Goal: Information Seeking & Learning: Learn about a topic

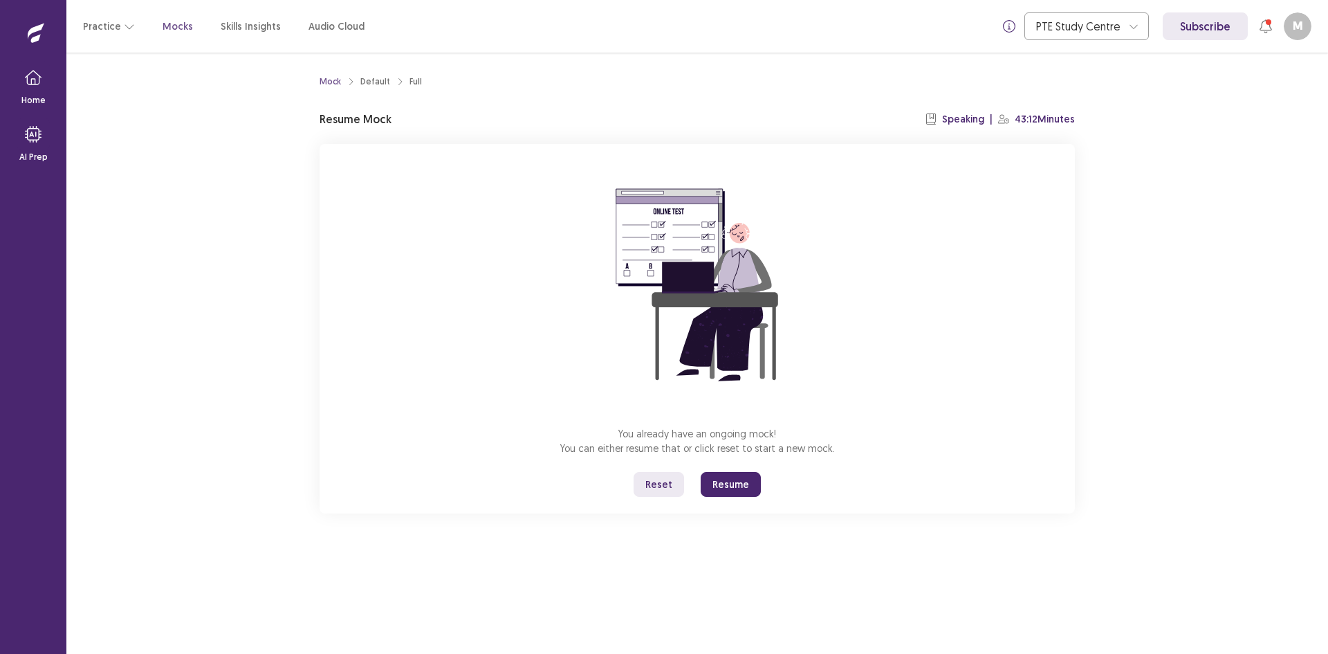
click at [652, 485] on button "Reset" at bounding box center [659, 484] width 50 height 25
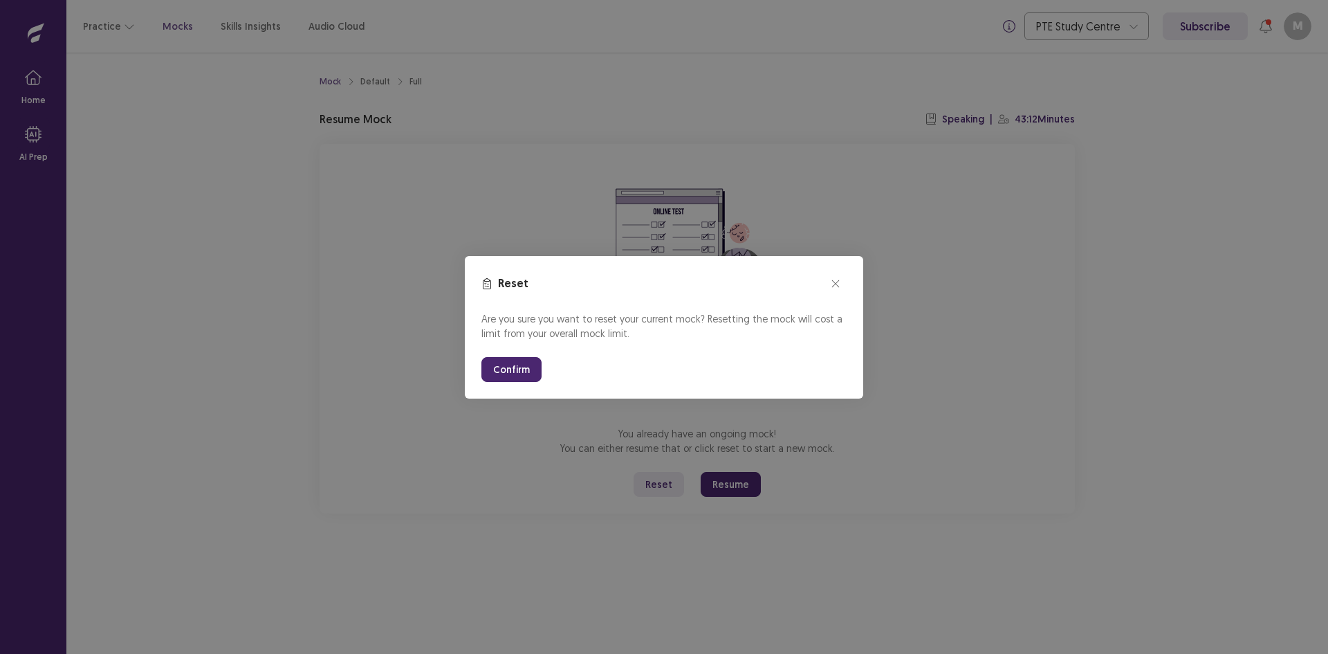
click at [526, 376] on button "Confirm" at bounding box center [511, 369] width 60 height 25
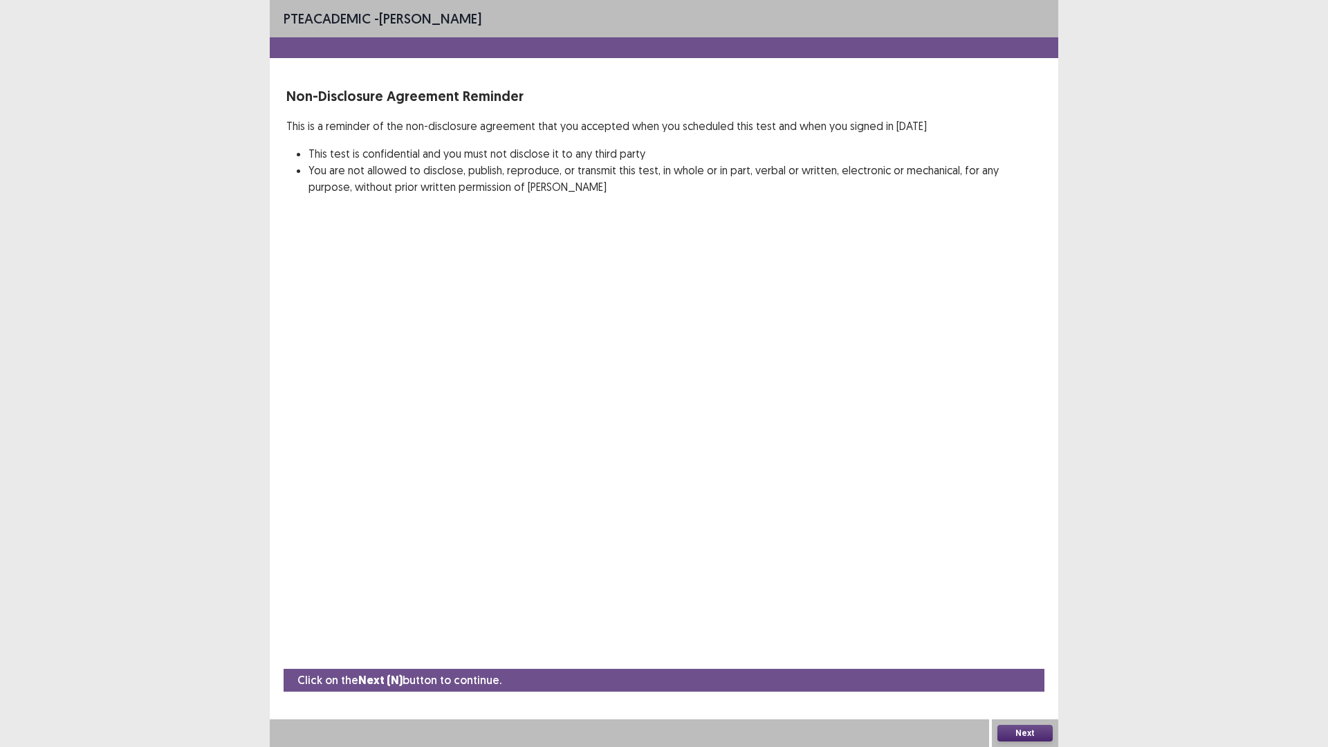
click at [1029, 653] on button "Next" at bounding box center [1024, 733] width 55 height 17
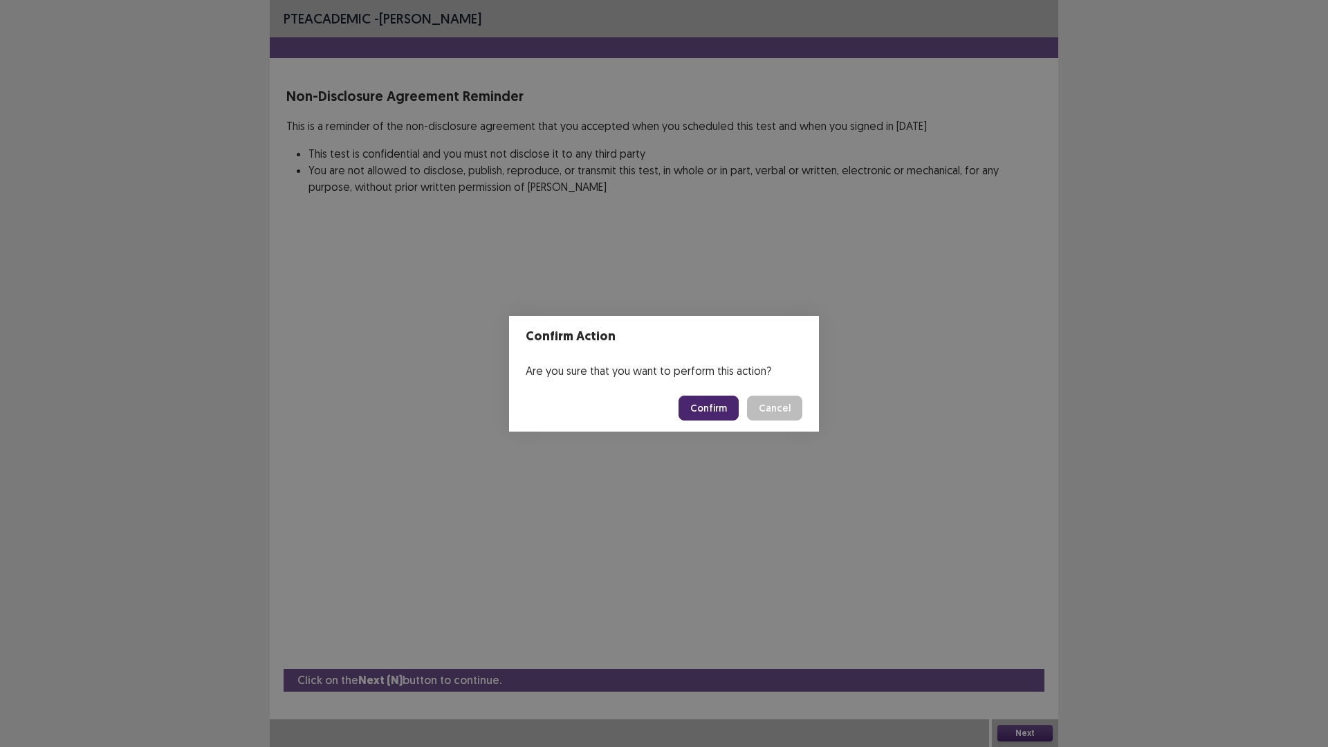
click at [724, 398] on button "Confirm" at bounding box center [709, 408] width 60 height 25
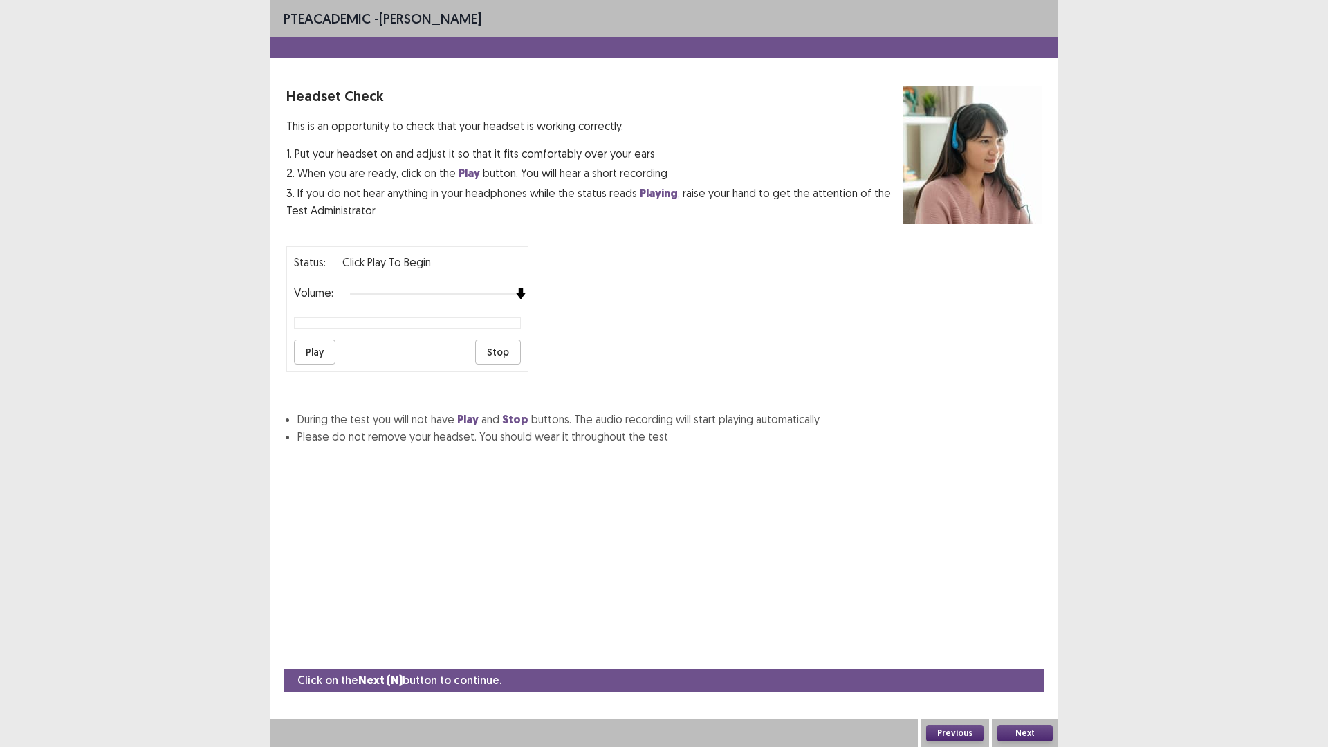
click at [584, 304] on div "Status: Click Play to Begin Volume: Play Stop" at bounding box center [663, 303] width 755 height 137
click at [324, 352] on button "Play" at bounding box center [315, 352] width 42 height 25
click at [1026, 653] on button "Next" at bounding box center [1024, 733] width 55 height 17
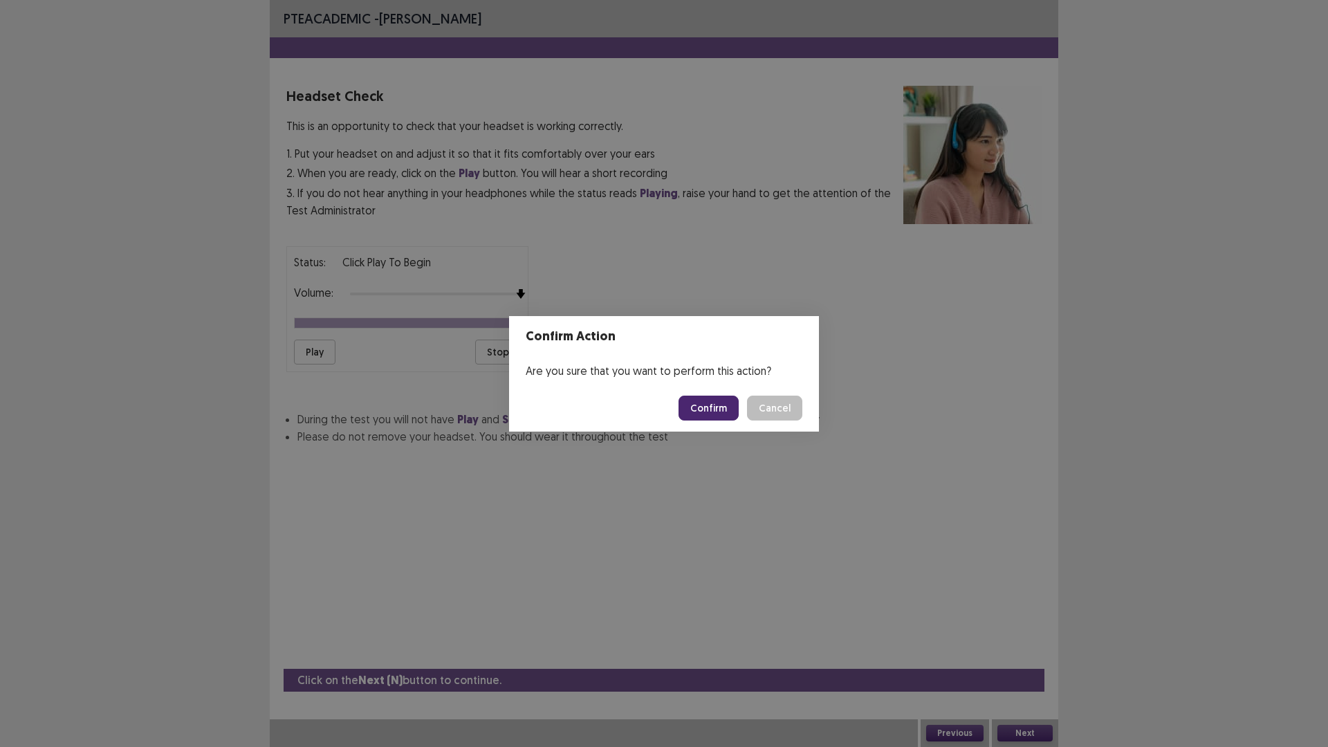
click at [712, 414] on button "Confirm" at bounding box center [709, 408] width 60 height 25
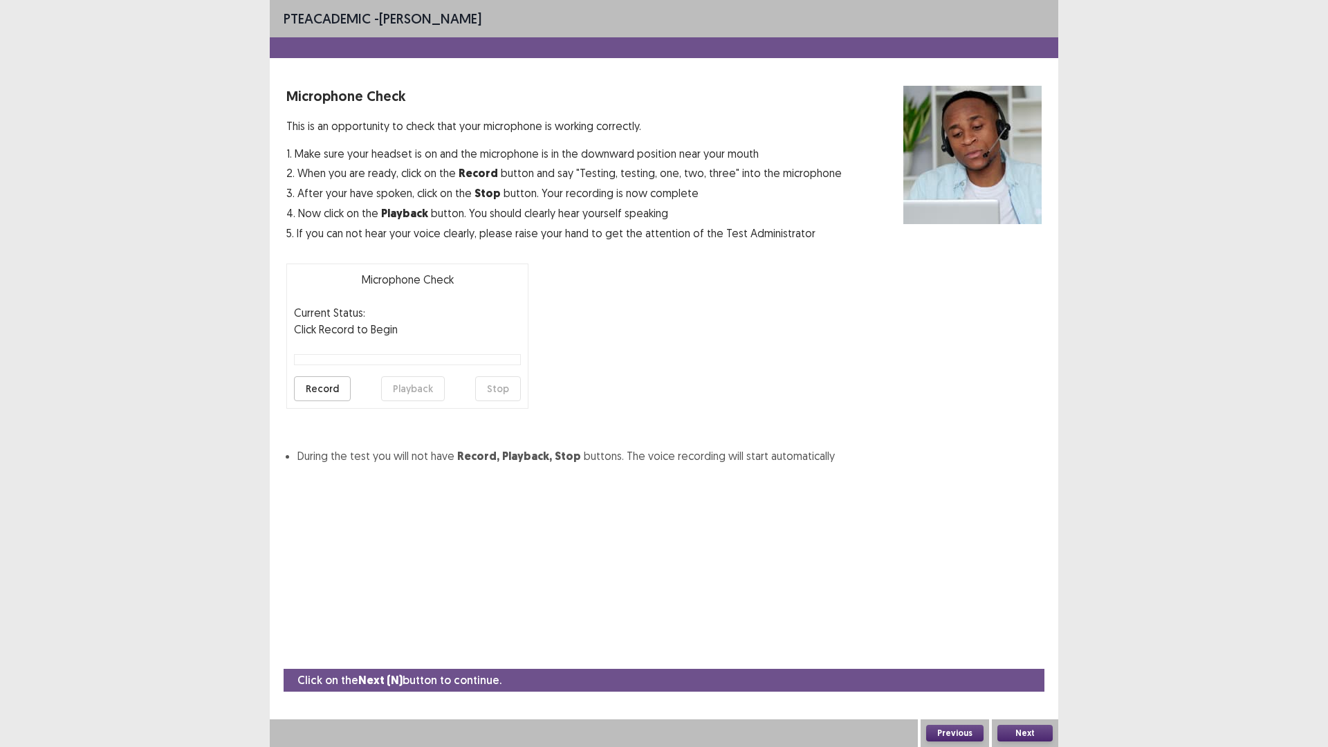
click at [310, 385] on button "Record" at bounding box center [322, 388] width 57 height 25
click at [412, 392] on button "Playback" at bounding box center [413, 388] width 64 height 25
click at [319, 390] on button "Record" at bounding box center [322, 388] width 57 height 25
click at [392, 389] on button "Playback" at bounding box center [413, 388] width 64 height 25
click at [326, 390] on button "Record" at bounding box center [322, 388] width 57 height 25
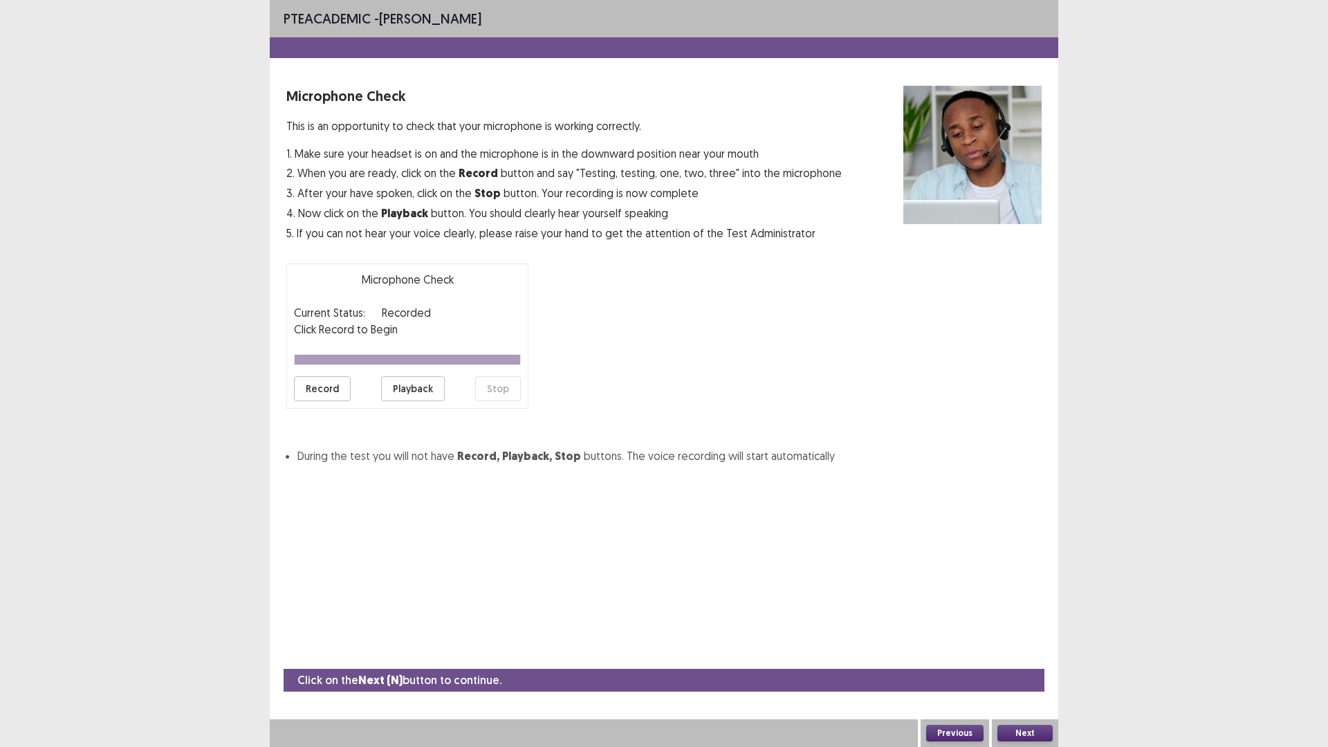
click at [405, 389] on button "Playback" at bounding box center [413, 388] width 64 height 25
click at [1031, 653] on button "Next" at bounding box center [1024, 733] width 55 height 17
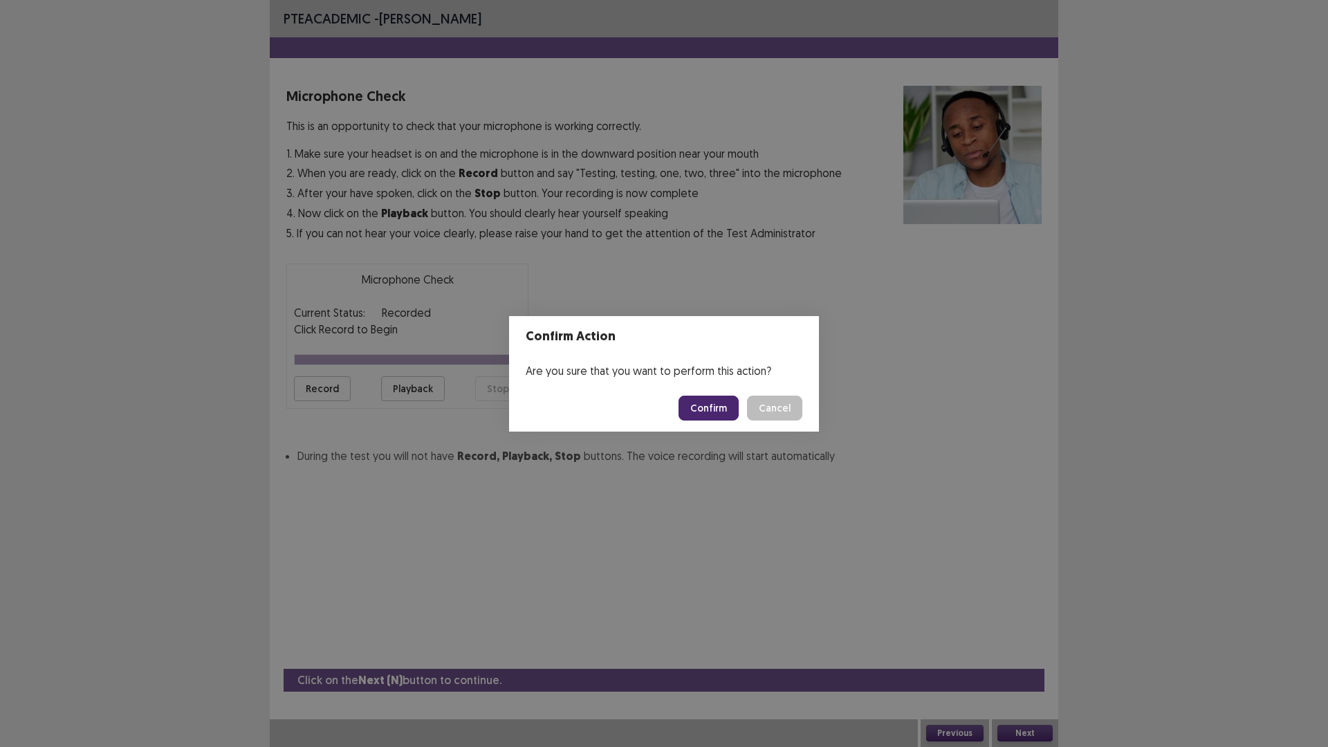
click at [712, 404] on button "Confirm" at bounding box center [709, 408] width 60 height 25
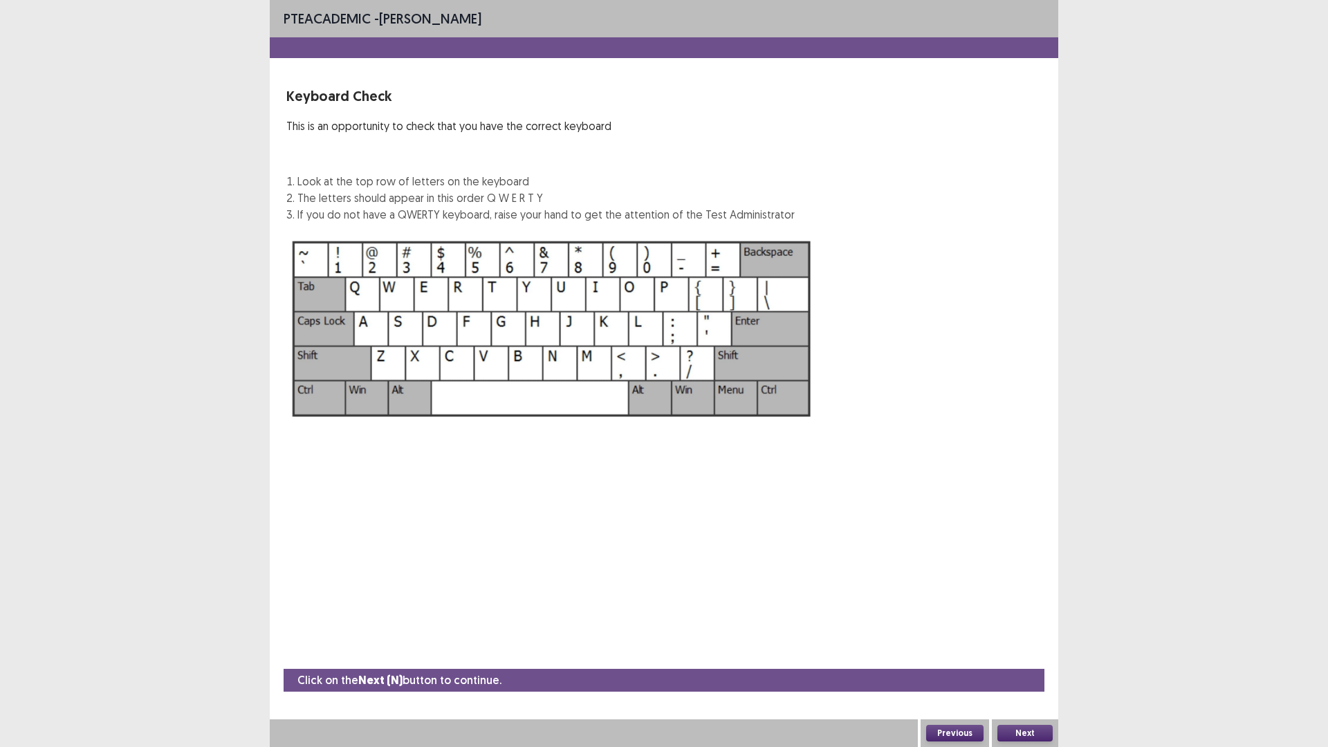
click at [1019, 653] on button "Next" at bounding box center [1024, 733] width 55 height 17
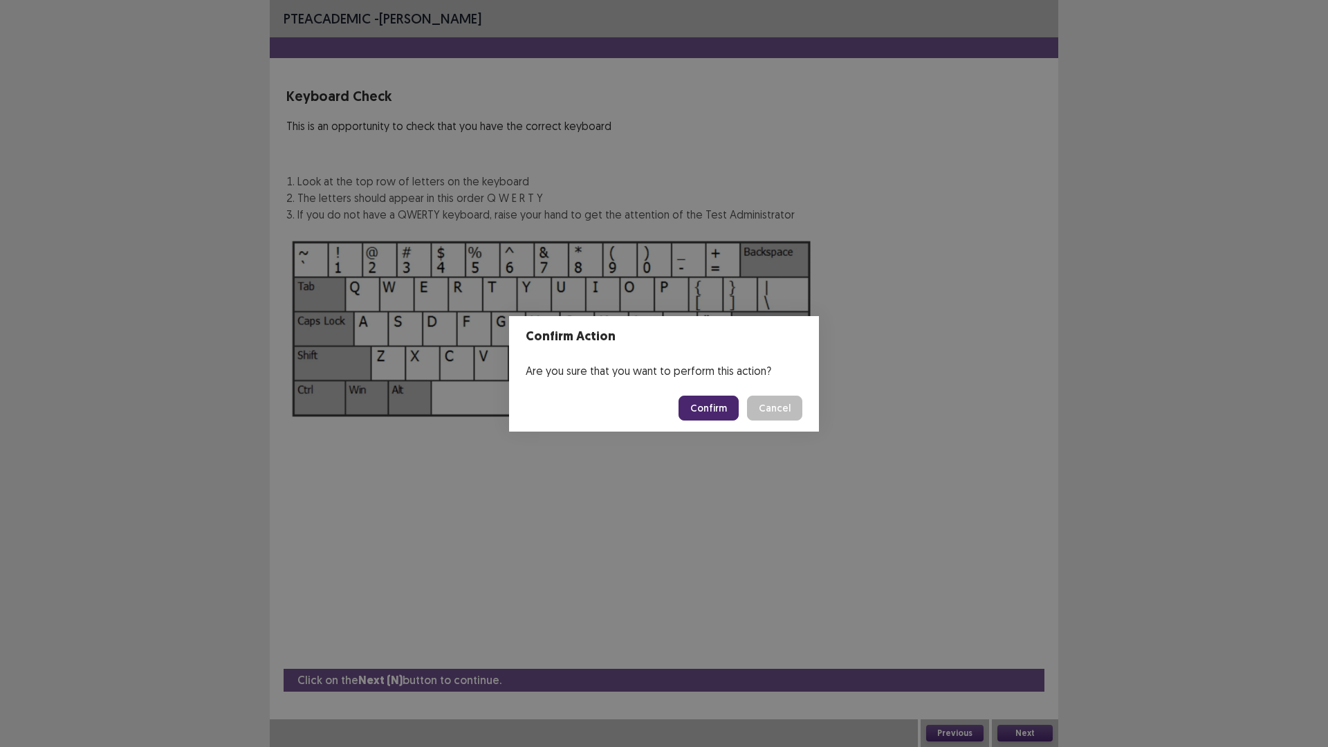
click at [689, 406] on button "Confirm" at bounding box center [709, 408] width 60 height 25
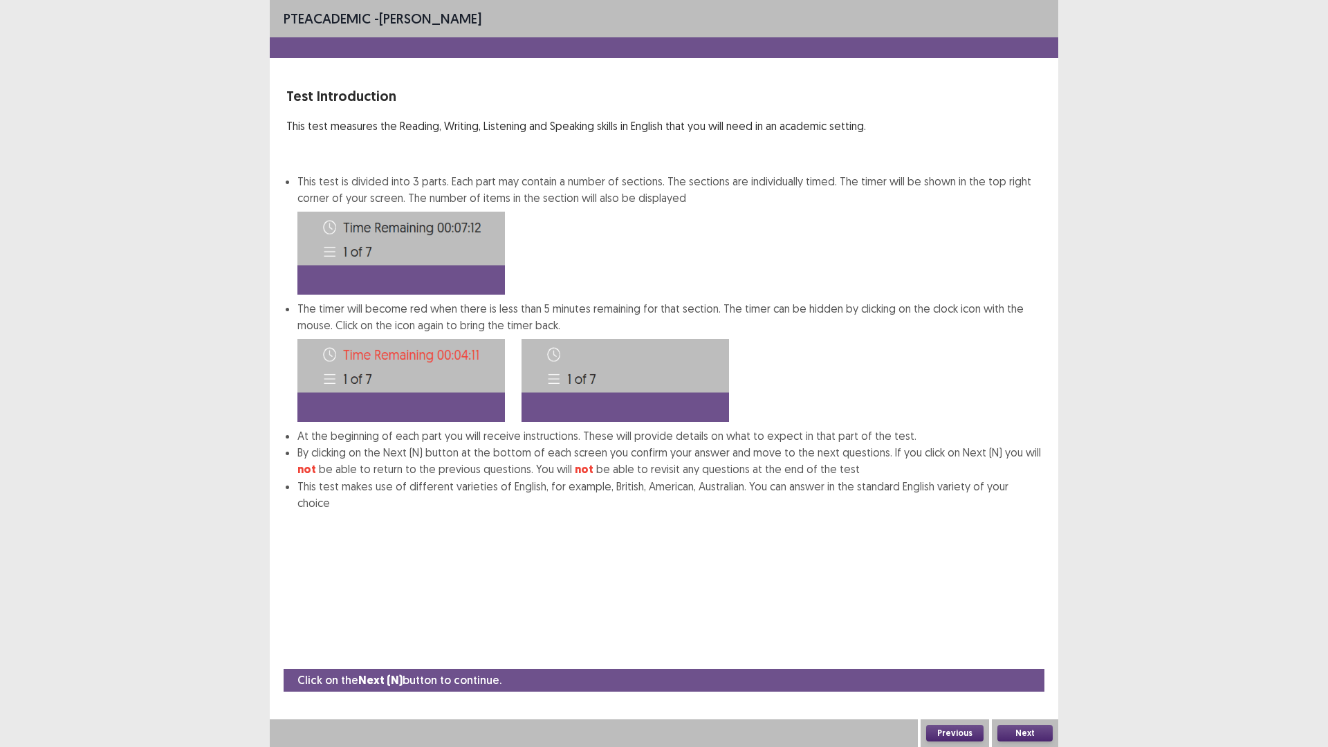
click at [1010, 653] on button "Next" at bounding box center [1024, 733] width 55 height 17
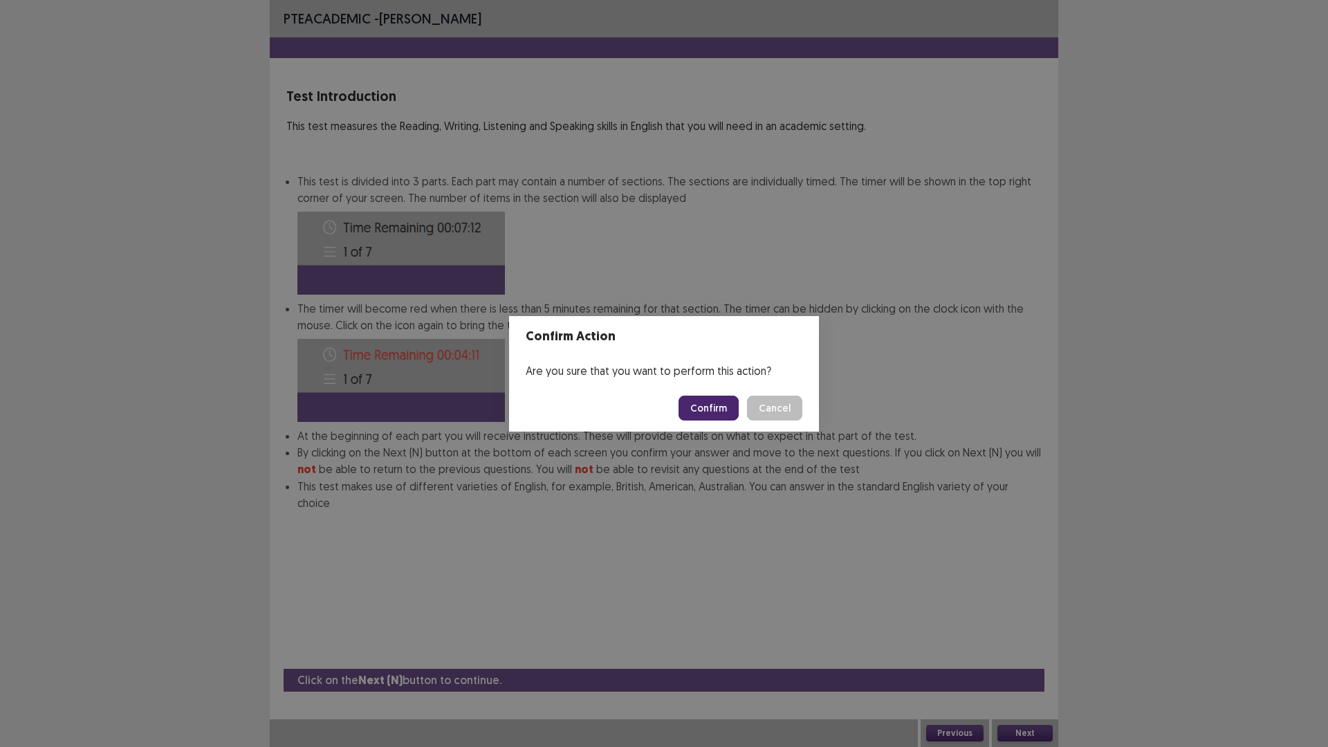
click at [723, 405] on button "Confirm" at bounding box center [709, 408] width 60 height 25
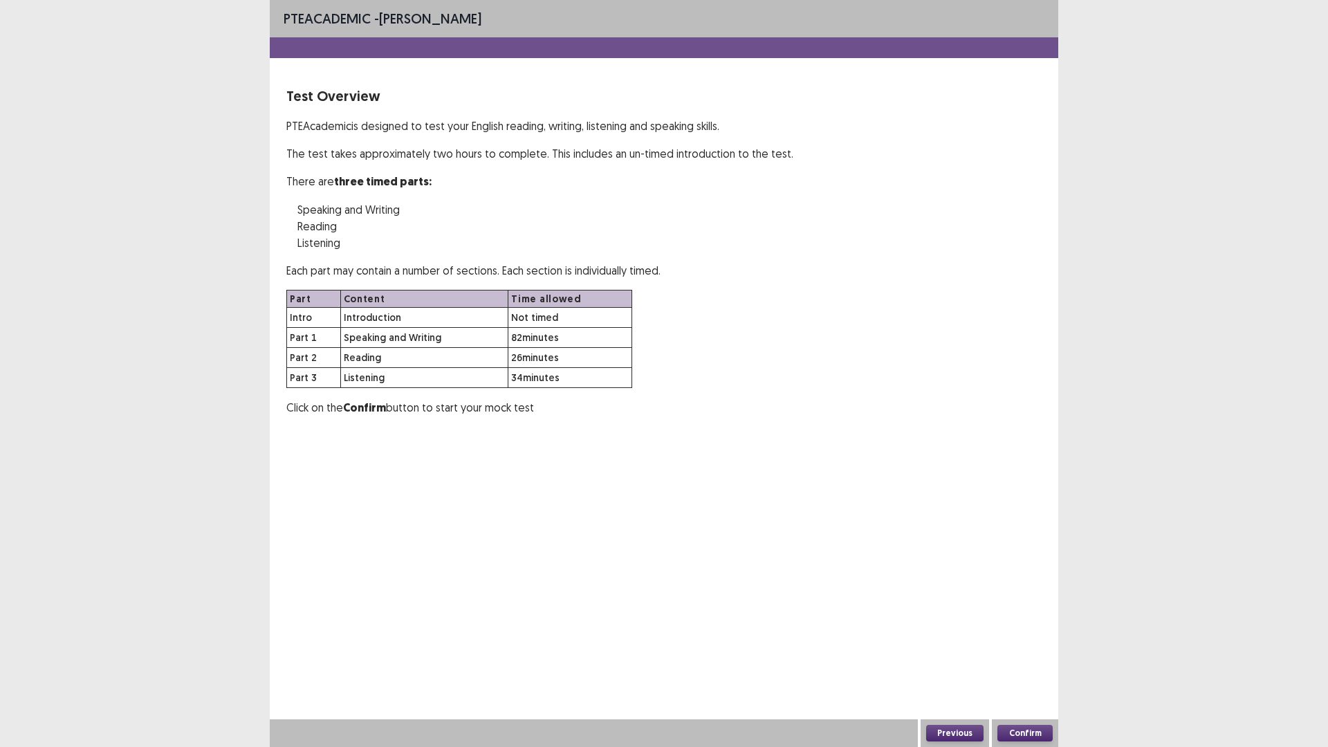
click at [1035, 653] on button "Confirm" at bounding box center [1024, 733] width 55 height 17
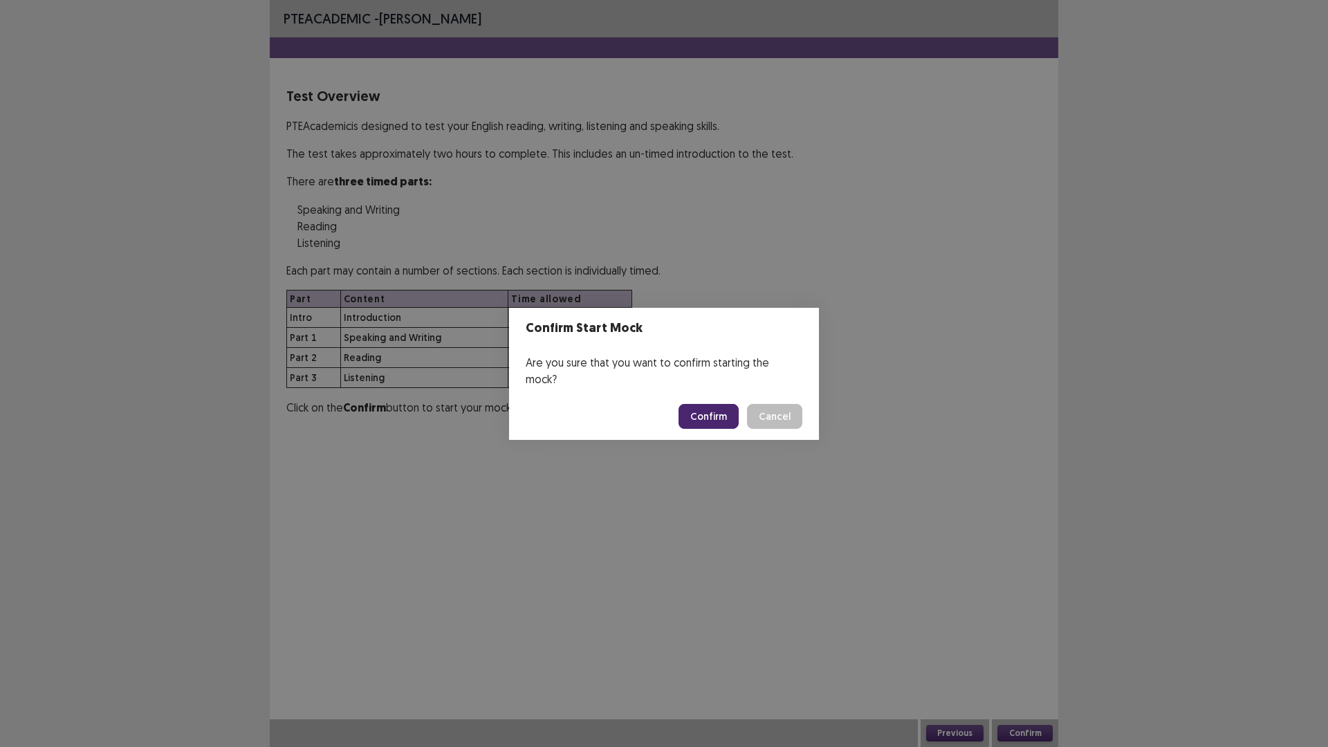
click at [709, 407] on button "Confirm" at bounding box center [709, 416] width 60 height 25
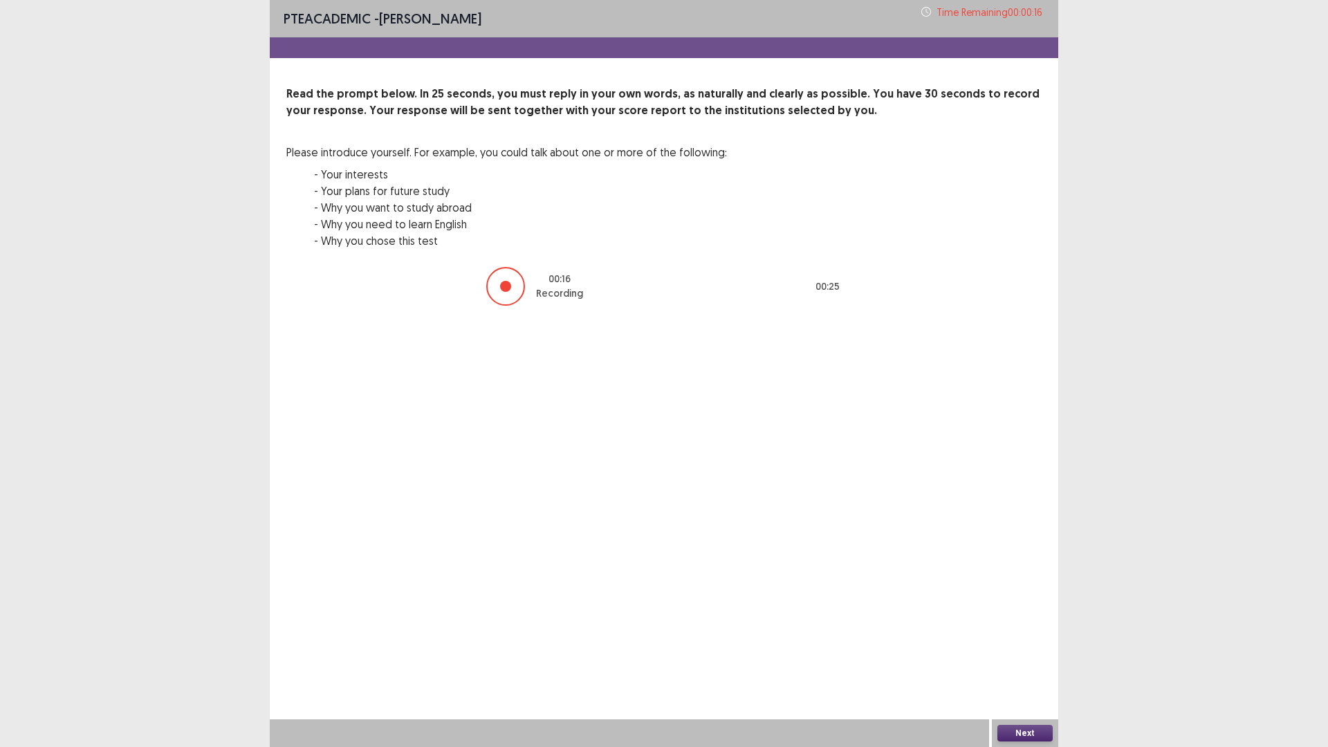
click at [1005, 653] on button "Next" at bounding box center [1024, 733] width 55 height 17
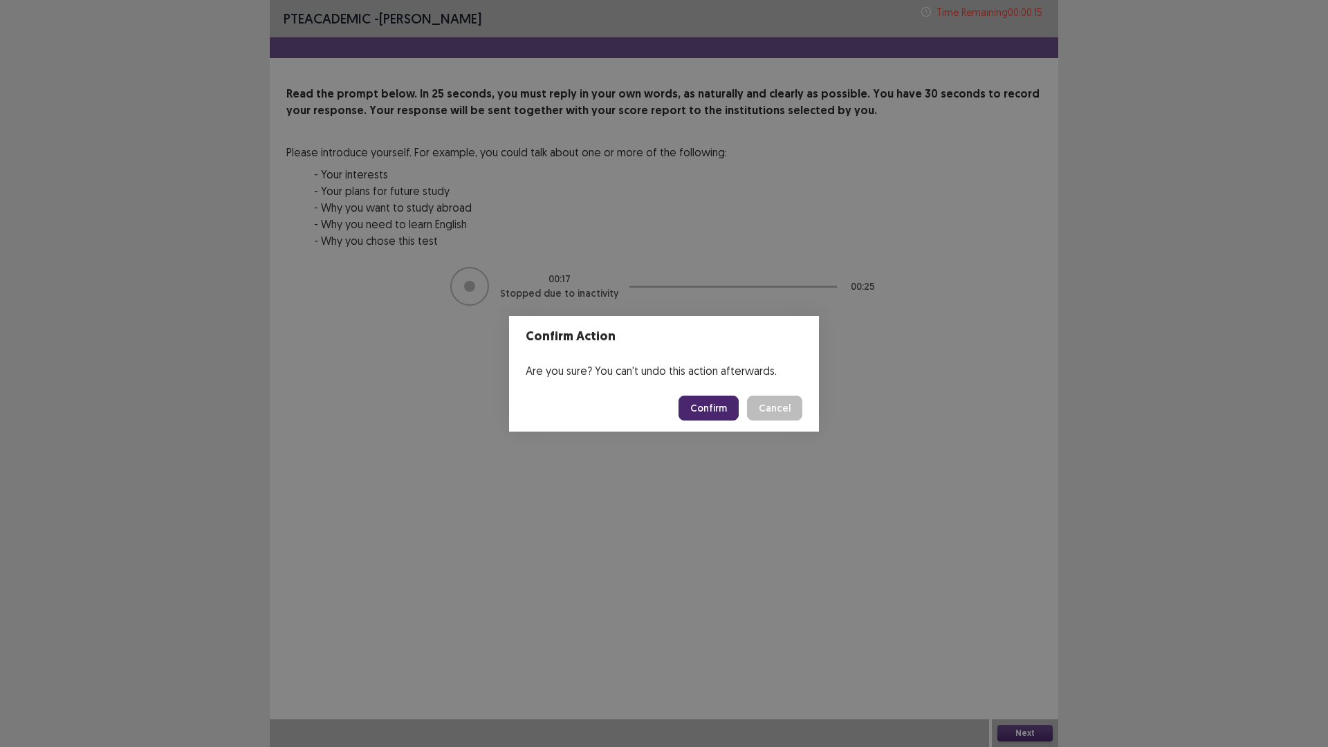
click at [708, 403] on button "Confirm" at bounding box center [709, 408] width 60 height 25
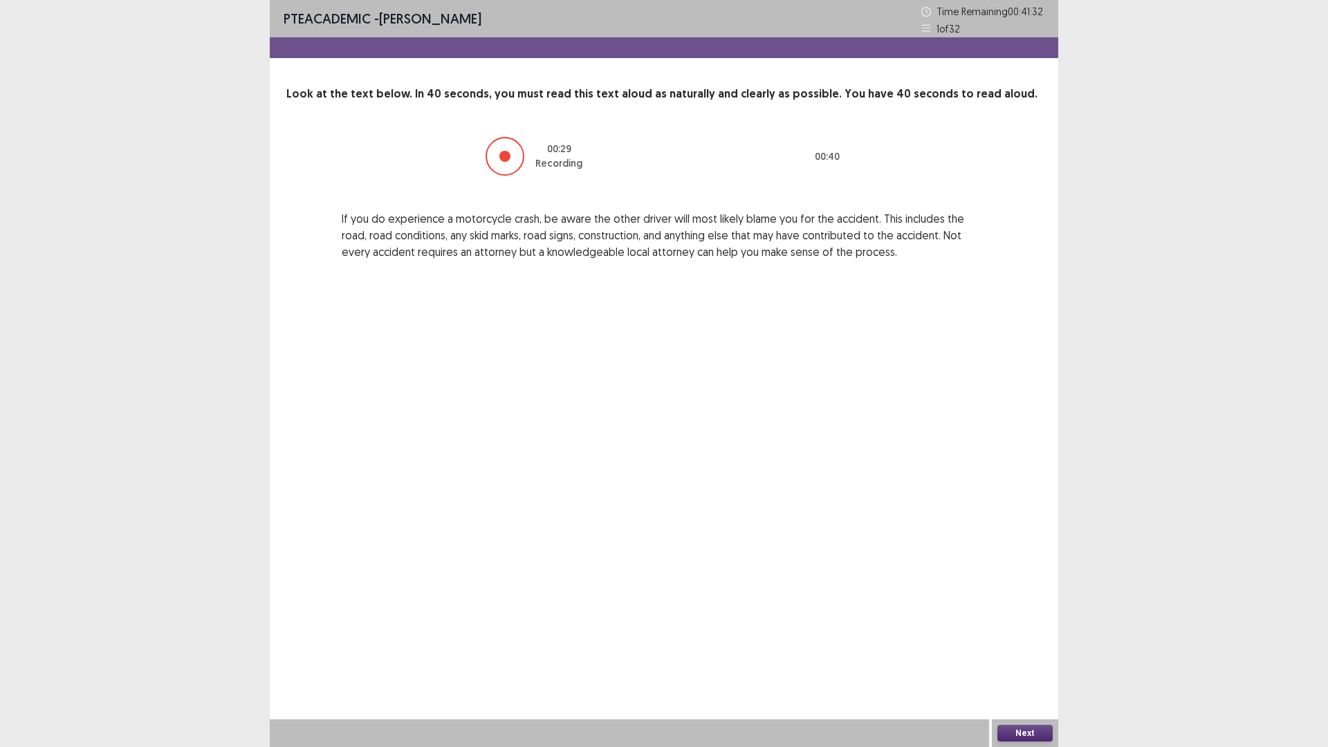
click at [1012, 653] on button "Next" at bounding box center [1024, 733] width 55 height 17
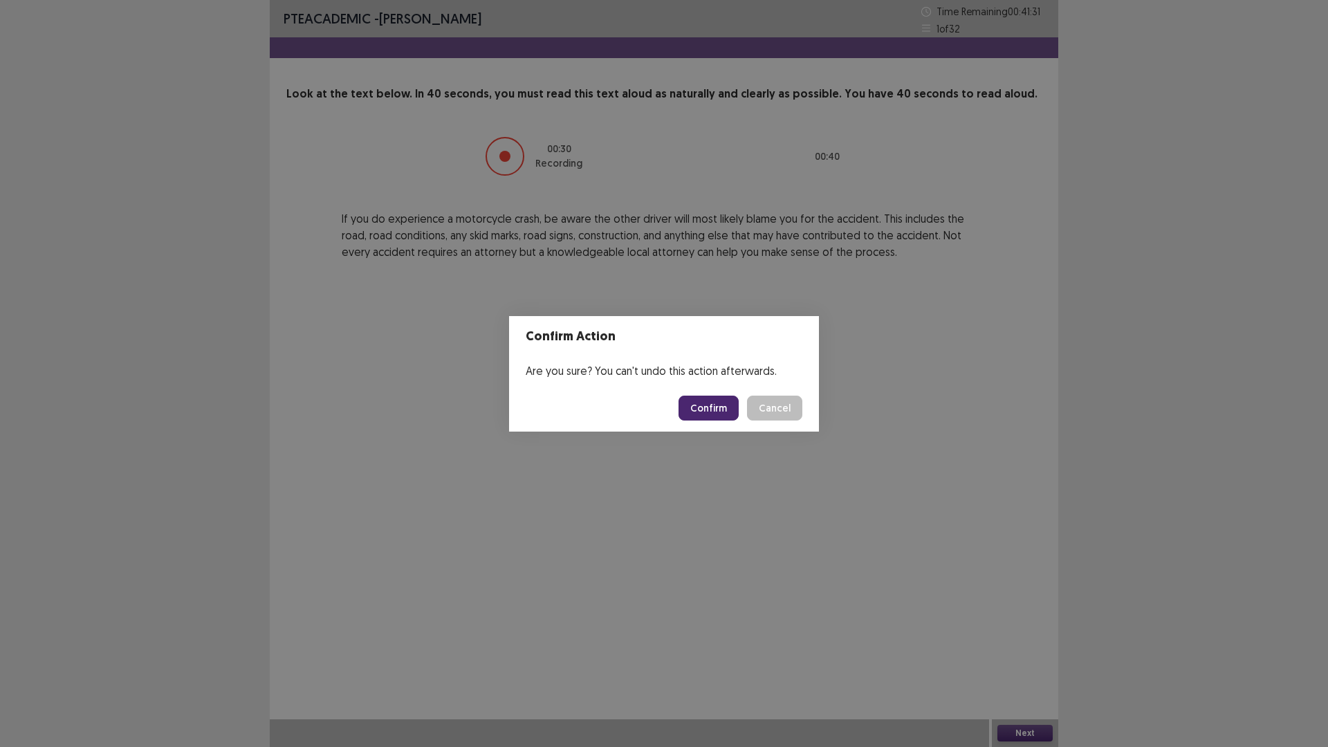
click at [701, 408] on button "Confirm" at bounding box center [709, 408] width 60 height 25
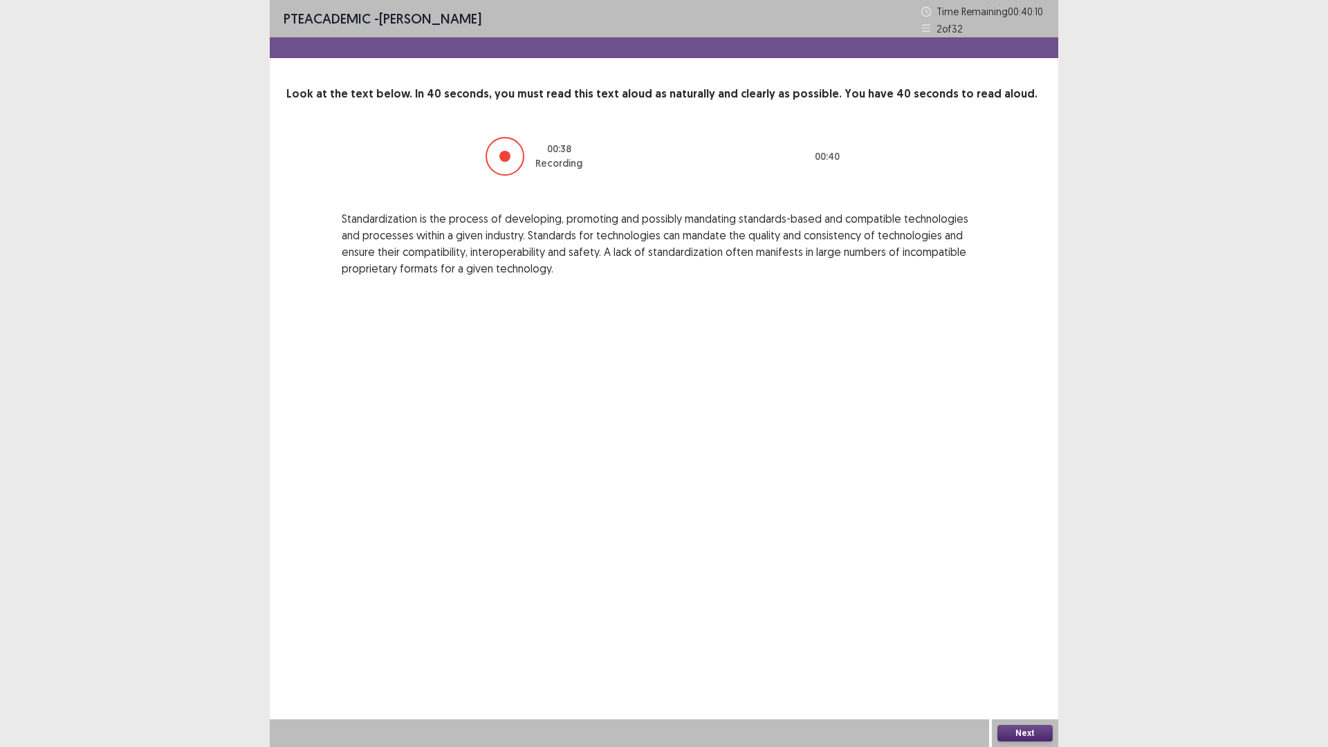
click at [1008, 653] on button "Next" at bounding box center [1024, 733] width 55 height 17
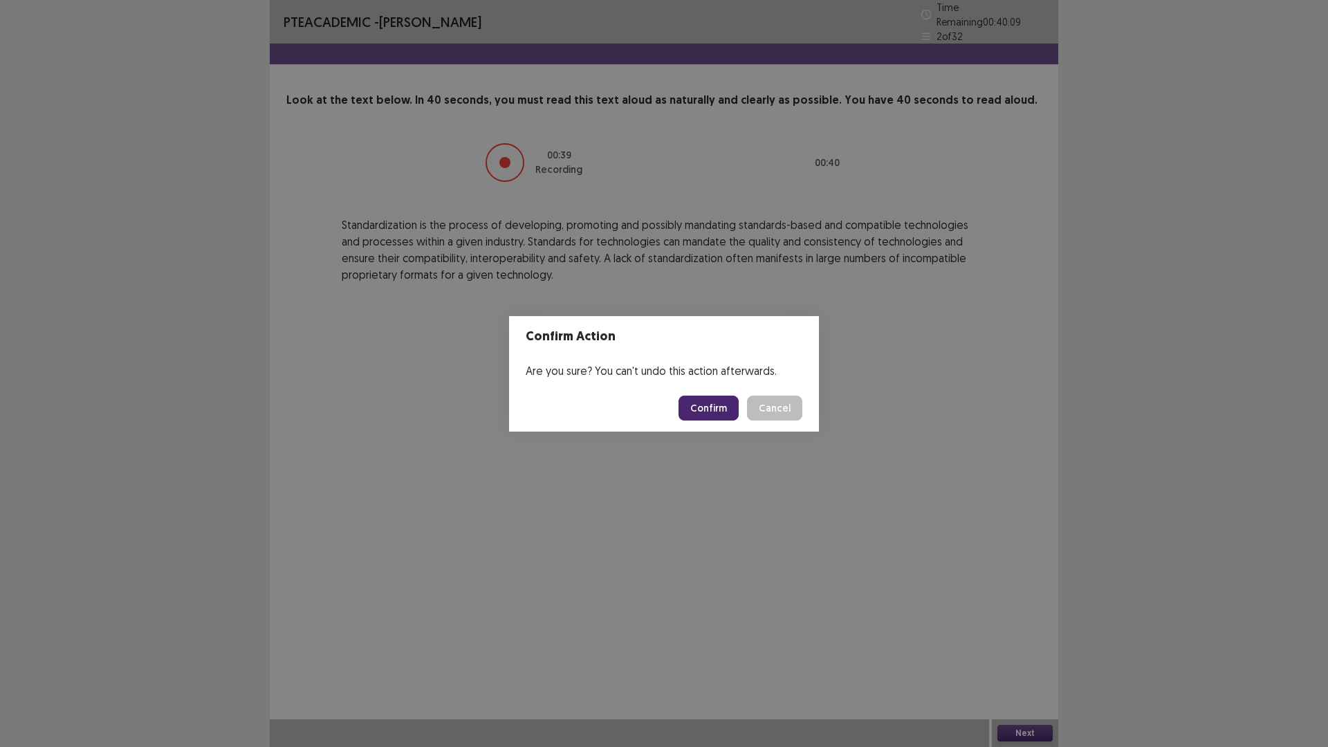
click at [712, 410] on button "Confirm" at bounding box center [709, 408] width 60 height 25
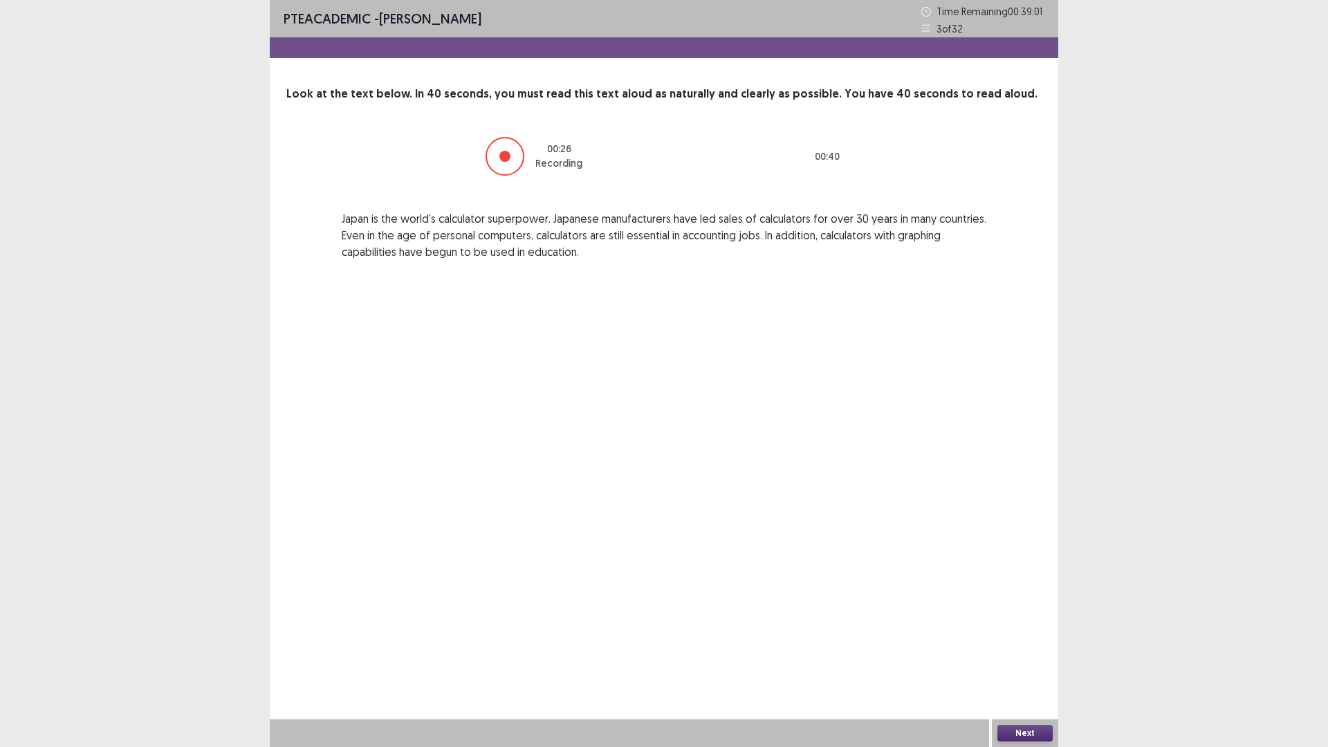
click at [1035, 653] on button "Next" at bounding box center [1024, 733] width 55 height 17
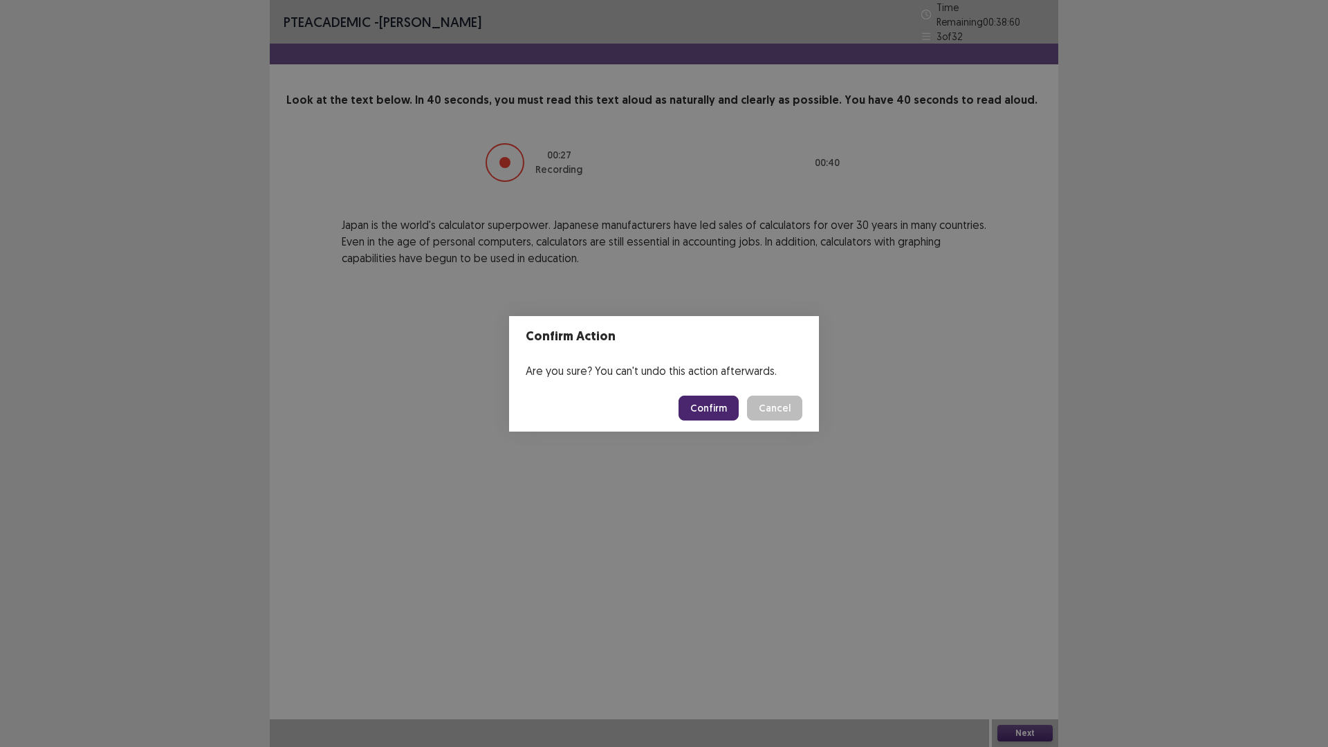
click at [730, 405] on button "Confirm" at bounding box center [709, 408] width 60 height 25
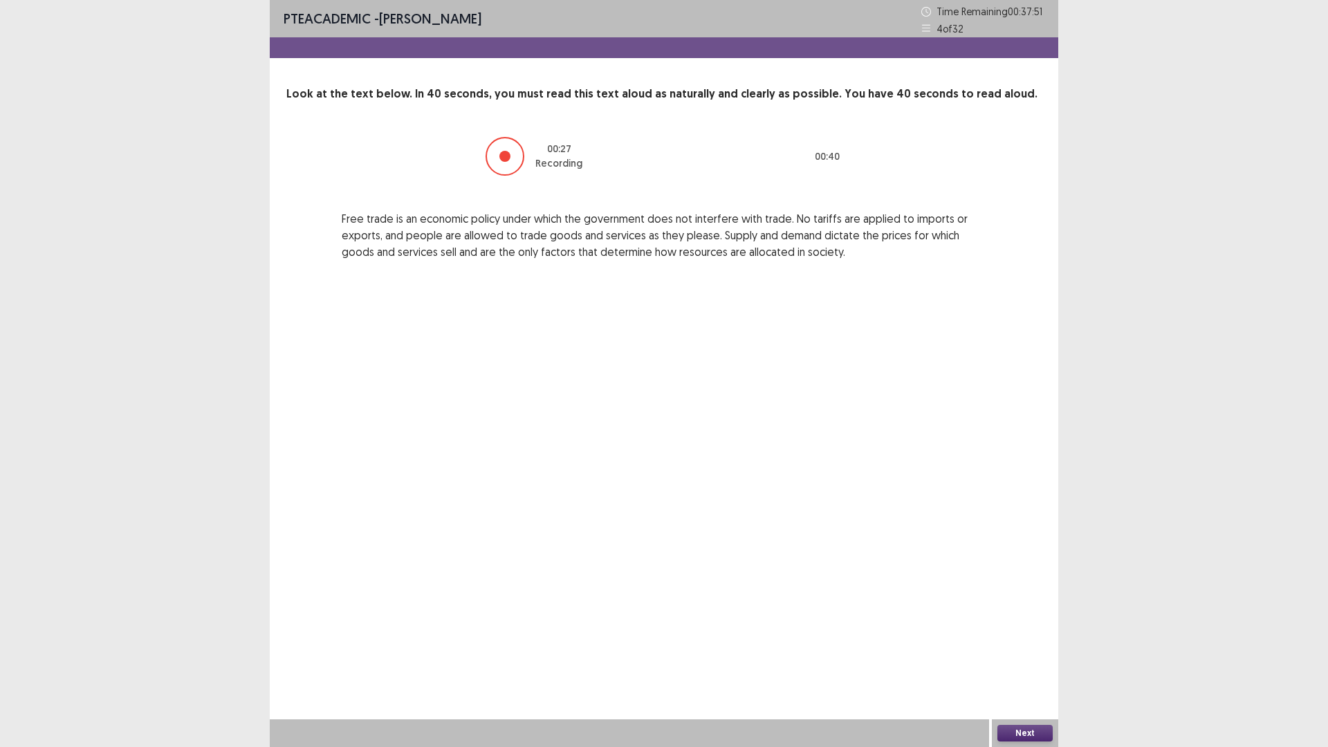
click at [1018, 653] on button "Next" at bounding box center [1024, 733] width 55 height 17
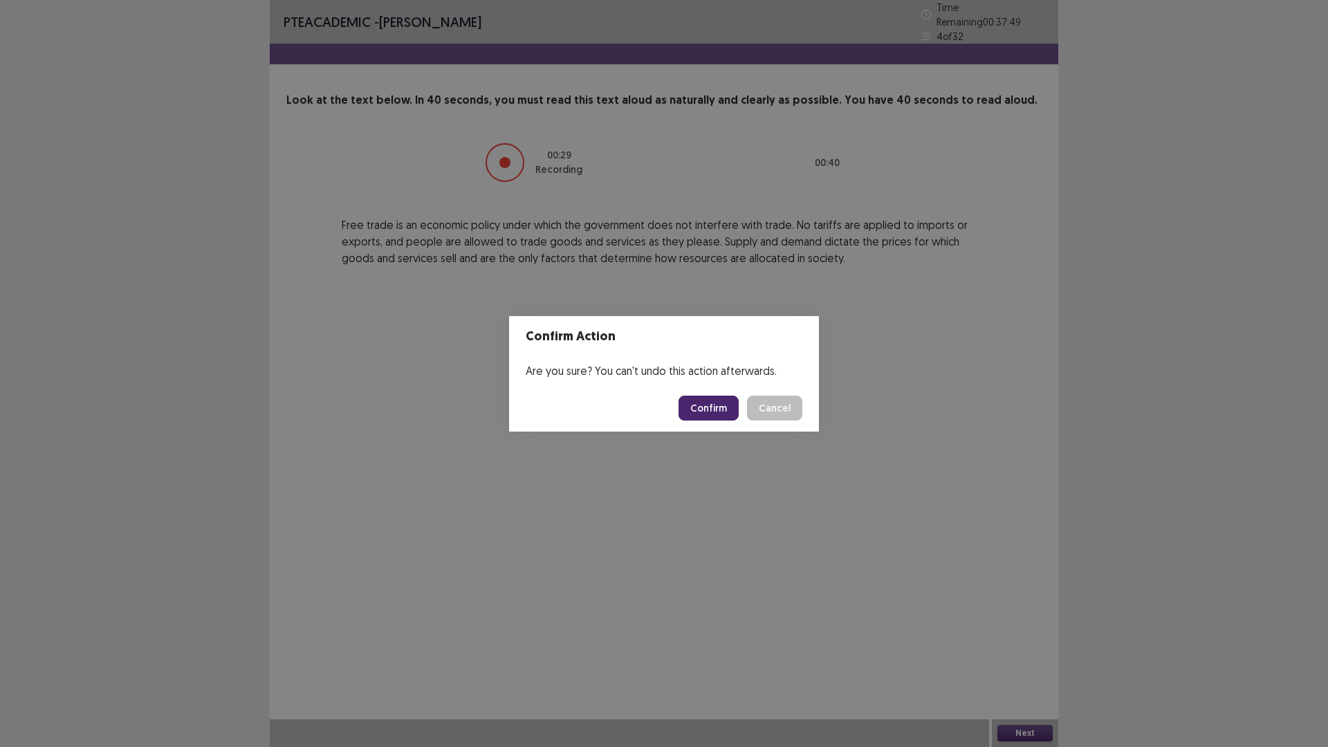
click at [731, 403] on button "Confirm" at bounding box center [709, 408] width 60 height 25
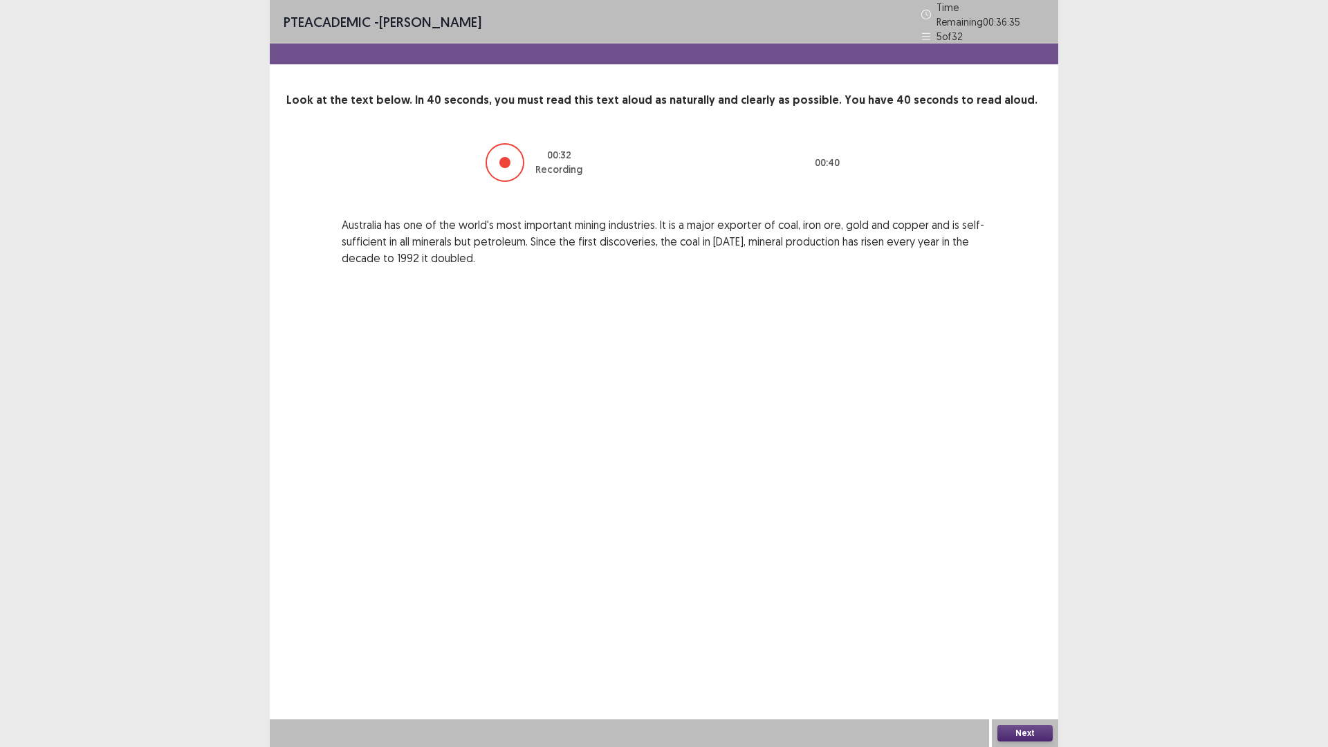
click at [1040, 653] on button "Next" at bounding box center [1024, 733] width 55 height 17
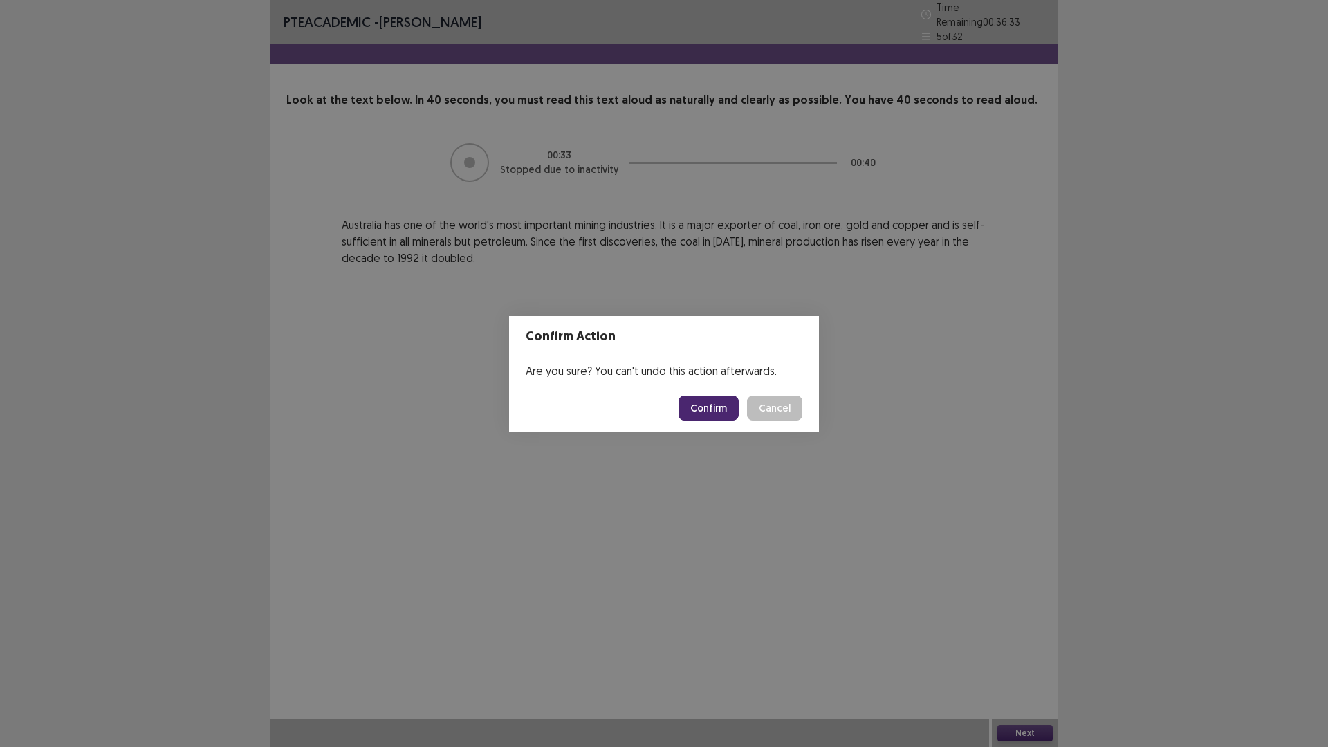
click at [700, 409] on button "Confirm" at bounding box center [709, 408] width 60 height 25
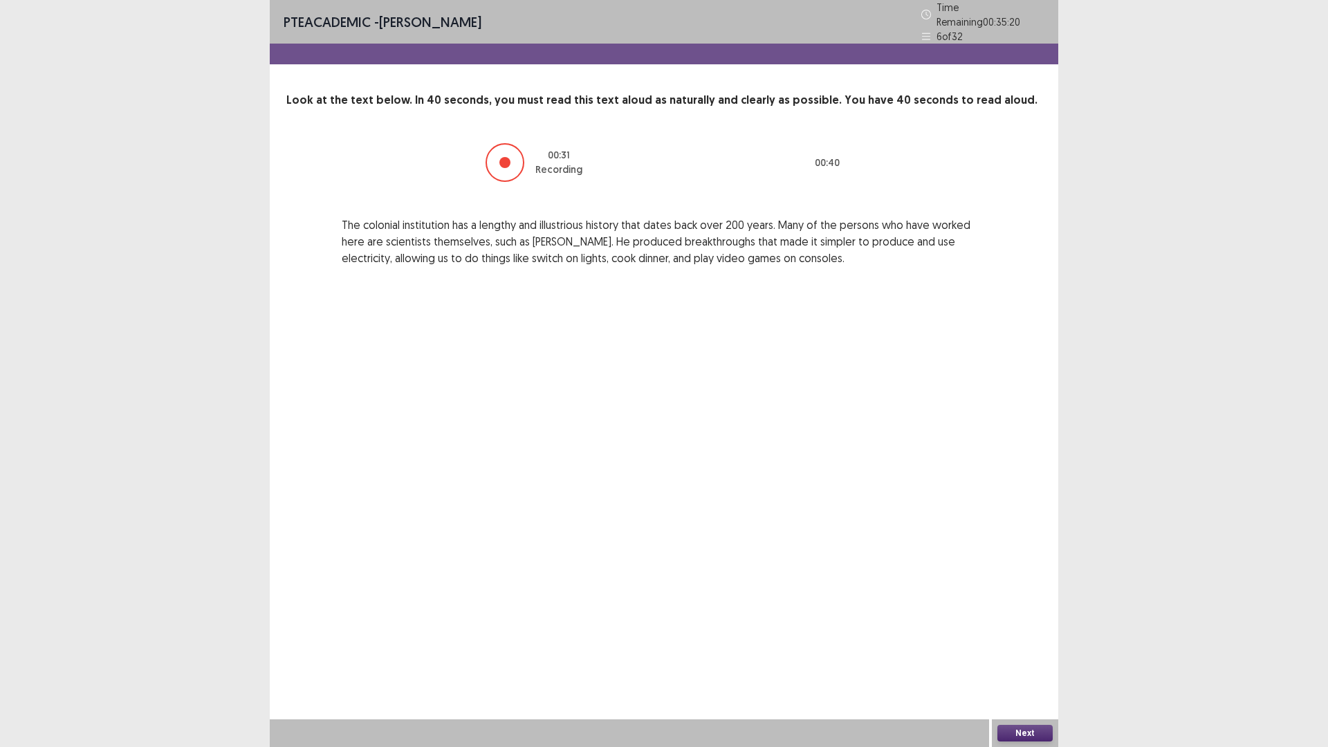
click at [1026, 653] on button "Next" at bounding box center [1024, 733] width 55 height 17
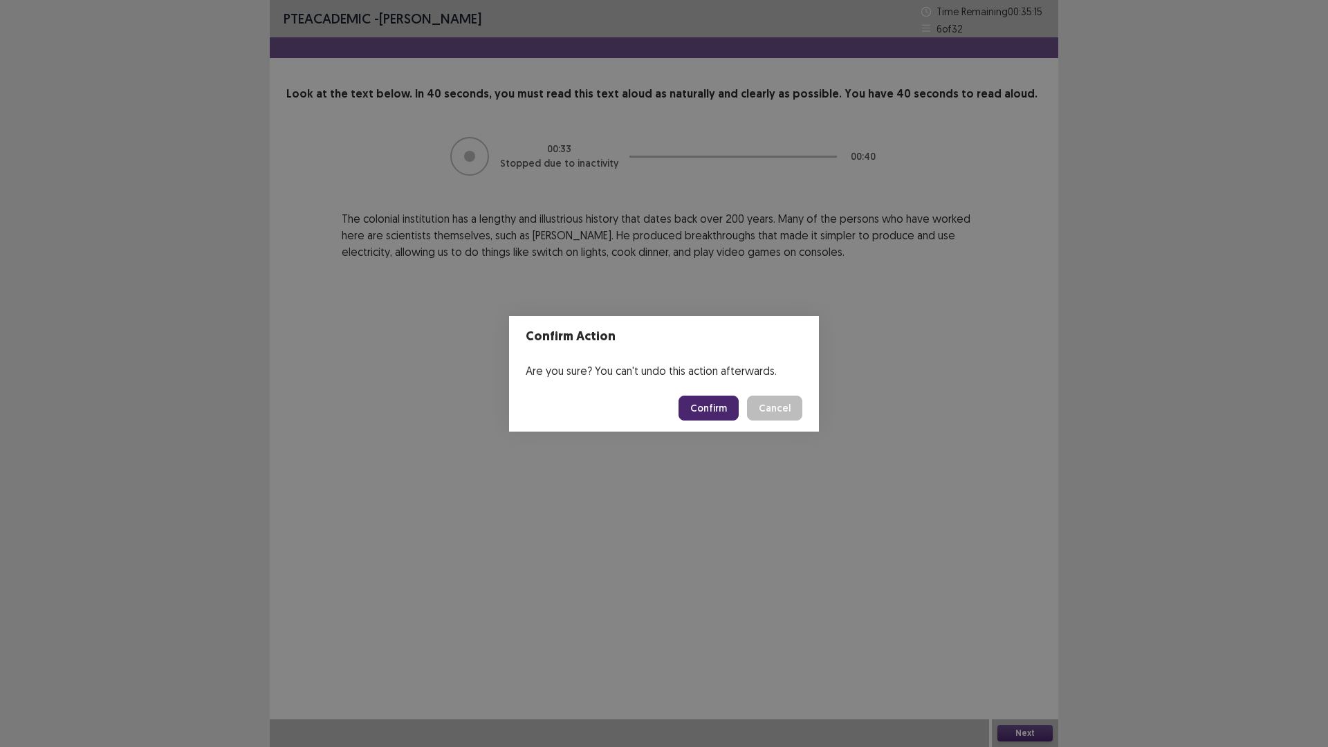
click at [706, 408] on button "Confirm" at bounding box center [709, 408] width 60 height 25
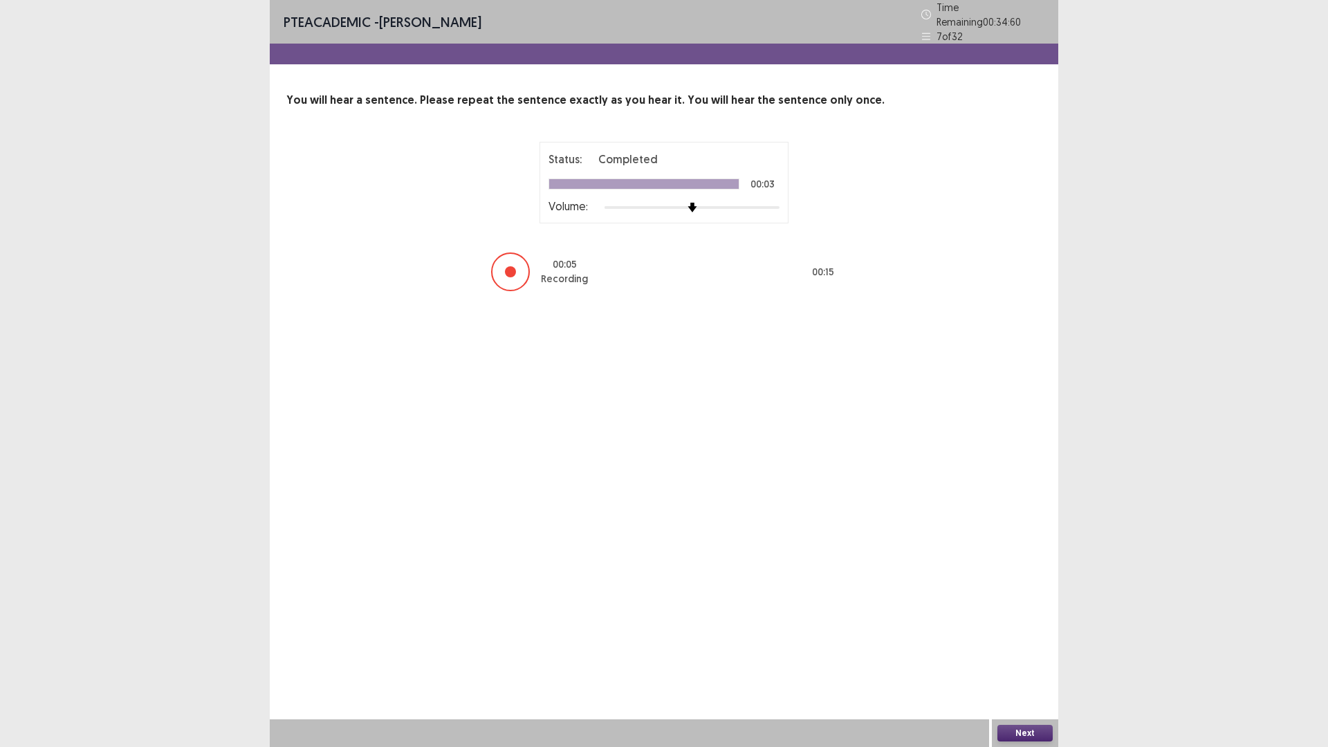
click at [1011, 653] on button "Next" at bounding box center [1024, 733] width 55 height 17
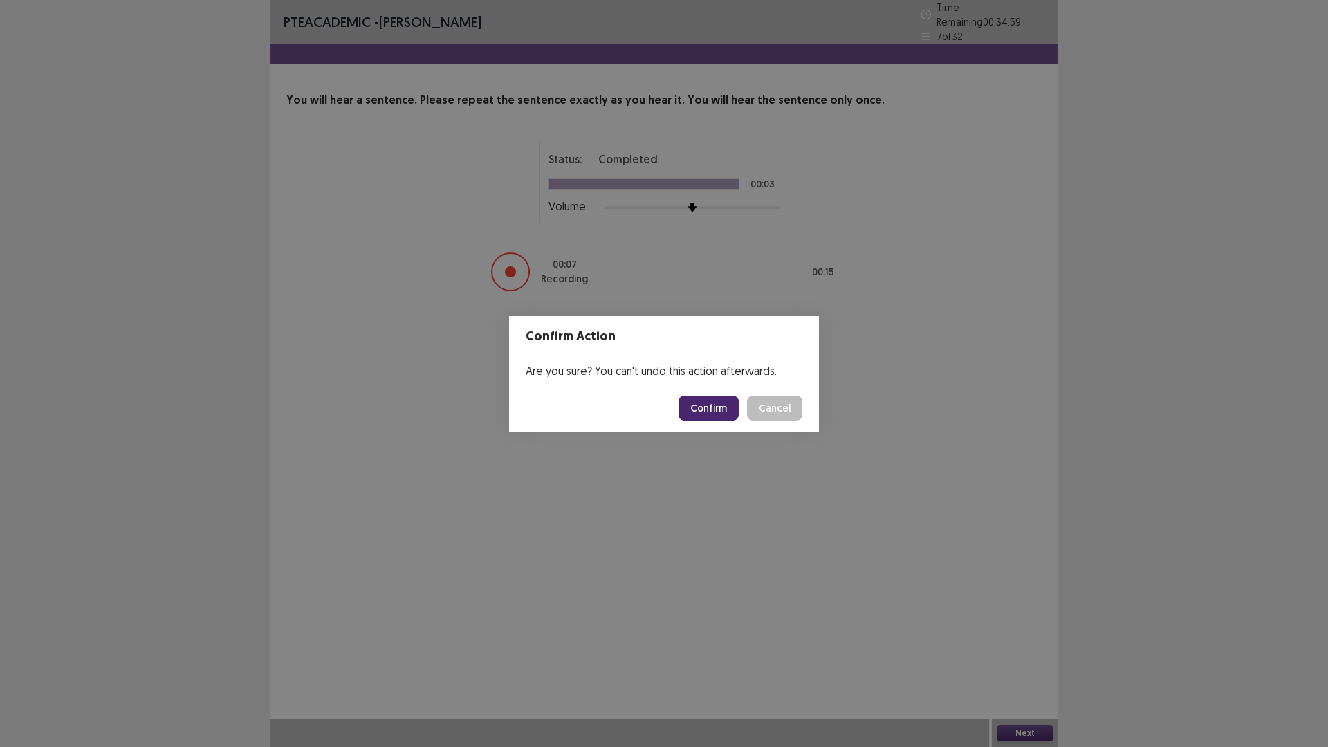
click at [719, 409] on button "Confirm" at bounding box center [709, 408] width 60 height 25
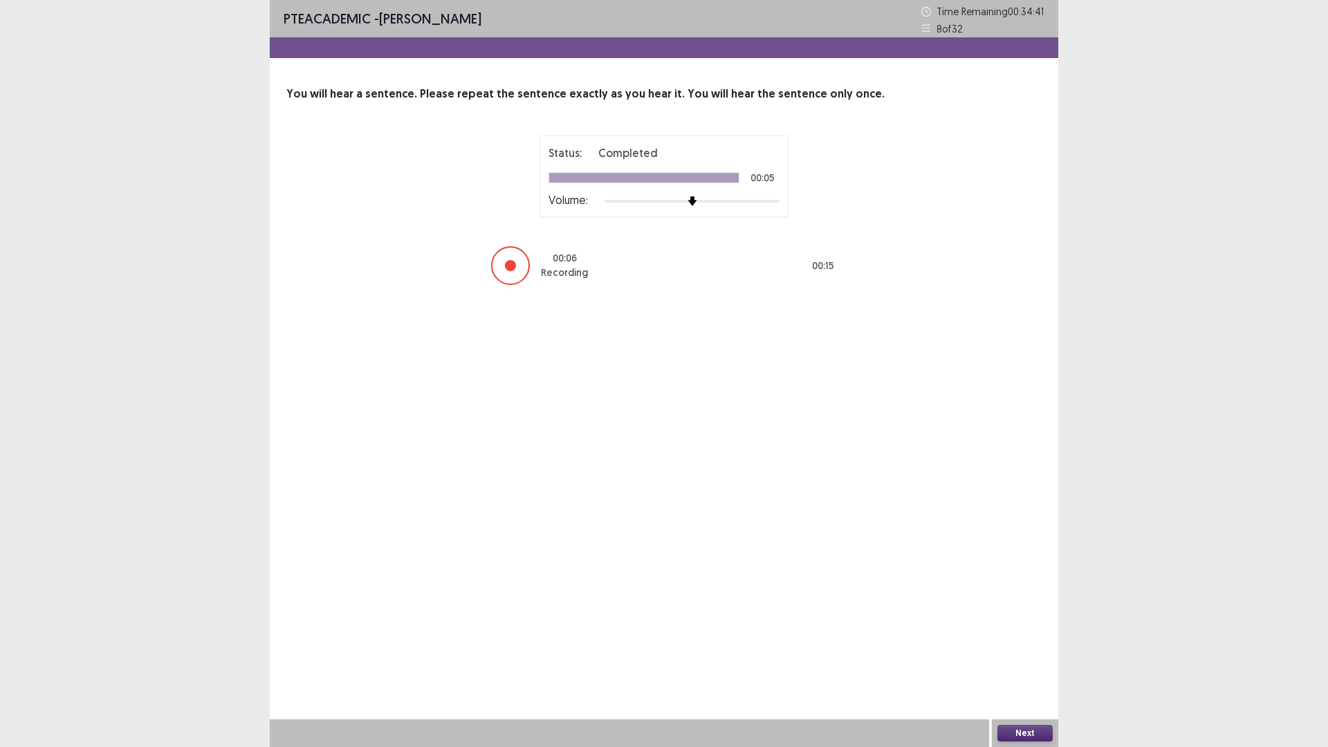
click at [1020, 653] on button "Next" at bounding box center [1024, 733] width 55 height 17
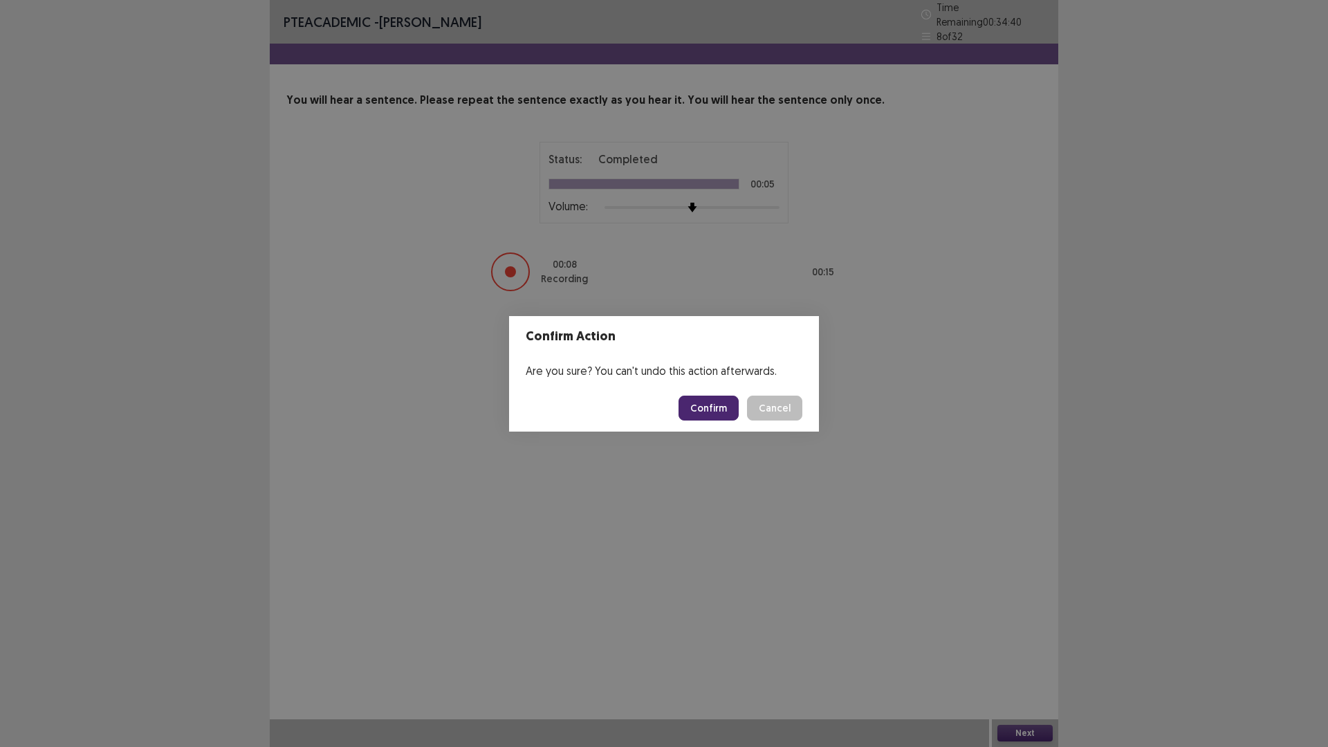
click at [717, 412] on button "Confirm" at bounding box center [709, 408] width 60 height 25
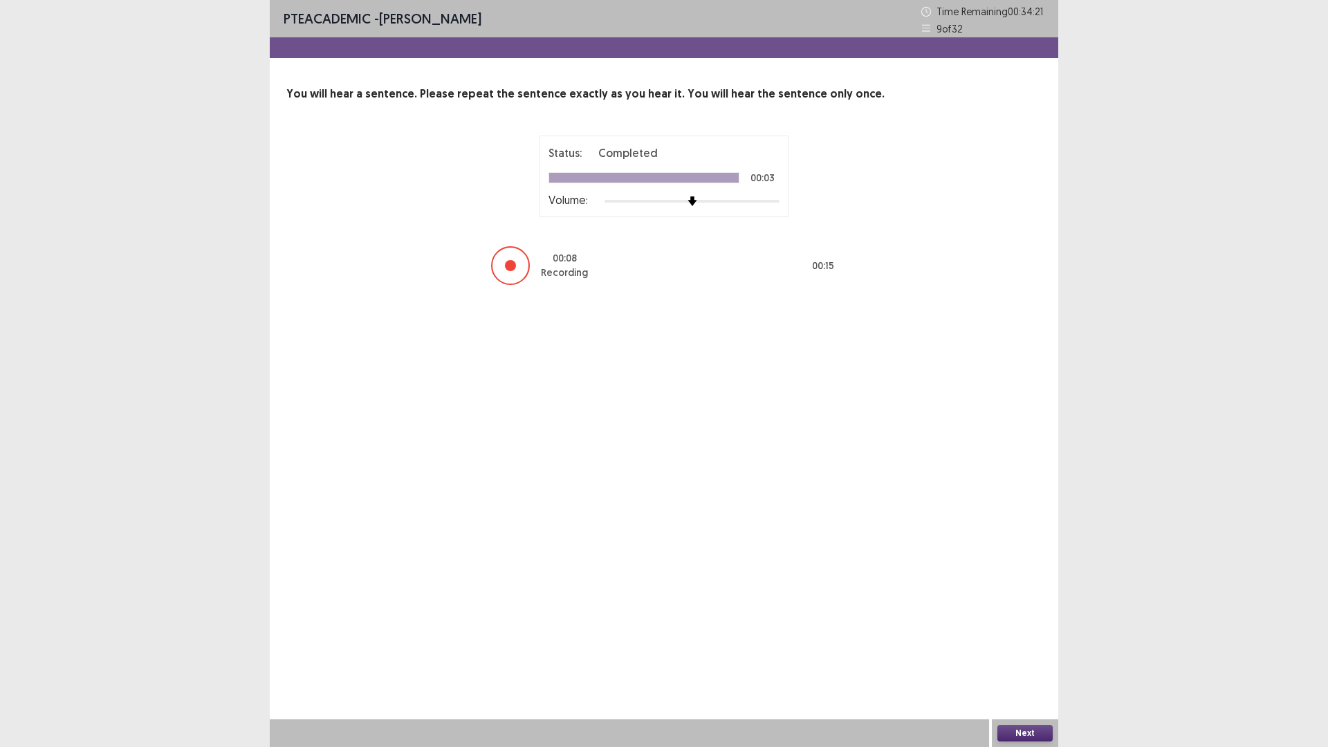
click at [1012, 653] on button "Next" at bounding box center [1024, 733] width 55 height 17
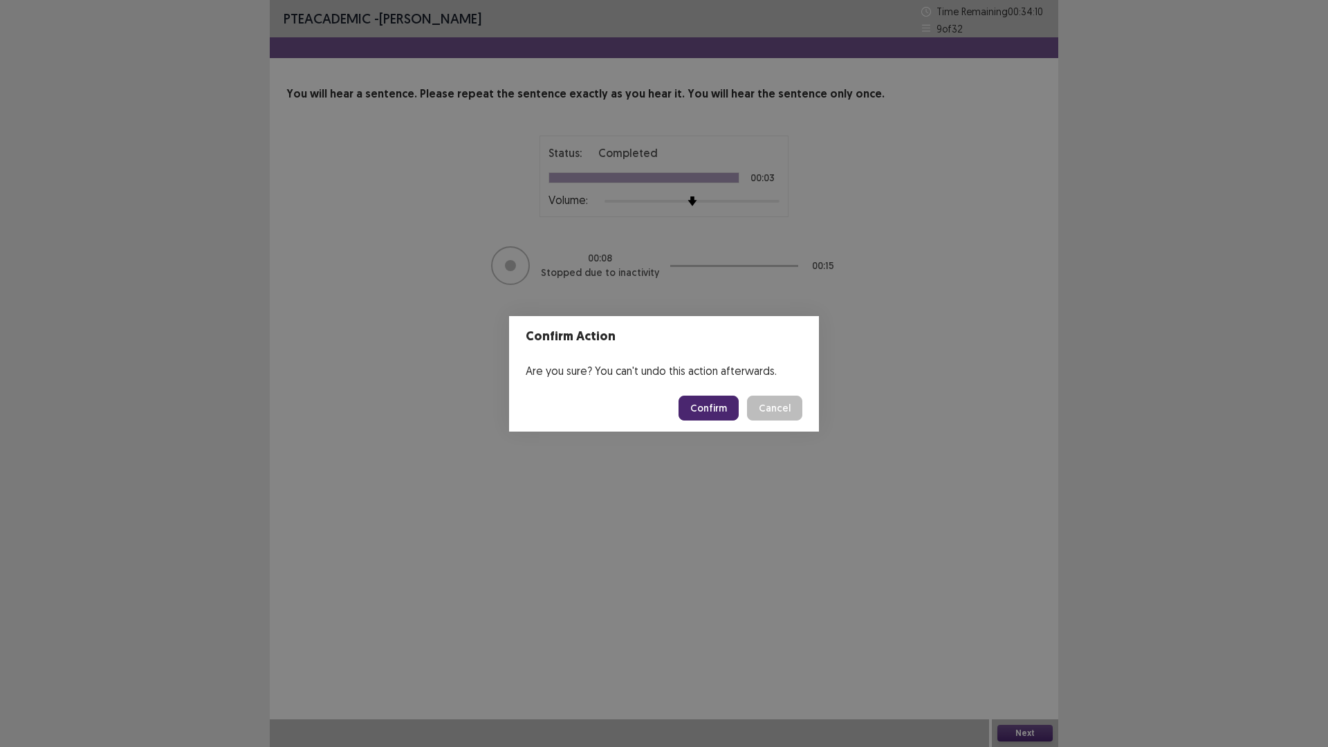
click at [702, 413] on button "Confirm" at bounding box center [709, 408] width 60 height 25
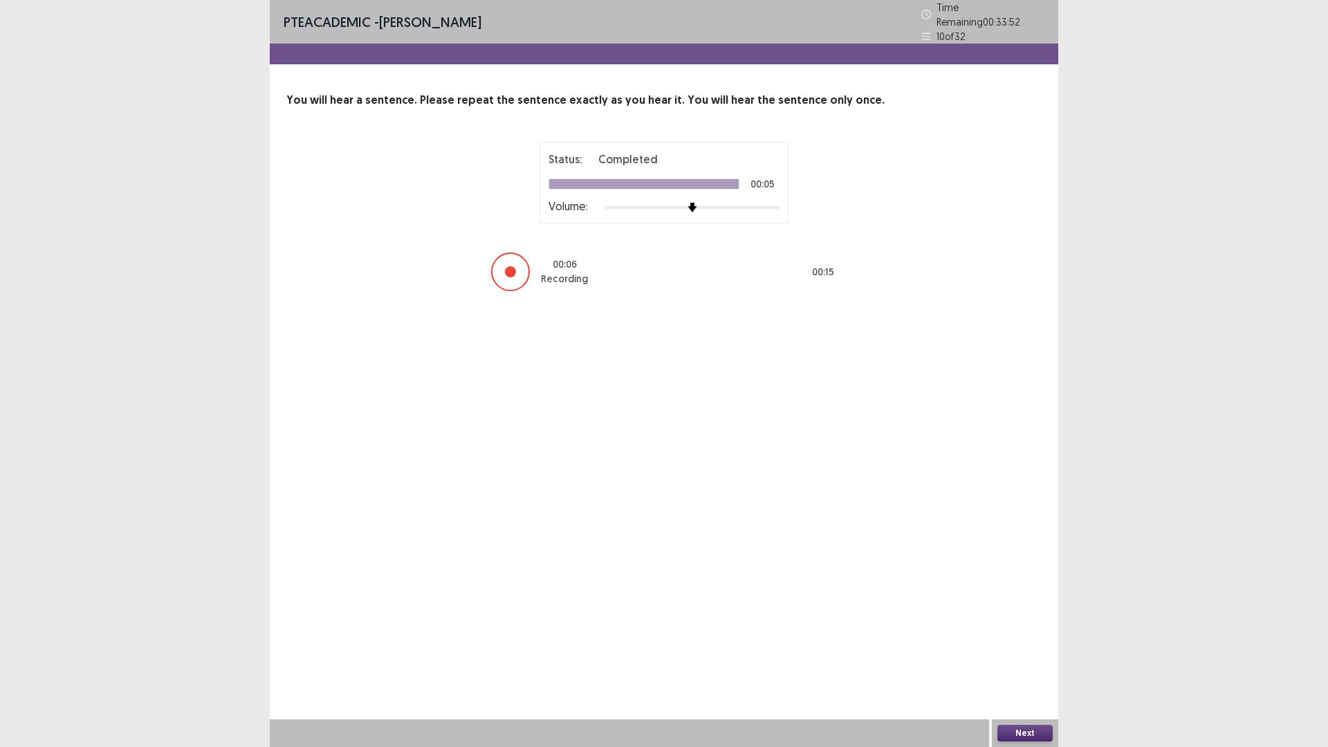
click at [1034, 653] on button "Next" at bounding box center [1024, 733] width 55 height 17
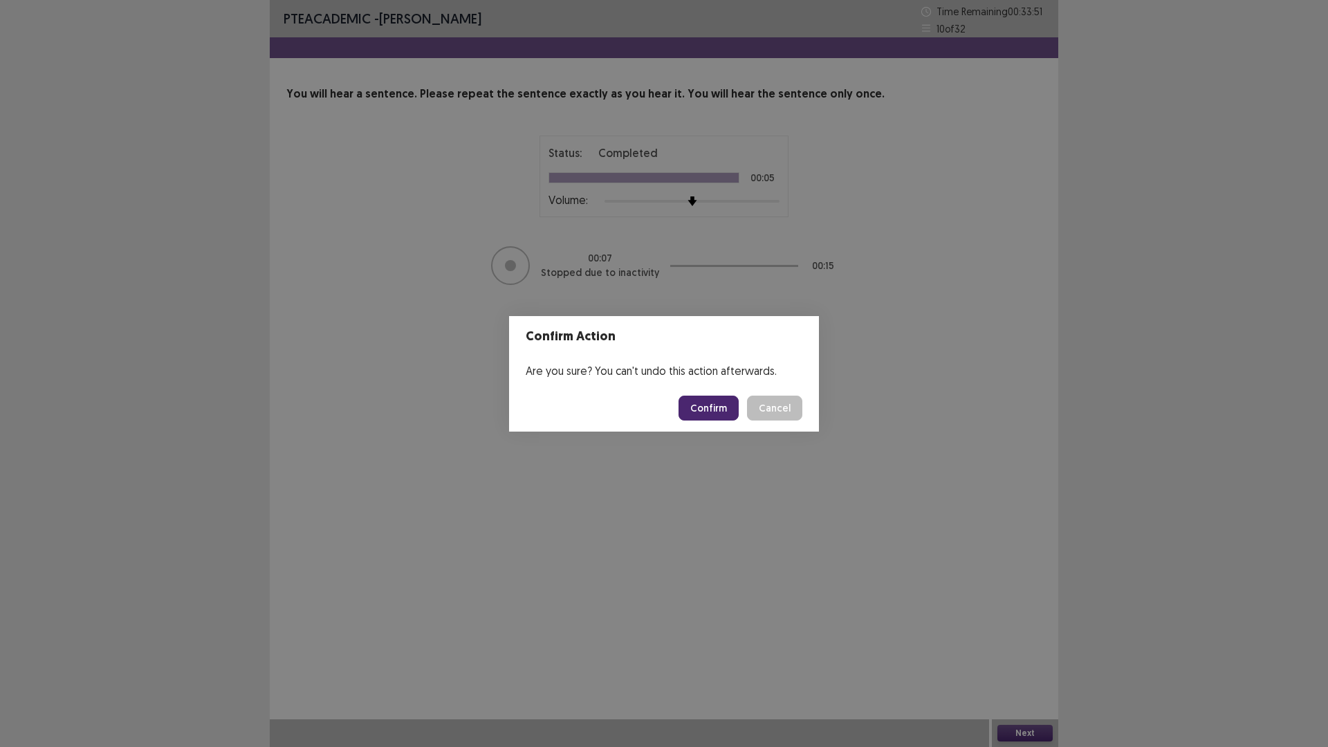
click at [719, 400] on button "Confirm" at bounding box center [709, 408] width 60 height 25
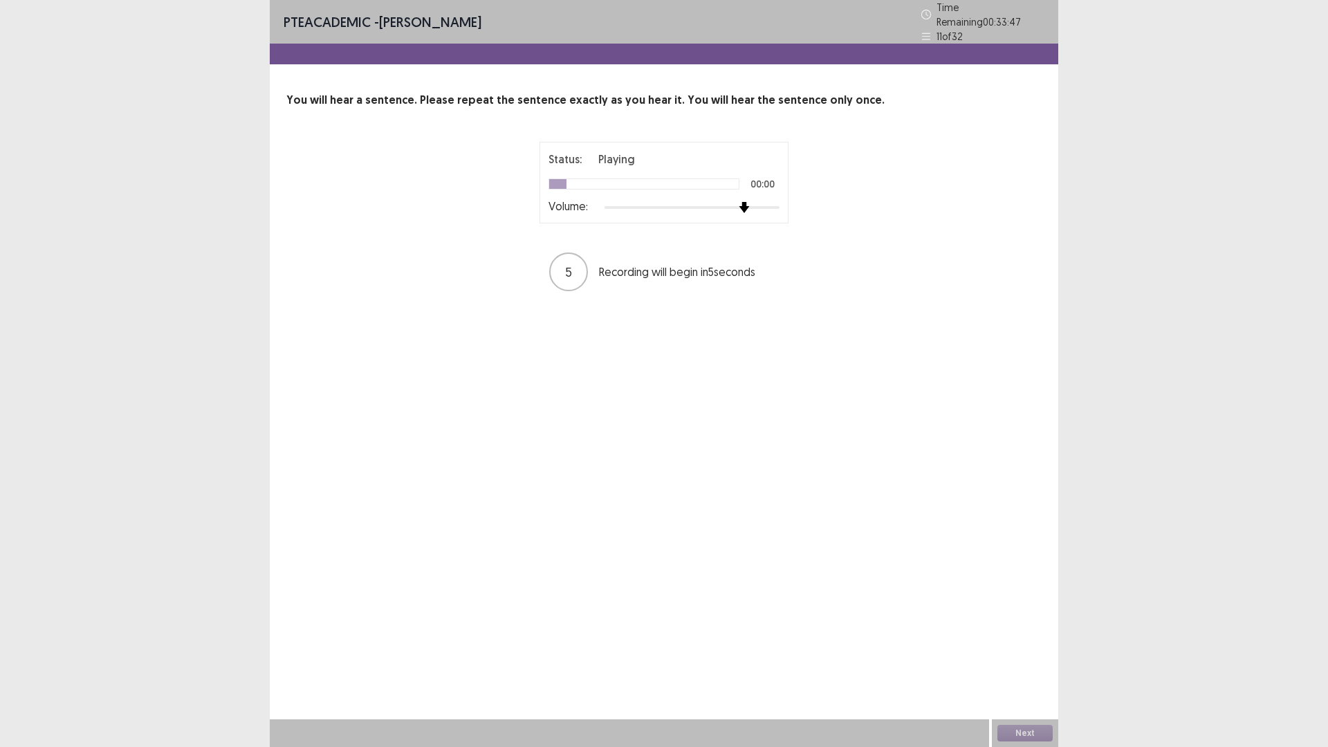
click at [746, 202] on div at bounding box center [692, 207] width 175 height 11
click at [1034, 653] on div "Next" at bounding box center [1025, 733] width 66 height 28
click at [1031, 653] on button "Next" at bounding box center [1024, 733] width 55 height 17
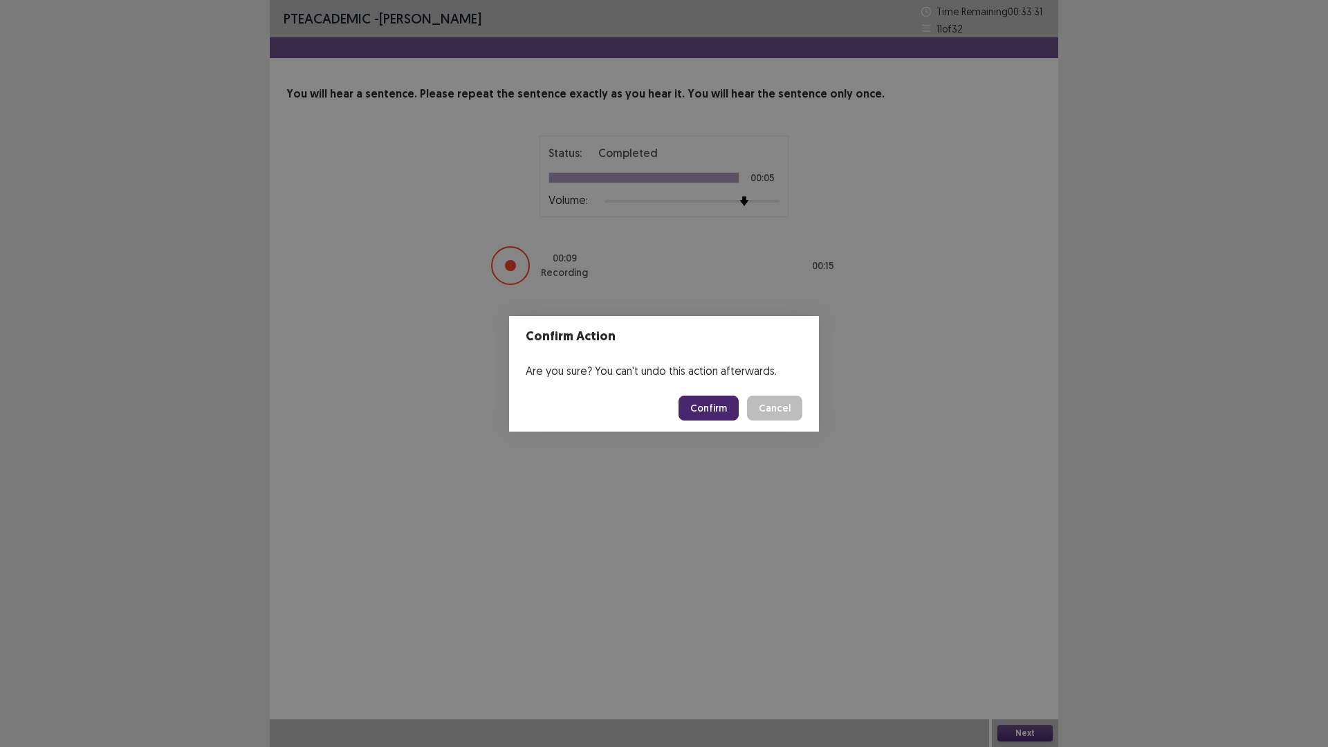
click at [712, 412] on button "Confirm" at bounding box center [709, 408] width 60 height 25
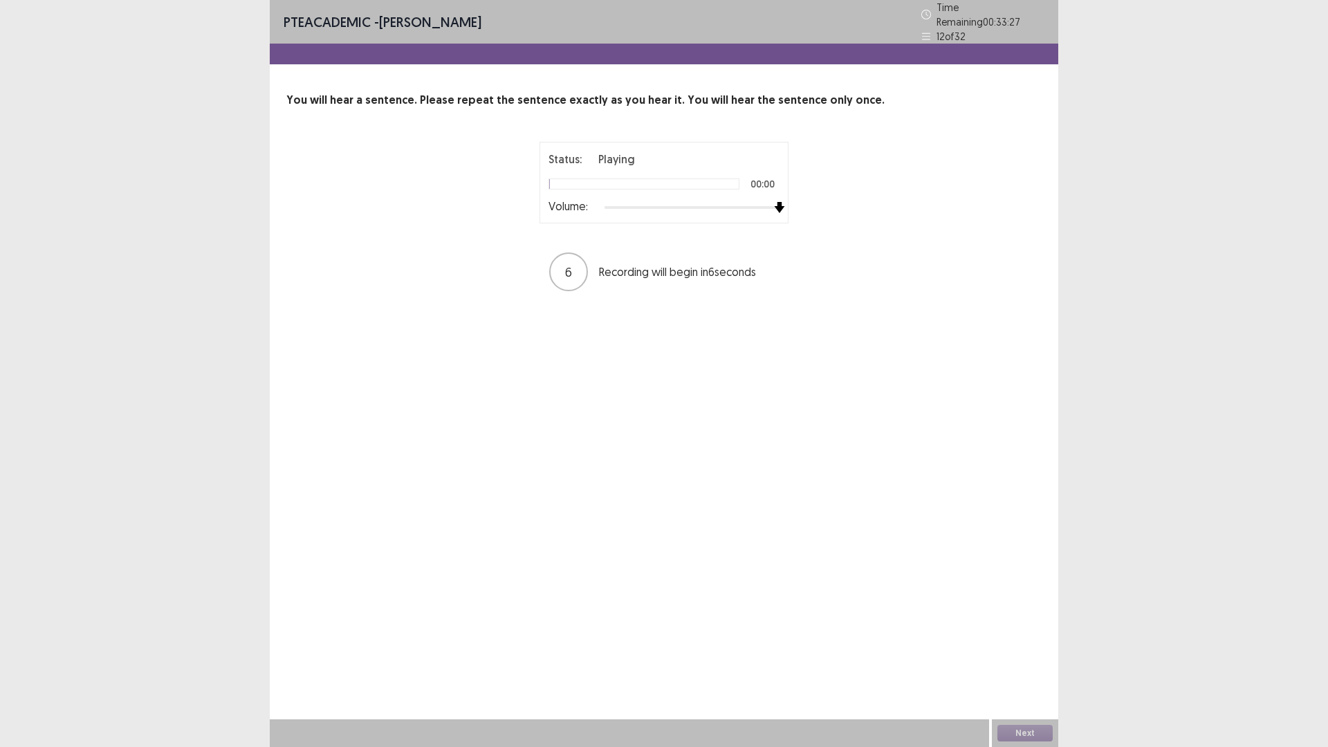
click at [777, 202] on div at bounding box center [692, 207] width 175 height 11
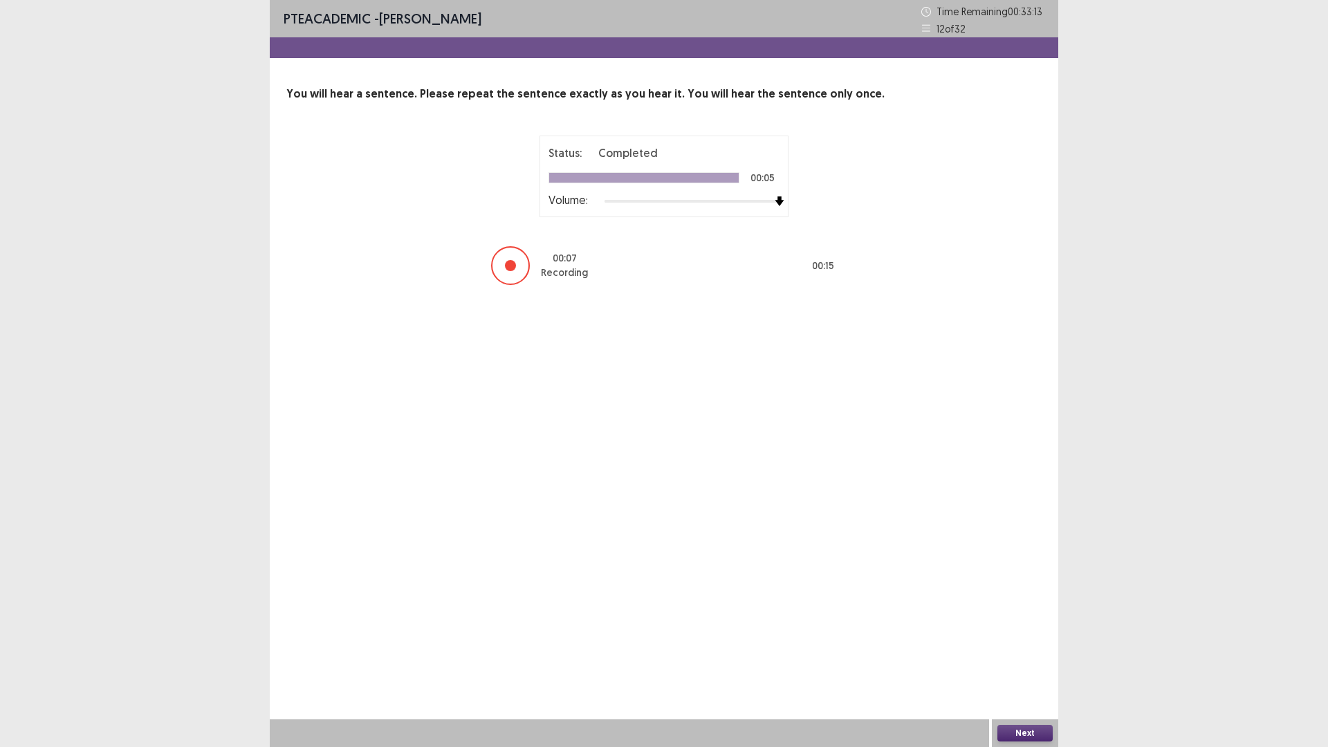
click at [1024, 653] on button "Next" at bounding box center [1024, 733] width 55 height 17
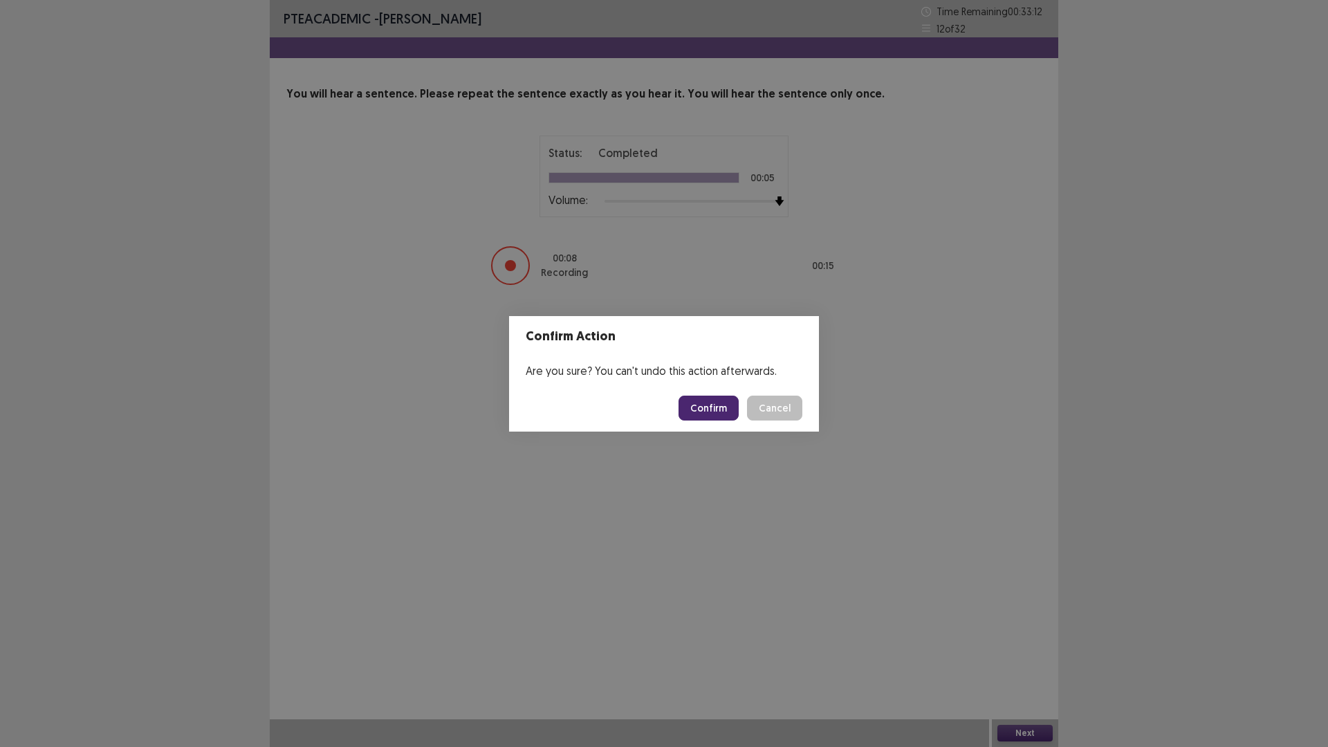
click at [720, 412] on button "Confirm" at bounding box center [709, 408] width 60 height 25
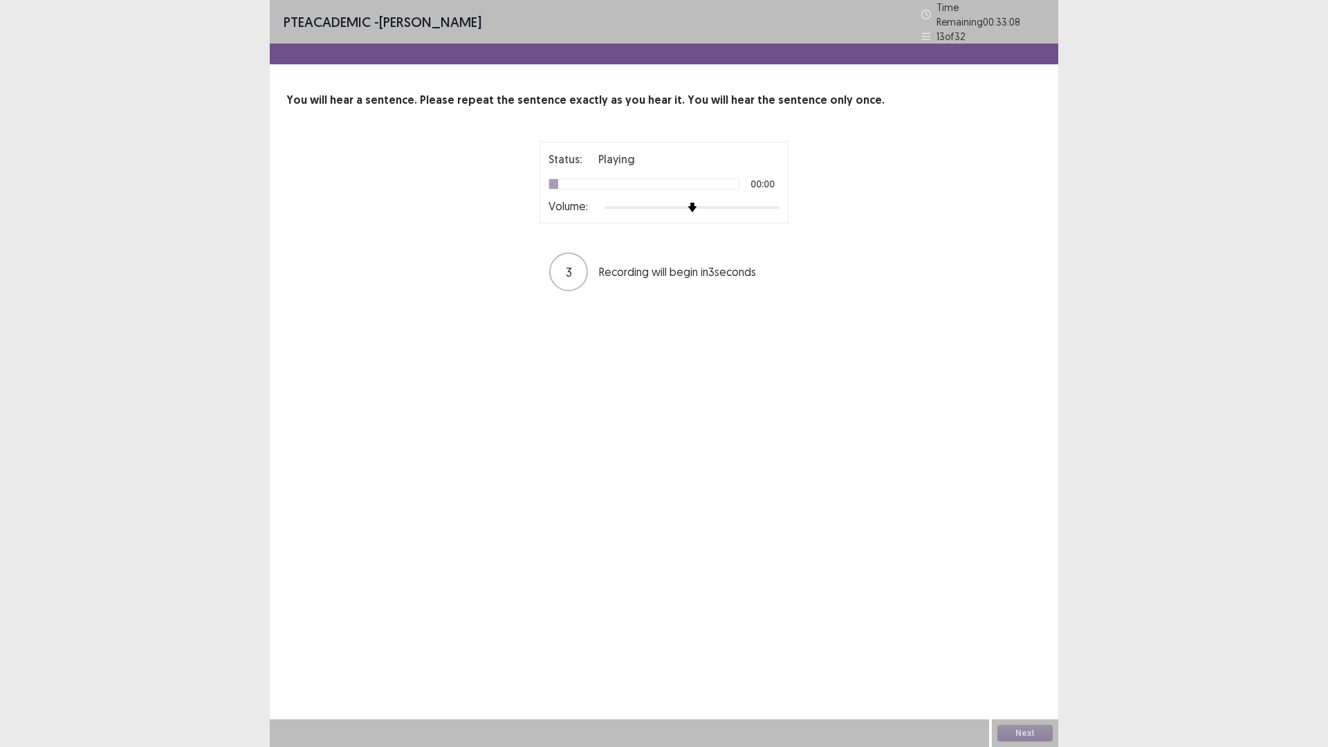
click at [776, 202] on div at bounding box center [692, 207] width 175 height 11
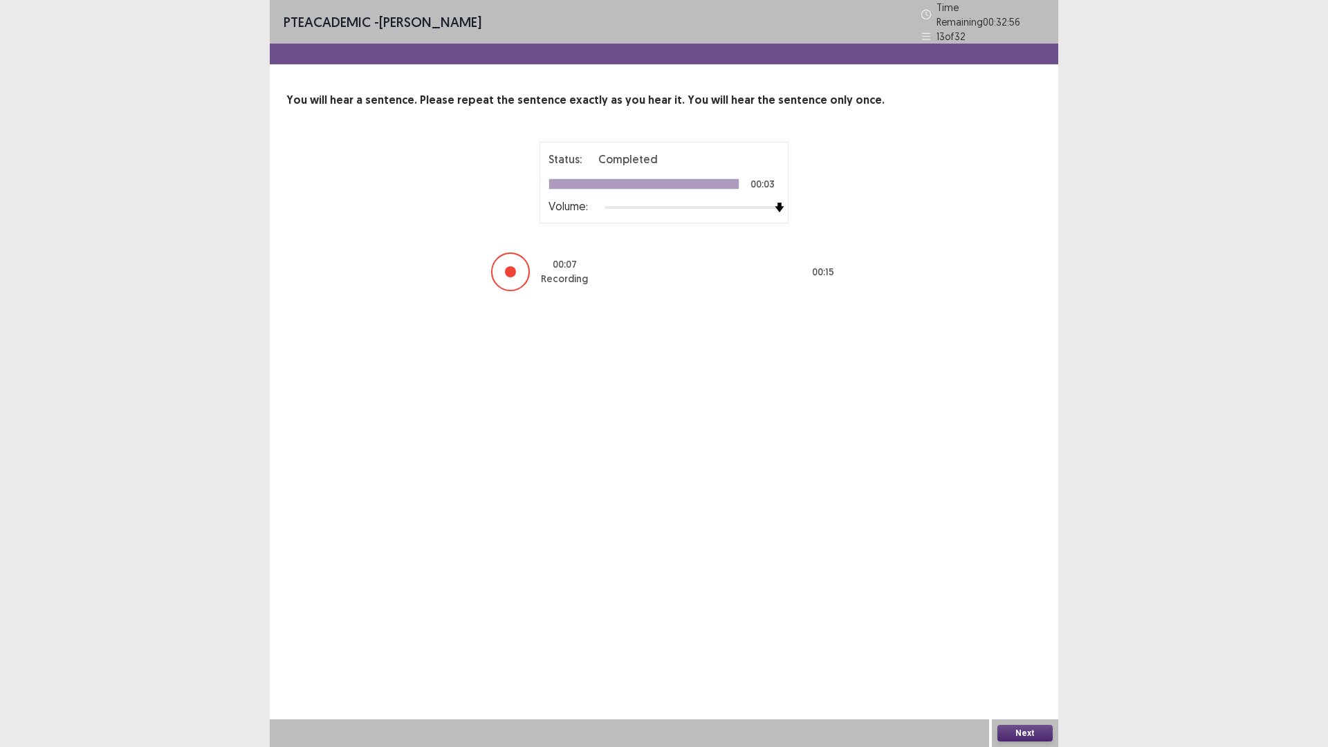
click at [1002, 653] on button "Next" at bounding box center [1024, 733] width 55 height 17
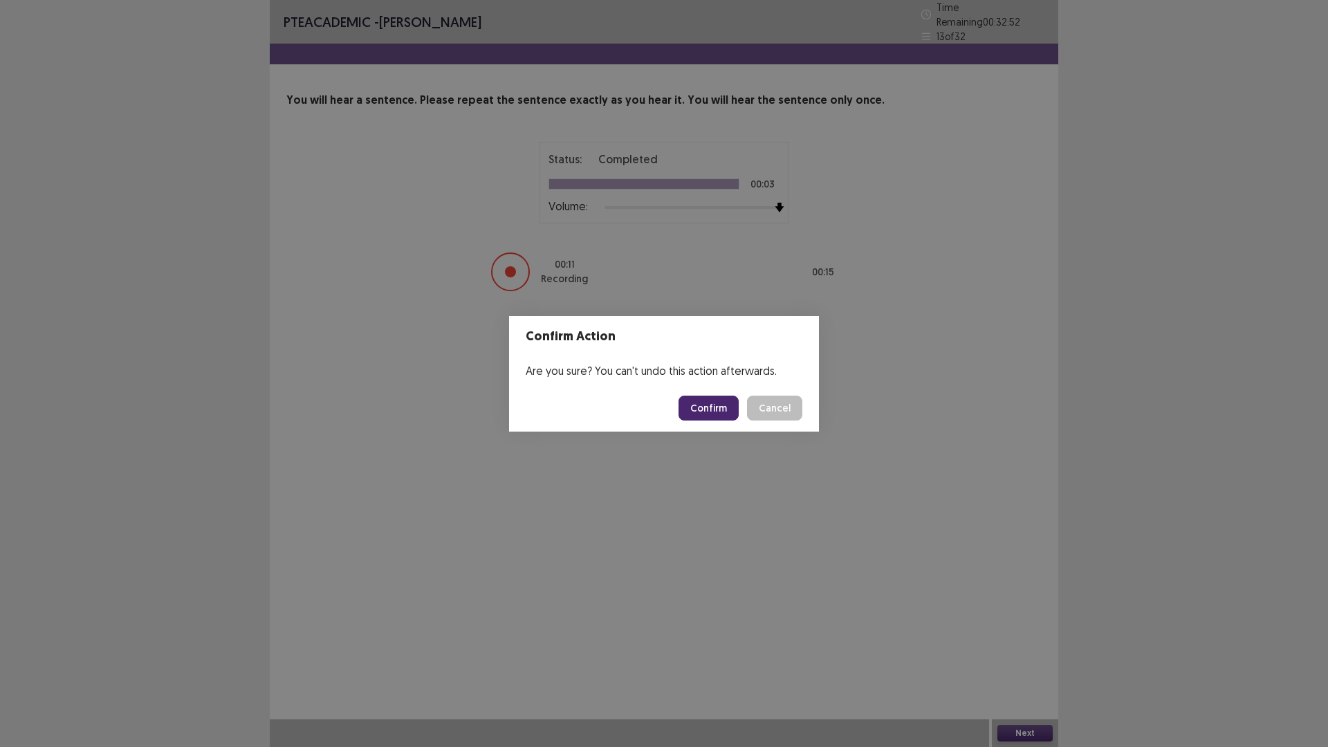
click at [715, 414] on button "Confirm" at bounding box center [709, 408] width 60 height 25
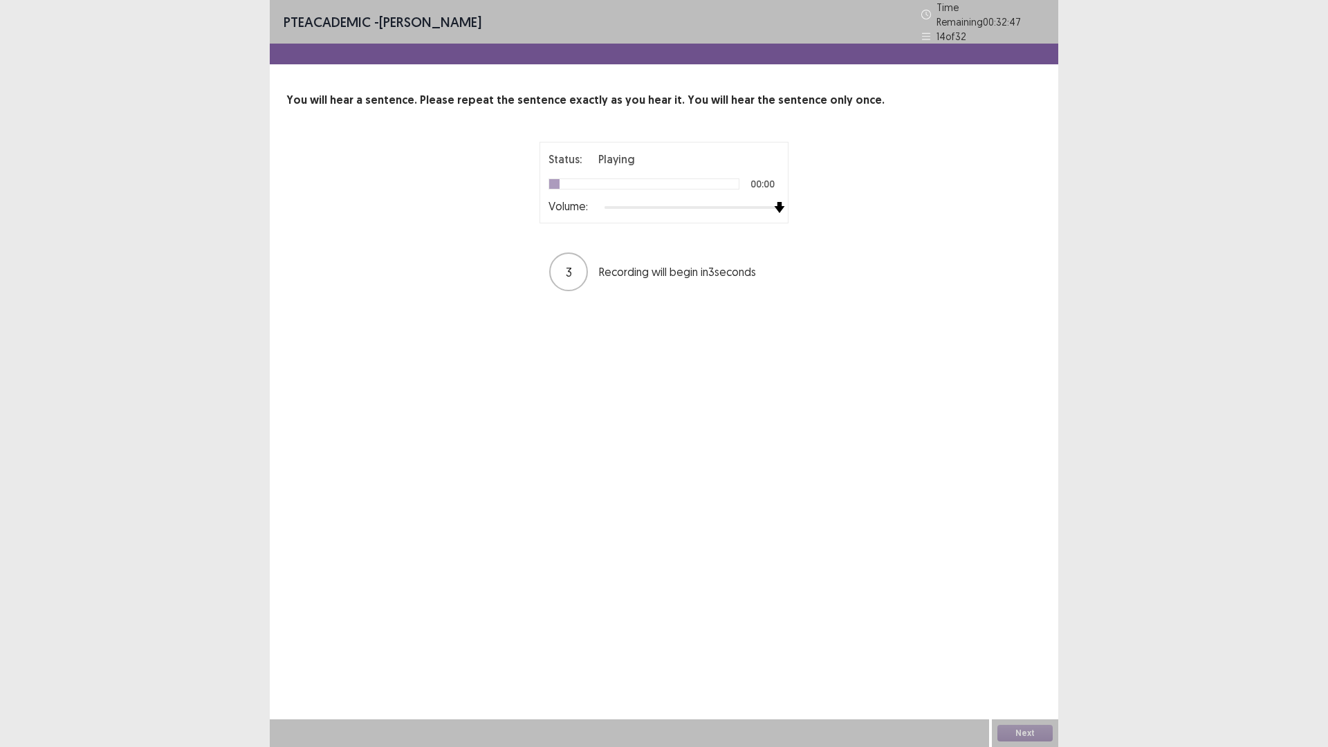
click at [776, 202] on div at bounding box center [692, 207] width 175 height 11
click at [1036, 653] on button "Next" at bounding box center [1024, 733] width 55 height 17
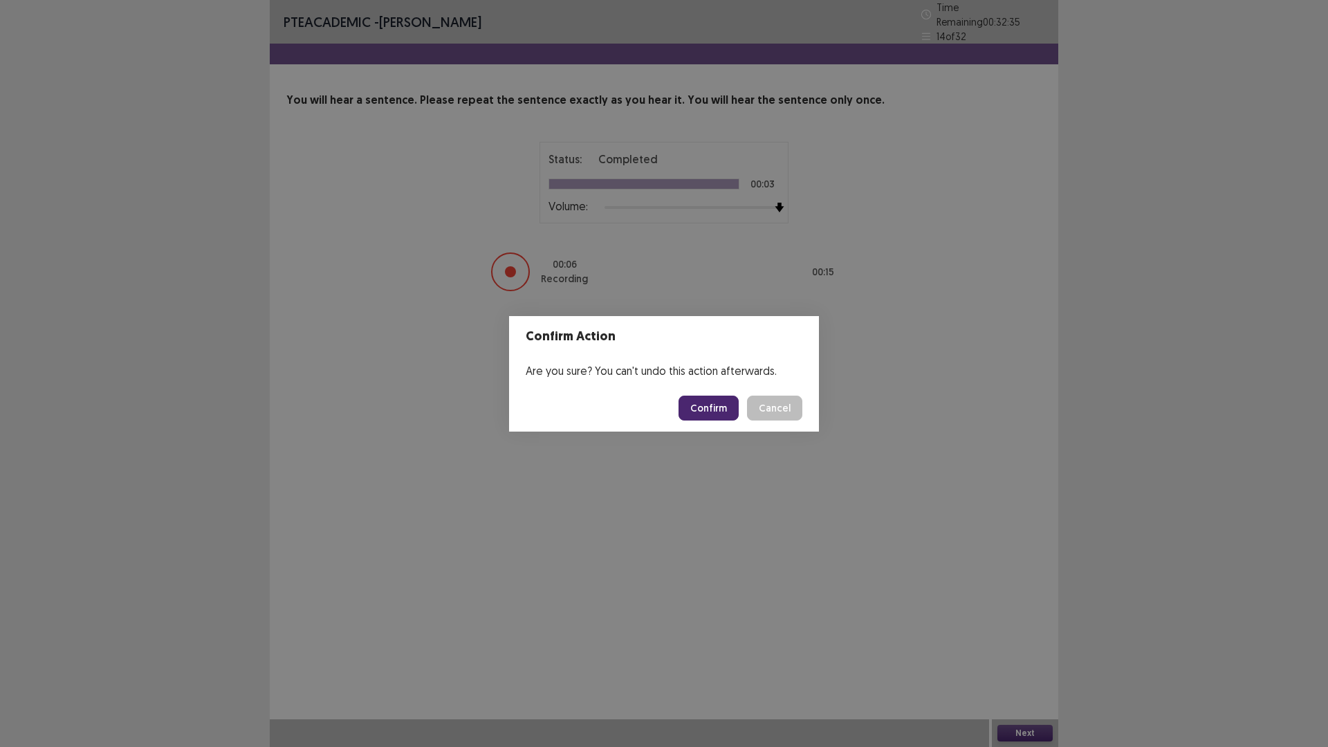
click at [712, 403] on button "Confirm" at bounding box center [709, 408] width 60 height 25
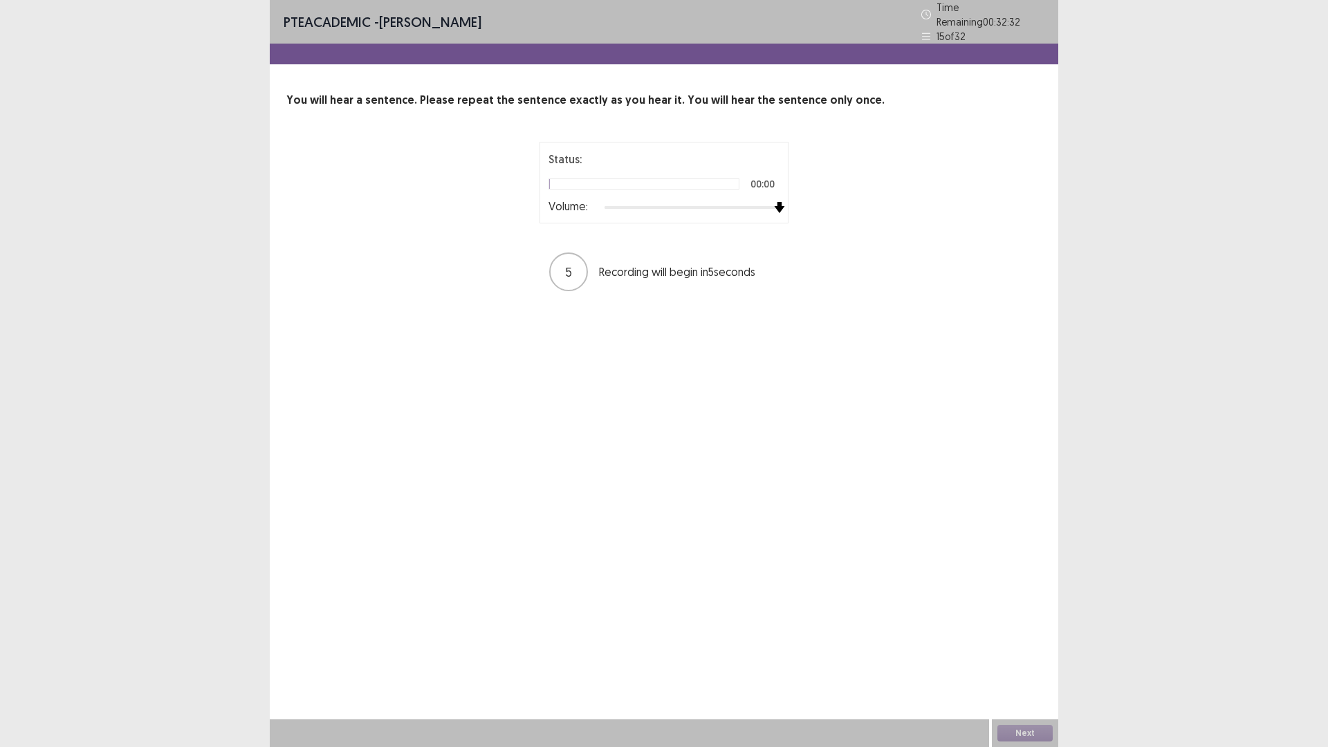
click at [776, 202] on div at bounding box center [692, 207] width 175 height 11
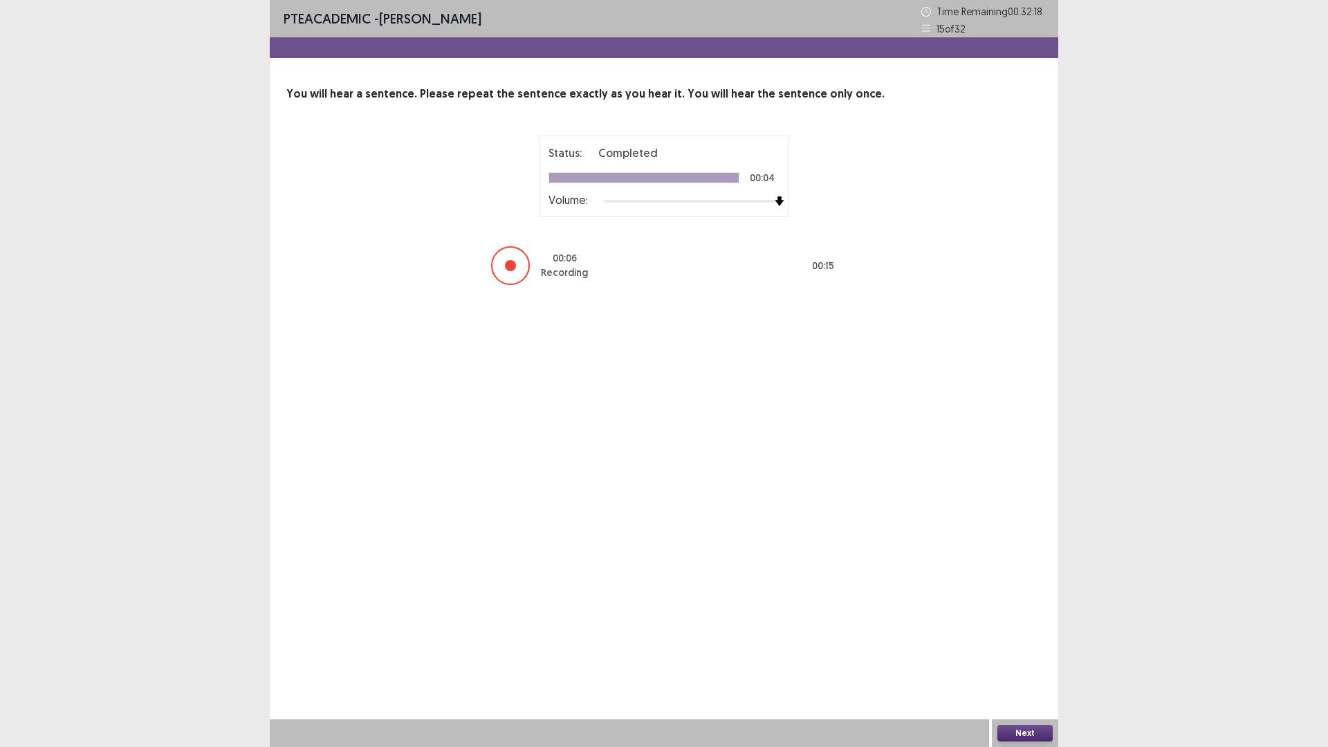
click at [1040, 653] on button "Next" at bounding box center [1024, 733] width 55 height 17
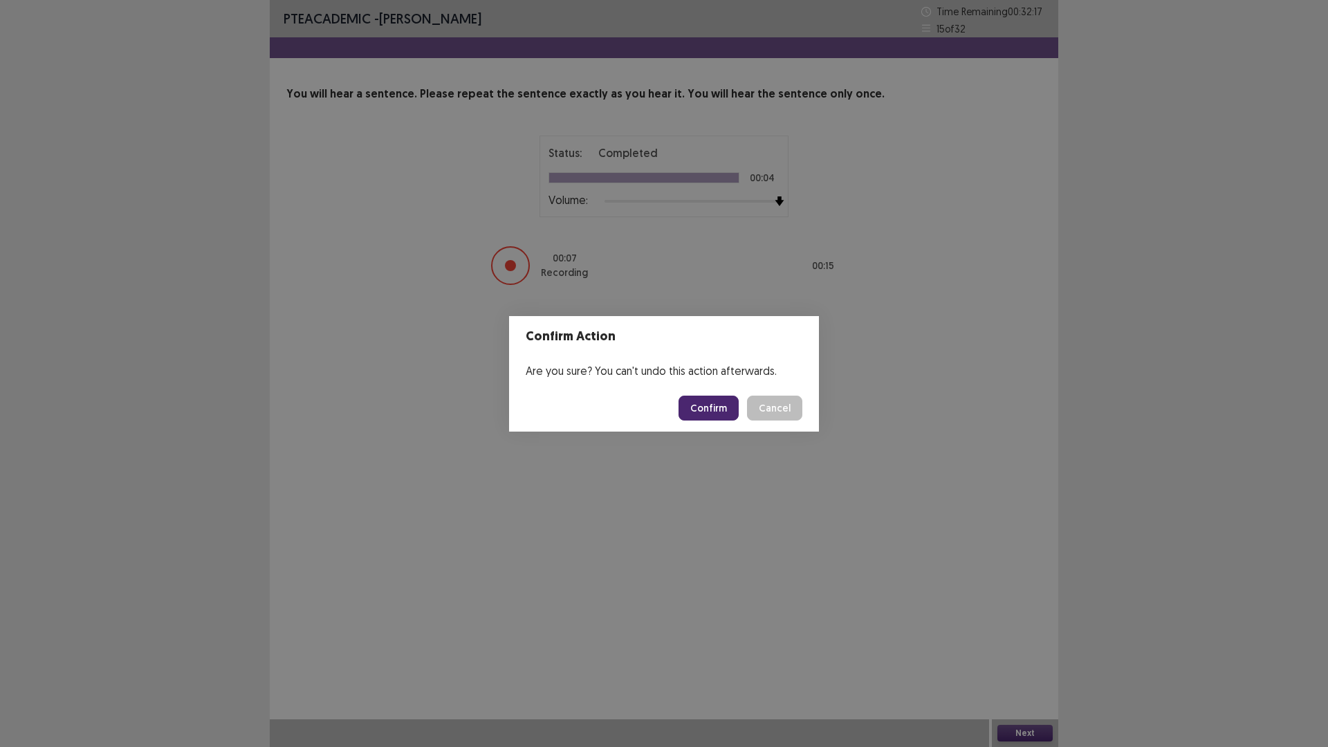
click at [699, 402] on button "Confirm" at bounding box center [709, 408] width 60 height 25
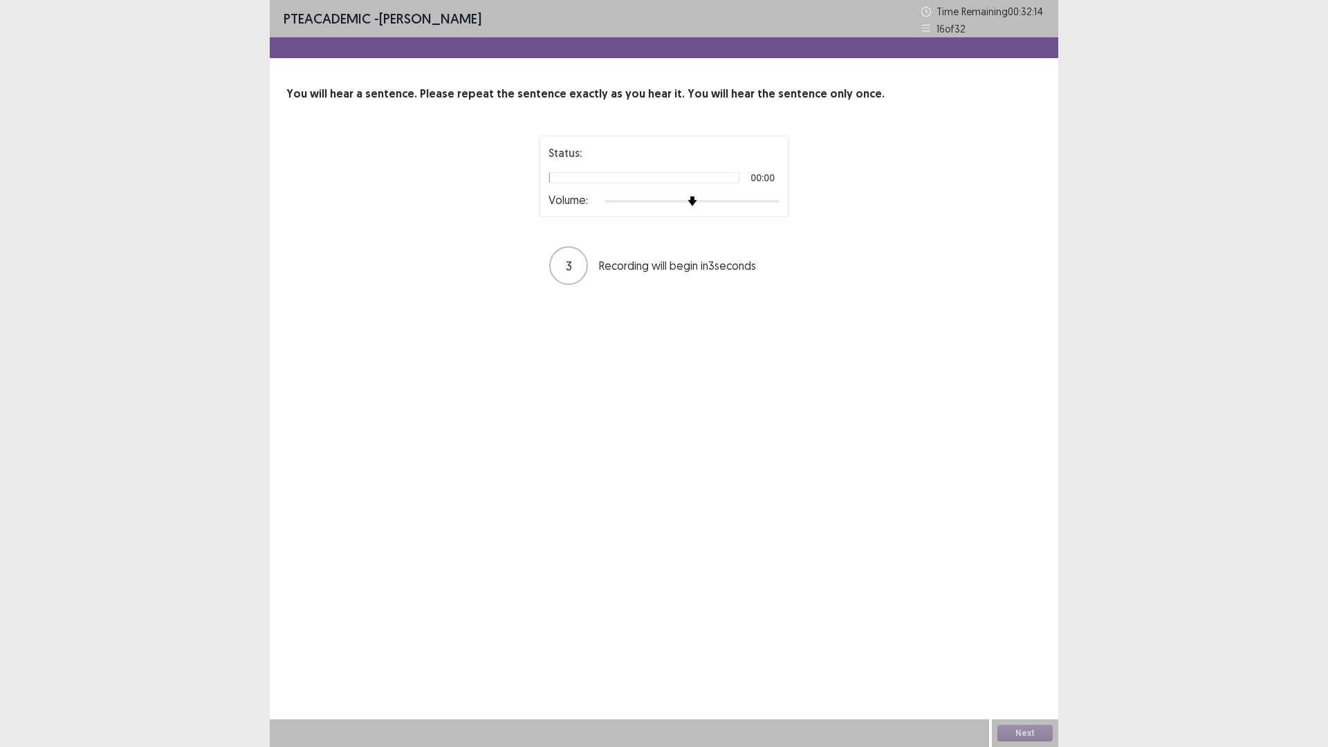
click at [780, 200] on div "Status: 00:00 Volume:" at bounding box center [664, 177] width 249 height 82
click at [777, 202] on div at bounding box center [692, 201] width 175 height 11
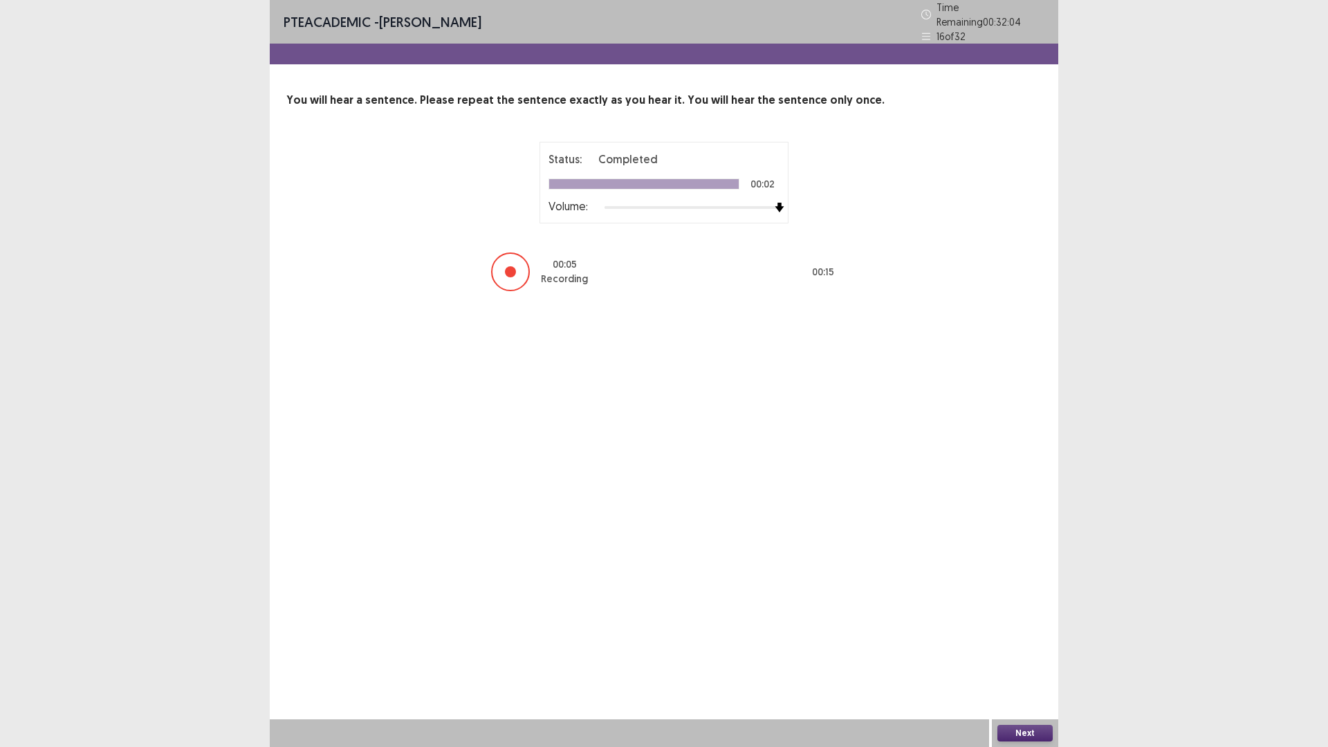
click at [1034, 653] on button "Next" at bounding box center [1024, 733] width 55 height 17
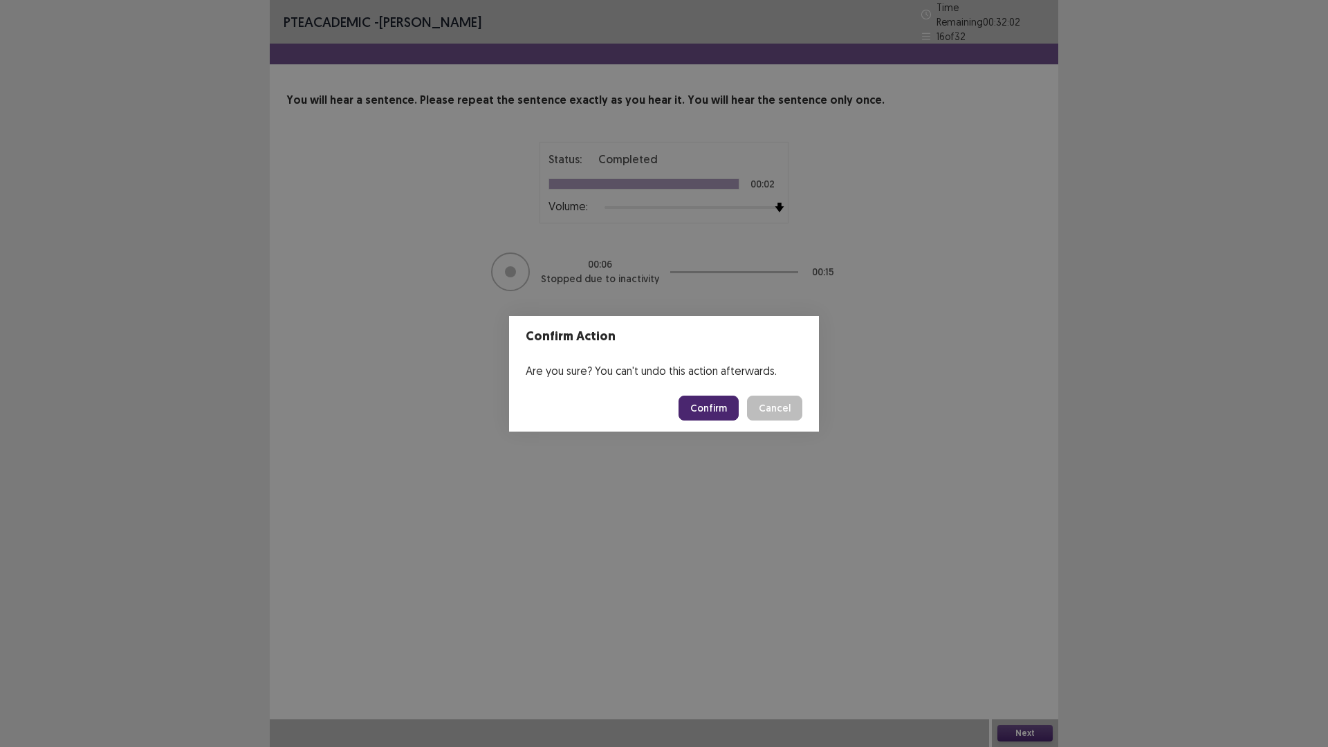
click at [706, 396] on button "Confirm" at bounding box center [709, 408] width 60 height 25
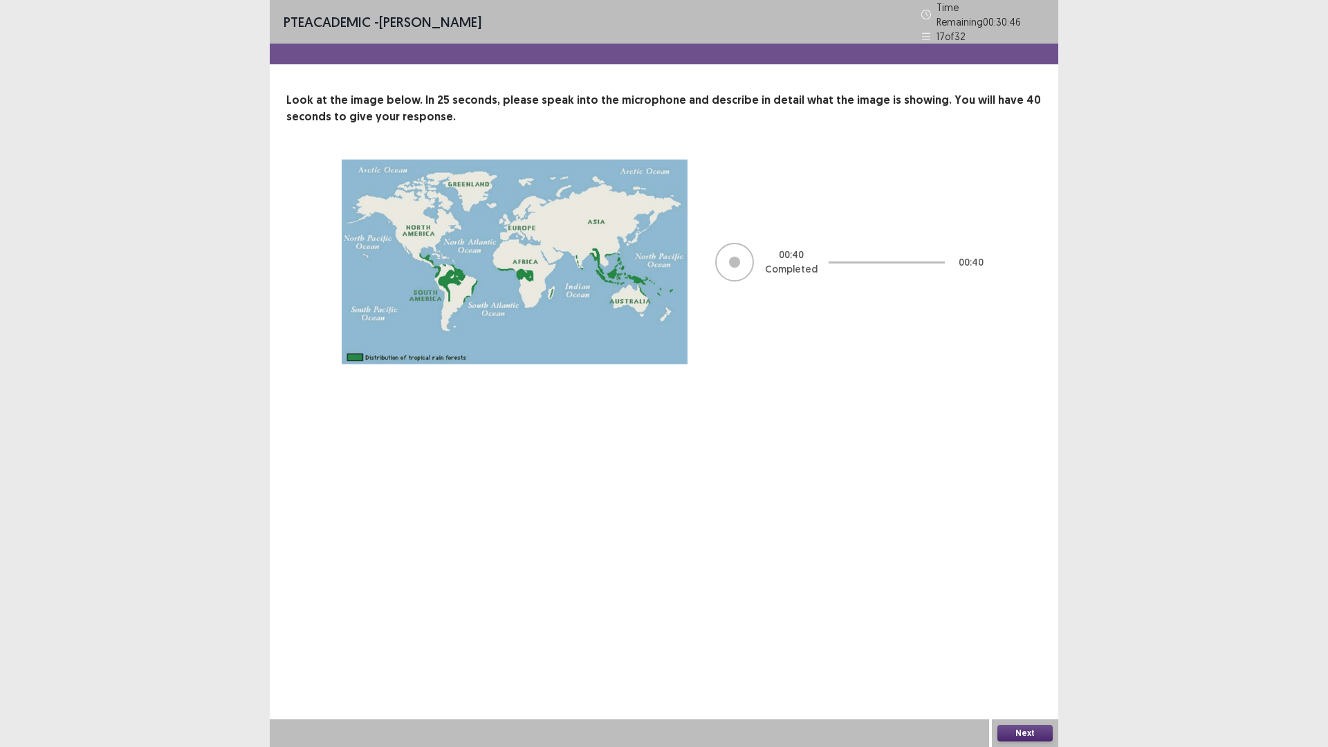
click at [1010, 653] on button "Next" at bounding box center [1024, 733] width 55 height 17
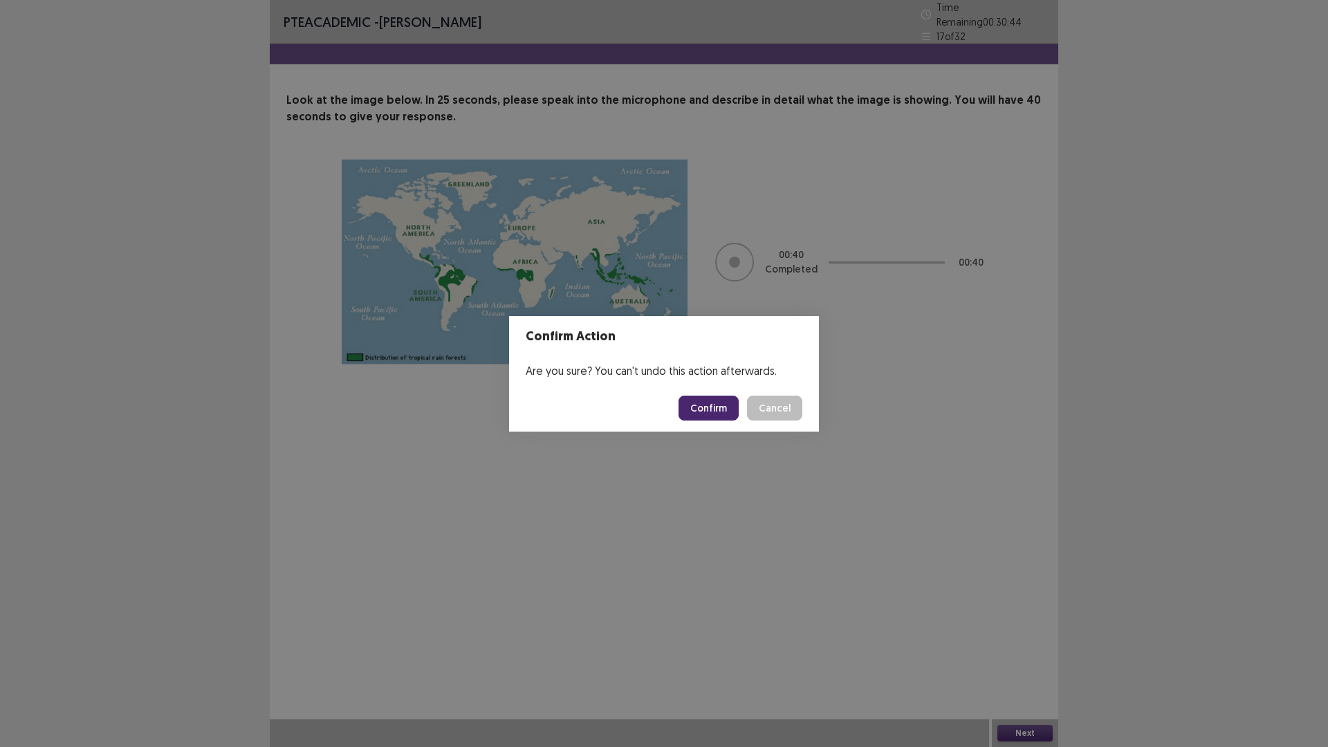
click at [710, 409] on button "Confirm" at bounding box center [709, 408] width 60 height 25
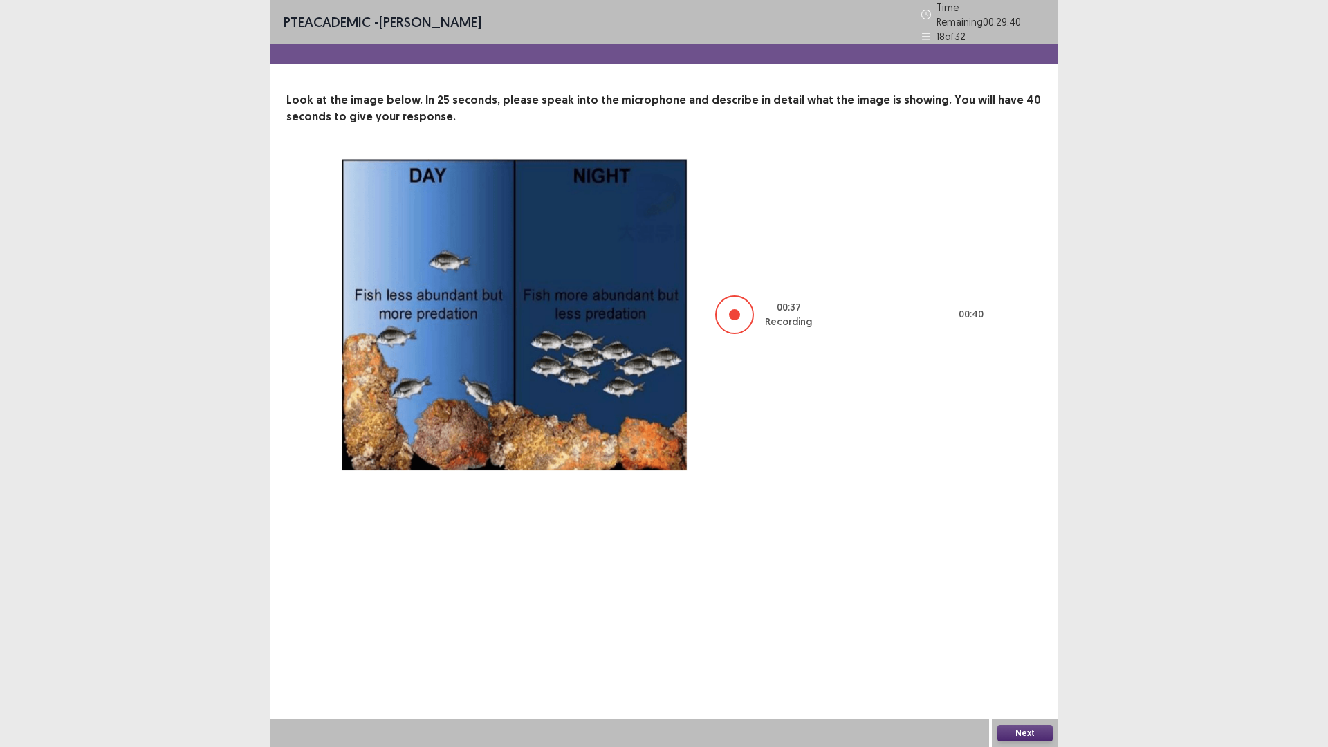
click at [1018, 653] on button "Next" at bounding box center [1024, 733] width 55 height 17
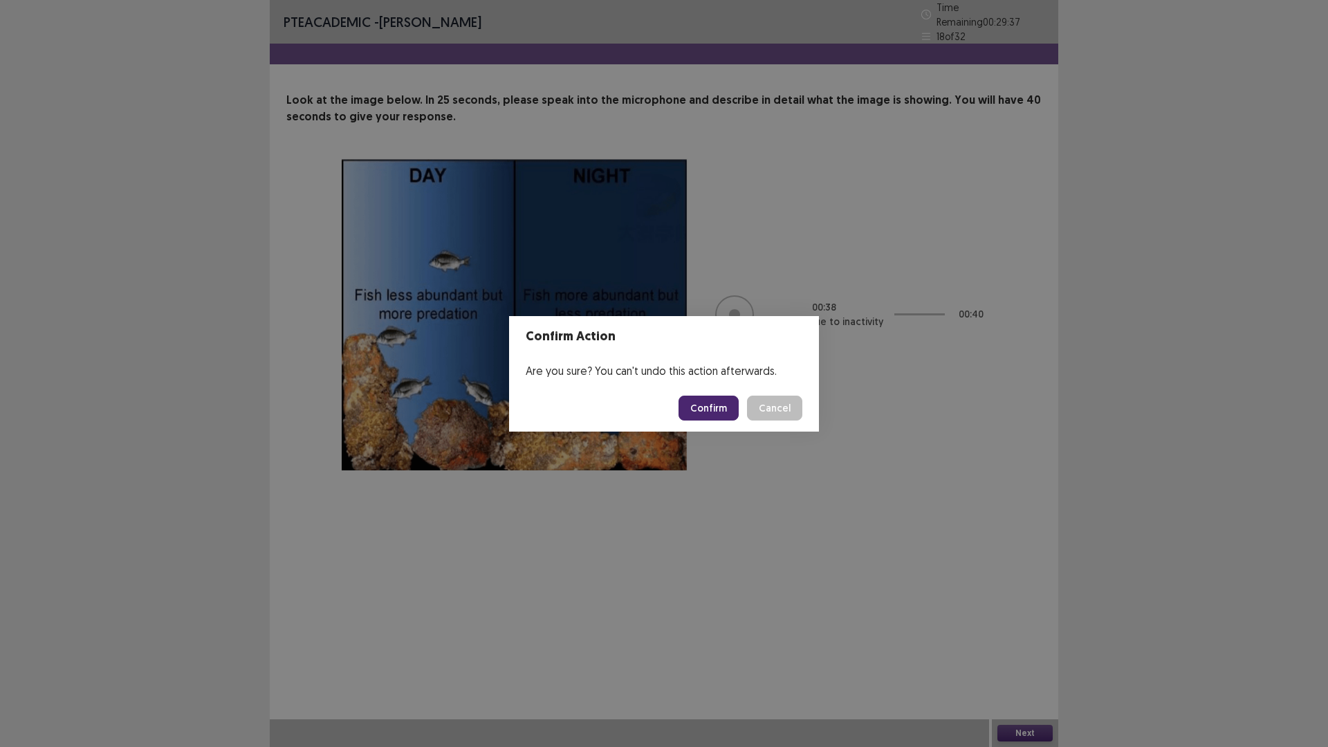
click at [713, 411] on button "Confirm" at bounding box center [709, 408] width 60 height 25
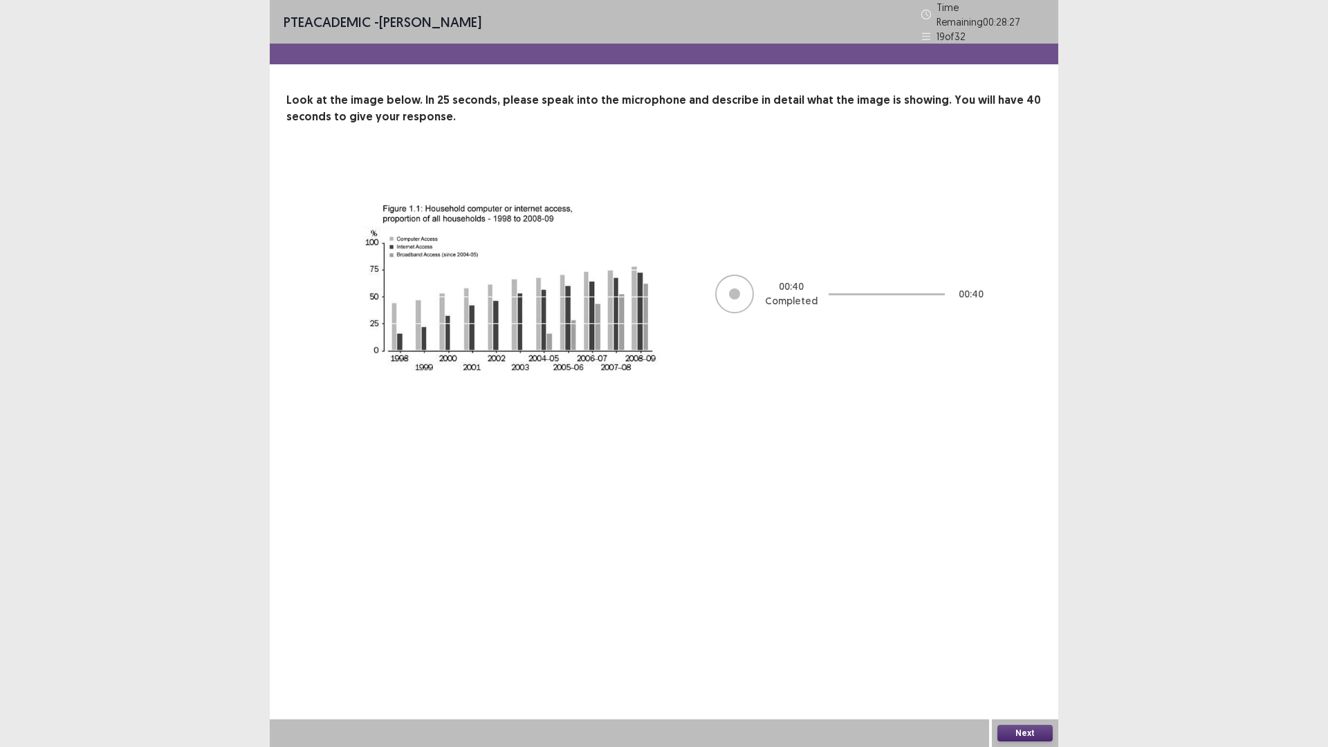
click at [1007, 653] on button "Next" at bounding box center [1024, 733] width 55 height 17
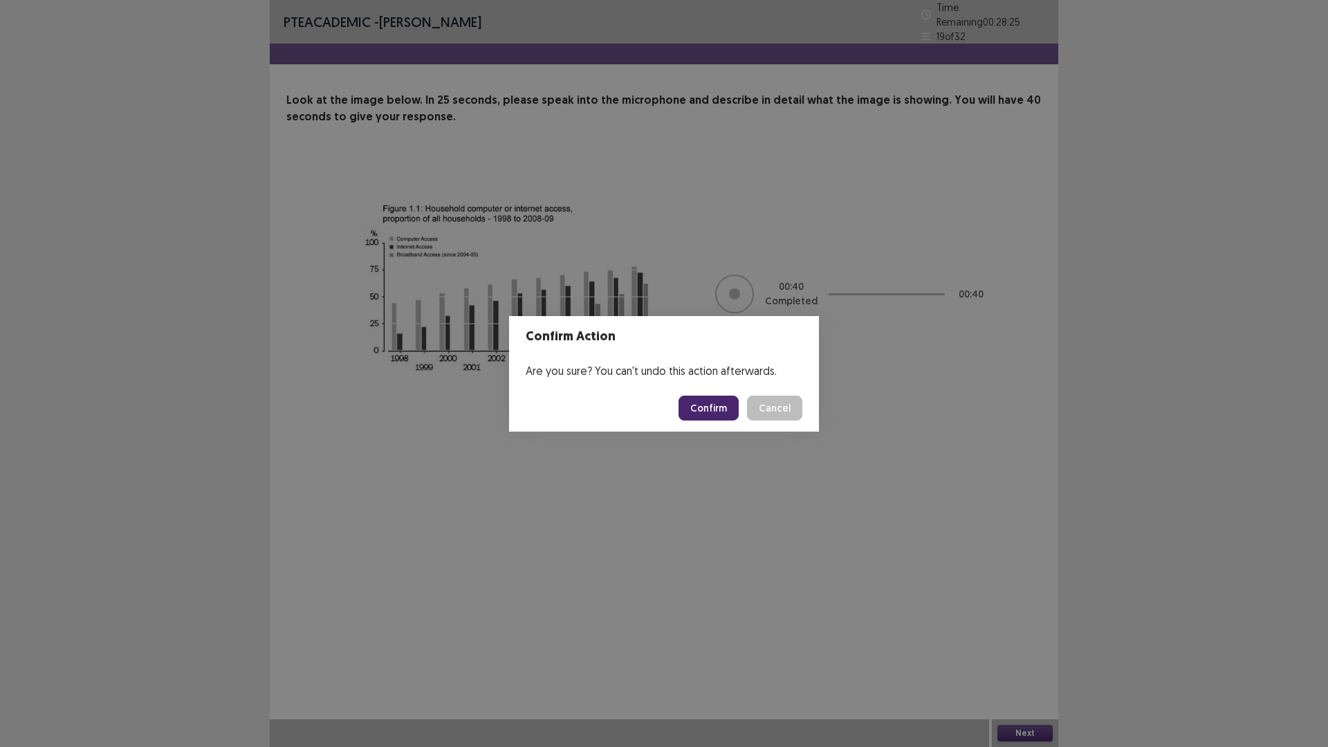
click at [715, 407] on button "Confirm" at bounding box center [709, 408] width 60 height 25
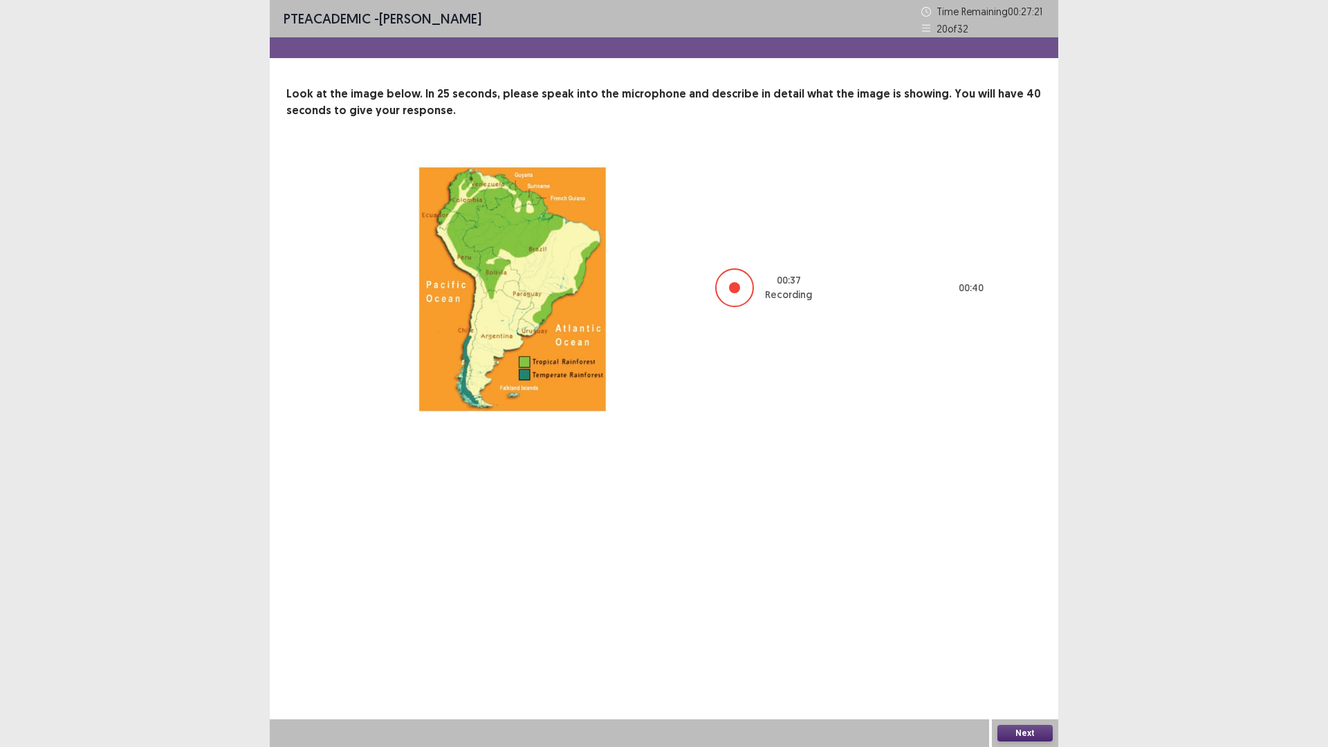
click at [1020, 653] on button "Next" at bounding box center [1024, 733] width 55 height 17
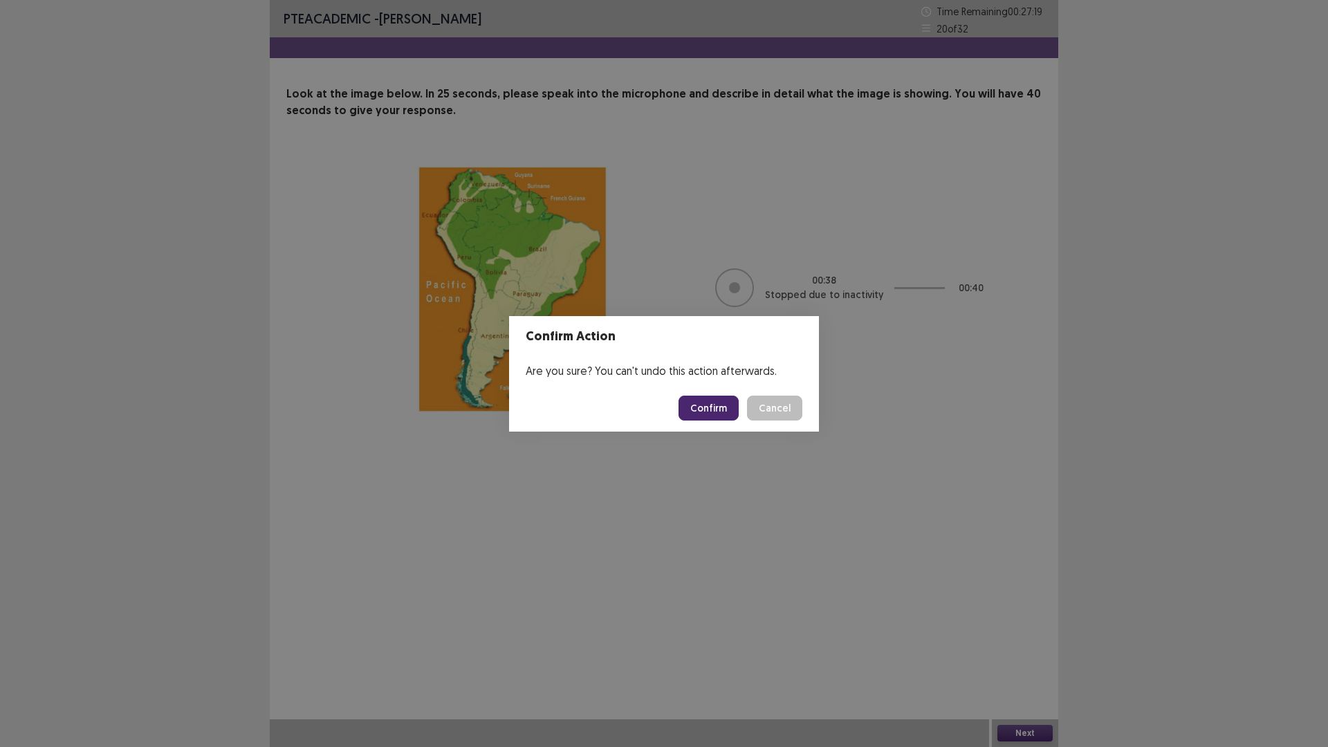
click at [717, 400] on button "Confirm" at bounding box center [709, 408] width 60 height 25
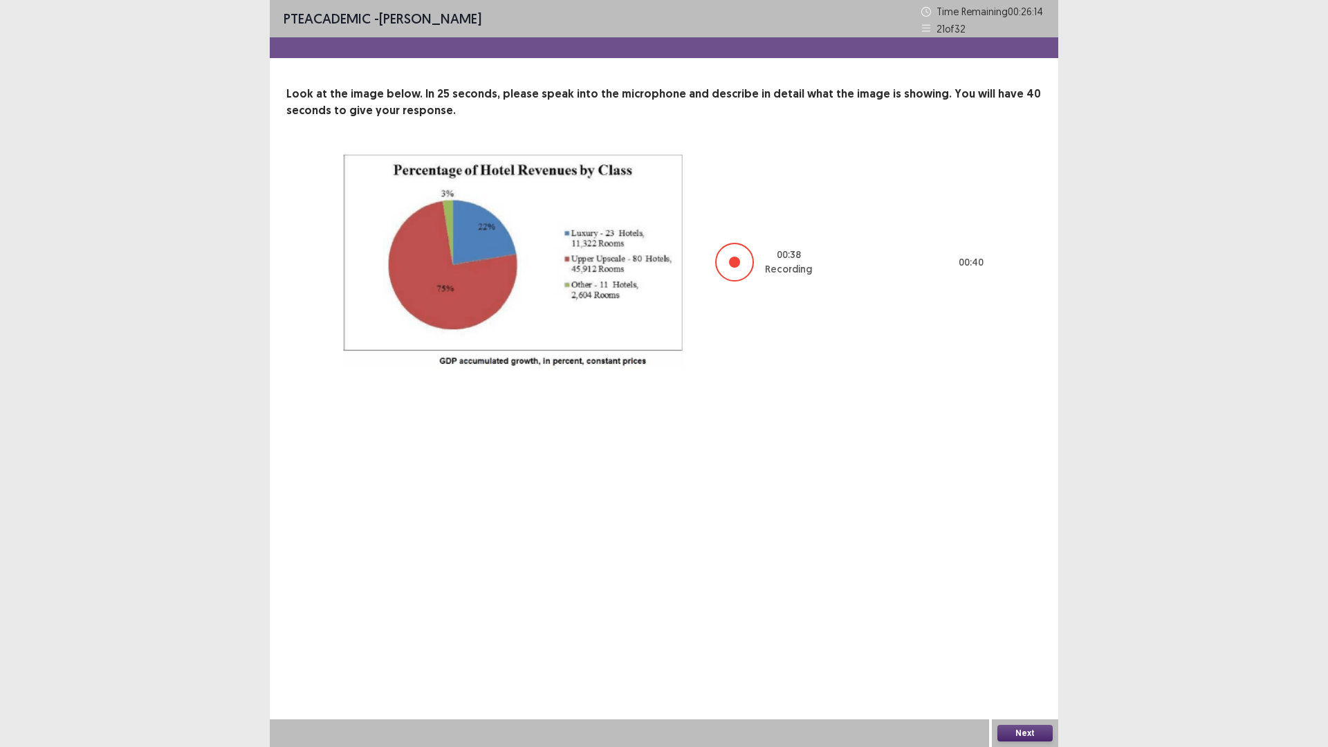
click at [1026, 653] on button "Next" at bounding box center [1024, 733] width 55 height 17
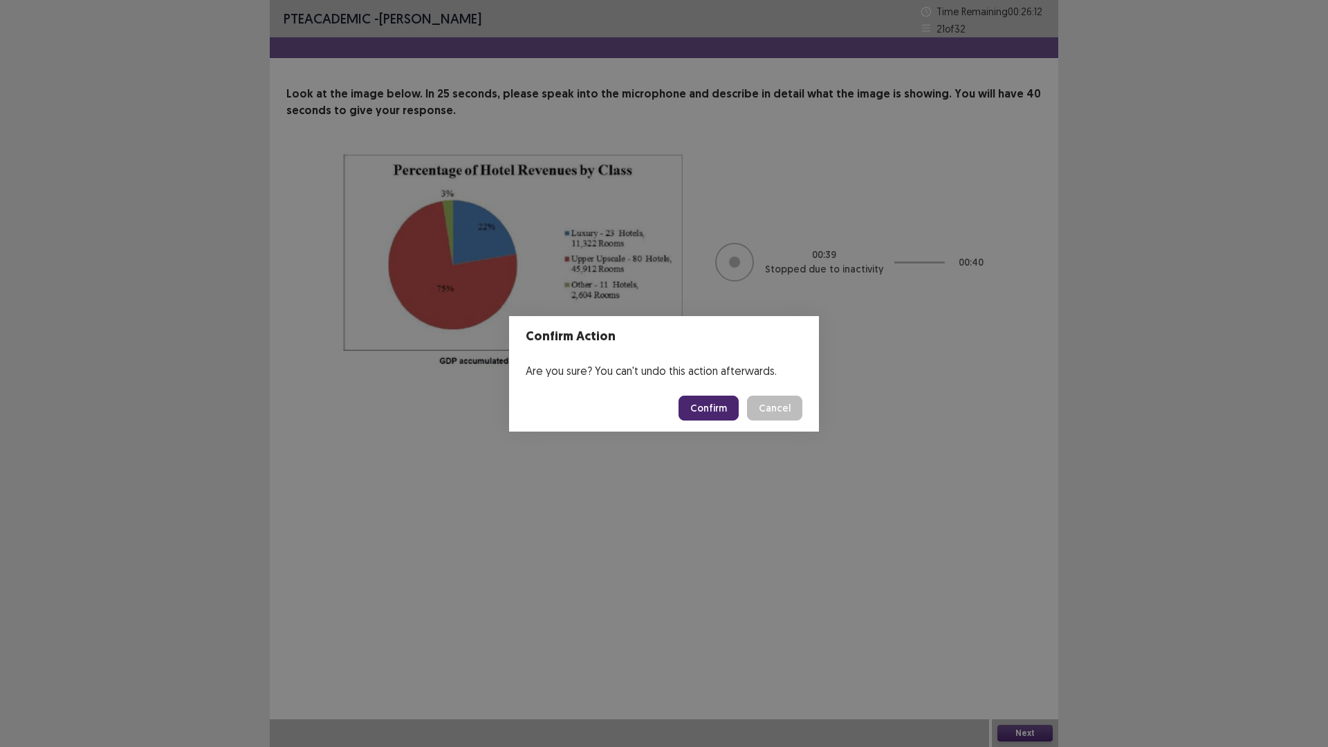
click at [710, 411] on button "Confirm" at bounding box center [709, 408] width 60 height 25
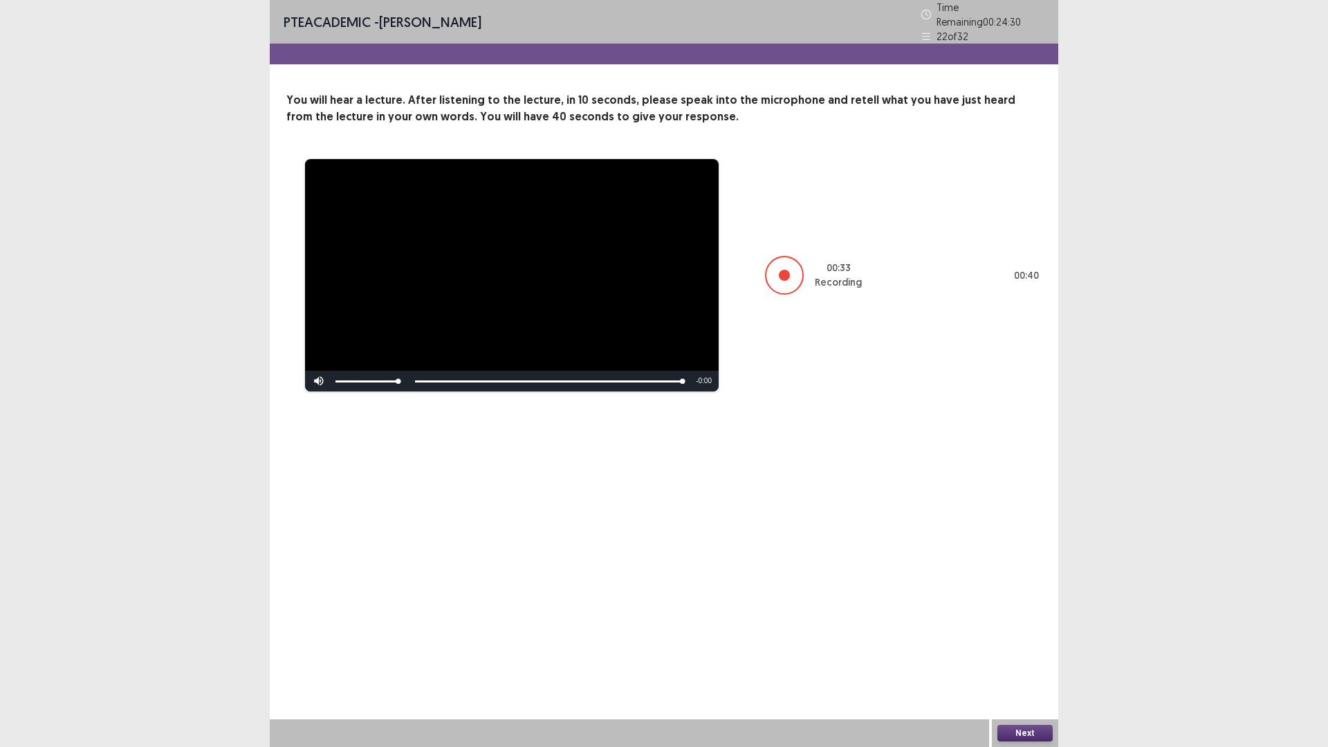
click at [1035, 653] on button "Next" at bounding box center [1024, 733] width 55 height 17
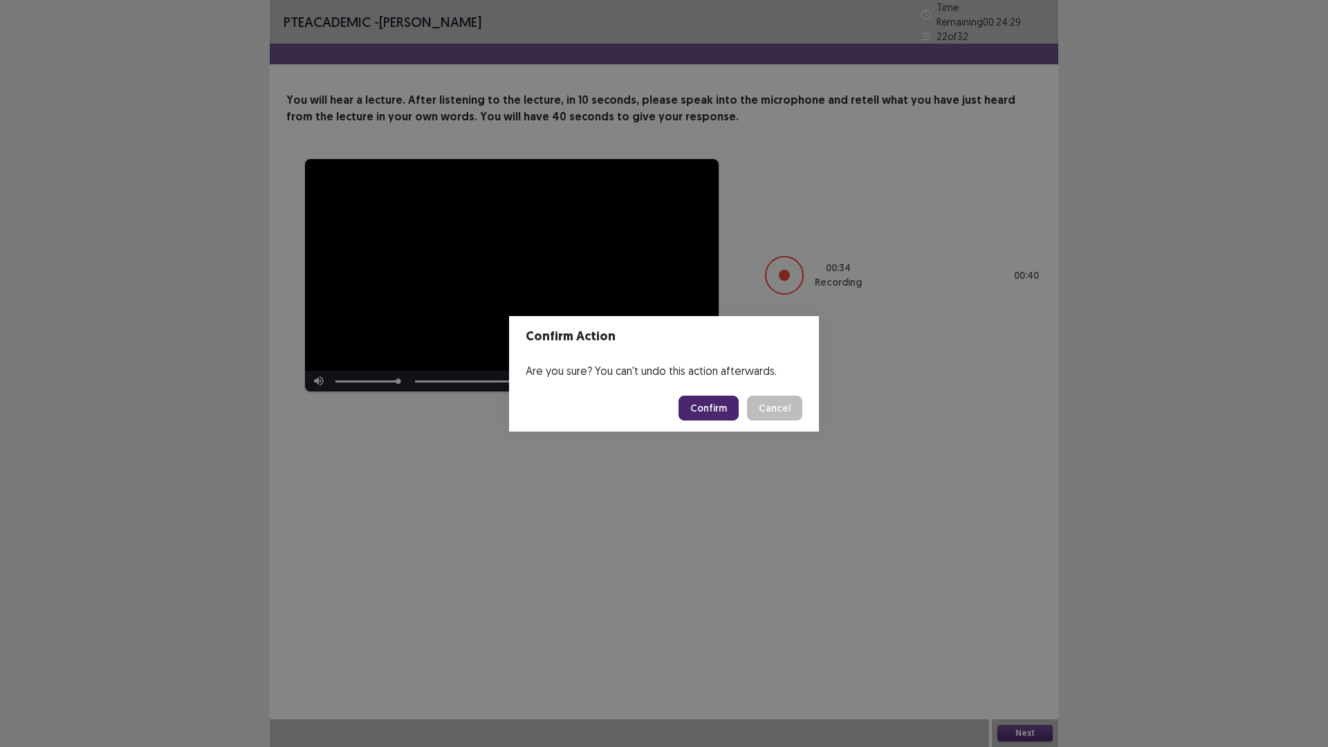
click at [708, 405] on button "Confirm" at bounding box center [709, 408] width 60 height 25
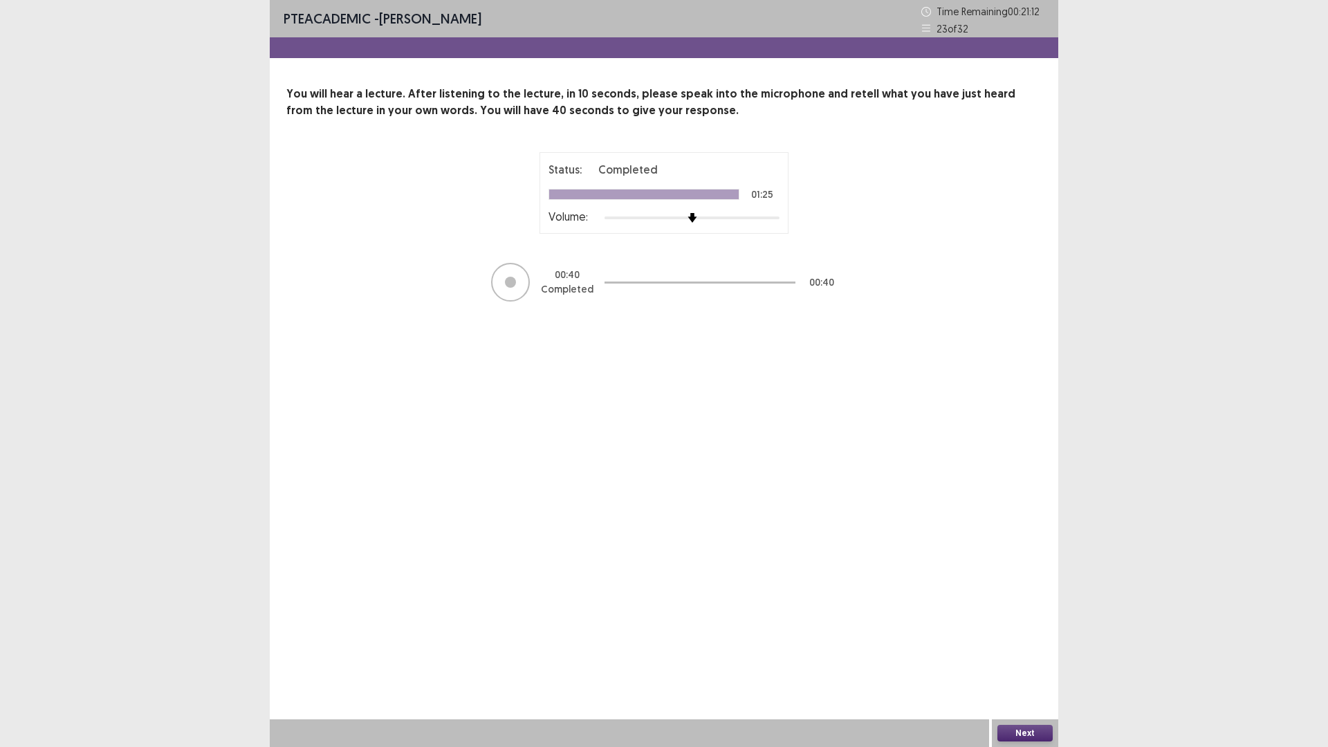
click at [1027, 653] on button "Next" at bounding box center [1024, 733] width 55 height 17
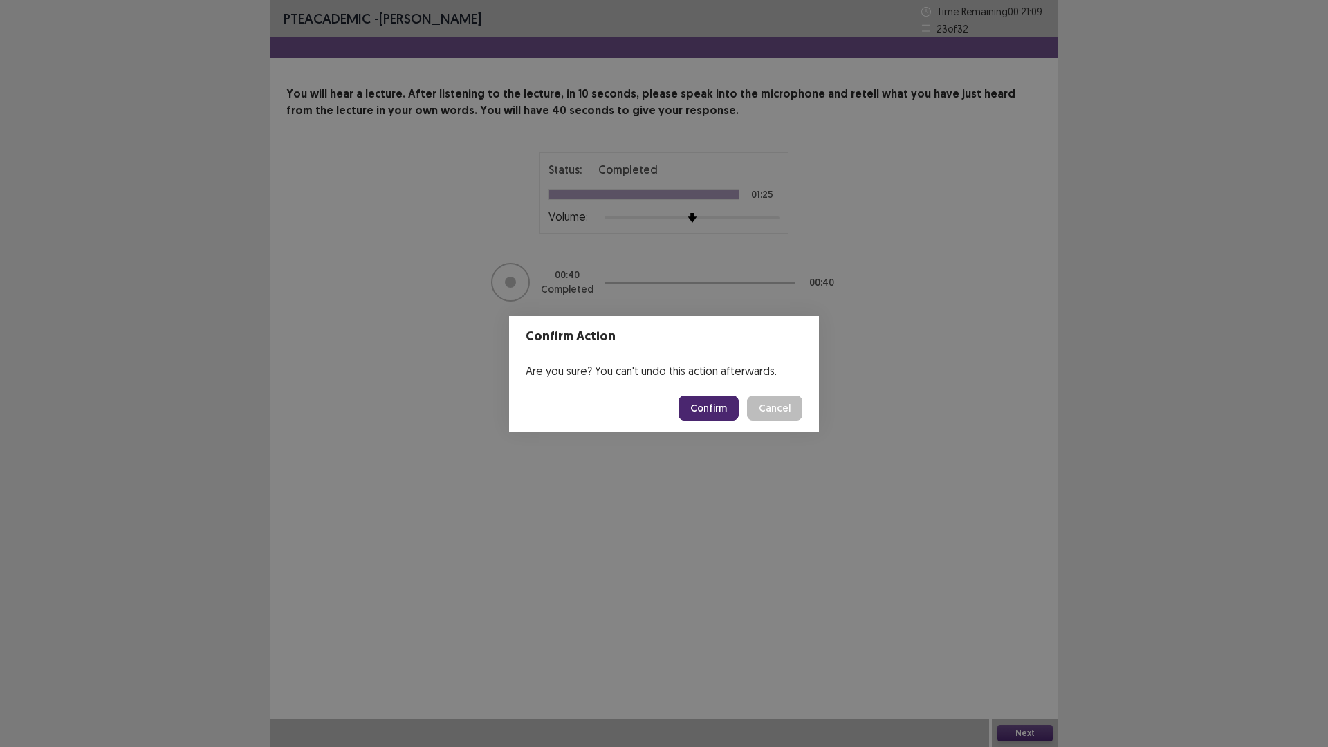
click at [720, 409] on button "Confirm" at bounding box center [709, 408] width 60 height 25
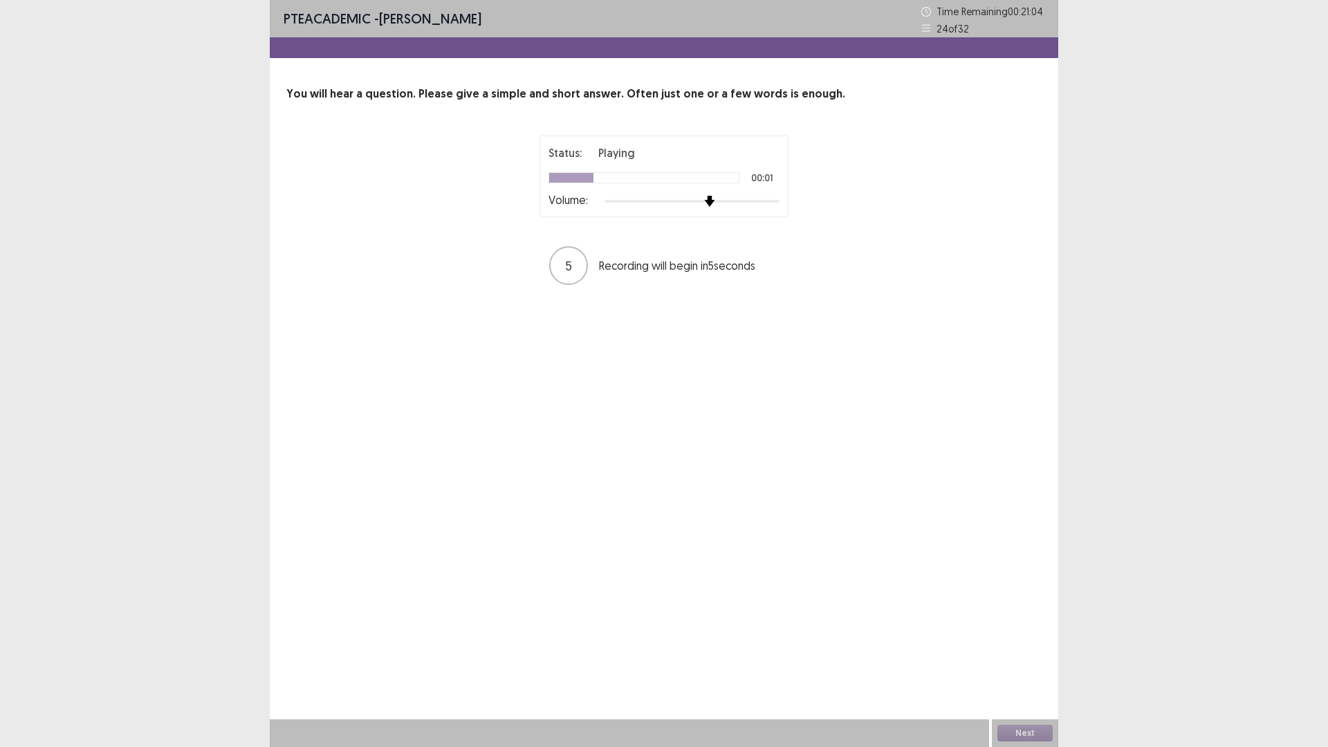
click at [703, 199] on div at bounding box center [692, 201] width 175 height 11
click at [730, 198] on div at bounding box center [692, 201] width 175 height 11
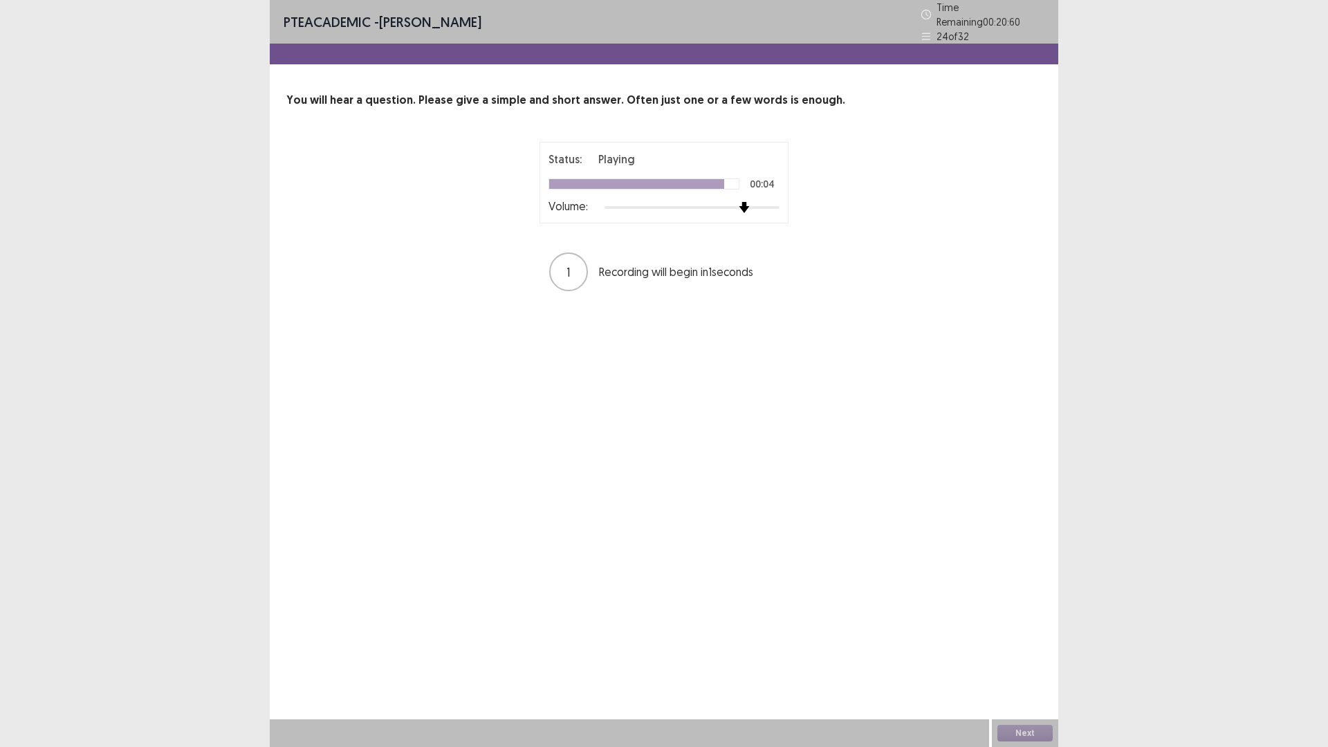
click at [738, 201] on div at bounding box center [744, 207] width 12 height 12
click at [1002, 653] on button "Next" at bounding box center [1024, 733] width 55 height 17
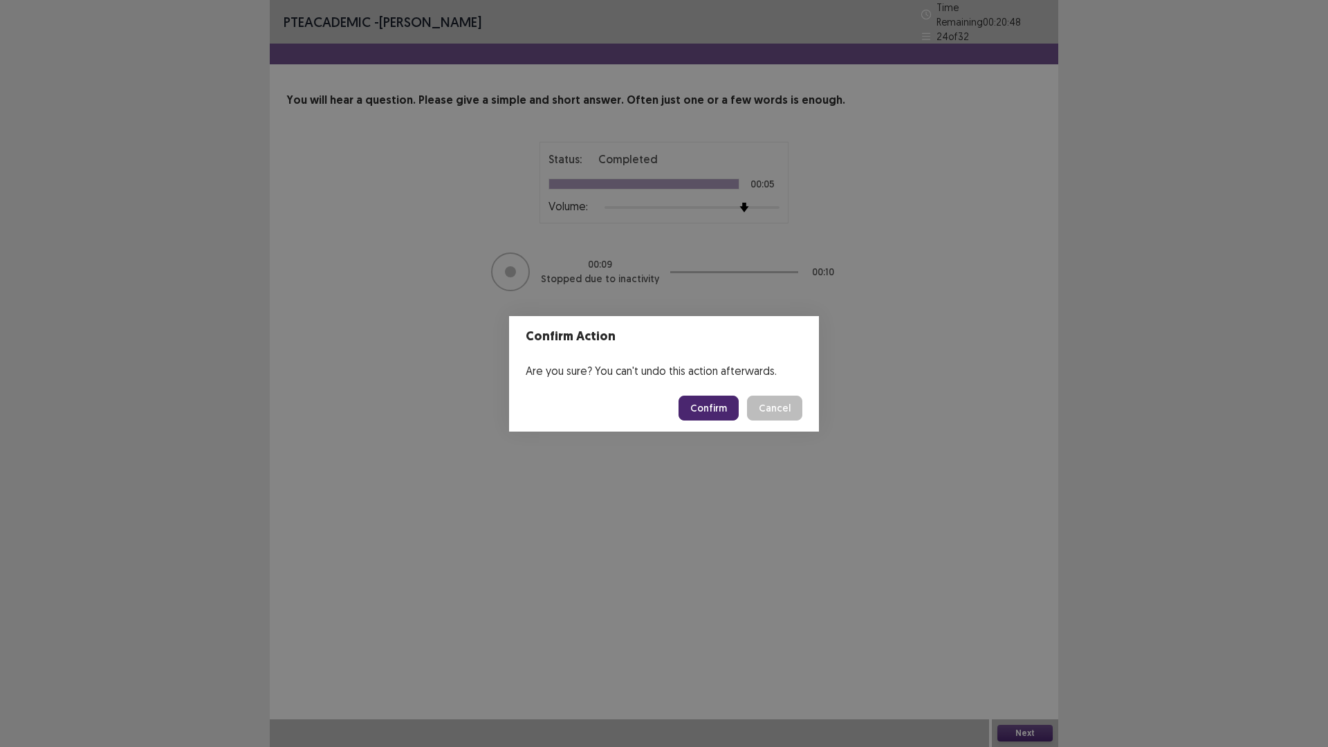
click at [706, 410] on button "Confirm" at bounding box center [709, 408] width 60 height 25
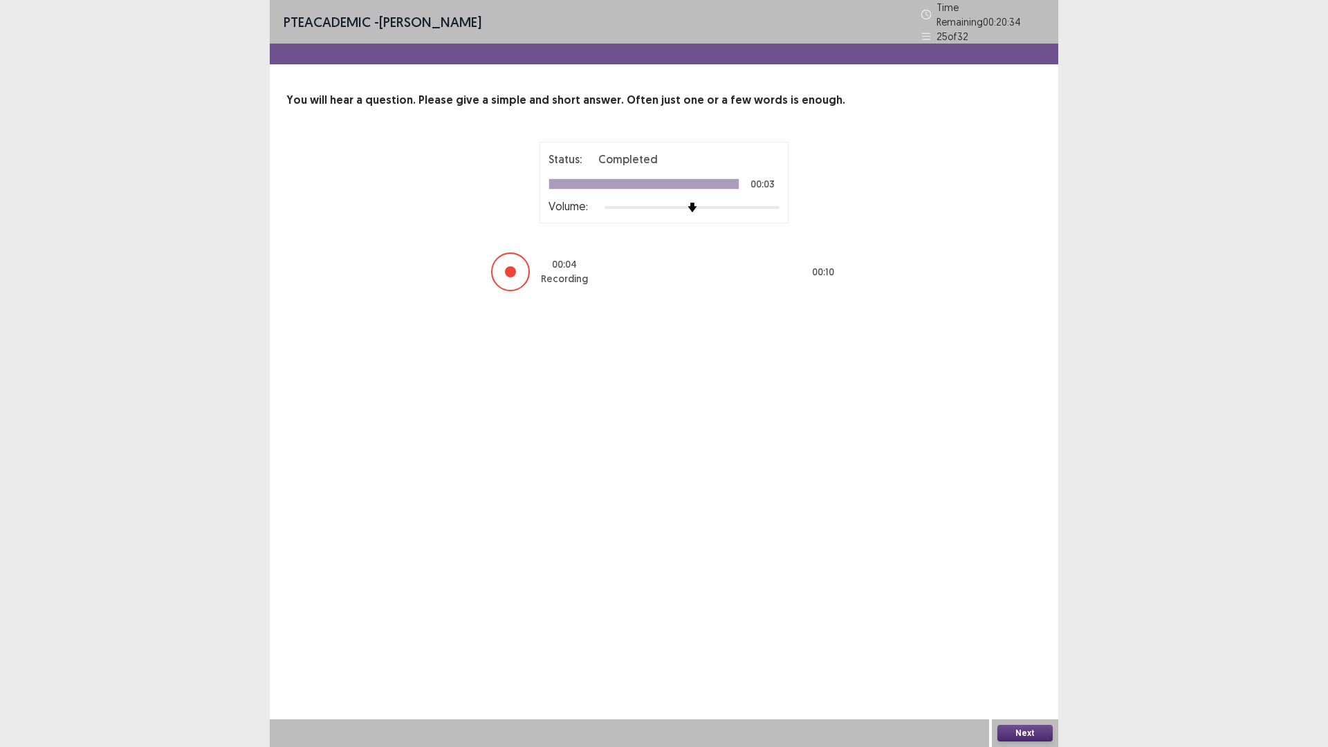
click at [1004, 653] on button "Next" at bounding box center [1024, 733] width 55 height 17
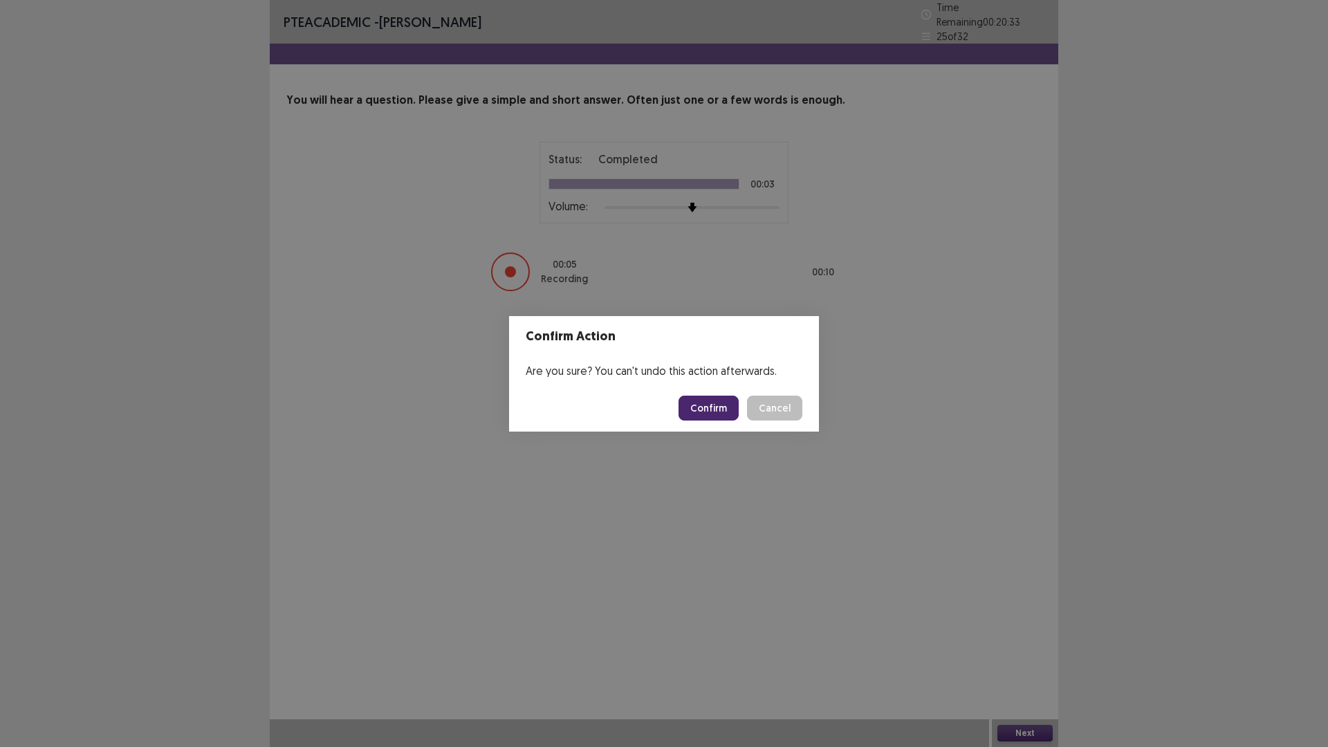
click at [725, 407] on button "Confirm" at bounding box center [709, 408] width 60 height 25
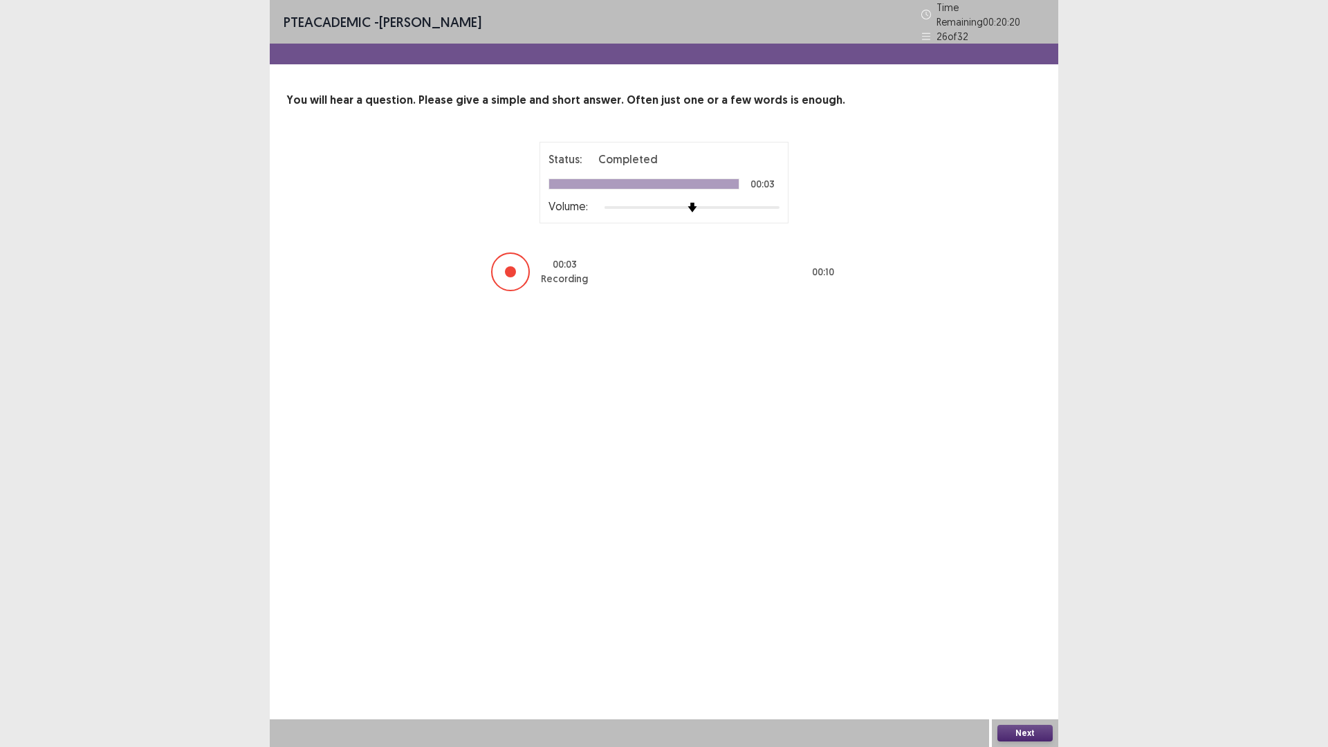
click at [1031, 653] on button "Next" at bounding box center [1024, 733] width 55 height 17
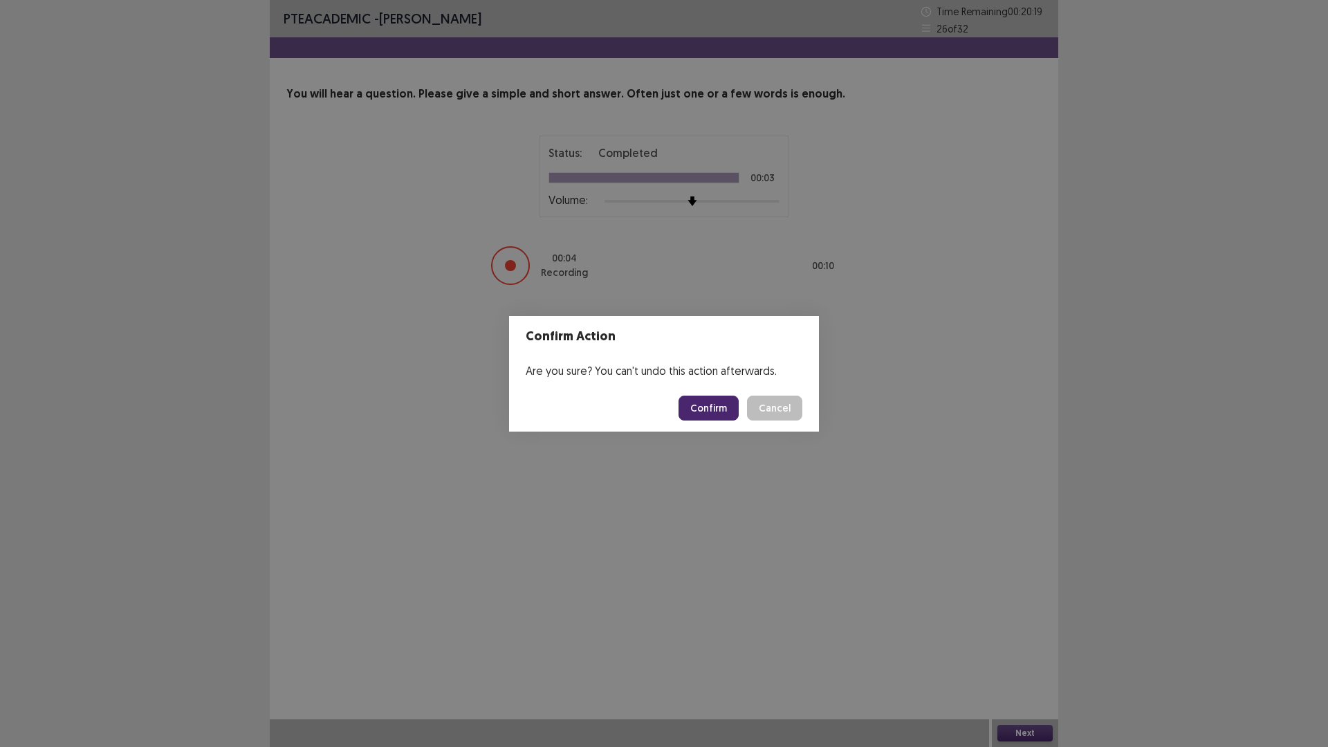
click at [725, 418] on button "Confirm" at bounding box center [709, 408] width 60 height 25
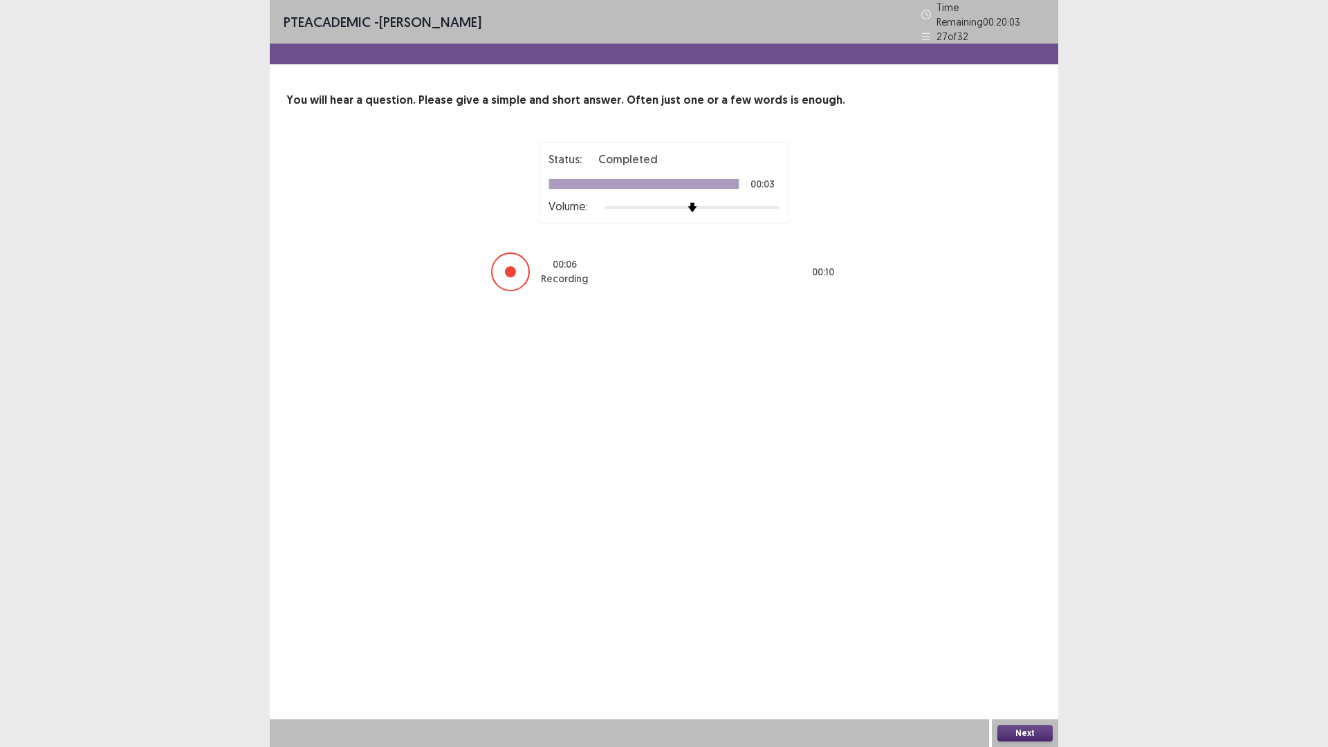
click at [1013, 653] on button "Next" at bounding box center [1024, 733] width 55 height 17
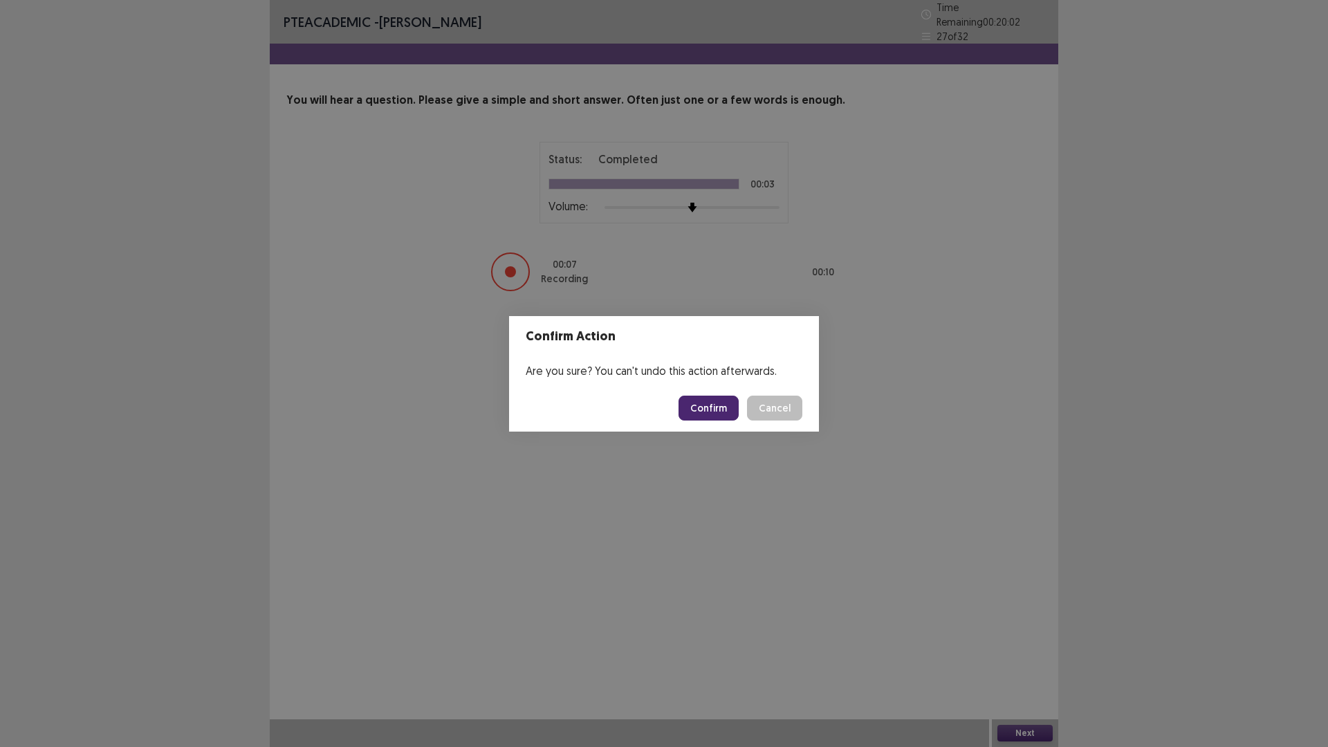
click at [706, 405] on button "Confirm" at bounding box center [709, 408] width 60 height 25
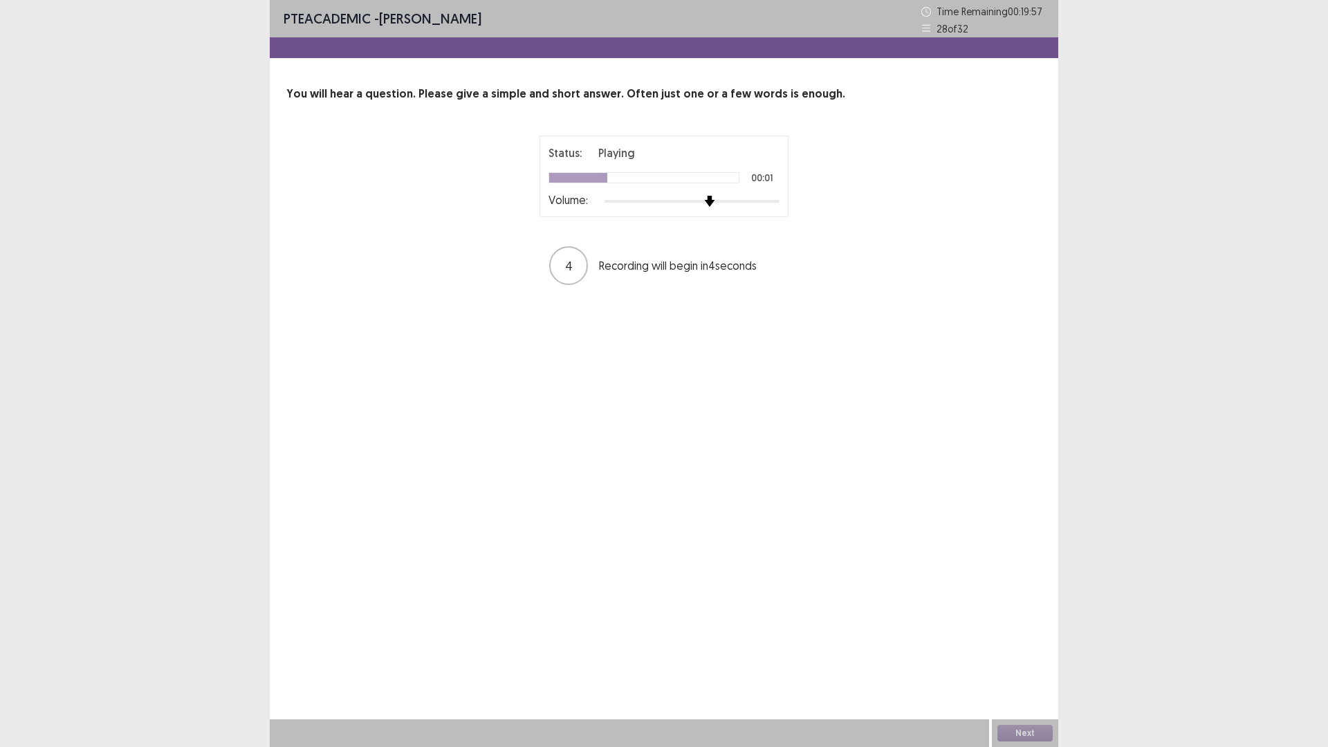
click at [708, 204] on div at bounding box center [692, 201] width 175 height 11
click at [721, 201] on div at bounding box center [692, 201] width 175 height 11
click at [1018, 653] on button "Next" at bounding box center [1024, 733] width 55 height 17
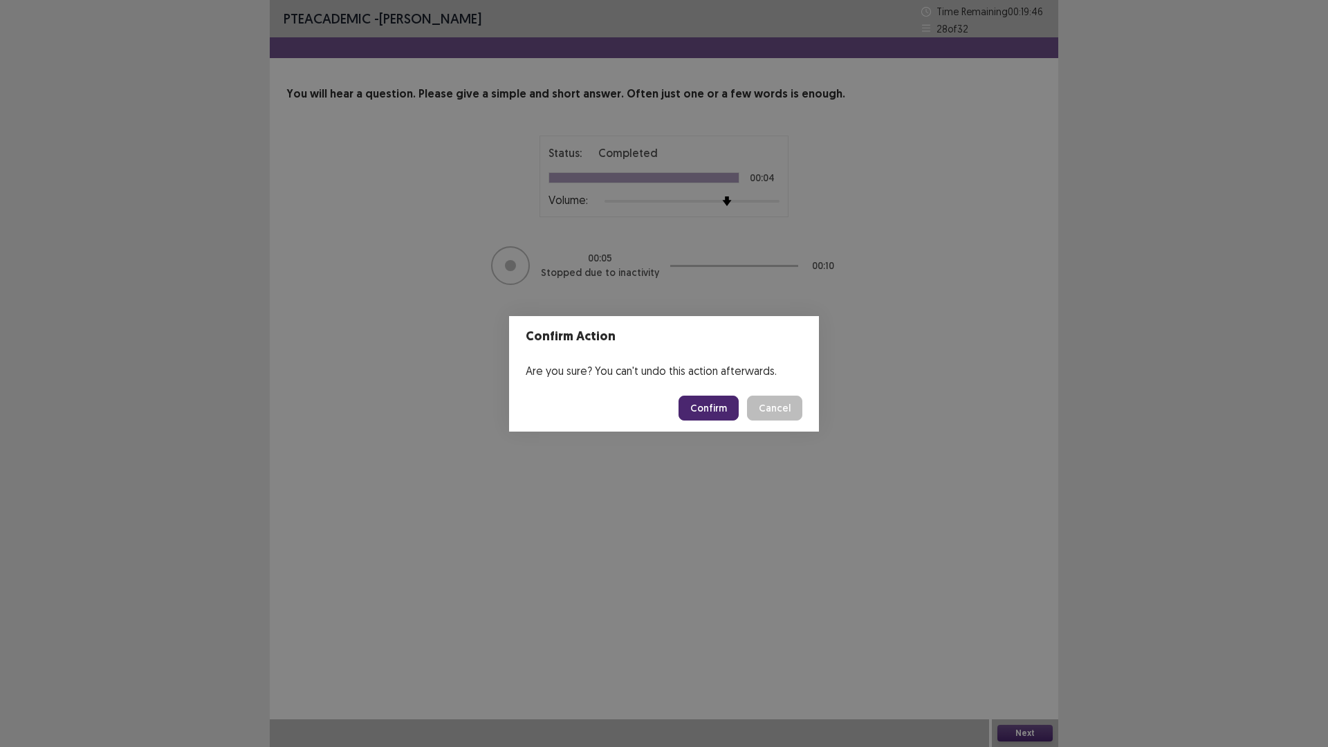
click at [703, 414] on button "Confirm" at bounding box center [709, 408] width 60 height 25
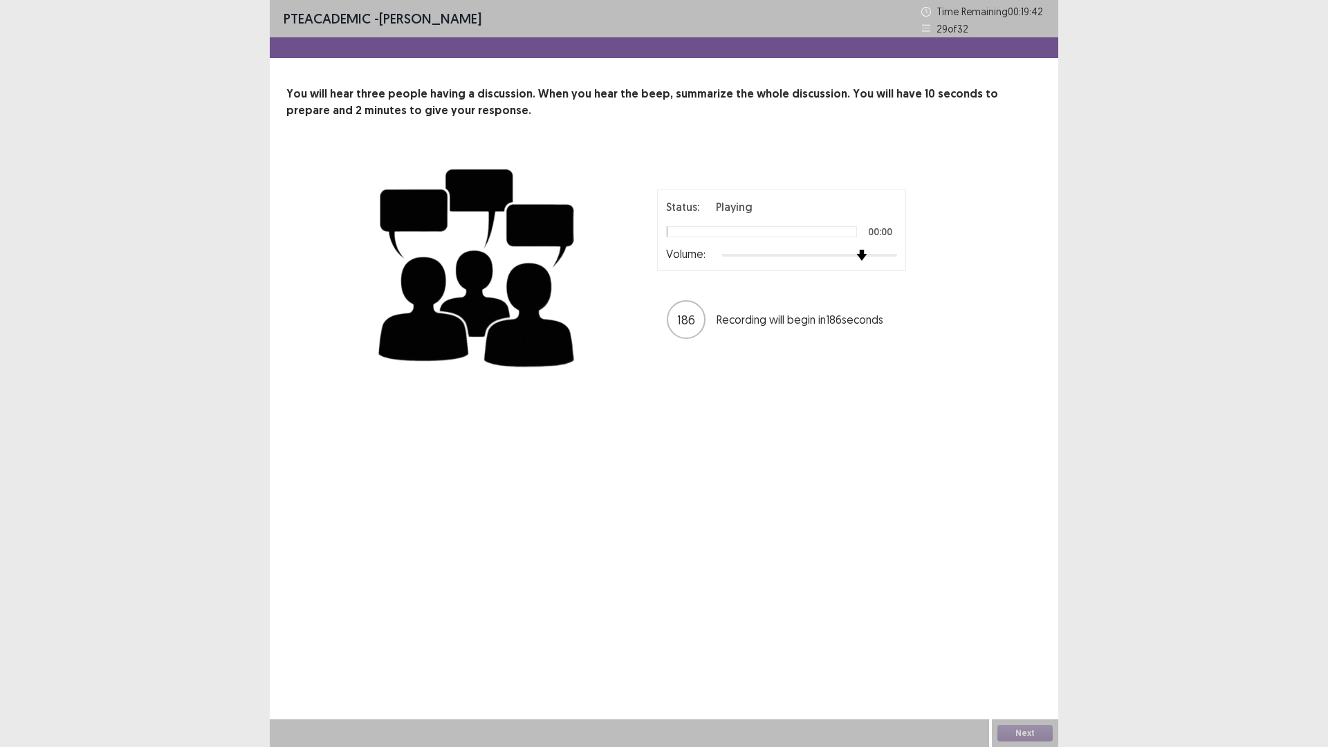
click at [869, 255] on div at bounding box center [809, 255] width 175 height 3
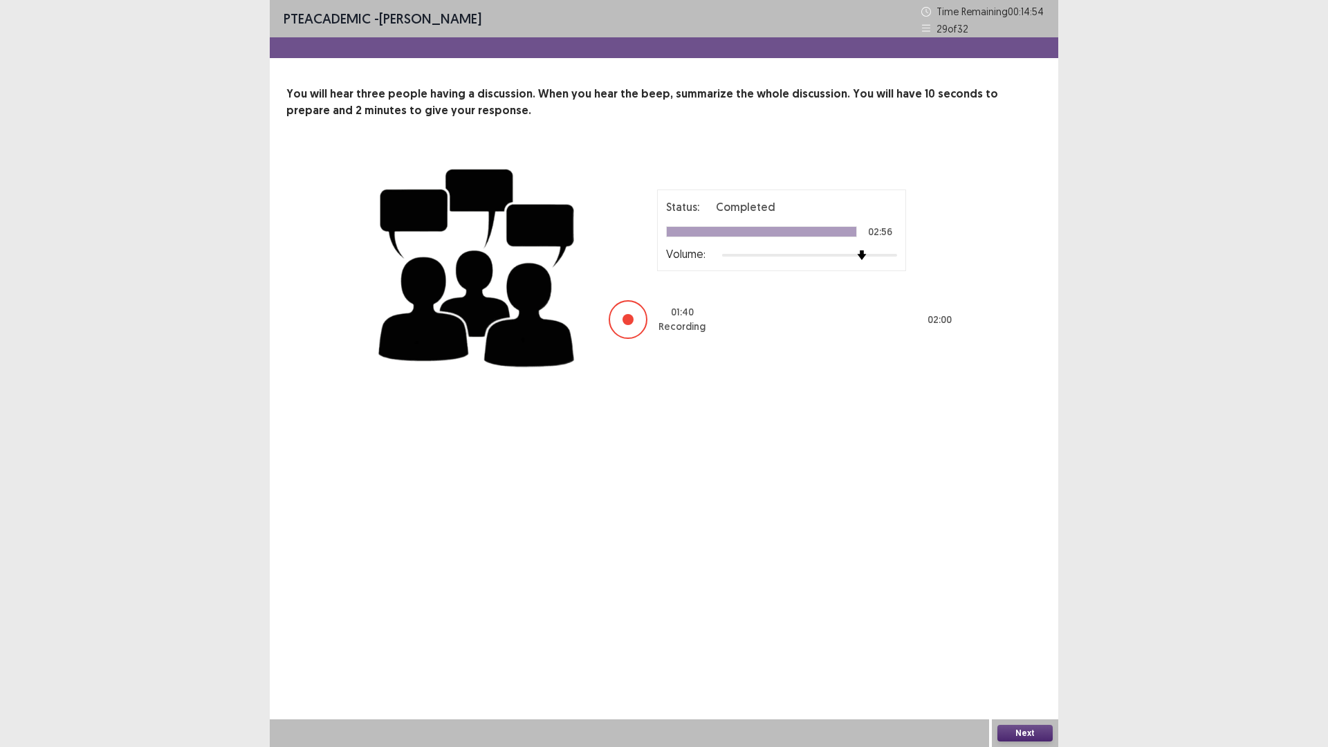
click at [1021, 653] on button "Next" at bounding box center [1024, 733] width 55 height 17
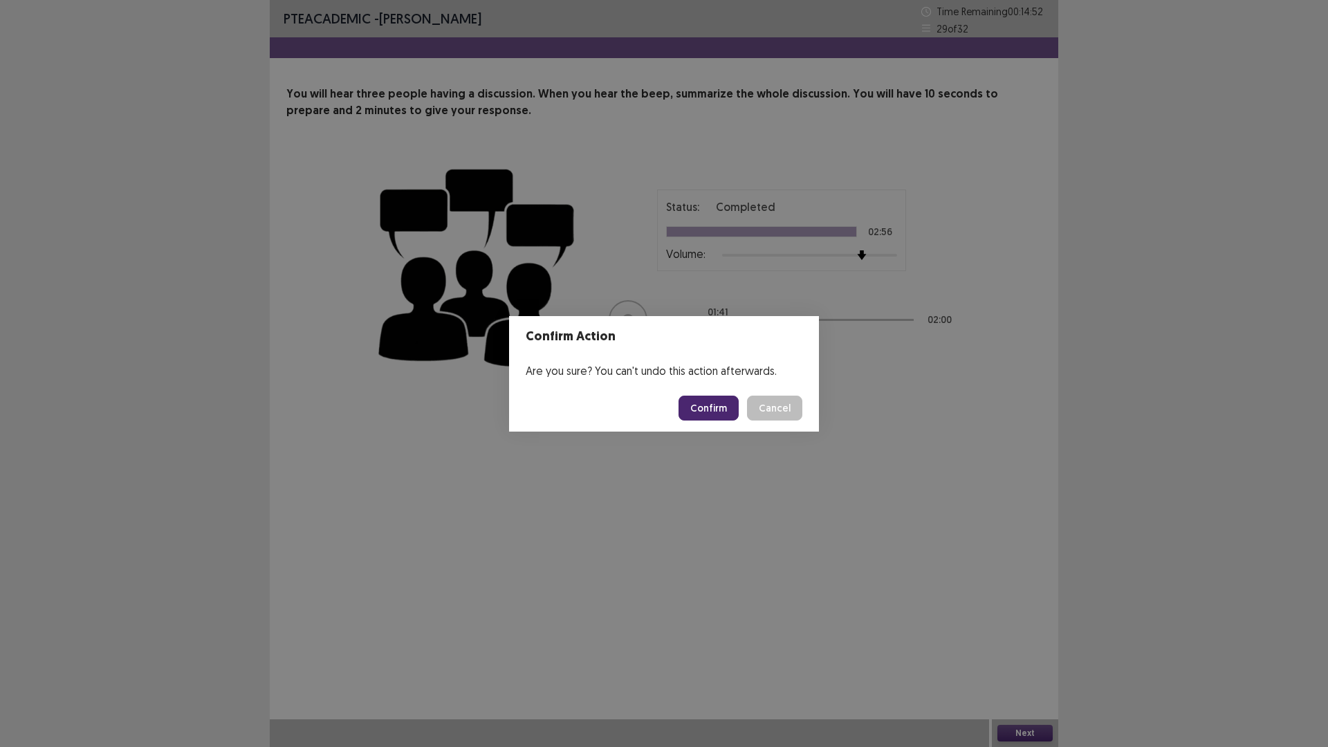
click at [703, 409] on button "Confirm" at bounding box center [709, 408] width 60 height 25
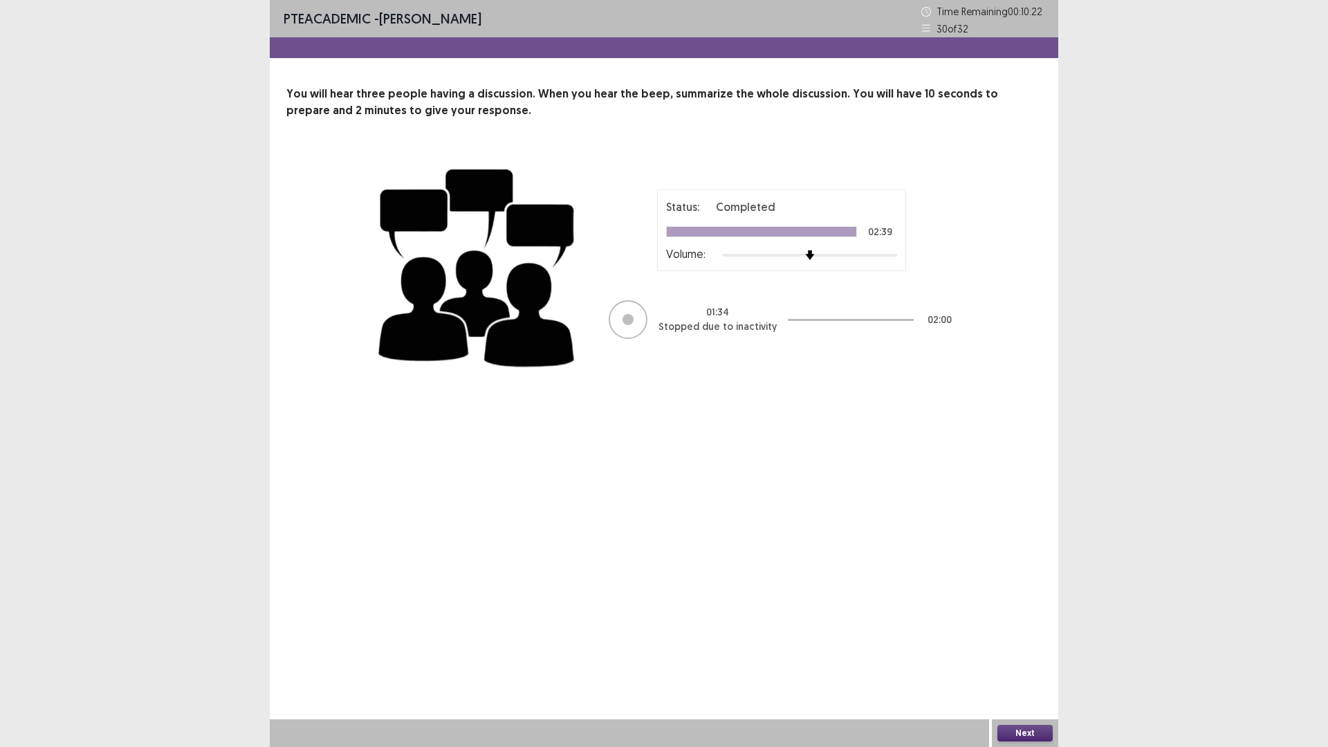
click at [1038, 653] on button "Next" at bounding box center [1024, 733] width 55 height 17
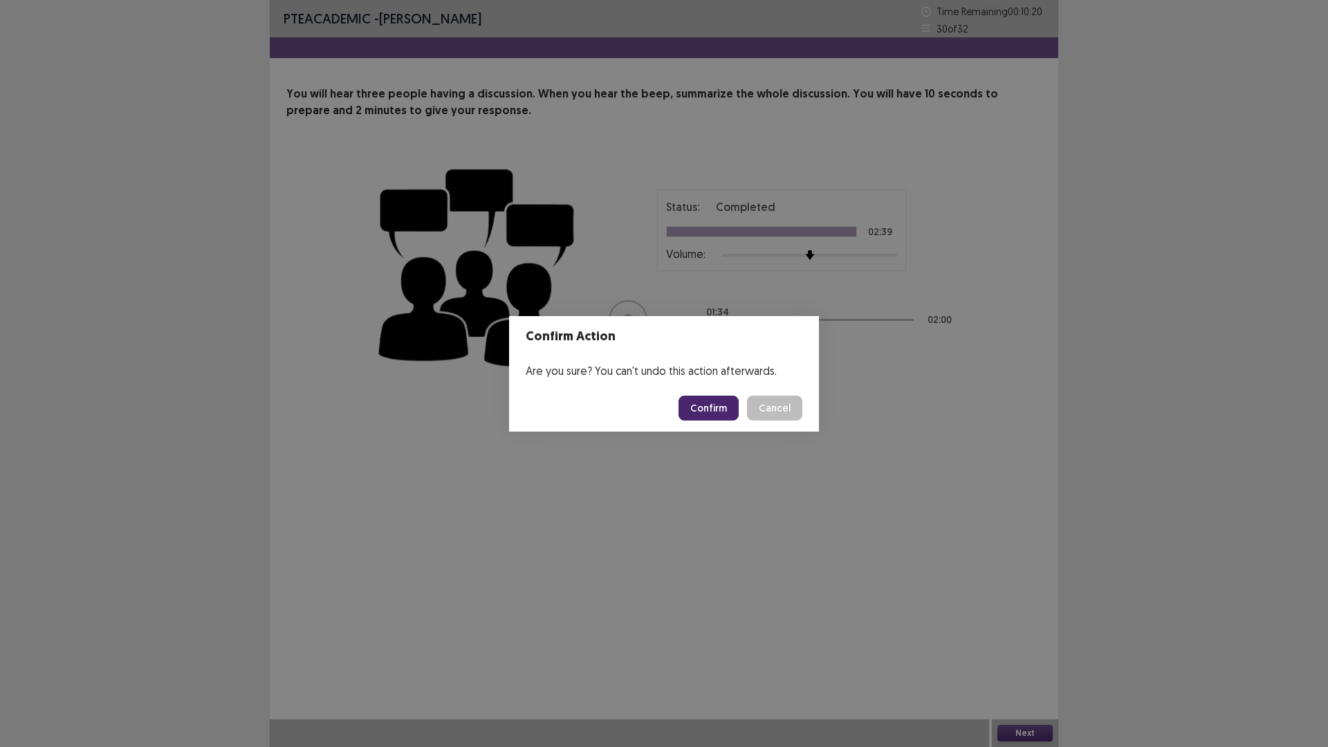
click at [714, 411] on button "Confirm" at bounding box center [709, 408] width 60 height 25
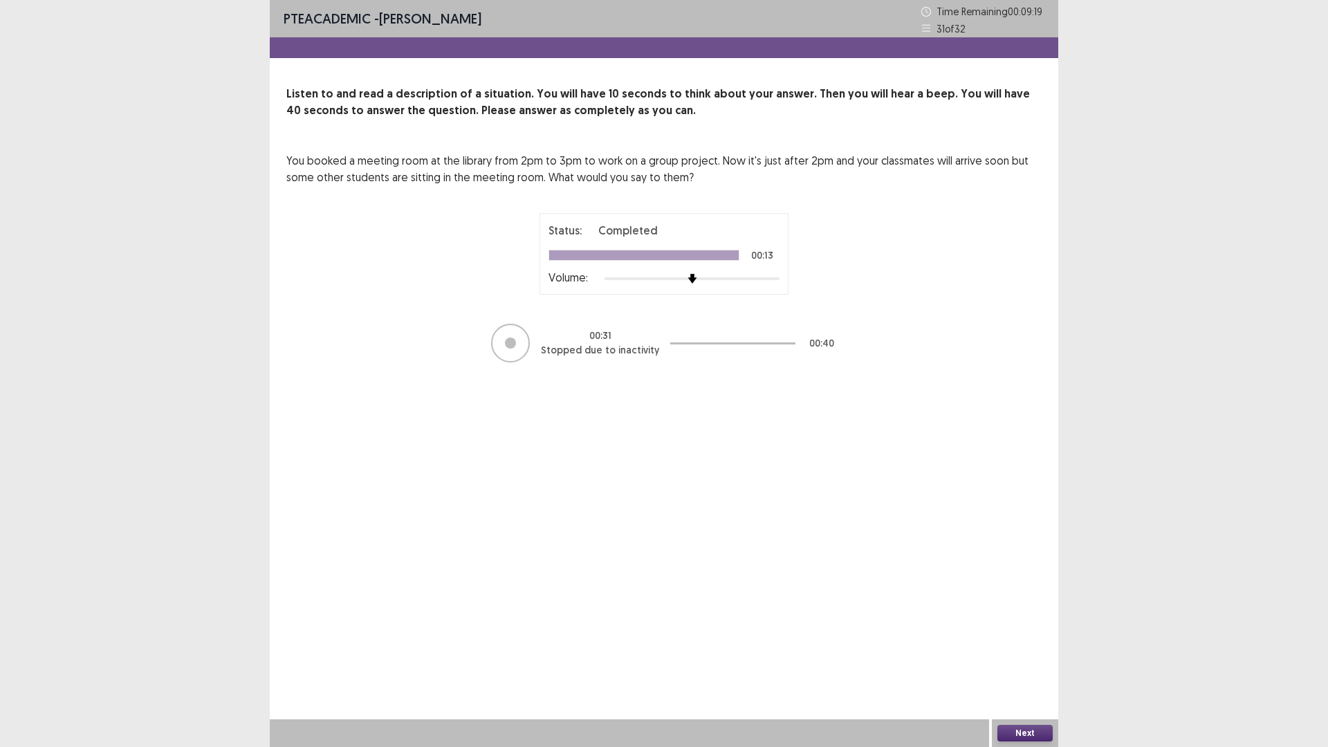
click at [1013, 653] on button "Next" at bounding box center [1024, 733] width 55 height 17
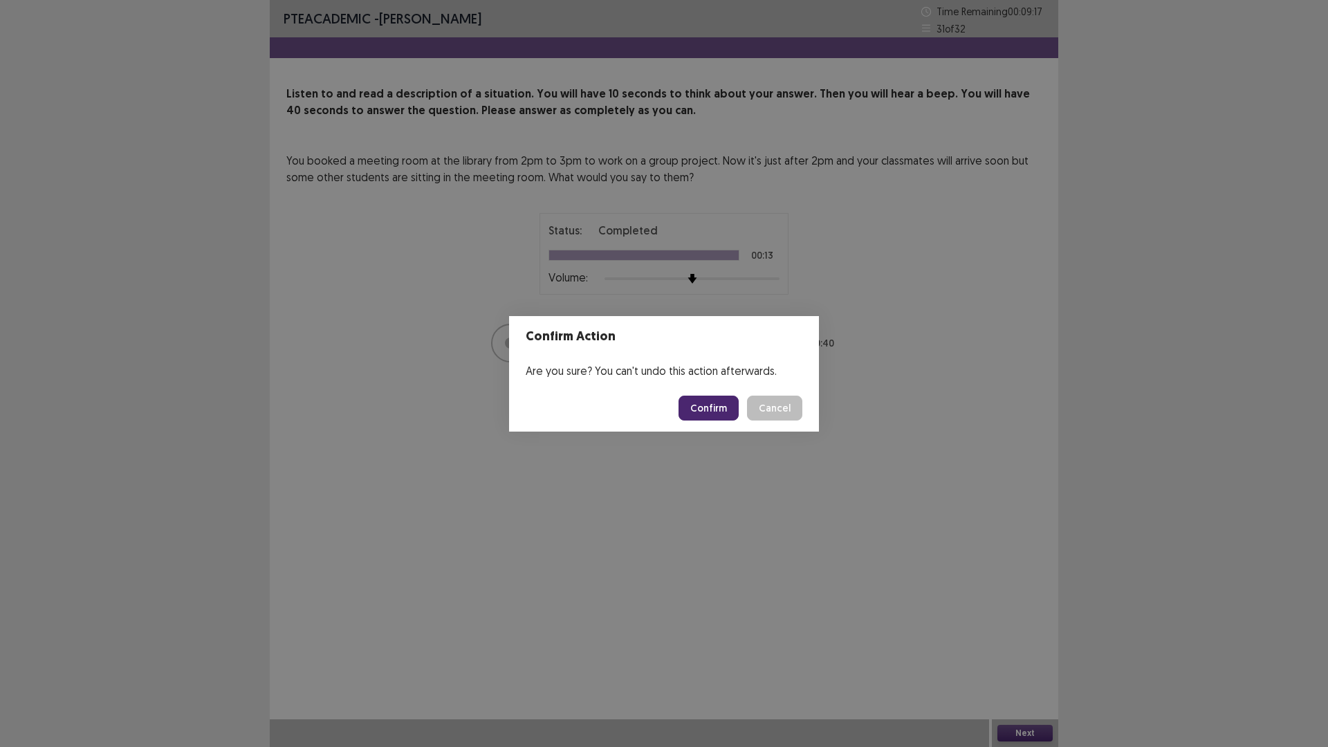
click at [715, 401] on button "Confirm" at bounding box center [709, 408] width 60 height 25
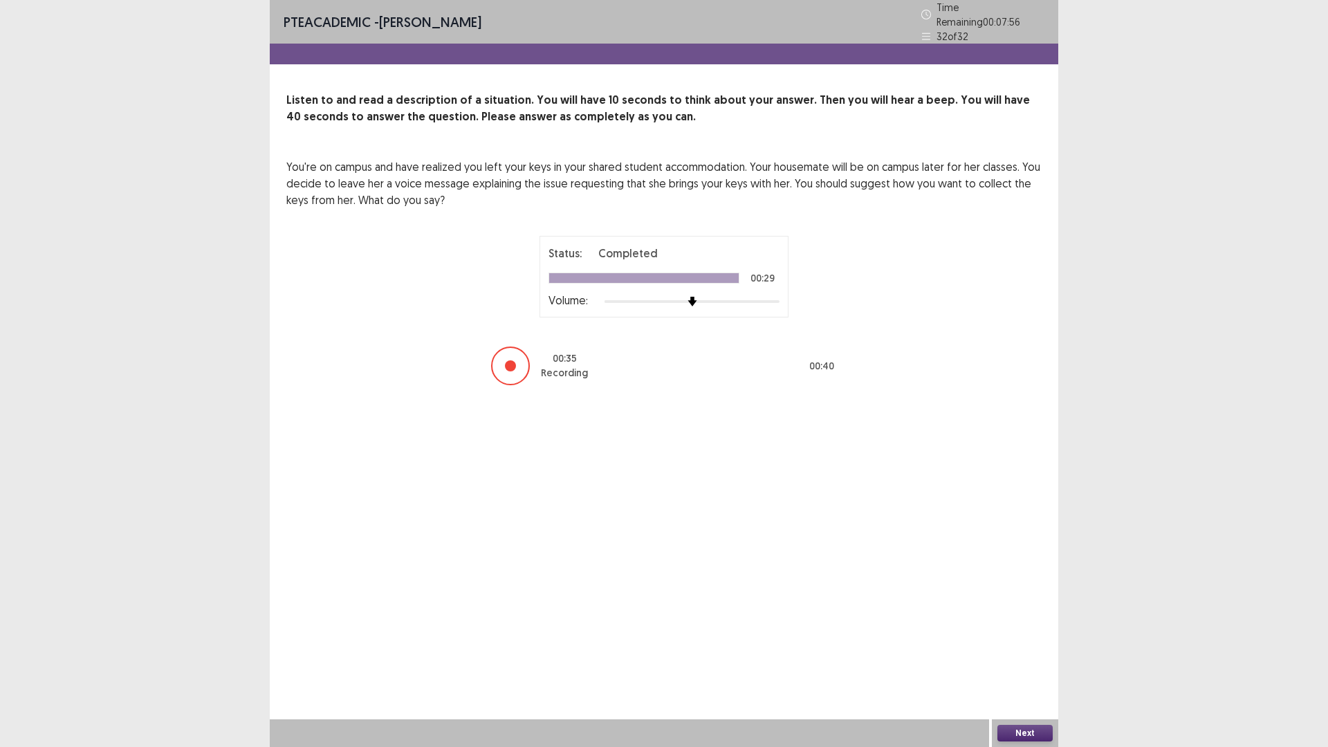
click at [1000, 653] on button "Next" at bounding box center [1024, 733] width 55 height 17
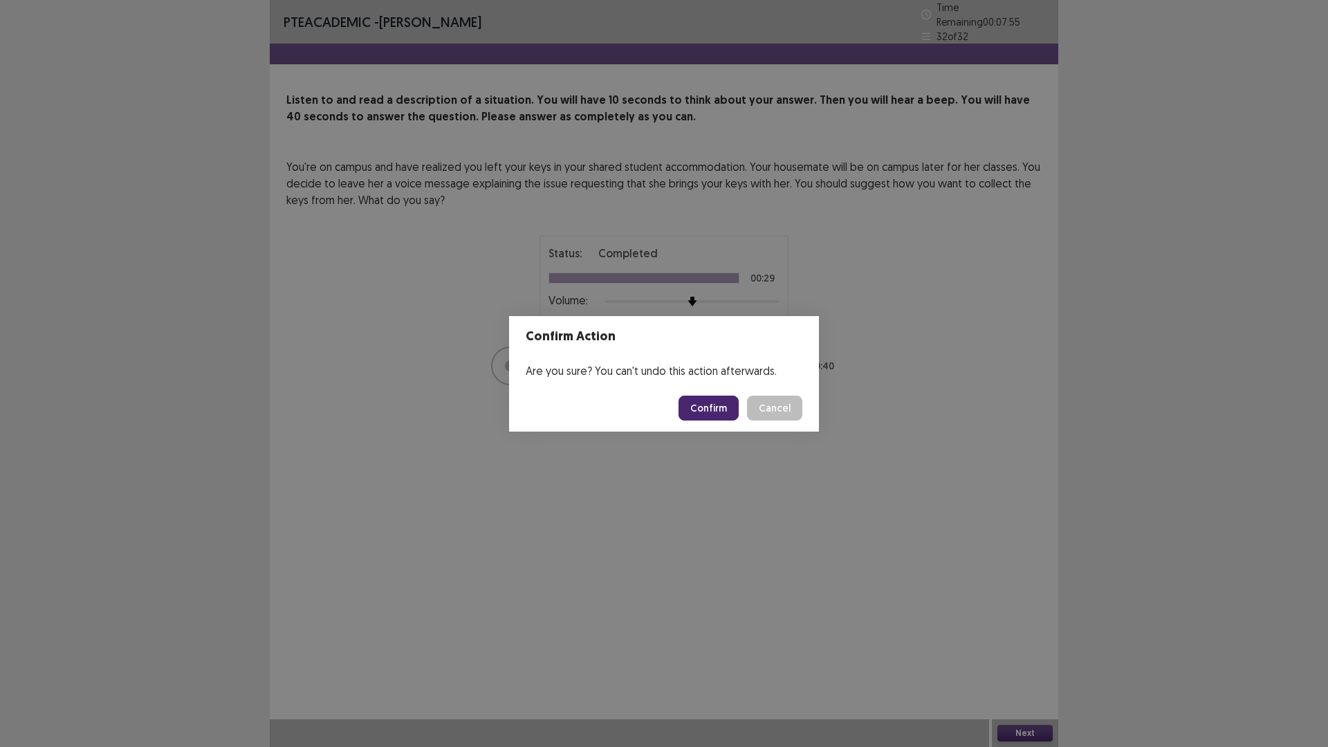
click at [715, 403] on button "Confirm" at bounding box center [709, 408] width 60 height 25
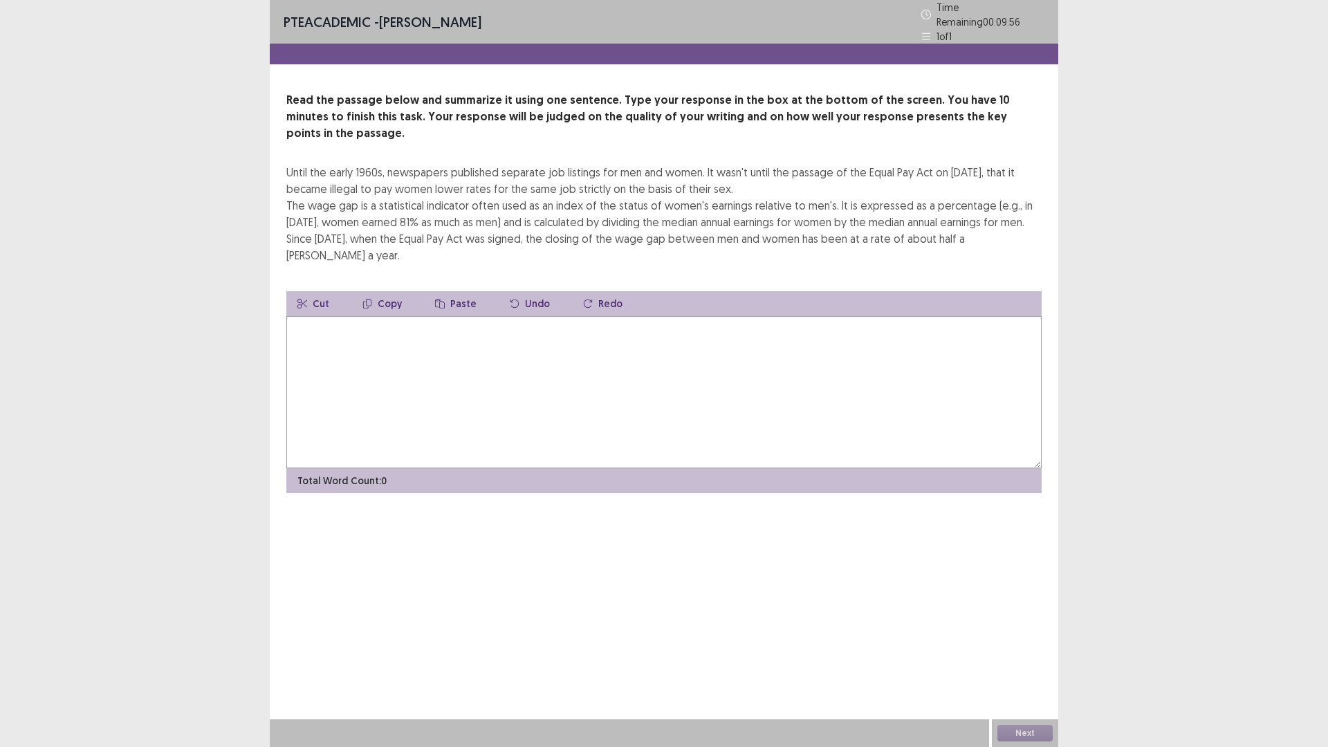
click at [487, 364] on textarea at bounding box center [663, 392] width 755 height 152
click at [427, 341] on textarea at bounding box center [663, 392] width 755 height 152
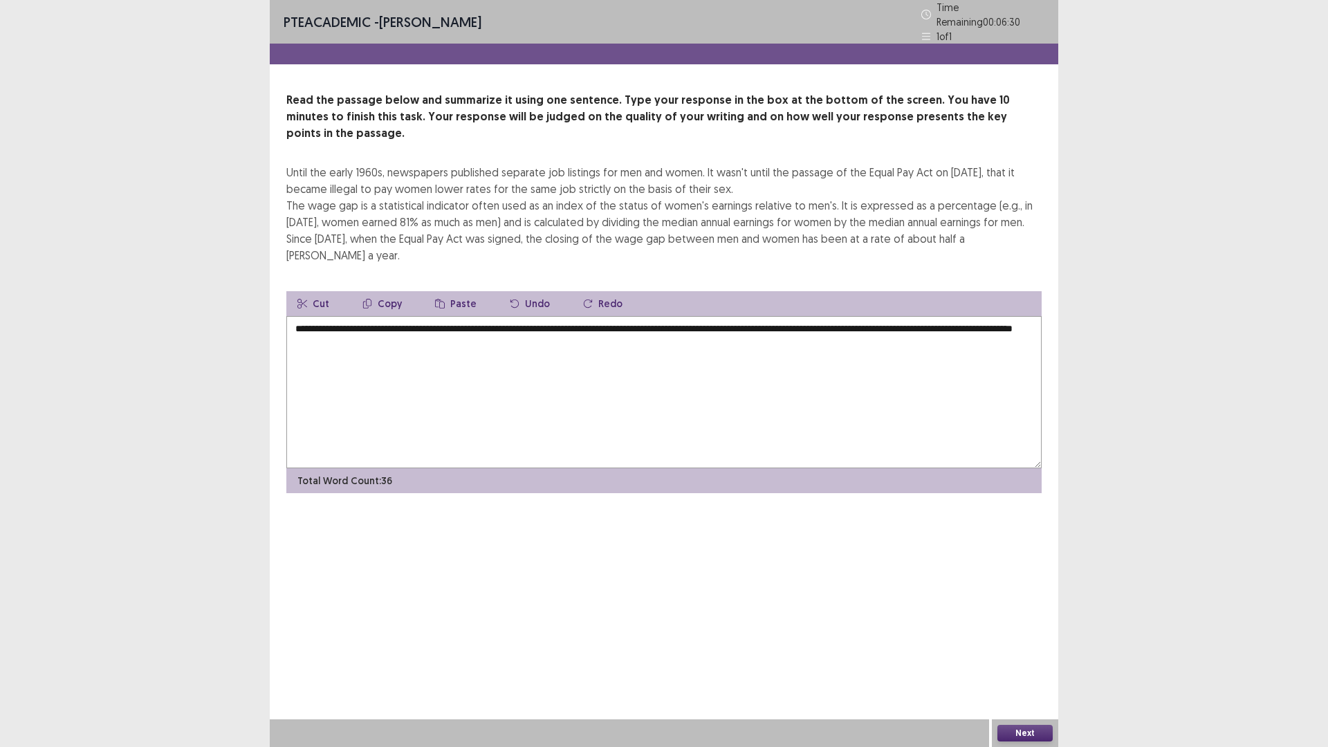
click at [423, 334] on textarea "**********" at bounding box center [663, 392] width 755 height 152
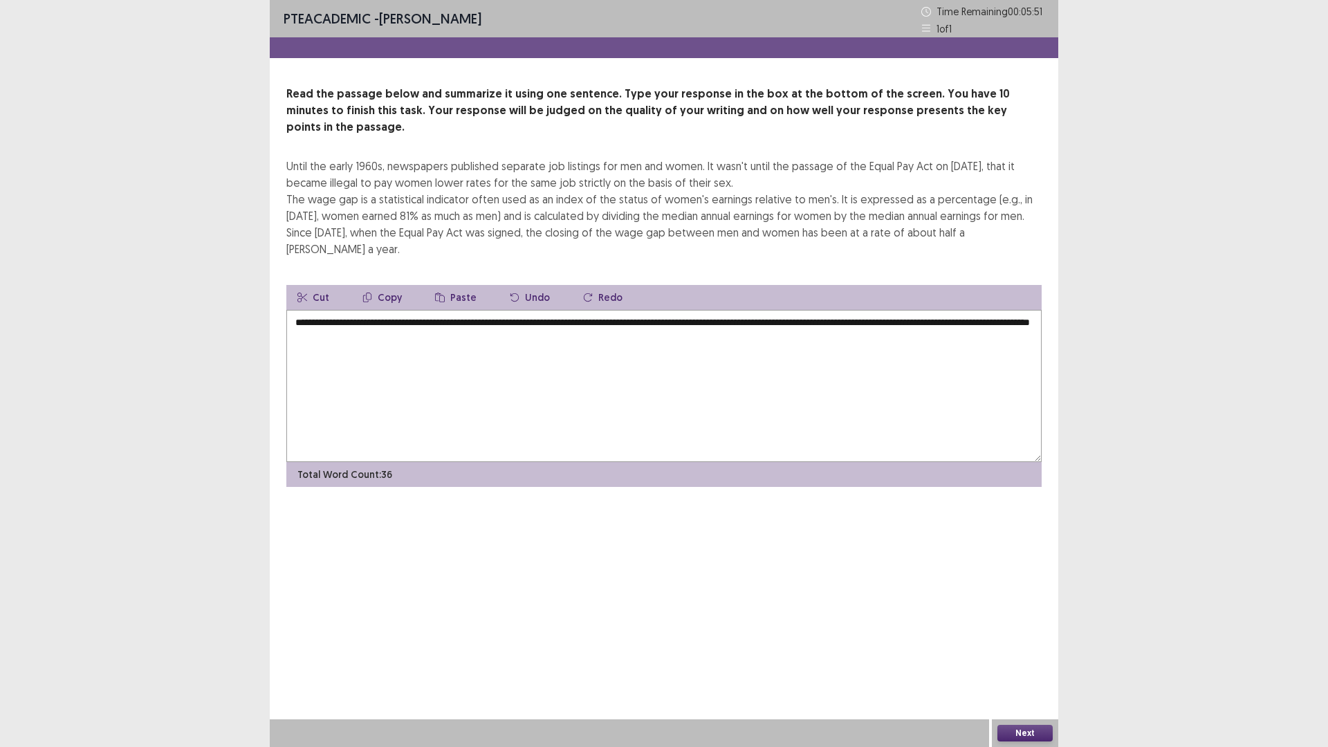
drag, startPoint x: 380, startPoint y: 291, endPoint x: 289, endPoint y: 295, distance: 90.7
click at [289, 310] on textarea "**********" at bounding box center [663, 386] width 755 height 152
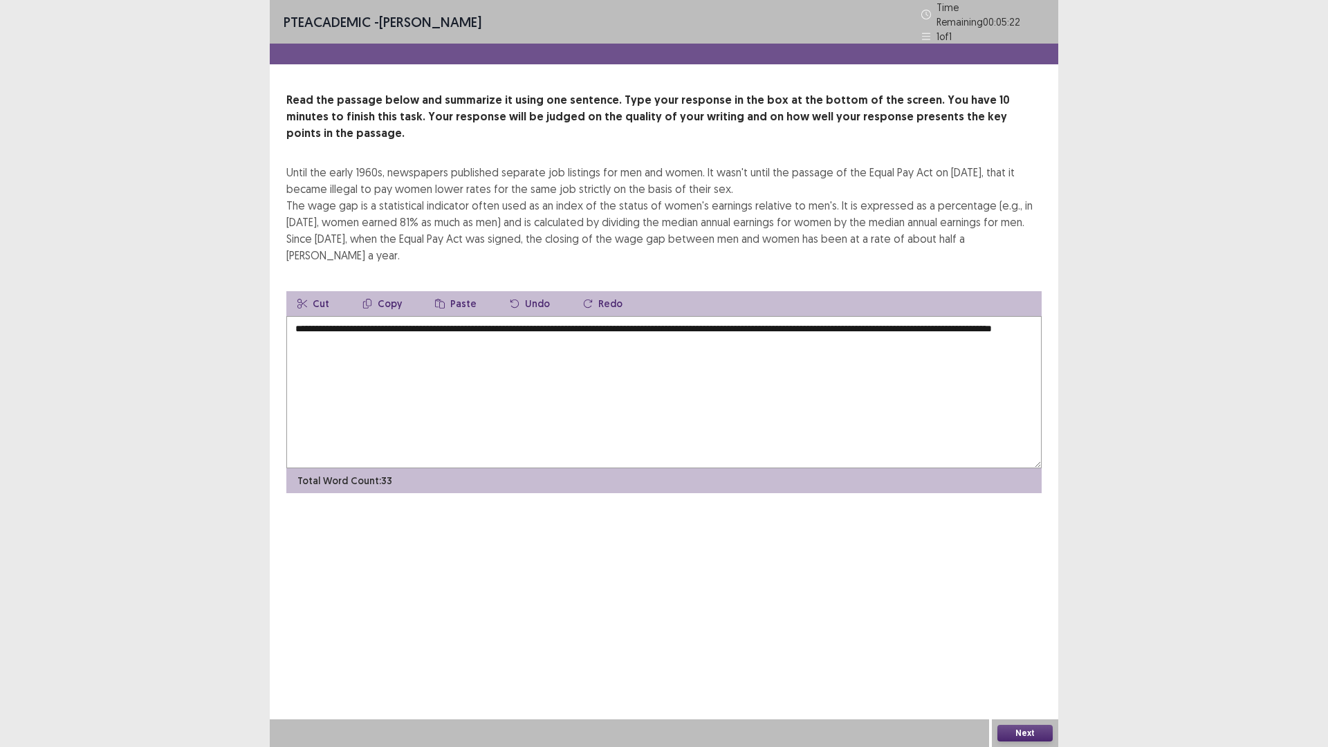
click at [426, 316] on textarea "**********" at bounding box center [663, 392] width 755 height 152
click at [401, 316] on textarea "**********" at bounding box center [663, 392] width 755 height 152
click at [435, 316] on textarea "**********" at bounding box center [663, 392] width 755 height 152
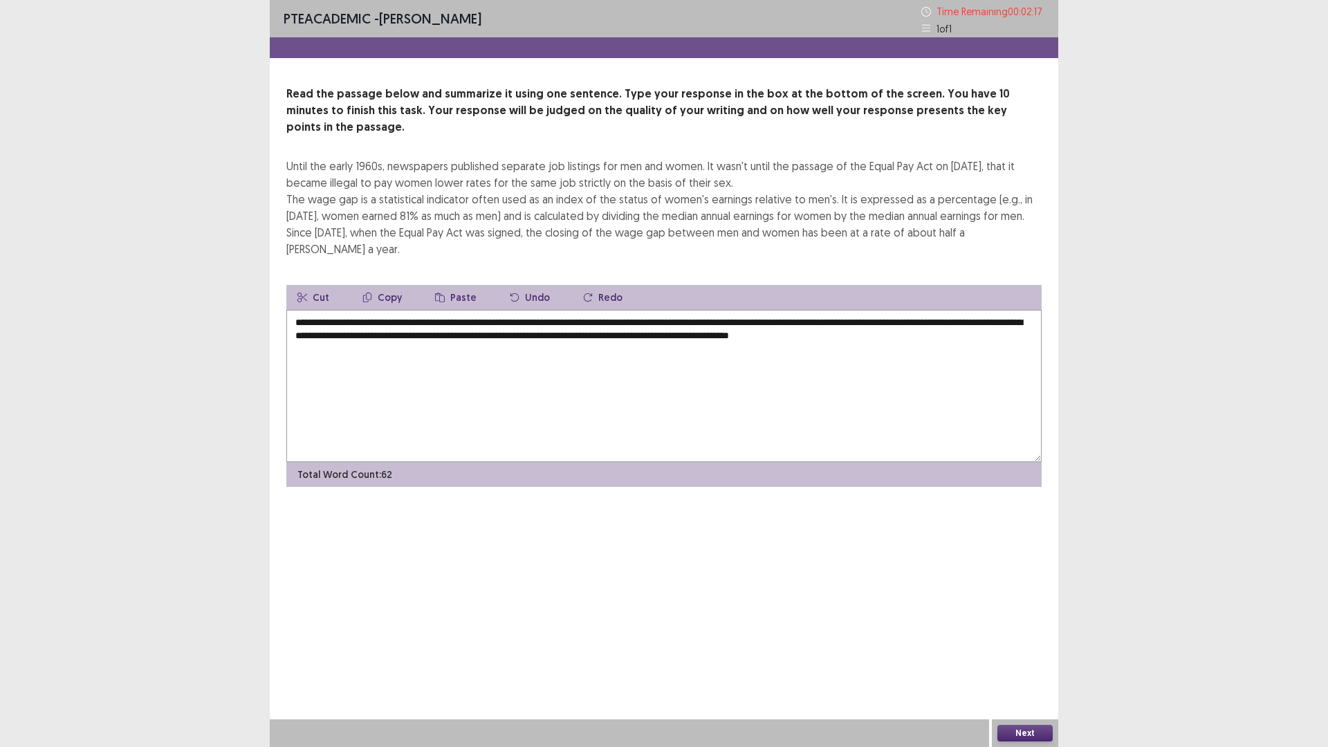
click at [917, 310] on textarea "**********" at bounding box center [663, 386] width 755 height 152
click at [1002, 310] on textarea "**********" at bounding box center [663, 386] width 755 height 152
type textarea "**********"
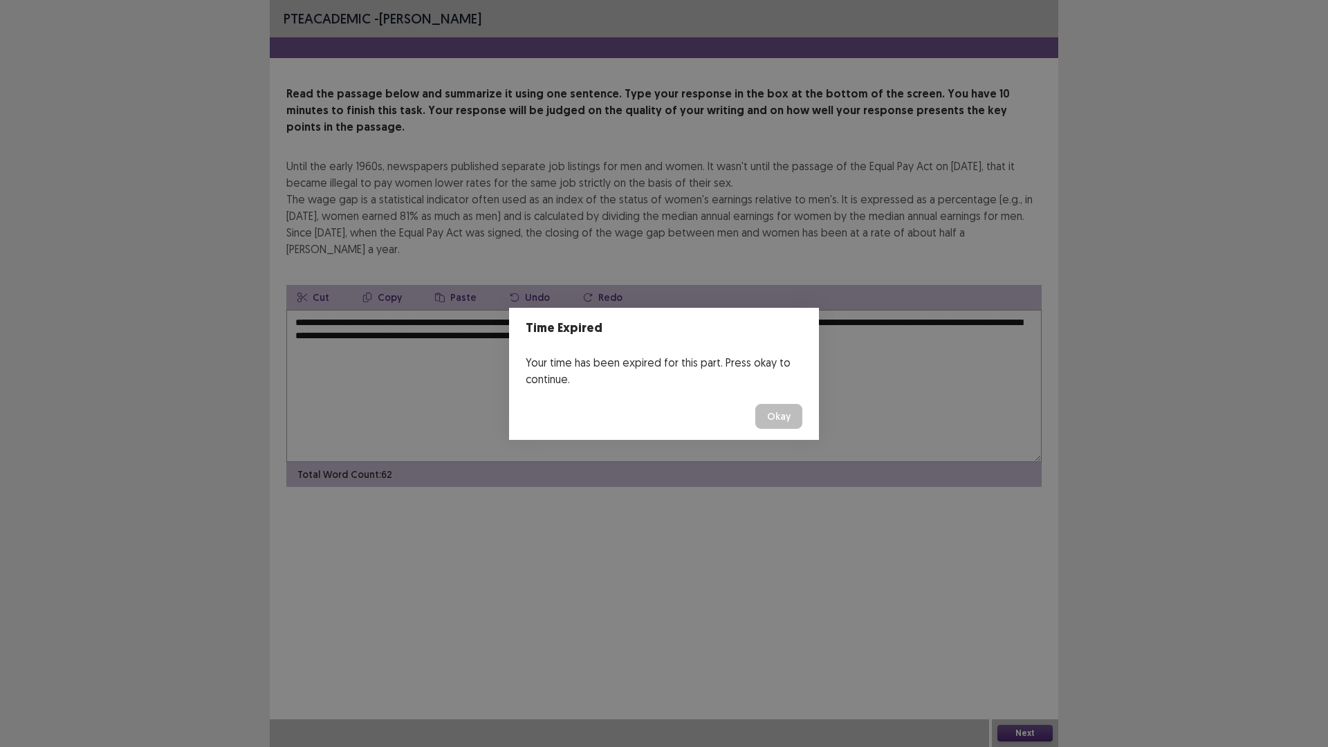
click at [773, 412] on button "Okay" at bounding box center [778, 416] width 47 height 25
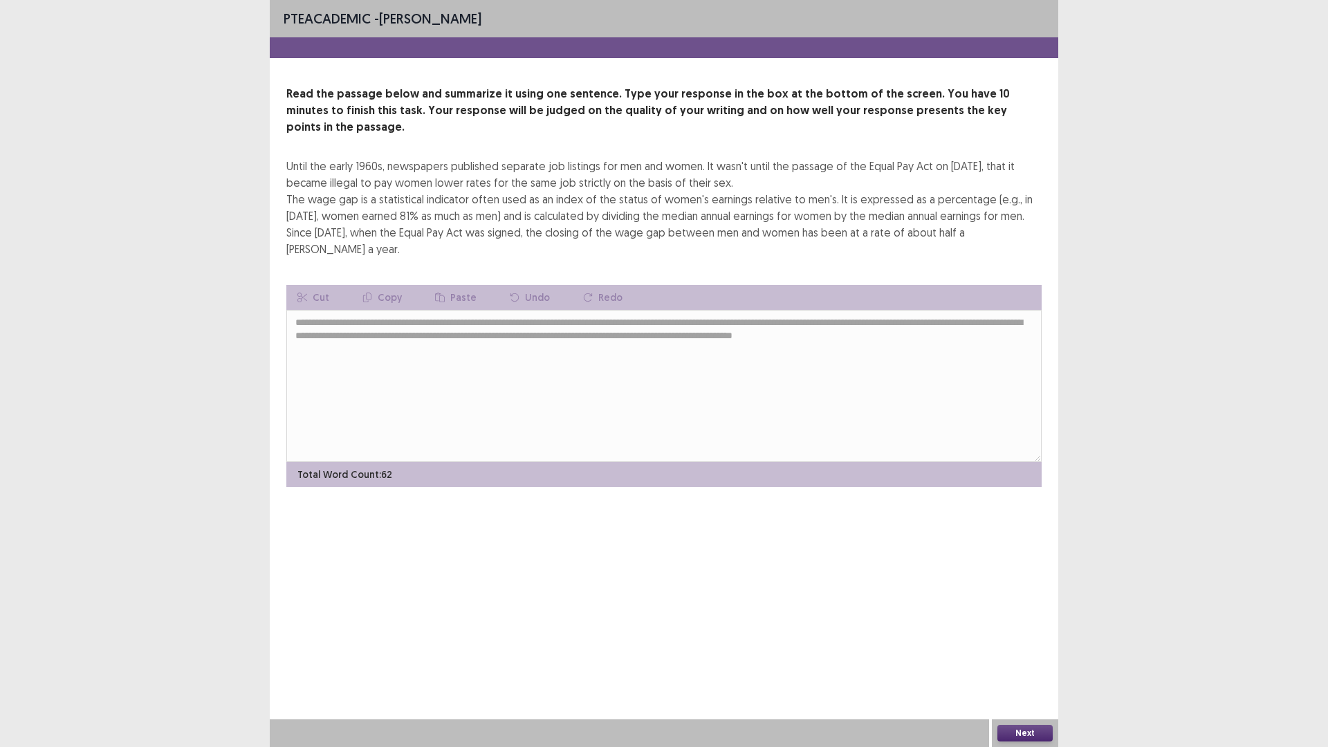
click at [1020, 653] on button "Next" at bounding box center [1024, 733] width 55 height 17
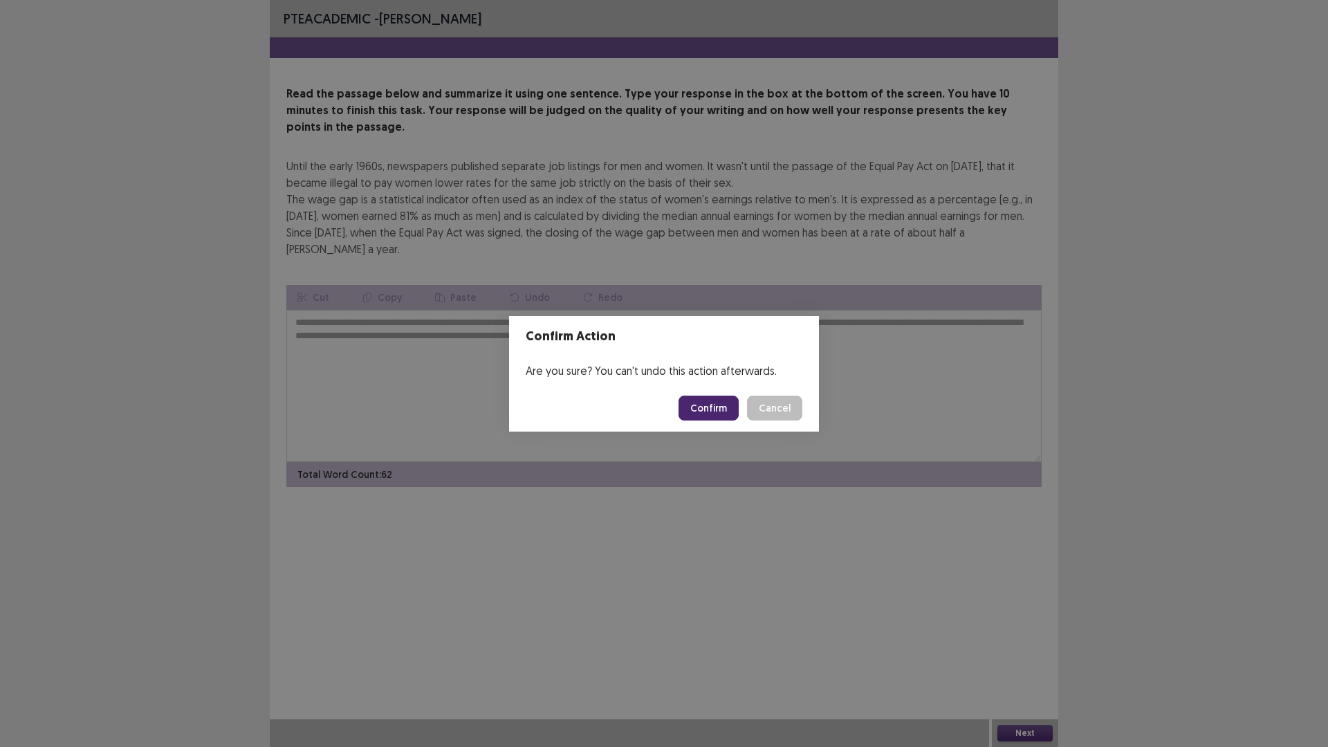
click at [706, 409] on button "Confirm" at bounding box center [709, 408] width 60 height 25
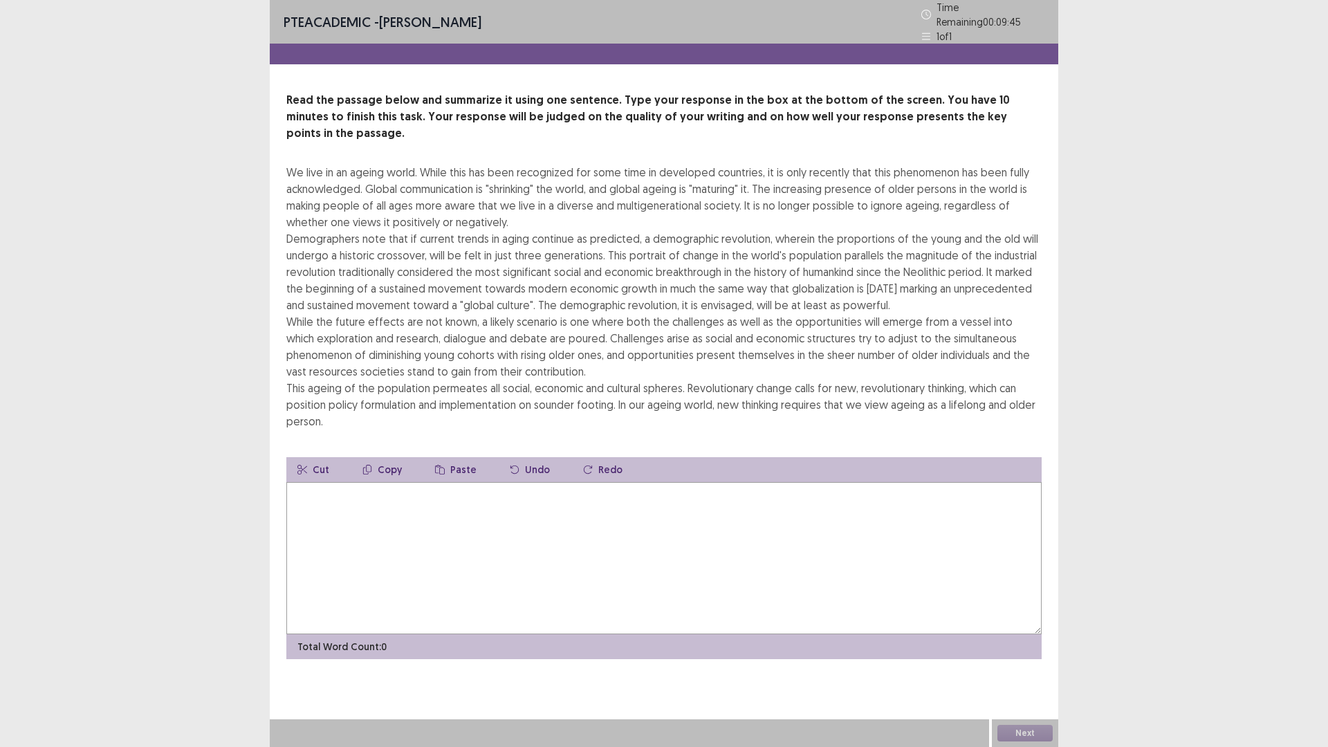
click at [508, 504] on textarea at bounding box center [663, 558] width 755 height 152
click at [508, 482] on textarea at bounding box center [663, 558] width 755 height 152
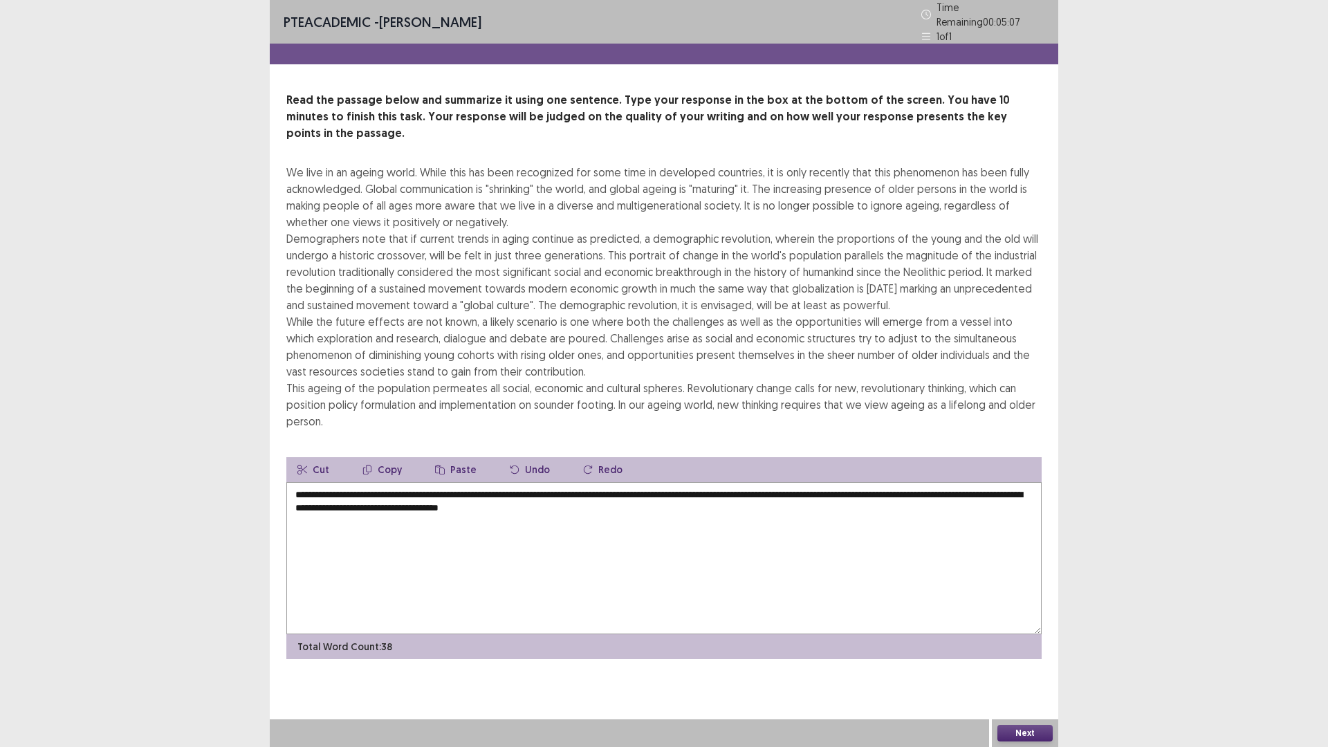
click at [519, 487] on textarea "**********" at bounding box center [663, 558] width 755 height 152
click at [526, 487] on textarea "**********" at bounding box center [663, 558] width 755 height 152
click at [627, 490] on textarea "**********" at bounding box center [663, 558] width 755 height 152
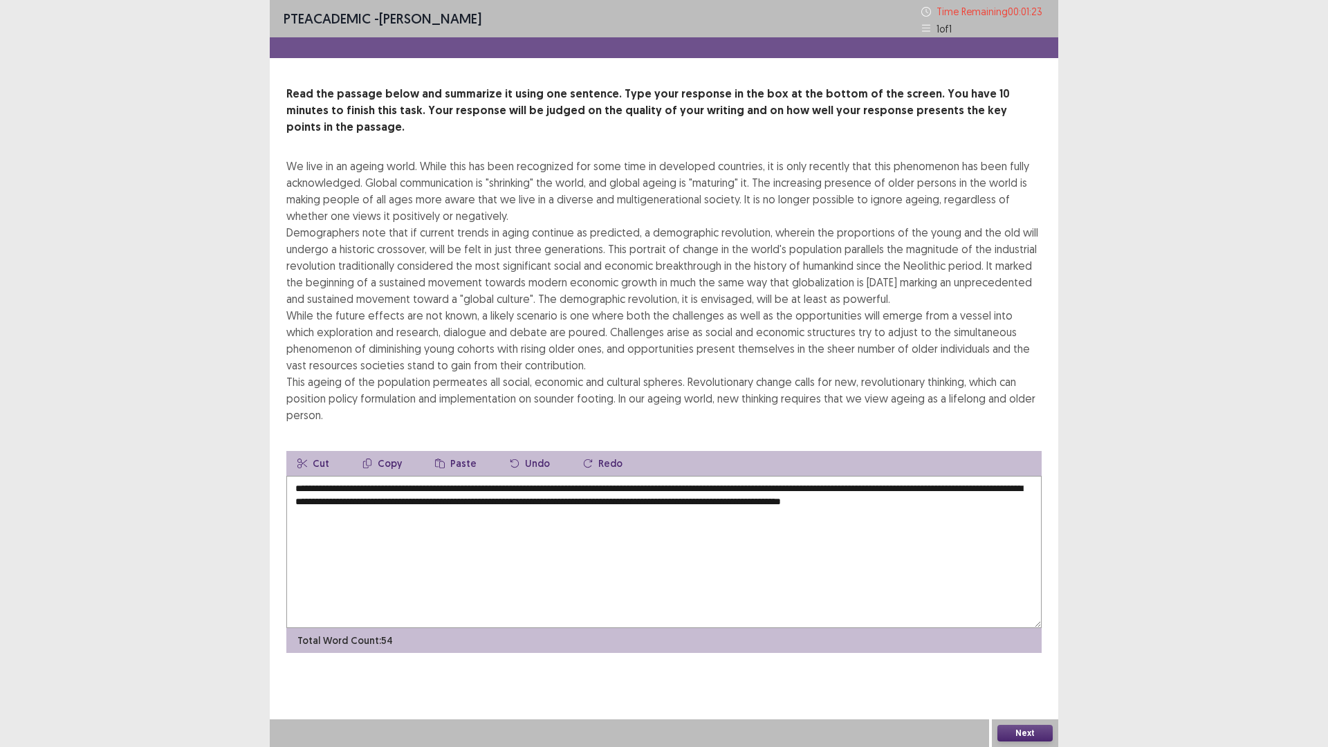
click at [757, 476] on textarea "**********" at bounding box center [663, 552] width 755 height 152
click at [898, 476] on textarea "**********" at bounding box center [663, 552] width 755 height 152
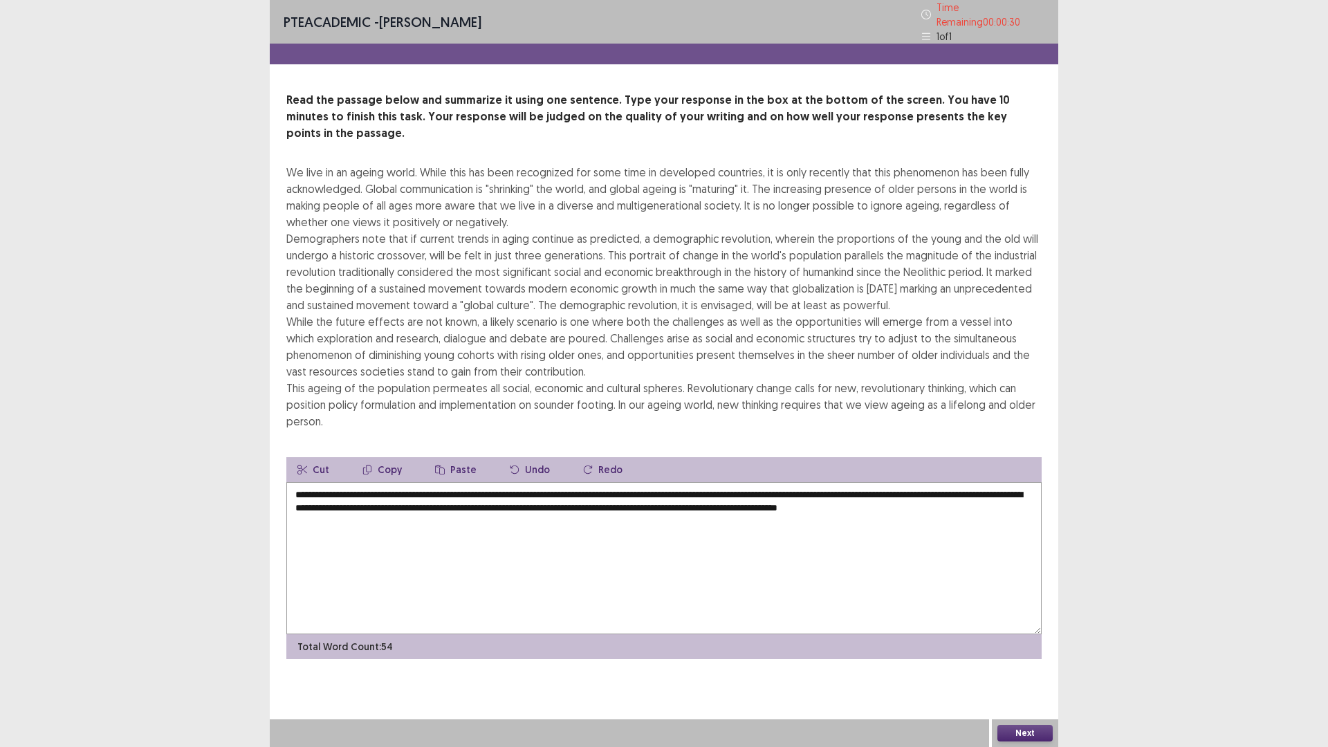
click at [522, 484] on textarea "**********" at bounding box center [663, 558] width 755 height 152
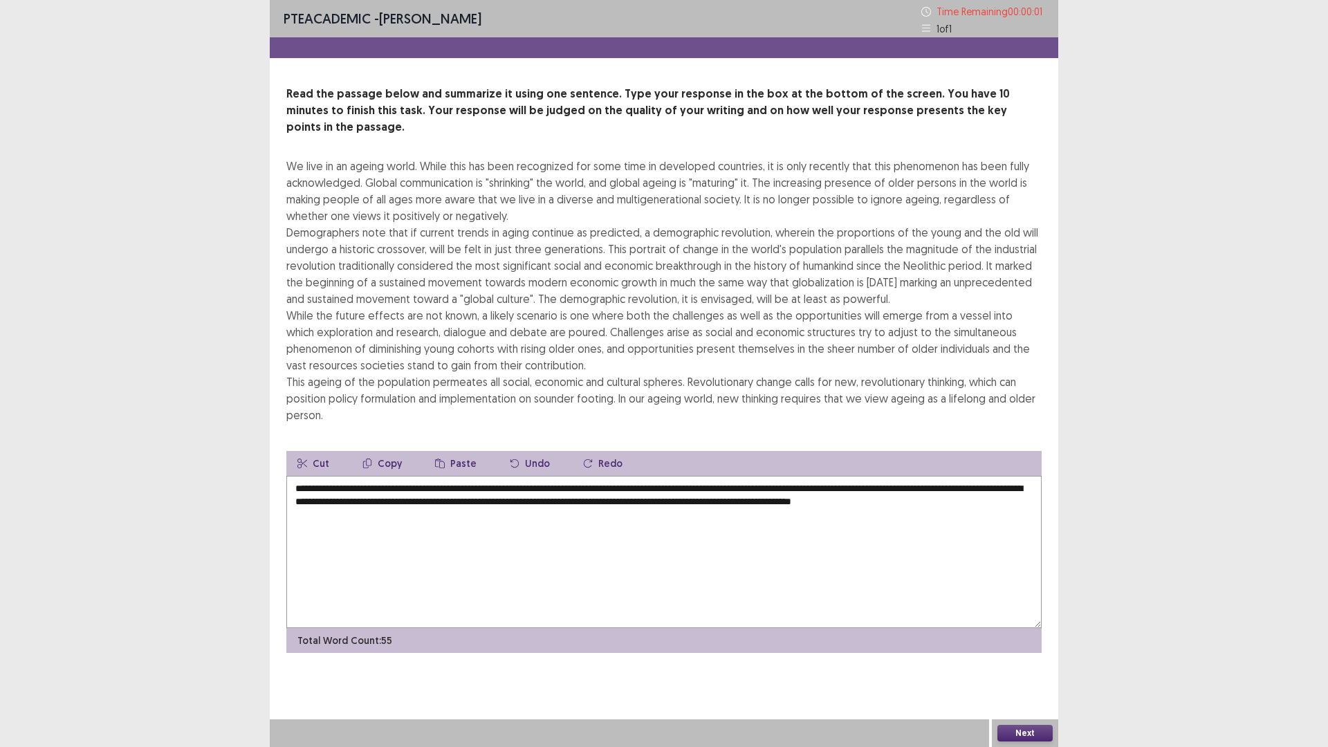
type textarea "**********"
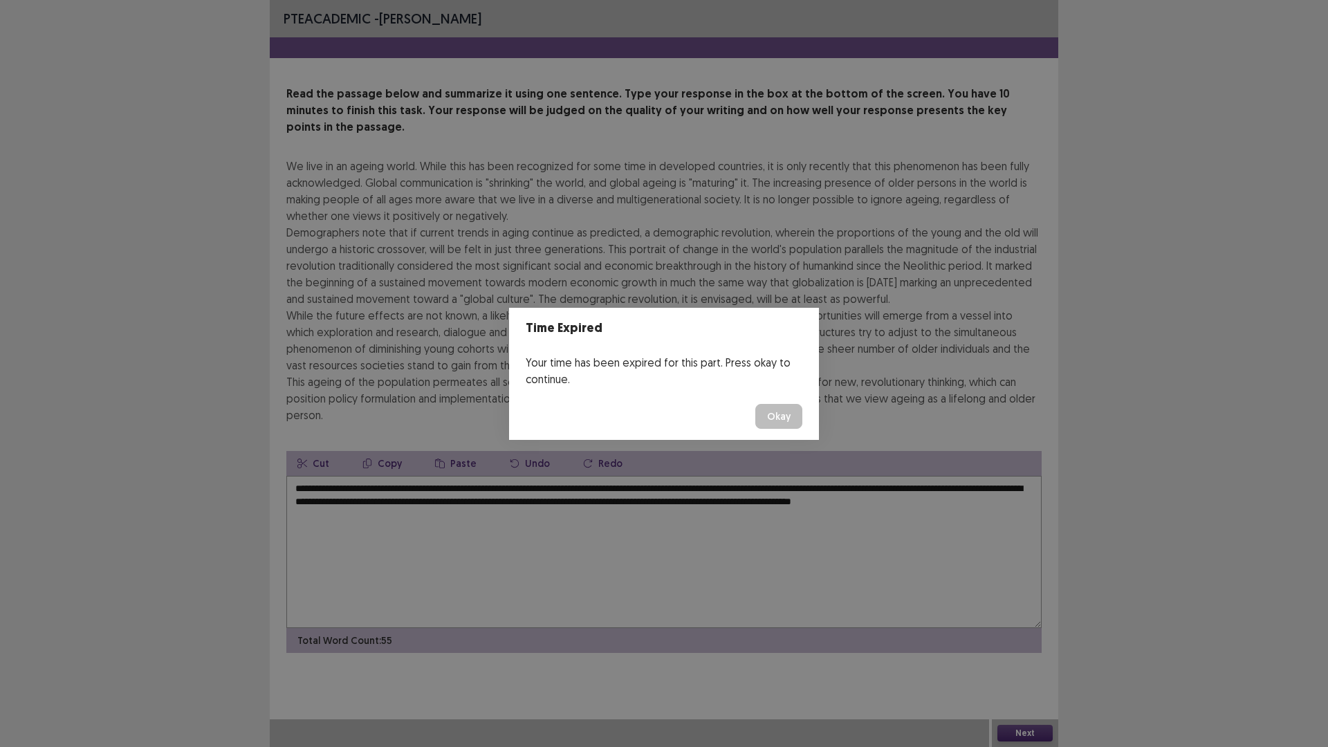
click at [784, 417] on button "Okay" at bounding box center [778, 416] width 47 height 25
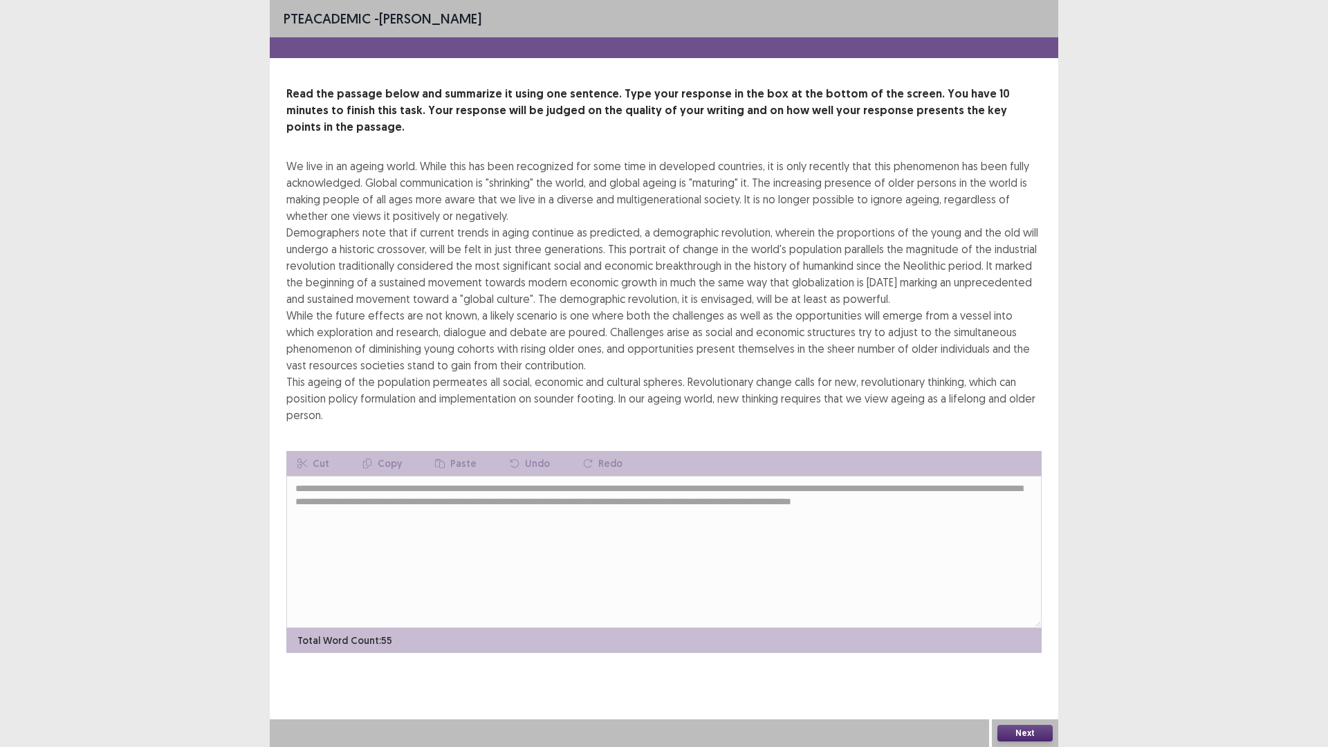
click at [1031, 653] on button "Next" at bounding box center [1024, 733] width 55 height 17
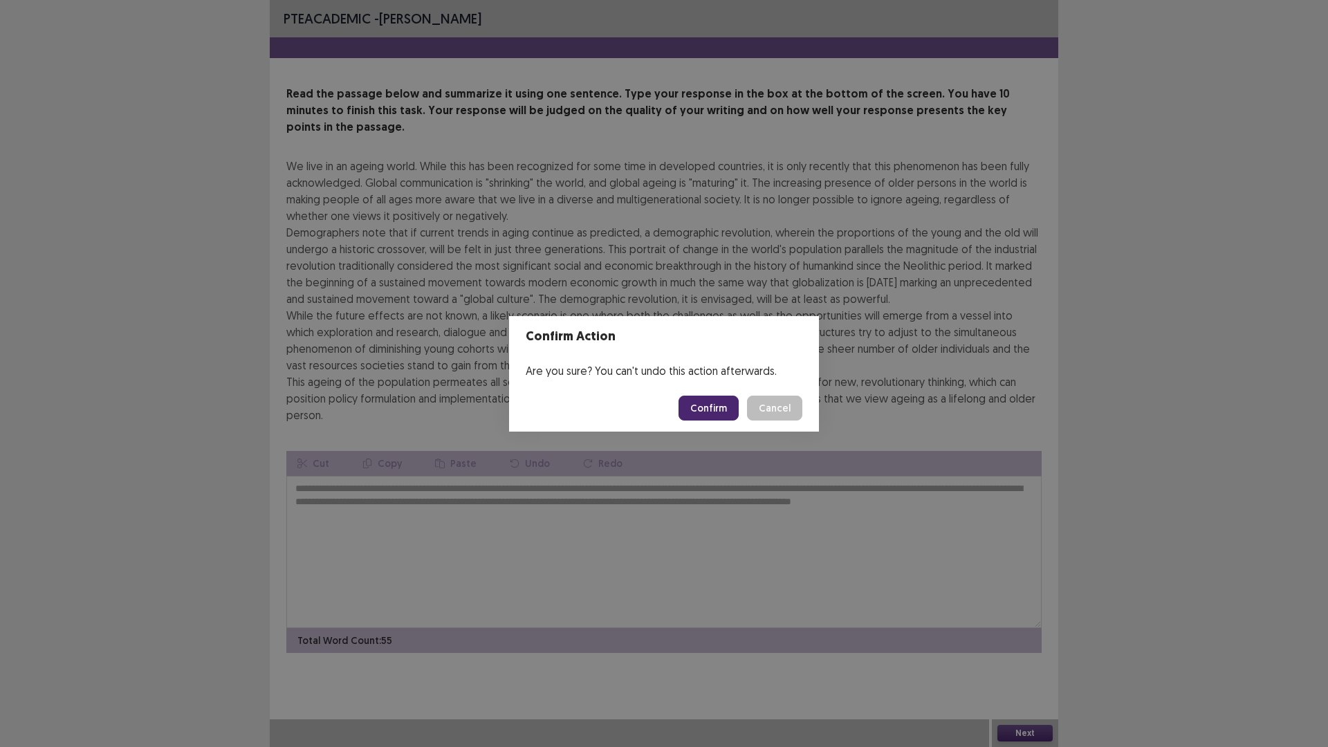
click at [717, 409] on button "Confirm" at bounding box center [709, 408] width 60 height 25
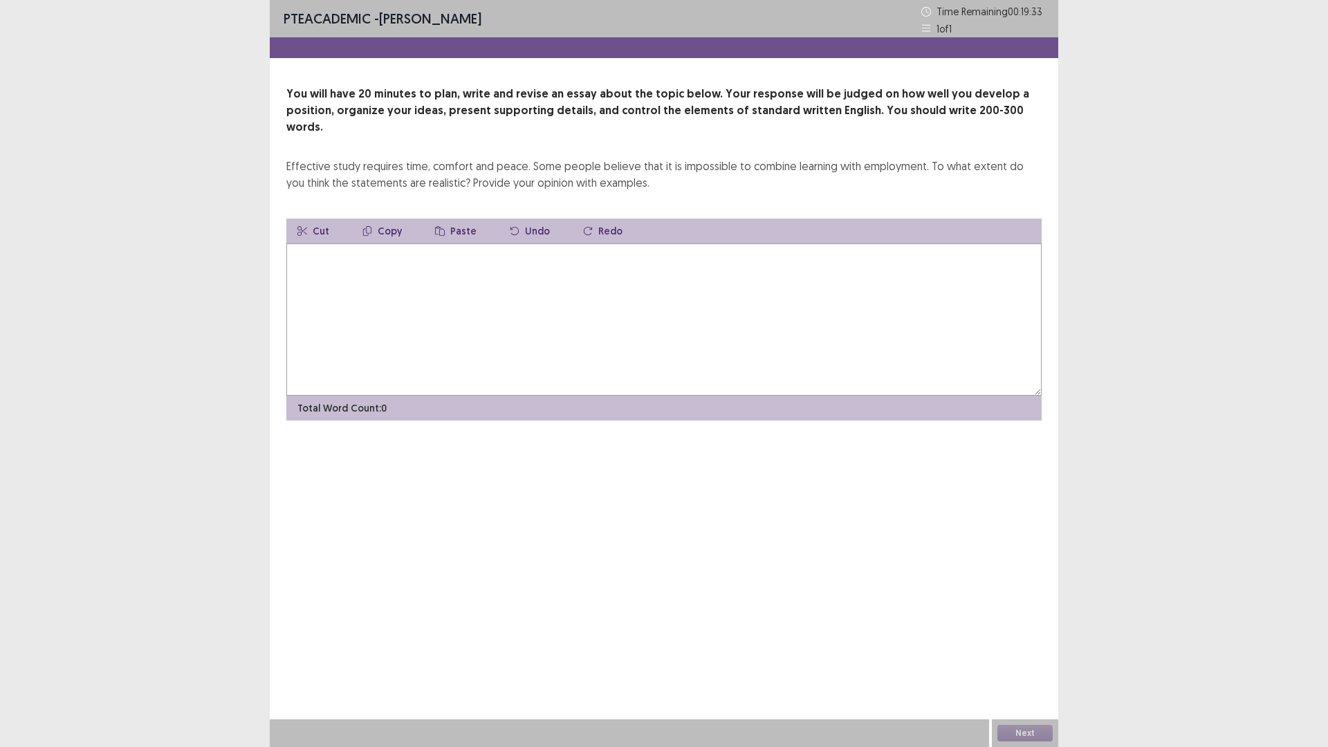
click at [514, 293] on textarea at bounding box center [663, 319] width 755 height 152
click at [427, 243] on textarea "**********" at bounding box center [663, 319] width 755 height 152
click at [431, 243] on textarea "**********" at bounding box center [663, 319] width 755 height 152
click at [459, 243] on textarea "**********" at bounding box center [663, 319] width 755 height 152
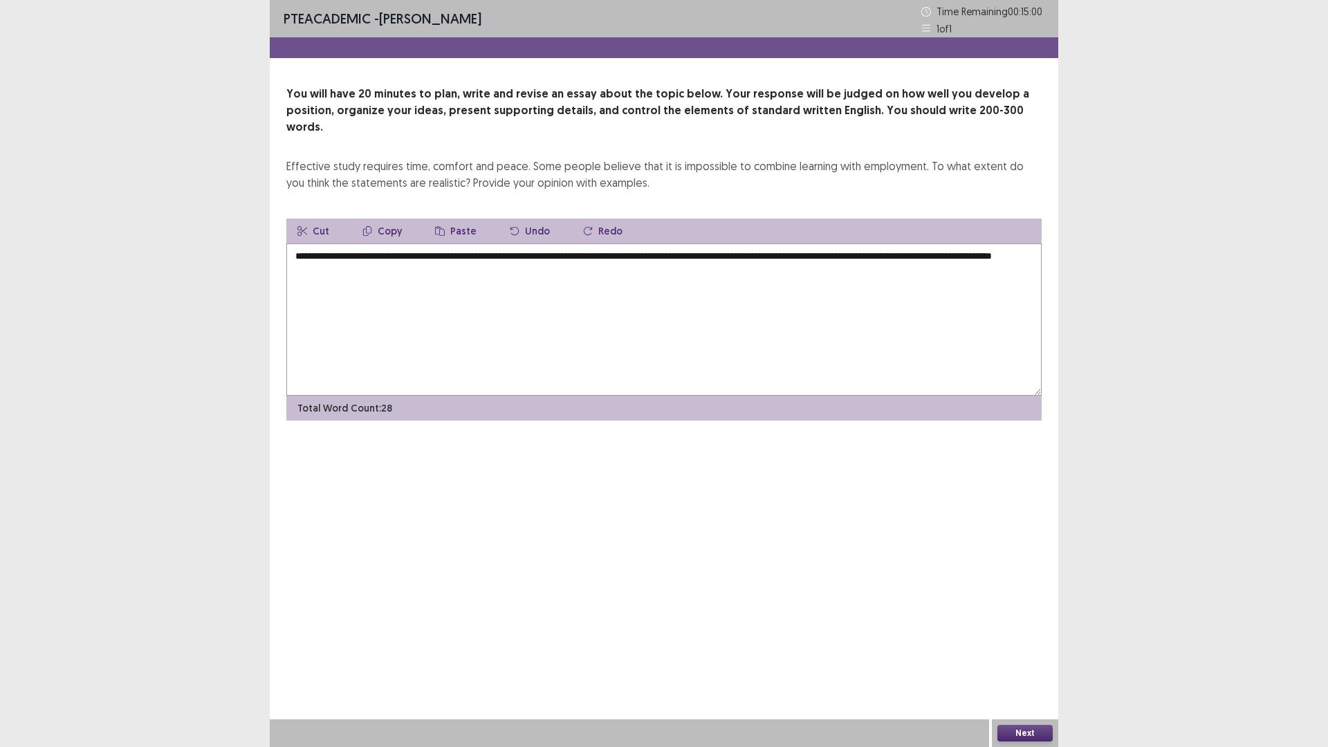
click at [445, 257] on textarea "**********" at bounding box center [663, 319] width 755 height 152
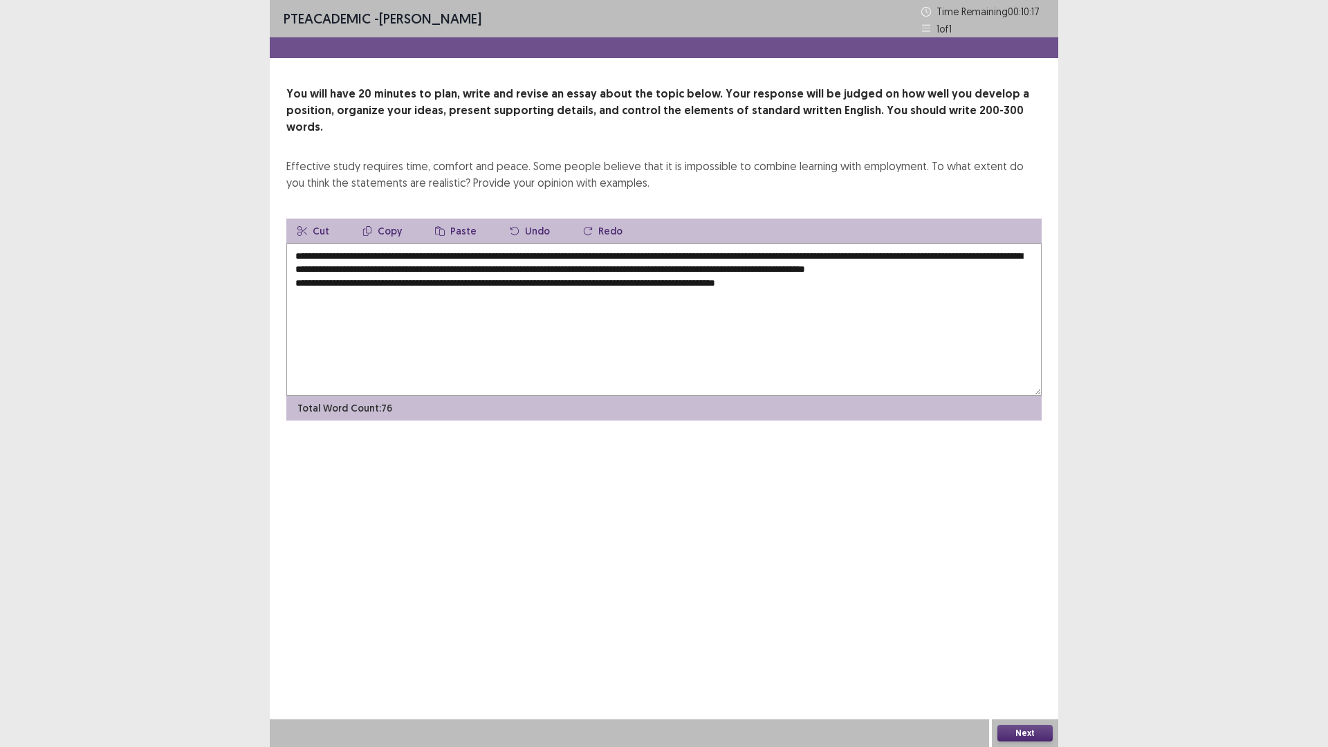
click at [760, 278] on textarea "**********" at bounding box center [663, 319] width 755 height 152
click at [858, 275] on textarea "**********" at bounding box center [663, 319] width 755 height 152
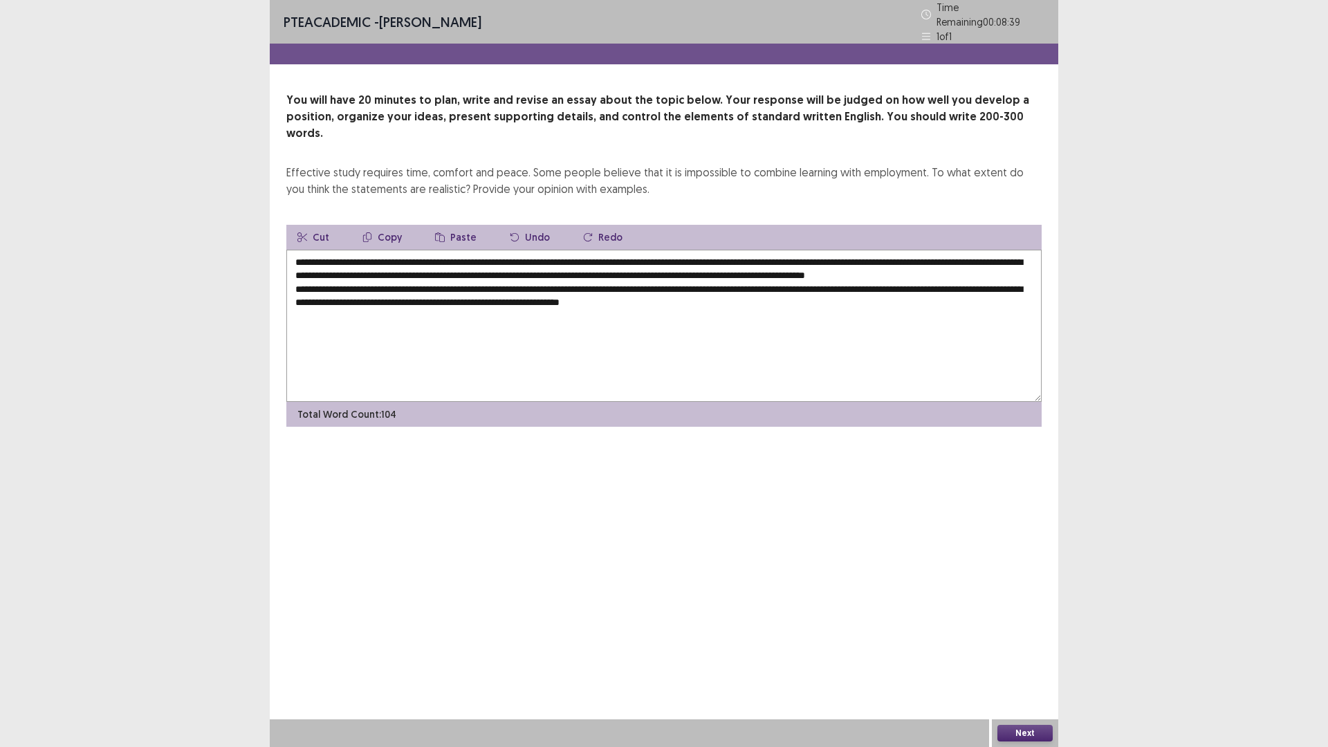
click at [731, 293] on textarea "**********" at bounding box center [663, 326] width 755 height 152
click at [734, 293] on textarea "**********" at bounding box center [663, 326] width 755 height 152
click at [810, 293] on textarea "**********" at bounding box center [663, 326] width 755 height 152
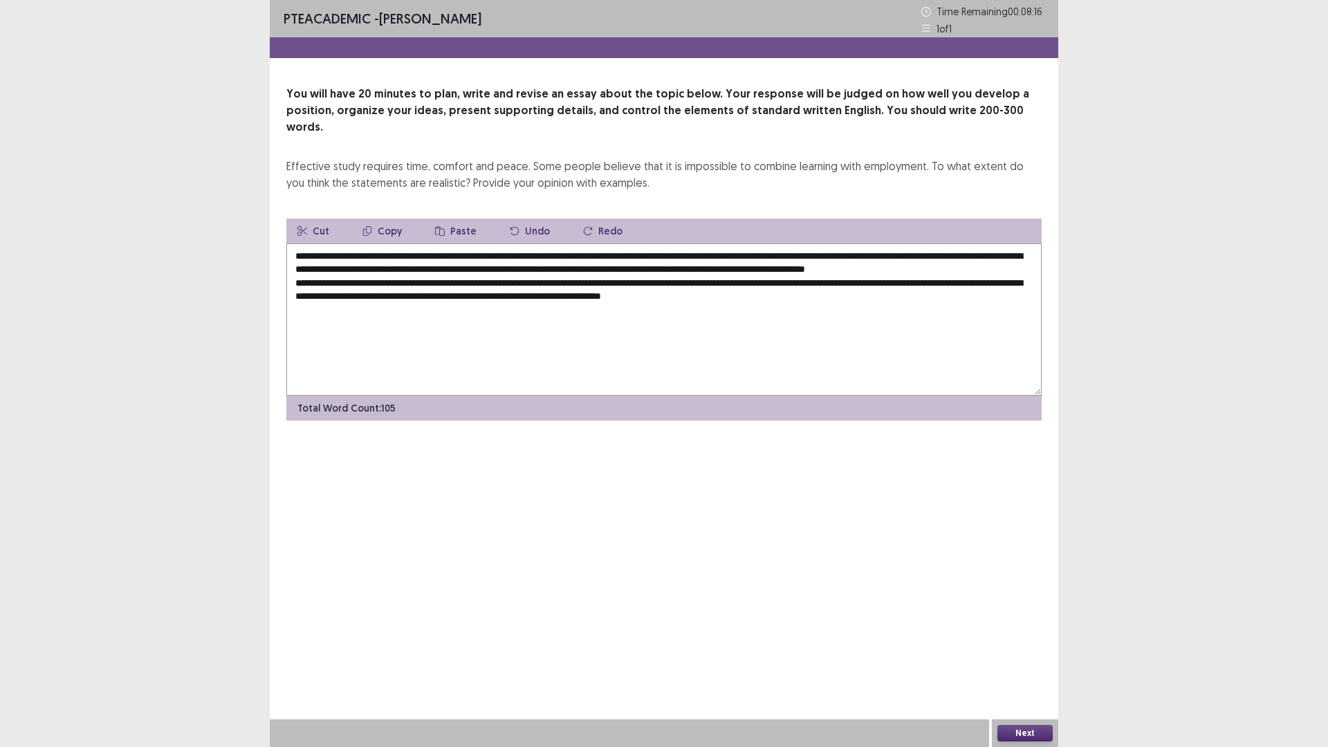
drag, startPoint x: 371, startPoint y: 282, endPoint x: 470, endPoint y: 282, distance: 98.9
click at [470, 282] on textarea "**********" at bounding box center [663, 319] width 755 height 152
click at [461, 350] on textarea "**********" at bounding box center [663, 319] width 755 height 152
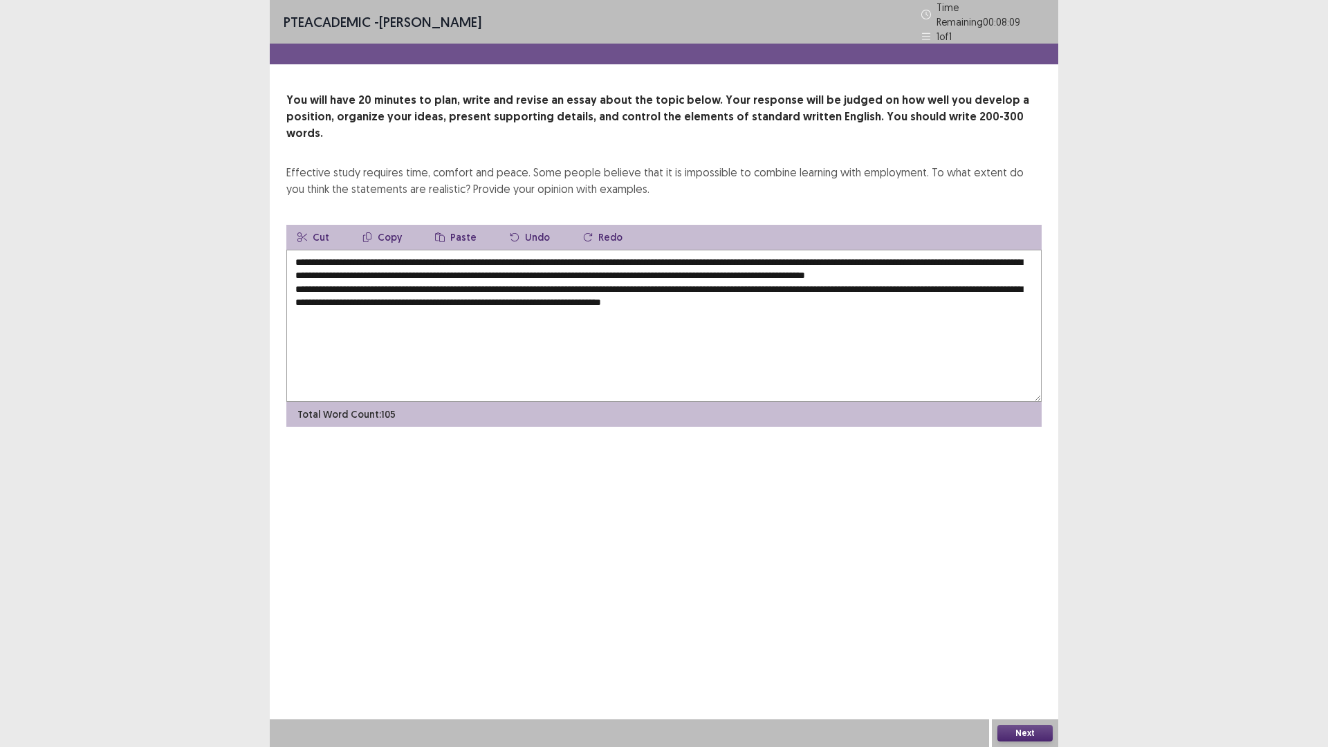
drag, startPoint x: 454, startPoint y: 241, endPoint x: 607, endPoint y: 239, distance: 152.2
click at [607, 250] on textarea "**********" at bounding box center [663, 326] width 755 height 152
click at [872, 297] on textarea "**********" at bounding box center [663, 326] width 755 height 152
paste textarea "**********"
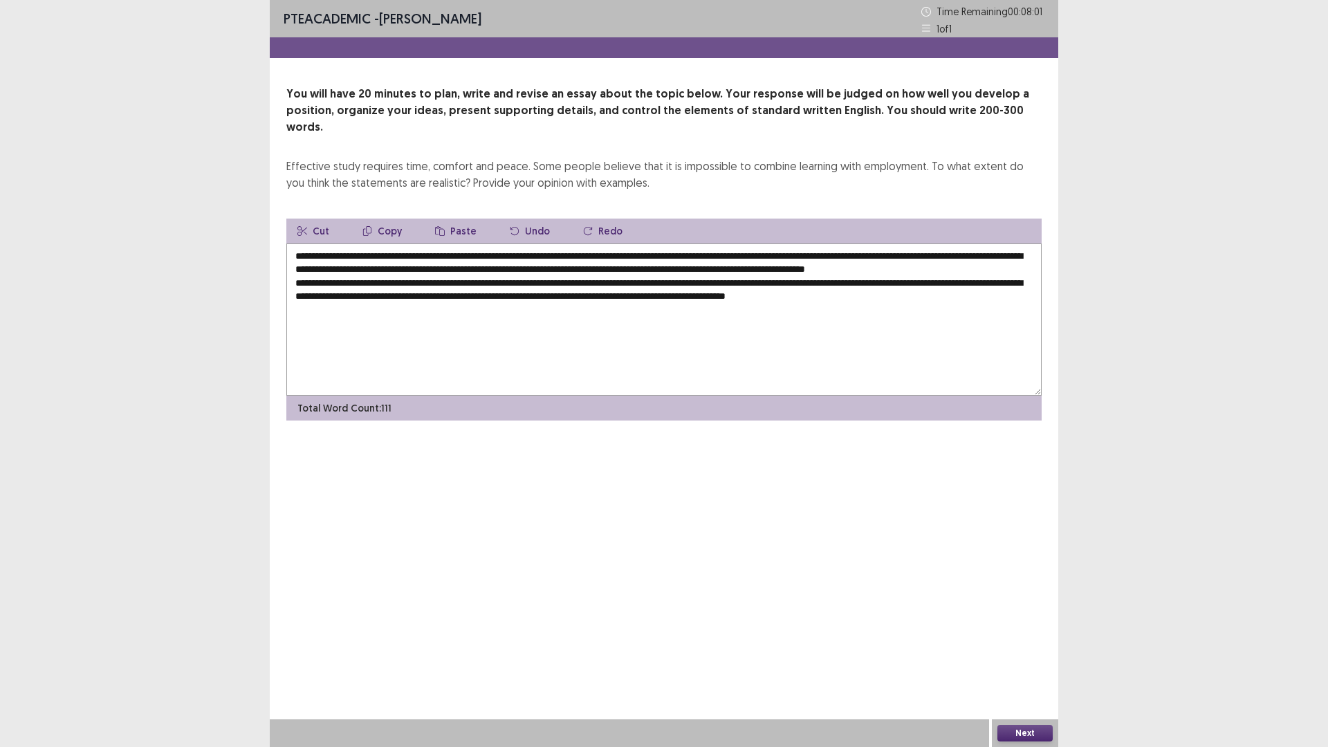
click at [843, 294] on textarea "**********" at bounding box center [663, 319] width 755 height 152
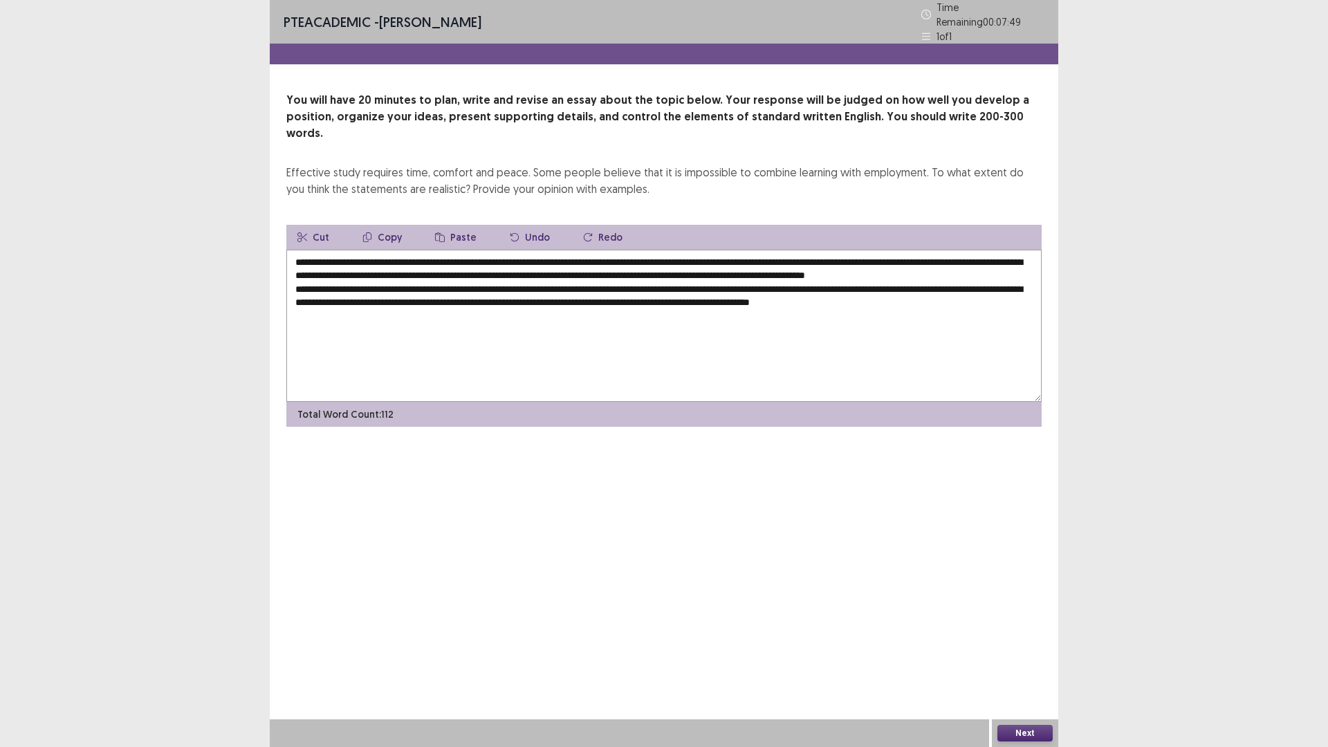
drag, startPoint x: 871, startPoint y: 292, endPoint x: 851, endPoint y: 303, distance: 22.9
click at [851, 303] on textarea "**********" at bounding box center [663, 326] width 755 height 152
click at [1031, 293] on textarea "**********" at bounding box center [663, 326] width 755 height 152
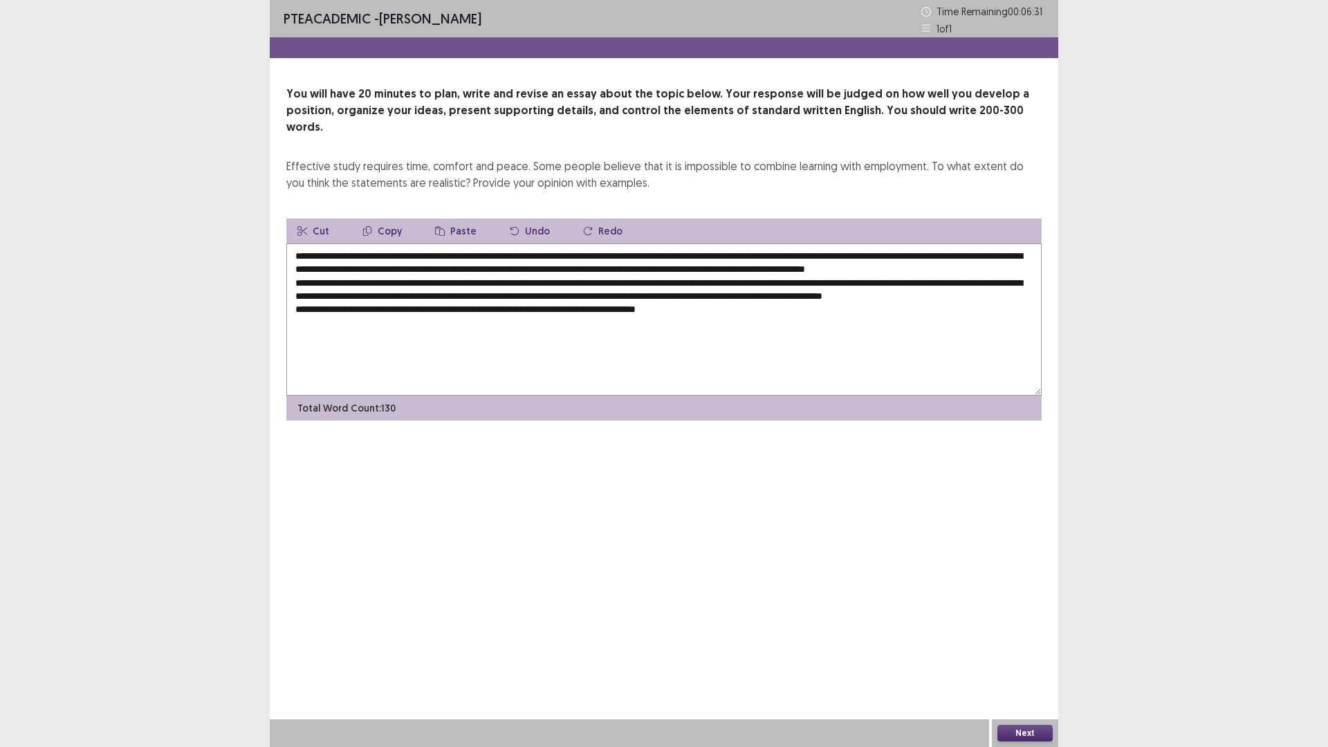
click at [656, 322] on textarea "**********" at bounding box center [663, 319] width 755 height 152
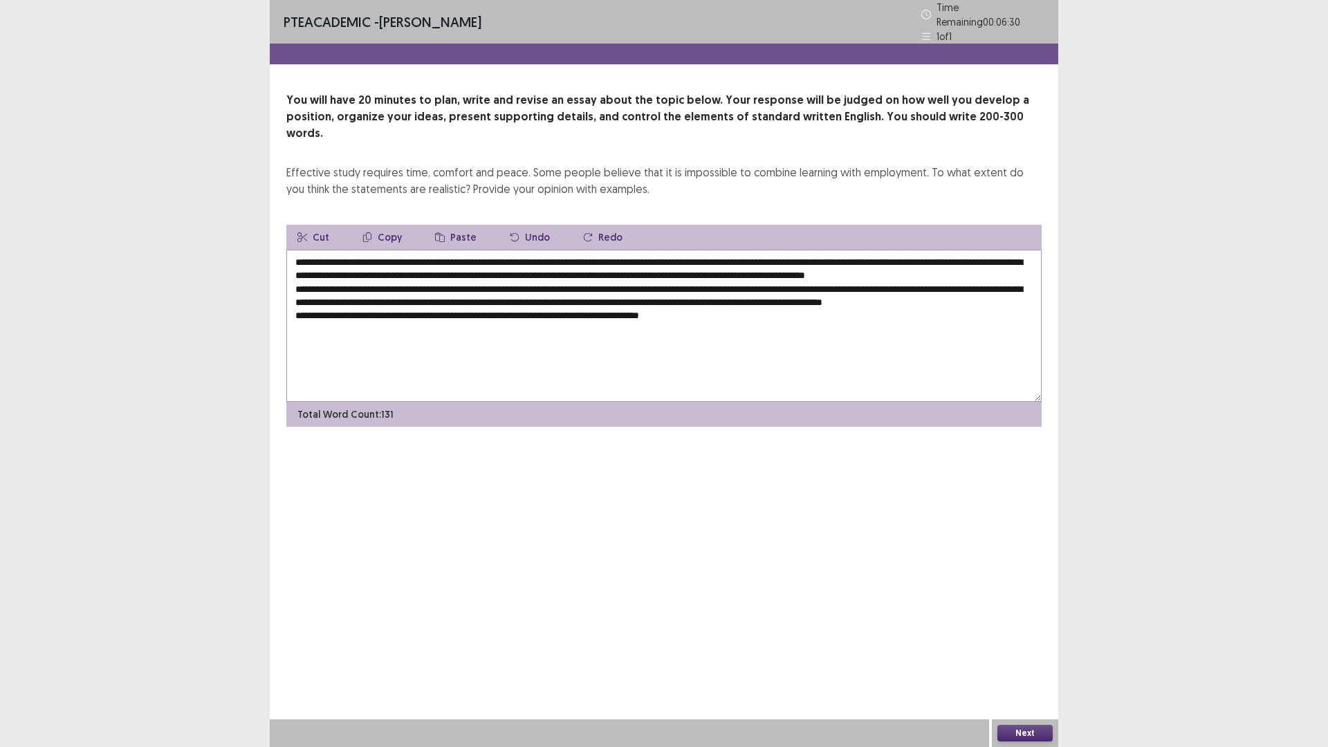
click at [686, 323] on textarea "**********" at bounding box center [663, 326] width 755 height 152
click at [987, 320] on textarea "**********" at bounding box center [663, 326] width 755 height 152
click at [1001, 325] on textarea "**********" at bounding box center [663, 326] width 755 height 152
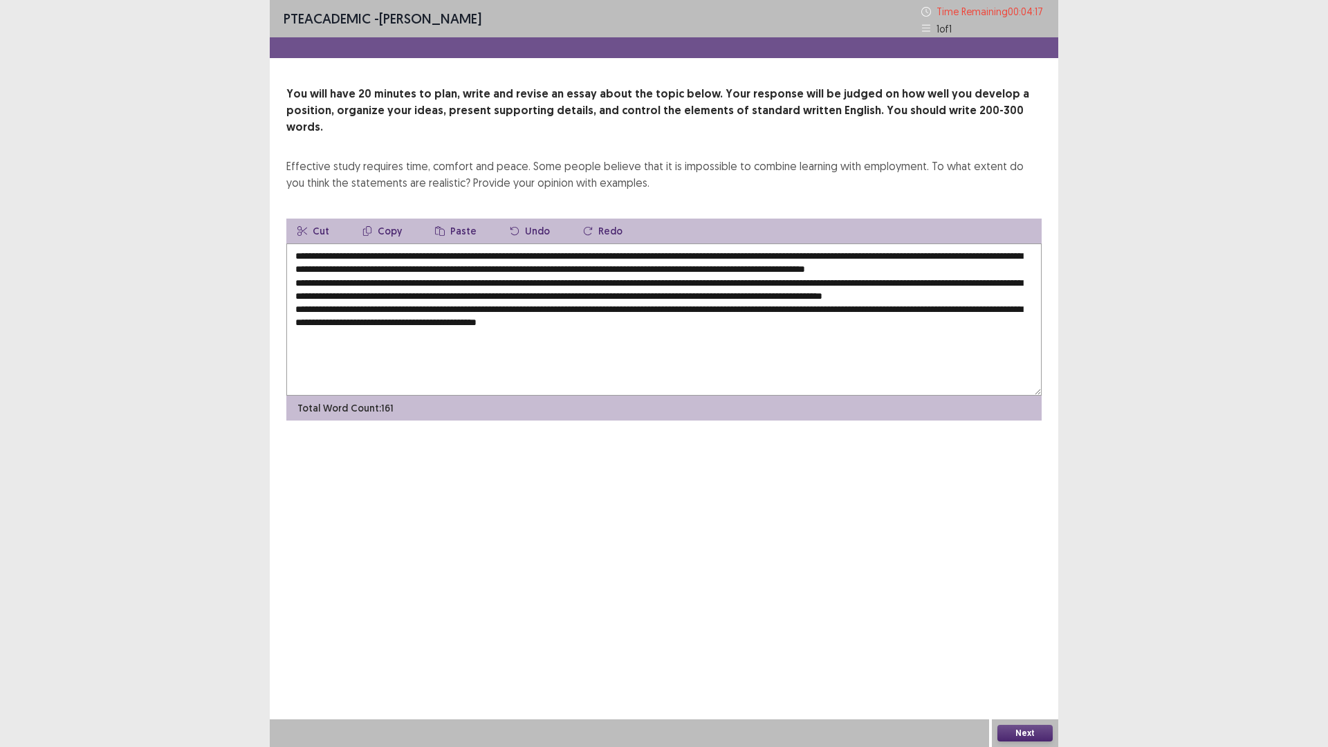
click at [606, 330] on textarea "**********" at bounding box center [663, 319] width 755 height 152
click at [638, 338] on textarea "**********" at bounding box center [663, 319] width 755 height 152
click at [715, 336] on textarea "**********" at bounding box center [663, 319] width 755 height 152
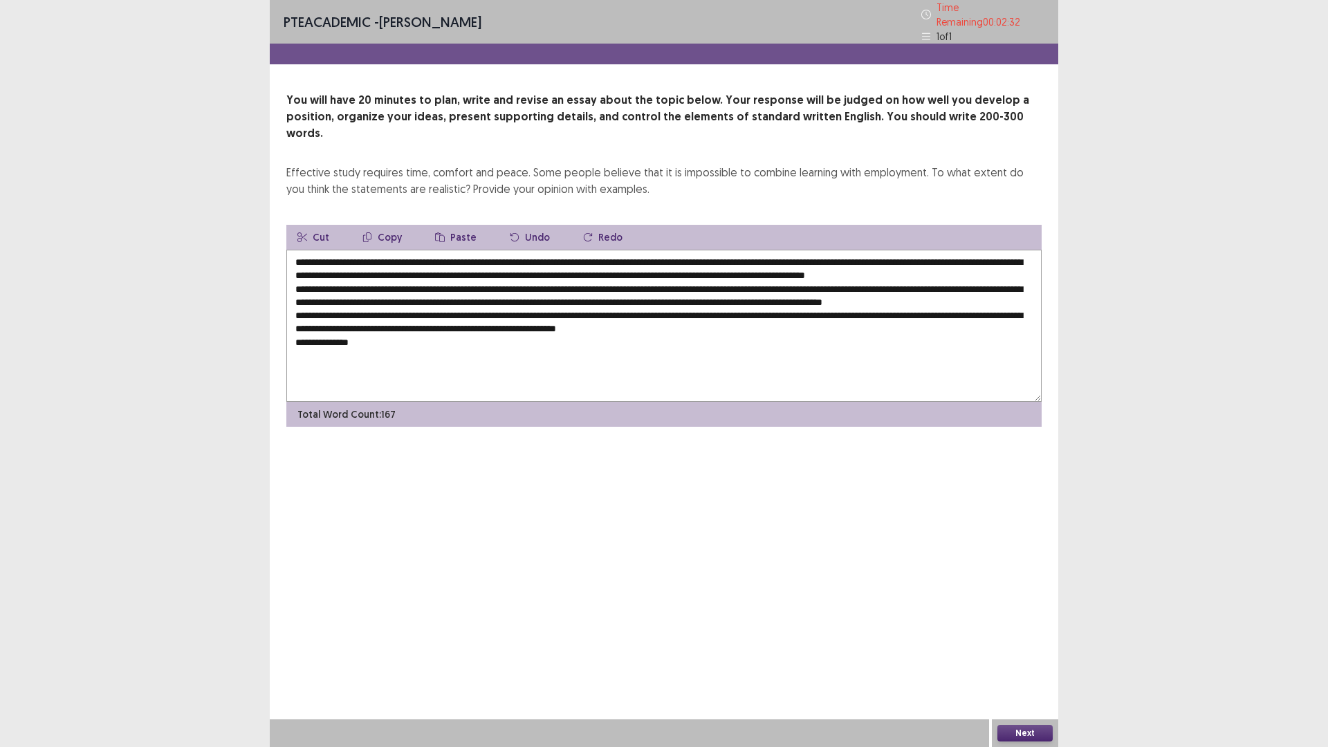
click at [387, 346] on textarea "**********" at bounding box center [663, 326] width 755 height 152
drag, startPoint x: 410, startPoint y: 241, endPoint x: 605, endPoint y: 243, distance: 194.4
click at [605, 250] on textarea at bounding box center [663, 326] width 755 height 152
click at [558, 357] on textarea at bounding box center [663, 326] width 755 height 152
paste textarea "**********"
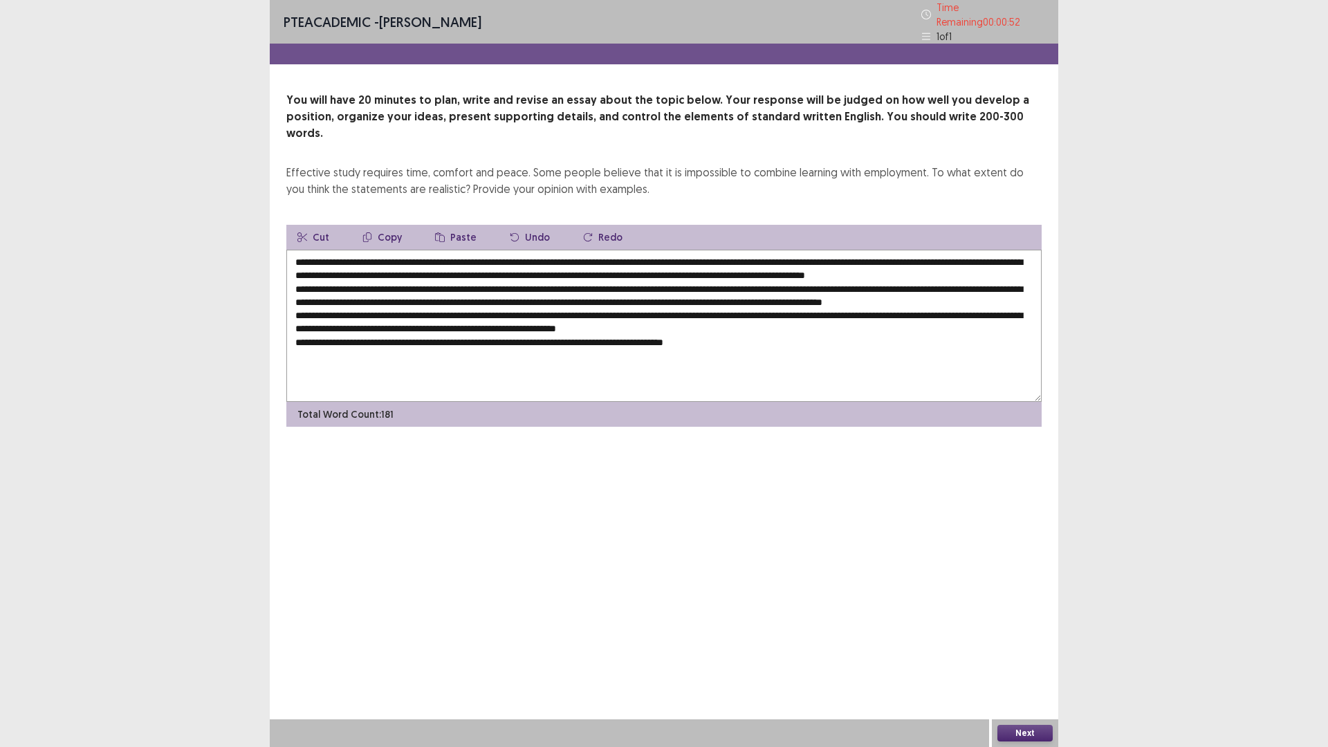
click at [812, 342] on textarea at bounding box center [663, 326] width 755 height 152
click at [542, 343] on textarea at bounding box center [663, 326] width 755 height 152
click at [780, 351] on textarea at bounding box center [663, 326] width 755 height 152
drag, startPoint x: 882, startPoint y: 248, endPoint x: 347, endPoint y: 263, distance: 535.6
click at [347, 263] on textarea at bounding box center [663, 326] width 755 height 152
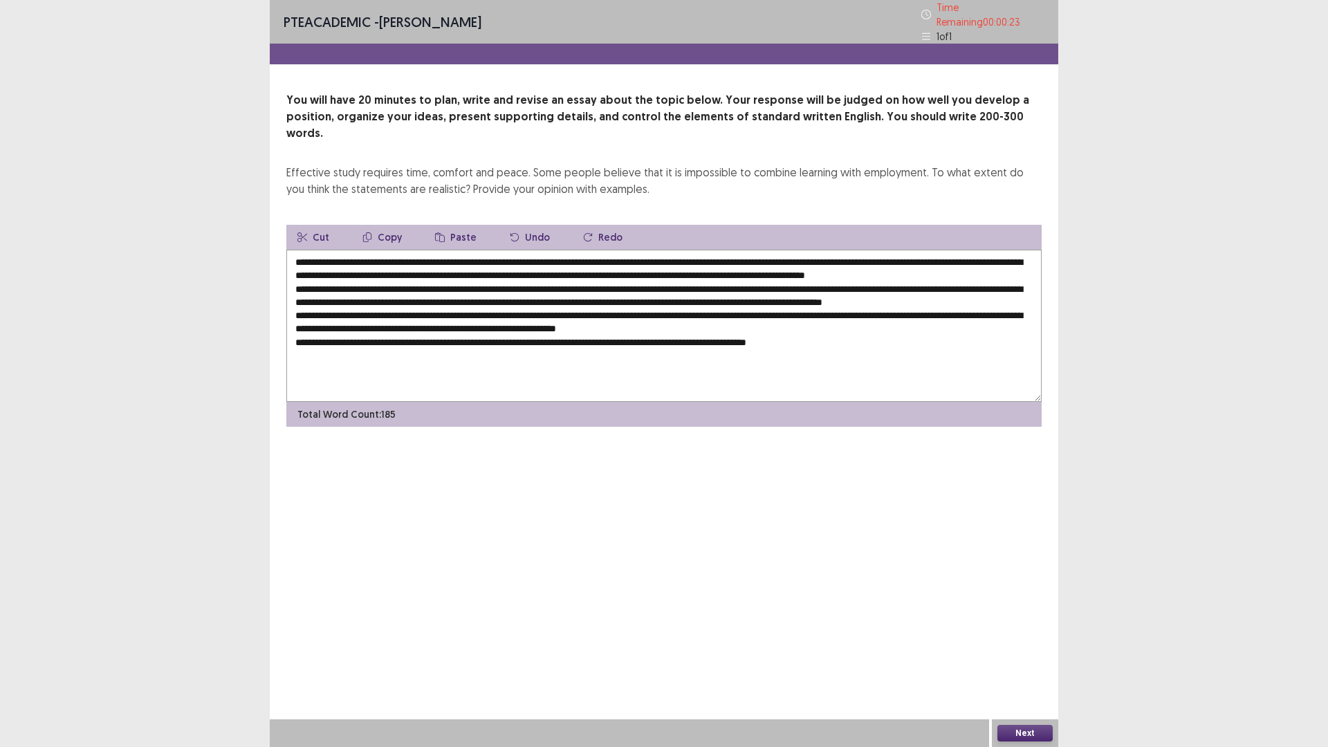
click at [835, 348] on textarea at bounding box center [663, 326] width 755 height 152
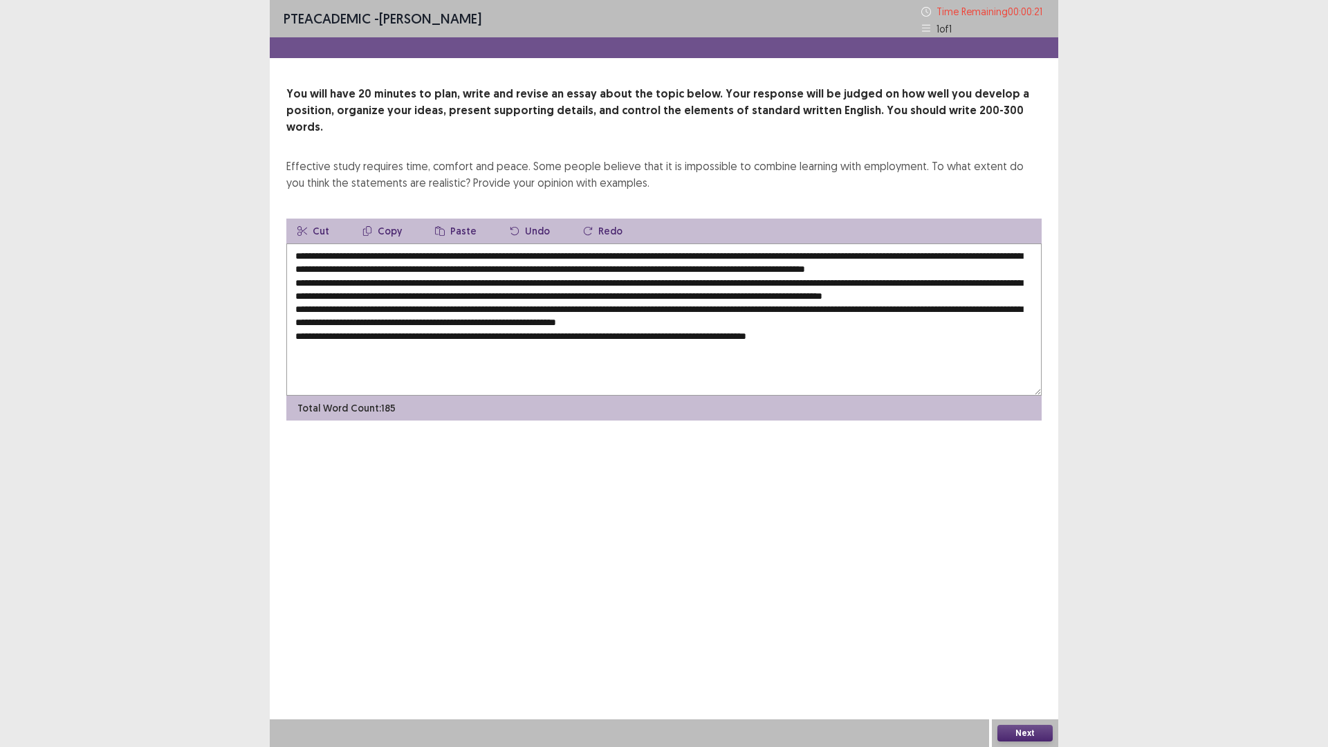
paste textarea "**********"
click at [829, 344] on textarea at bounding box center [663, 319] width 755 height 152
click at [822, 348] on textarea at bounding box center [663, 319] width 755 height 152
click at [827, 345] on textarea at bounding box center [663, 319] width 755 height 152
click at [1020, 349] on textarea at bounding box center [663, 319] width 755 height 152
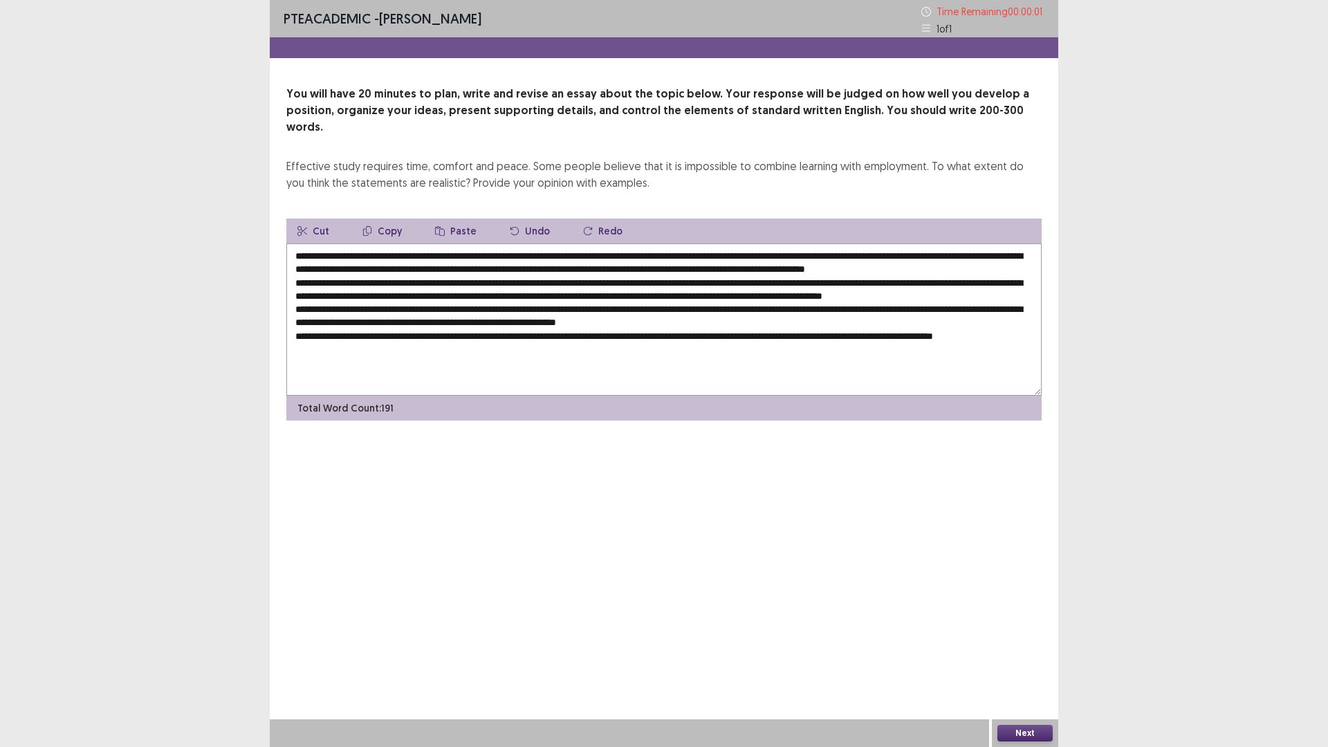
type textarea "**********"
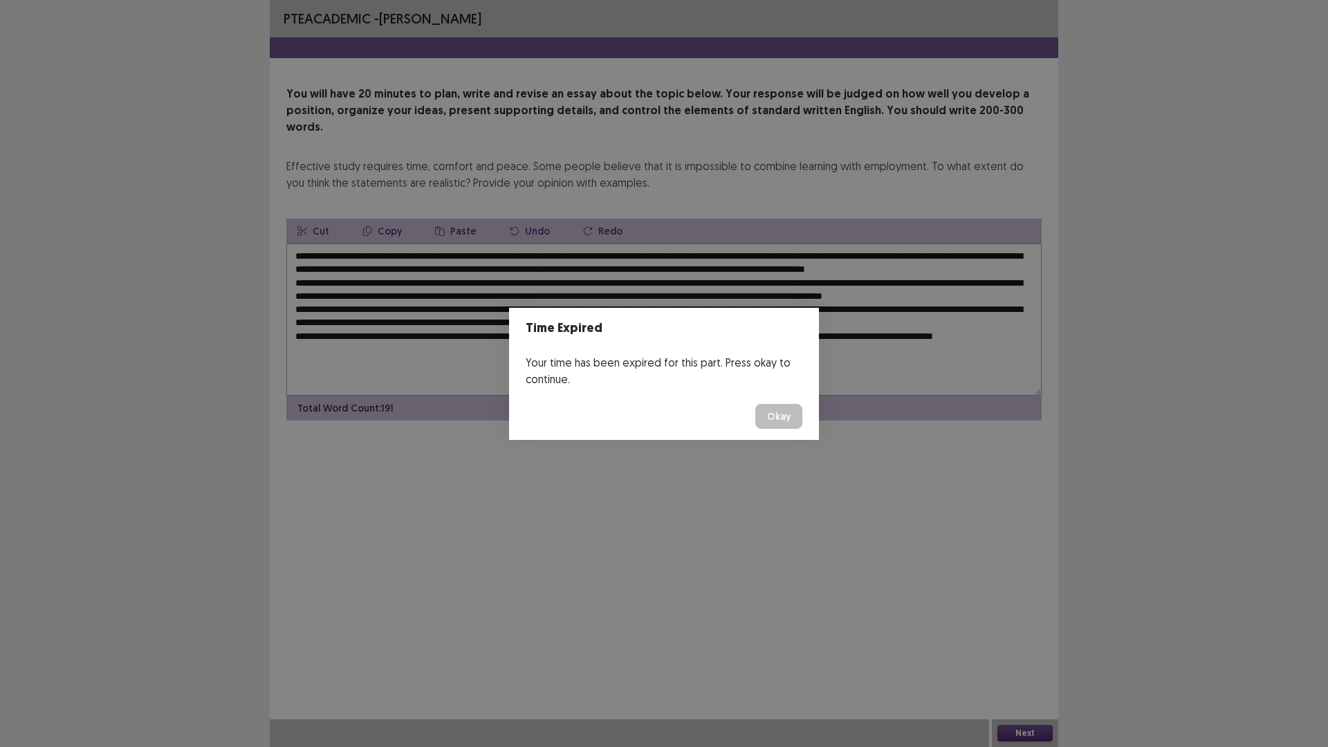
click at [773, 416] on button "Okay" at bounding box center [778, 416] width 47 height 25
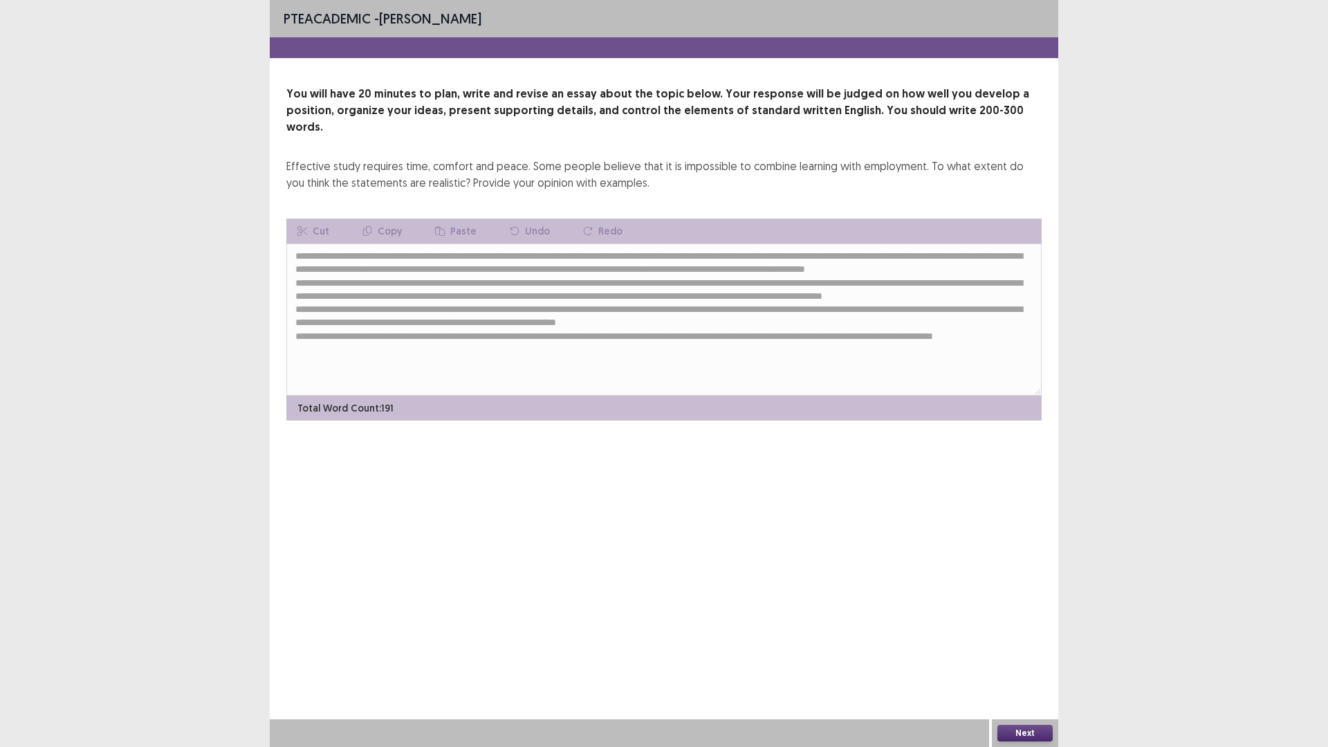
click at [1019, 653] on button "Next" at bounding box center [1024, 733] width 55 height 17
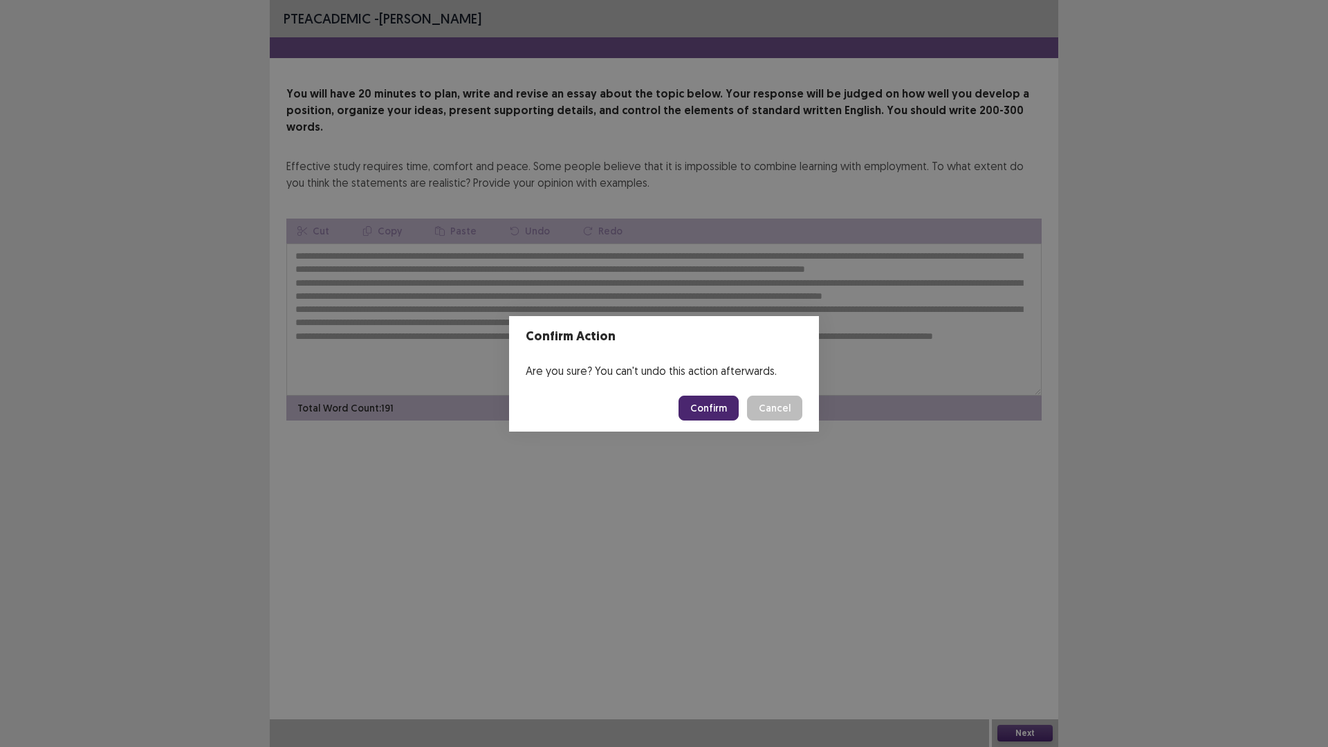
click at [701, 410] on button "Confirm" at bounding box center [709, 408] width 60 height 25
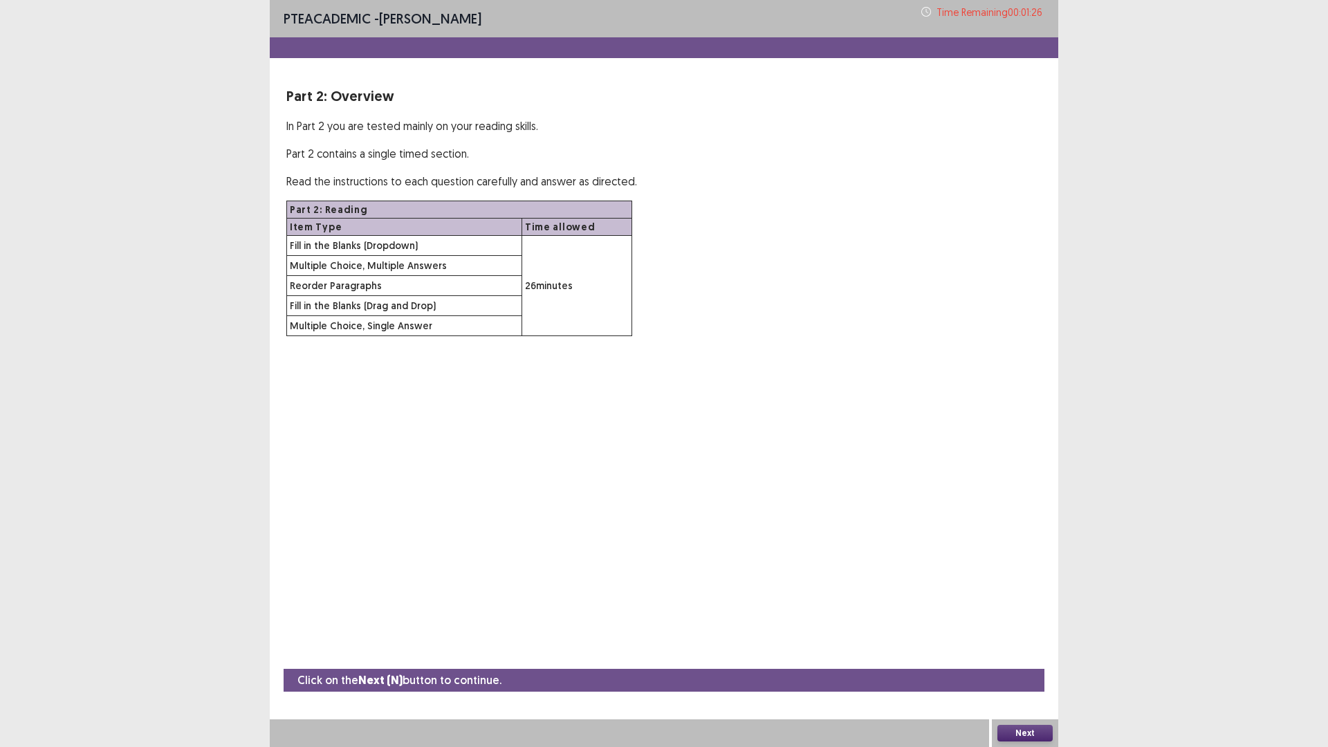
click at [1013, 653] on button "Next" at bounding box center [1024, 733] width 55 height 17
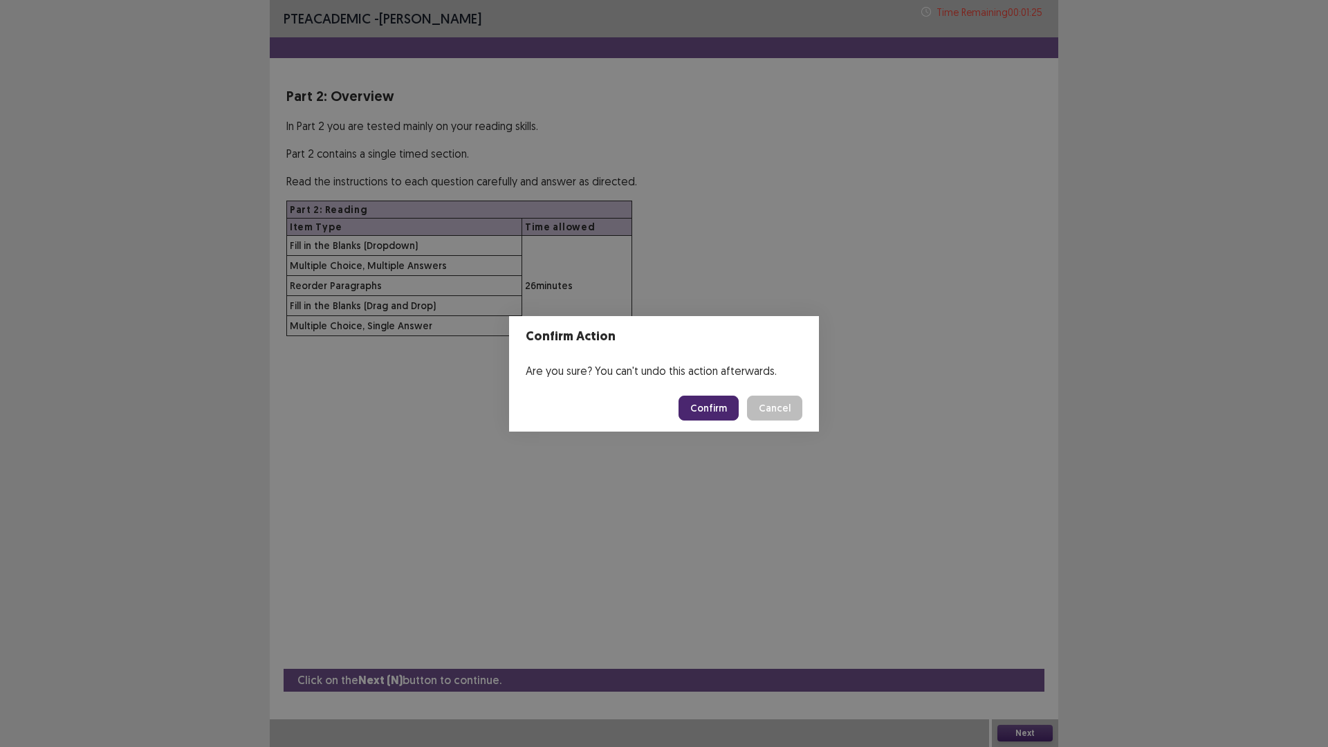
click at [702, 409] on button "Confirm" at bounding box center [709, 408] width 60 height 25
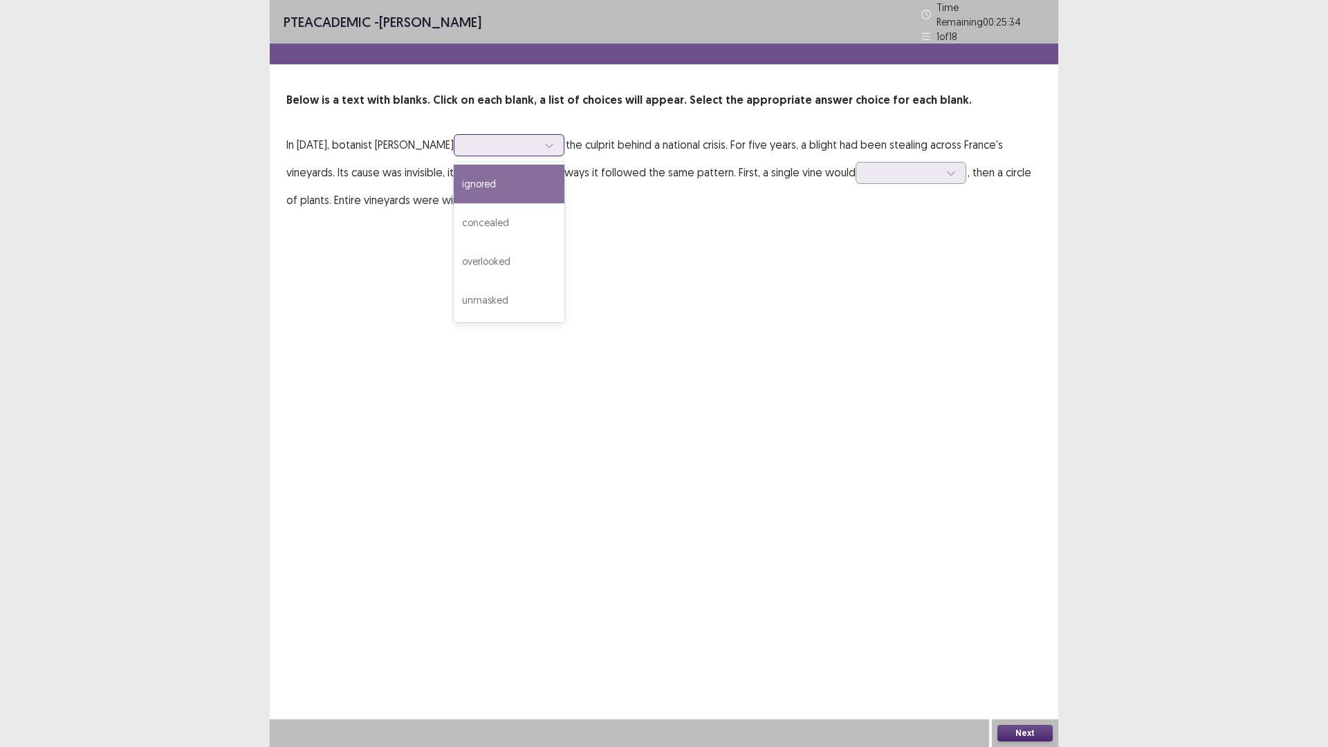
click at [560, 140] on div at bounding box center [549, 145] width 21 height 21
click at [553, 257] on div "overlooked" at bounding box center [509, 261] width 111 height 39
click at [948, 168] on icon at bounding box center [951, 173] width 10 height 10
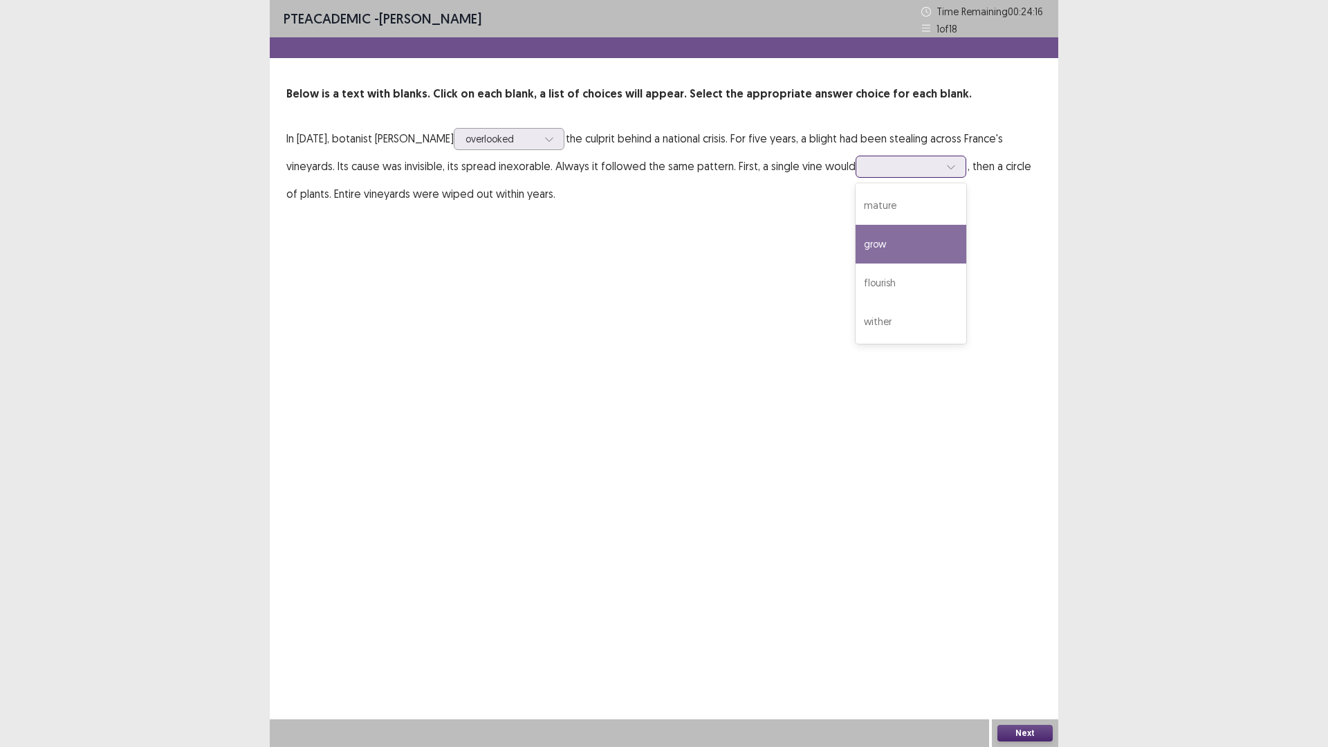
click at [892, 246] on div "grow" at bounding box center [911, 244] width 111 height 39
click at [1018, 653] on button "Next" at bounding box center [1024, 733] width 55 height 17
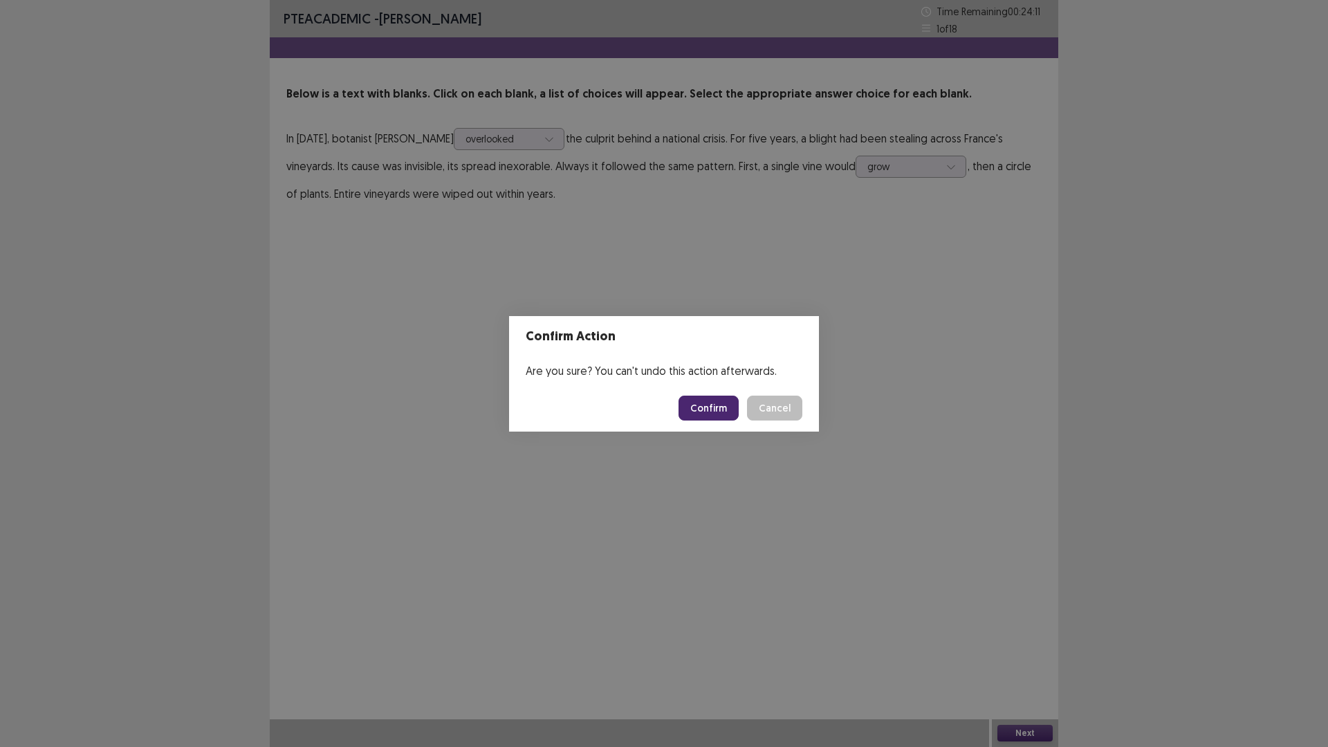
click at [724, 402] on button "Confirm" at bounding box center [709, 408] width 60 height 25
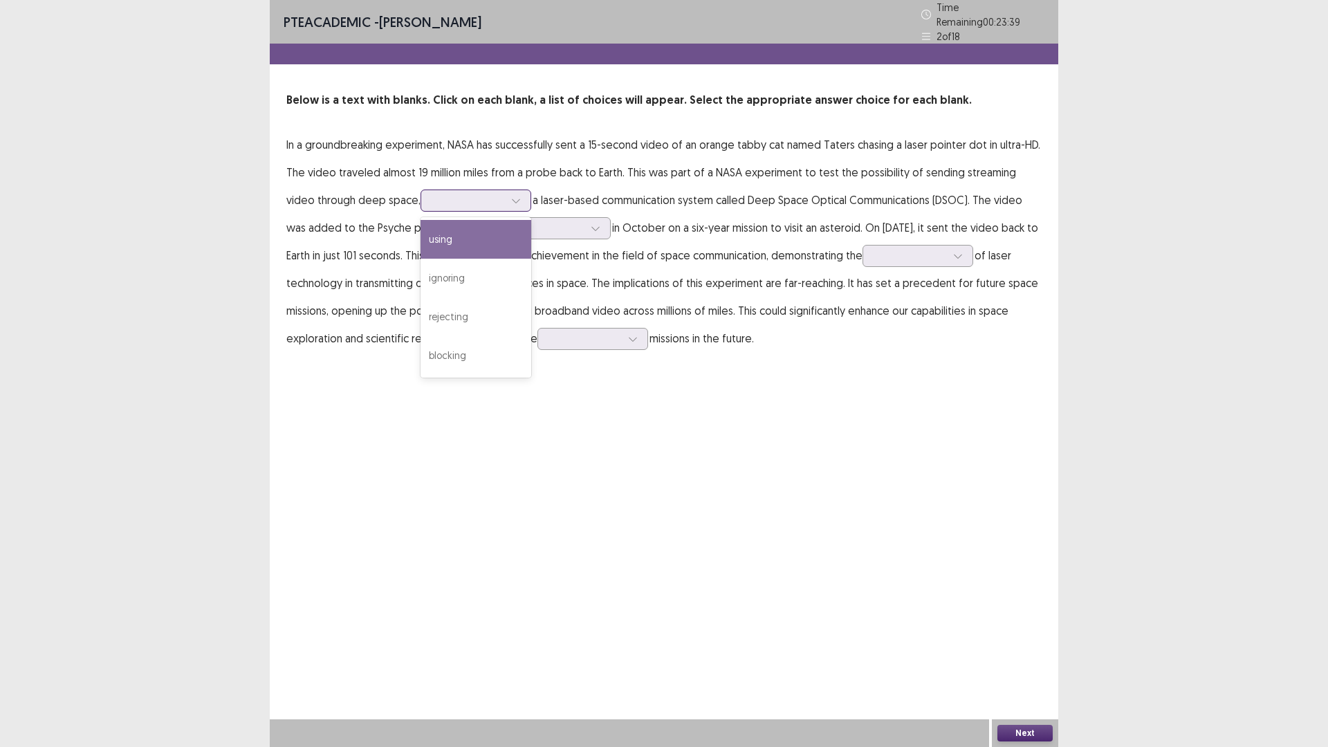
click at [511, 196] on icon at bounding box center [516, 201] width 10 height 10
click at [439, 238] on div "using" at bounding box center [476, 239] width 111 height 39
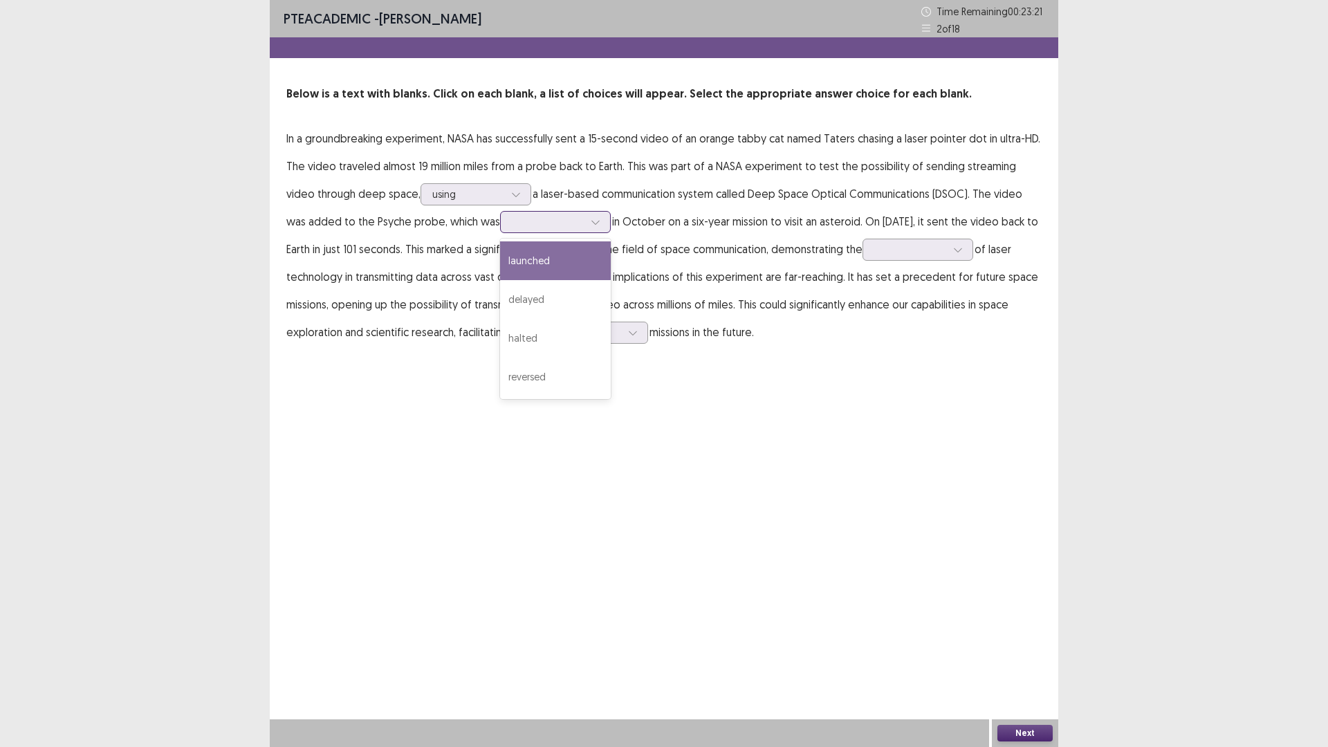
click at [591, 225] on icon at bounding box center [596, 222] width 10 height 10
click at [544, 258] on div "launched" at bounding box center [555, 260] width 111 height 39
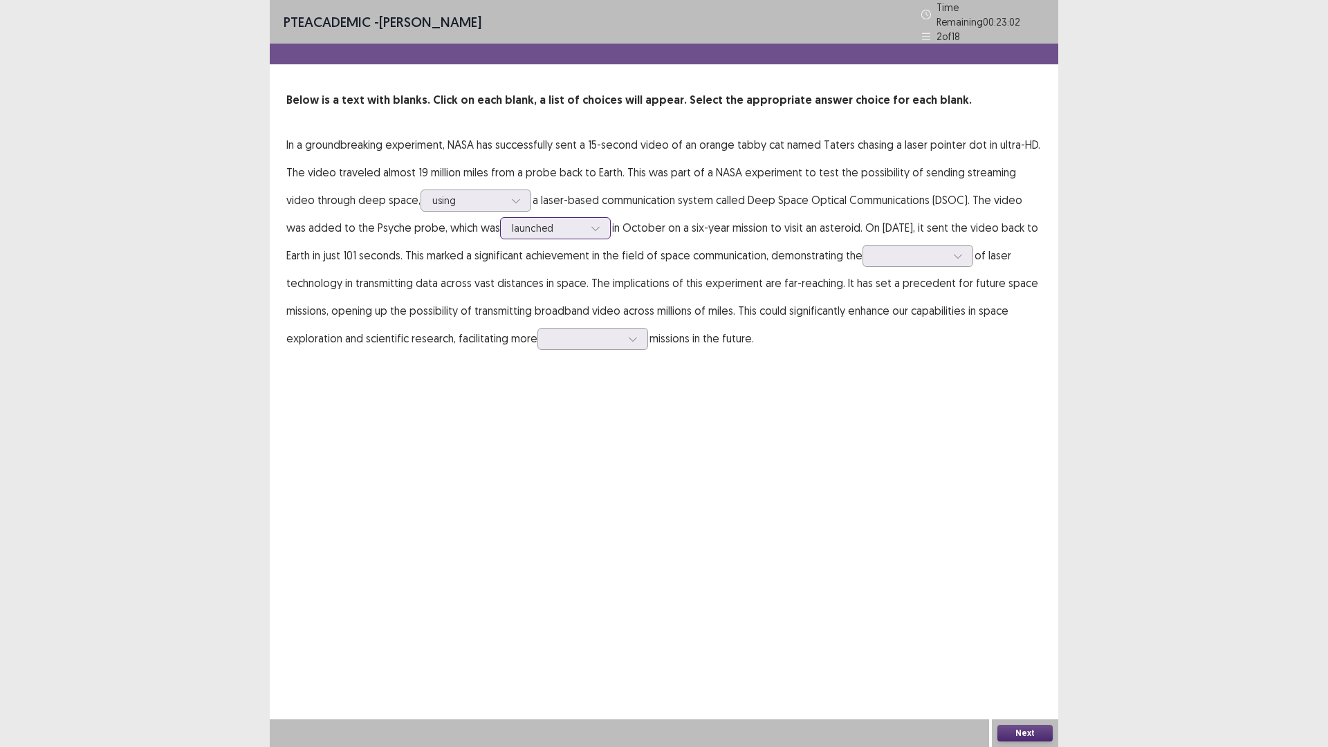
click at [591, 224] on icon at bounding box center [596, 228] width 10 height 10
click at [762, 434] on div "PTE academic - [PERSON_NAME] Time Remaining 00 : 22 : 58 2 of 18 Below is a tex…" at bounding box center [664, 373] width 789 height 747
click at [968, 251] on div at bounding box center [958, 256] width 21 height 21
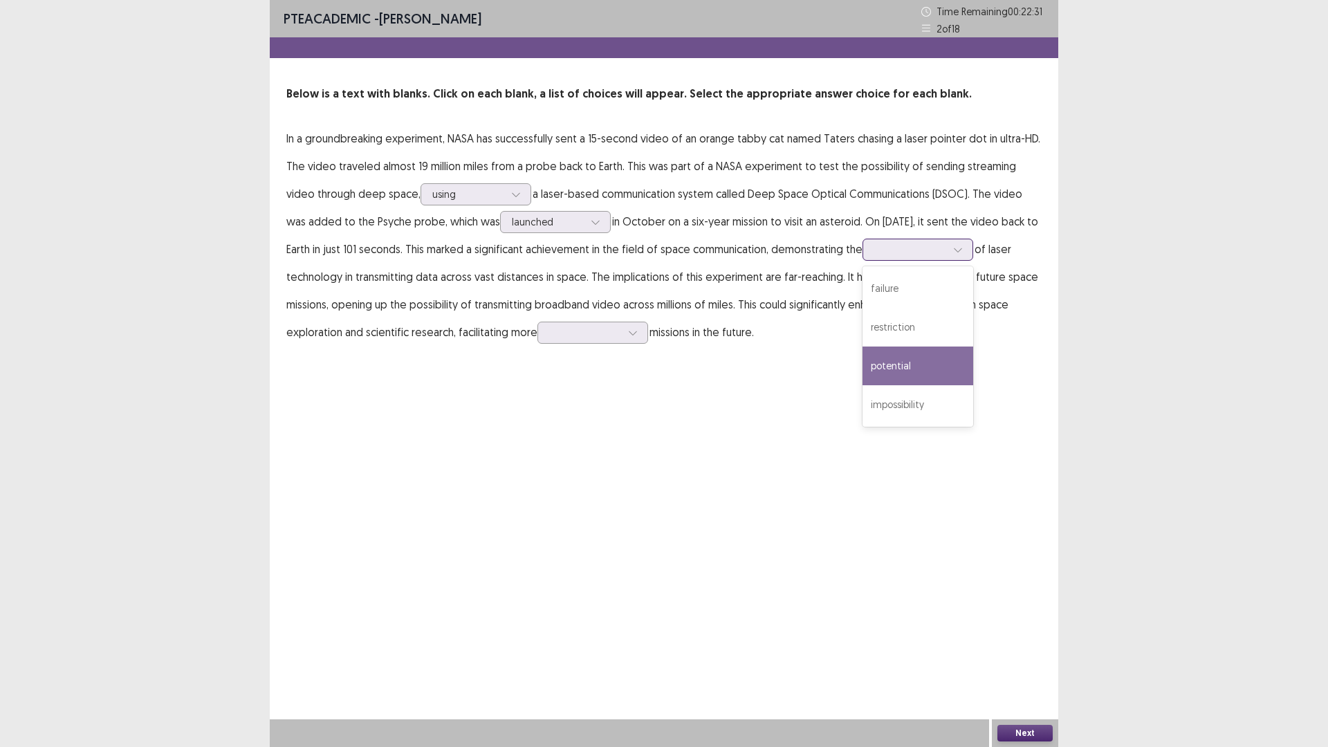
click at [949, 363] on div "potential" at bounding box center [918, 366] width 111 height 39
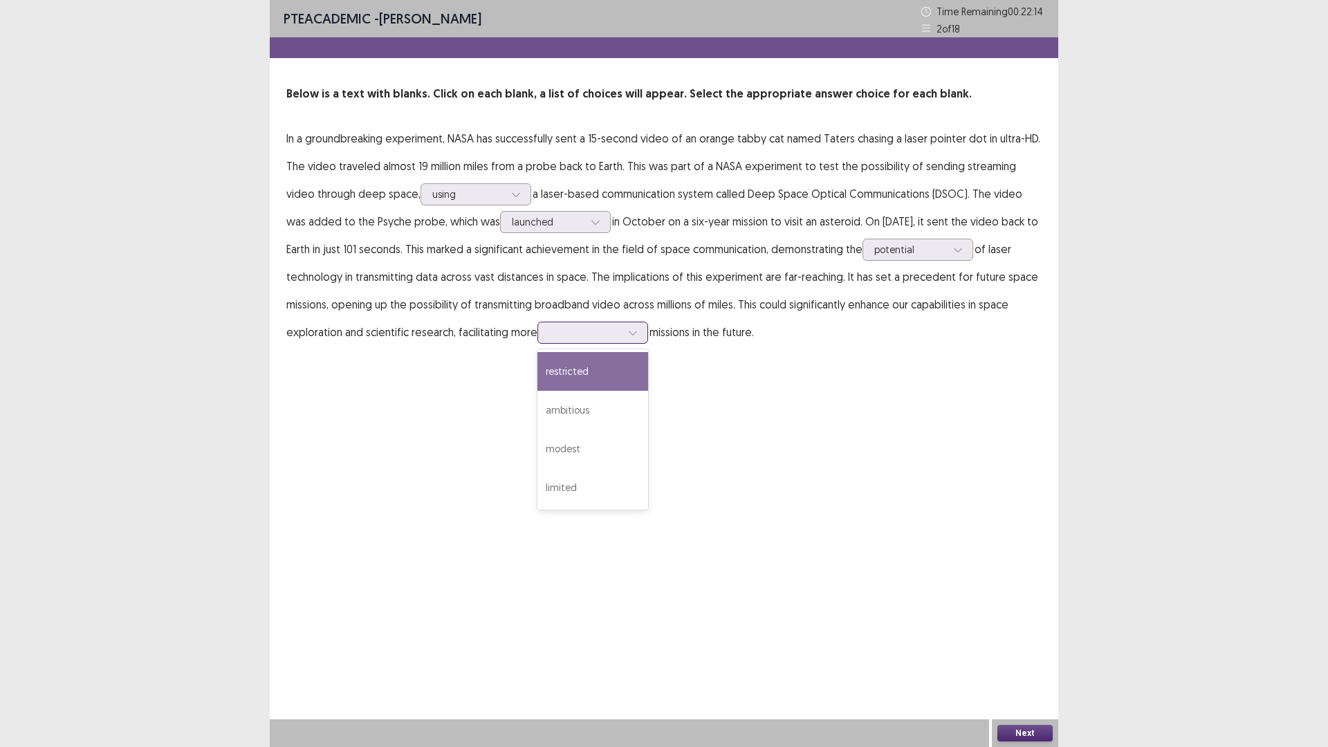
click at [636, 338] on div at bounding box center [633, 332] width 21 height 21
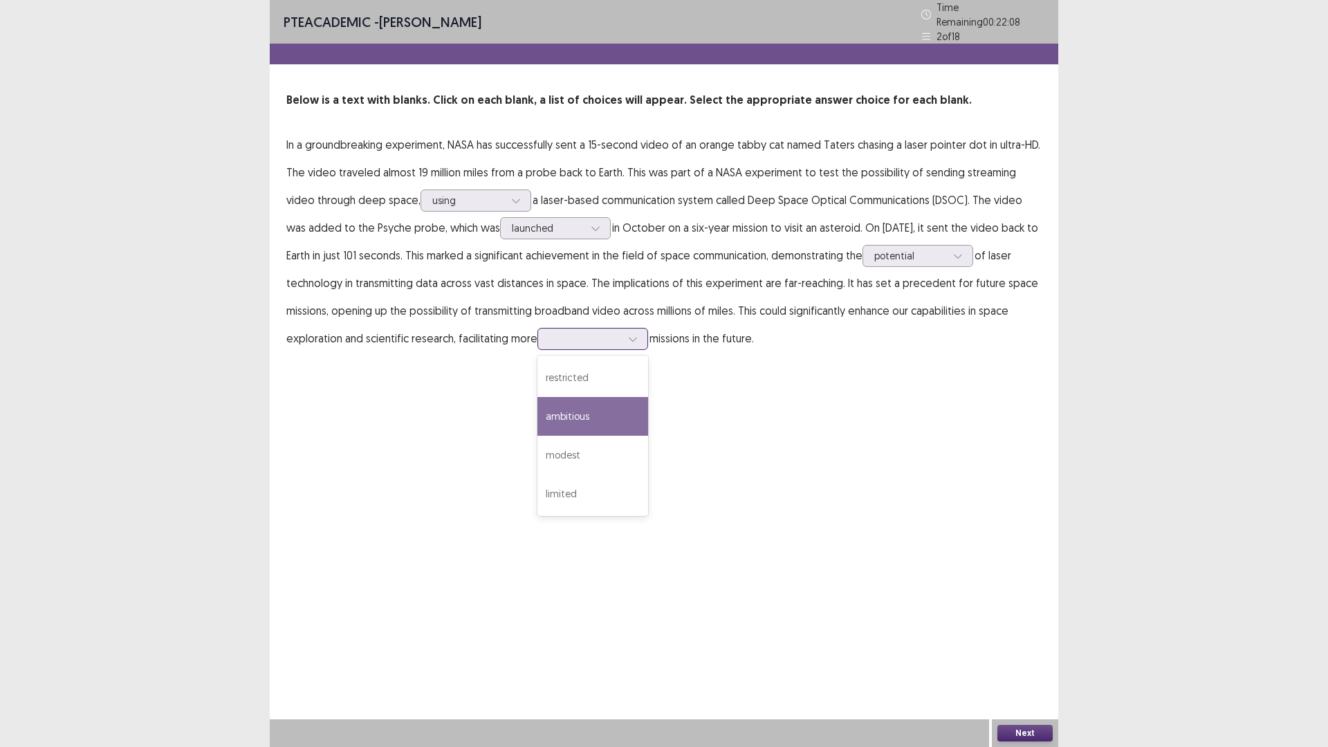
click at [587, 414] on div "ambitious" at bounding box center [592, 416] width 111 height 39
click at [1018, 653] on button "Next" at bounding box center [1024, 733] width 55 height 17
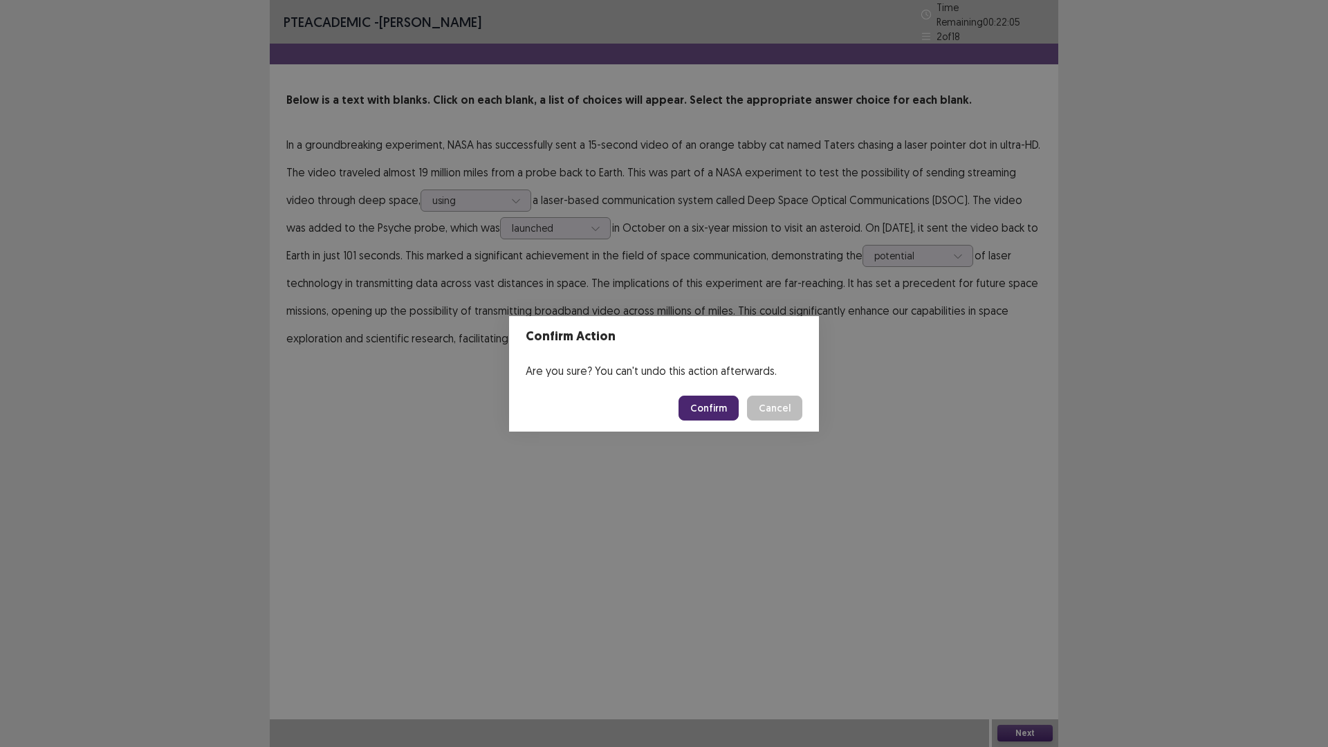
click at [705, 404] on button "Confirm" at bounding box center [709, 408] width 60 height 25
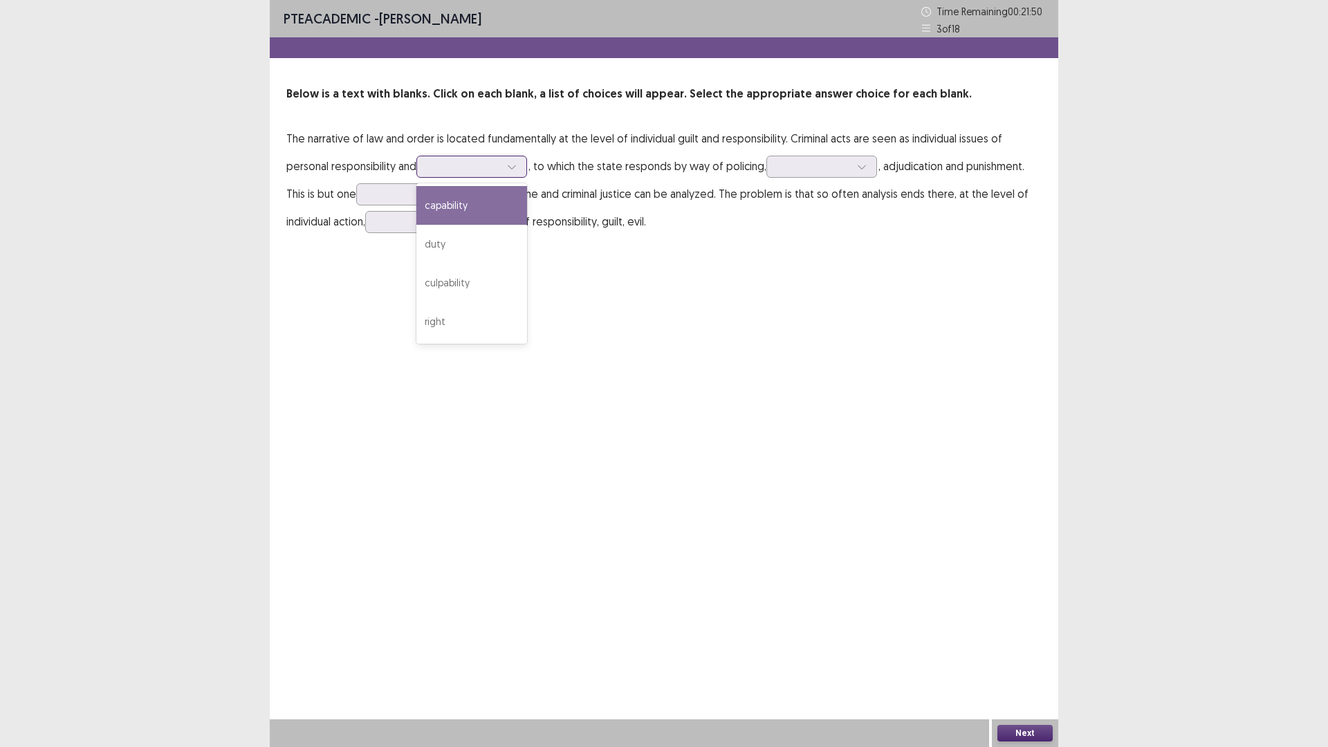
click at [516, 167] on icon at bounding box center [512, 167] width 10 height 10
click at [463, 208] on div "capability" at bounding box center [471, 205] width 111 height 39
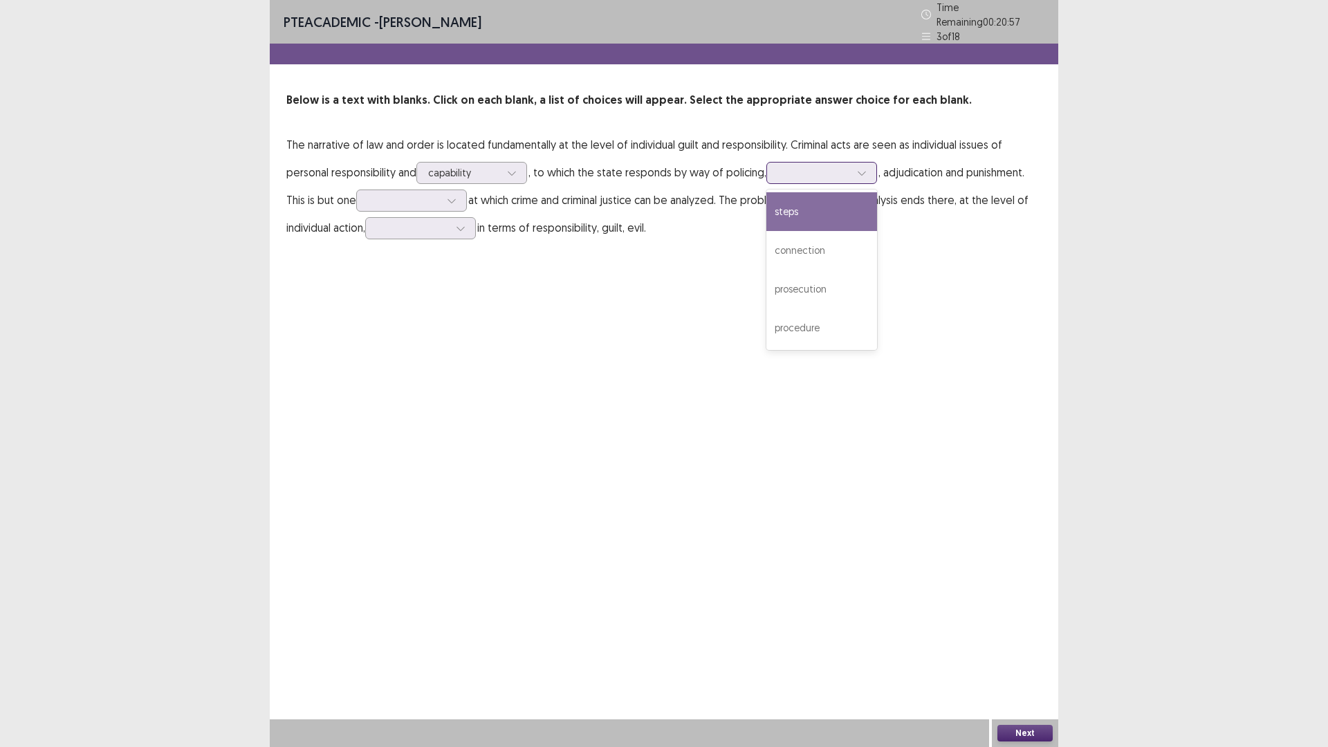
click at [867, 168] on icon at bounding box center [862, 173] width 10 height 10
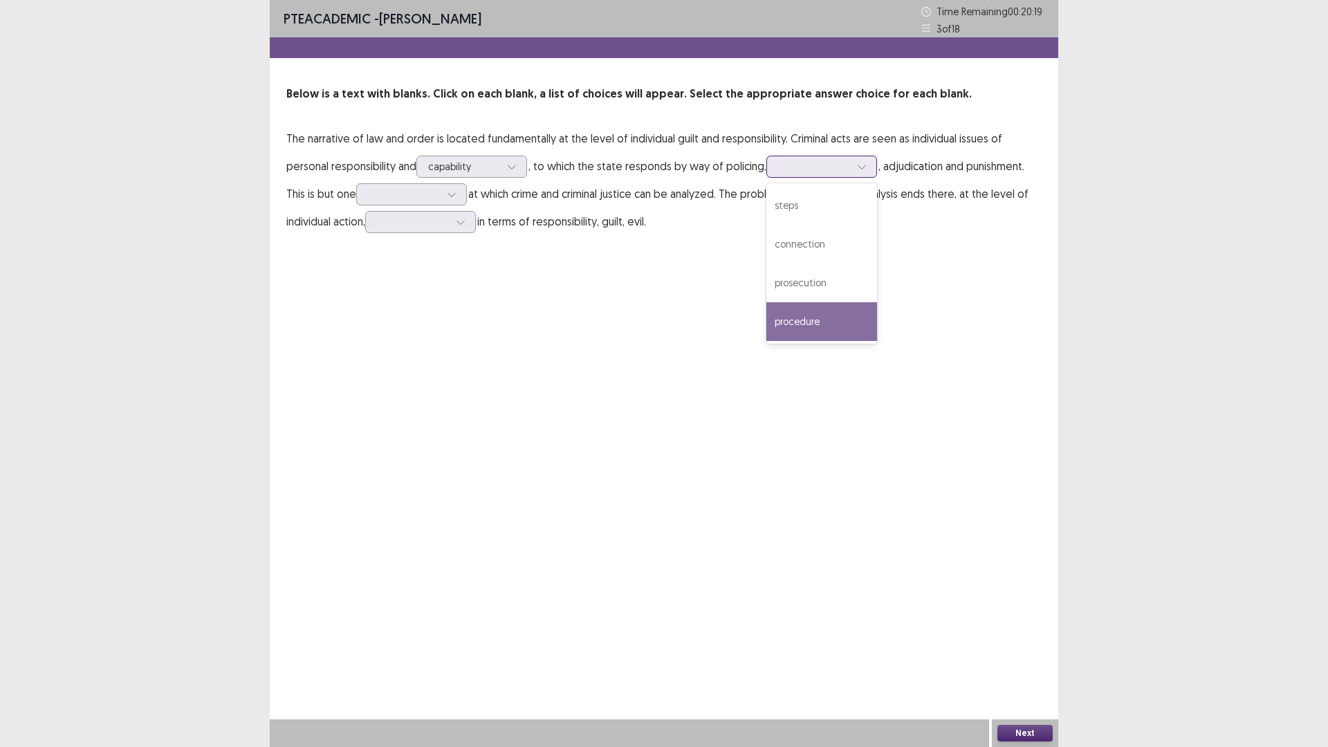
click at [809, 311] on div "procedure" at bounding box center [821, 321] width 111 height 39
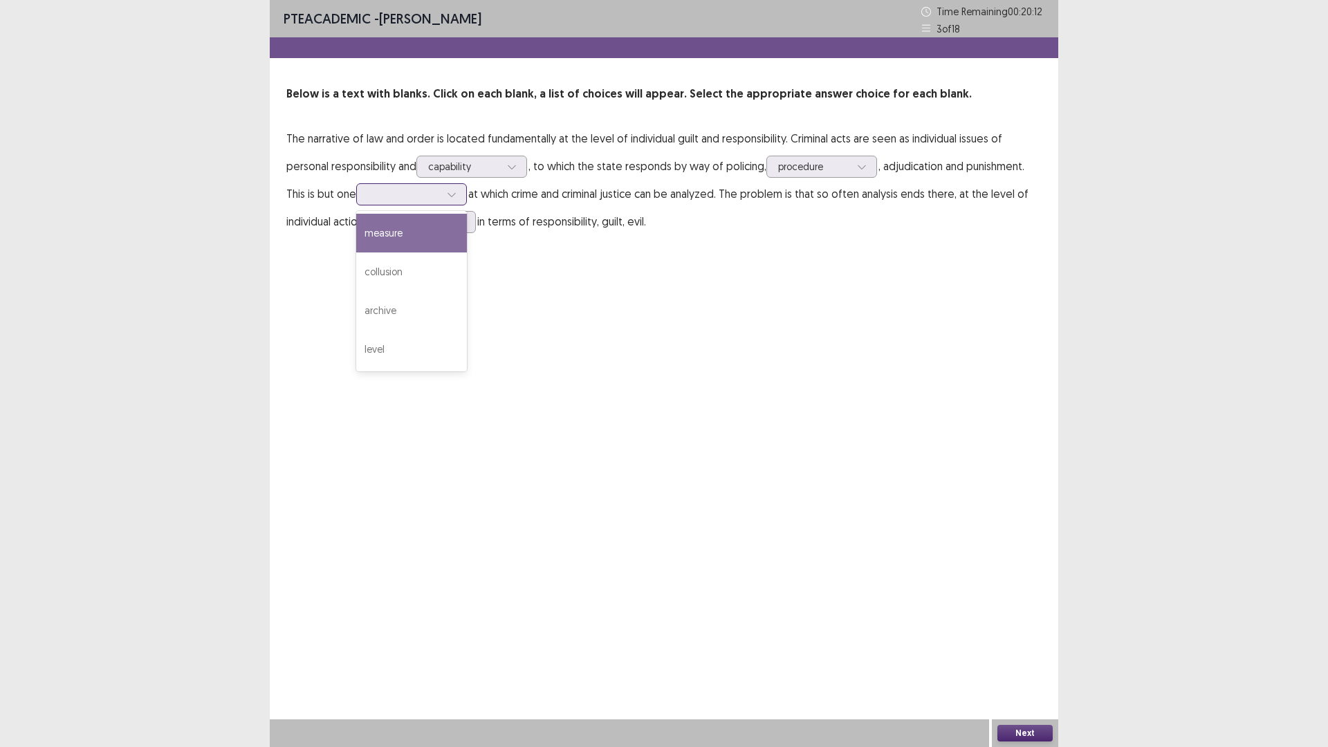
click at [457, 197] on icon at bounding box center [452, 195] width 10 height 10
click at [396, 236] on div "measure" at bounding box center [411, 233] width 111 height 39
click at [466, 223] on icon at bounding box center [461, 222] width 10 height 10
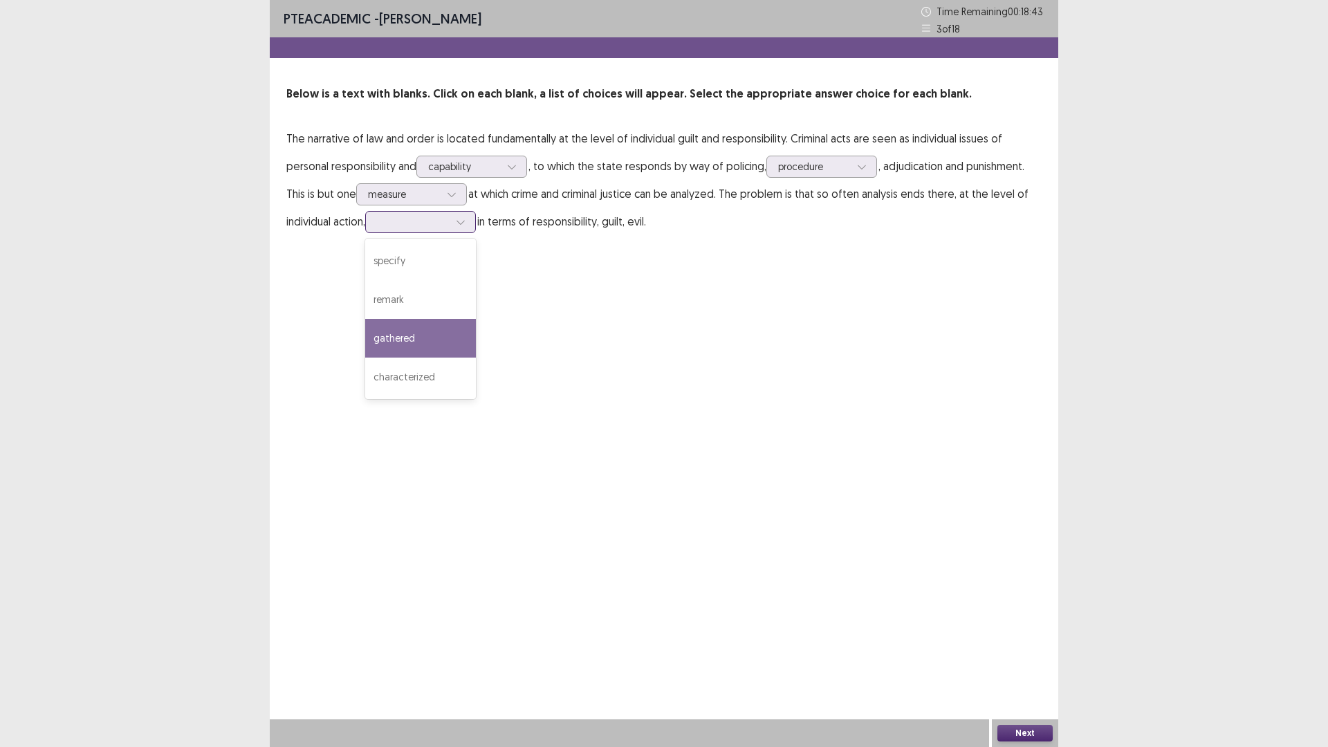
click at [461, 329] on div "gathered" at bounding box center [420, 338] width 111 height 39
click at [459, 221] on div at bounding box center [460, 222] width 21 height 21
click at [438, 369] on div "characterized" at bounding box center [420, 377] width 111 height 39
click at [1033, 653] on button "Next" at bounding box center [1024, 733] width 55 height 17
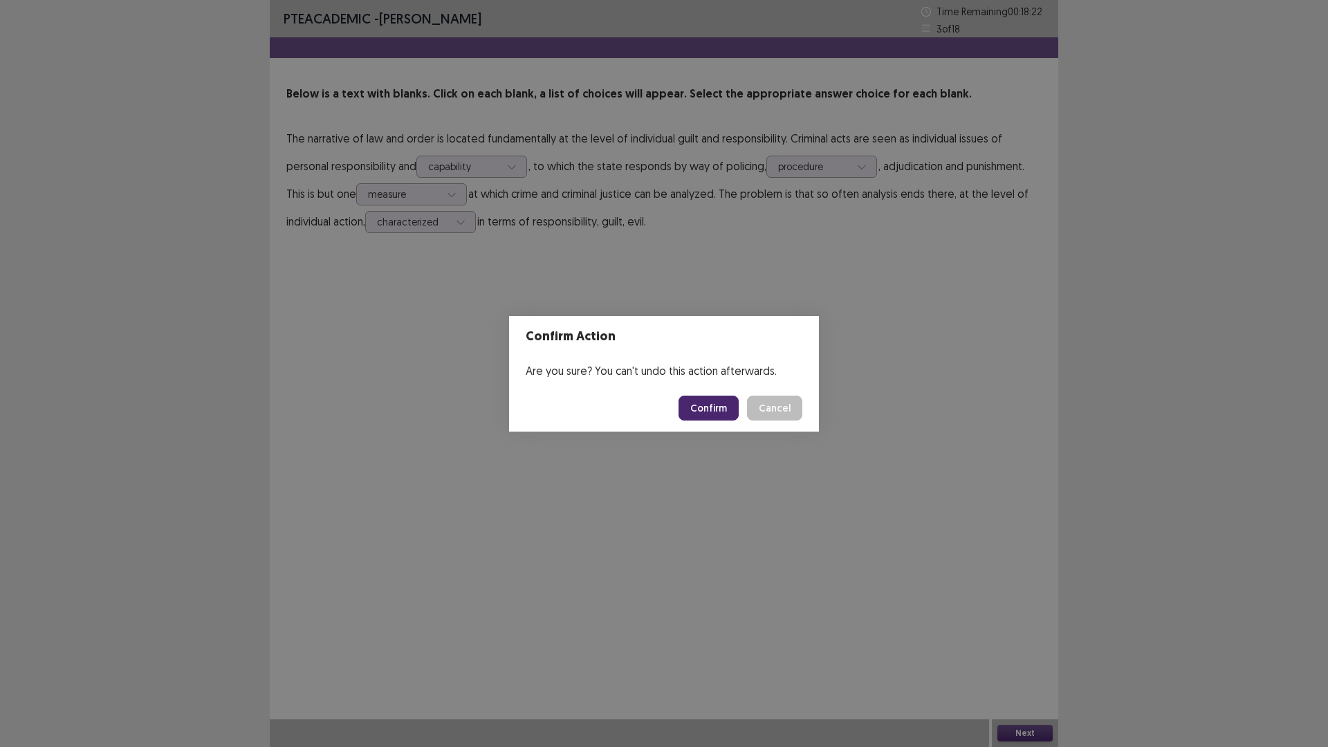
click at [715, 397] on button "Confirm" at bounding box center [709, 408] width 60 height 25
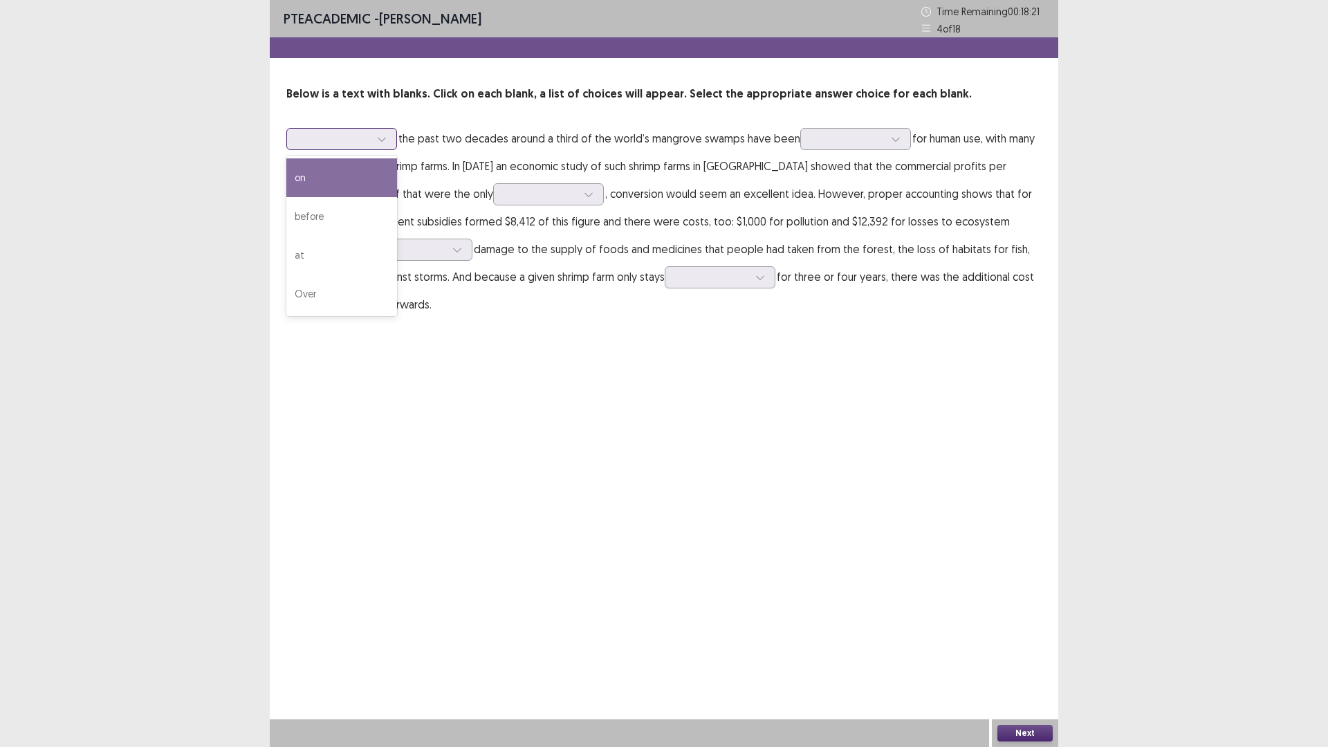
click at [389, 136] on div at bounding box center [381, 139] width 21 height 21
click at [342, 276] on div "Over" at bounding box center [341, 294] width 111 height 39
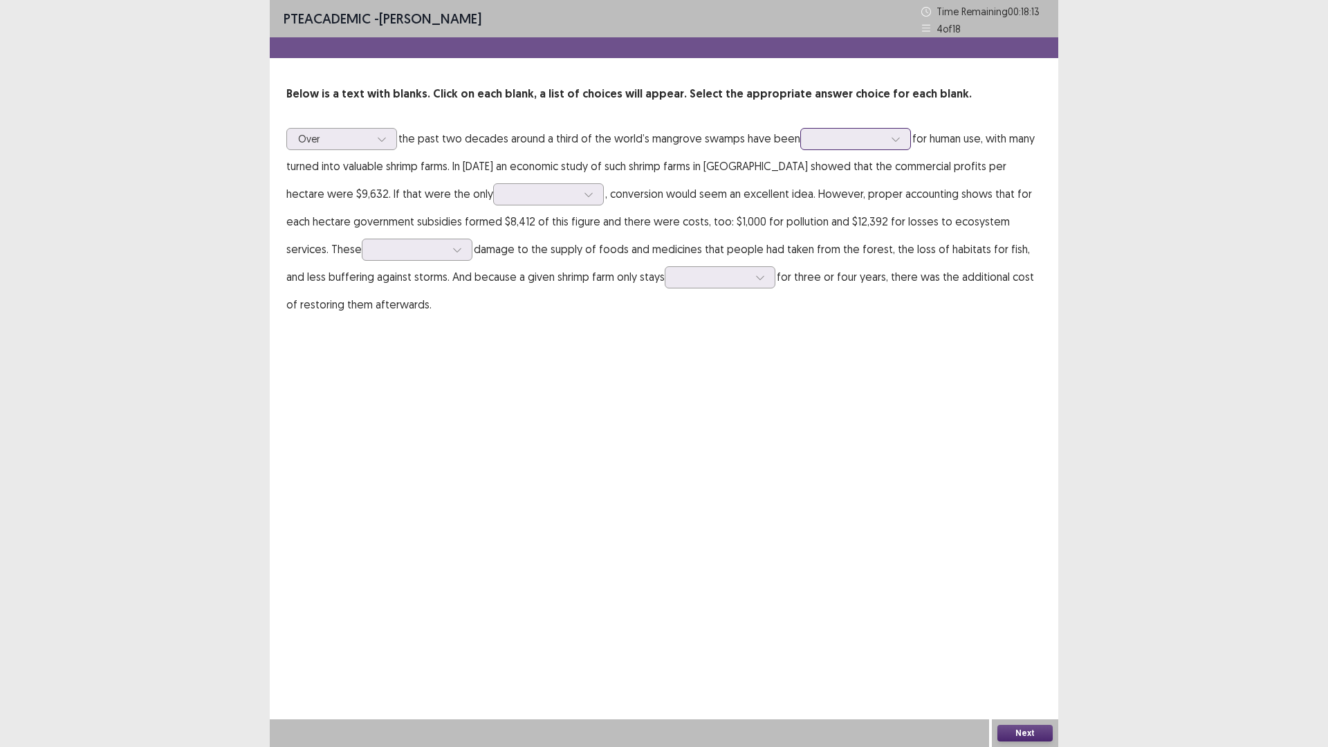
click at [896, 138] on icon at bounding box center [896, 139] width 10 height 10
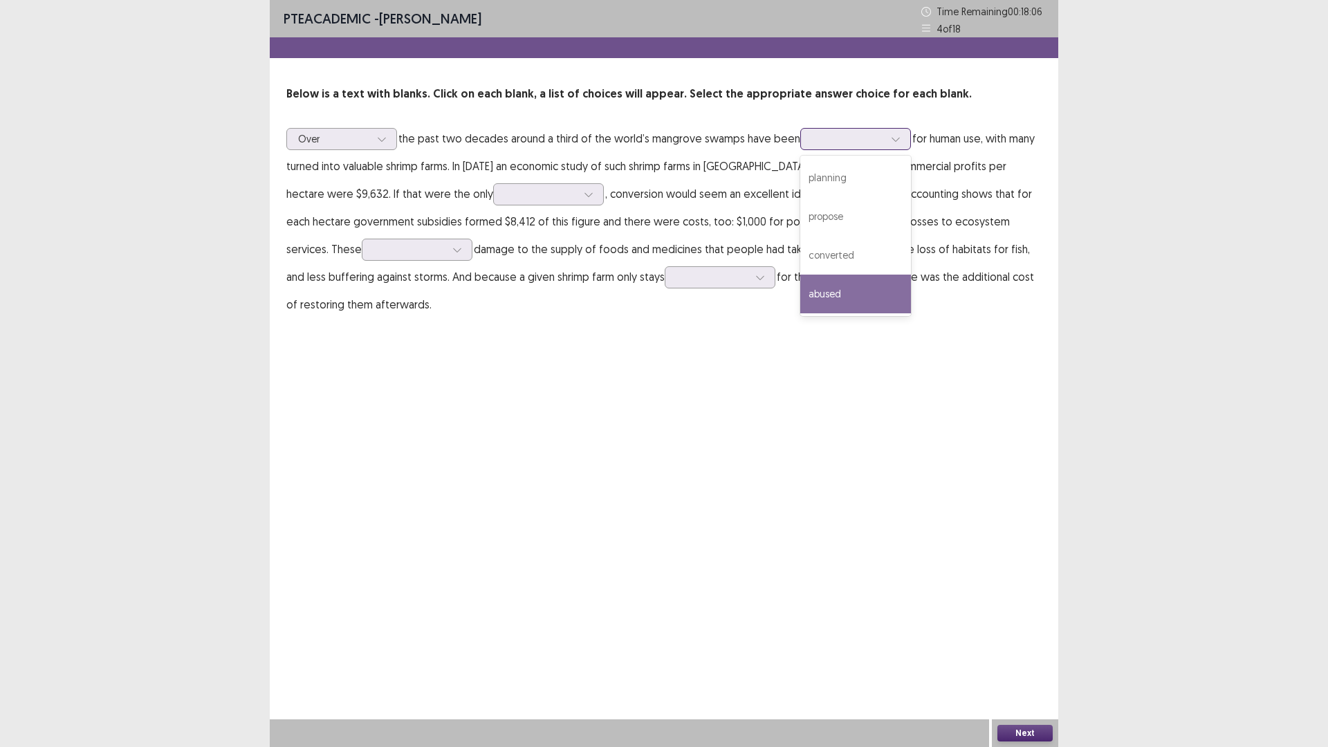
click at [869, 287] on div "abused" at bounding box center [855, 294] width 111 height 39
click at [899, 143] on icon at bounding box center [896, 139] width 10 height 10
click at [883, 251] on div "converted" at bounding box center [855, 255] width 111 height 39
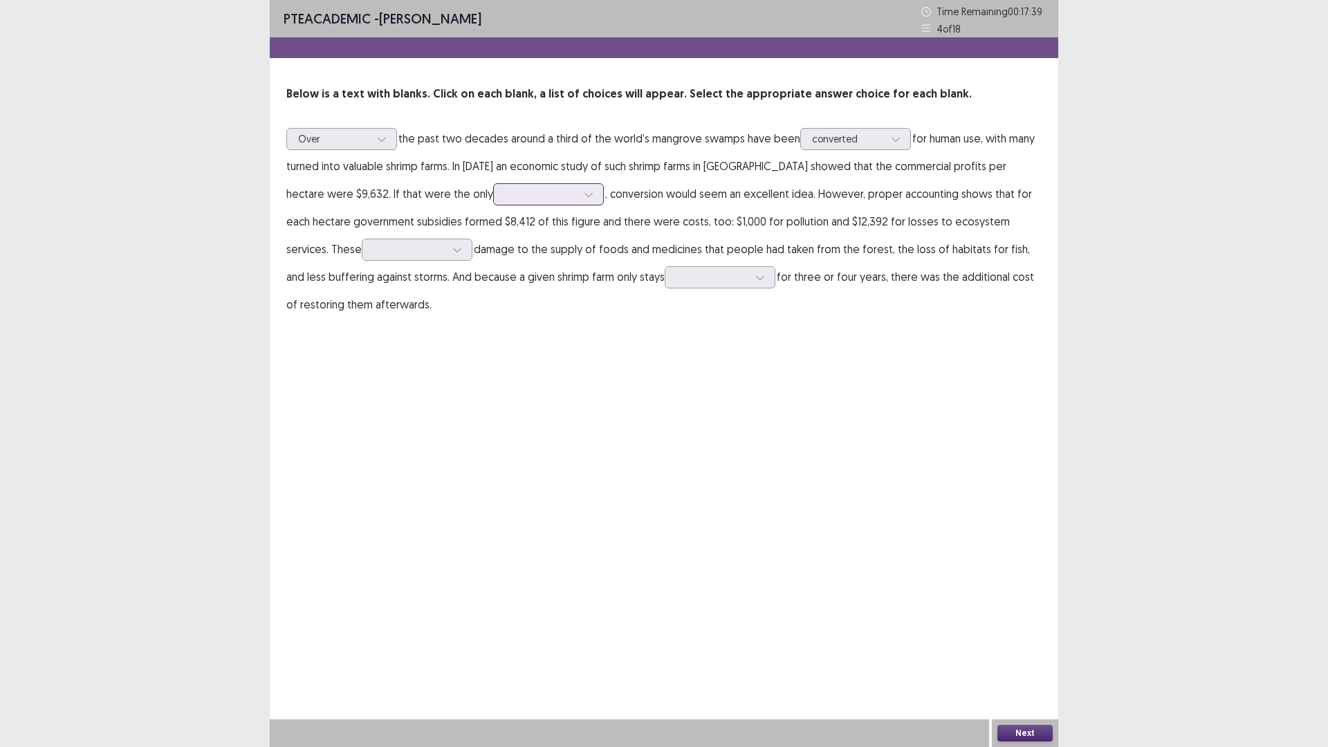
click at [578, 196] on div at bounding box center [588, 194] width 21 height 21
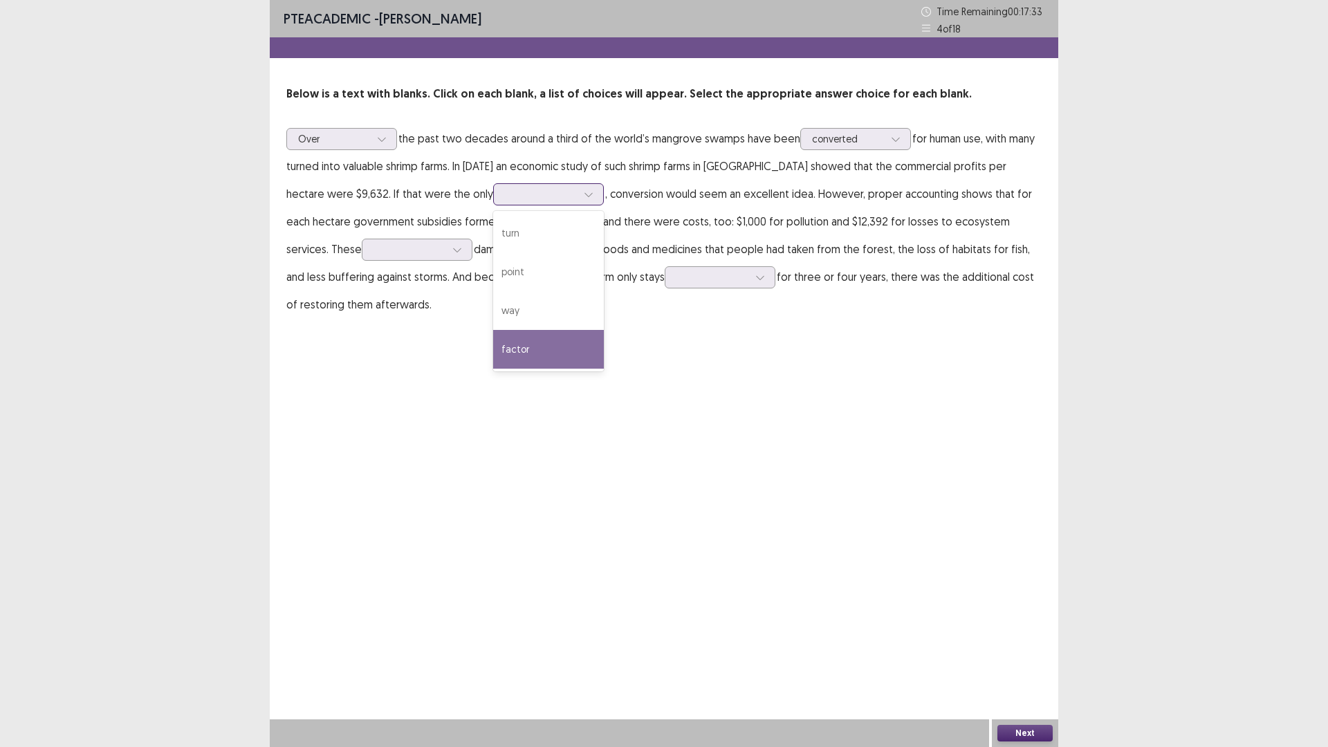
click at [493, 351] on div "factor" at bounding box center [548, 349] width 111 height 39
click at [584, 190] on icon at bounding box center [589, 195] width 10 height 10
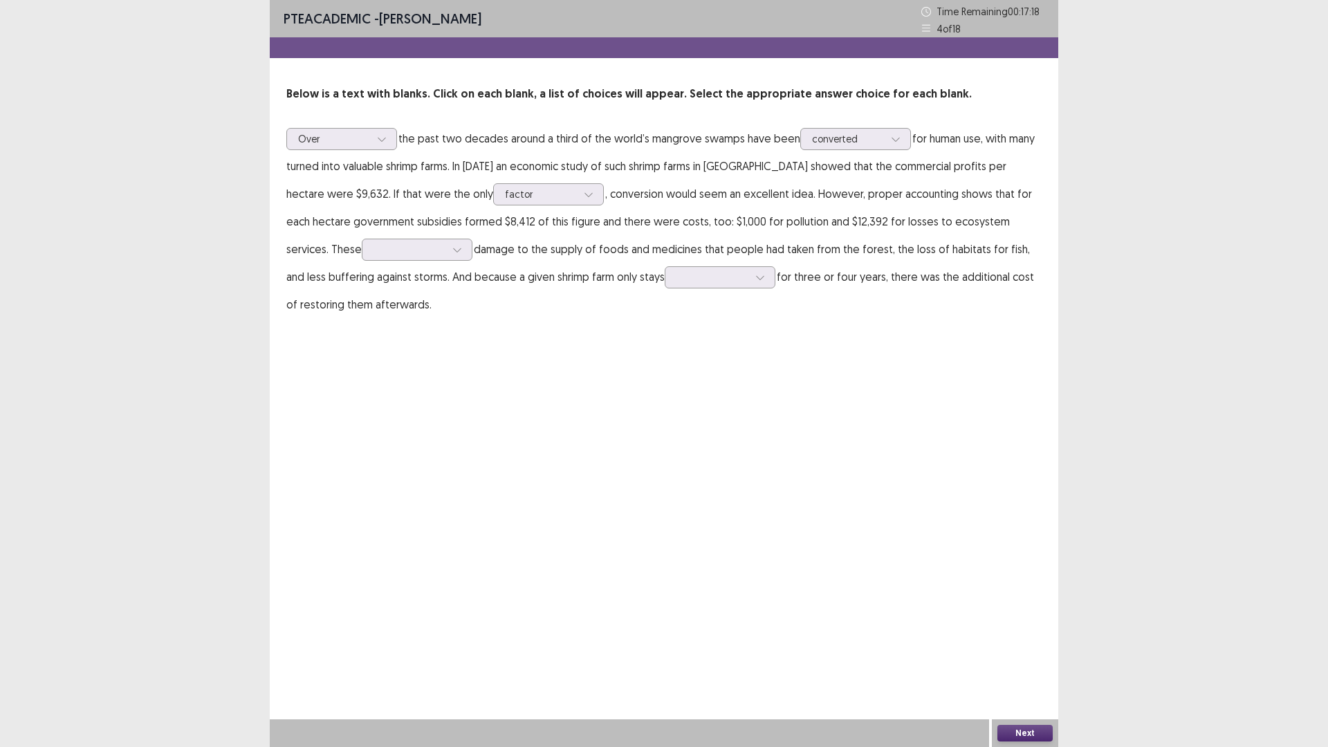
click at [548, 322] on div "PTE academic - [PERSON_NAME] Time Remaining 00 : 17 : 18 4 of 18 Below is a tex…" at bounding box center [664, 173] width 789 height 346
click at [447, 246] on div at bounding box center [457, 249] width 21 height 21
click at [362, 287] on div "comprised" at bounding box center [417, 288] width 111 height 39
click at [750, 277] on div at bounding box center [760, 277] width 21 height 21
click at [396, 243] on div "comprised" at bounding box center [417, 250] width 111 height 22
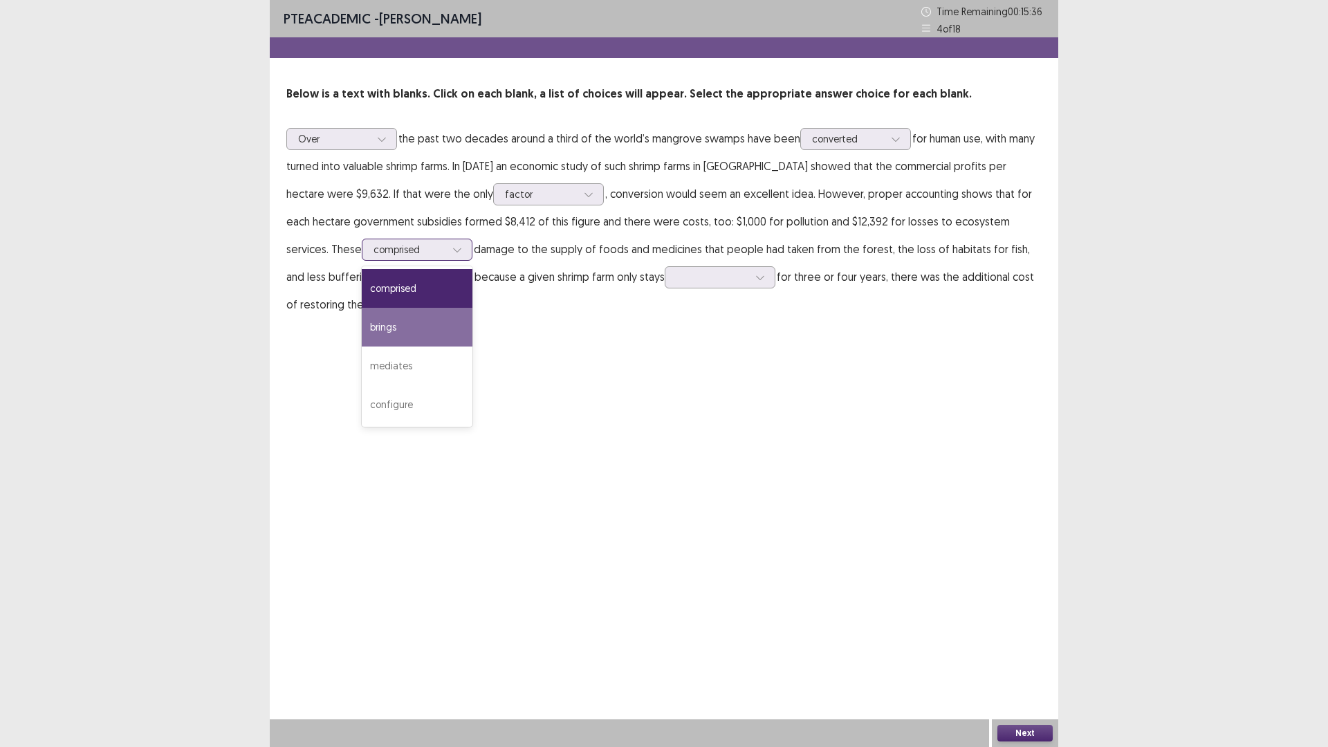
click at [362, 326] on div "brings" at bounding box center [417, 327] width 111 height 39
click at [452, 251] on icon at bounding box center [457, 250] width 10 height 10
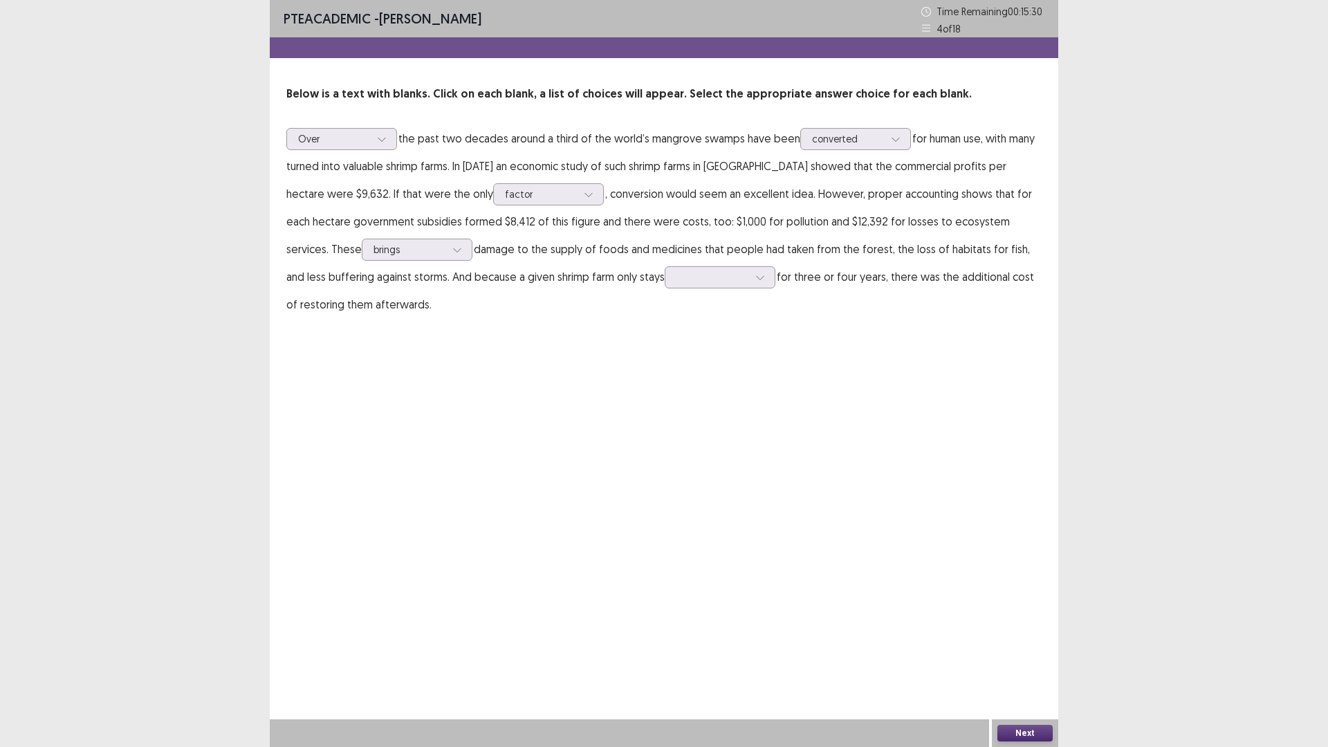
click at [477, 351] on div "PTE academic - [PERSON_NAME] Time Remaining 00 : 15 : 30 4 of 18 Below is a tex…" at bounding box center [664, 373] width 789 height 747
click at [755, 275] on icon at bounding box center [760, 278] width 10 height 10
click at [665, 354] on div "licensed" at bounding box center [720, 354] width 111 height 39
click at [755, 277] on icon at bounding box center [760, 278] width 10 height 10
drag, startPoint x: 804, startPoint y: 398, endPoint x: 893, endPoint y: 639, distance: 257.4
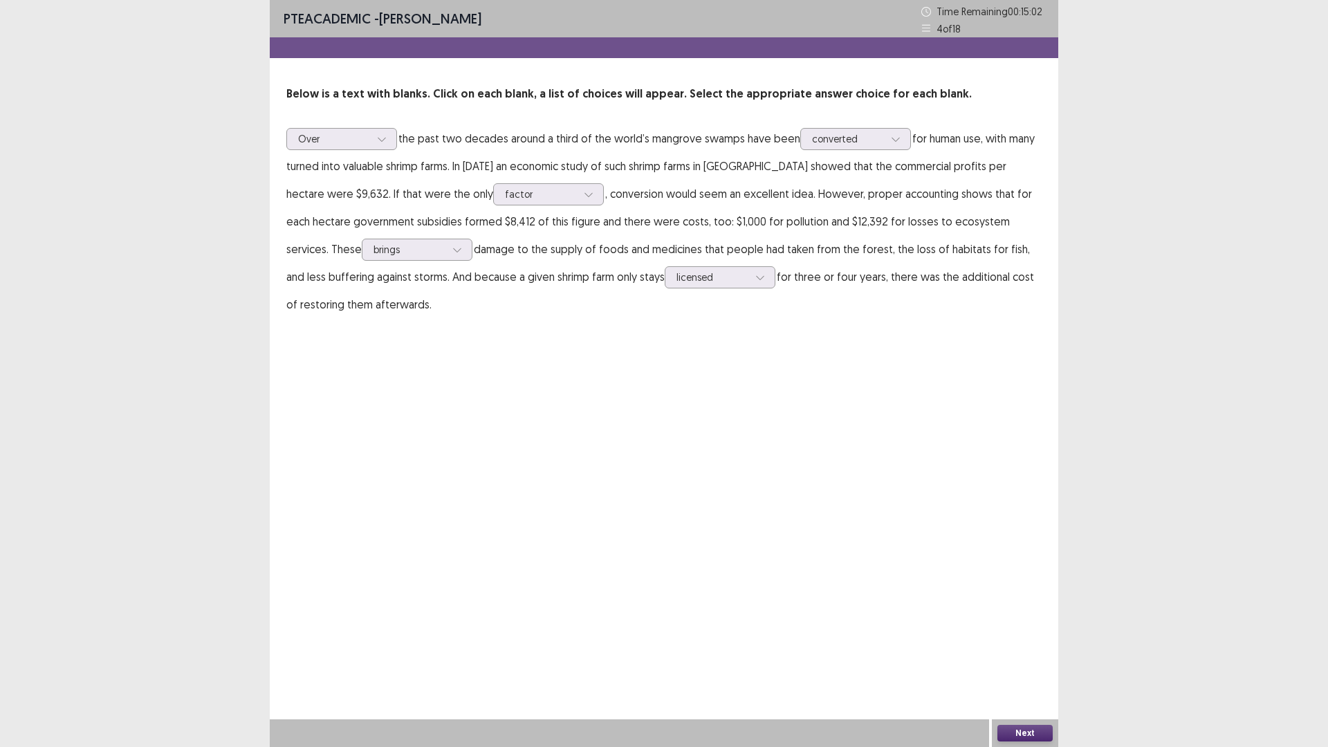
click at [804, 402] on div "PTE academic - [PERSON_NAME] Time Remaining 00 : 15 : 02 4 of 18 Below is a tex…" at bounding box center [664, 373] width 789 height 747
click at [1031, 653] on button "Next" at bounding box center [1024, 733] width 55 height 17
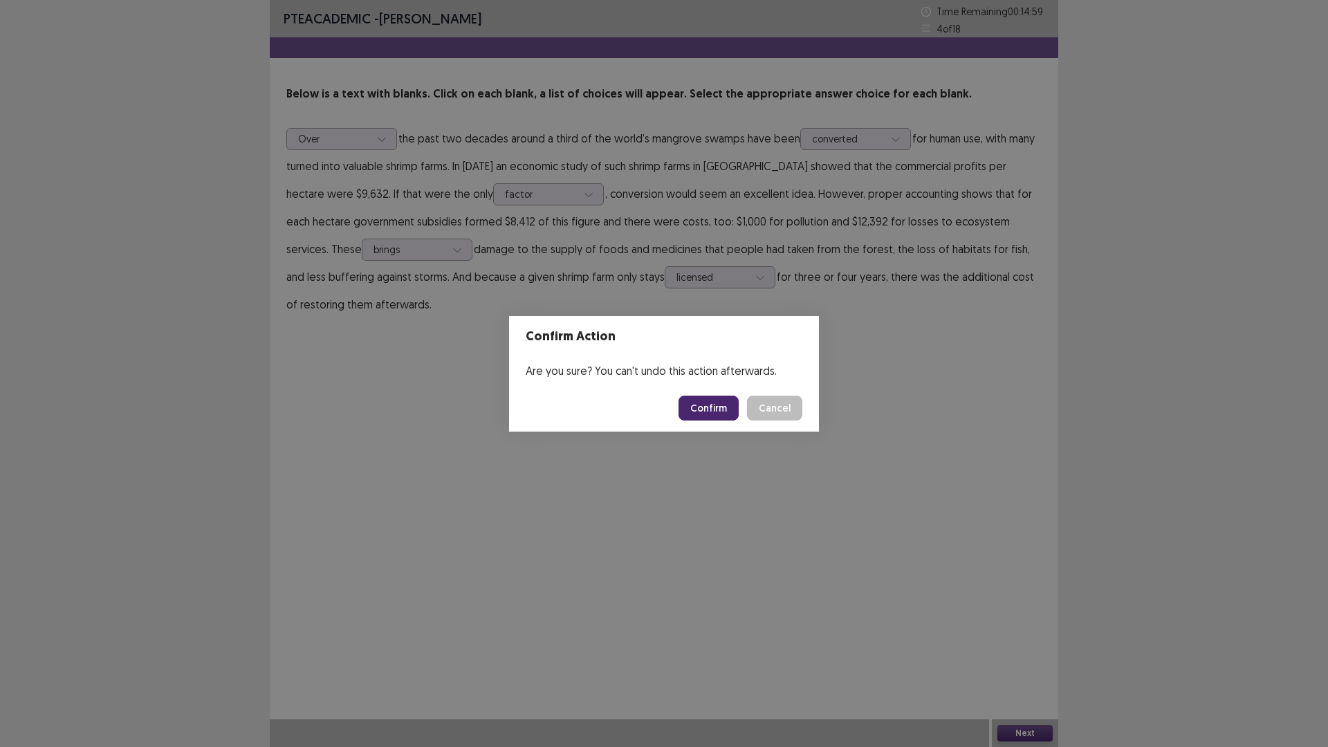
click at [708, 405] on button "Confirm" at bounding box center [709, 408] width 60 height 25
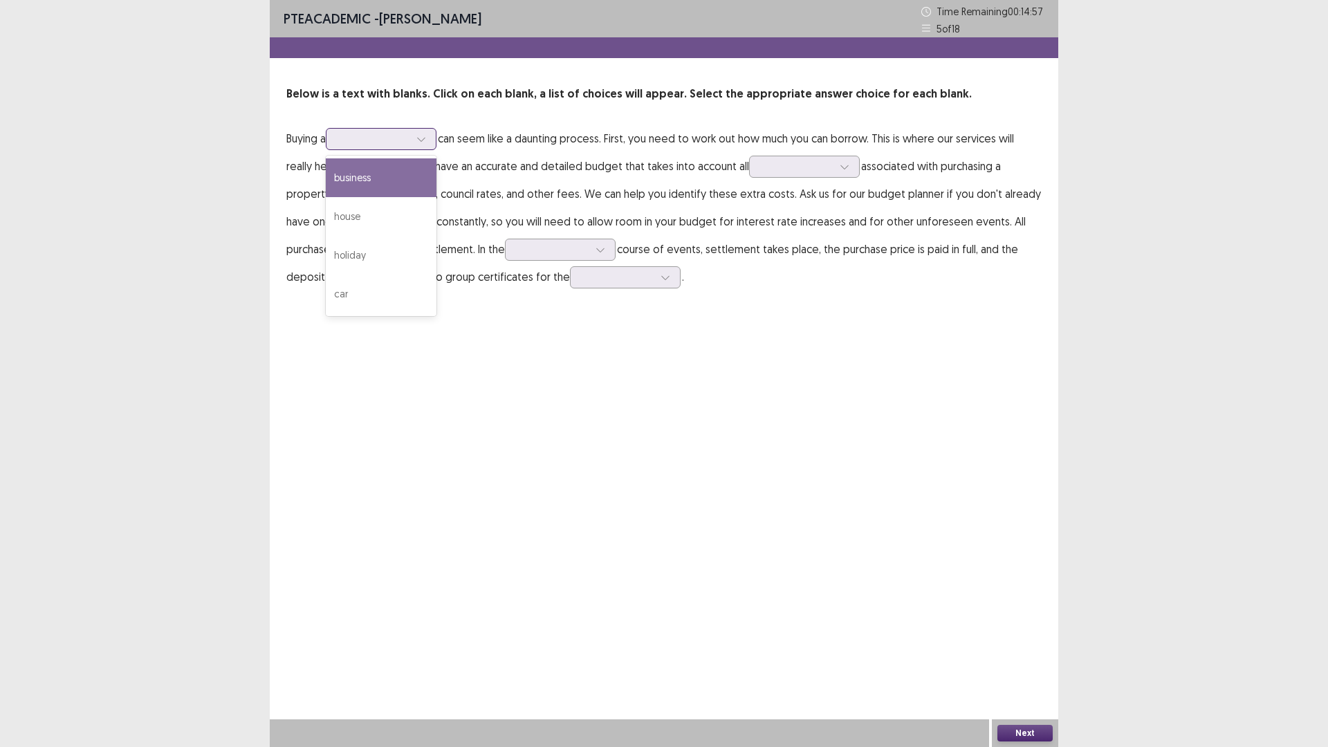
click at [426, 138] on icon at bounding box center [421, 139] width 10 height 10
click at [389, 212] on div "house" at bounding box center [381, 216] width 111 height 39
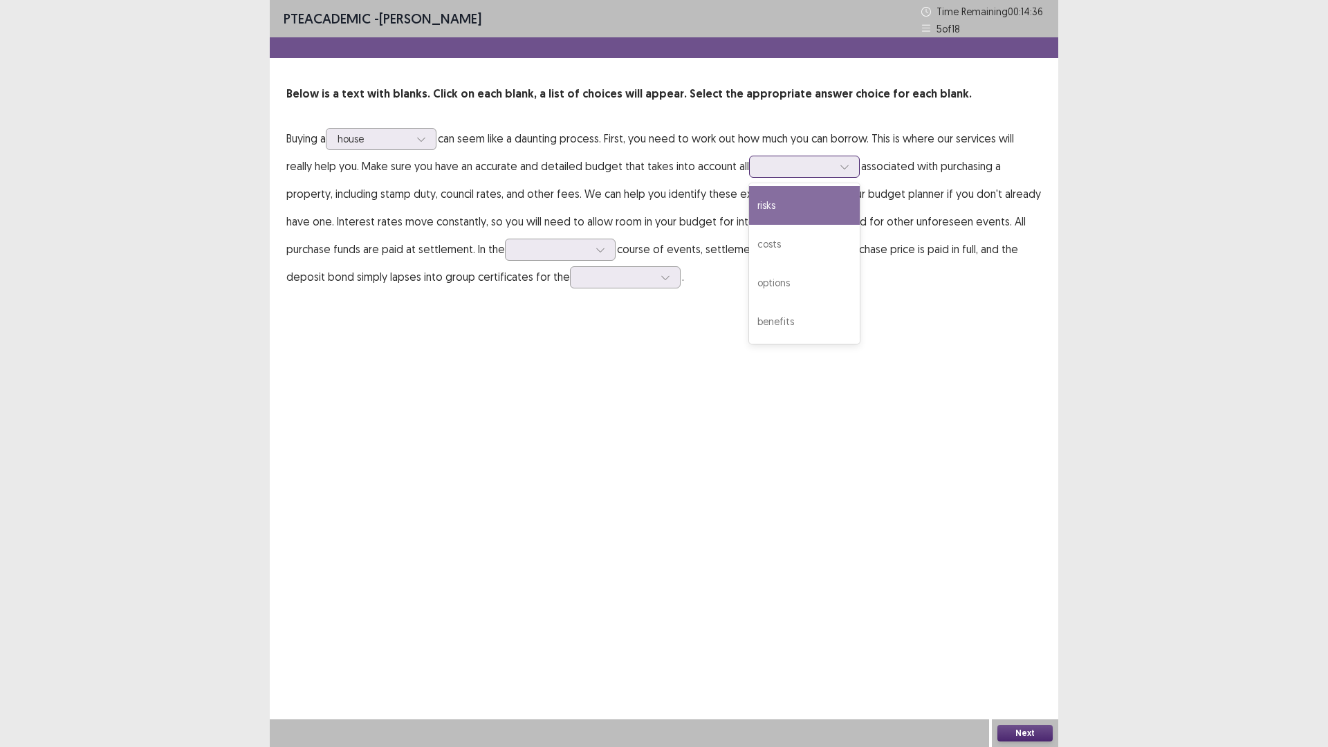
click at [846, 169] on icon at bounding box center [845, 167] width 10 height 10
click at [831, 239] on div "costs" at bounding box center [804, 244] width 111 height 39
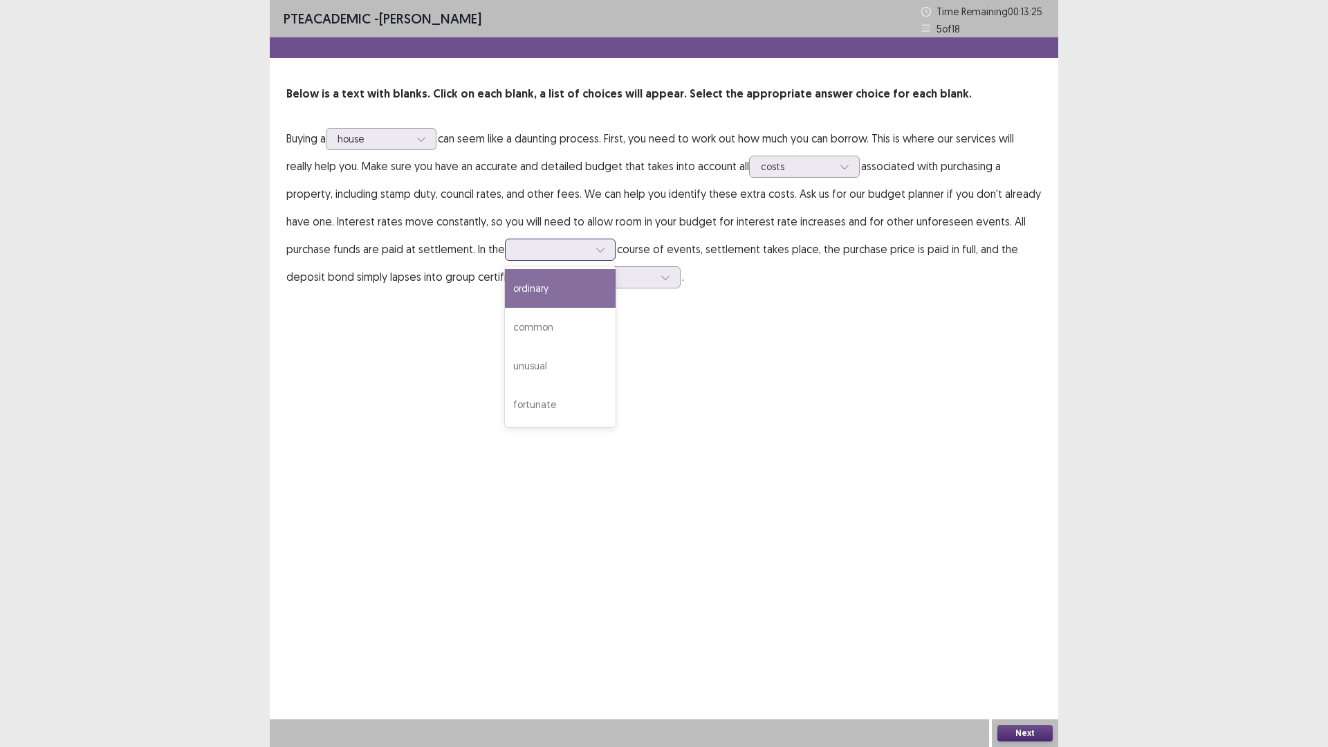
click at [601, 249] on icon at bounding box center [601, 250] width 10 height 10
click at [575, 322] on div "common" at bounding box center [560, 327] width 111 height 39
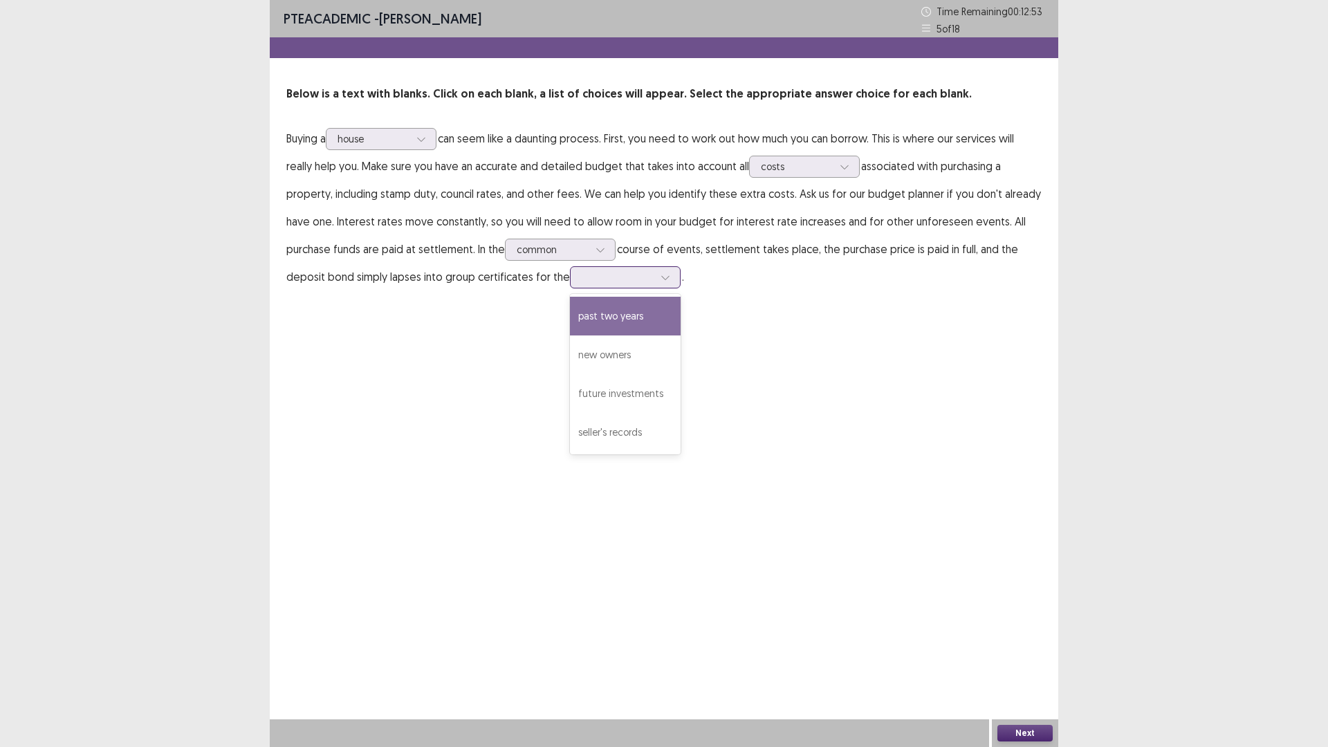
click at [673, 282] on div at bounding box center [625, 277] width 111 height 22
click at [641, 357] on div "new owners" at bounding box center [625, 354] width 111 height 39
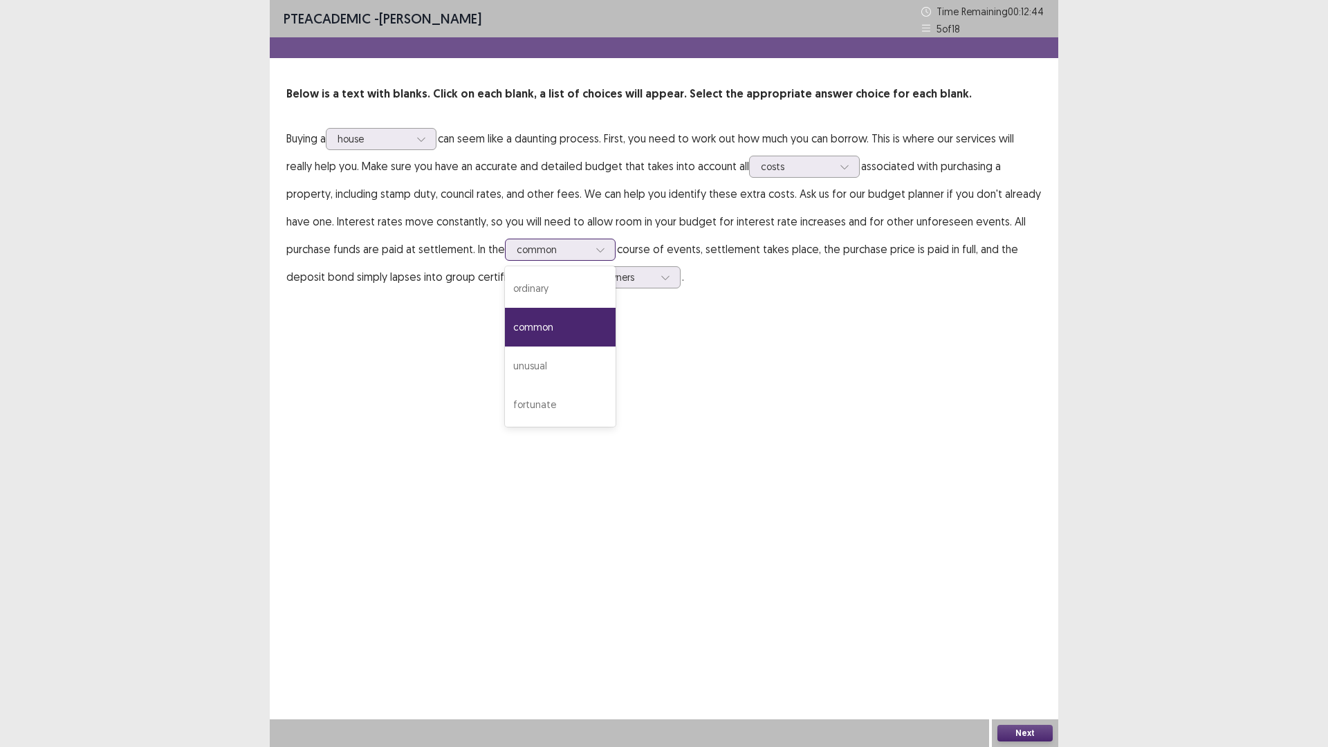
click at [596, 247] on icon at bounding box center [601, 250] width 10 height 10
click at [569, 362] on div "unusual" at bounding box center [560, 366] width 111 height 39
click at [1040, 653] on button "Next" at bounding box center [1024, 733] width 55 height 17
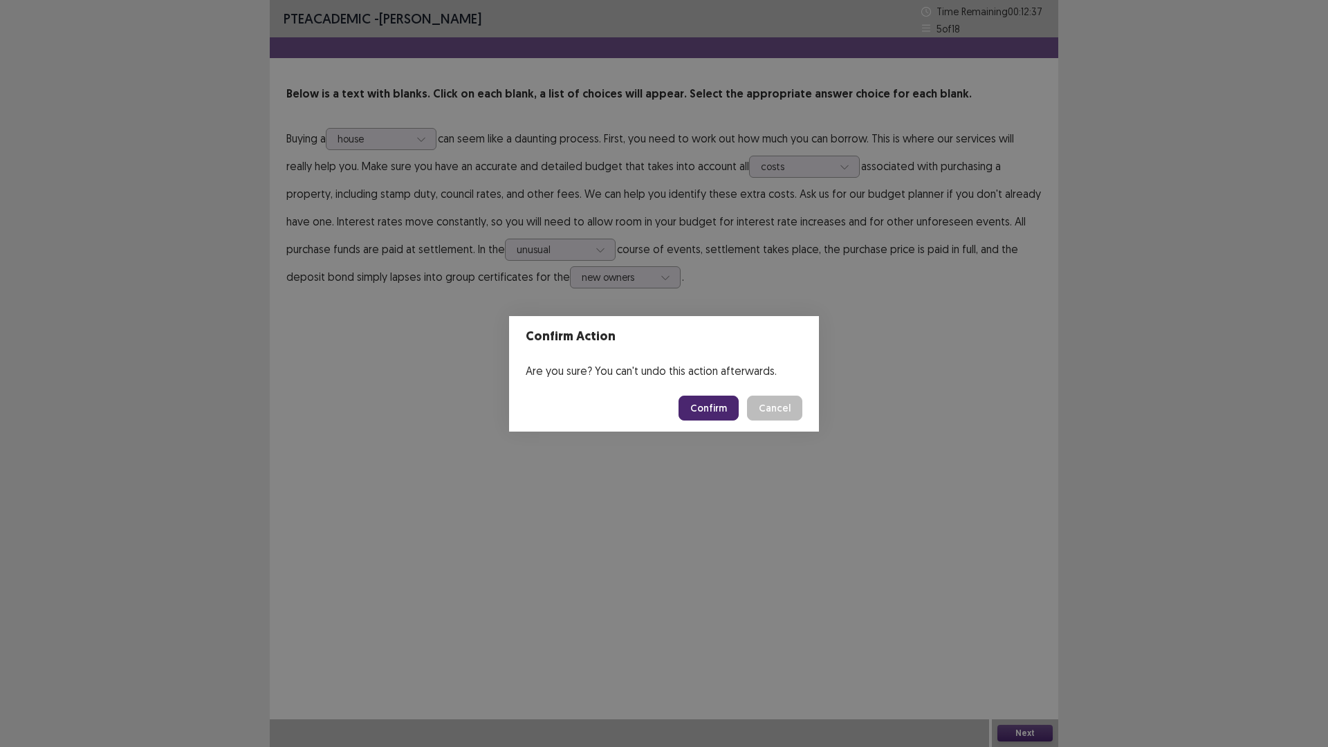
click at [721, 414] on button "Confirm" at bounding box center [709, 408] width 60 height 25
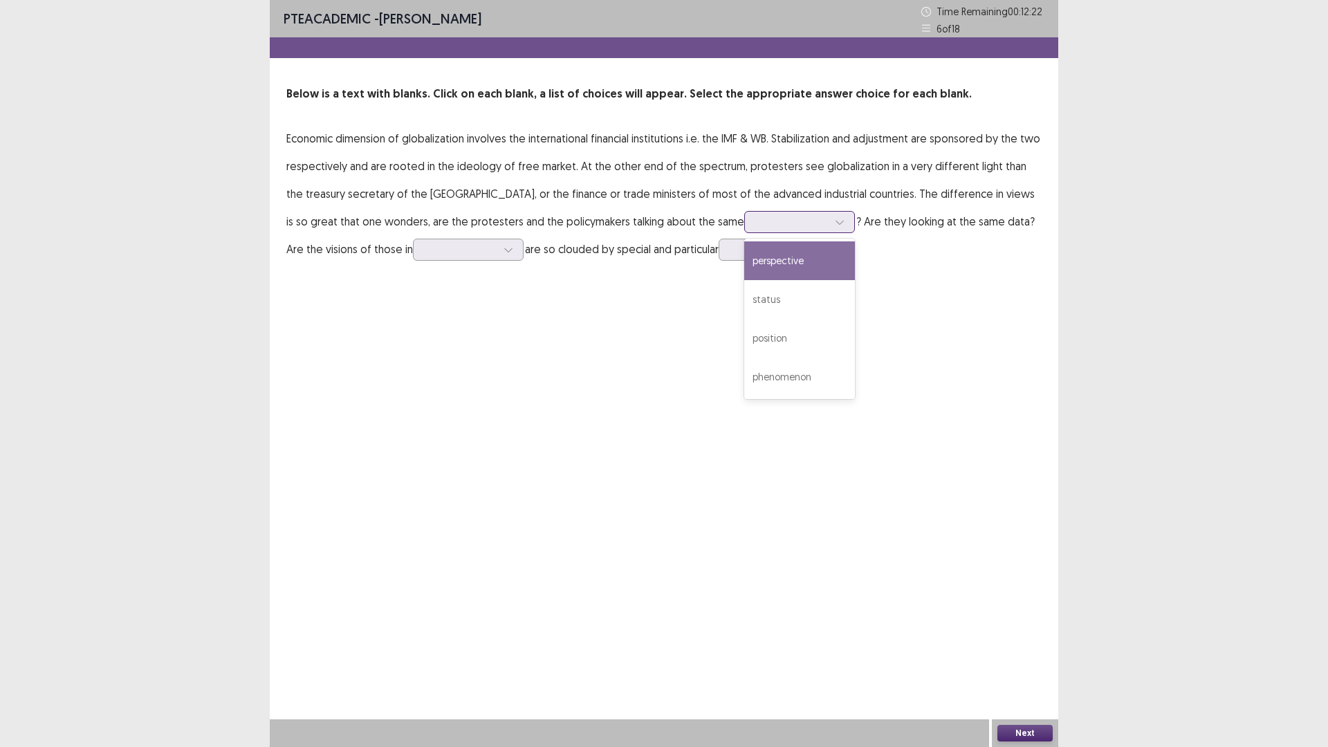
drag, startPoint x: 746, startPoint y: 223, endPoint x: 762, endPoint y: 227, distance: 15.6
click at [756, 224] on div at bounding box center [792, 221] width 72 height 13
click at [744, 261] on div "perspective" at bounding box center [799, 260] width 111 height 39
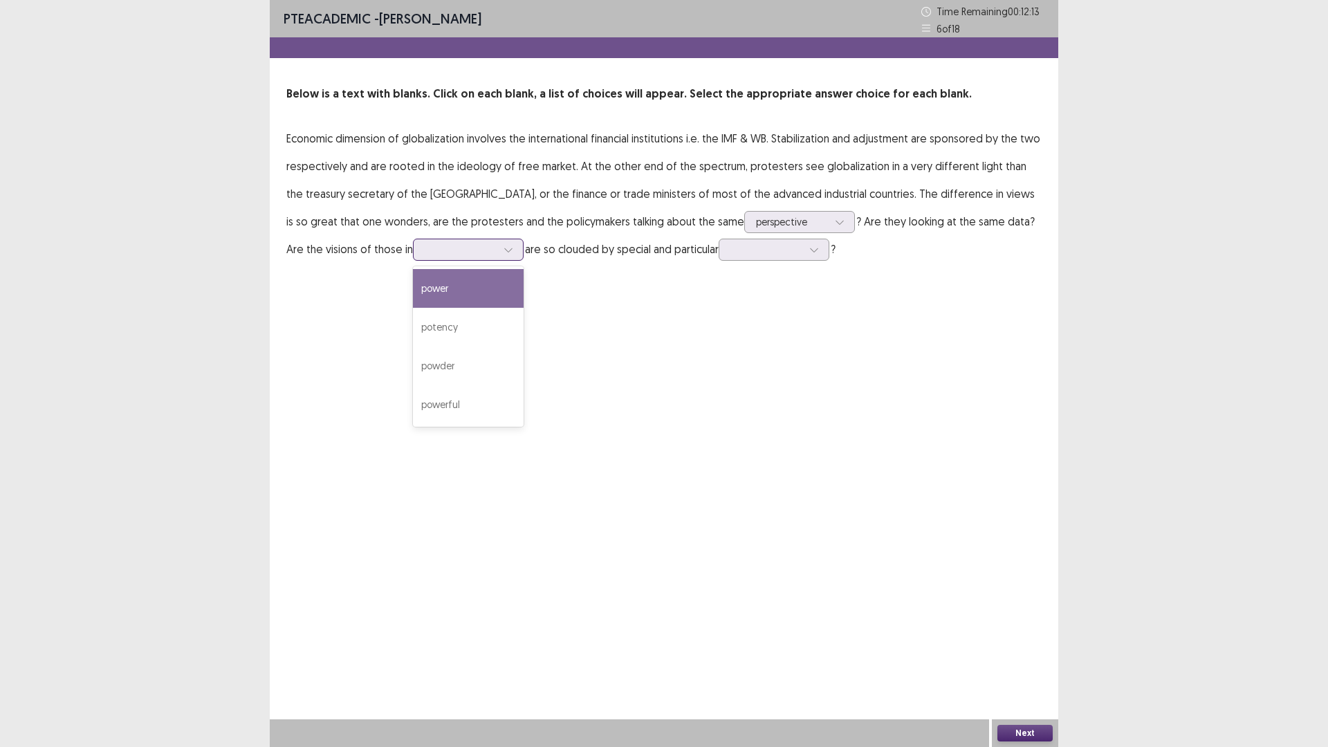
click at [504, 250] on icon at bounding box center [509, 250] width 10 height 10
click at [413, 291] on div "power" at bounding box center [468, 288] width 111 height 39
click at [729, 252] on div at bounding box center [766, 249] width 75 height 16
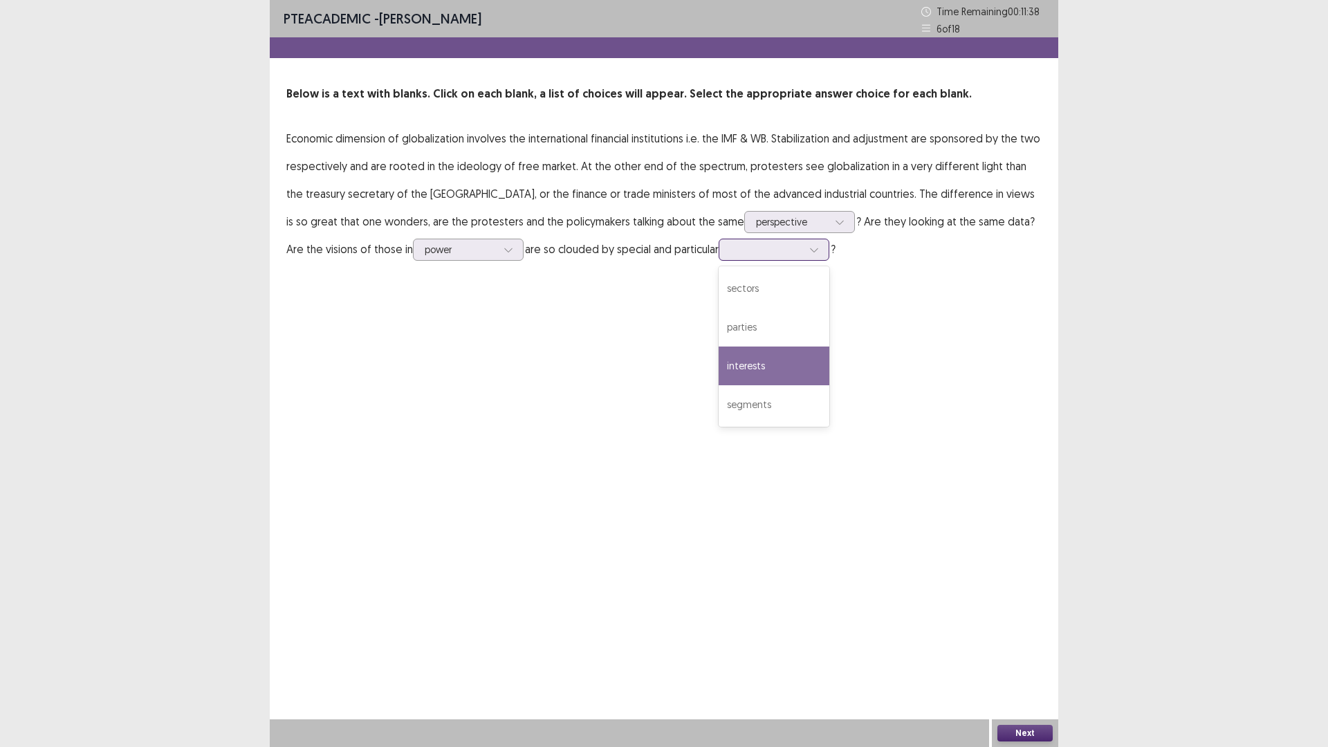
click at [719, 366] on div "interests" at bounding box center [774, 366] width 111 height 39
click at [1022, 653] on button "Next" at bounding box center [1024, 733] width 55 height 17
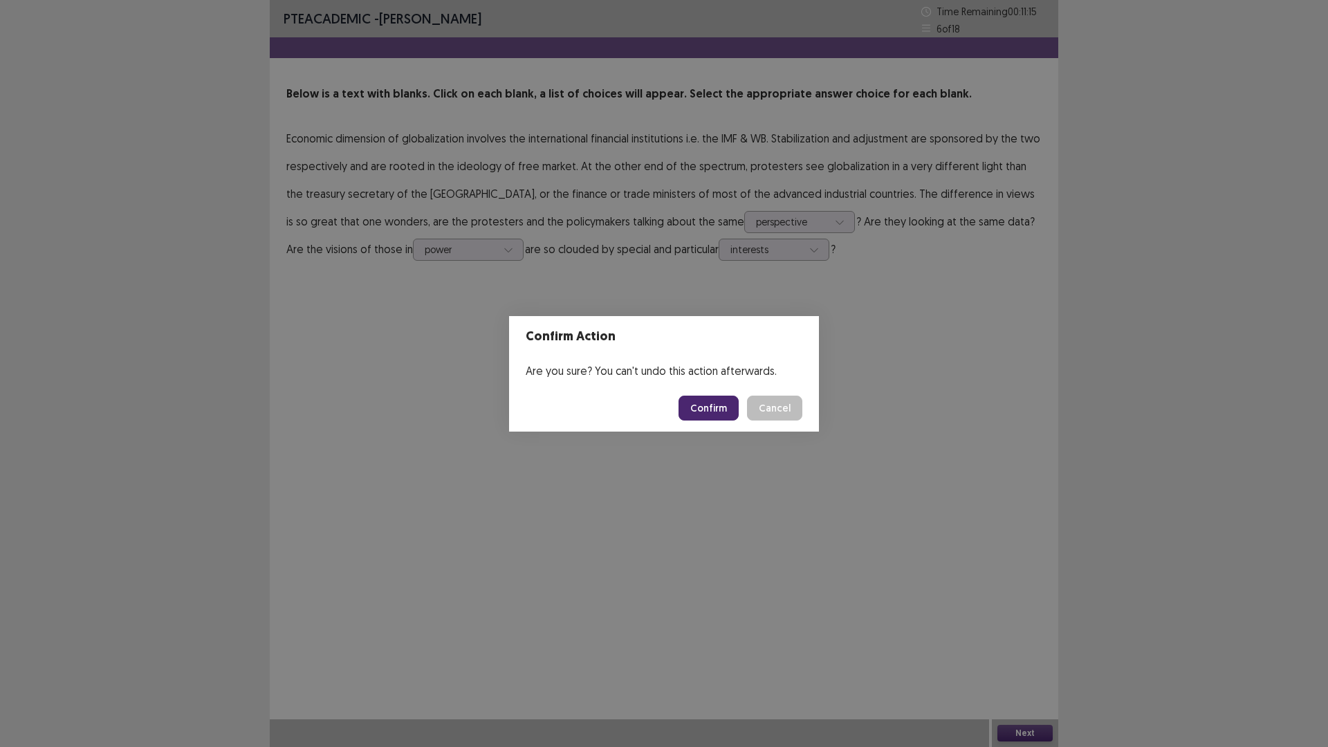
click at [710, 403] on button "Confirm" at bounding box center [709, 408] width 60 height 25
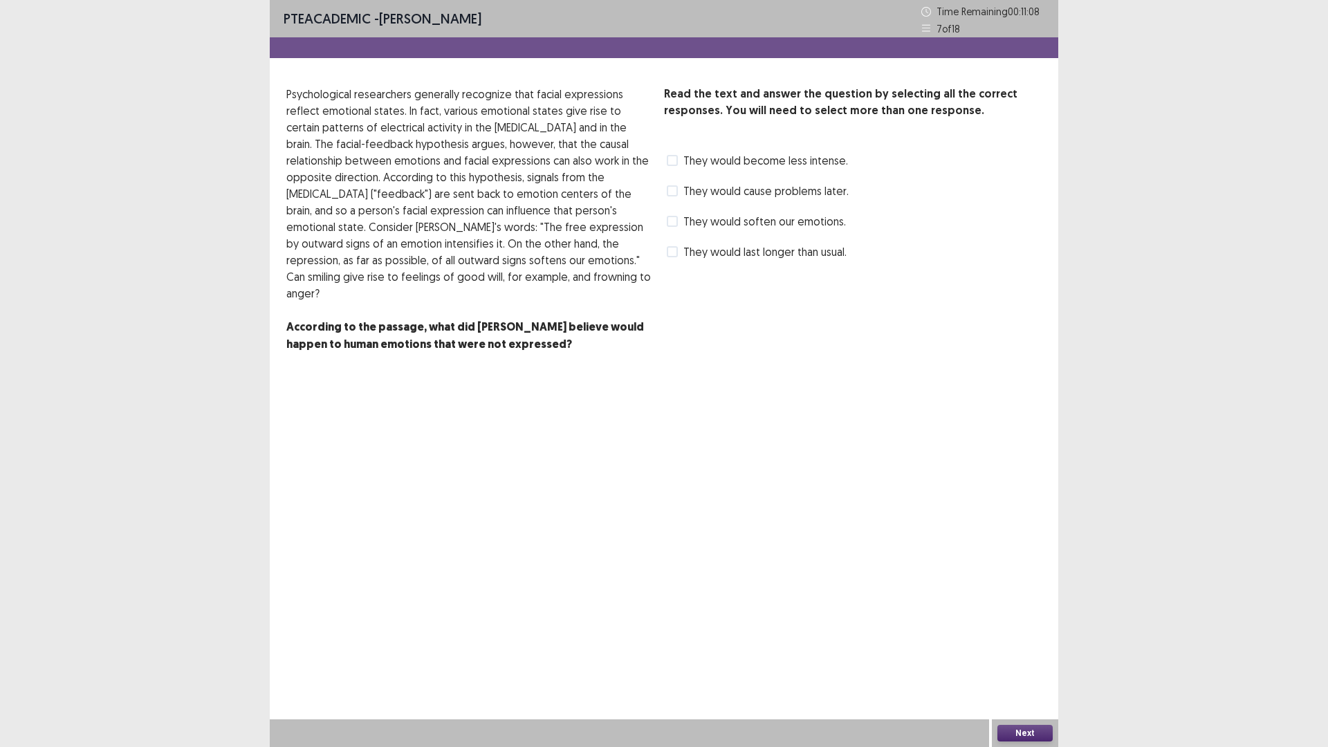
click at [671, 246] on label "They would last longer than usual." at bounding box center [757, 251] width 180 height 17
click at [1035, 653] on button "Next" at bounding box center [1024, 733] width 55 height 17
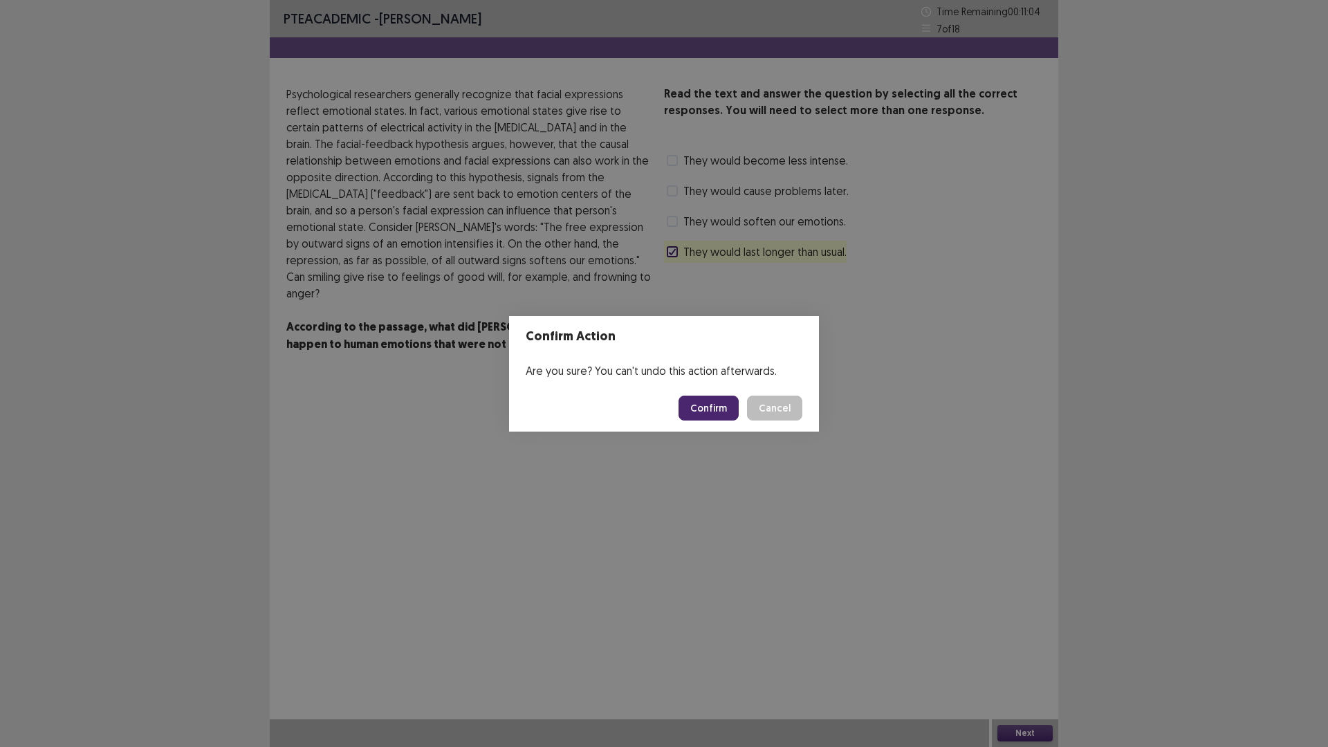
click at [713, 404] on button "Confirm" at bounding box center [709, 408] width 60 height 25
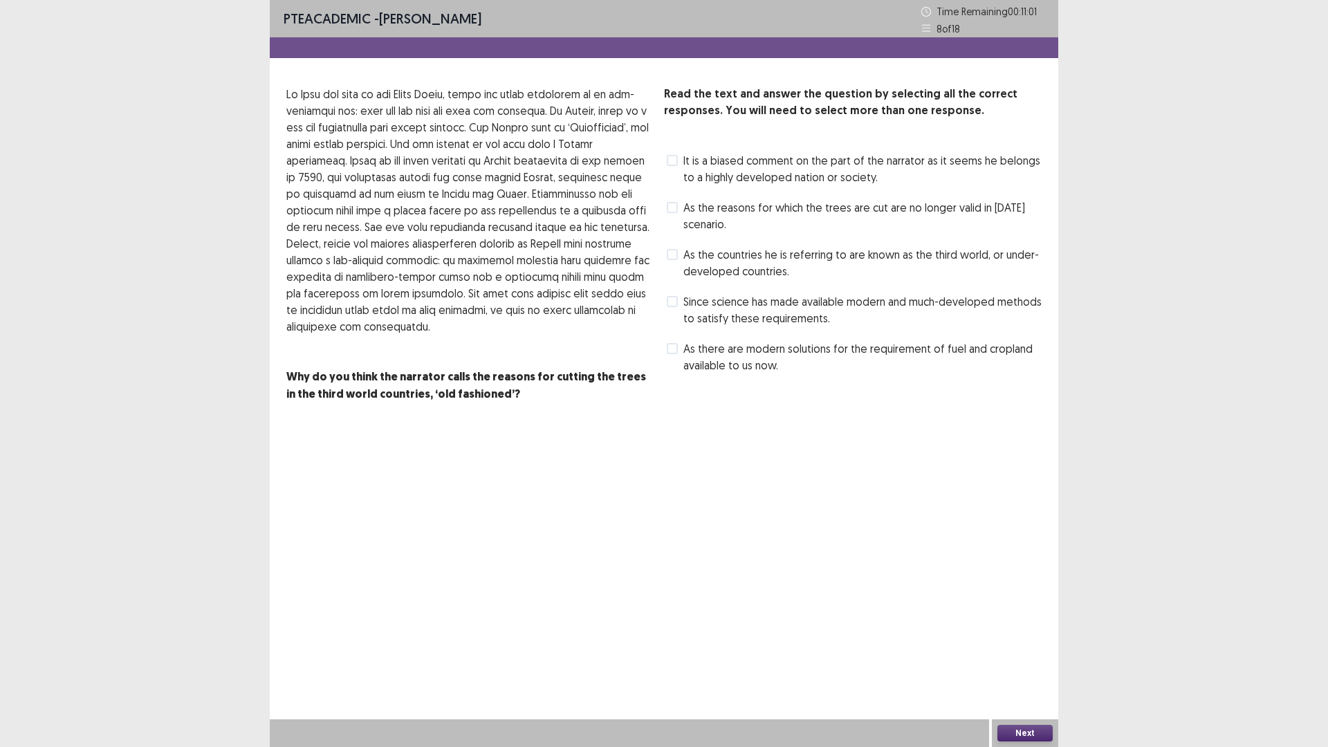
click at [673, 346] on span at bounding box center [672, 348] width 11 height 11
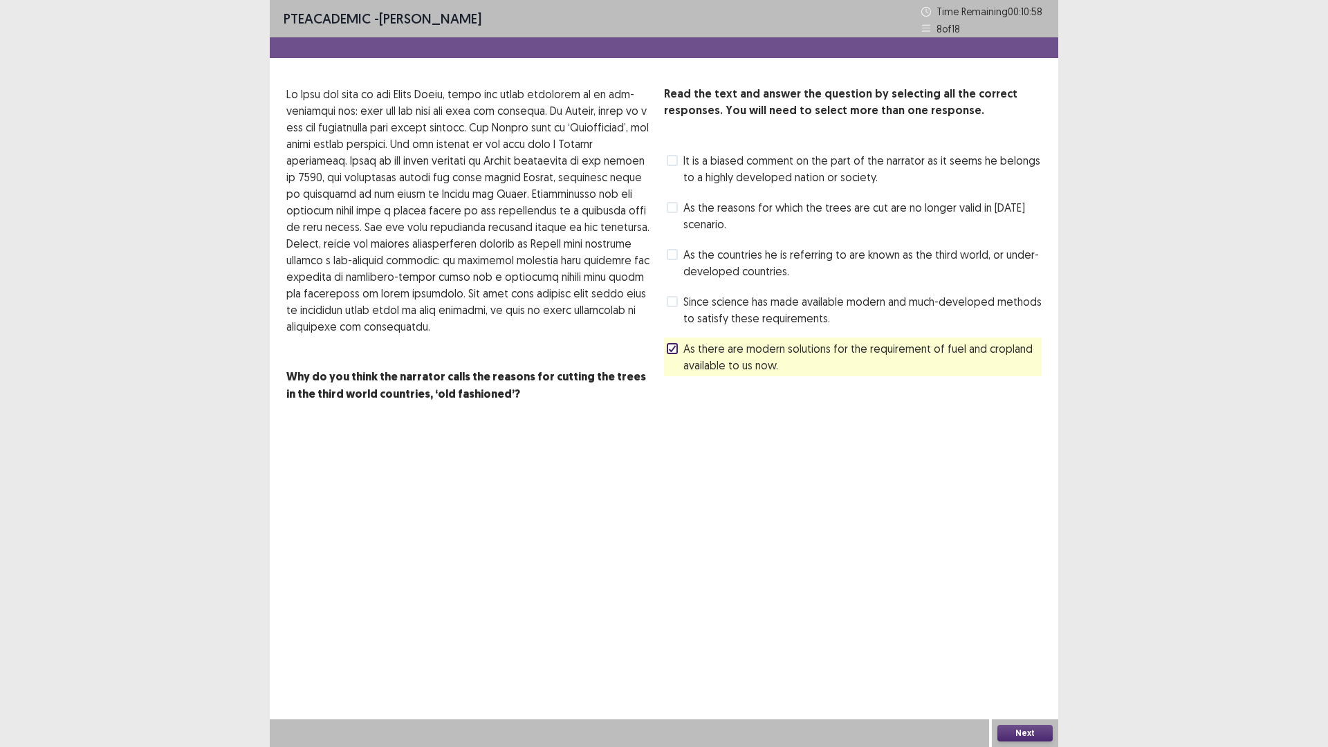
click at [667, 150] on div "It is a biased comment on the part of the narrator as it seems he belongs to a …" at bounding box center [853, 168] width 378 height 39
click at [667, 151] on div "It is a biased comment on the part of the narrator as it seems he belongs to a …" at bounding box center [853, 168] width 378 height 39
click at [1035, 653] on button "Next" at bounding box center [1024, 733] width 55 height 17
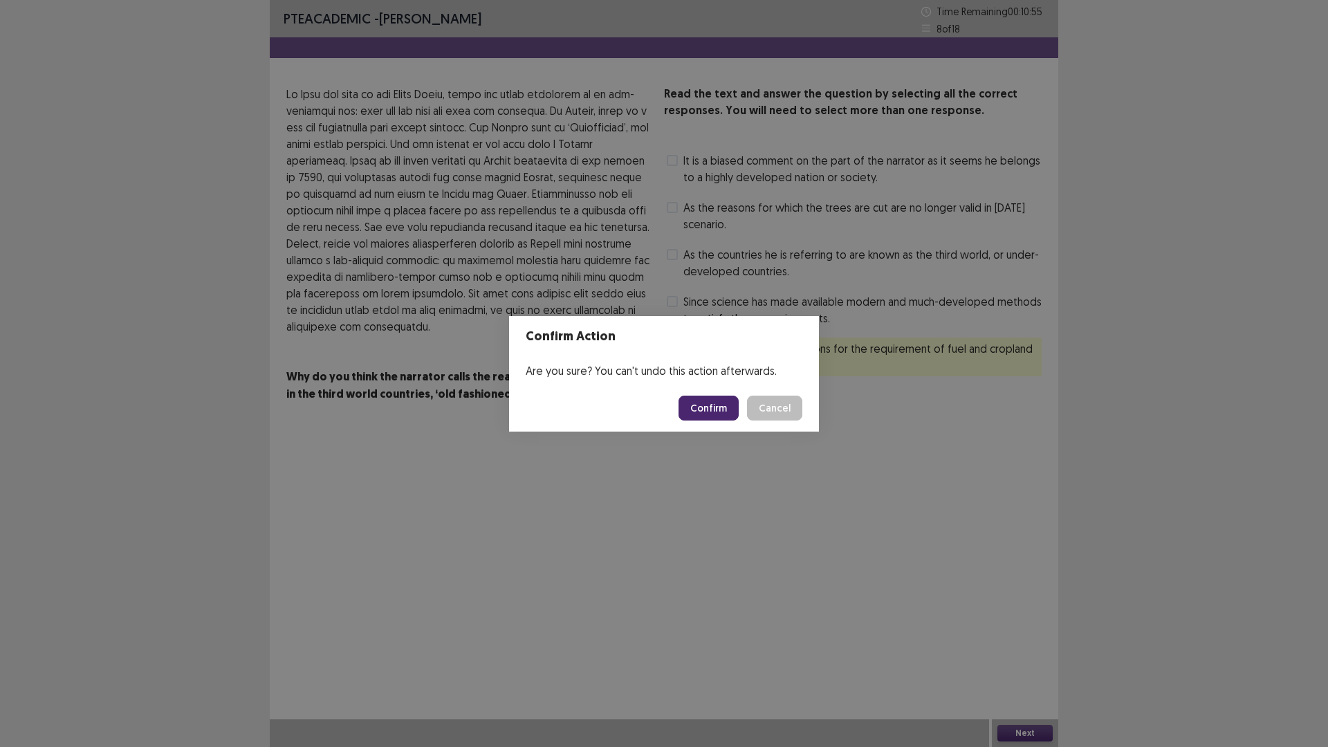
click at [696, 400] on button "Confirm" at bounding box center [709, 408] width 60 height 25
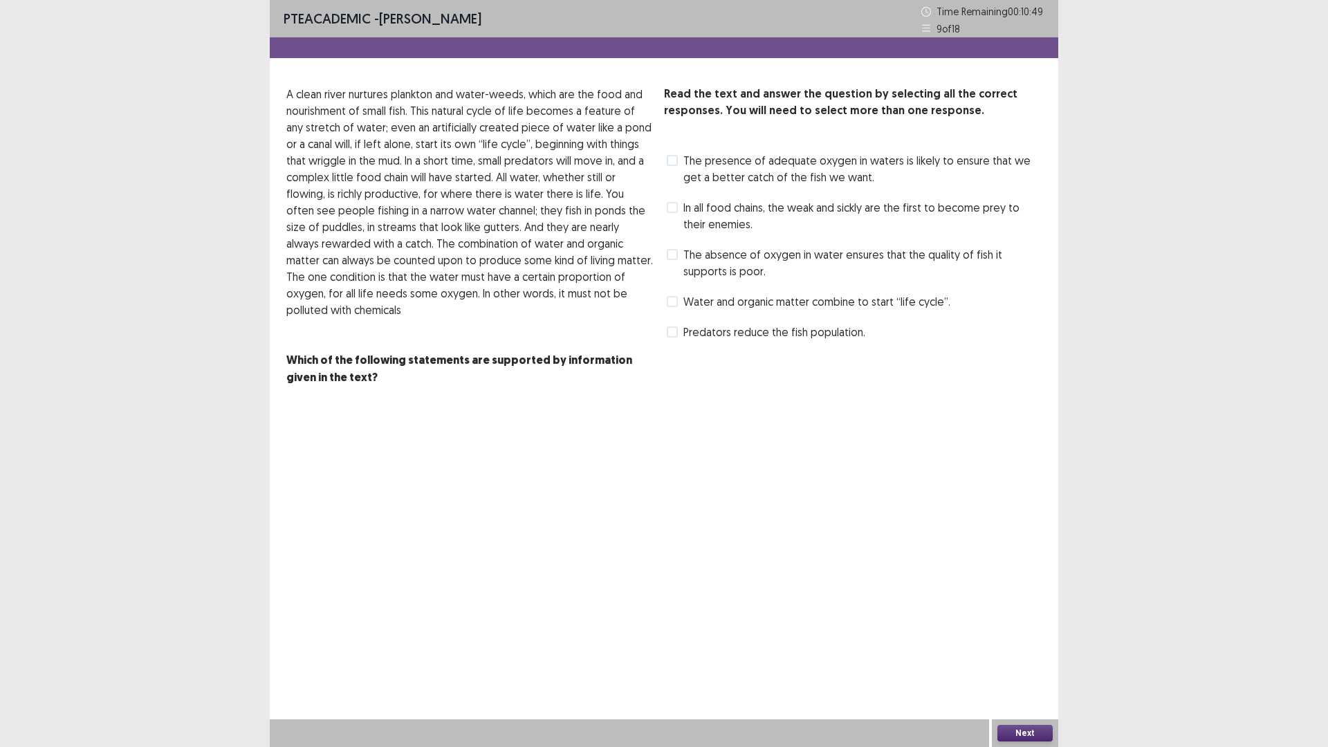
click at [667, 159] on span at bounding box center [672, 160] width 11 height 11
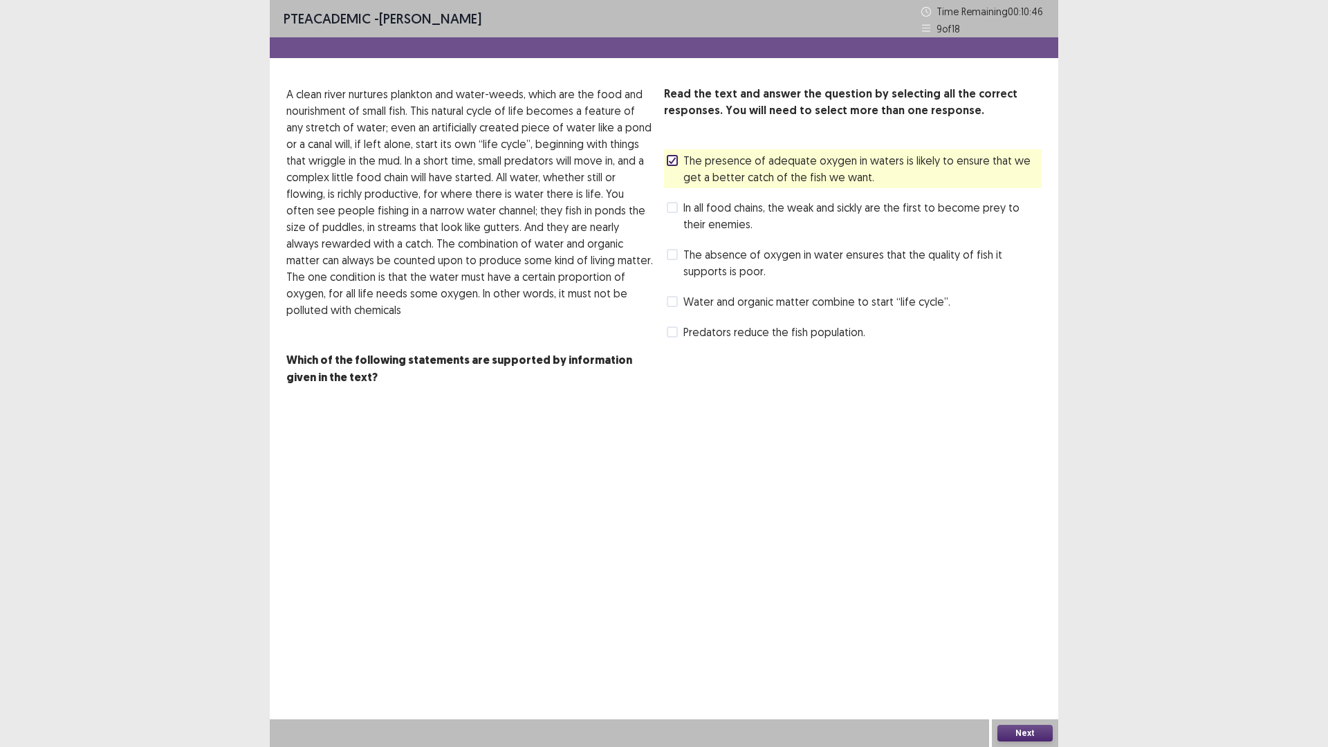
click at [1046, 653] on button "Next" at bounding box center [1024, 733] width 55 height 17
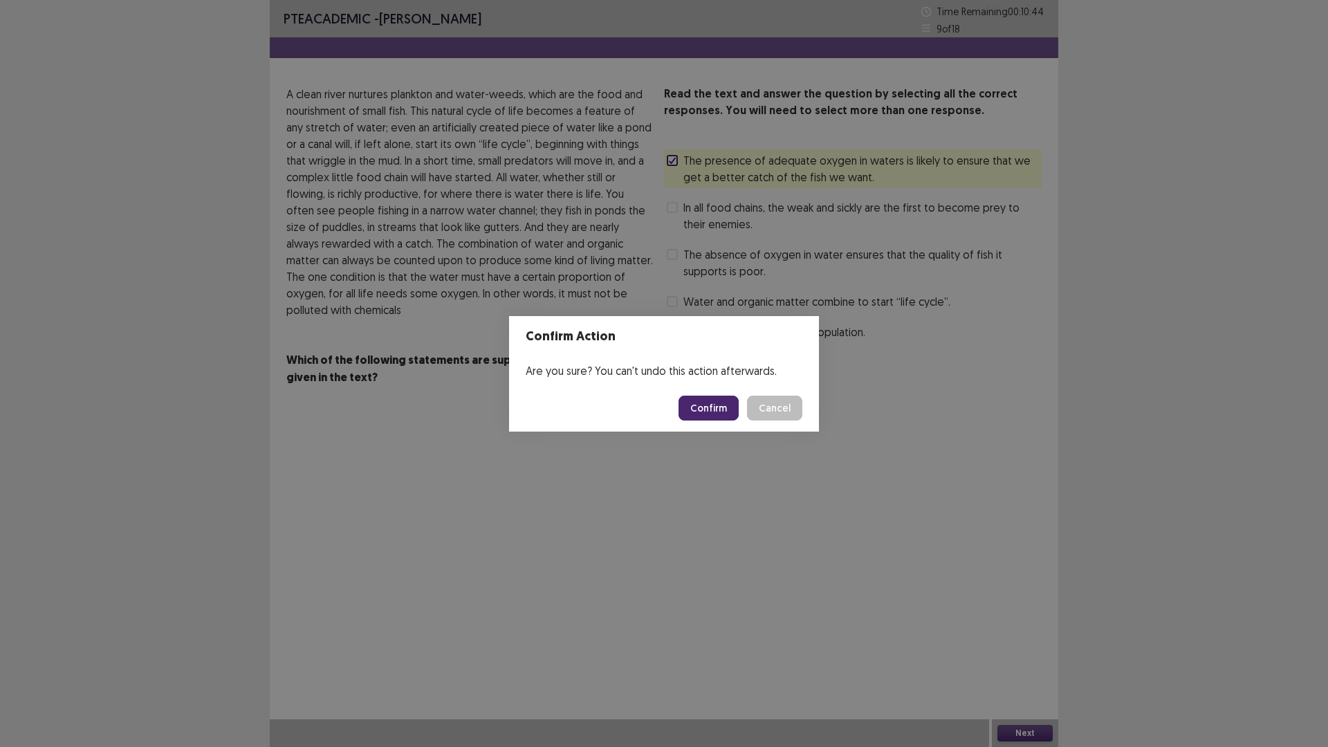
click at [708, 405] on button "Confirm" at bounding box center [709, 408] width 60 height 25
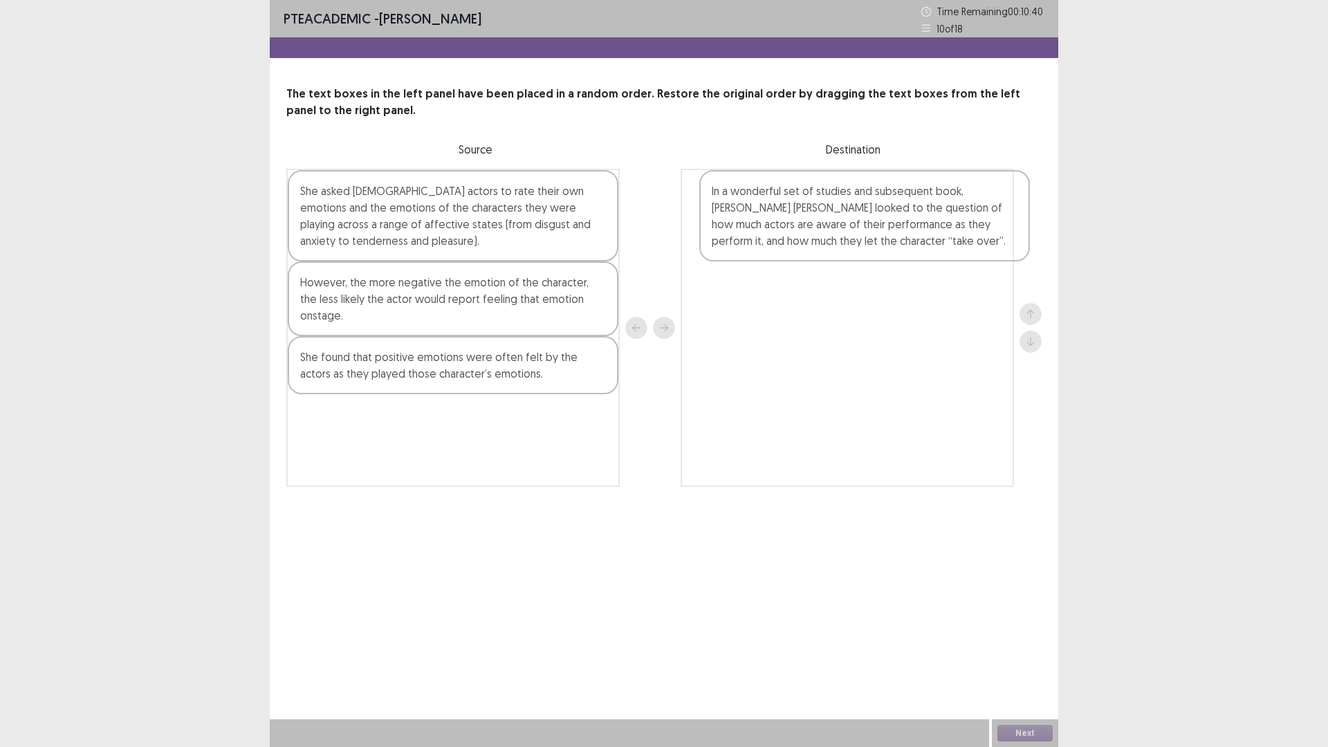
drag, startPoint x: 415, startPoint y: 316, endPoint x: 849, endPoint y: 223, distance: 443.6
click at [849, 223] on div "She asked [DEMOGRAPHIC_DATA] actors to rate their own emotions and the emotions…" at bounding box center [663, 328] width 755 height 318
drag, startPoint x: 374, startPoint y: 353, endPoint x: 349, endPoint y: 374, distance: 32.4
click at [342, 376] on div "She asked [DEMOGRAPHIC_DATA] actors to rate their own emotions and the emotions…" at bounding box center [452, 320] width 333 height 302
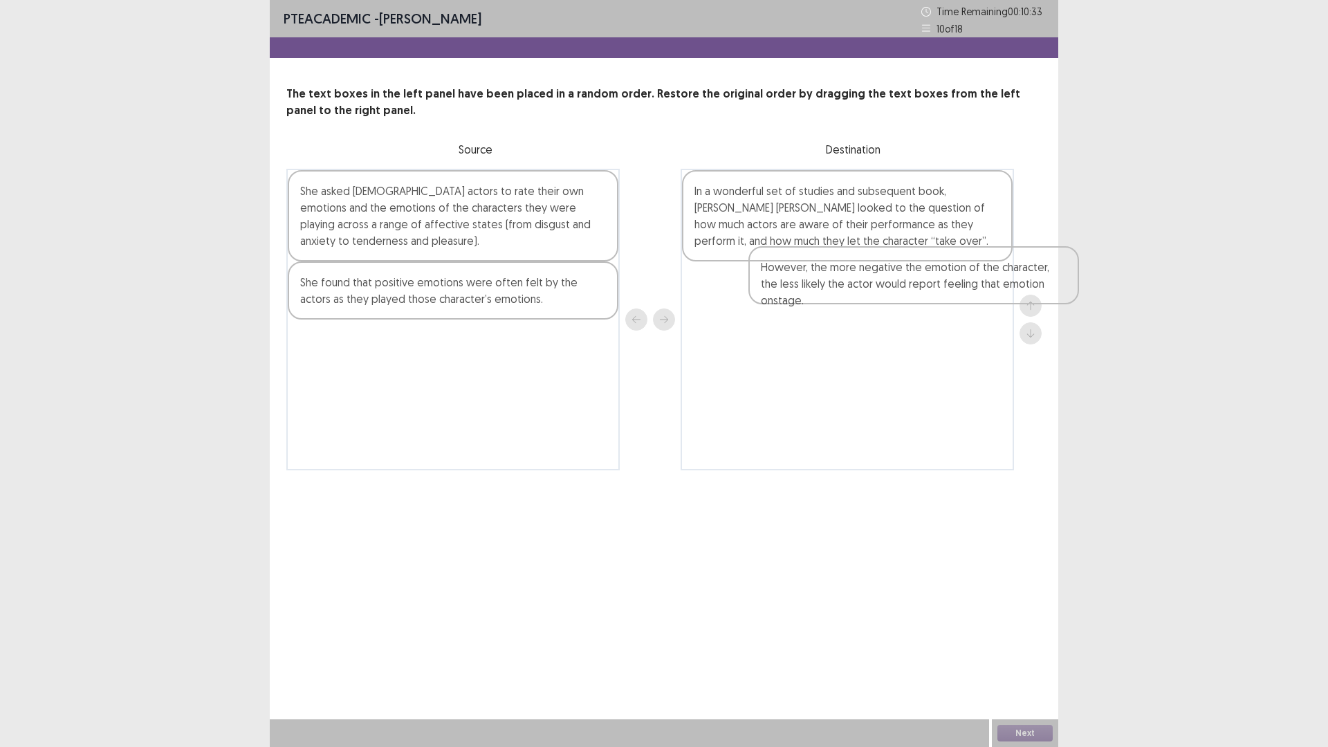
drag, startPoint x: 392, startPoint y: 297, endPoint x: 849, endPoint y: 282, distance: 456.8
click at [849, 282] on div "She asked [DEMOGRAPHIC_DATA] actors to rate their own emotions and the emotions…" at bounding box center [663, 320] width 755 height 302
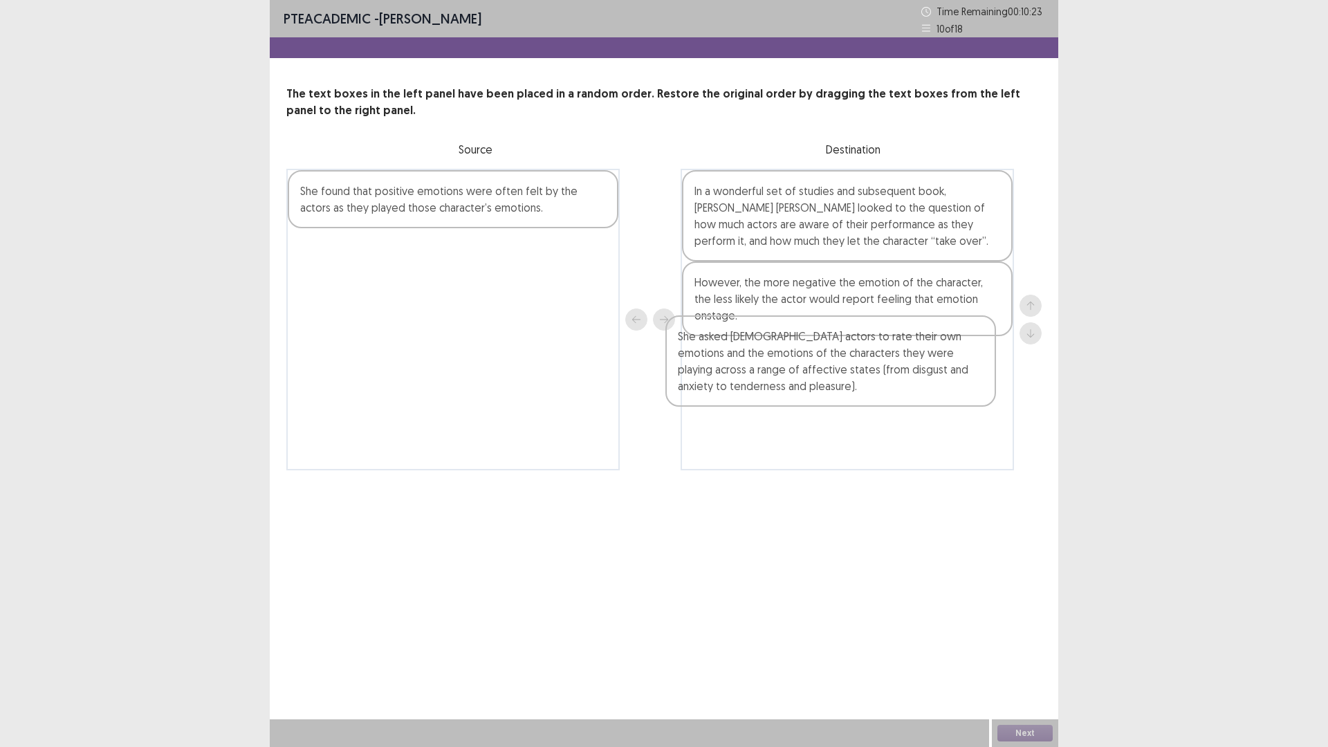
drag, startPoint x: 446, startPoint y: 230, endPoint x: 824, endPoint y: 383, distance: 407.2
click at [824, 383] on div "She asked [DEMOGRAPHIC_DATA] actors to rate their own emotions and the emotions…" at bounding box center [663, 320] width 755 height 302
drag, startPoint x: 526, startPoint y: 243, endPoint x: 571, endPoint y: 309, distance: 79.2
click at [575, 313] on div "She found that positive emotions were often felt by the actors as they played t…" at bounding box center [452, 320] width 333 height 302
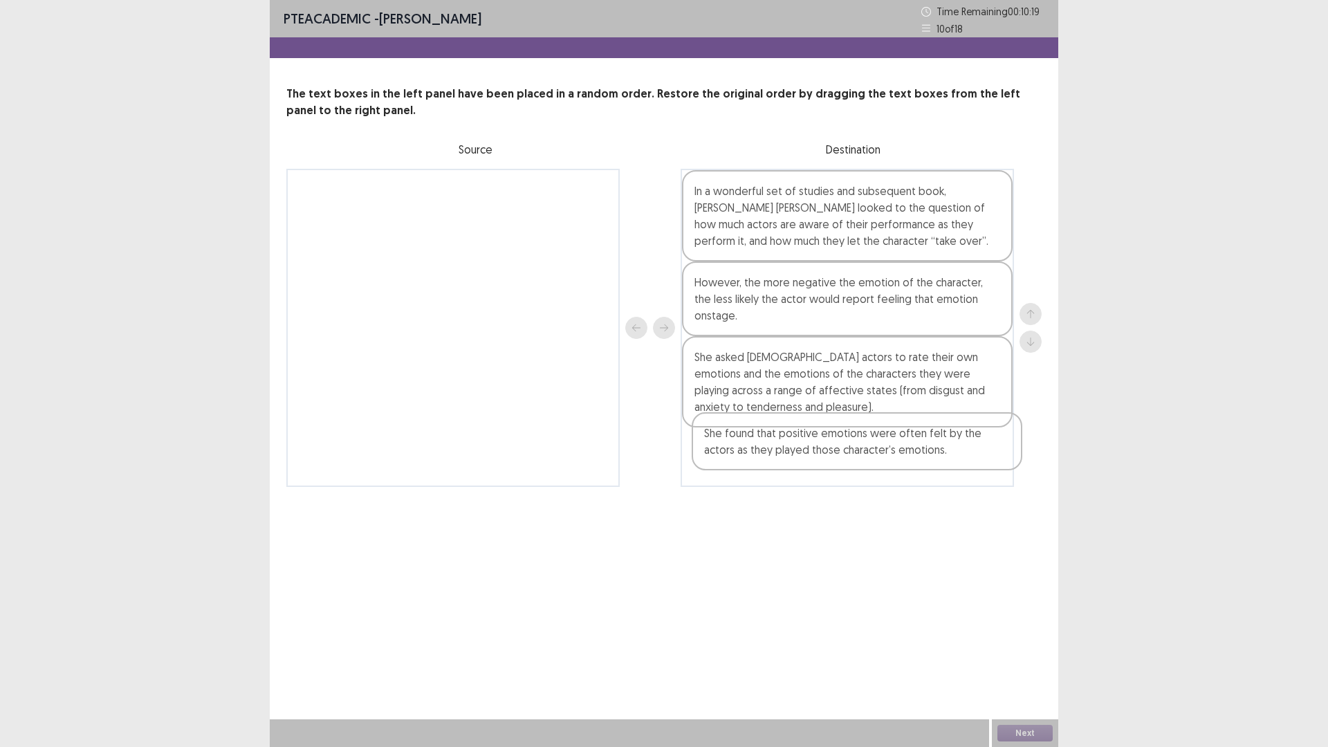
drag, startPoint x: 505, startPoint y: 200, endPoint x: 910, endPoint y: 446, distance: 473.7
click at [910, 446] on div "She found that positive emotions were often felt by the actors as they played t…" at bounding box center [663, 328] width 755 height 318
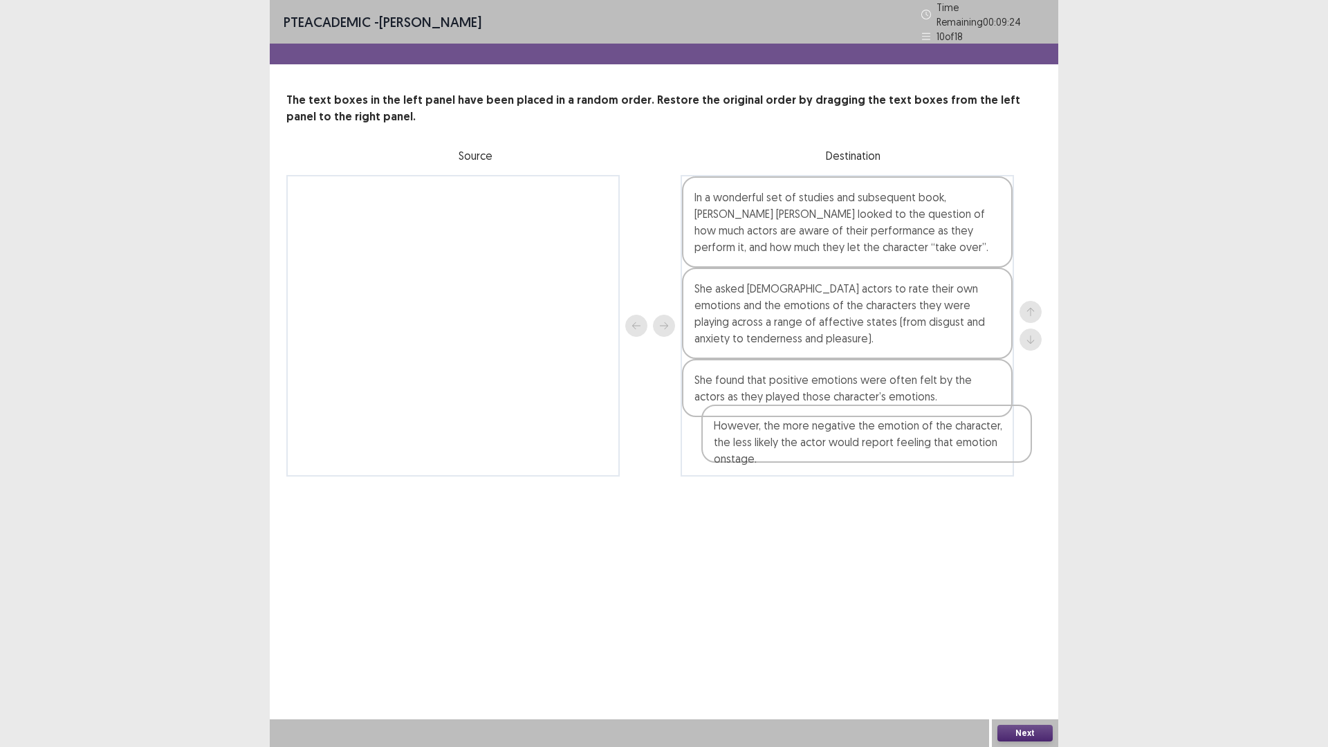
drag, startPoint x: 795, startPoint y: 297, endPoint x: 815, endPoint y: 445, distance: 149.3
click at [815, 445] on div "In a wonderful set of studies and subsequent book, [PERSON_NAME] [PERSON_NAME] …" at bounding box center [847, 326] width 333 height 302
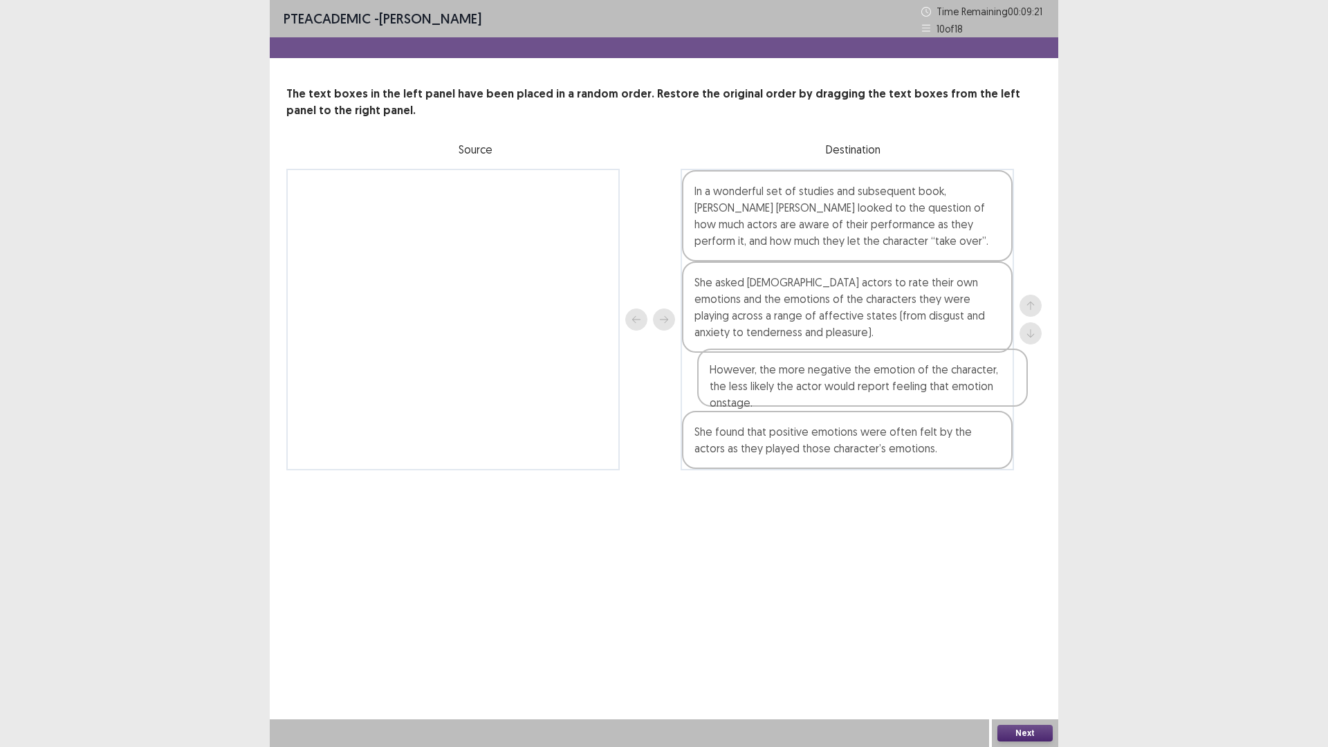
drag, startPoint x: 784, startPoint y: 436, endPoint x: 798, endPoint y: 362, distance: 75.3
click at [798, 362] on div "In a wonderful set of studies and subsequent book, [PERSON_NAME] [PERSON_NAME] …" at bounding box center [847, 320] width 333 height 302
click at [1025, 653] on button "Next" at bounding box center [1024, 733] width 55 height 17
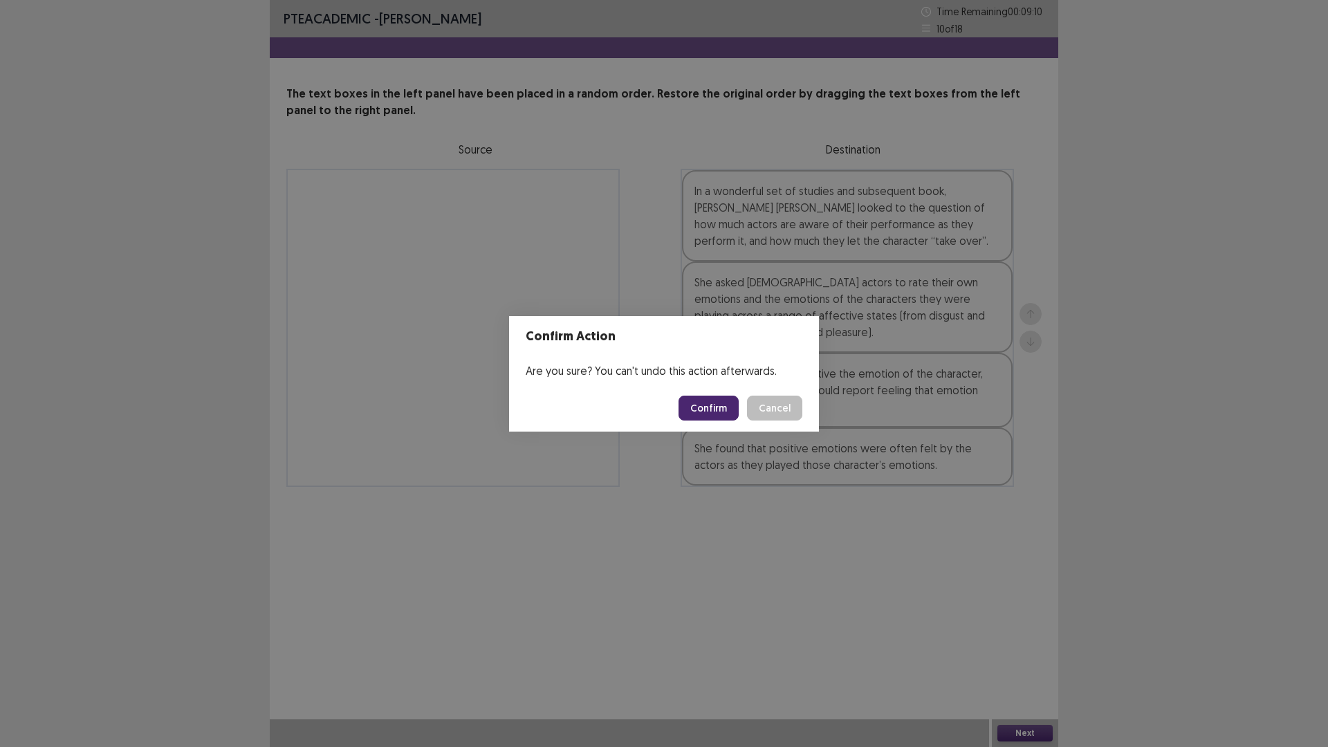
click at [708, 409] on button "Confirm" at bounding box center [709, 408] width 60 height 25
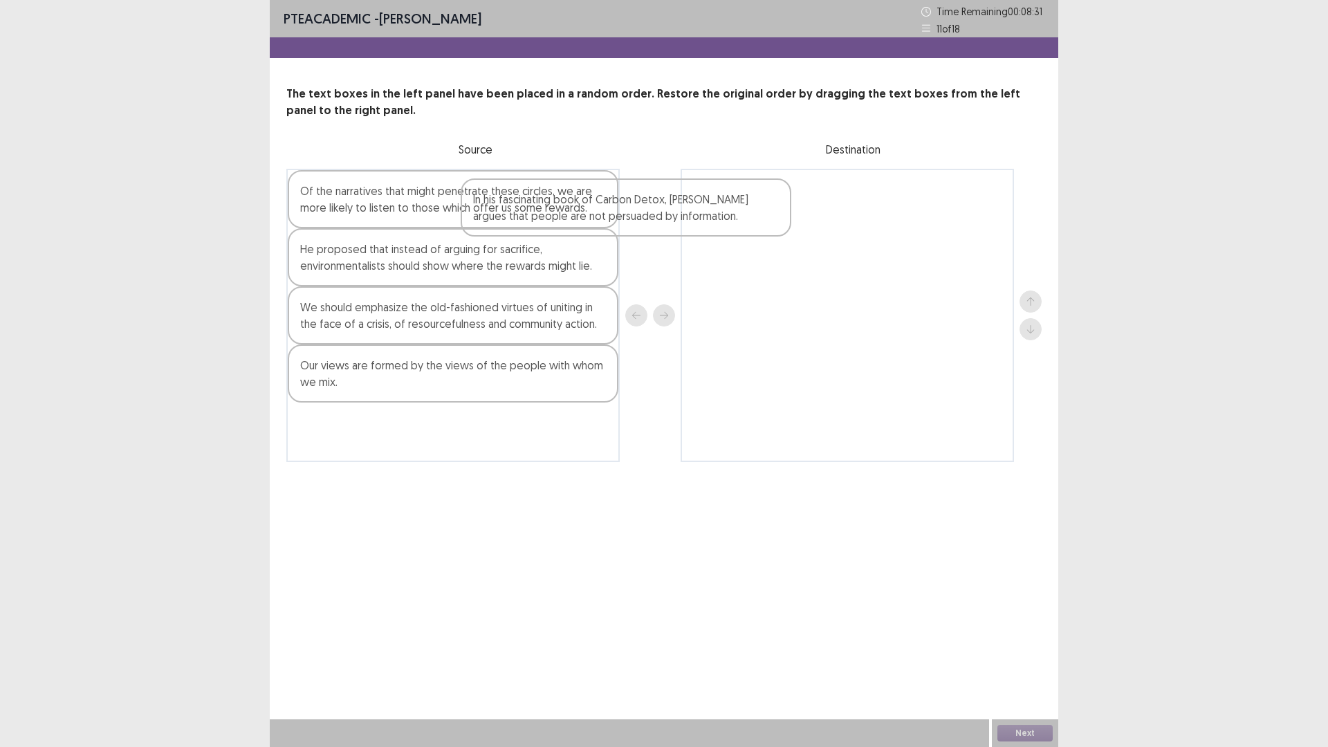
drag, startPoint x: 362, startPoint y: 203, endPoint x: 714, endPoint y: 219, distance: 351.8
click at [714, 219] on div "In his fascinating book of Carbon Detox, [PERSON_NAME] argues that people are n…" at bounding box center [663, 315] width 755 height 293
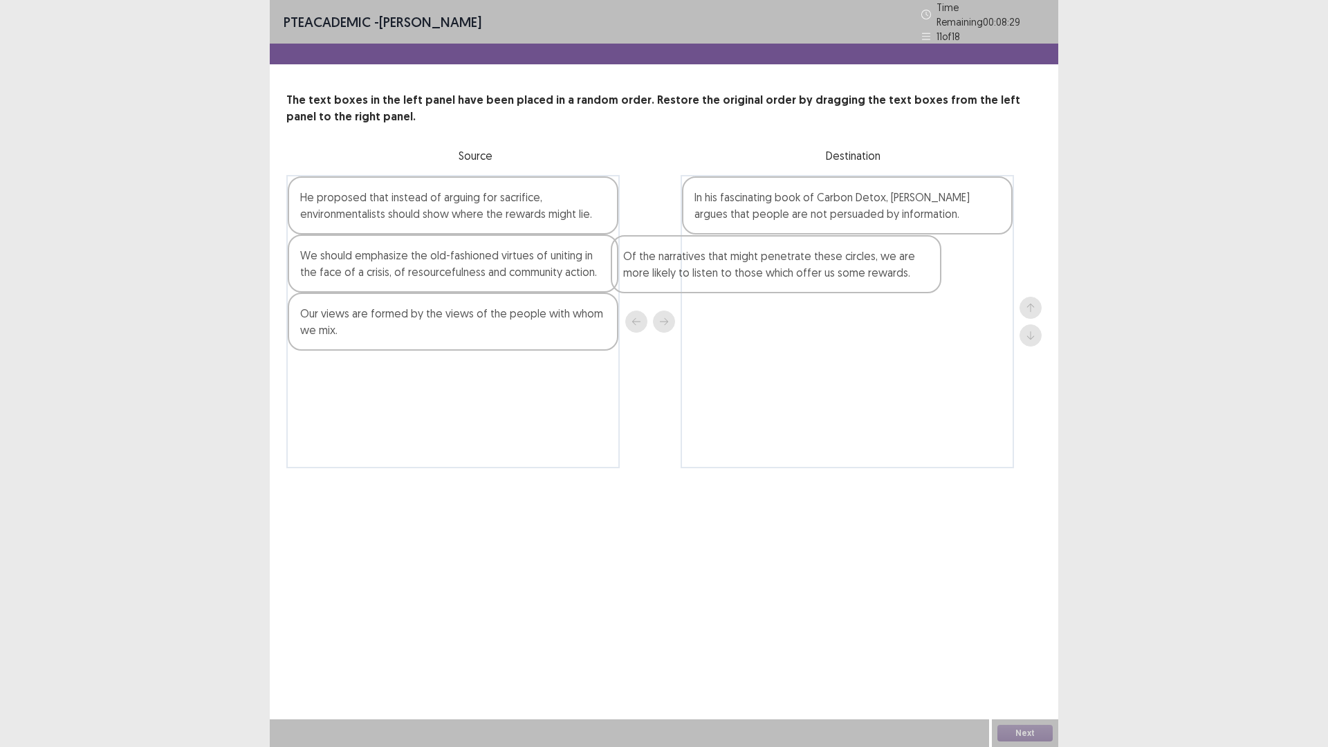
drag, startPoint x: 476, startPoint y: 207, endPoint x: 801, endPoint y: 275, distance: 332.2
click at [801, 275] on div "Of the narratives that might penetrate these circles, we are more likely to lis…" at bounding box center [663, 321] width 755 height 293
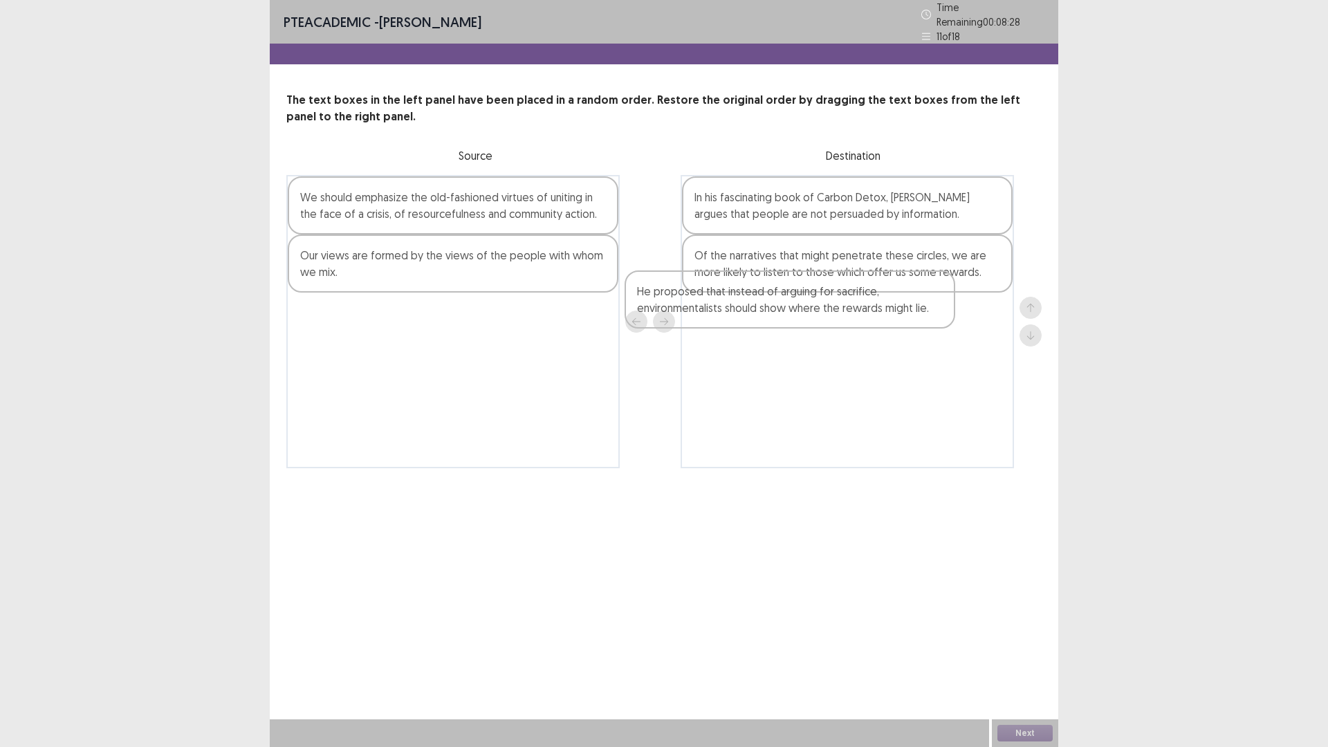
drag, startPoint x: 470, startPoint y: 215, endPoint x: 807, endPoint y: 328, distance: 355.2
click at [807, 328] on div "He proposed that instead of arguing for sacrifice, environmentalists should sho…" at bounding box center [663, 321] width 755 height 293
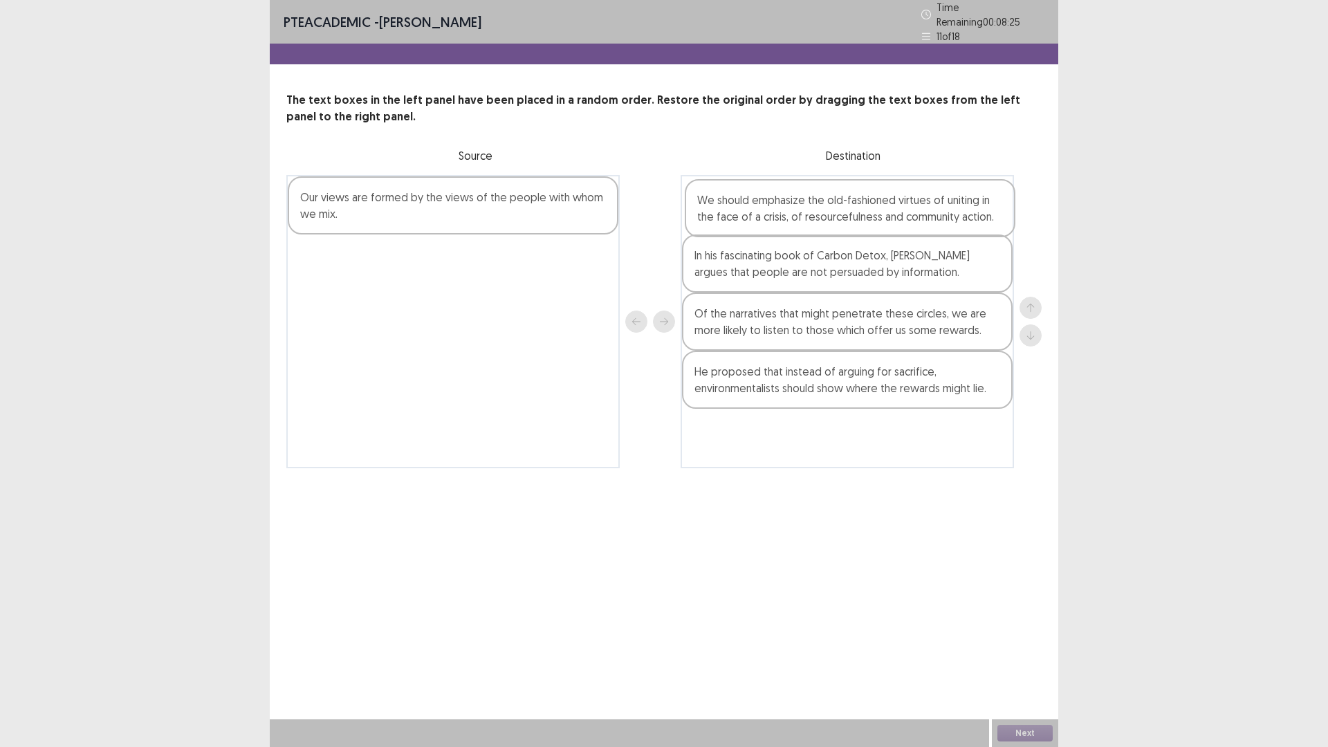
drag, startPoint x: 393, startPoint y: 217, endPoint x: 790, endPoint y: 229, distance: 397.2
click at [790, 229] on div "We should emphasize the old-fashioned virtues of uniting in the face of a crisi…" at bounding box center [663, 321] width 755 height 293
drag, startPoint x: 526, startPoint y: 208, endPoint x: 906, endPoint y: 452, distance: 451.1
click at [906, 452] on div "Our views are formed by the views of the people with whom we mix. We should emp…" at bounding box center [663, 321] width 755 height 293
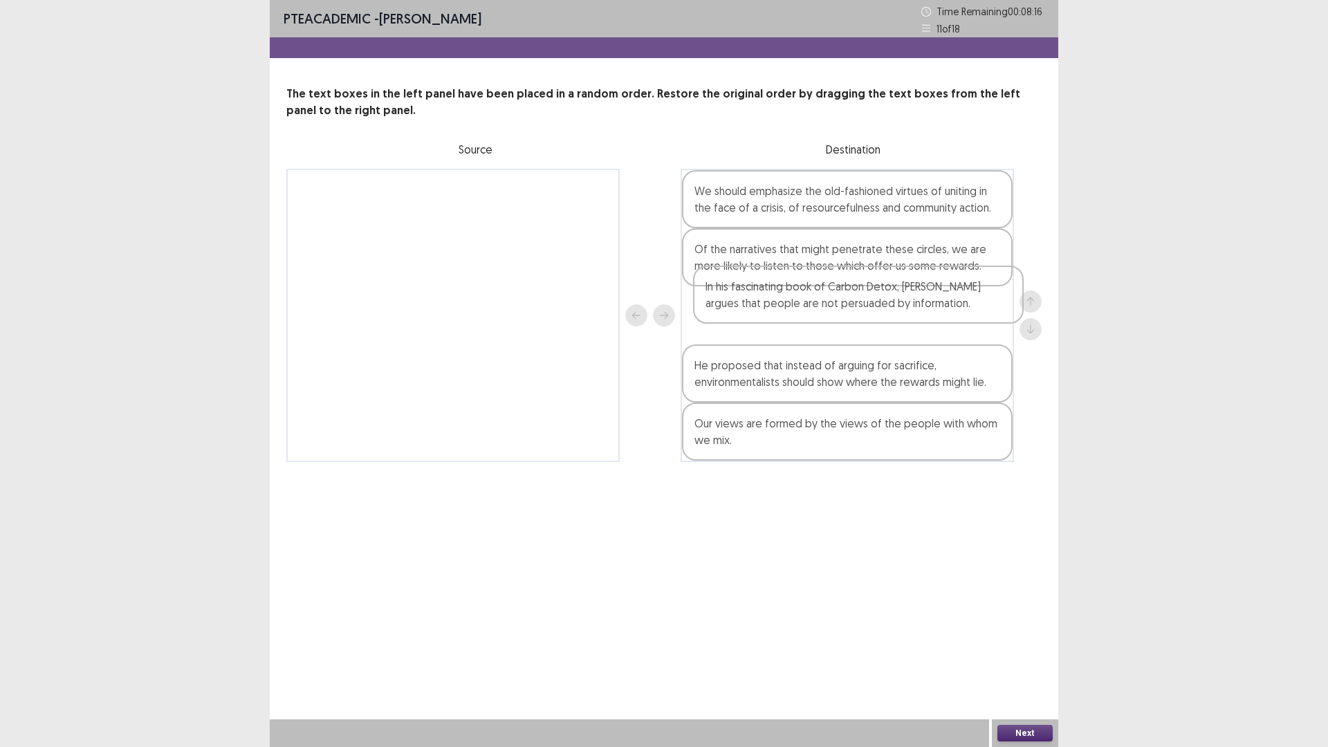
drag, startPoint x: 793, startPoint y: 264, endPoint x: 797, endPoint y: 311, distance: 47.2
click at [797, 311] on div "We should emphasize the old-fashioned virtues of uniting in the face of a crisi…" at bounding box center [847, 315] width 333 height 293
click at [827, 448] on div "Our views are formed by the views of the people with whom we mix." at bounding box center [847, 432] width 331 height 58
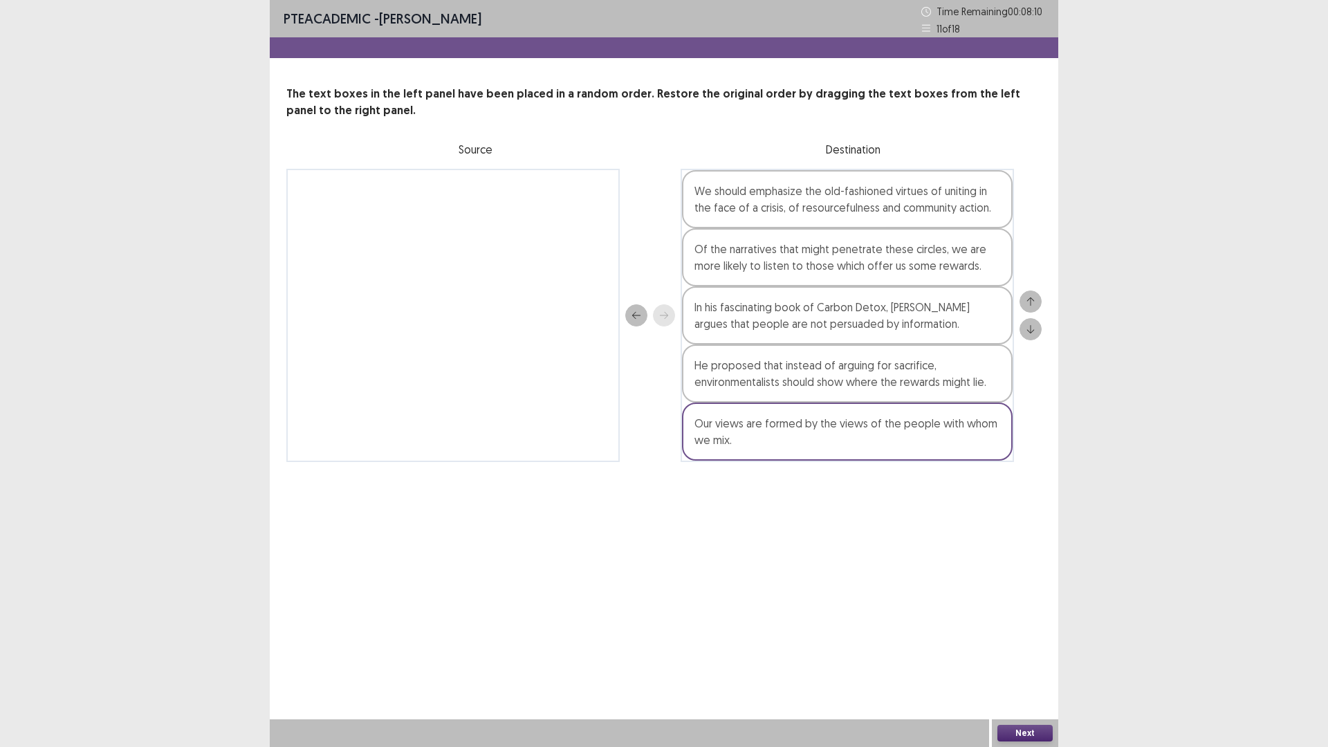
click at [827, 448] on div "Our views are formed by the views of the people with whom we mix." at bounding box center [847, 432] width 331 height 58
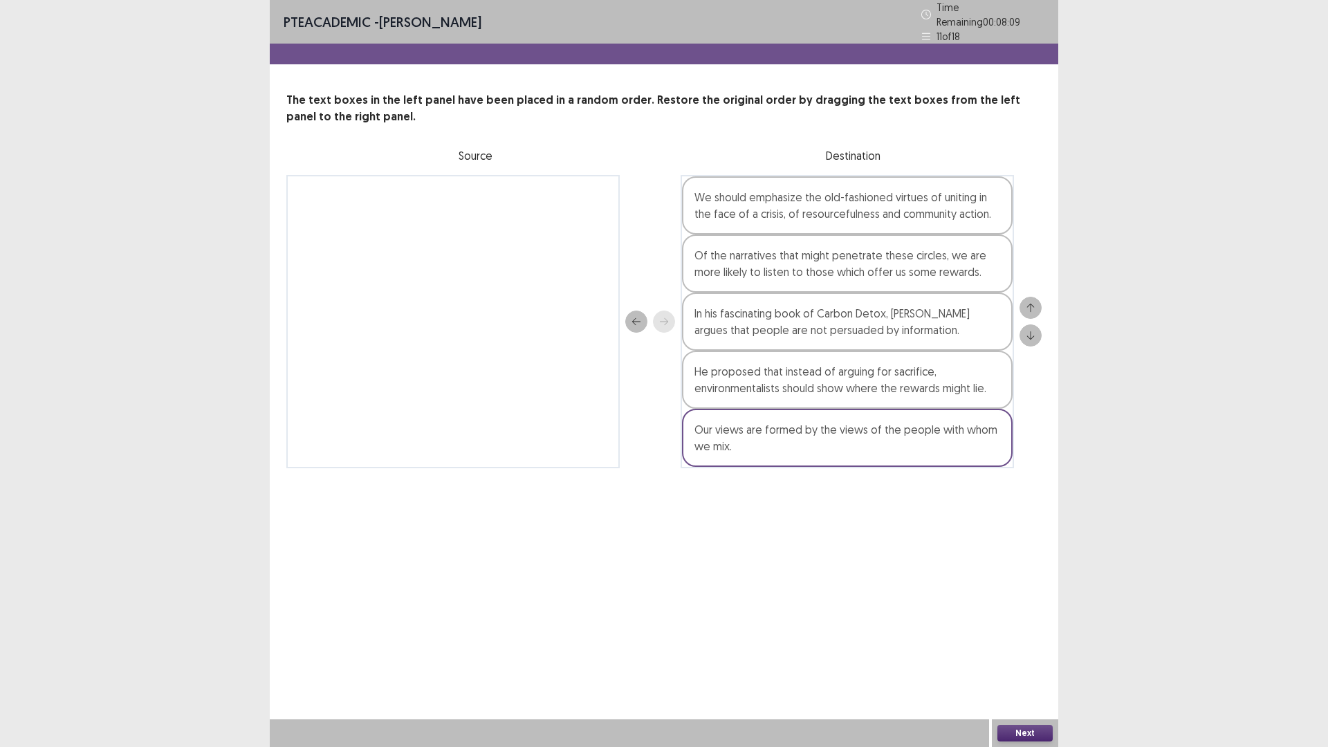
click at [1042, 653] on button "Next" at bounding box center [1024, 733] width 55 height 17
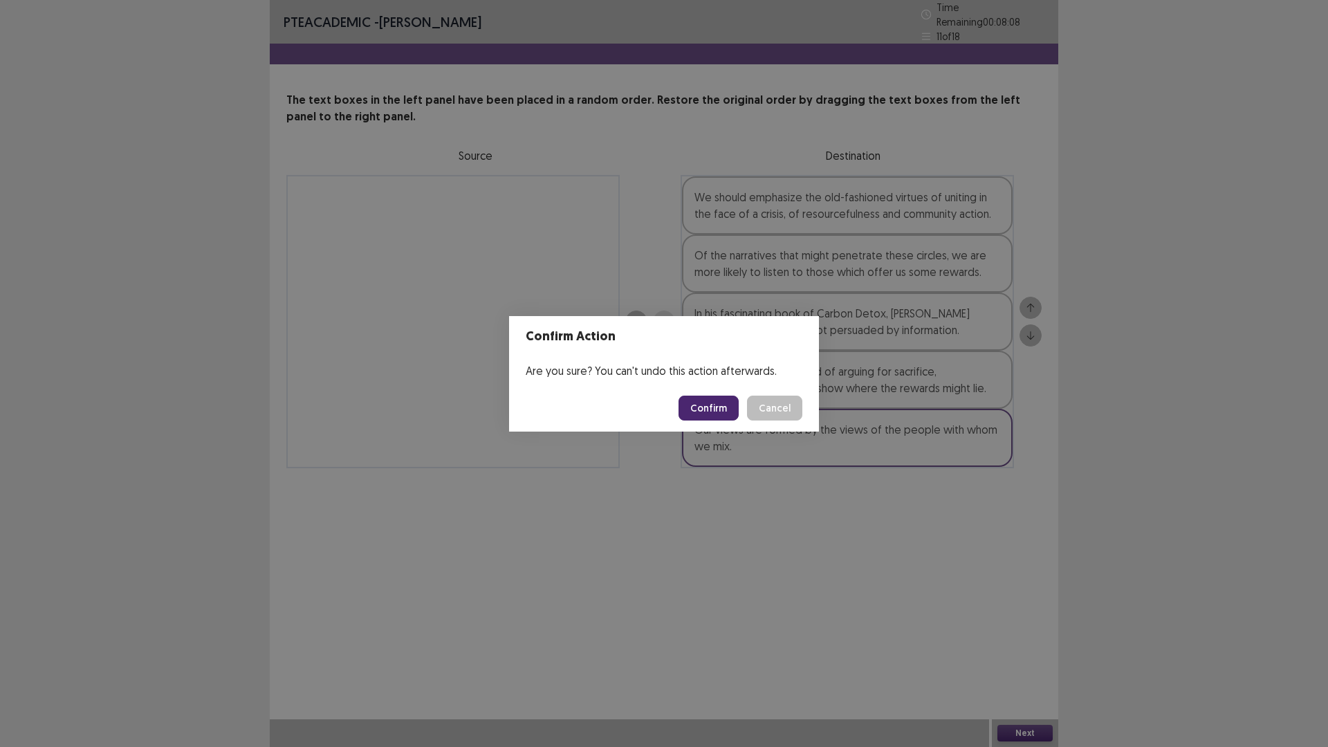
click at [707, 413] on button "Confirm" at bounding box center [709, 408] width 60 height 25
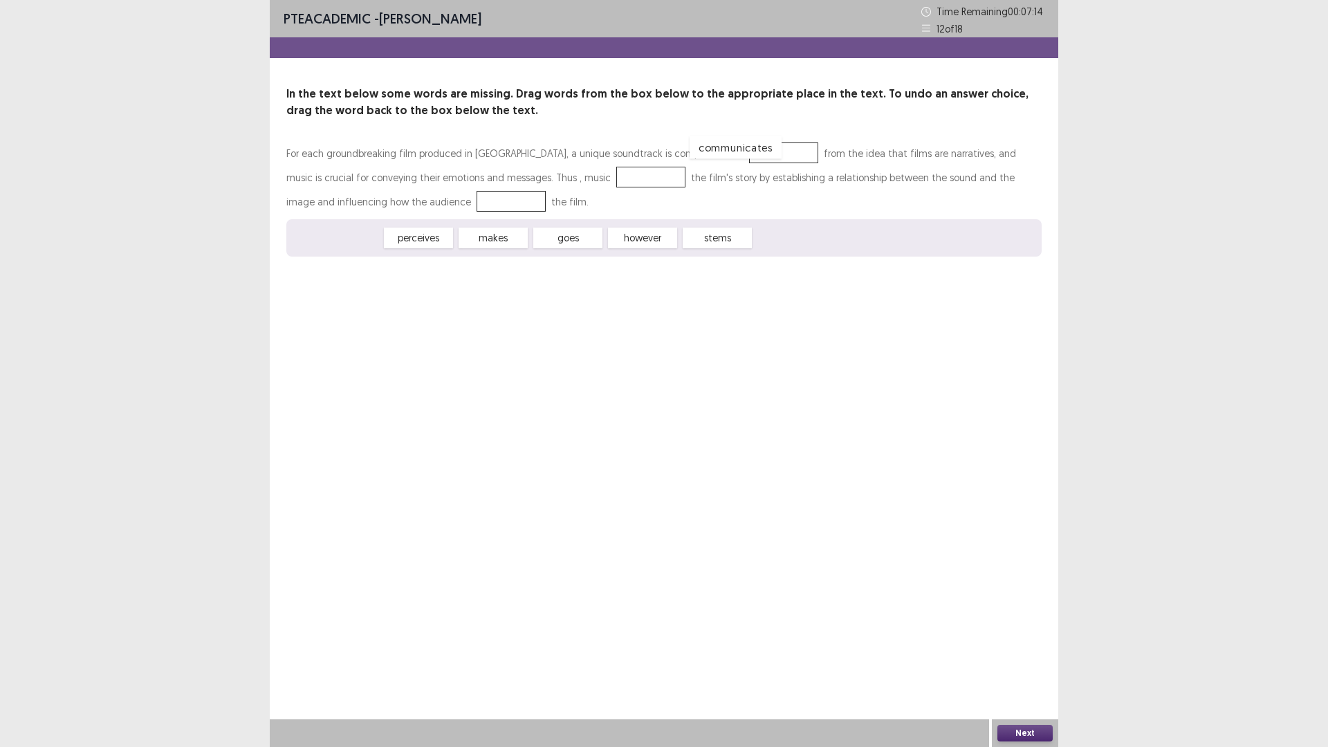
drag, startPoint x: 337, startPoint y: 239, endPoint x: 727, endPoint y: 153, distance: 399.6
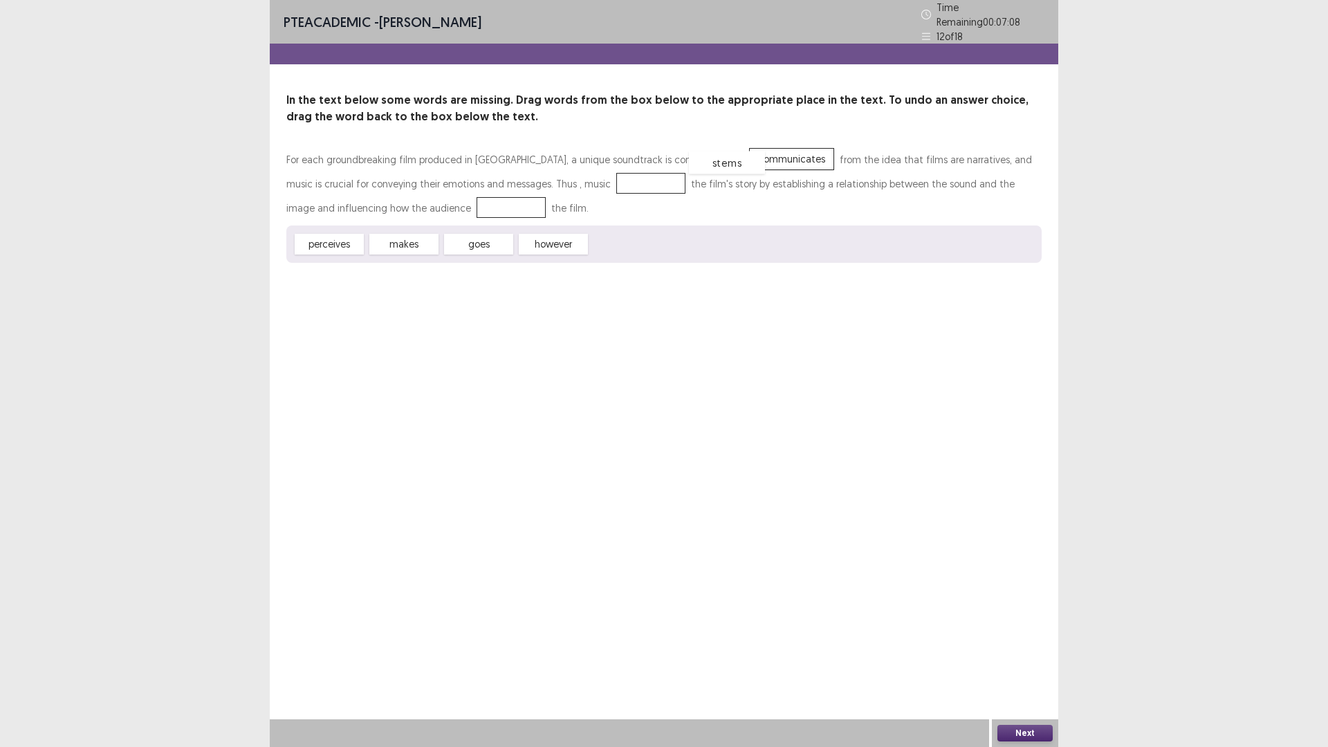
drag, startPoint x: 630, startPoint y: 239, endPoint x: 729, endPoint y: 157, distance: 128.2
drag, startPoint x: 639, startPoint y: 241, endPoint x: 582, endPoint y: 175, distance: 86.8
drag, startPoint x: 324, startPoint y: 243, endPoint x: 373, endPoint y: 201, distance: 64.2
click at [1011, 653] on button "Next" at bounding box center [1024, 733] width 55 height 17
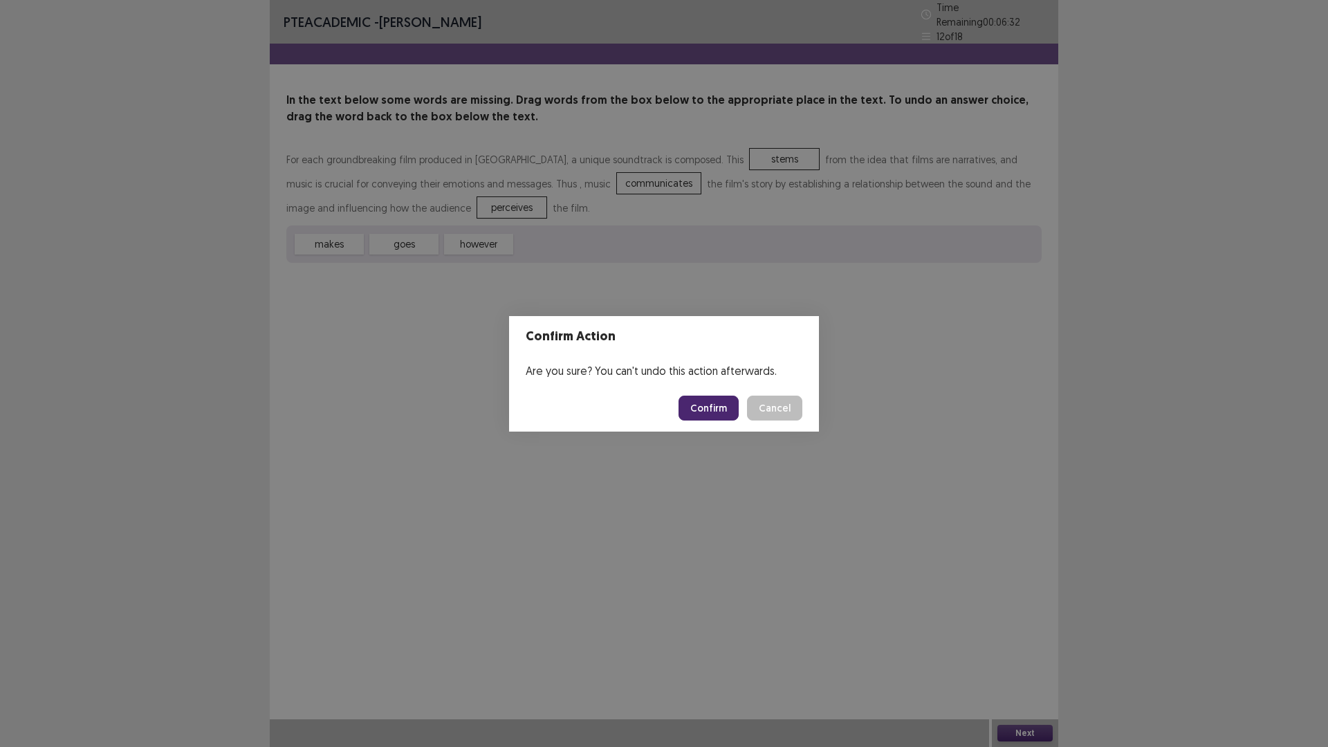
drag, startPoint x: 706, startPoint y: 387, endPoint x: 698, endPoint y: 403, distance: 18.6
click at [698, 403] on footer "Confirm Cancel" at bounding box center [664, 408] width 310 height 47
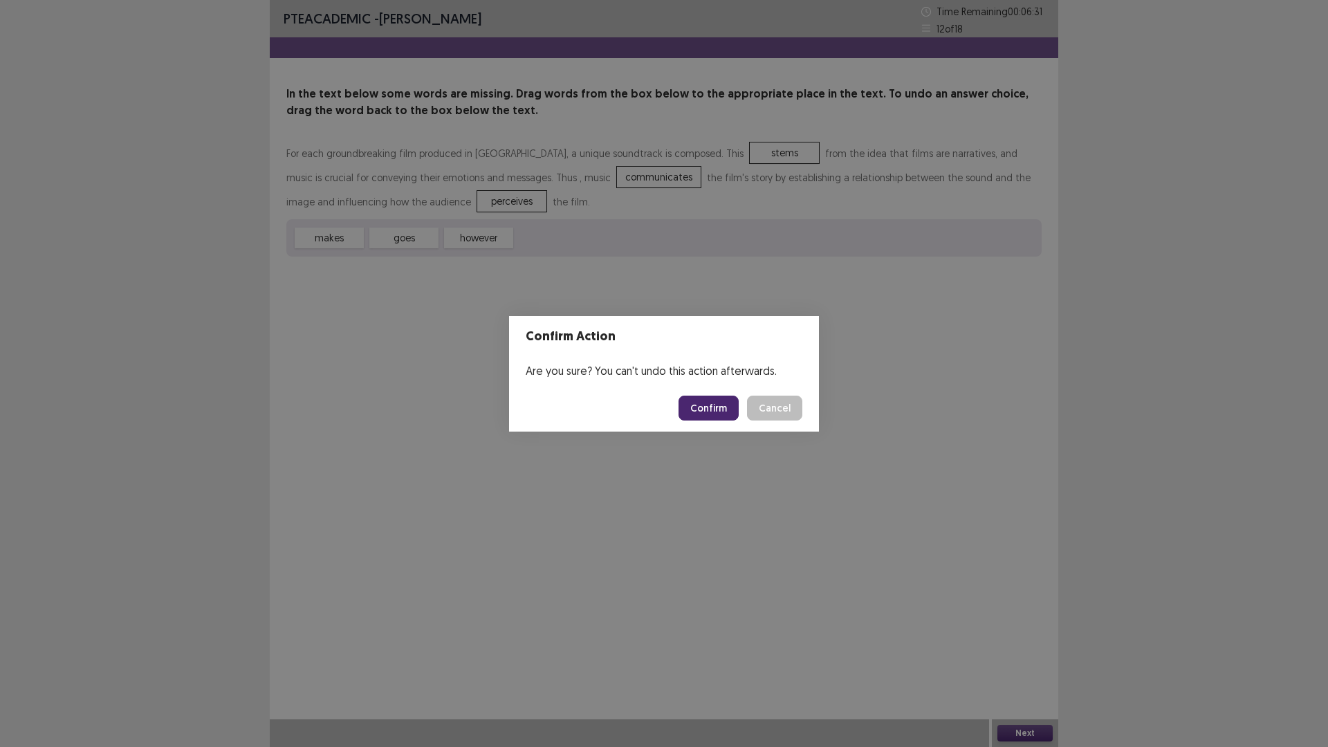
click at [698, 403] on button "Confirm" at bounding box center [709, 408] width 60 height 25
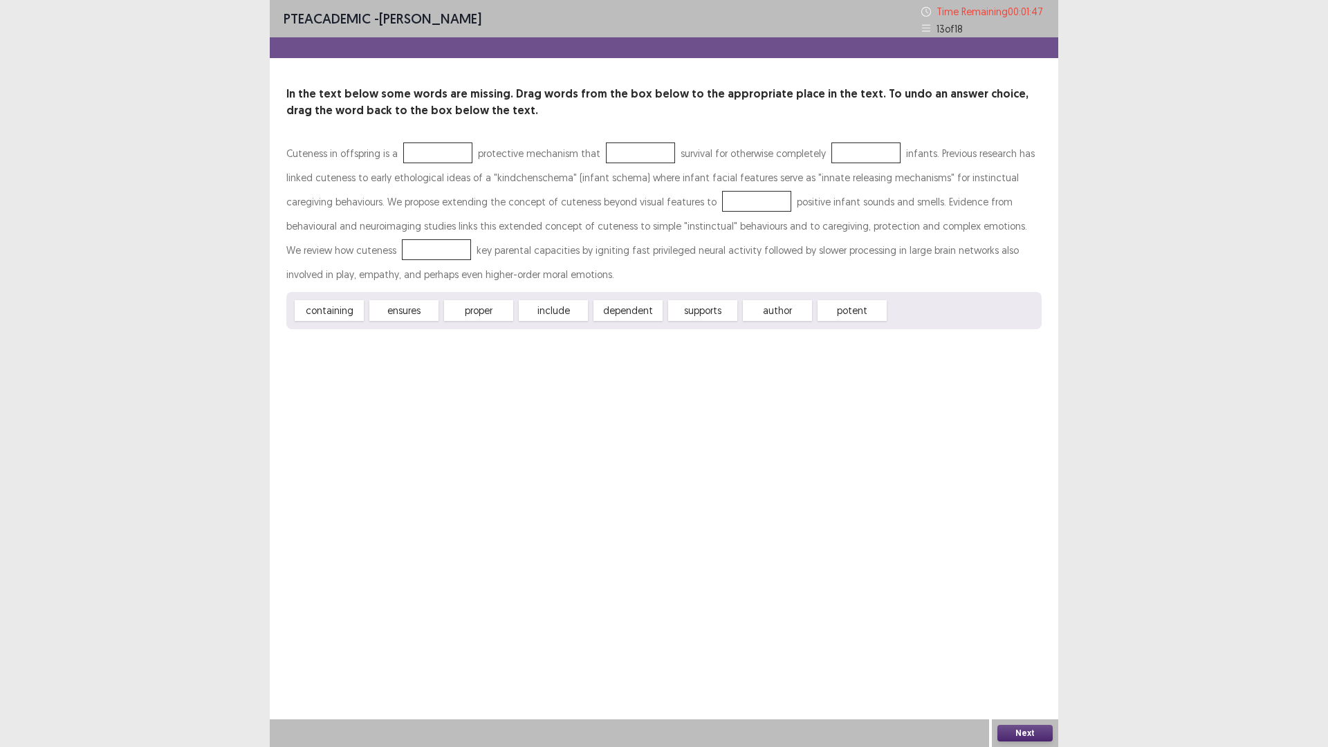
click at [1142, 476] on div "PTE academic - [PERSON_NAME] Time Remaining 00 : 01 : 47 13 of 18 In the text b…" at bounding box center [664, 373] width 1328 height 747
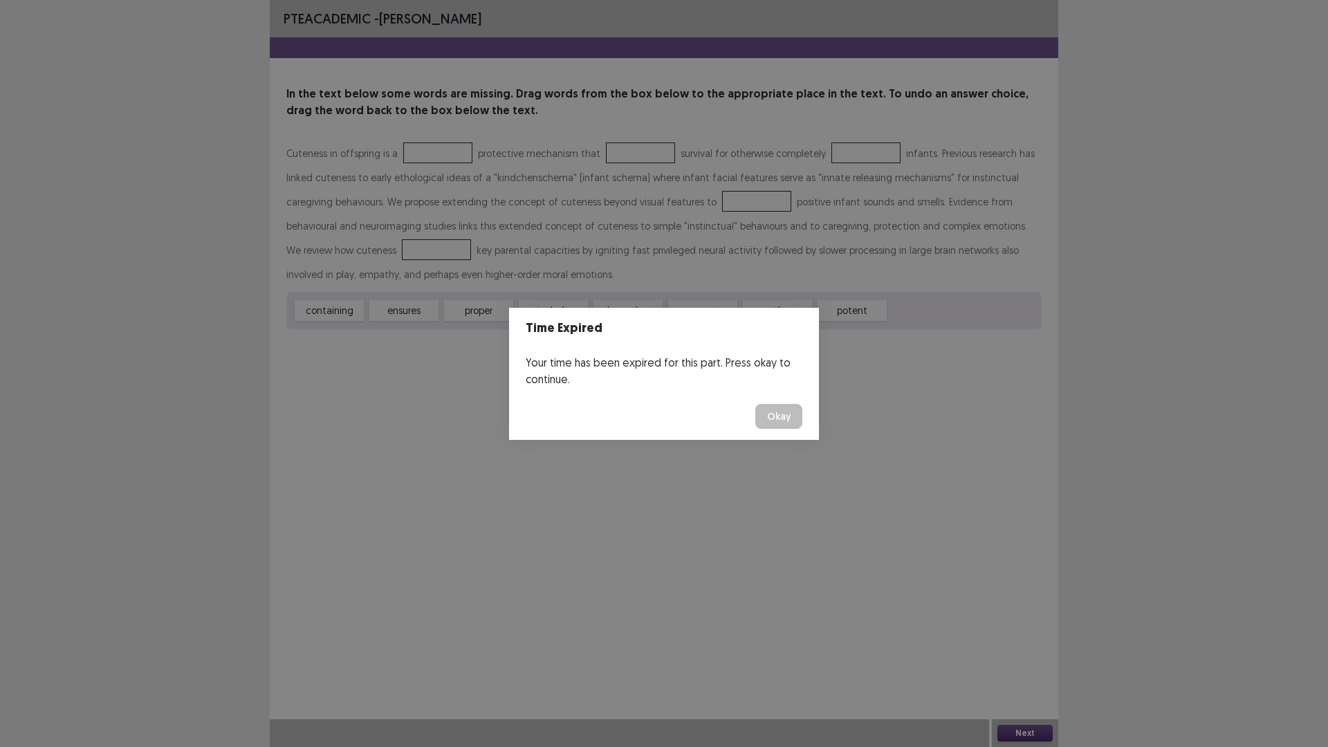
click at [786, 416] on button "Okay" at bounding box center [778, 416] width 47 height 25
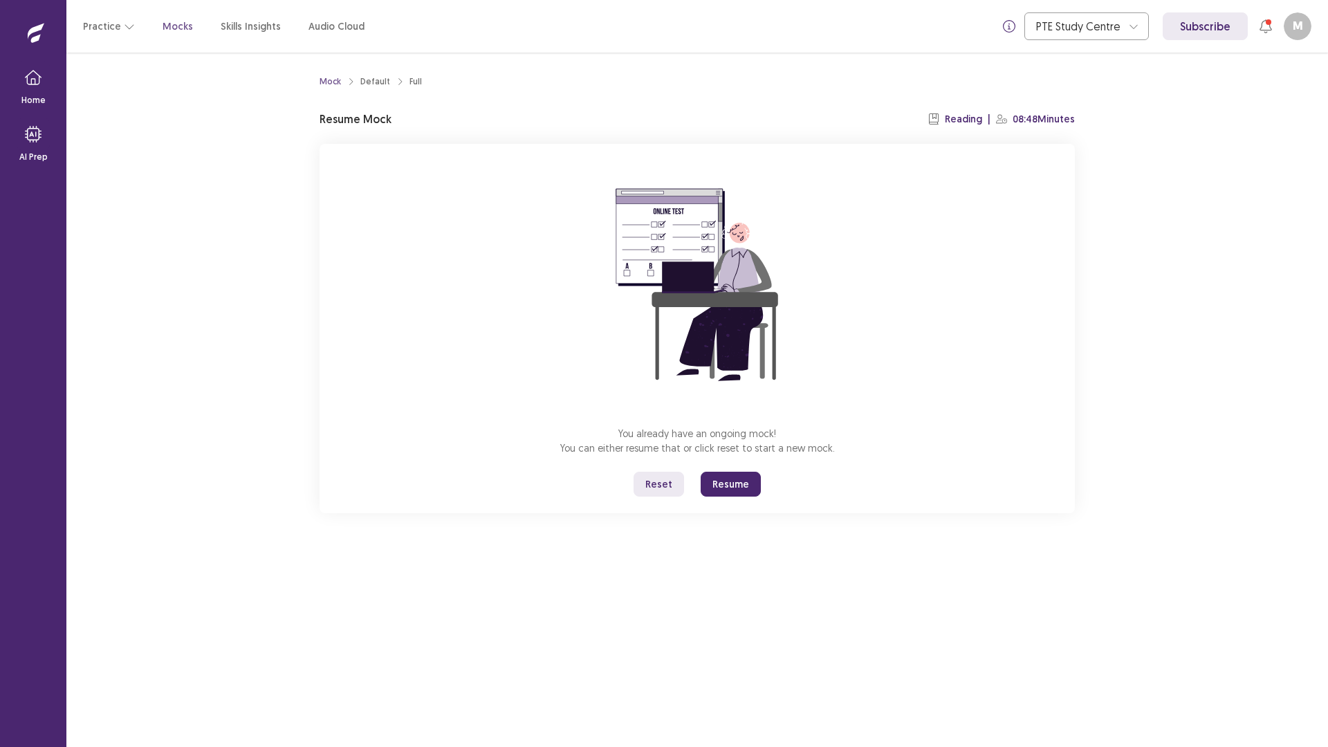
click at [708, 485] on button "Resume" at bounding box center [731, 484] width 60 height 25
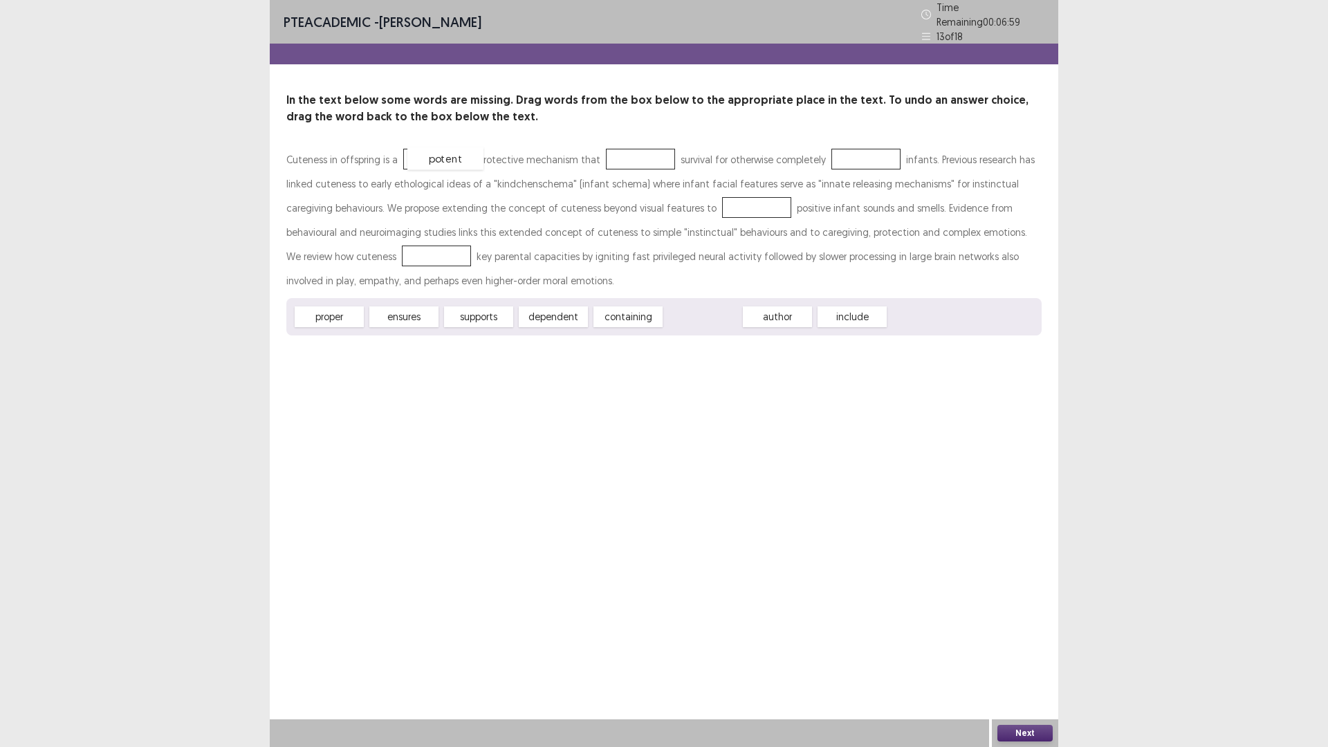
drag, startPoint x: 706, startPoint y: 314, endPoint x: 448, endPoint y: 156, distance: 302.2
drag, startPoint x: 407, startPoint y: 313, endPoint x: 643, endPoint y: 154, distance: 284.9
drag, startPoint x: 414, startPoint y: 308, endPoint x: 865, endPoint y: 150, distance: 477.8
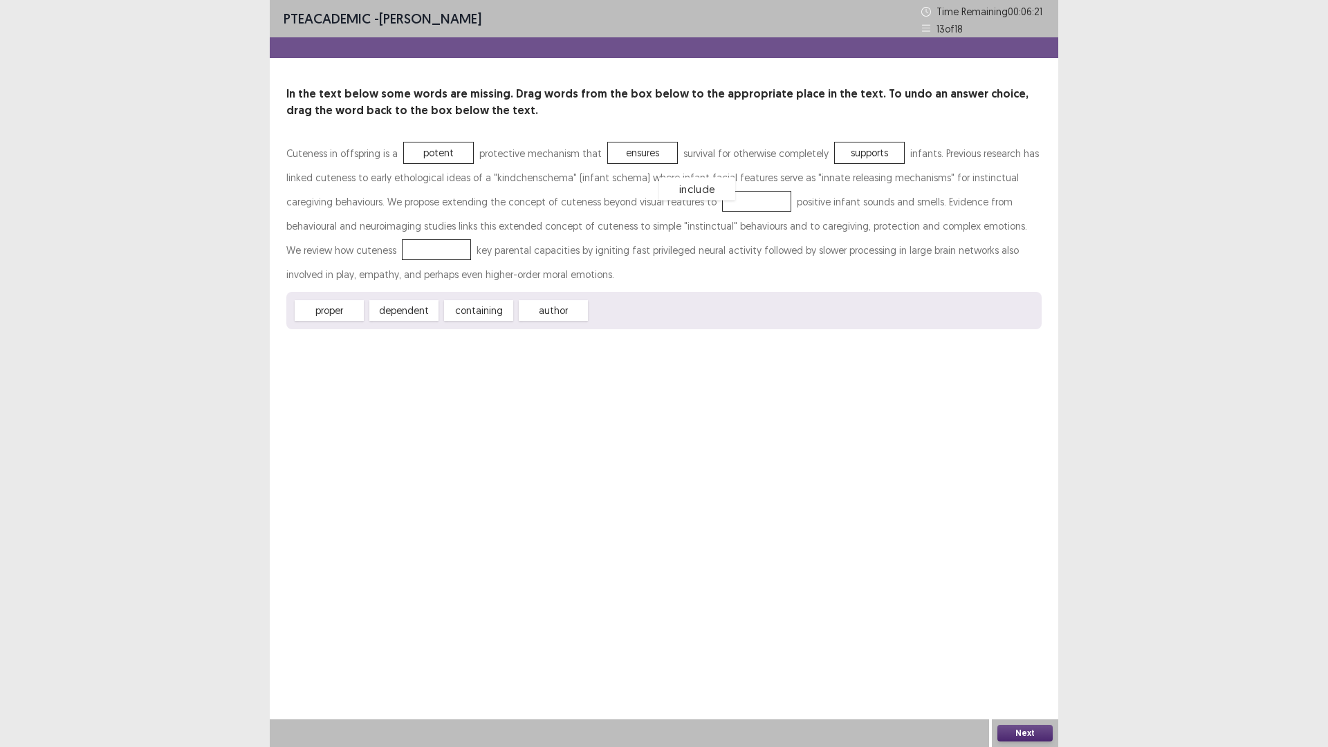
drag, startPoint x: 623, startPoint y: 316, endPoint x: 692, endPoint y: 194, distance: 140.0
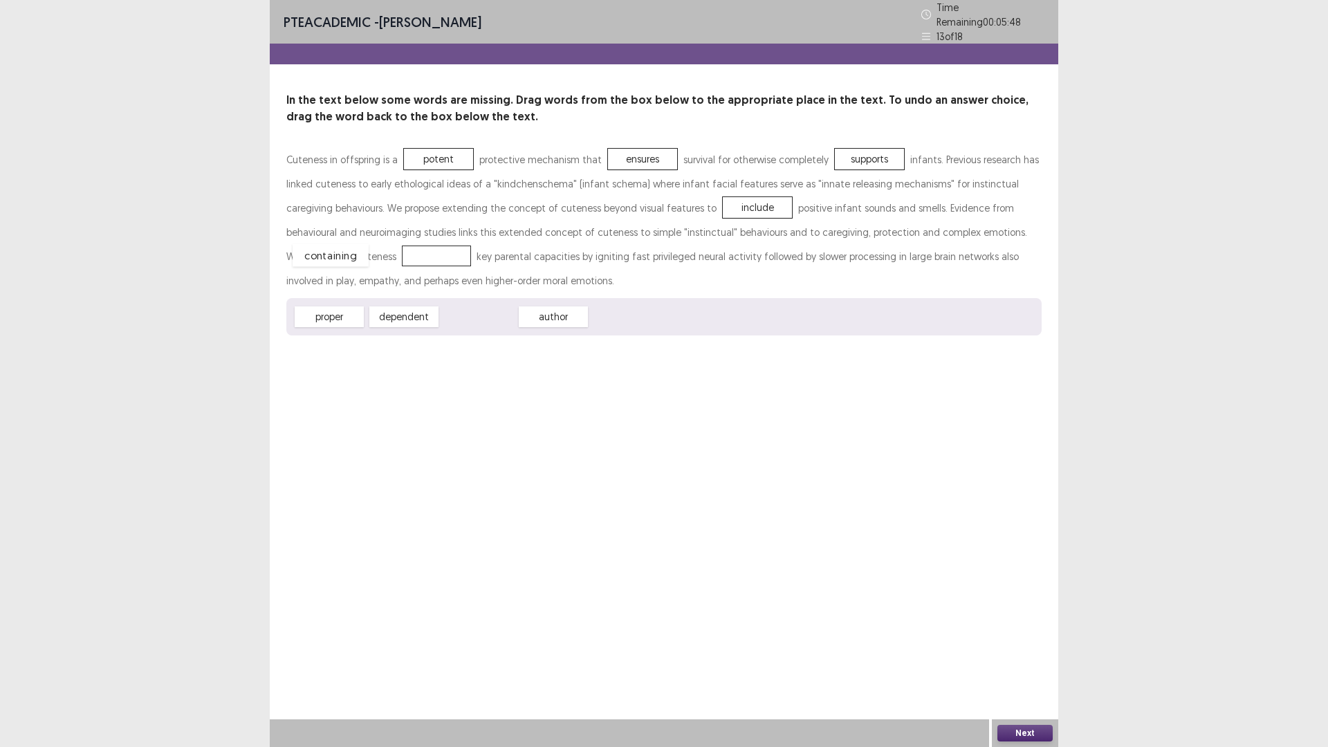
drag, startPoint x: 468, startPoint y: 313, endPoint x: 320, endPoint y: 251, distance: 160.3
click at [1011, 653] on button "Next" at bounding box center [1024, 733] width 55 height 17
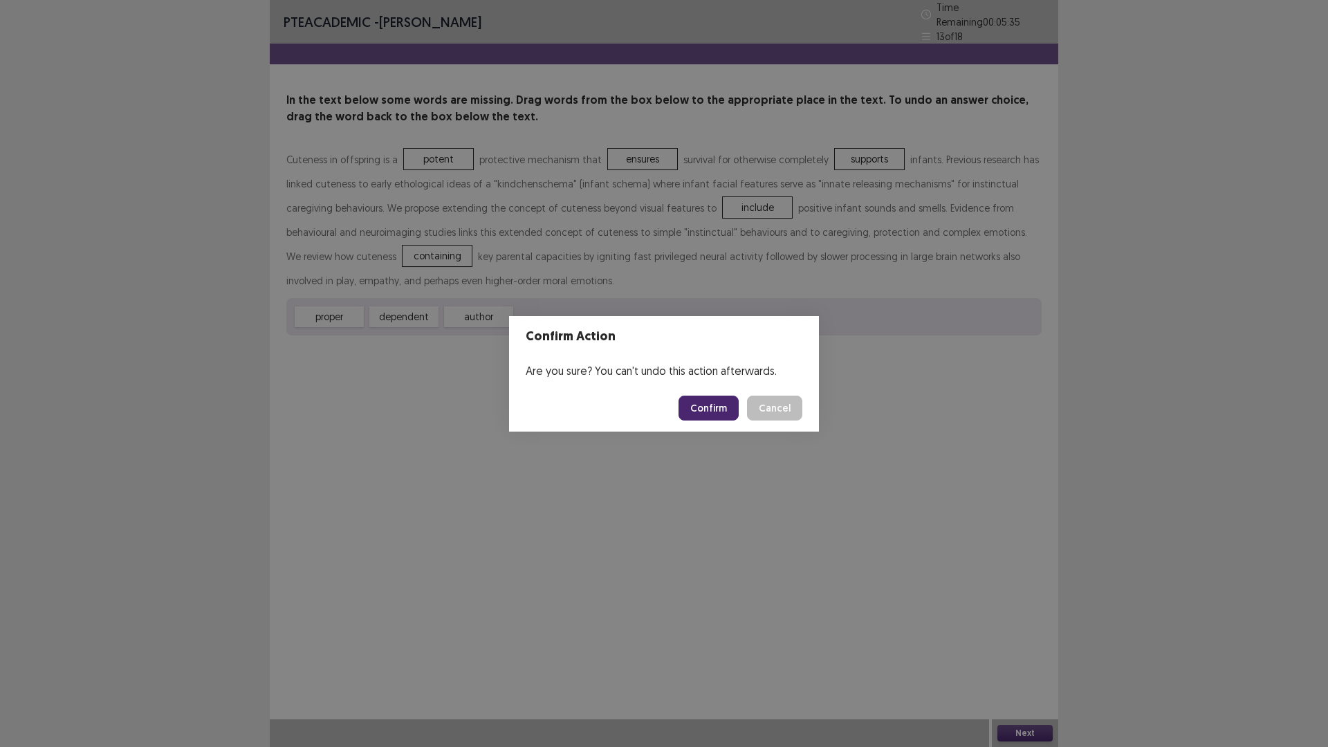
click at [726, 400] on button "Confirm" at bounding box center [709, 408] width 60 height 25
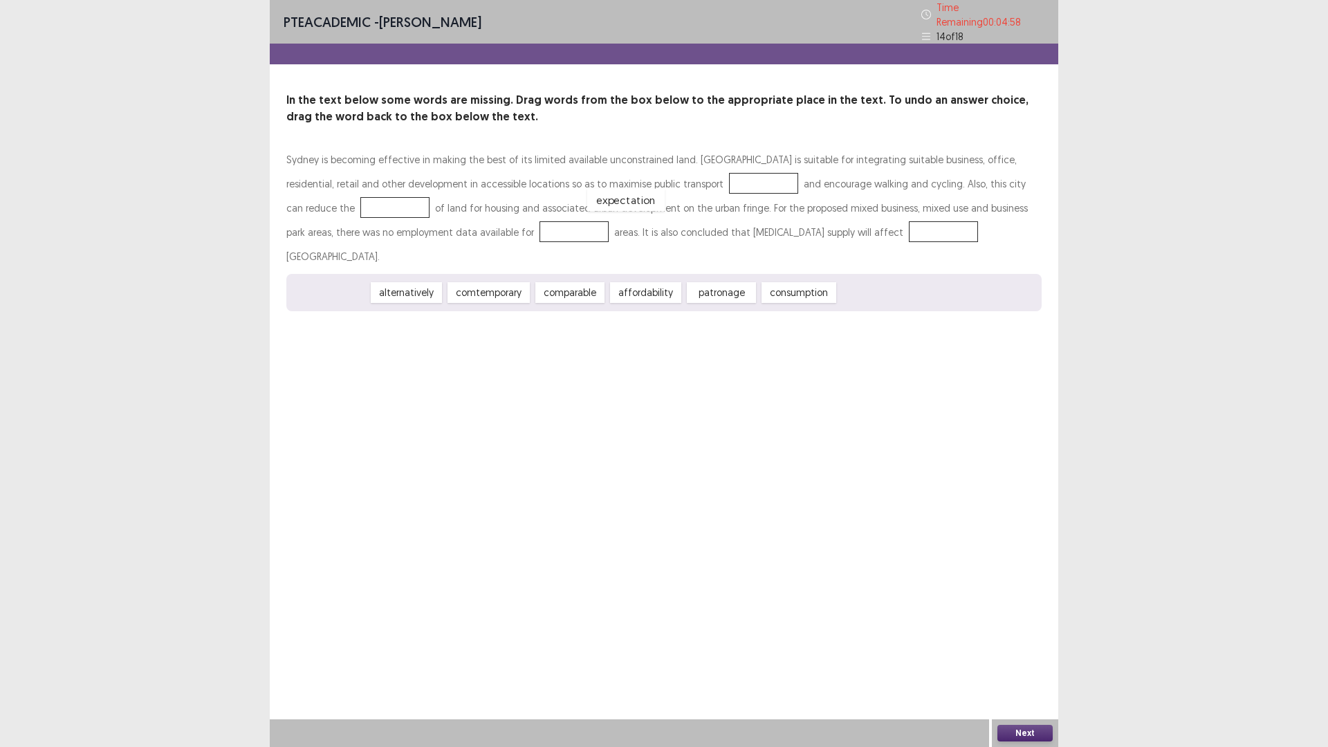
drag, startPoint x: 336, startPoint y: 264, endPoint x: 632, endPoint y: 172, distance: 310.2
drag, startPoint x: 559, startPoint y: 264, endPoint x: 374, endPoint y: 179, distance: 204.0
click at [374, 196] on span "affordability" at bounding box center [384, 207] width 78 height 23
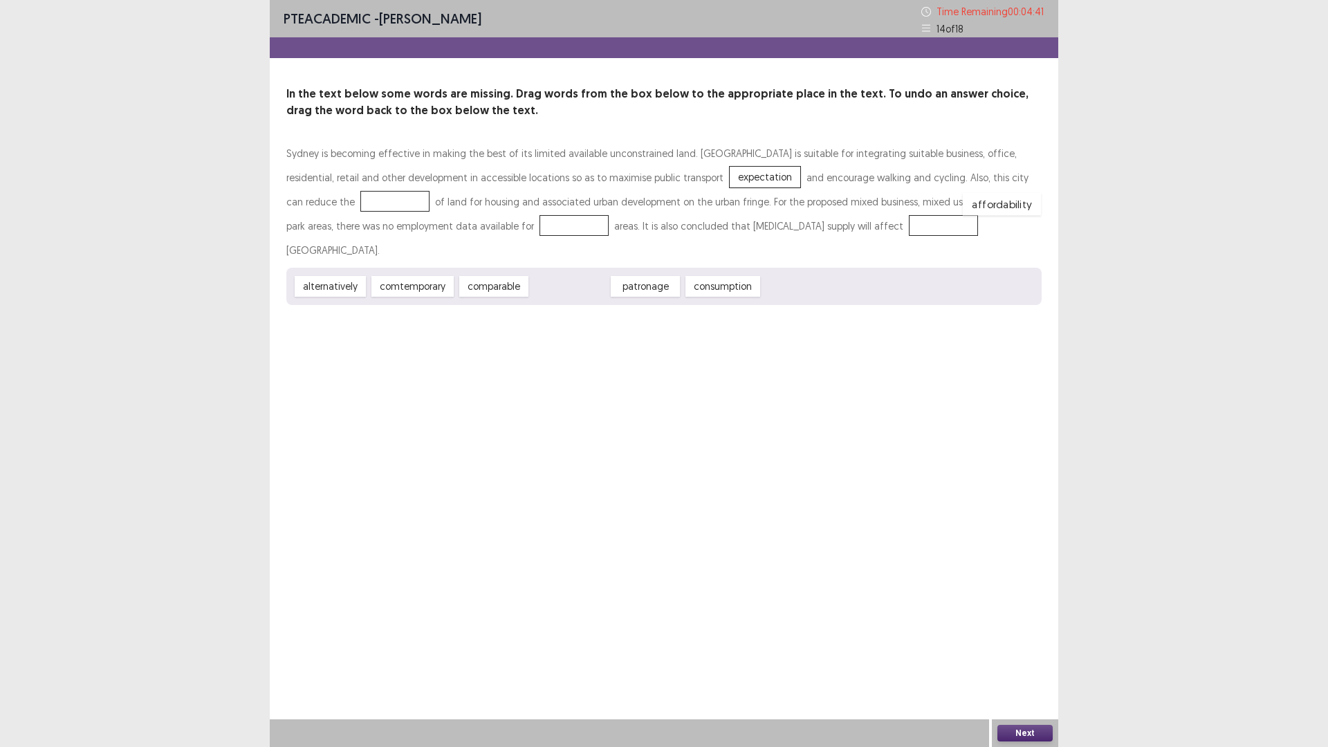
drag, startPoint x: 554, startPoint y: 261, endPoint x: 986, endPoint y: 179, distance: 440.1
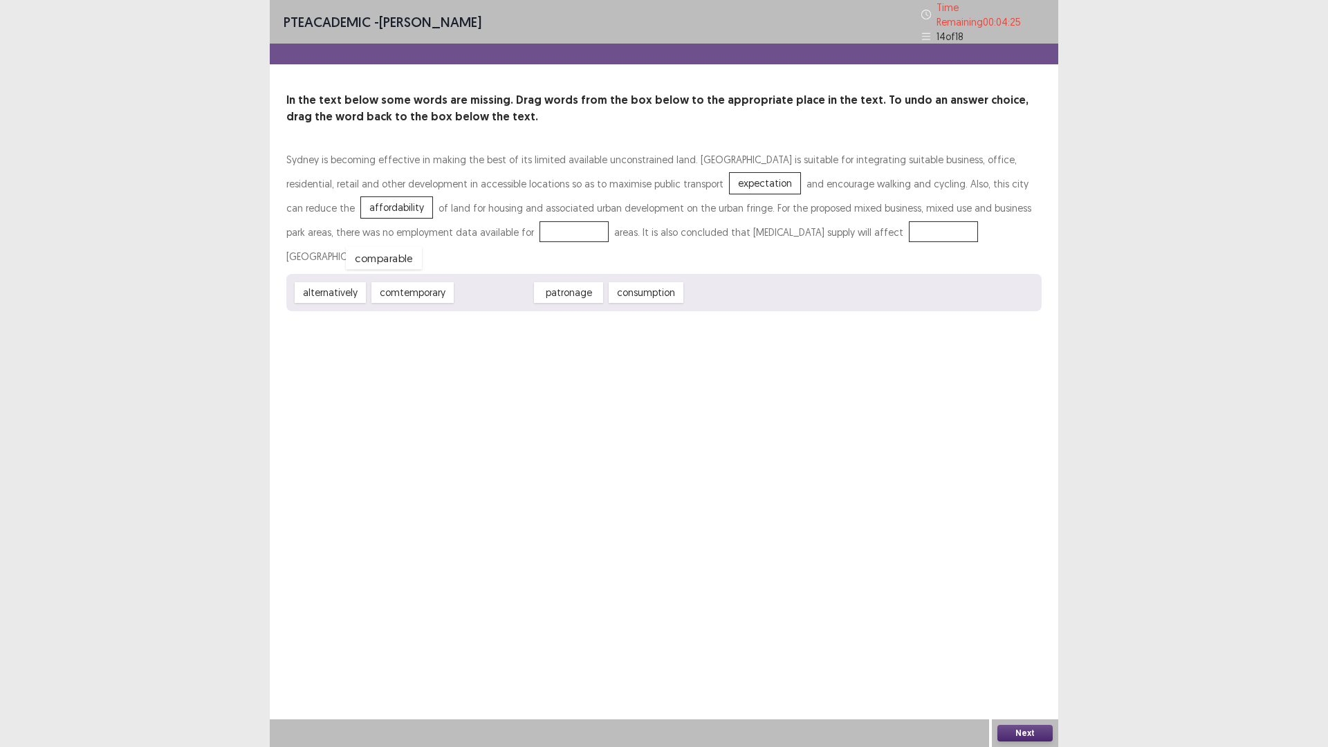
drag, startPoint x: 492, startPoint y: 263, endPoint x: 382, endPoint y: 228, distance: 115.3
drag, startPoint x: 986, startPoint y: 185, endPoint x: 740, endPoint y: 230, distance: 250.3
drag, startPoint x: 546, startPoint y: 265, endPoint x: 977, endPoint y: 180, distance: 439.9
click at [1013, 653] on button "Next" at bounding box center [1024, 733] width 55 height 17
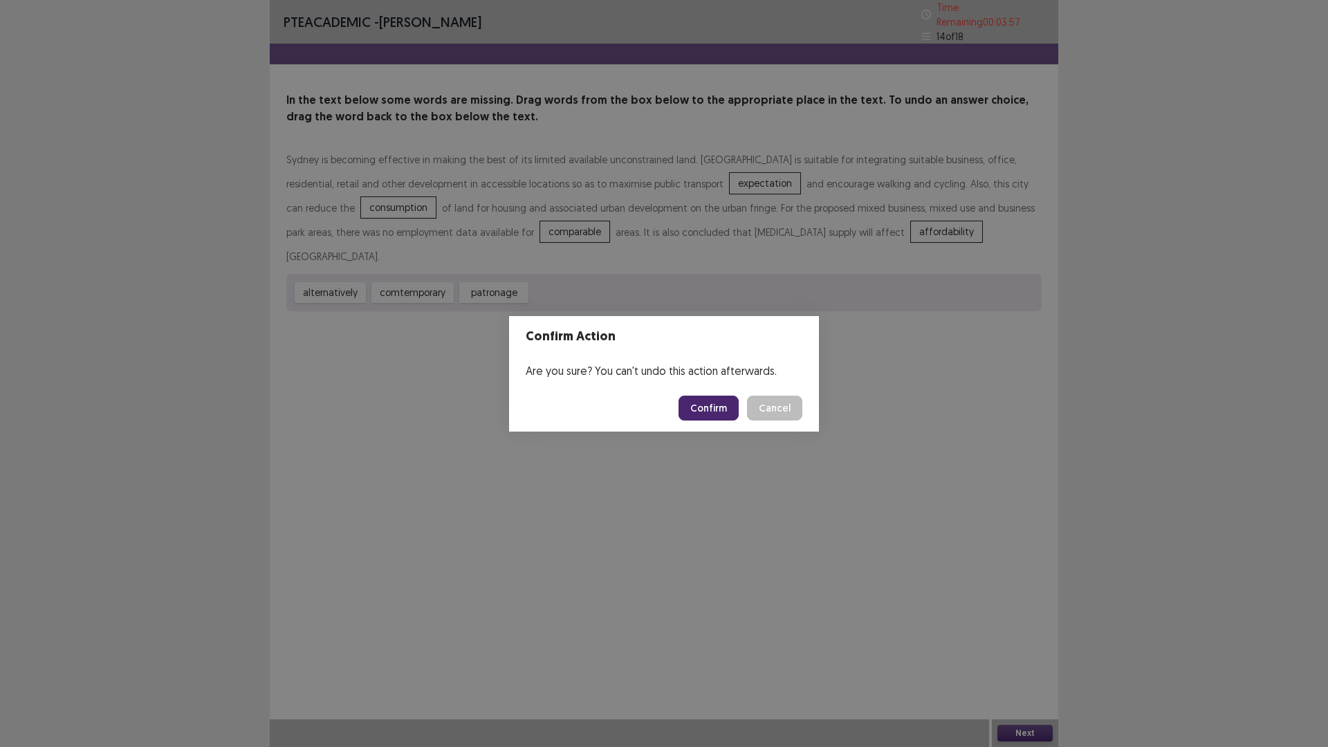
click at [710, 407] on button "Confirm" at bounding box center [709, 408] width 60 height 25
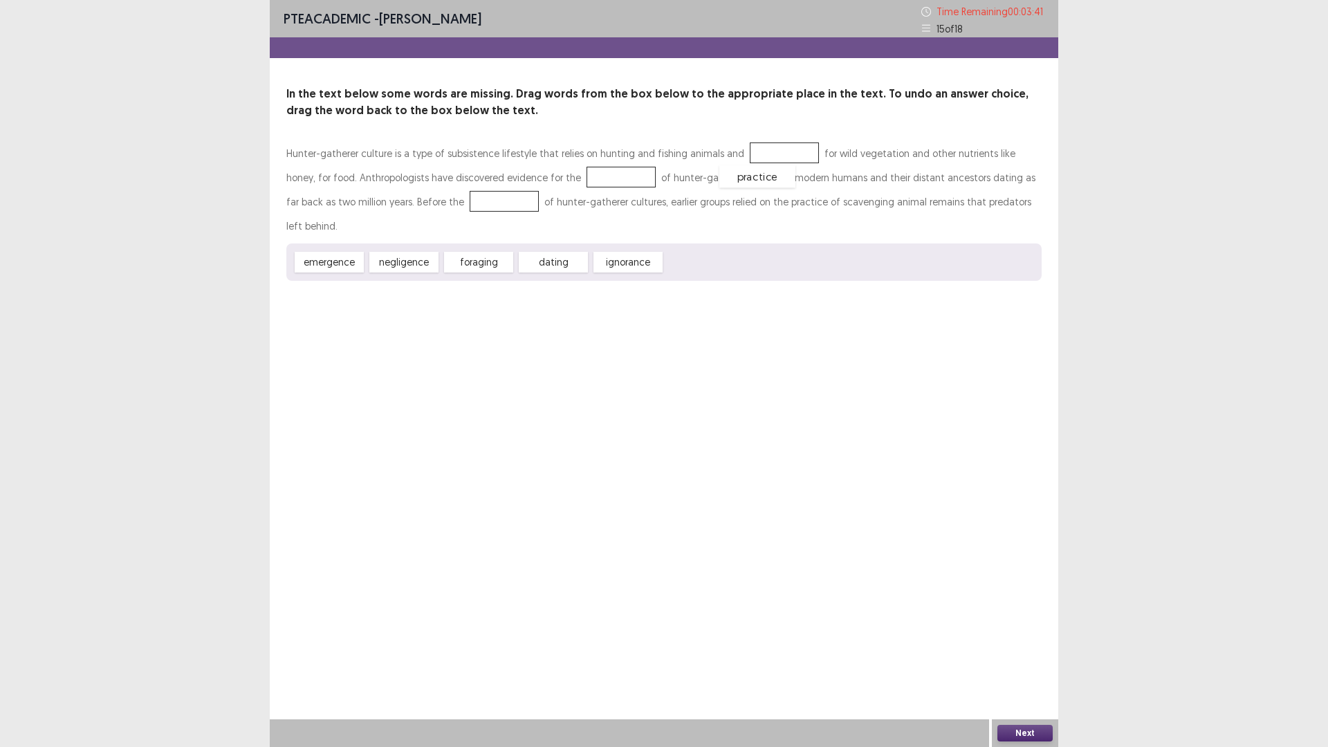
drag, startPoint x: 703, startPoint y: 241, endPoint x: 757, endPoint y: 156, distance: 101.7
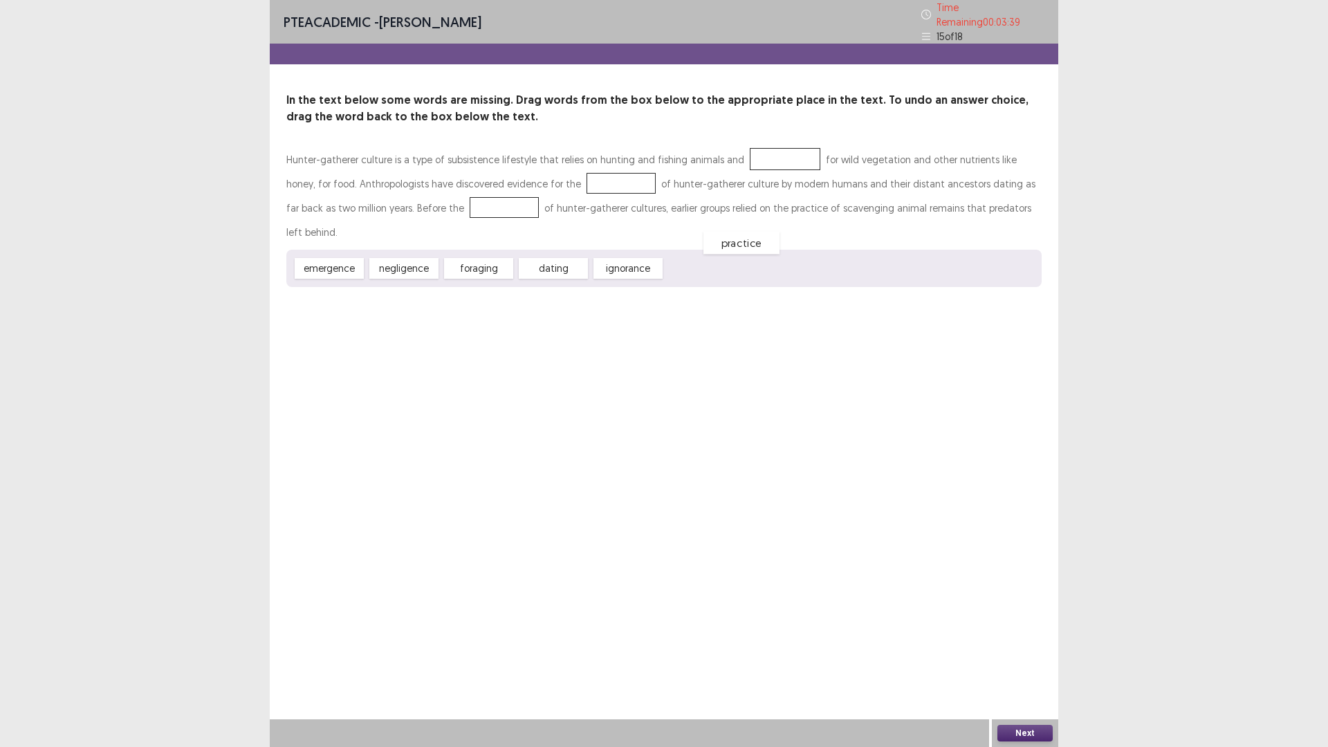
drag, startPoint x: 757, startPoint y: 156, endPoint x: 714, endPoint y: 239, distance: 94.4
drag, startPoint x: 479, startPoint y: 240, endPoint x: 757, endPoint y: 160, distance: 288.7
drag, startPoint x: 558, startPoint y: 241, endPoint x: 571, endPoint y: 179, distance: 63.5
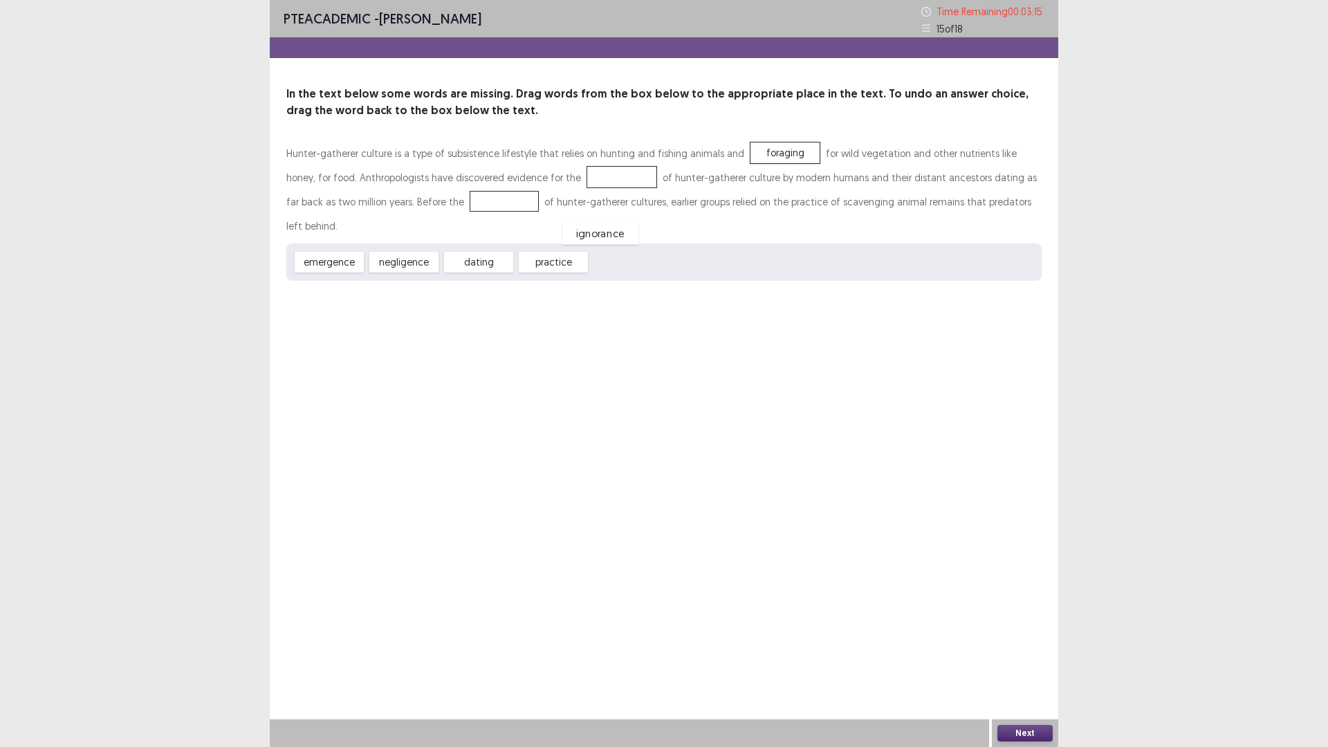
drag, startPoint x: 548, startPoint y: 172, endPoint x: 526, endPoint y: 232, distance: 63.2
click at [317, 251] on span "emergence" at bounding box center [325, 262] width 76 height 23
click at [484, 250] on span "dating" at bounding box center [480, 261] width 76 height 23
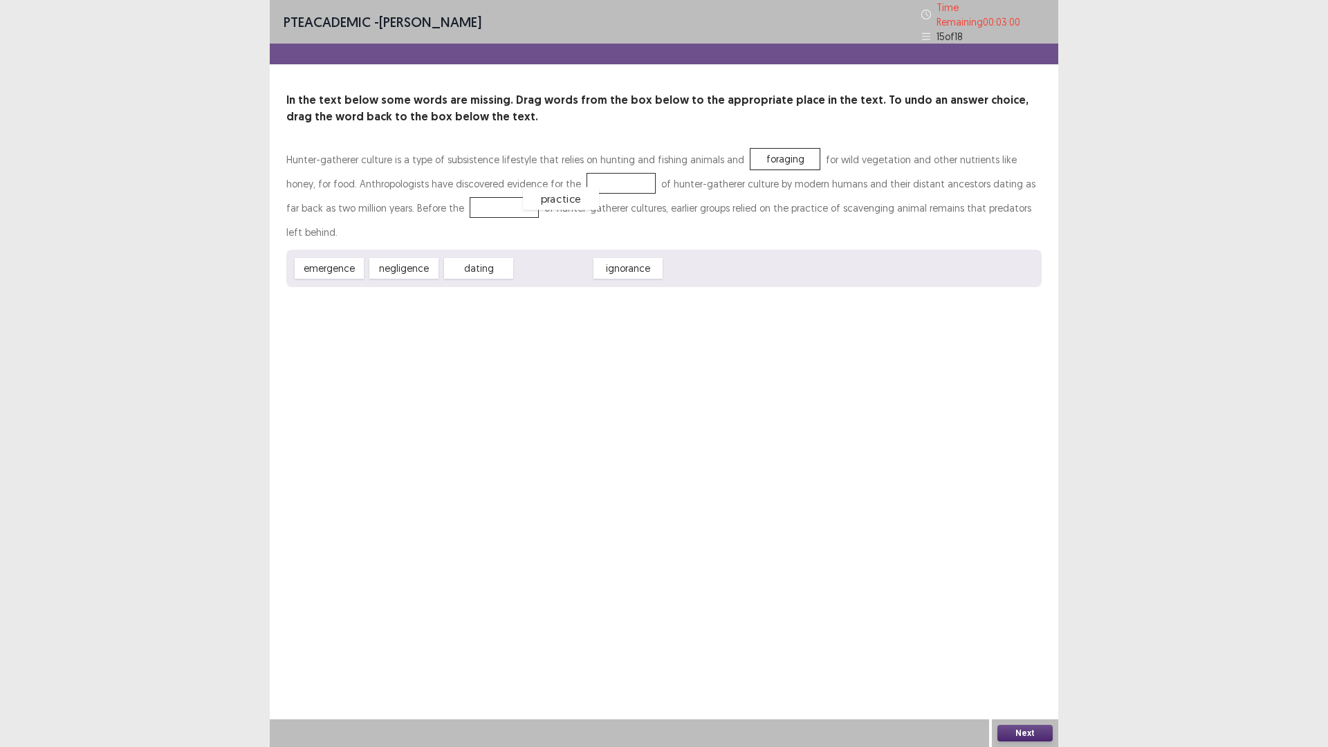
drag, startPoint x: 545, startPoint y: 237, endPoint x: 553, endPoint y: 167, distance: 70.3
drag, startPoint x: 313, startPoint y: 241, endPoint x: 432, endPoint y: 197, distance: 127.4
drag, startPoint x: 1034, startPoint y: 732, endPoint x: 775, endPoint y: 460, distance: 375.7
click at [1029, 653] on div "Next" at bounding box center [1025, 733] width 66 height 28
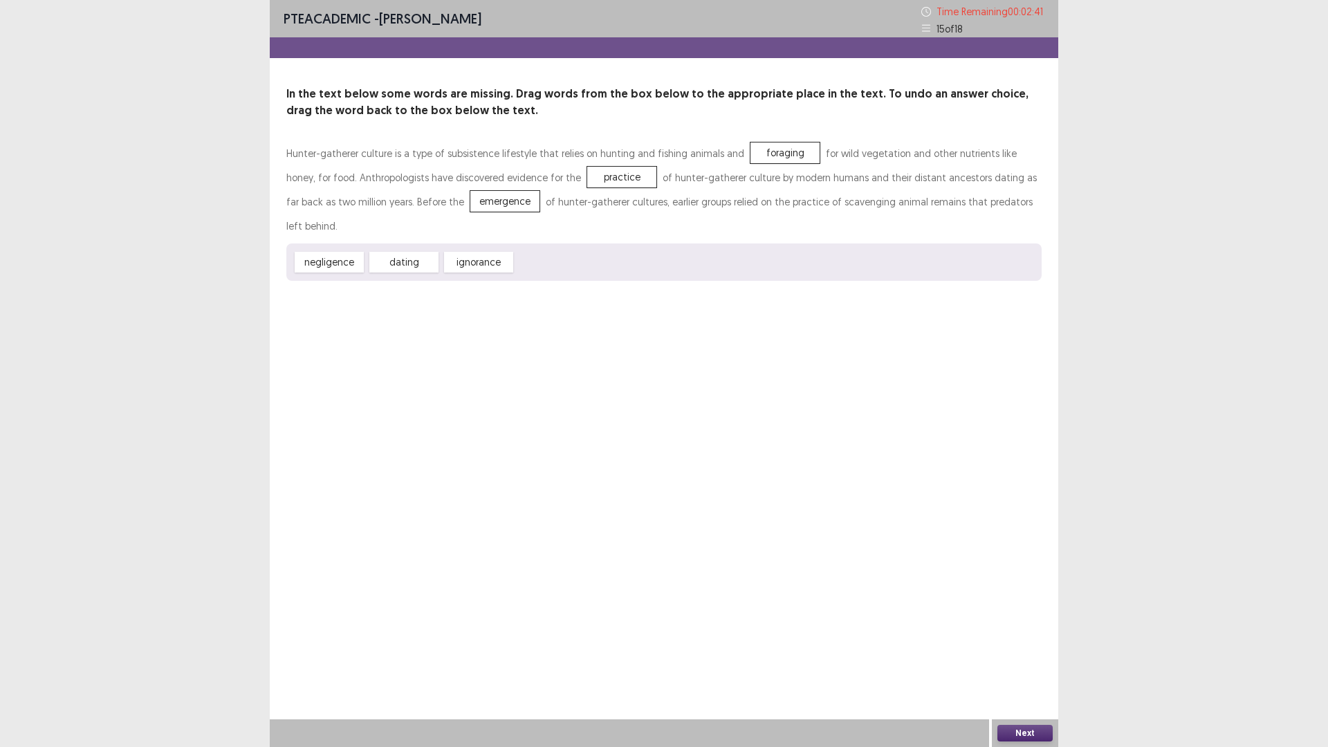
click at [1026, 653] on button "Next" at bounding box center [1024, 733] width 55 height 17
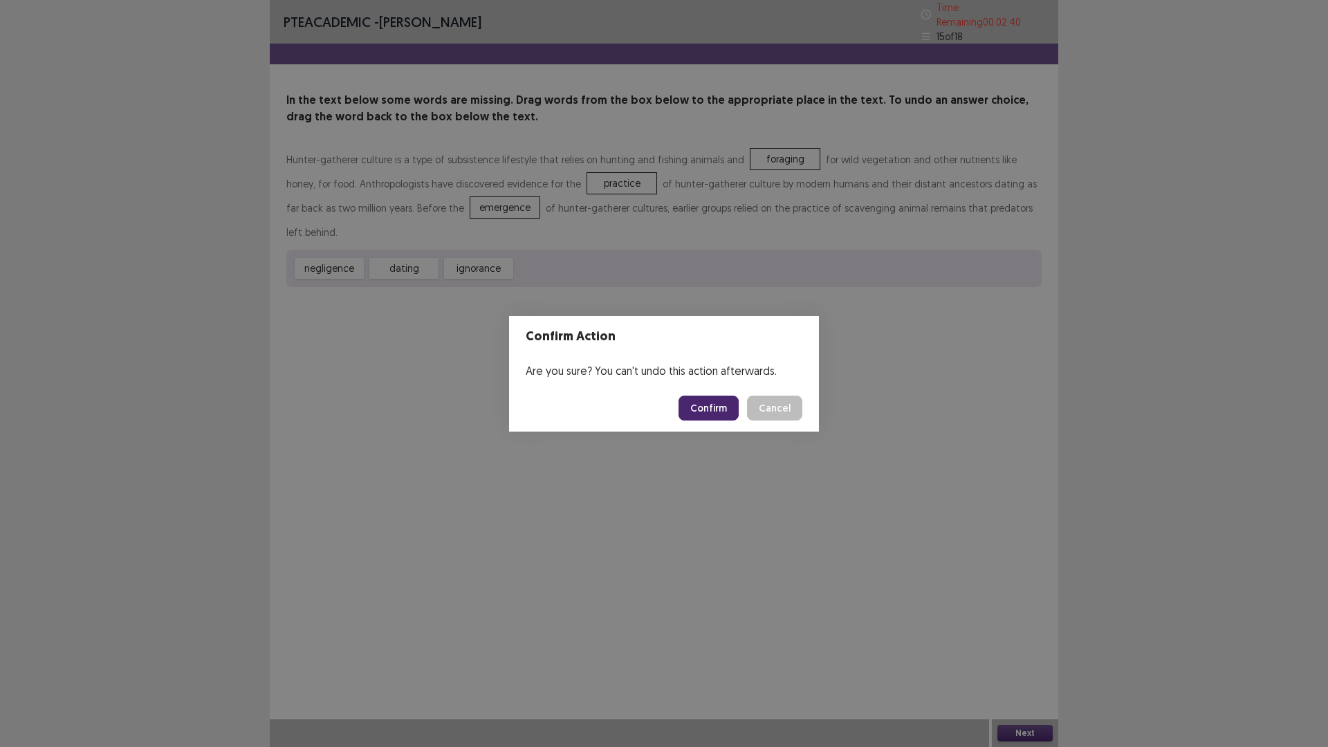
click at [706, 403] on button "Confirm" at bounding box center [709, 408] width 60 height 25
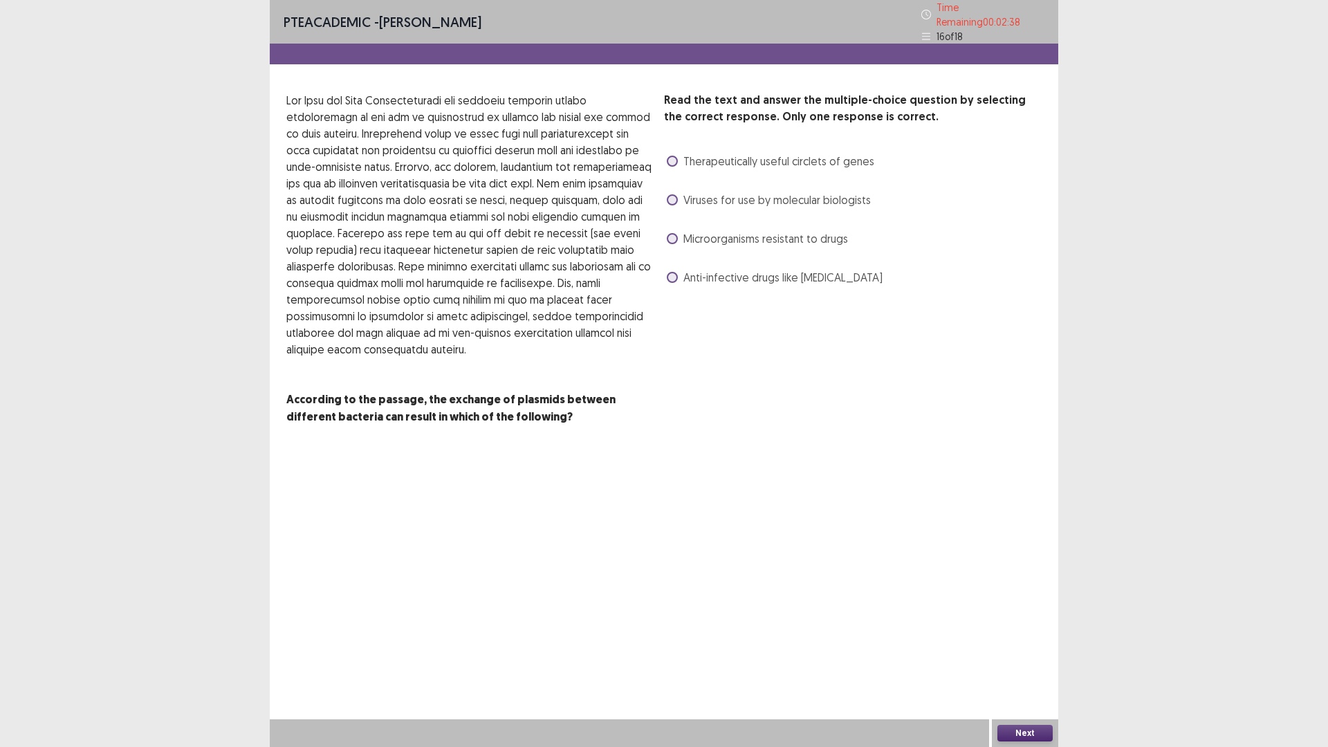
click at [676, 272] on span at bounding box center [672, 277] width 11 height 11
click at [1020, 653] on button "Next" at bounding box center [1024, 733] width 55 height 17
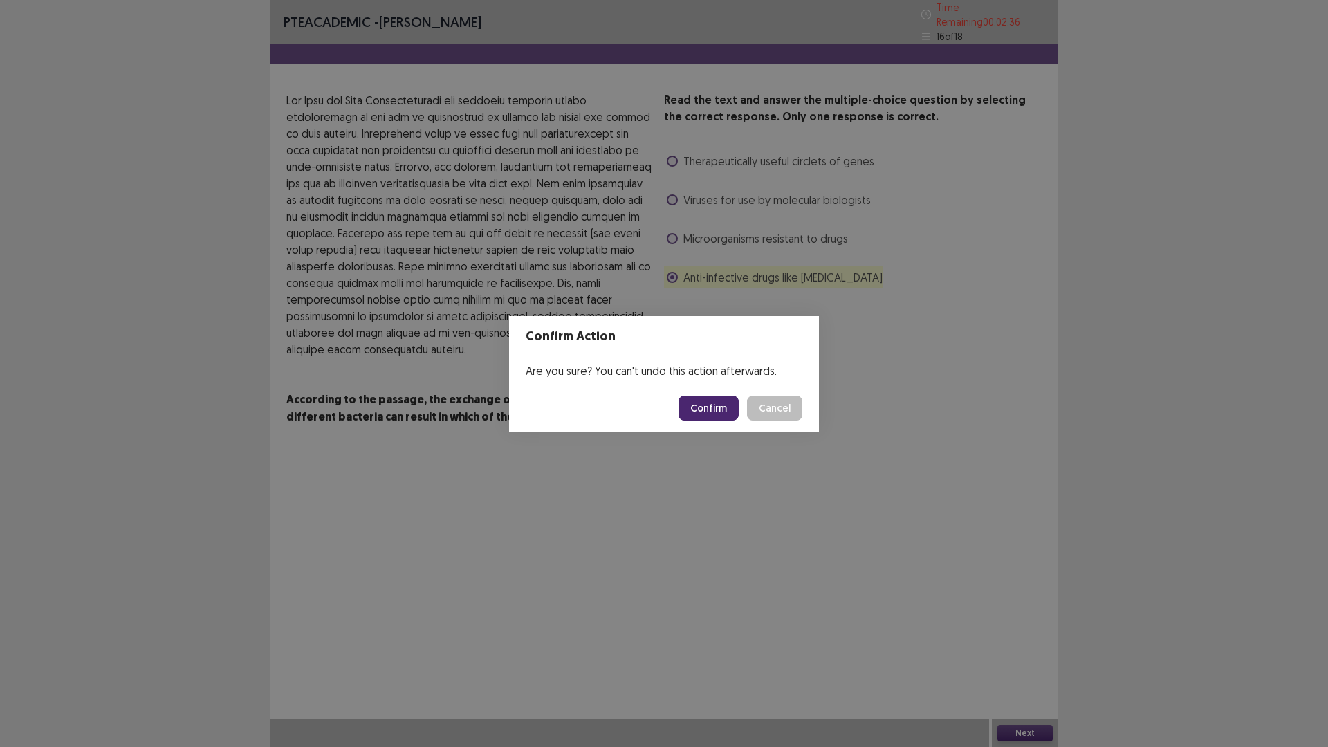
click at [717, 398] on button "Confirm" at bounding box center [709, 408] width 60 height 25
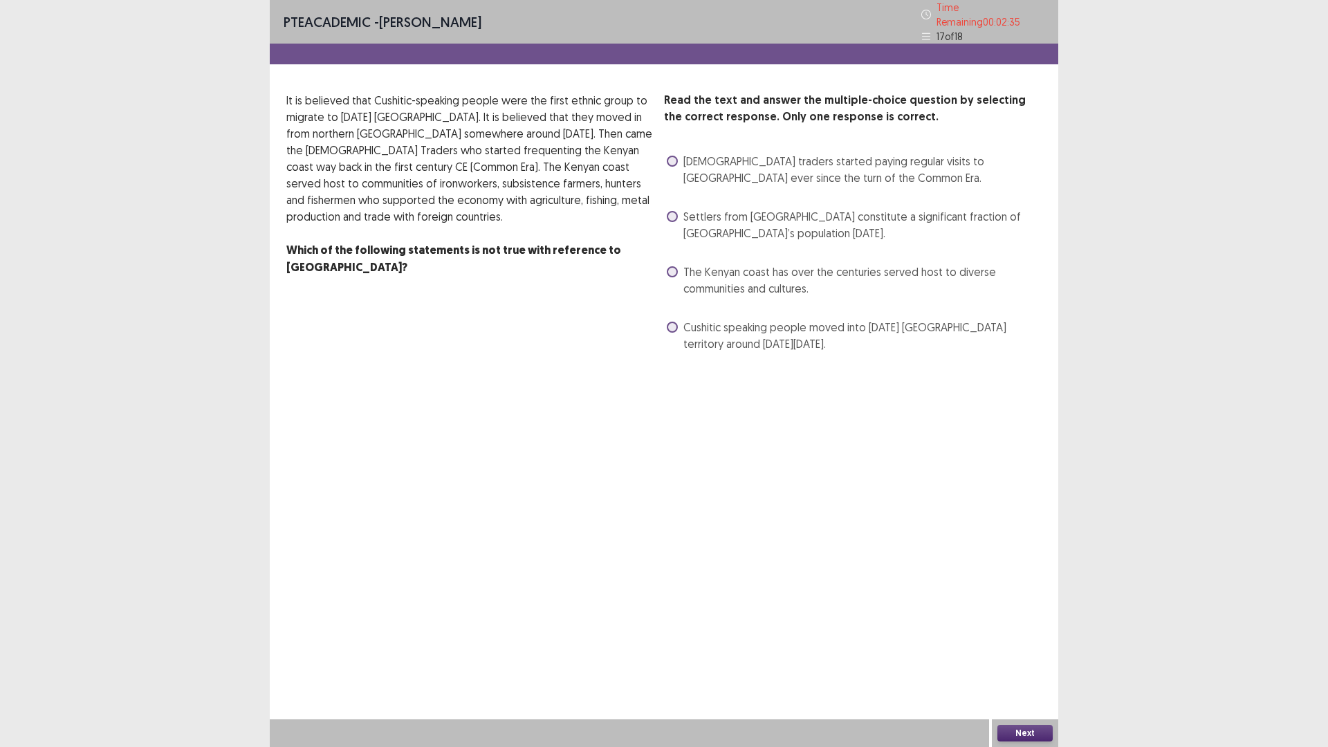
click at [679, 211] on label "Settlers from [GEOGRAPHIC_DATA] constitute a significant fraction of [GEOGRAPHI…" at bounding box center [854, 224] width 375 height 33
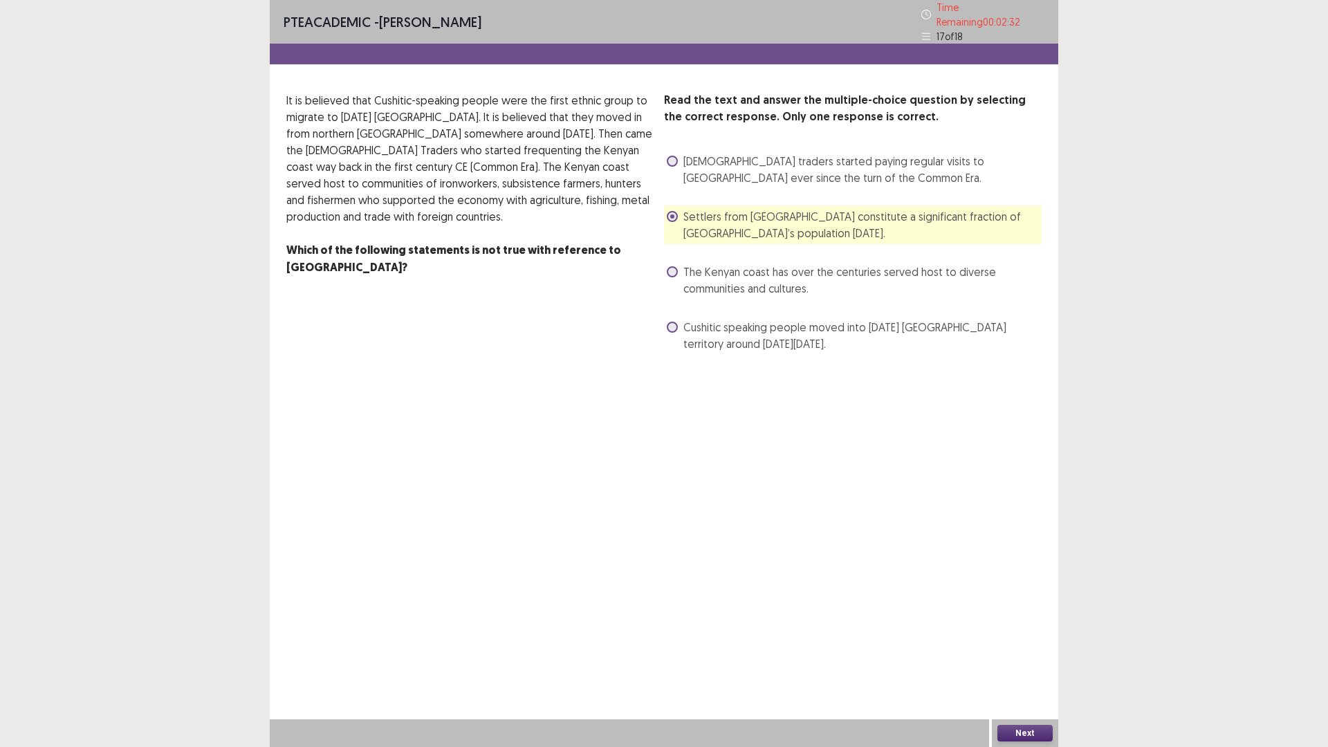
click at [1027, 653] on button "Next" at bounding box center [1024, 733] width 55 height 17
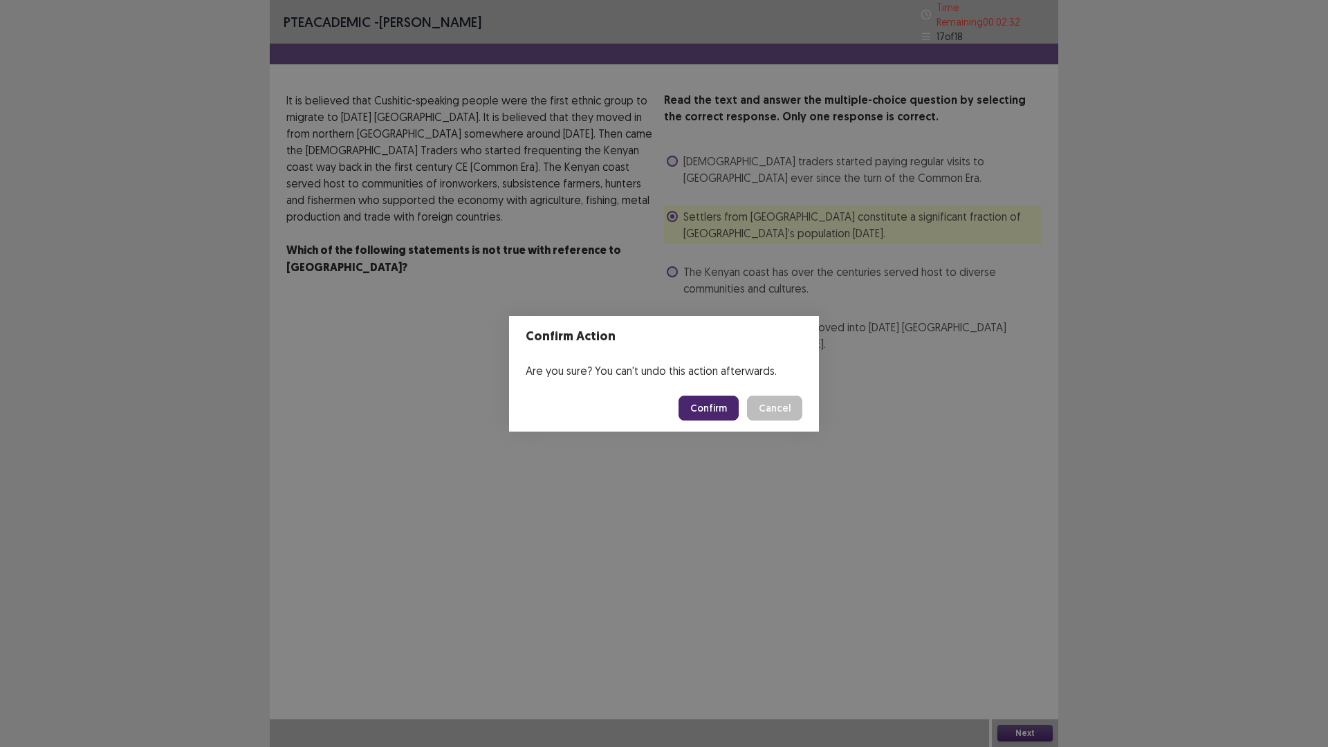
click at [703, 399] on button "Confirm" at bounding box center [709, 408] width 60 height 25
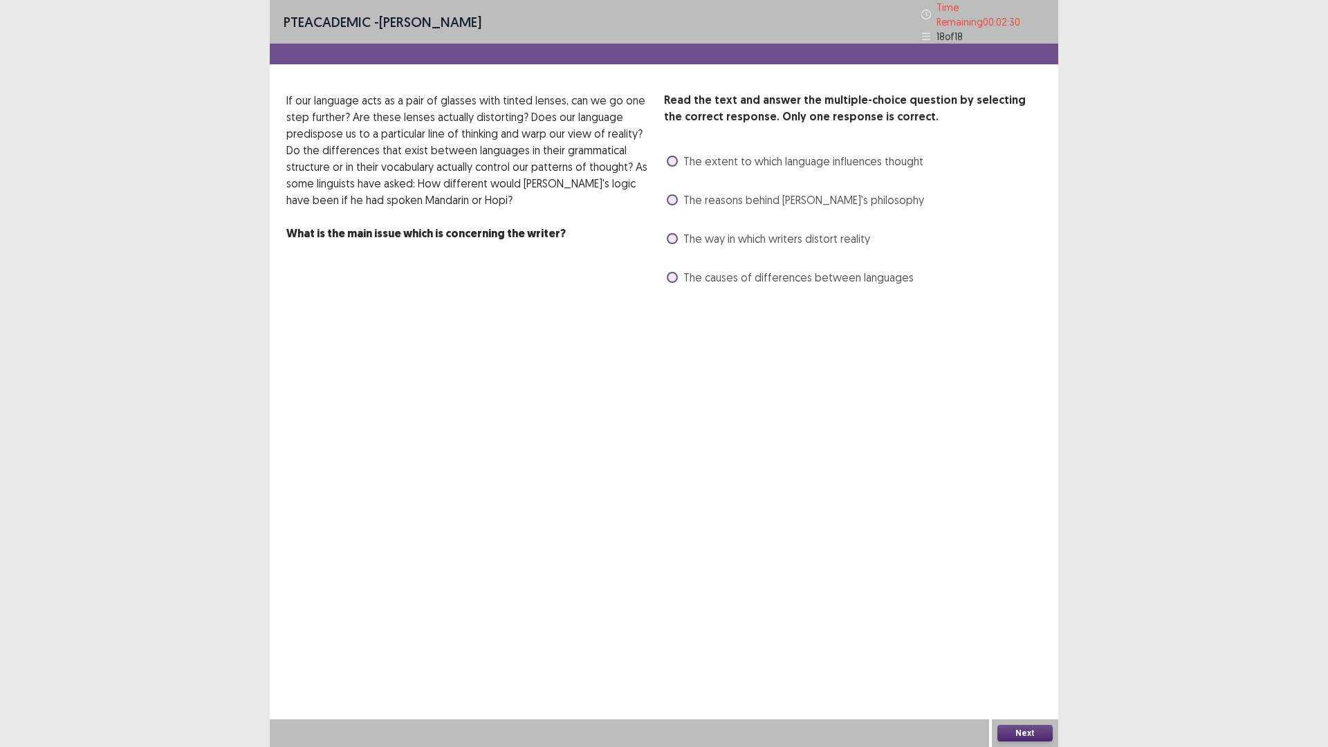
click at [676, 273] on span at bounding box center [672, 277] width 11 height 11
click at [1031, 653] on button "Next" at bounding box center [1024, 733] width 55 height 17
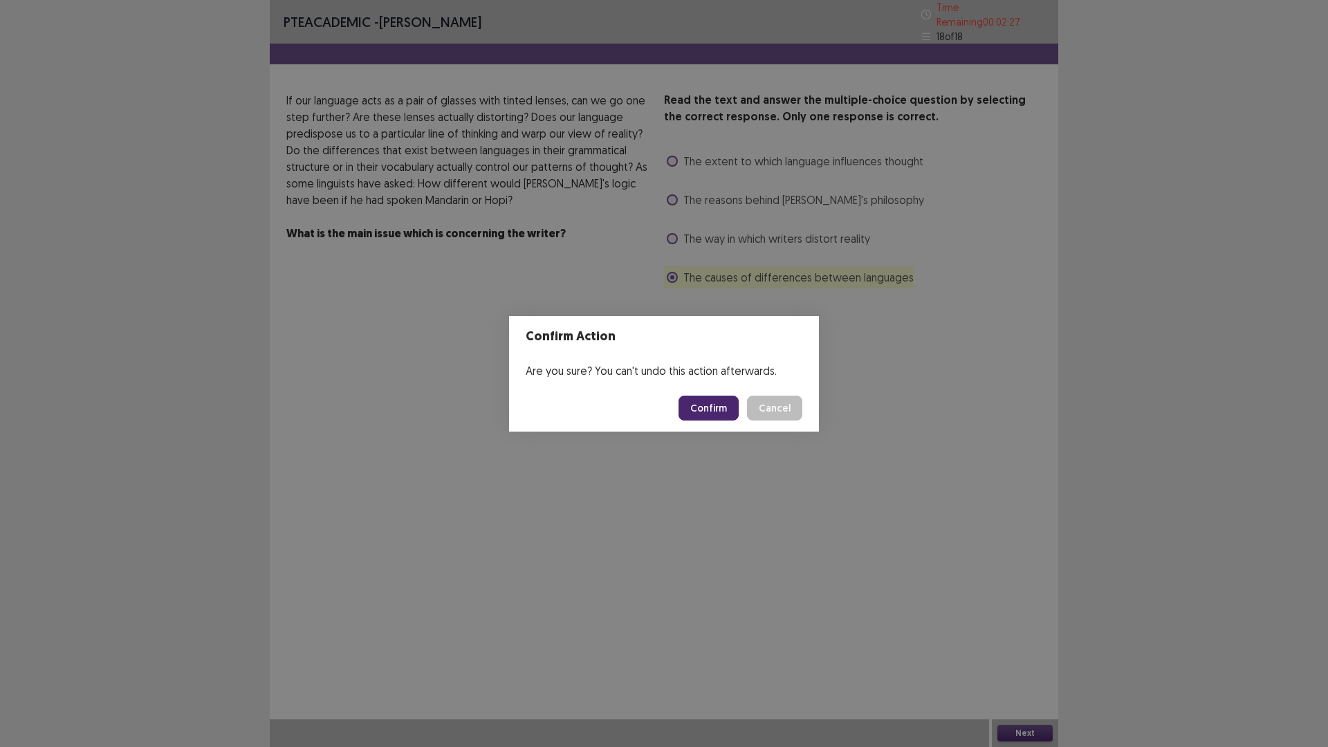
click at [726, 401] on button "Confirm" at bounding box center [709, 408] width 60 height 25
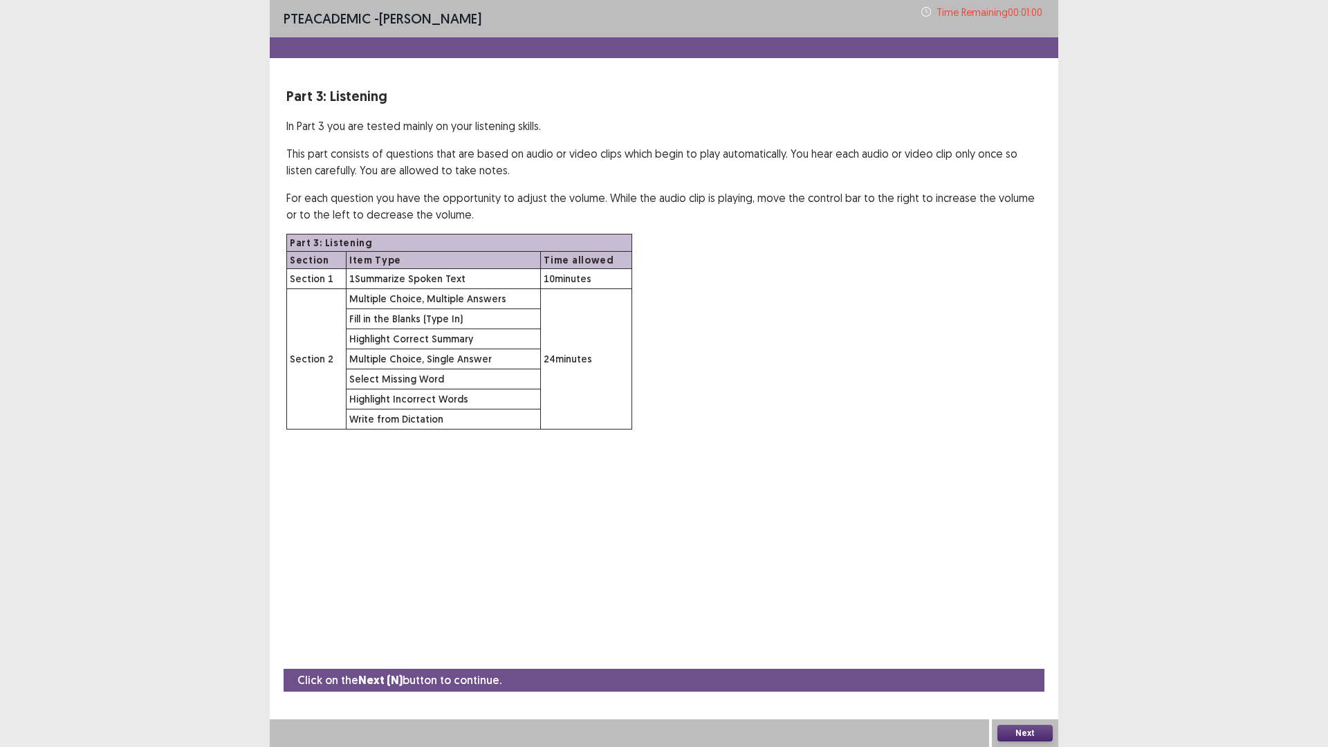
click at [1016, 653] on button "Next" at bounding box center [1024, 733] width 55 height 17
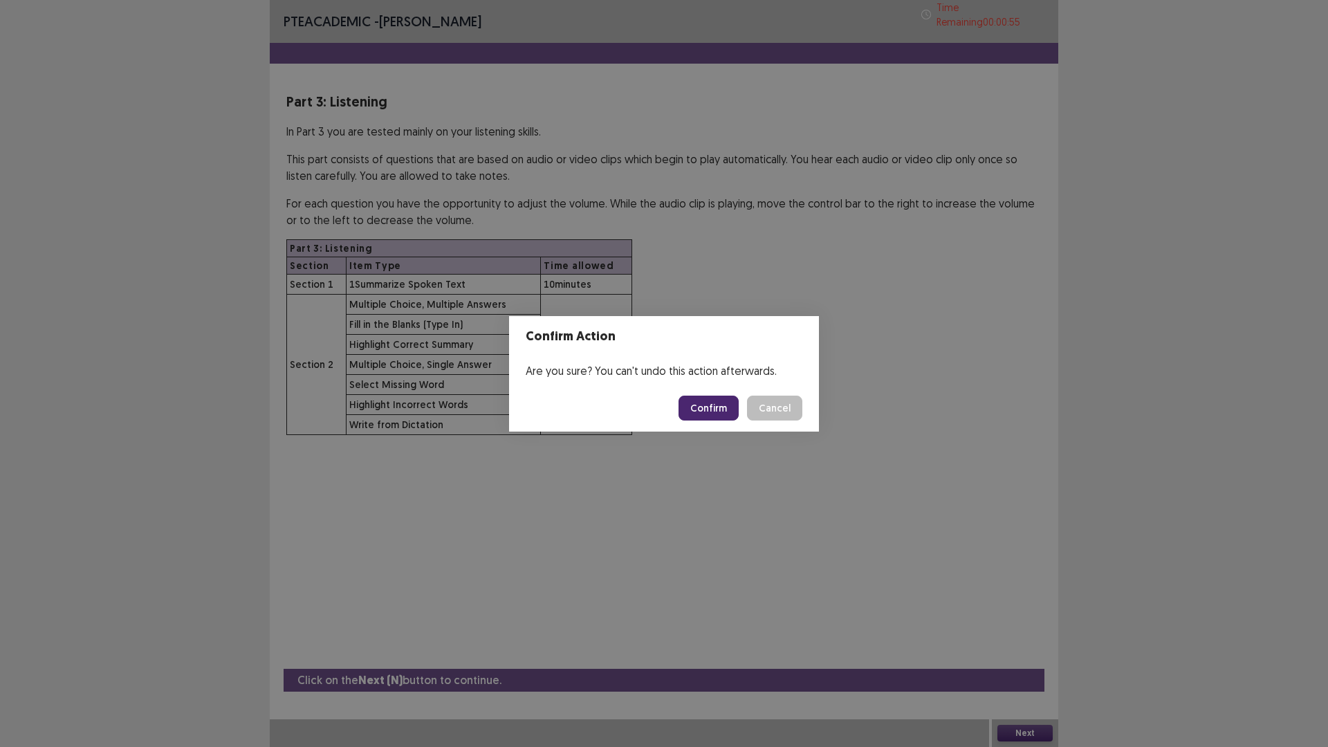
click at [708, 405] on button "Confirm" at bounding box center [709, 408] width 60 height 25
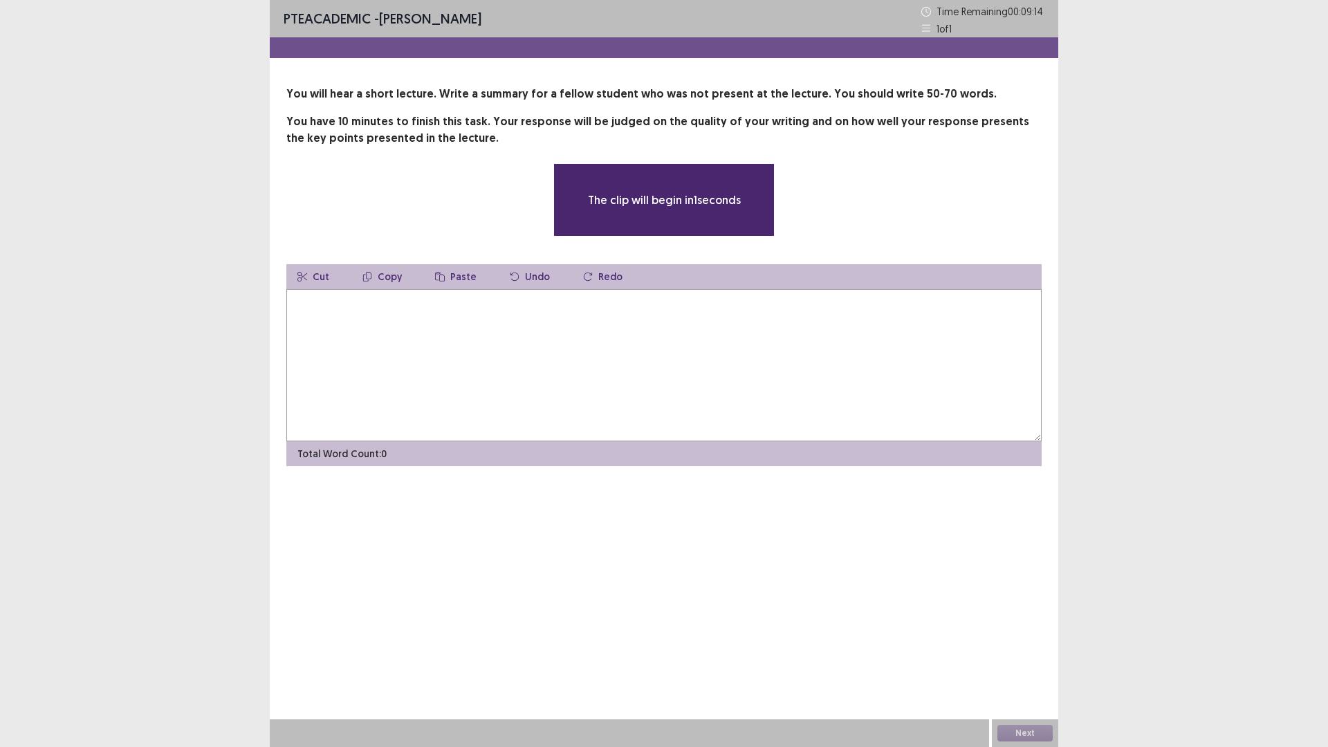
click at [614, 381] on textarea at bounding box center [663, 365] width 755 height 152
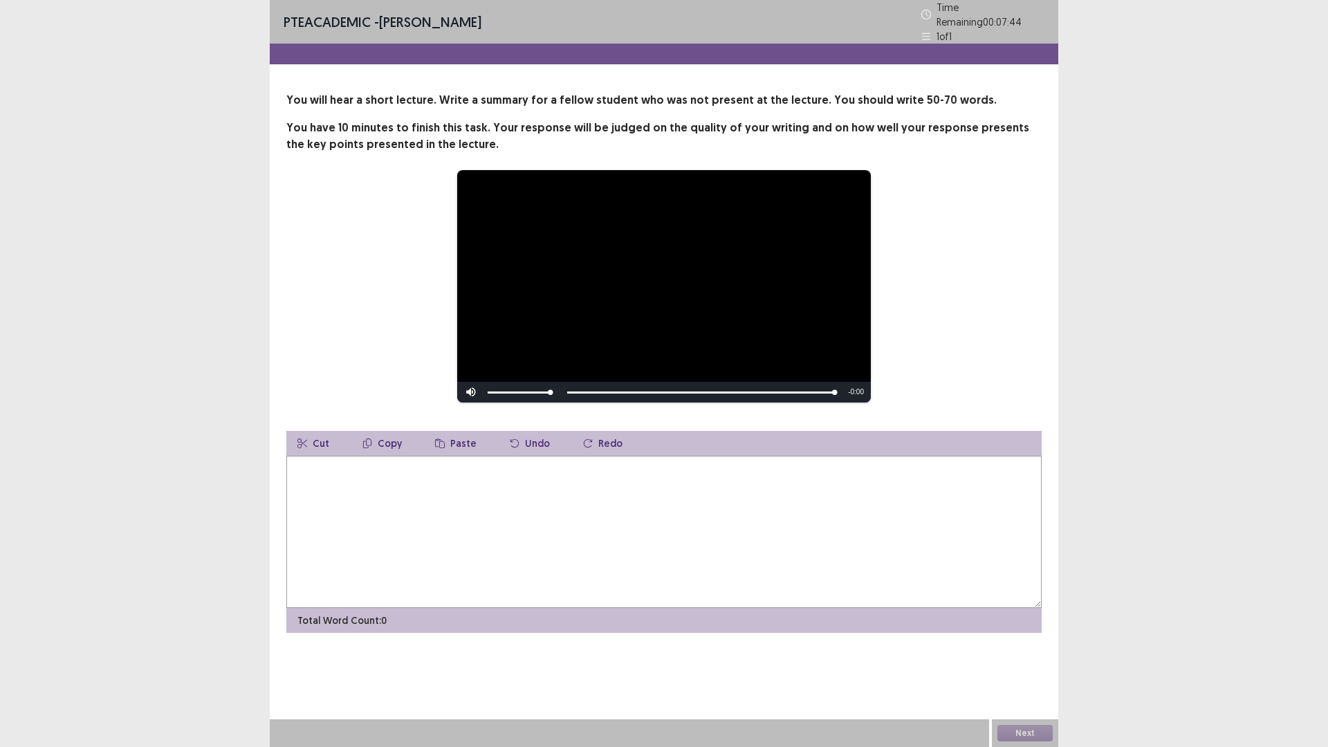
drag, startPoint x: 864, startPoint y: 488, endPoint x: 910, endPoint y: 464, distance: 52.3
click at [872, 485] on textarea at bounding box center [663, 532] width 755 height 152
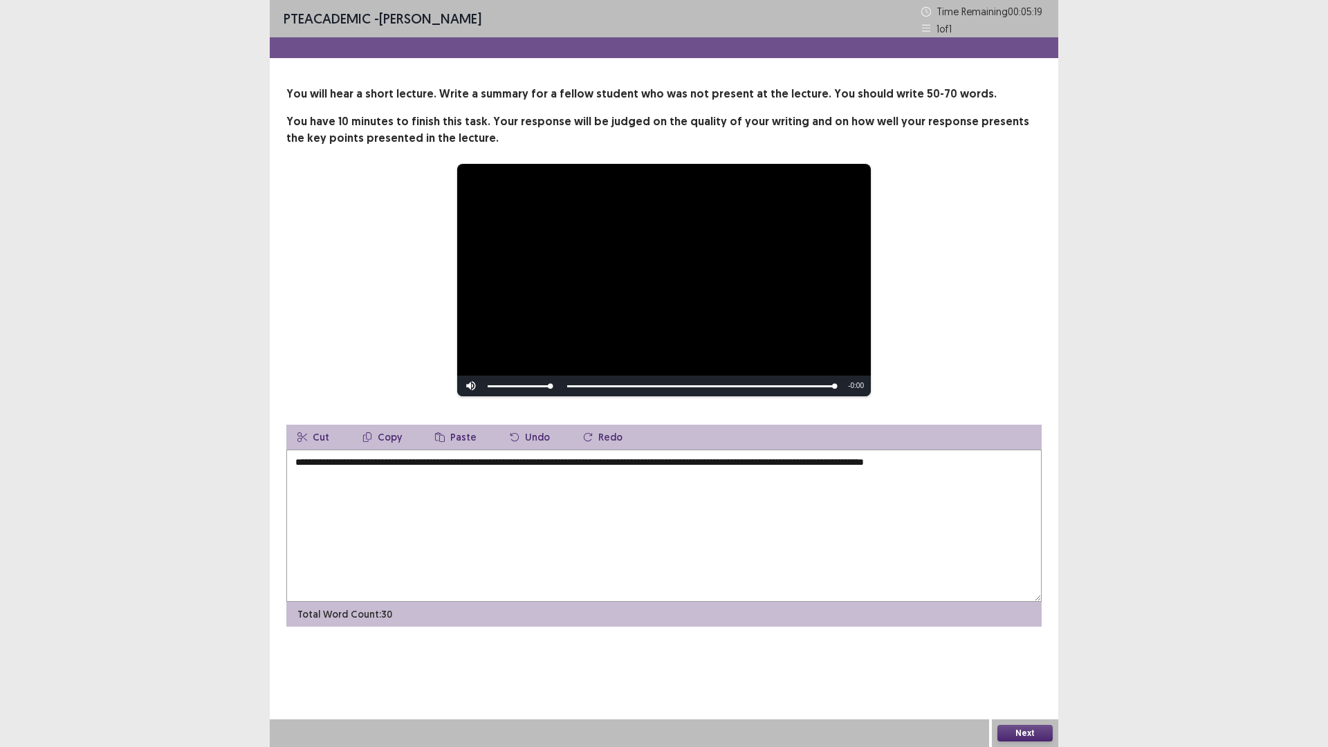
click at [934, 464] on textarea "**********" at bounding box center [663, 526] width 755 height 152
click at [999, 477] on textarea "**********" at bounding box center [663, 526] width 755 height 152
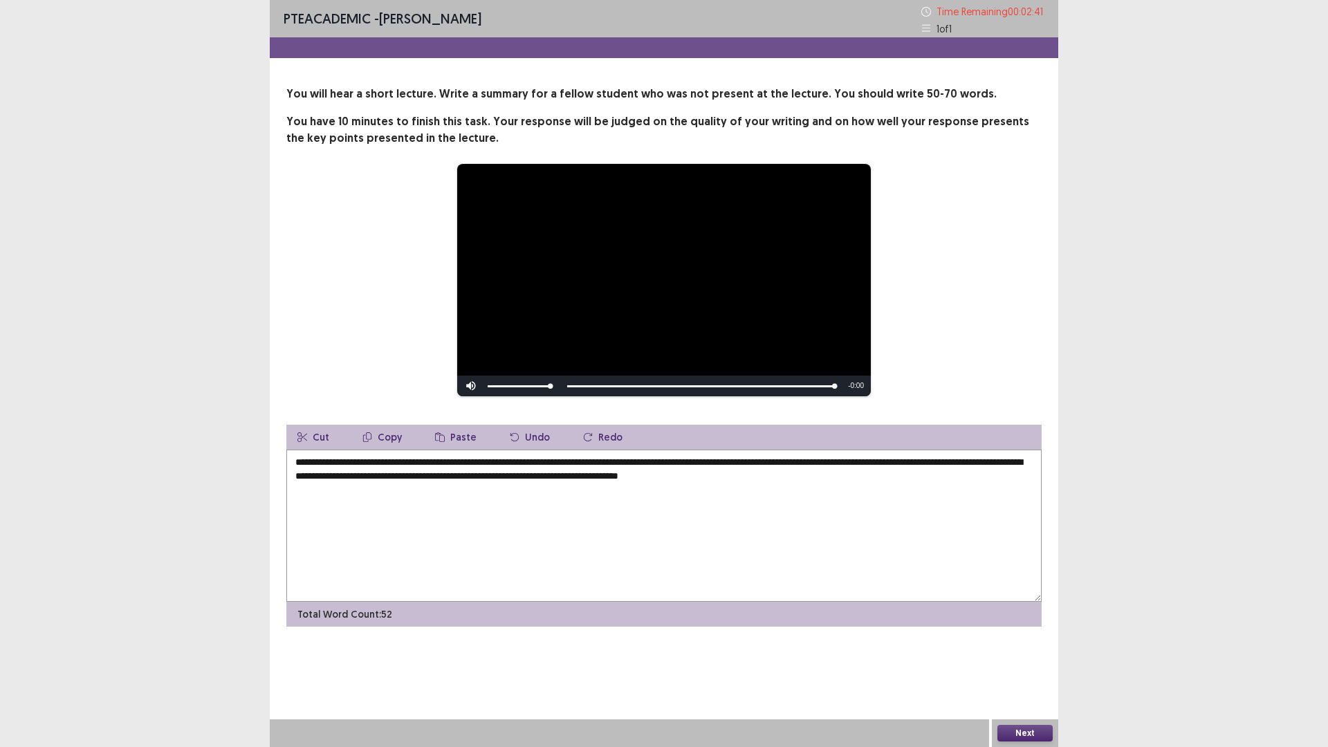
click at [551, 481] on textarea "**********" at bounding box center [663, 526] width 755 height 152
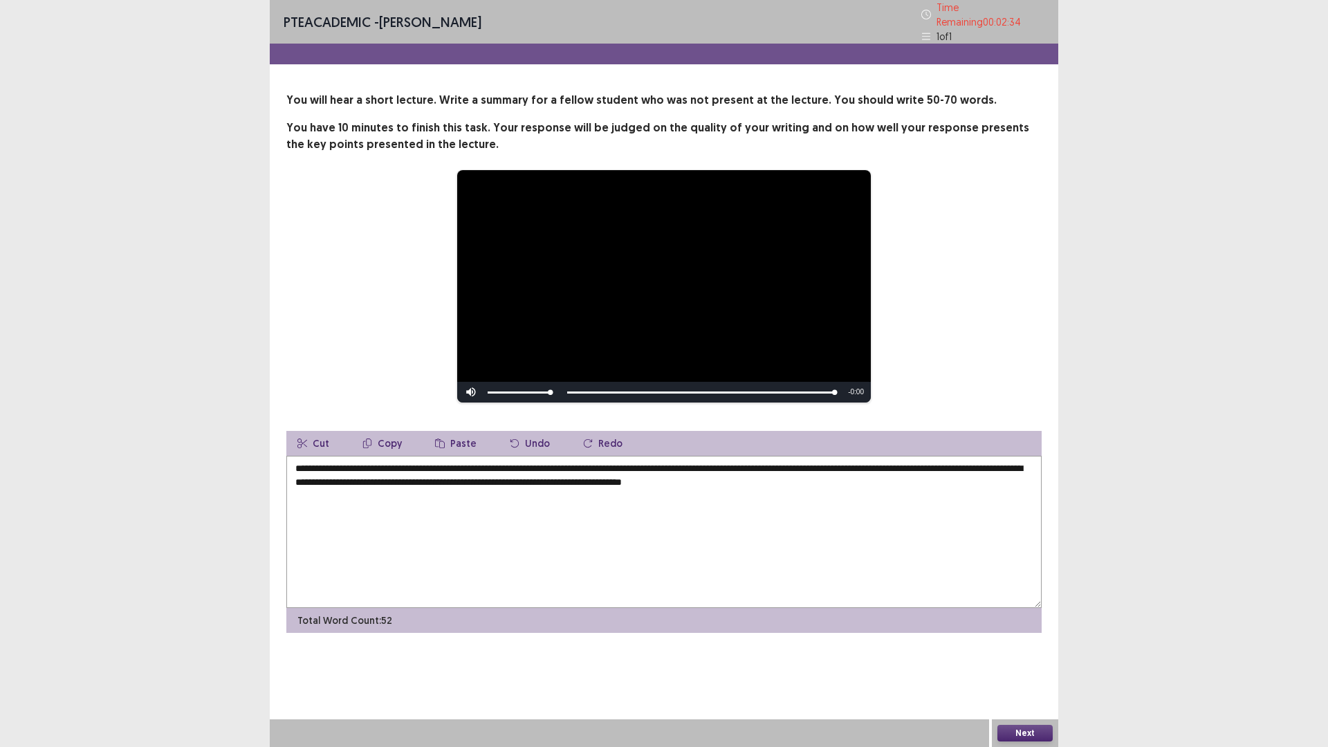
click at [615, 476] on textarea "**********" at bounding box center [663, 532] width 755 height 152
click at [910, 467] on textarea "**********" at bounding box center [663, 532] width 755 height 152
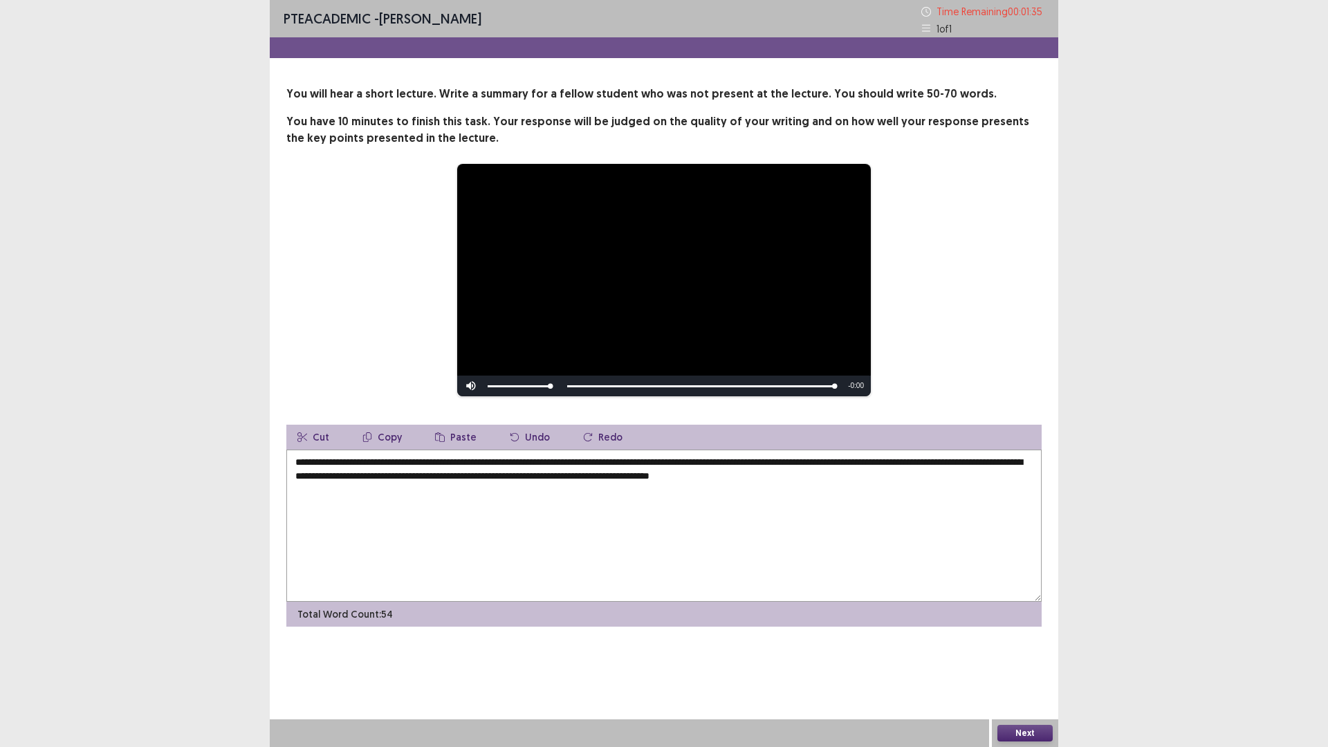
click at [322, 466] on textarea "**********" at bounding box center [663, 526] width 755 height 152
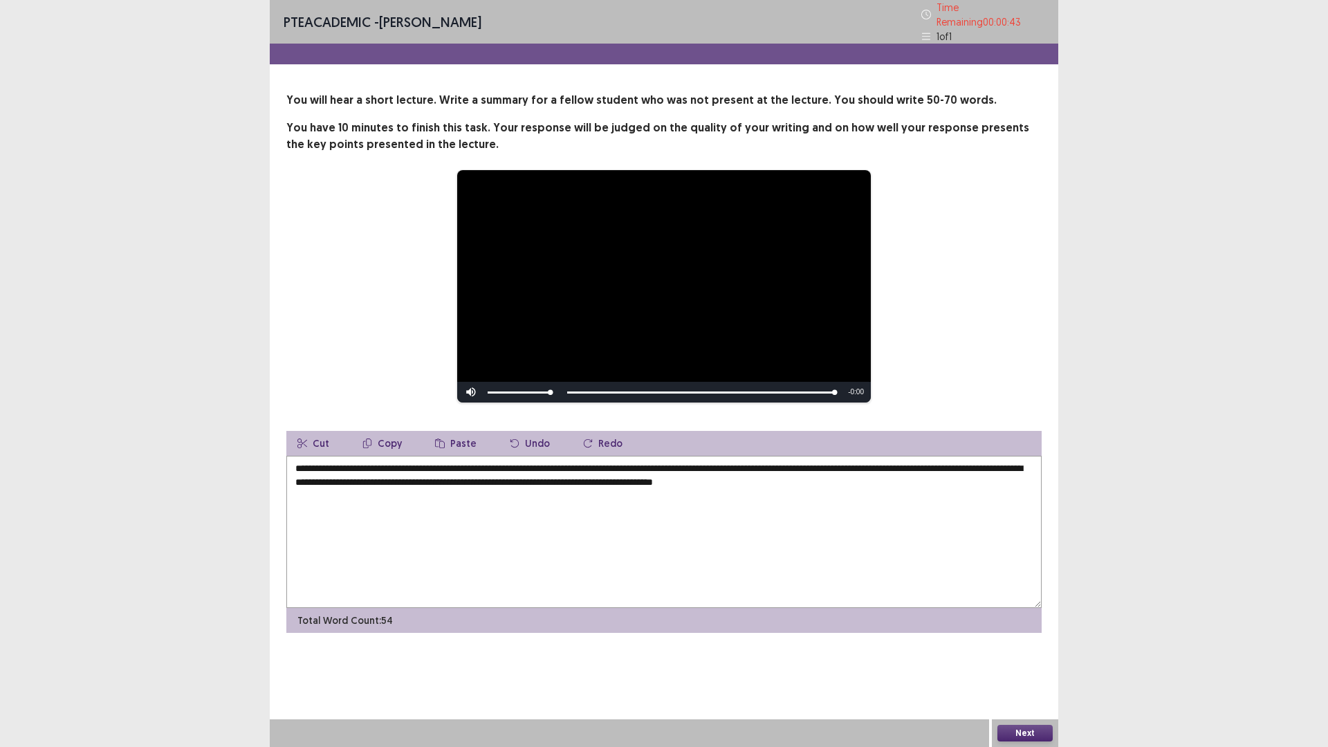
type textarea "**********"
click at [1030, 653] on button "Next" at bounding box center [1024, 733] width 55 height 17
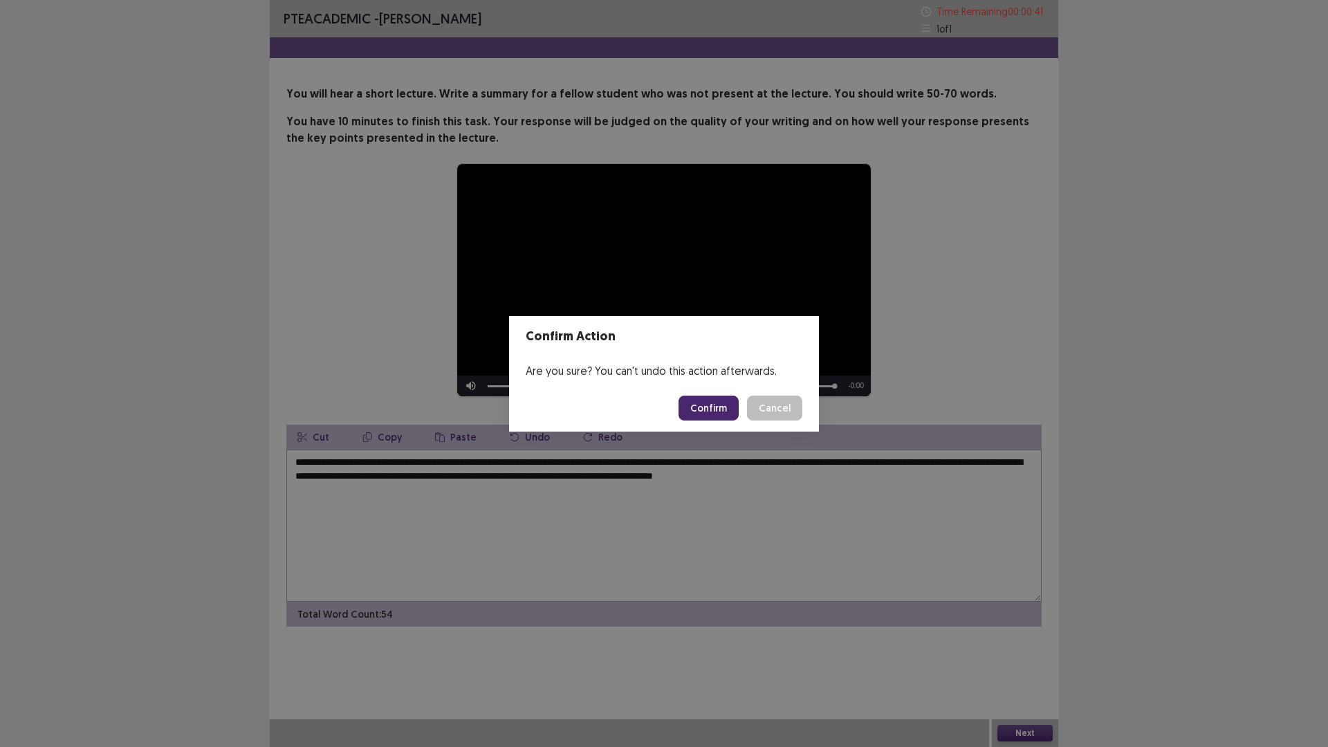
click at [709, 399] on button "Confirm" at bounding box center [709, 408] width 60 height 25
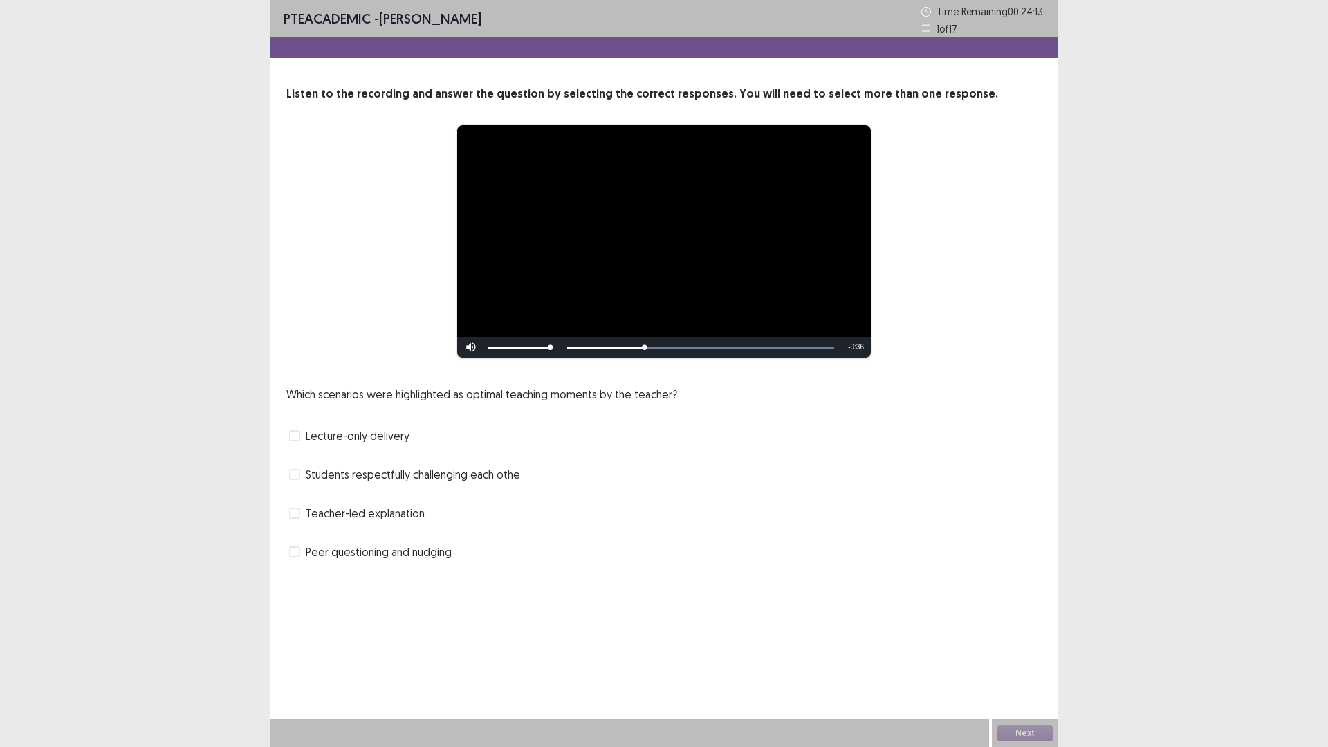
click at [364, 551] on span "Peer questioning and nudging" at bounding box center [379, 552] width 146 height 17
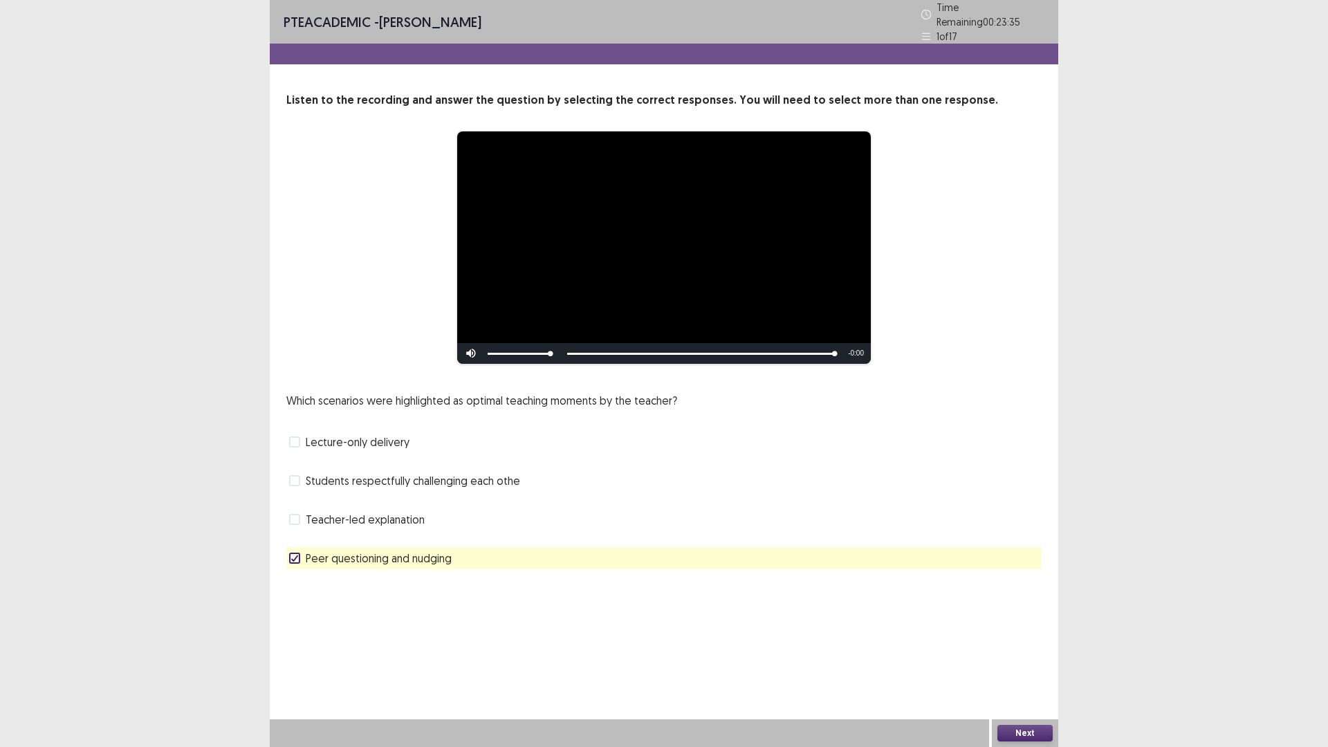
click at [1016, 653] on button "Next" at bounding box center [1024, 733] width 55 height 17
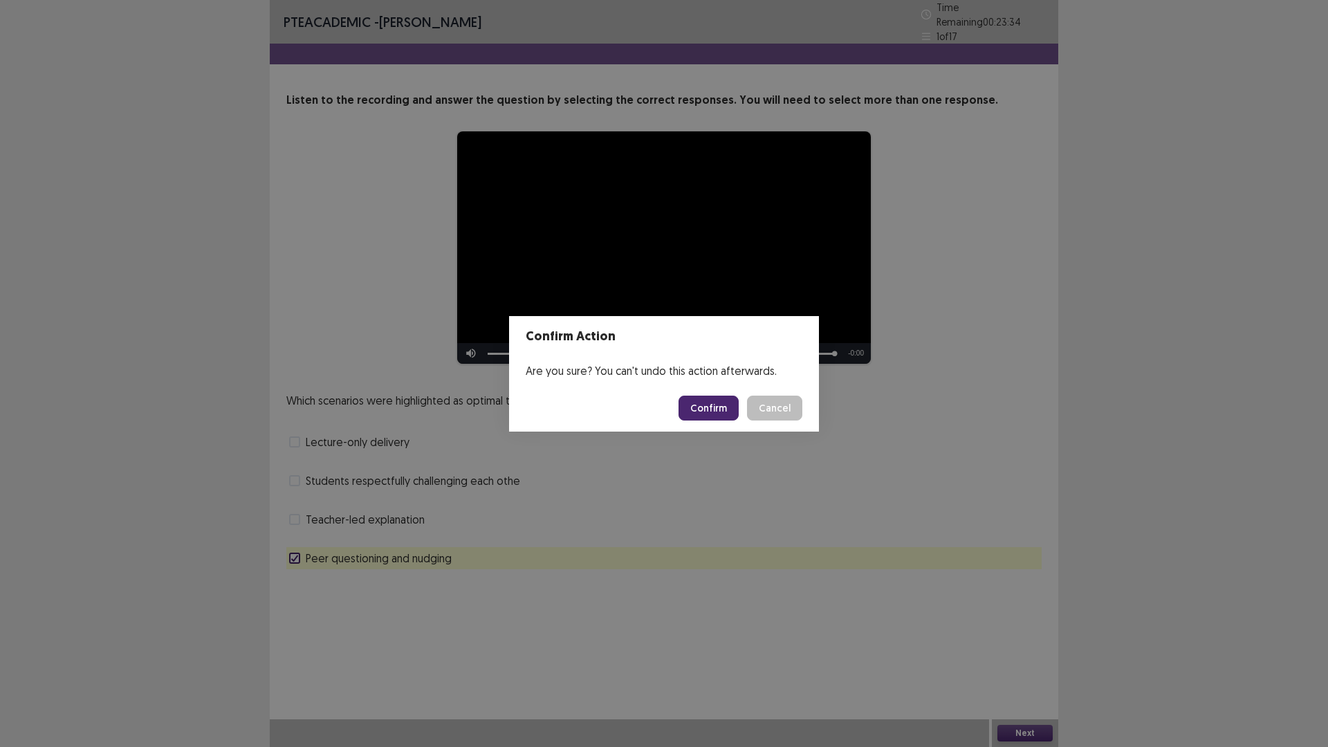
click at [725, 409] on button "Confirm" at bounding box center [709, 408] width 60 height 25
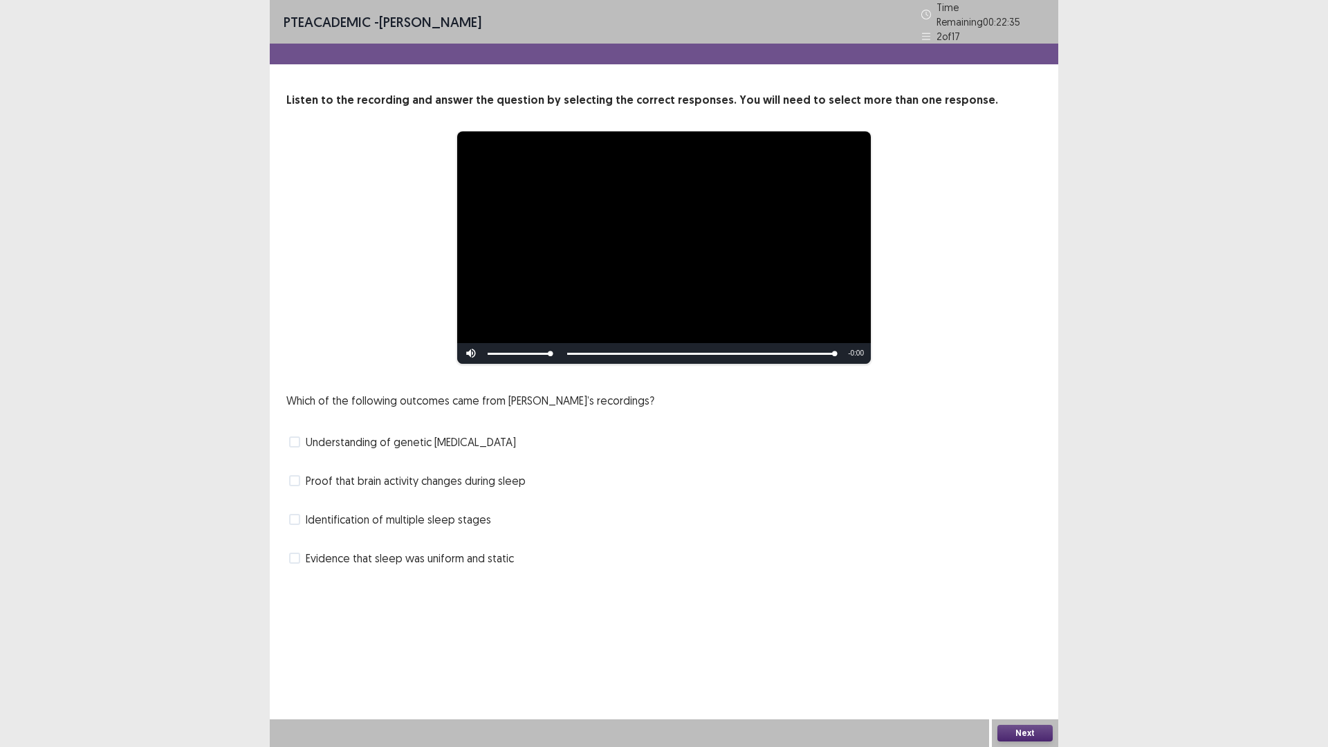
click at [452, 479] on span "Proof that brain activity changes during sleep" at bounding box center [416, 480] width 220 height 17
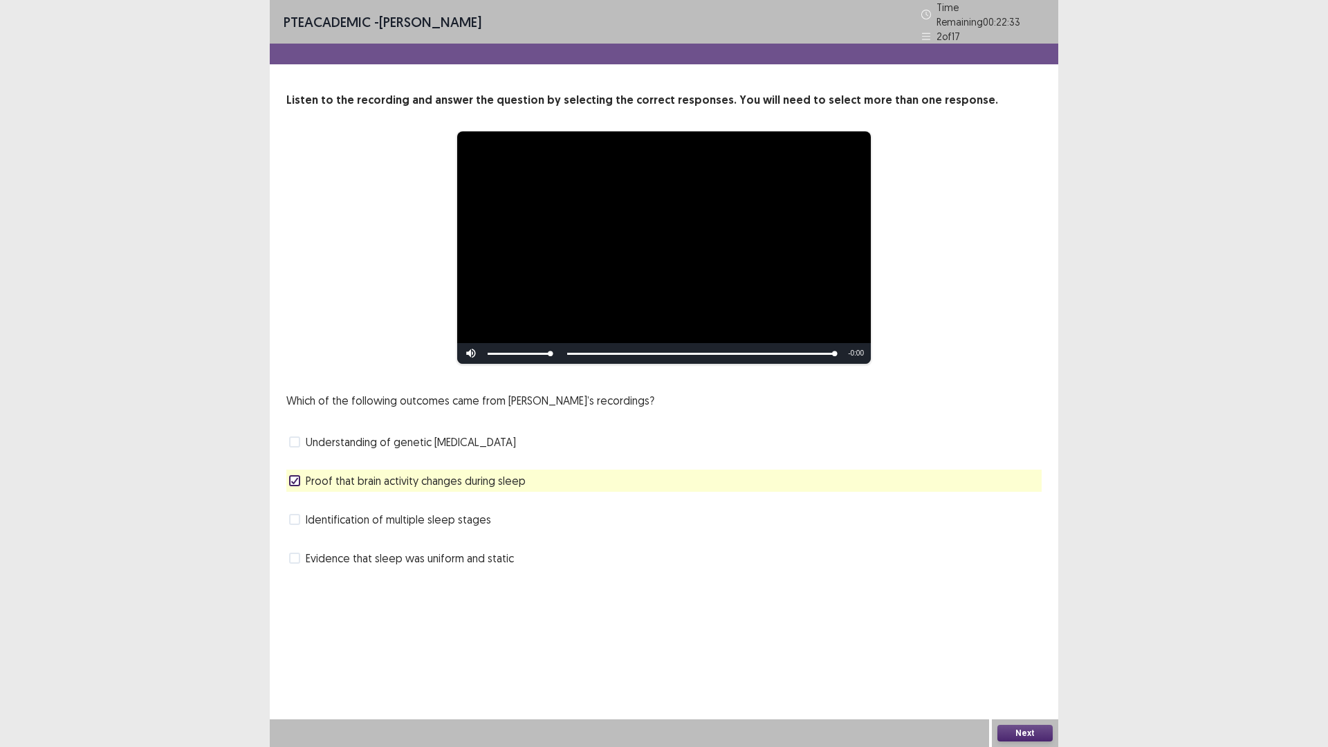
click at [1005, 653] on button "Next" at bounding box center [1024, 733] width 55 height 17
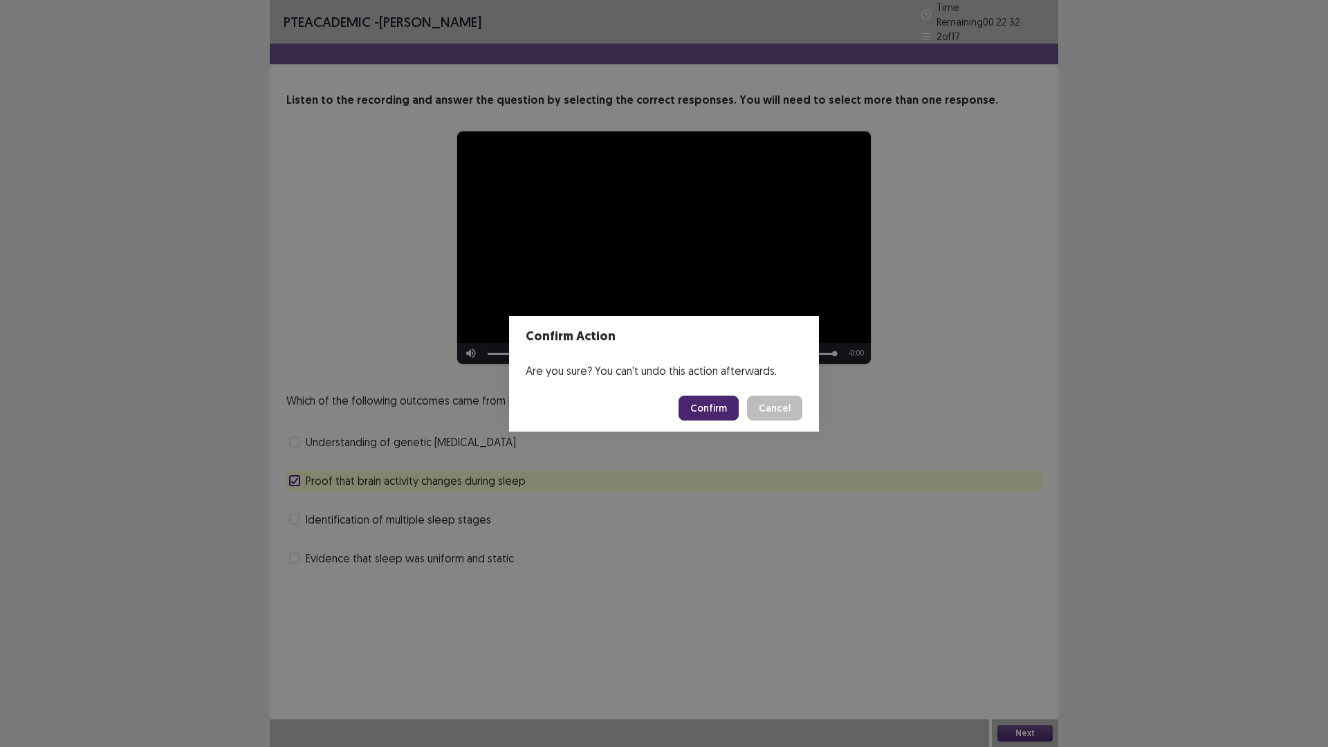
click at [720, 404] on button "Confirm" at bounding box center [709, 408] width 60 height 25
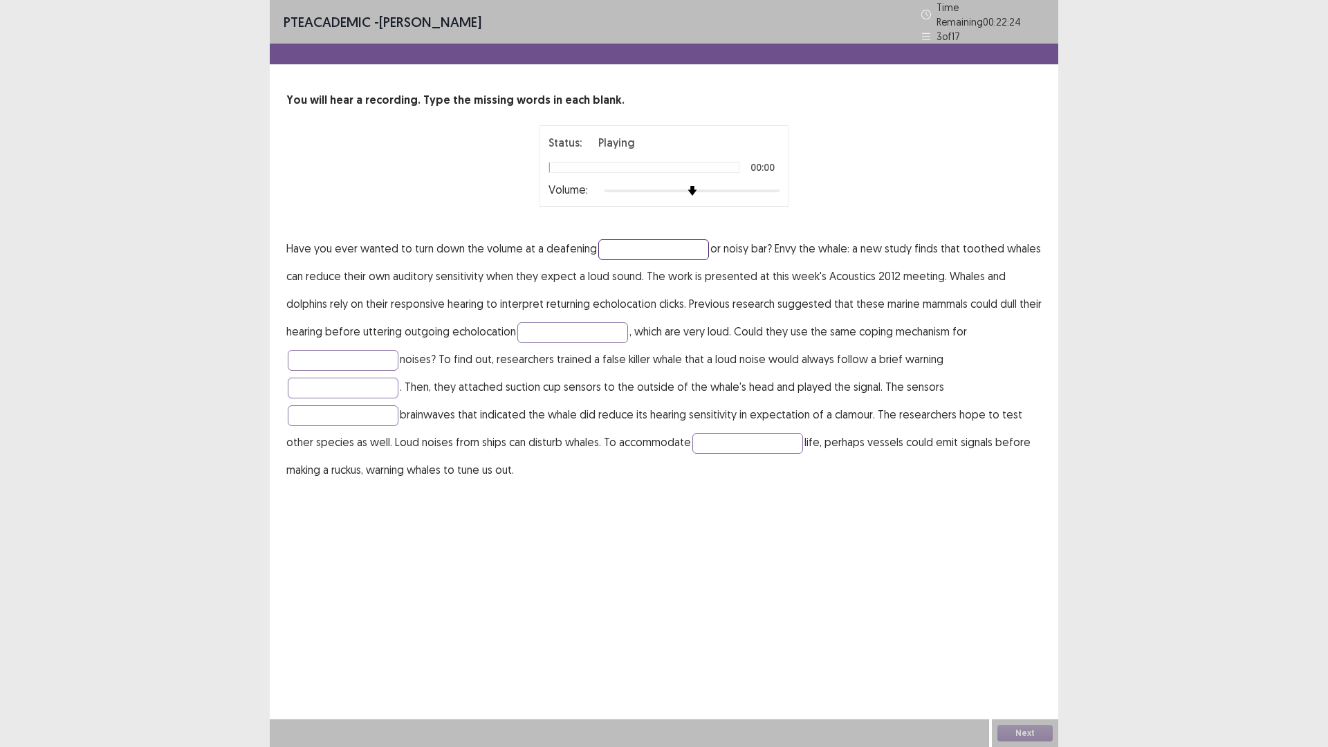
click at [643, 242] on input "text" at bounding box center [653, 249] width 111 height 21
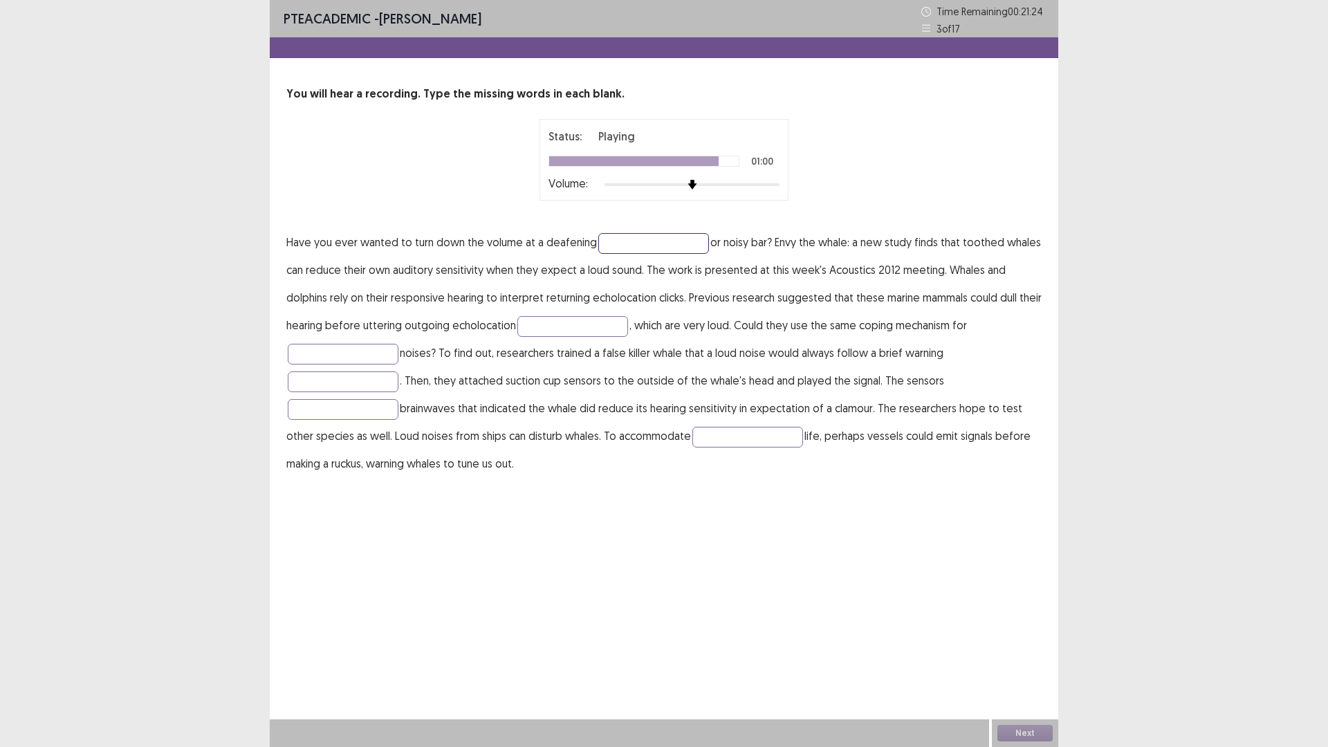
click at [652, 241] on input "text" at bounding box center [653, 243] width 111 height 21
type input "*******"
click at [522, 332] on input "text" at bounding box center [572, 326] width 111 height 21
type input "******"
click at [373, 350] on input "text" at bounding box center [343, 354] width 111 height 21
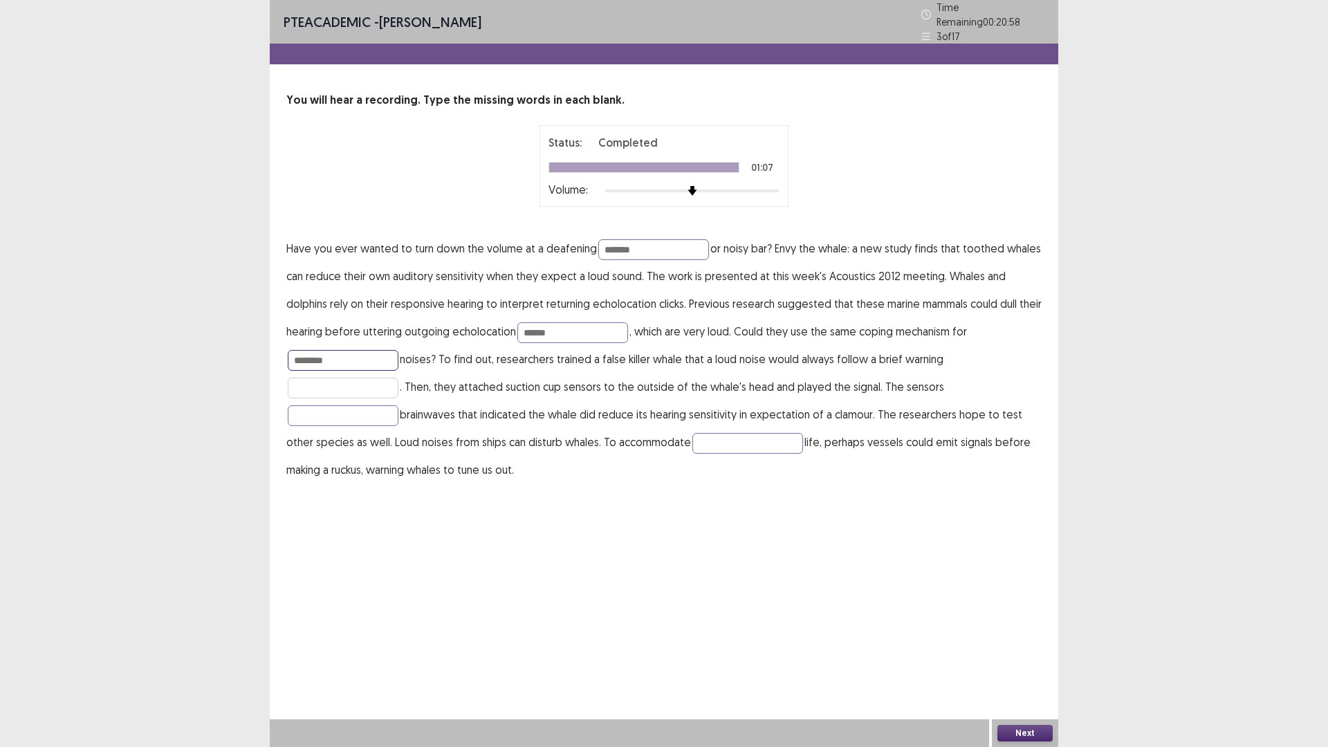
type input "********"
click at [378, 387] on input "text" at bounding box center [343, 388] width 111 height 21
type input "******"
click at [377, 405] on input "text" at bounding box center [343, 415] width 111 height 21
type input "********"
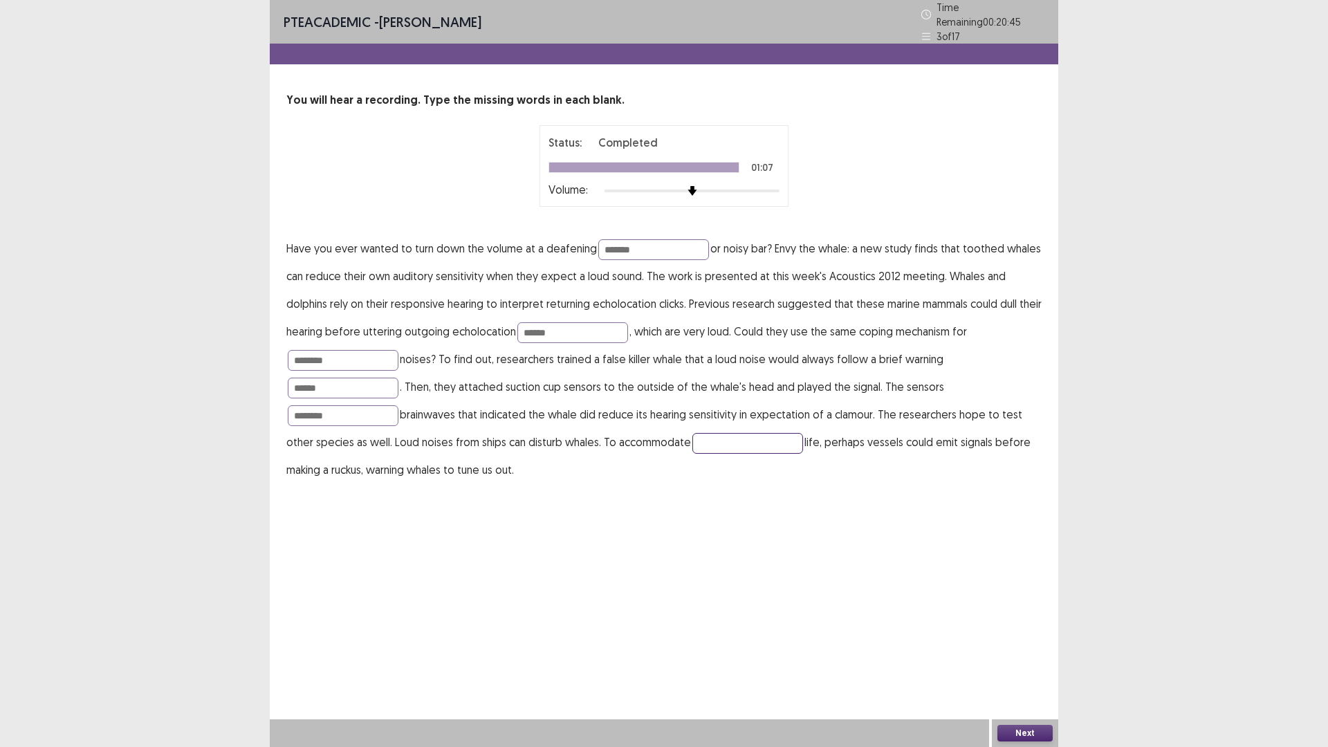
click at [731, 433] on input "text" at bounding box center [747, 443] width 111 height 21
type input "******"
click at [347, 407] on input "********" at bounding box center [343, 415] width 111 height 21
type input "*******"
click at [1024, 653] on button "Next" at bounding box center [1024, 733] width 55 height 17
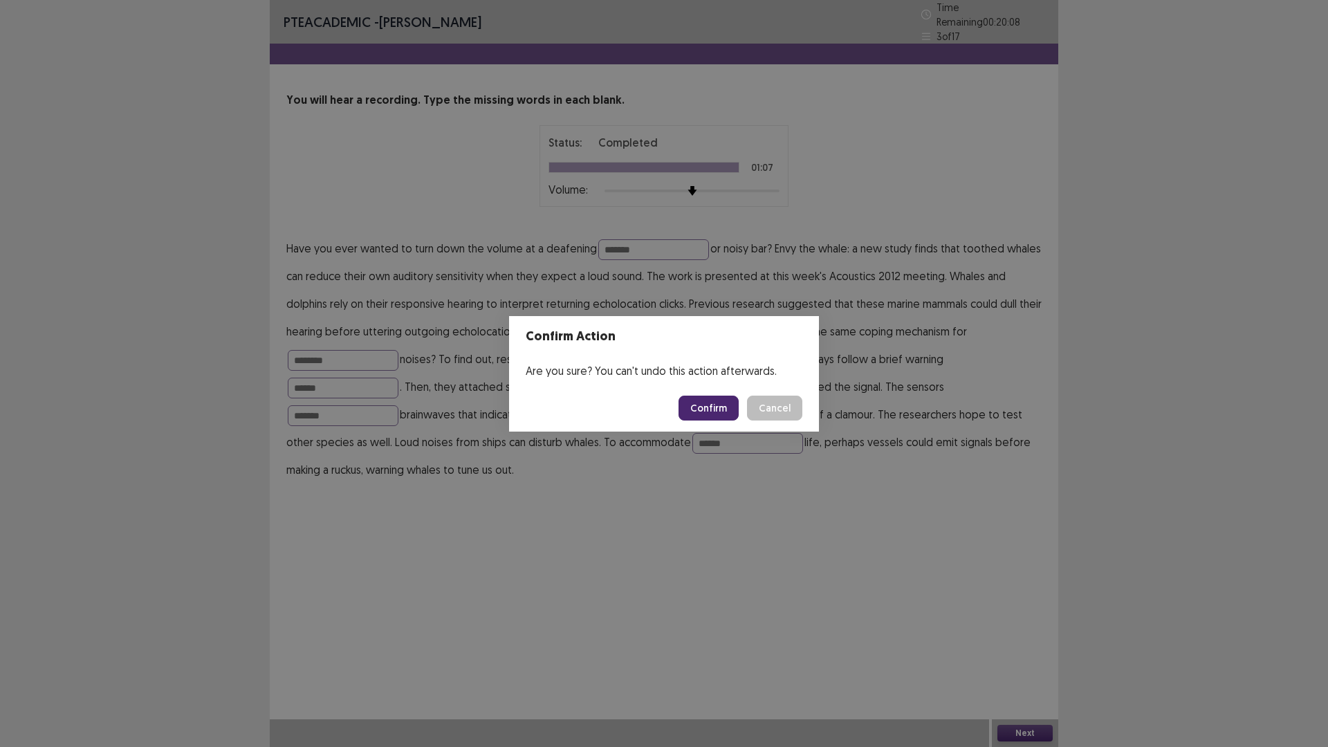
click at [723, 403] on button "Confirm" at bounding box center [709, 408] width 60 height 25
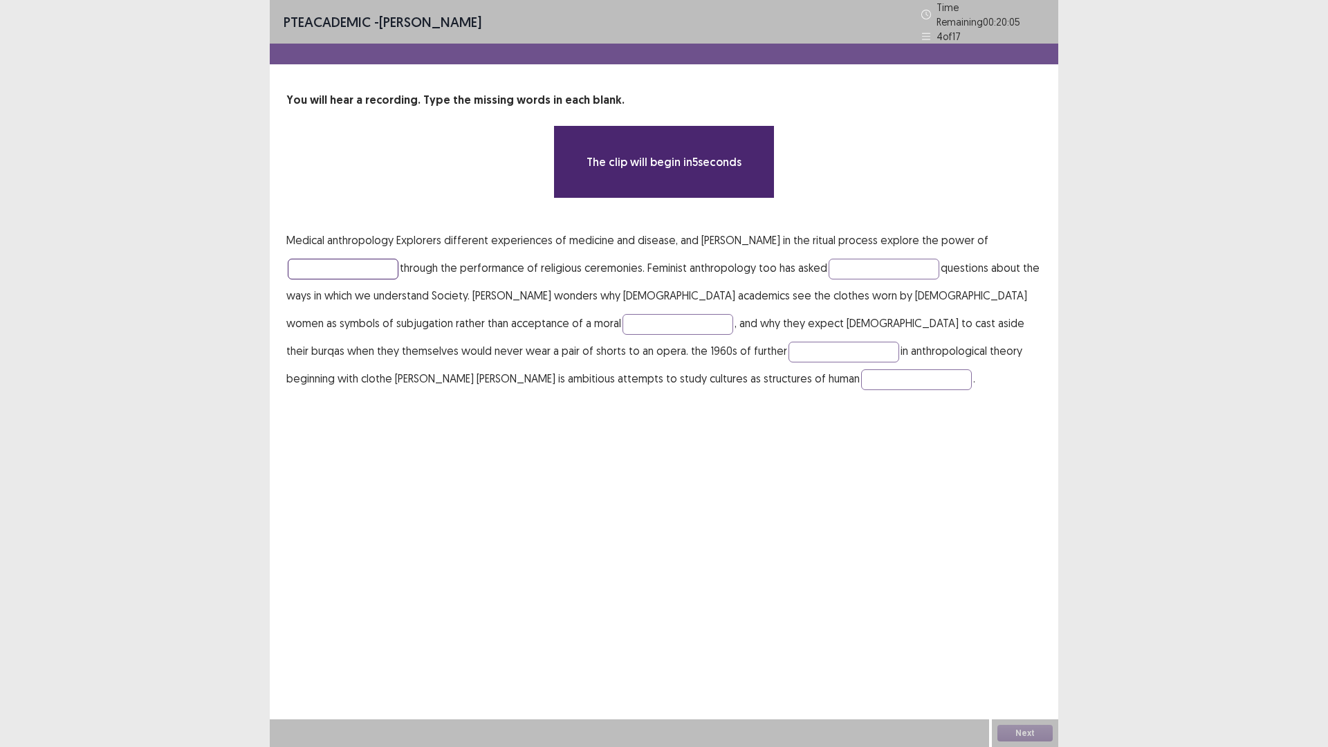
click at [362, 259] on input "text" at bounding box center [343, 269] width 111 height 21
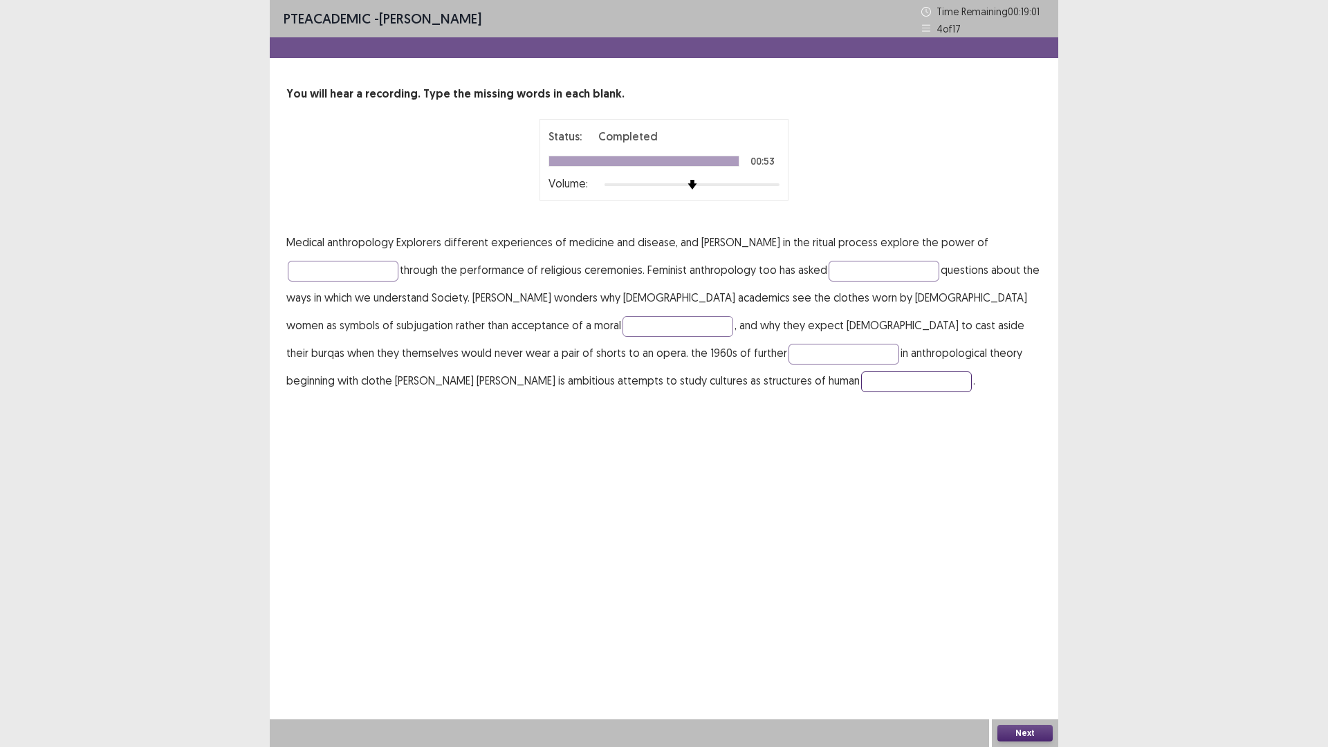
click at [861, 378] on input "text" at bounding box center [916, 381] width 111 height 21
type input "*******"
click at [789, 349] on input "text" at bounding box center [844, 354] width 111 height 21
type input "********"
click at [623, 324] on input "text" at bounding box center [678, 326] width 111 height 21
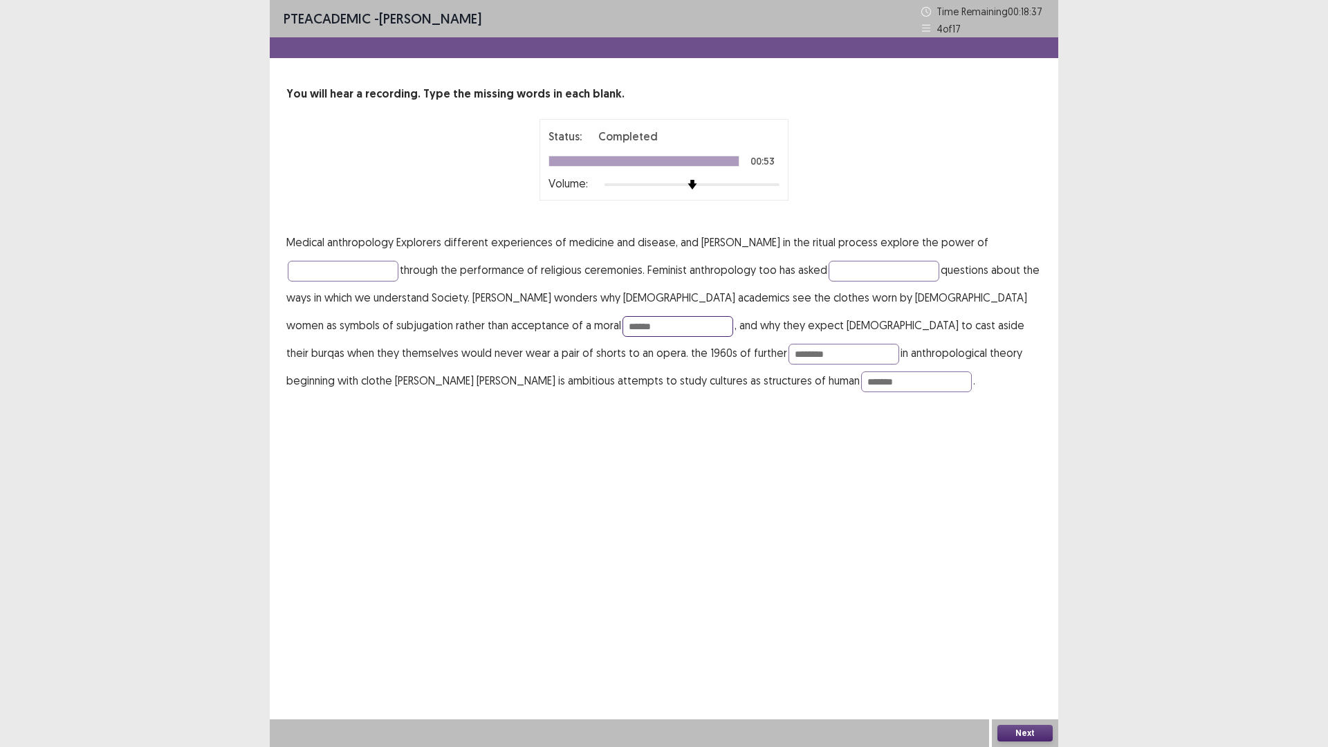
click at [623, 326] on input "******" at bounding box center [678, 326] width 111 height 21
type input "******"
click at [847, 268] on input "text" at bounding box center [884, 271] width 111 height 21
type input "**********"
click at [331, 270] on input "text" at bounding box center [343, 271] width 111 height 21
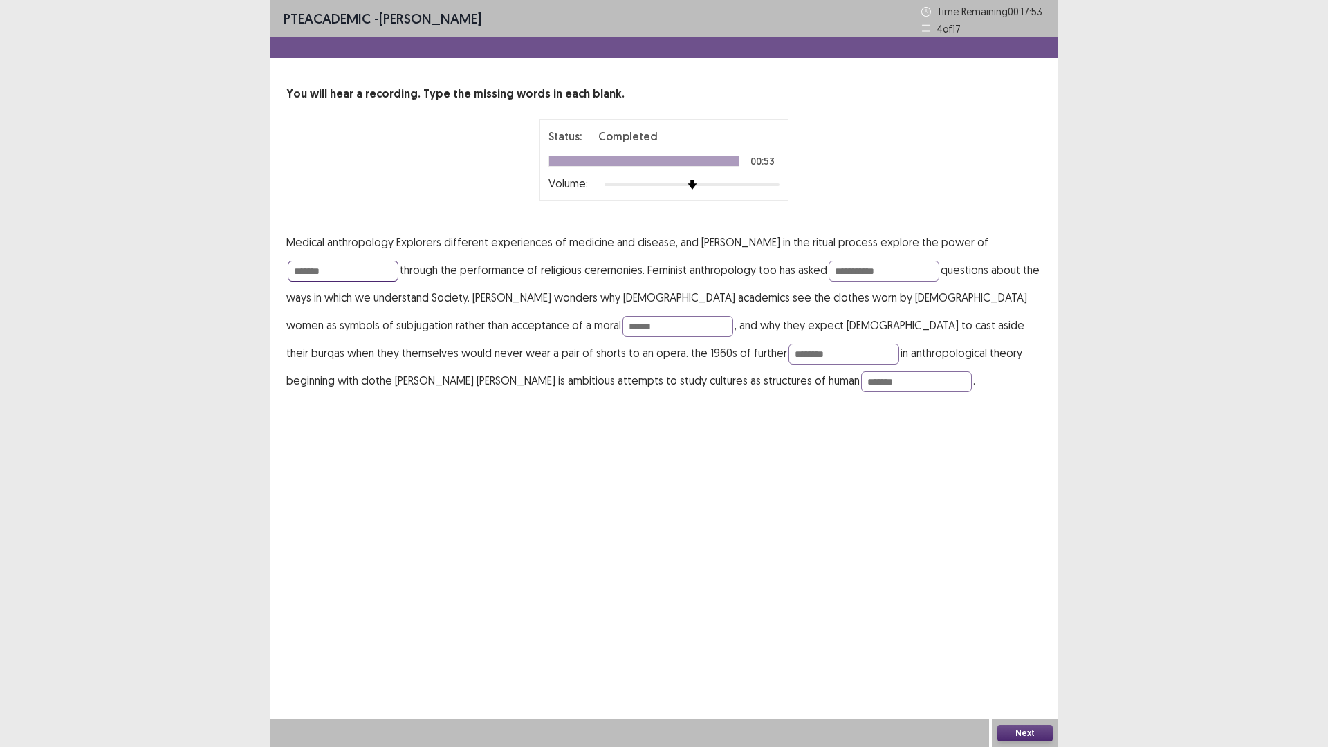
type input "*******"
click at [1029, 653] on button "Next" at bounding box center [1024, 733] width 55 height 17
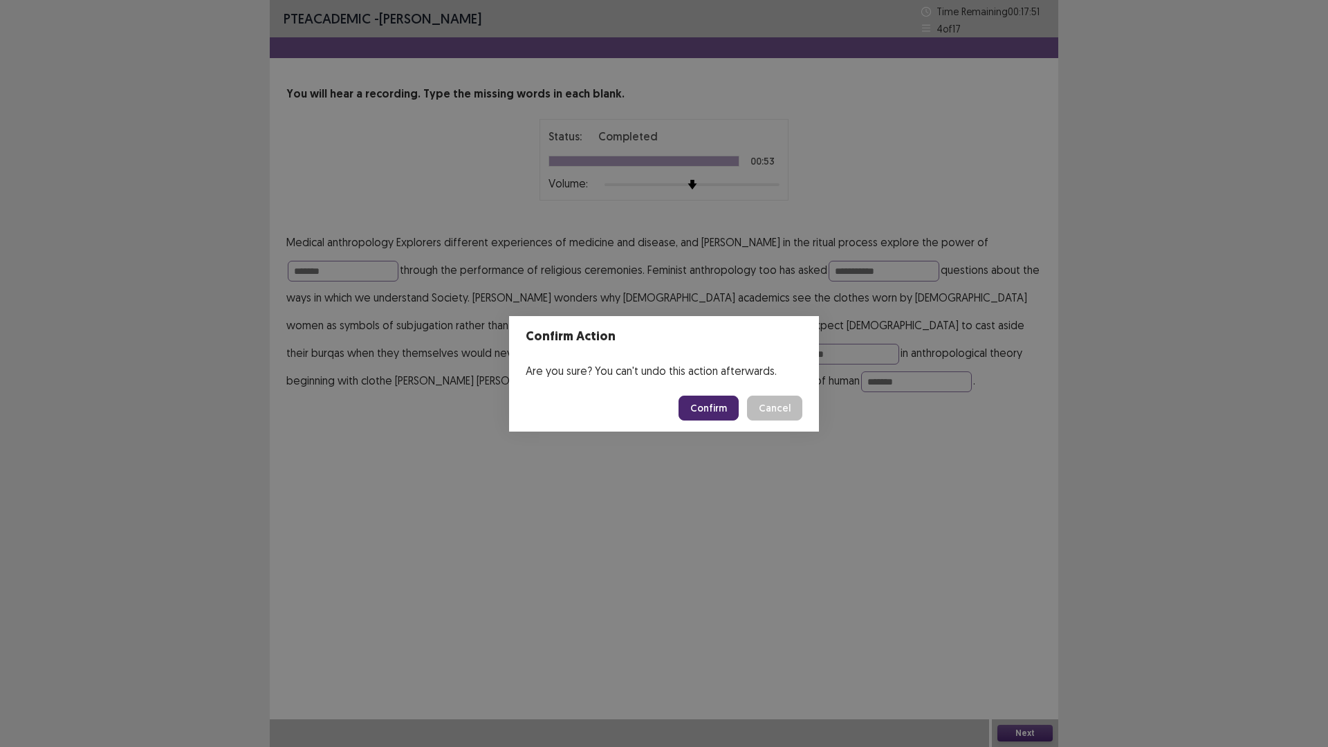
click at [714, 407] on button "Confirm" at bounding box center [709, 408] width 60 height 25
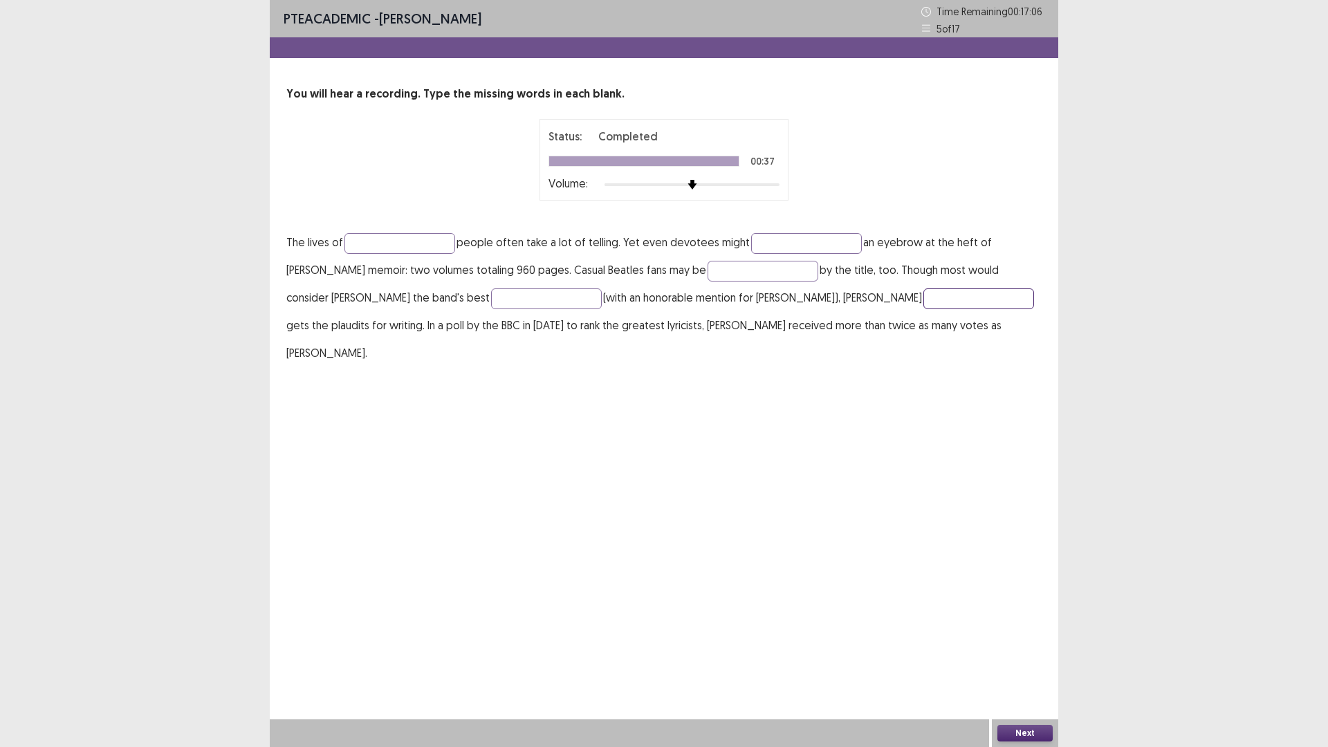
click at [923, 295] on input "text" at bounding box center [978, 298] width 111 height 21
type input "**"
click at [491, 295] on input "text" at bounding box center [546, 298] width 111 height 21
type input "********"
click at [730, 274] on input "text" at bounding box center [763, 271] width 111 height 21
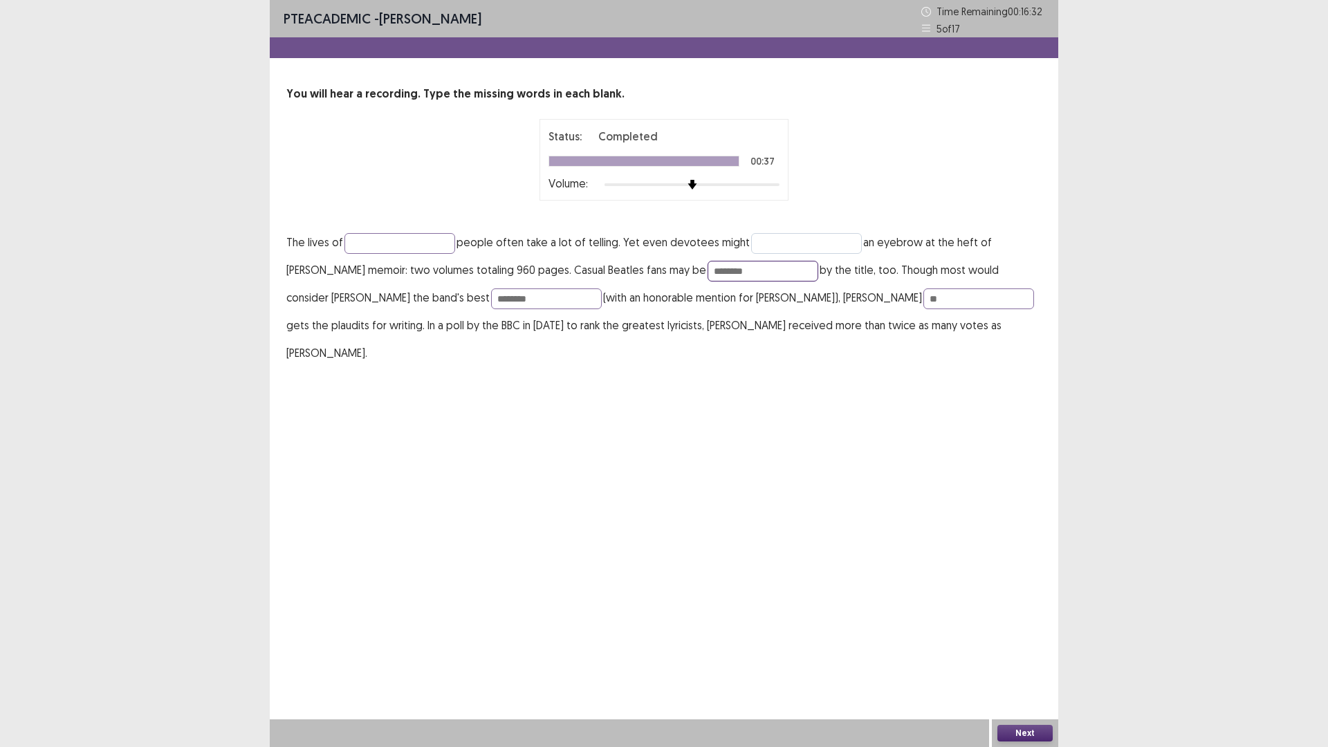
type input "********"
click at [776, 247] on input "text" at bounding box center [806, 243] width 111 height 21
type input "*****"
click at [427, 240] on input "text" at bounding box center [399, 243] width 111 height 21
type input "**********"
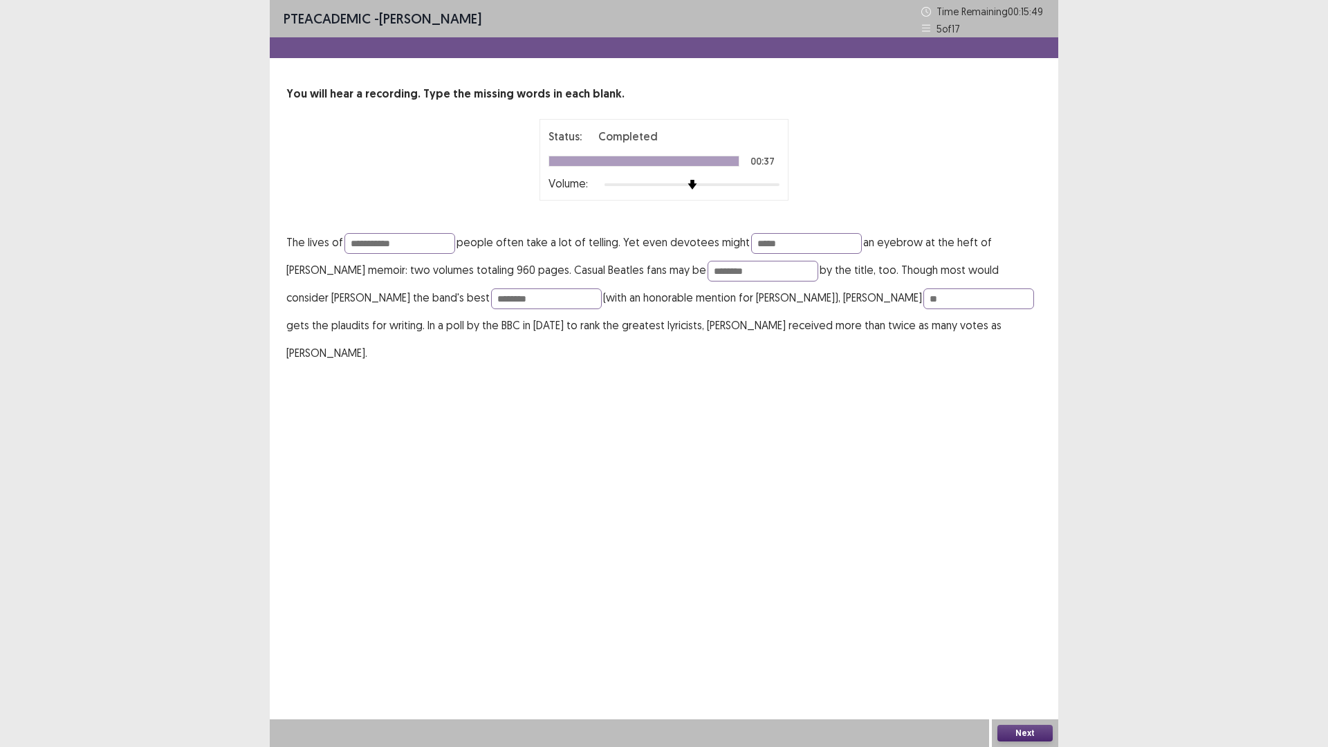
click at [1033, 653] on button "Next" at bounding box center [1024, 733] width 55 height 17
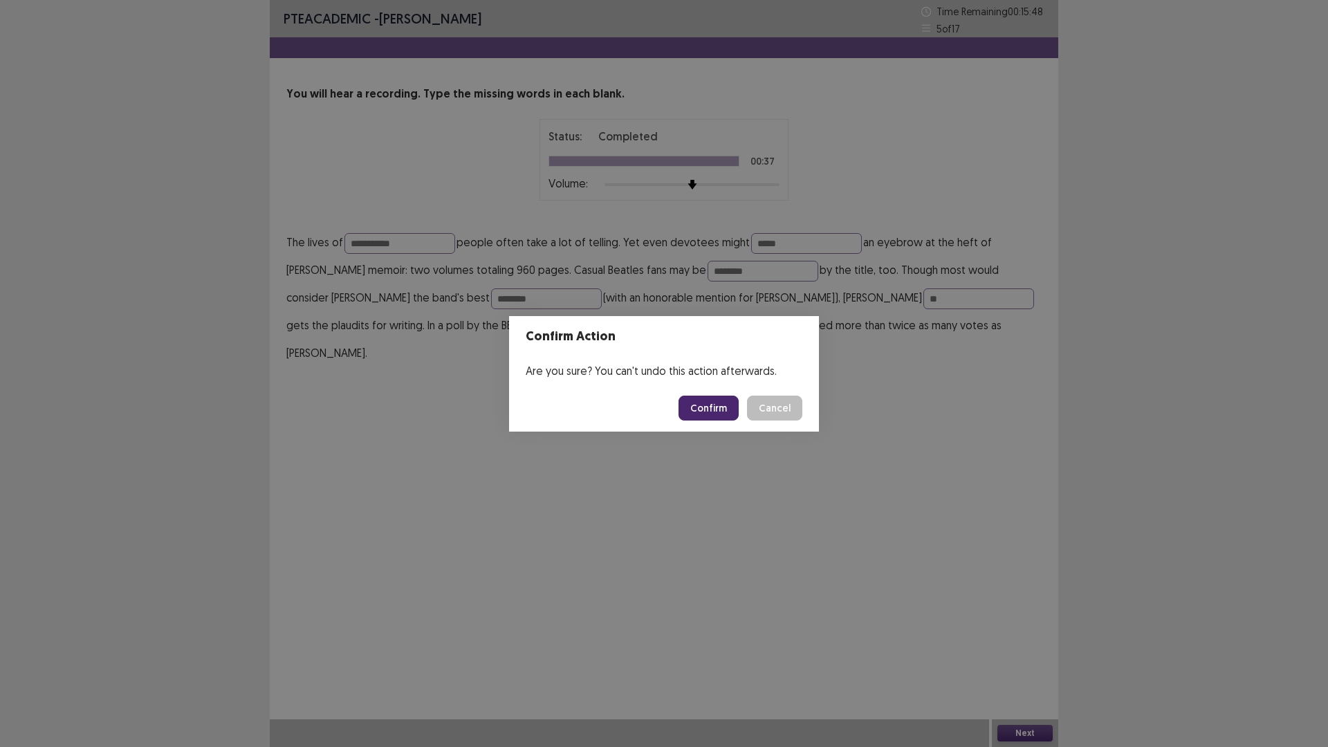
click at [712, 408] on button "Confirm" at bounding box center [709, 408] width 60 height 25
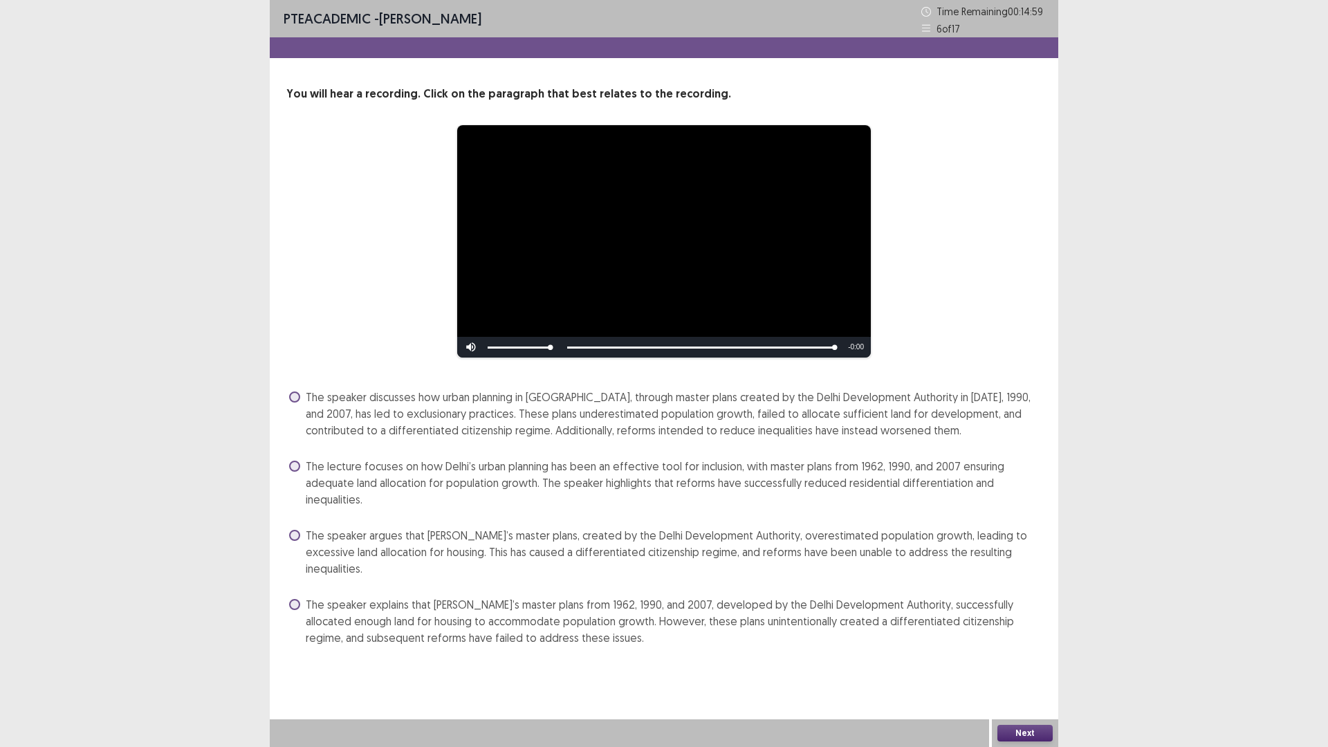
click at [295, 599] on span at bounding box center [294, 604] width 11 height 11
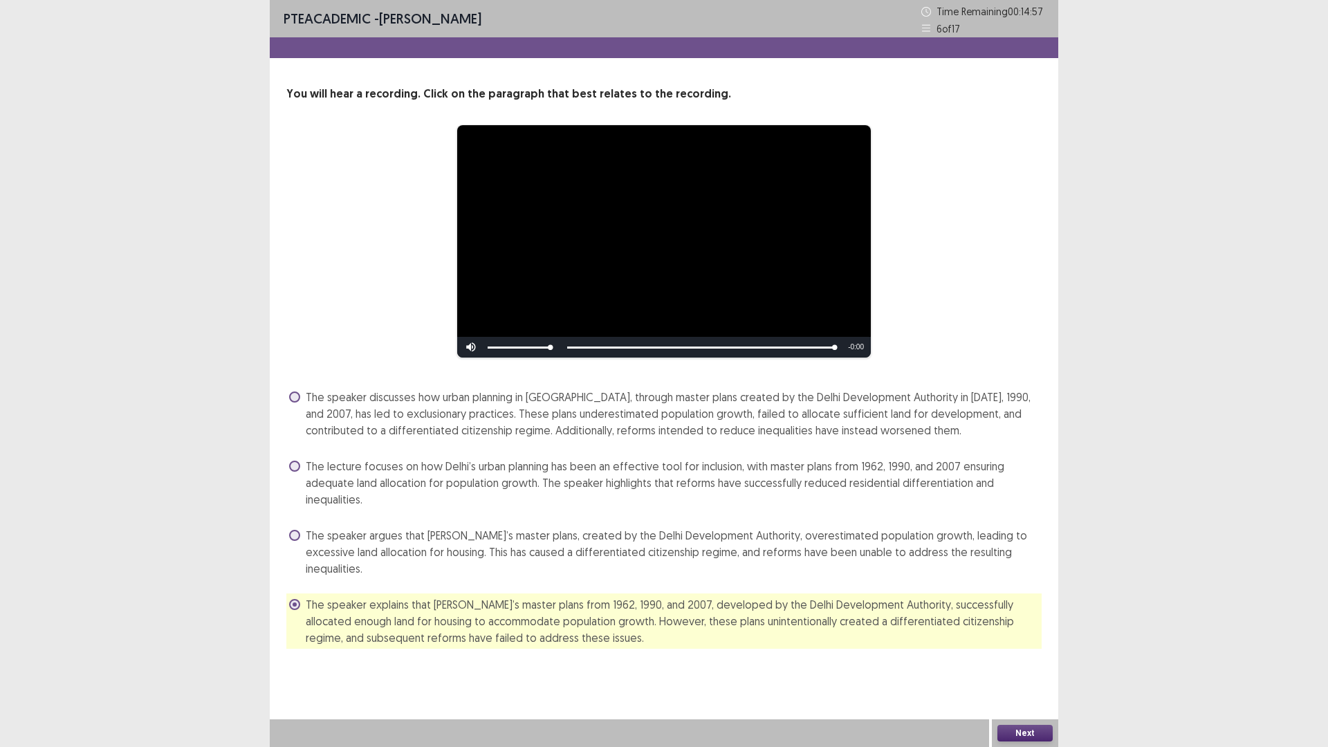
click at [1037, 653] on button "Next" at bounding box center [1024, 733] width 55 height 17
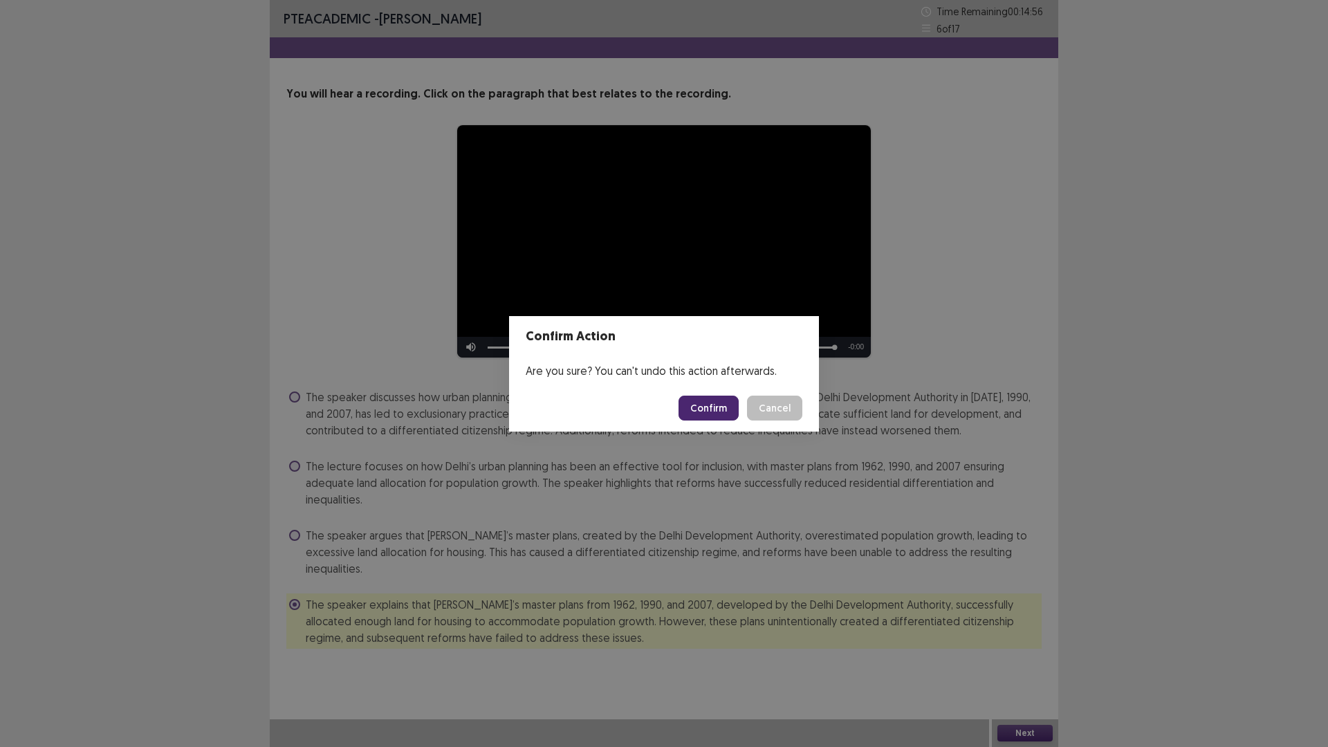
click at [705, 411] on button "Confirm" at bounding box center [709, 408] width 60 height 25
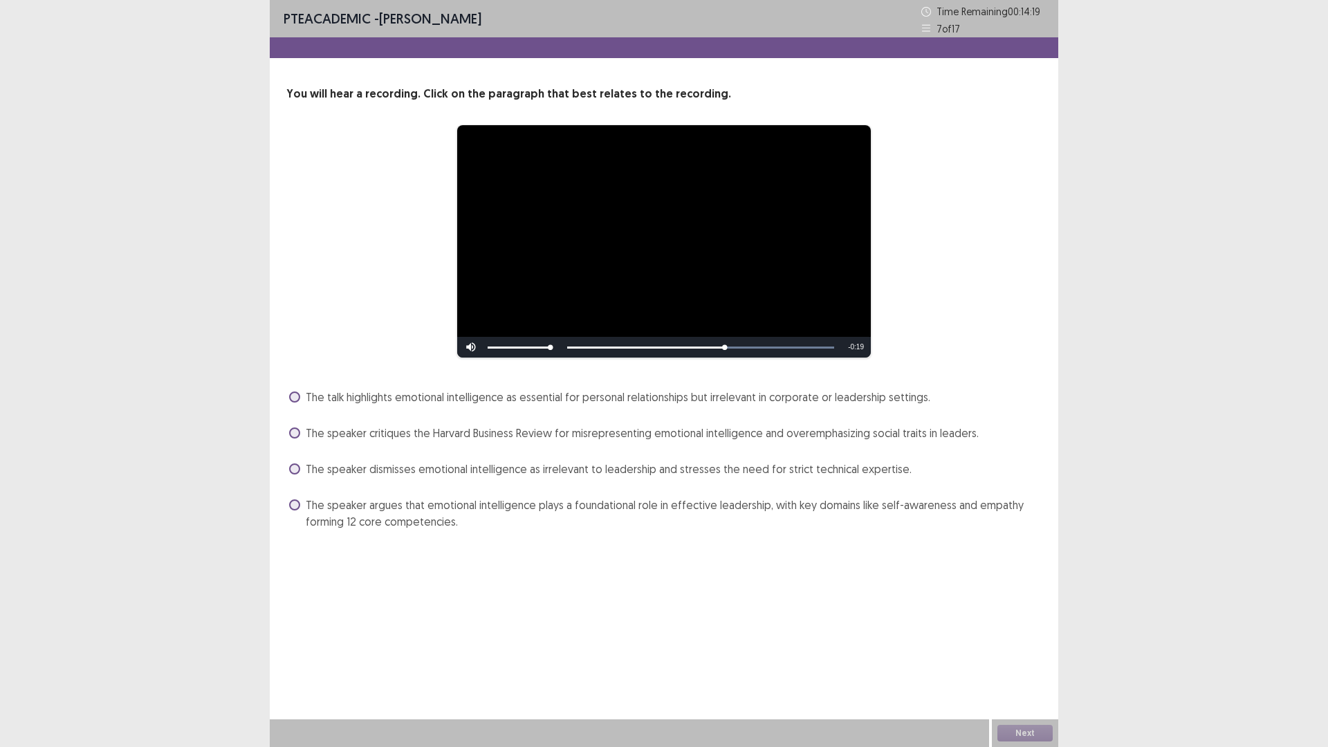
click at [292, 504] on span at bounding box center [294, 504] width 11 height 11
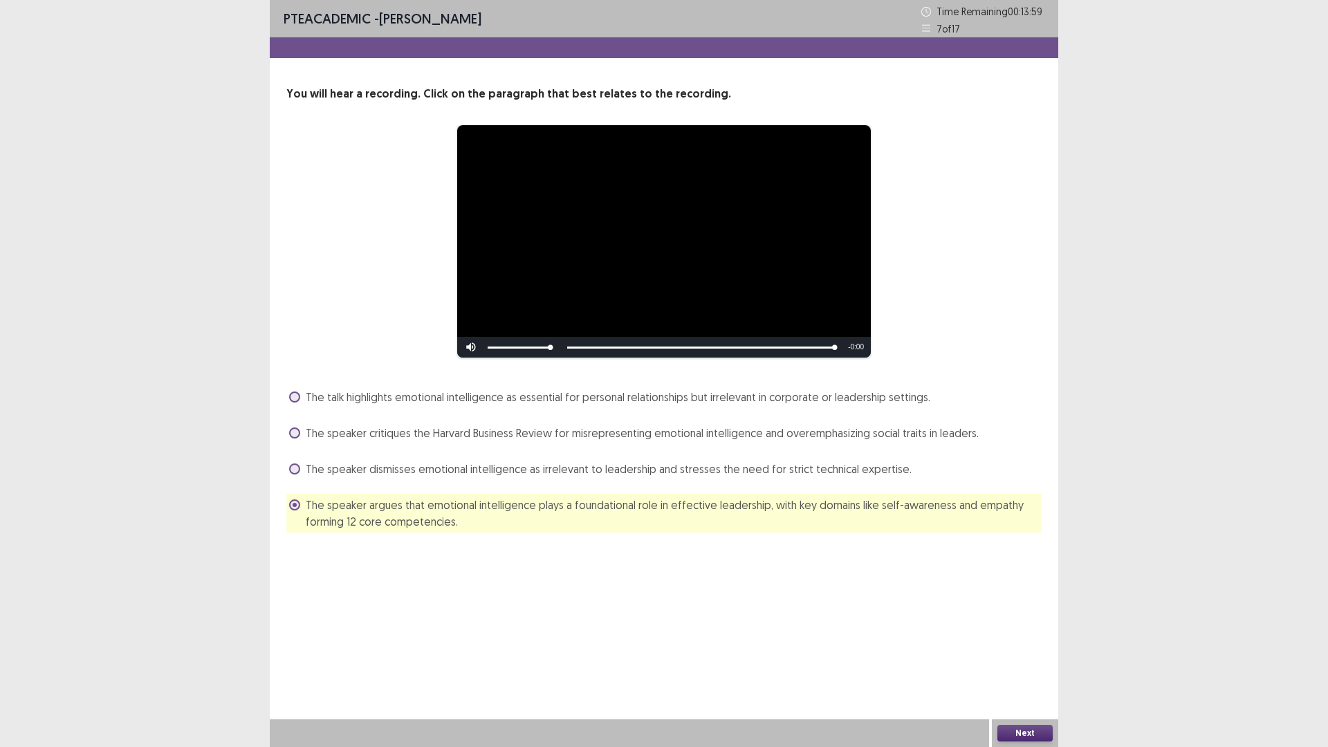
click at [1034, 653] on button "Next" at bounding box center [1024, 733] width 55 height 17
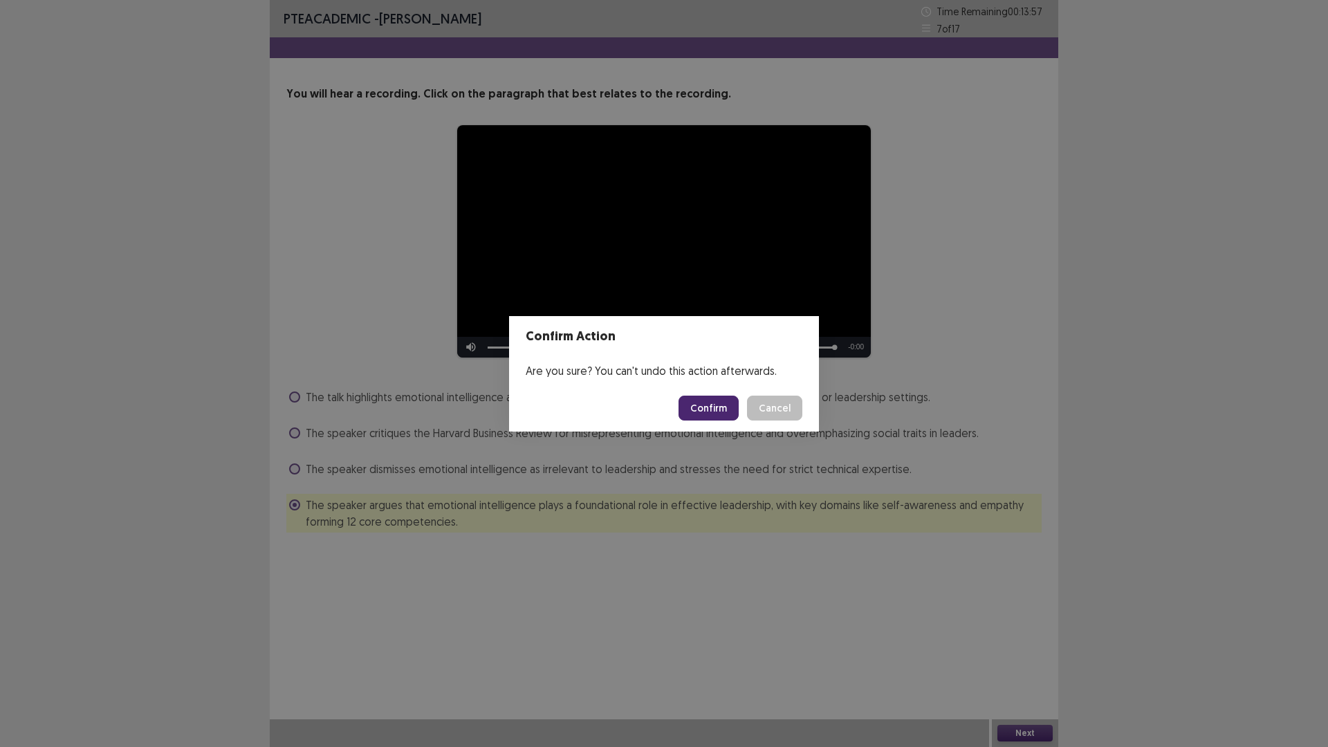
click at [716, 416] on button "Confirm" at bounding box center [709, 408] width 60 height 25
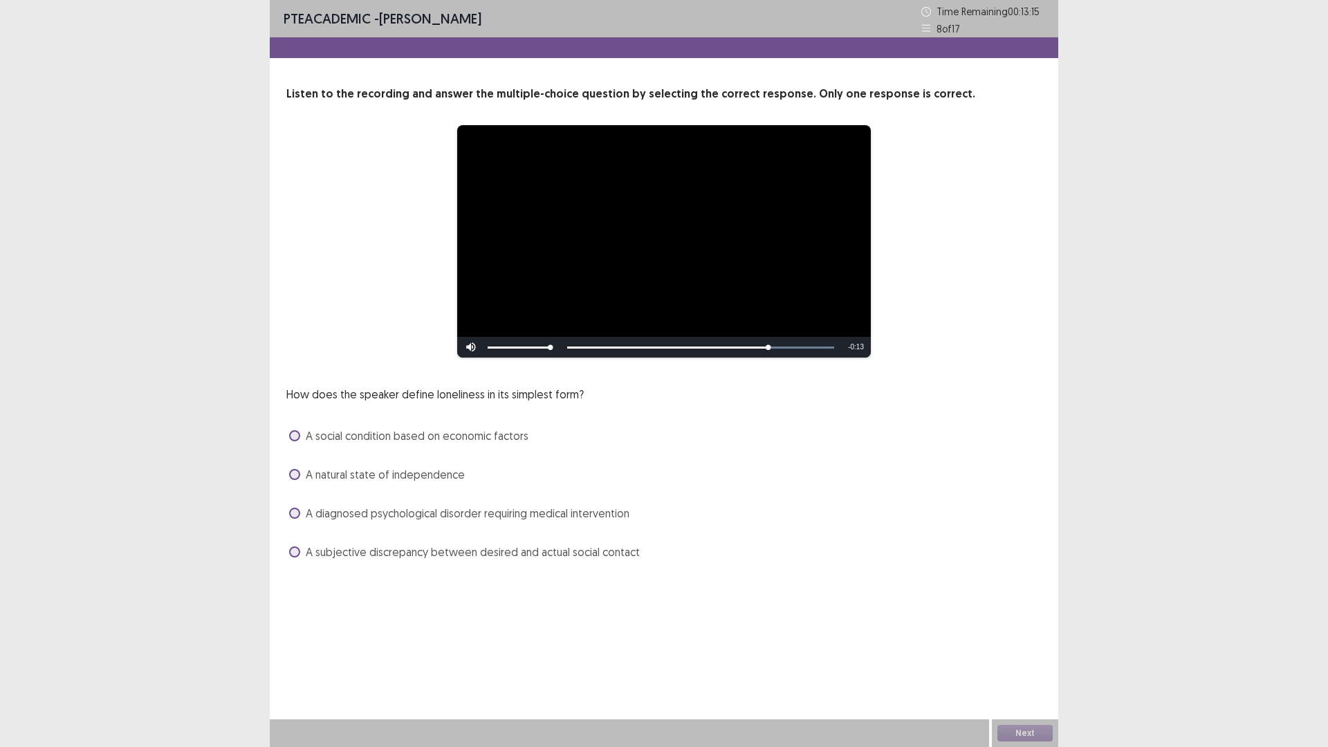
click at [519, 550] on span "A subjective discrepancy between desired and actual social contact" at bounding box center [473, 552] width 334 height 17
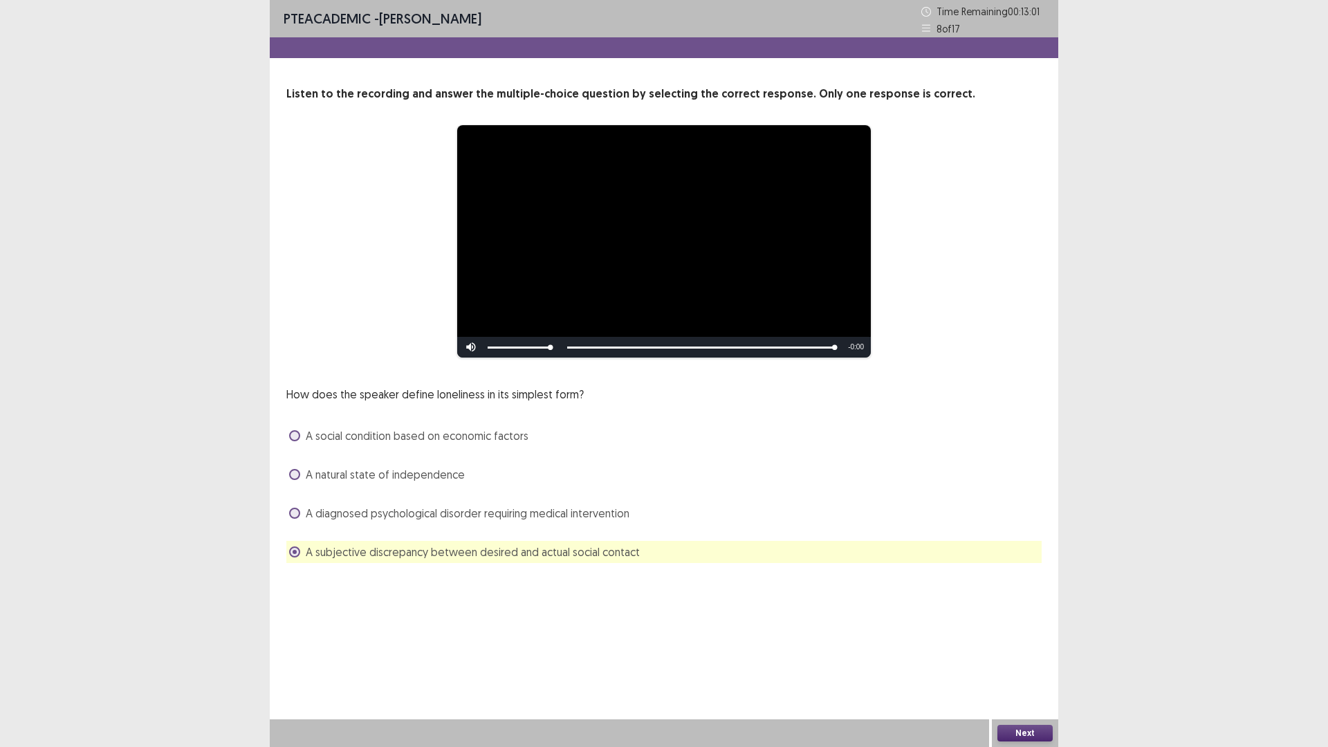
click at [1019, 653] on button "Next" at bounding box center [1024, 733] width 55 height 17
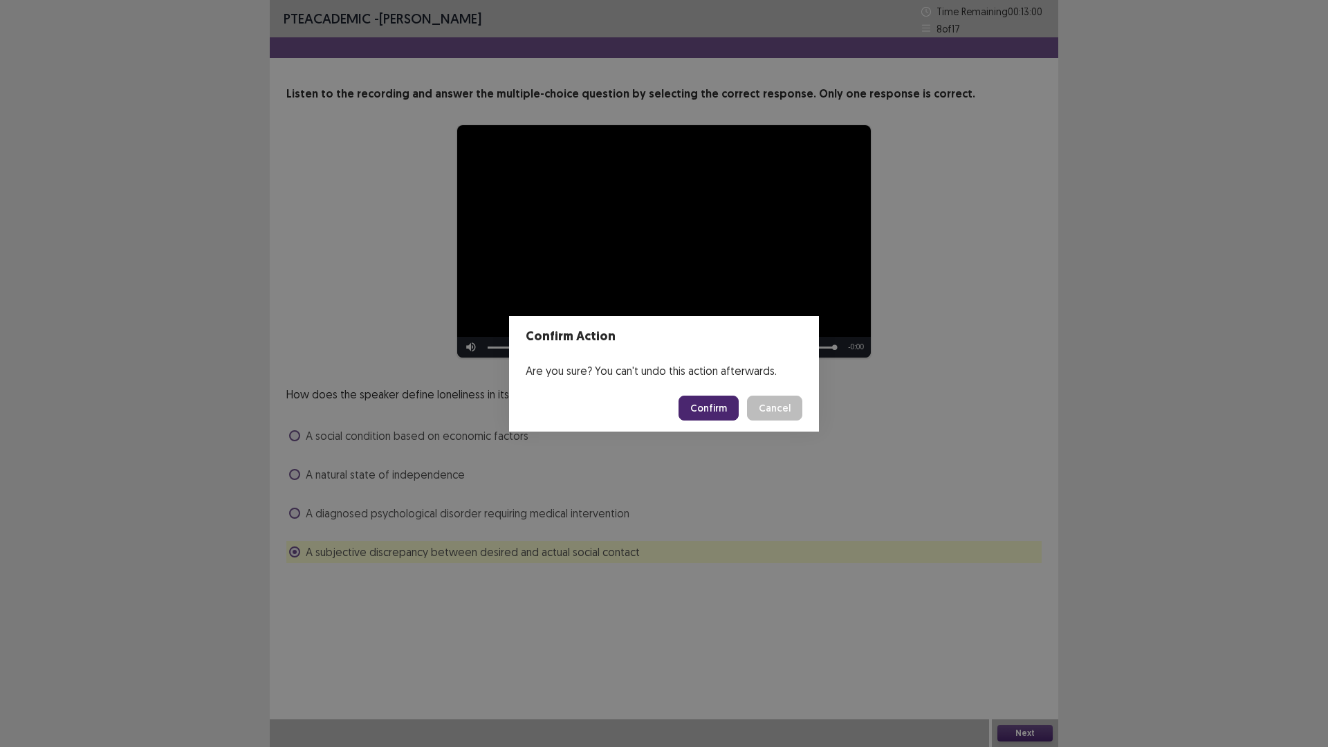
click at [724, 412] on button "Confirm" at bounding box center [709, 408] width 60 height 25
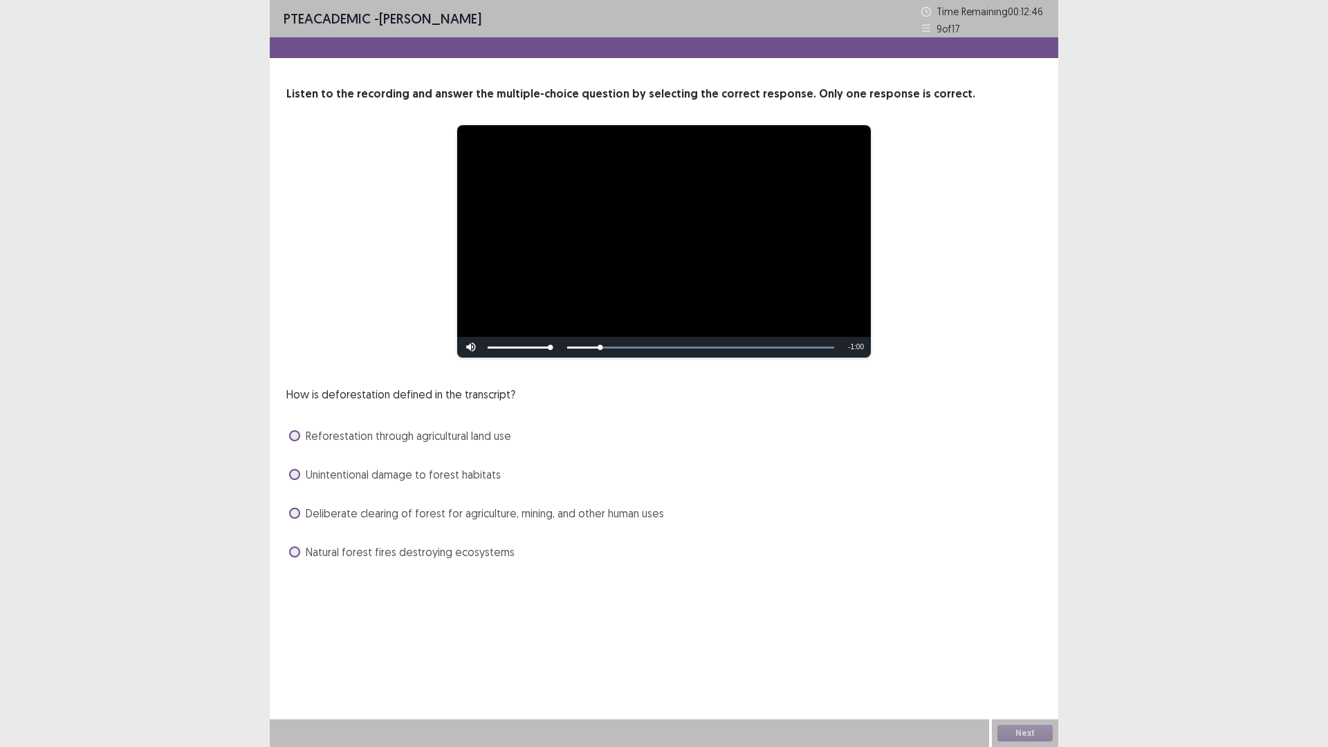
click at [293, 510] on span at bounding box center [294, 513] width 11 height 11
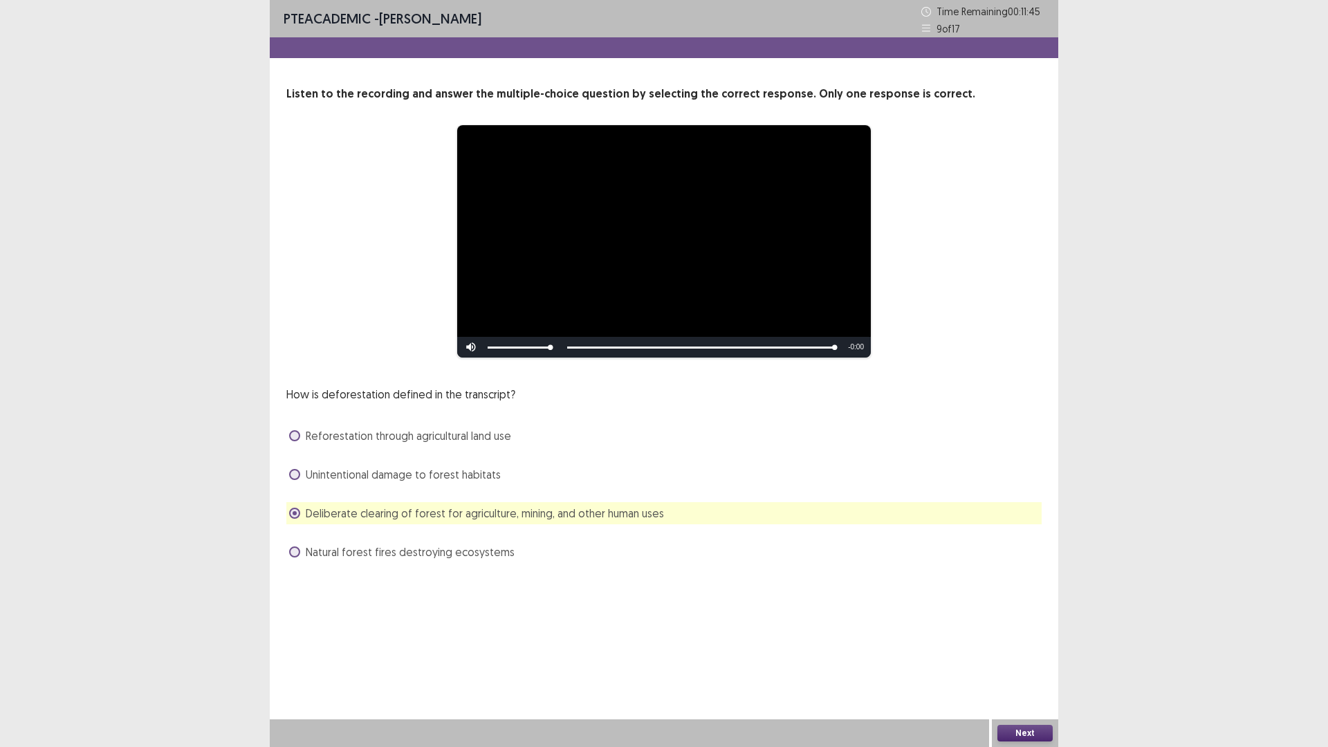
click at [1030, 653] on button "Next" at bounding box center [1024, 733] width 55 height 17
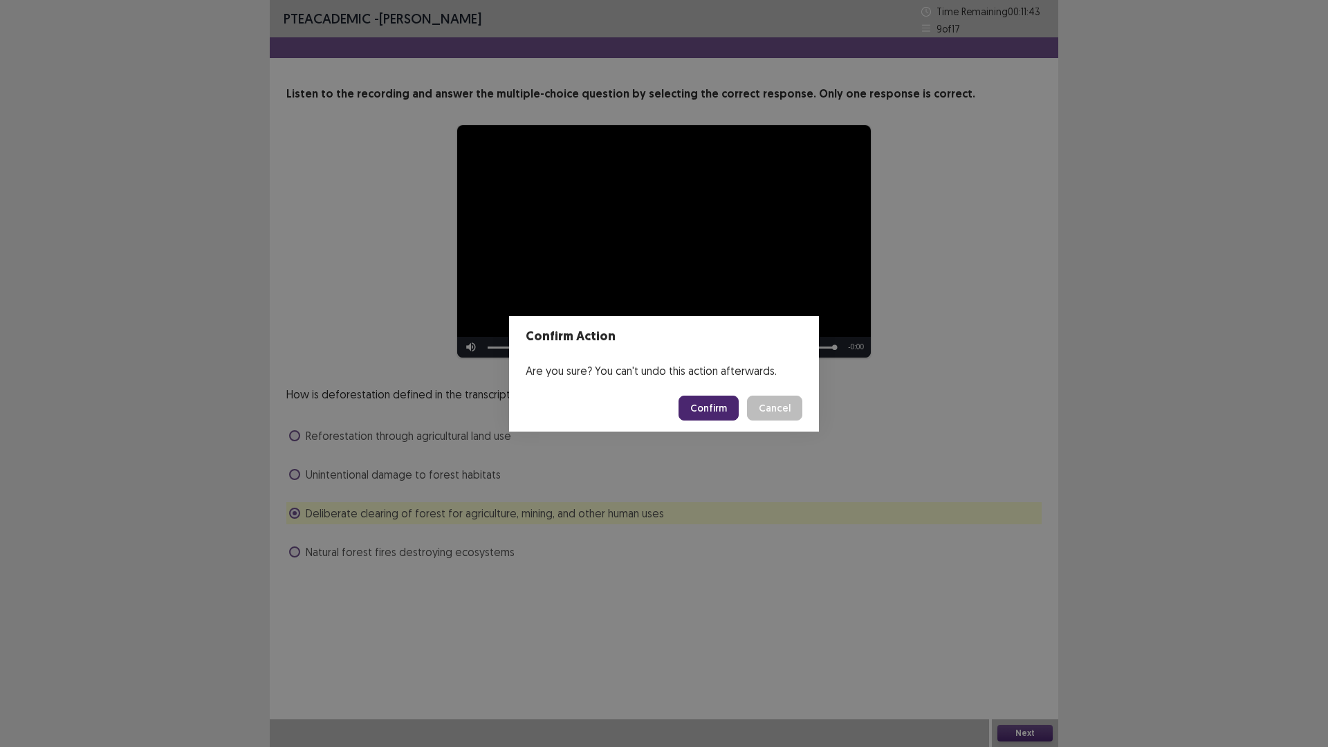
click at [710, 403] on button "Confirm" at bounding box center [709, 408] width 60 height 25
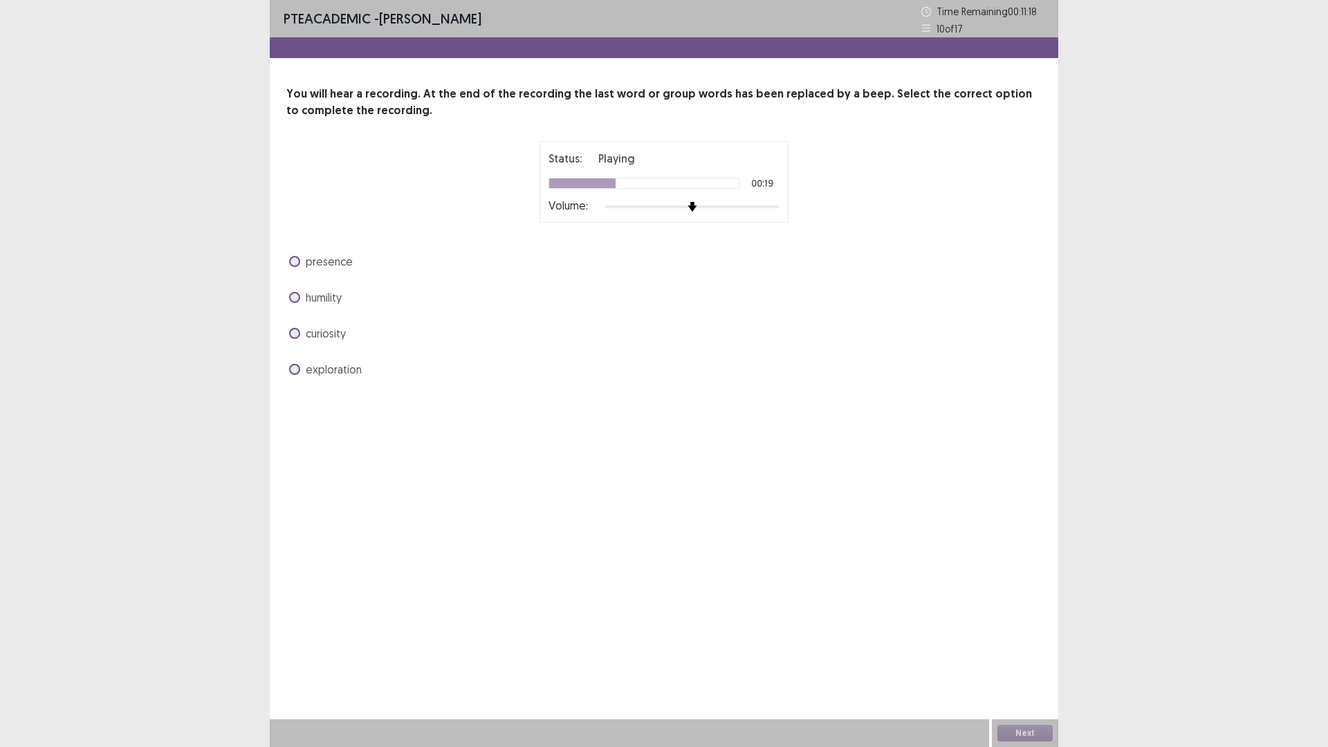
click at [738, 207] on div at bounding box center [692, 206] width 175 height 11
click at [333, 295] on span "humility" at bounding box center [324, 297] width 36 height 17
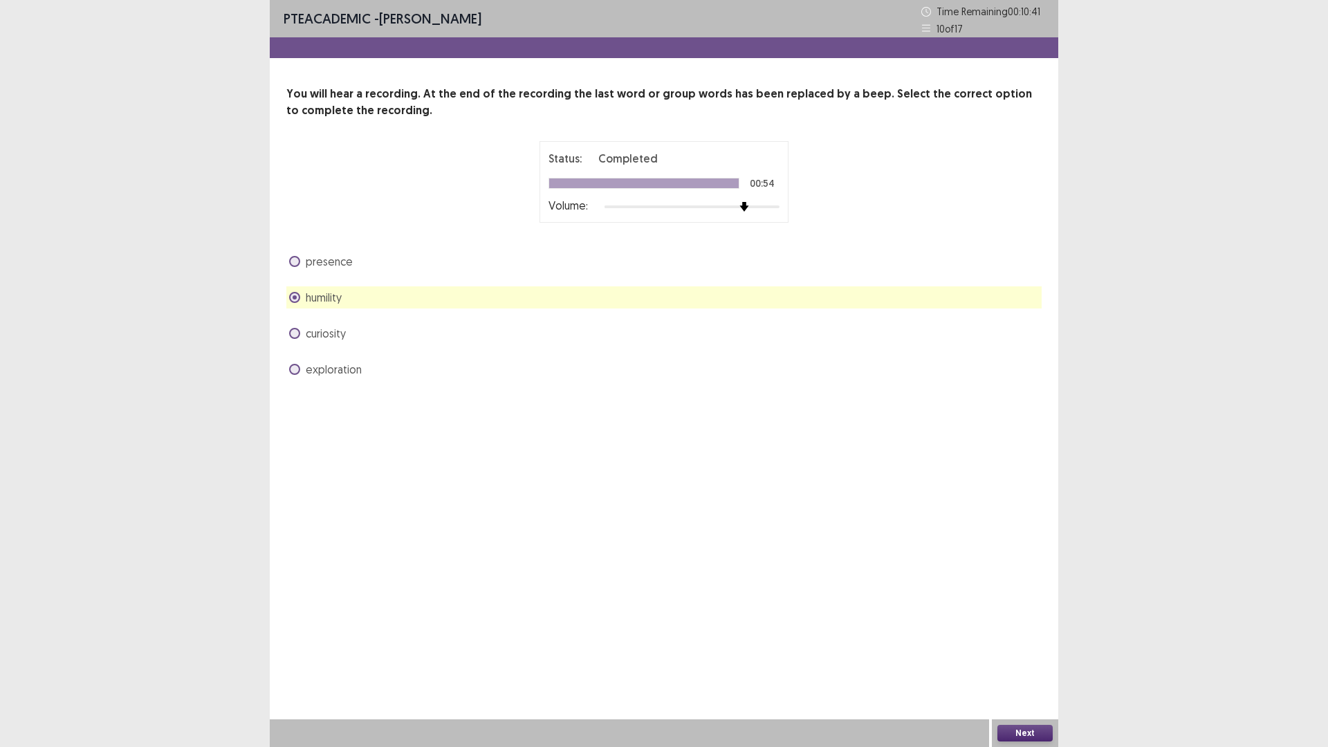
click at [1014, 653] on button "Next" at bounding box center [1024, 733] width 55 height 17
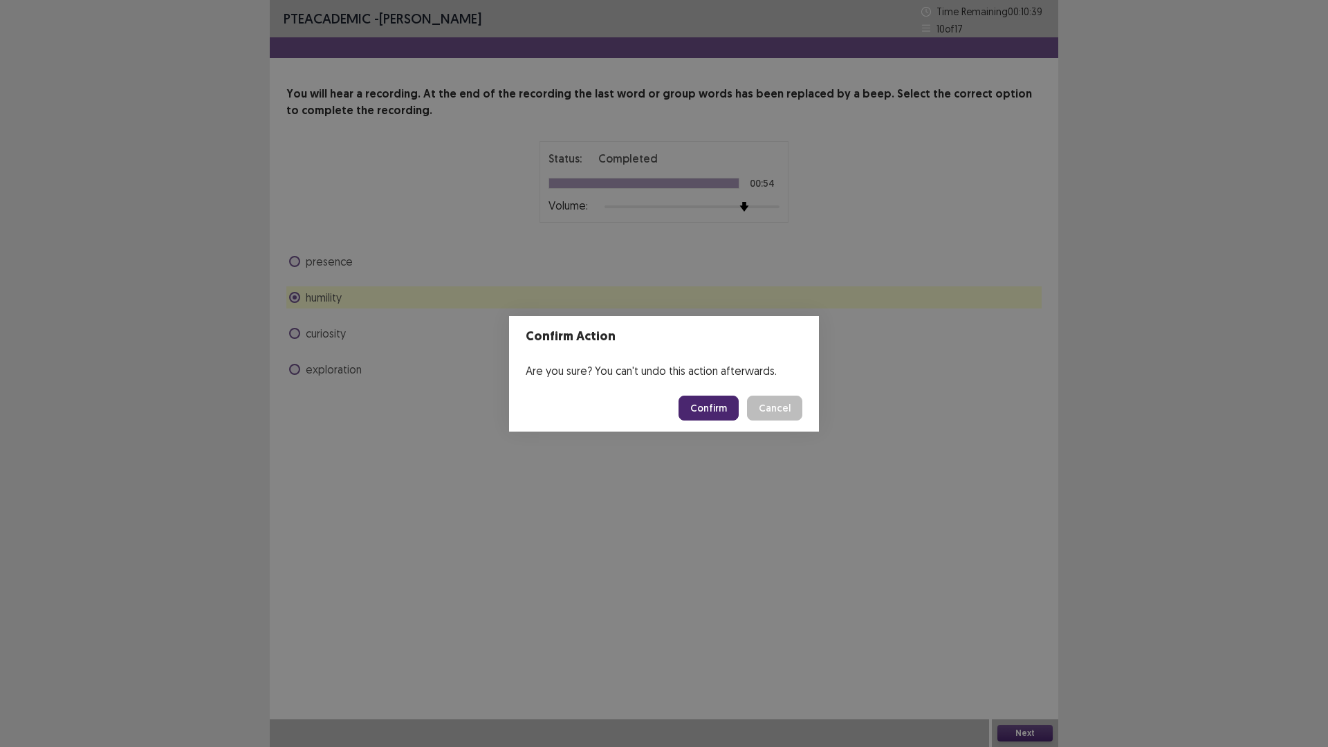
click at [726, 404] on button "Confirm" at bounding box center [709, 408] width 60 height 25
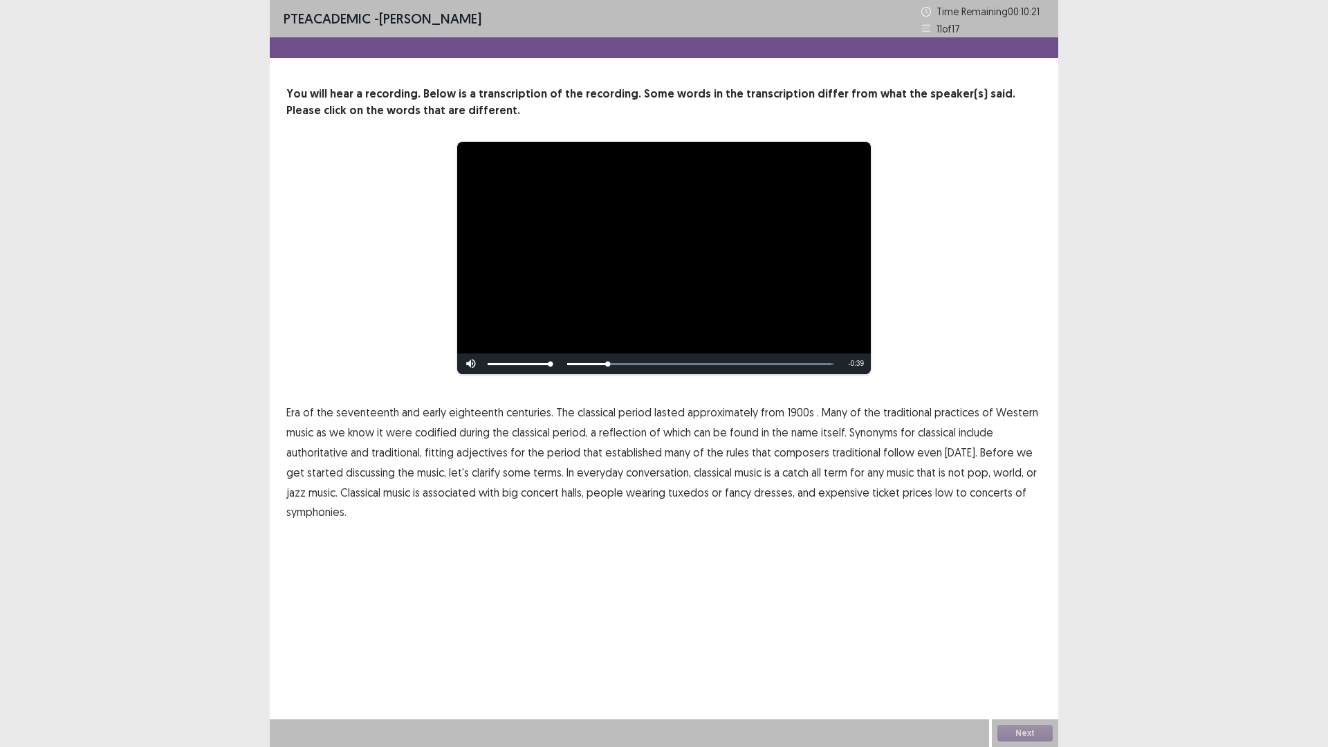
click at [794, 412] on span "1900s" at bounding box center [800, 412] width 27 height 17
click at [842, 452] on span "traditional" at bounding box center [856, 452] width 48 height 17
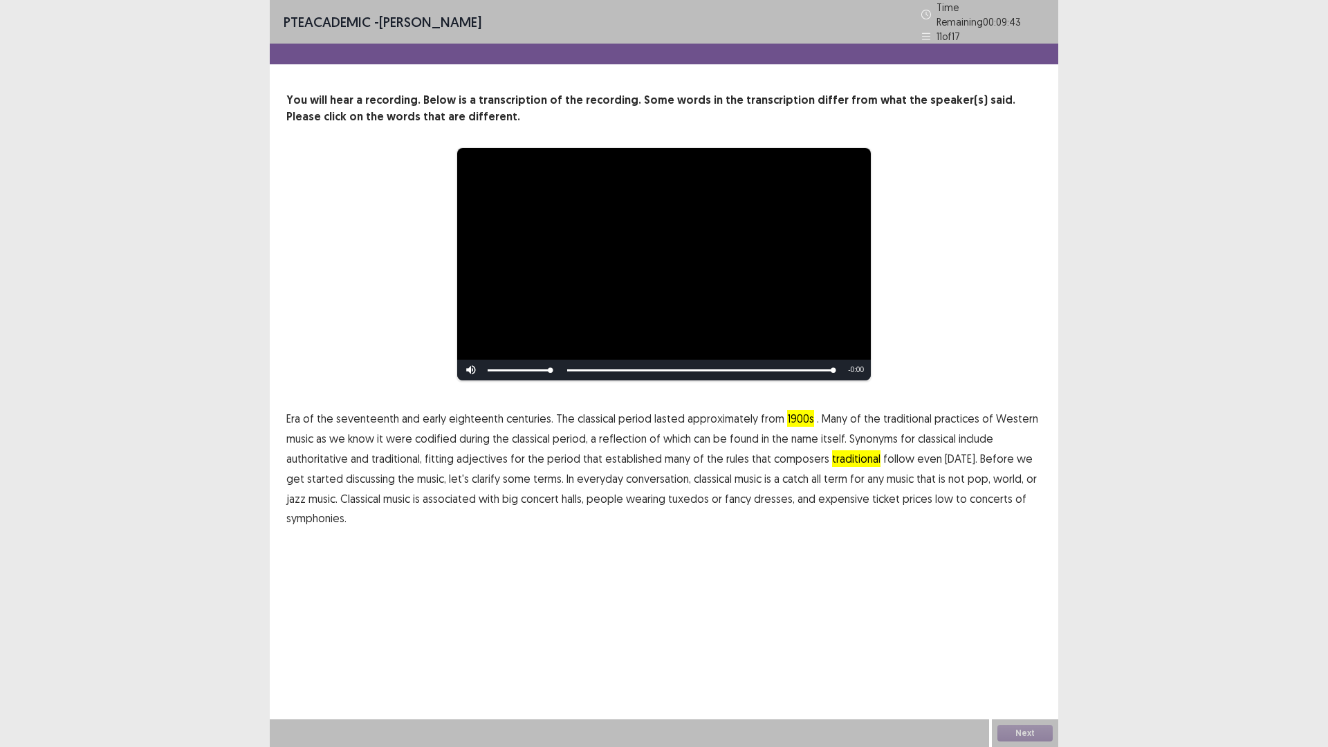
click at [935, 495] on span "low" at bounding box center [944, 498] width 18 height 17
click at [1049, 653] on button "Next" at bounding box center [1024, 733] width 55 height 17
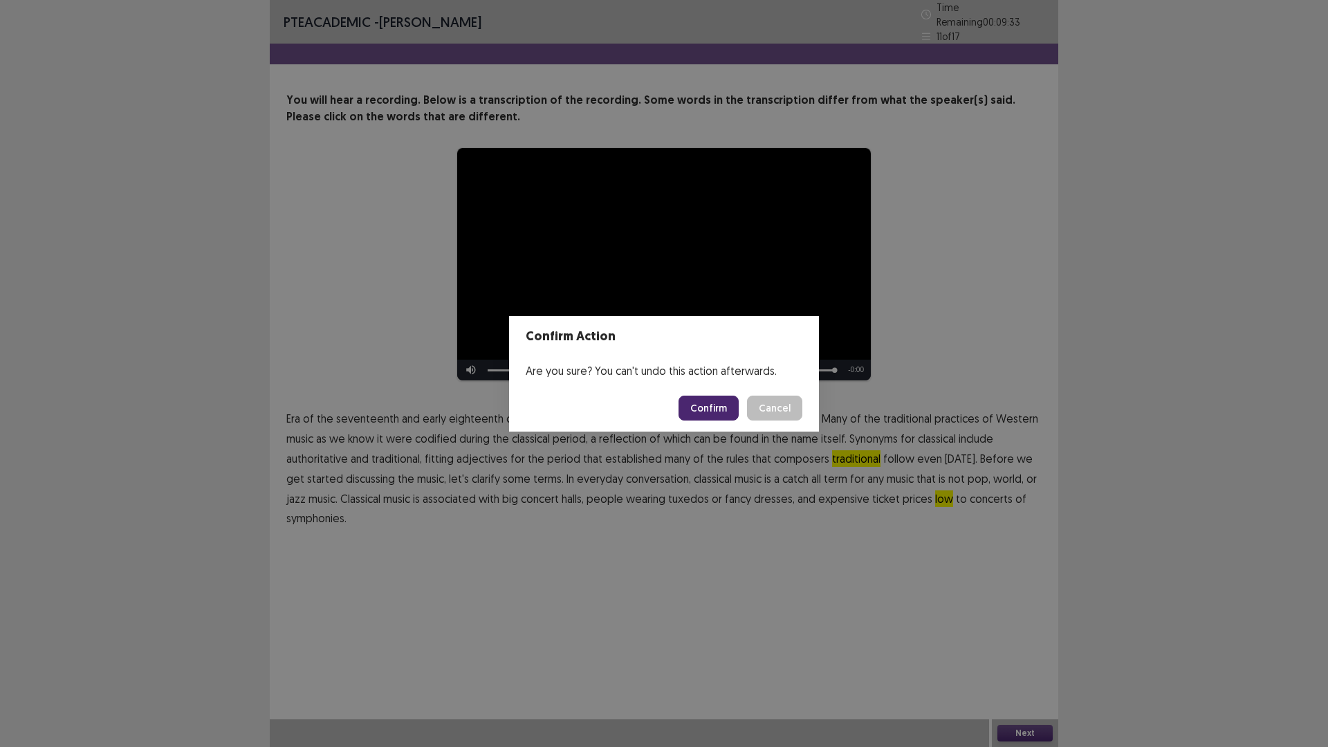
click at [721, 406] on button "Confirm" at bounding box center [709, 408] width 60 height 25
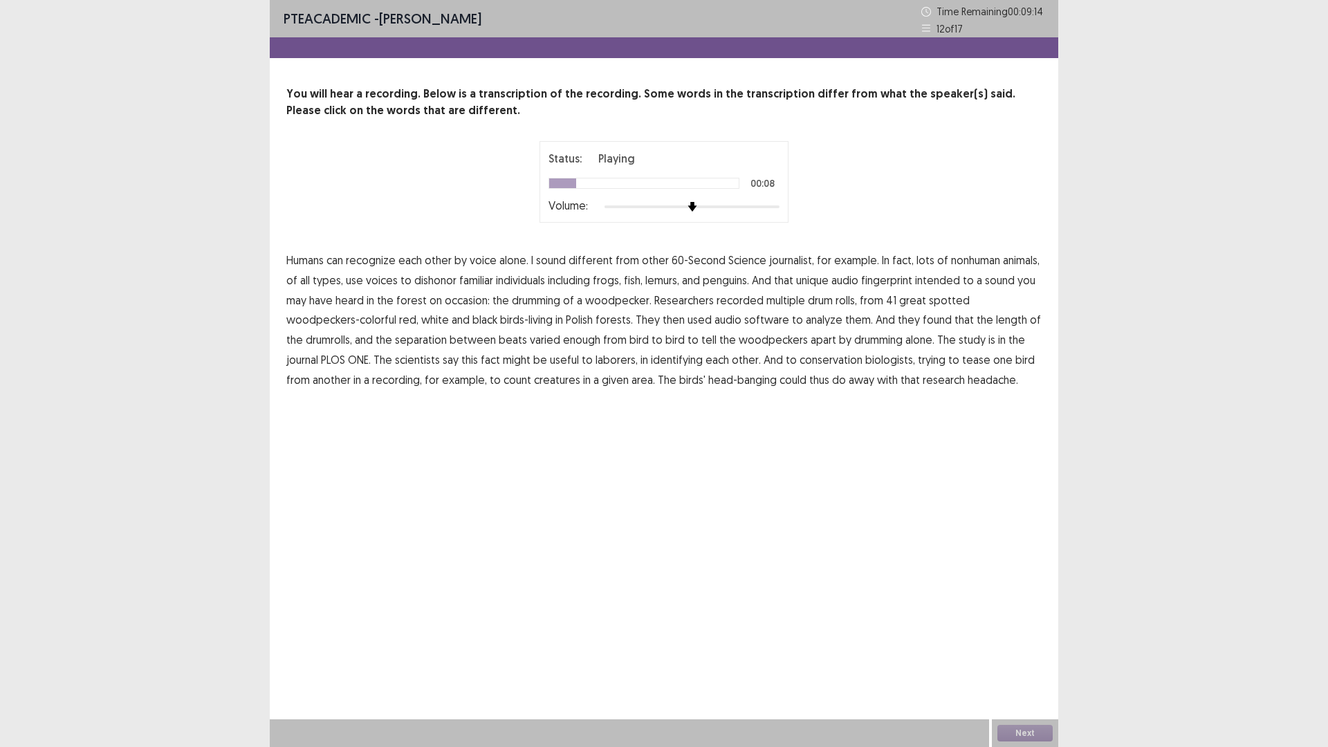
click at [780, 260] on span "journalist," at bounding box center [791, 260] width 45 height 17
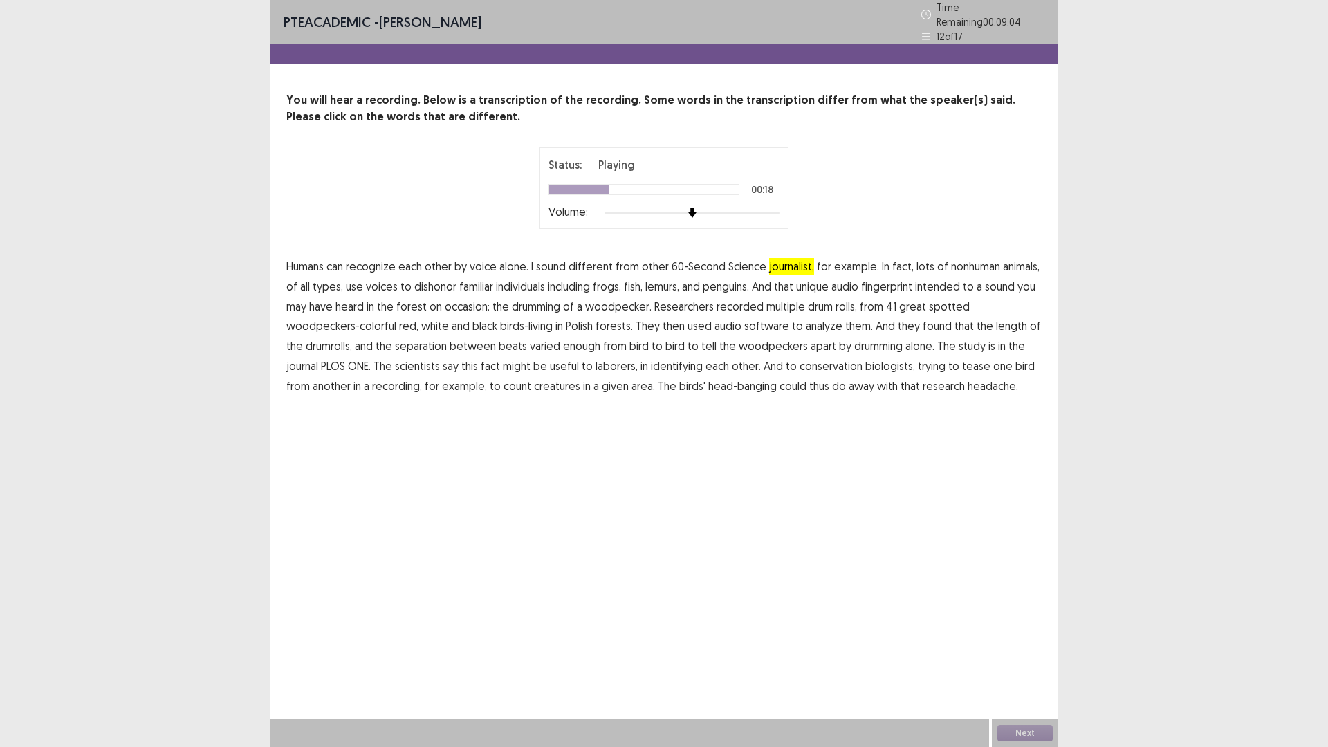
click at [955, 278] on span "intended" at bounding box center [937, 286] width 45 height 17
click at [418, 338] on span "separation" at bounding box center [421, 346] width 52 height 17
click at [614, 360] on span "laborers," at bounding box center [617, 366] width 42 height 17
click at [560, 383] on span "creatures" at bounding box center [557, 386] width 46 height 17
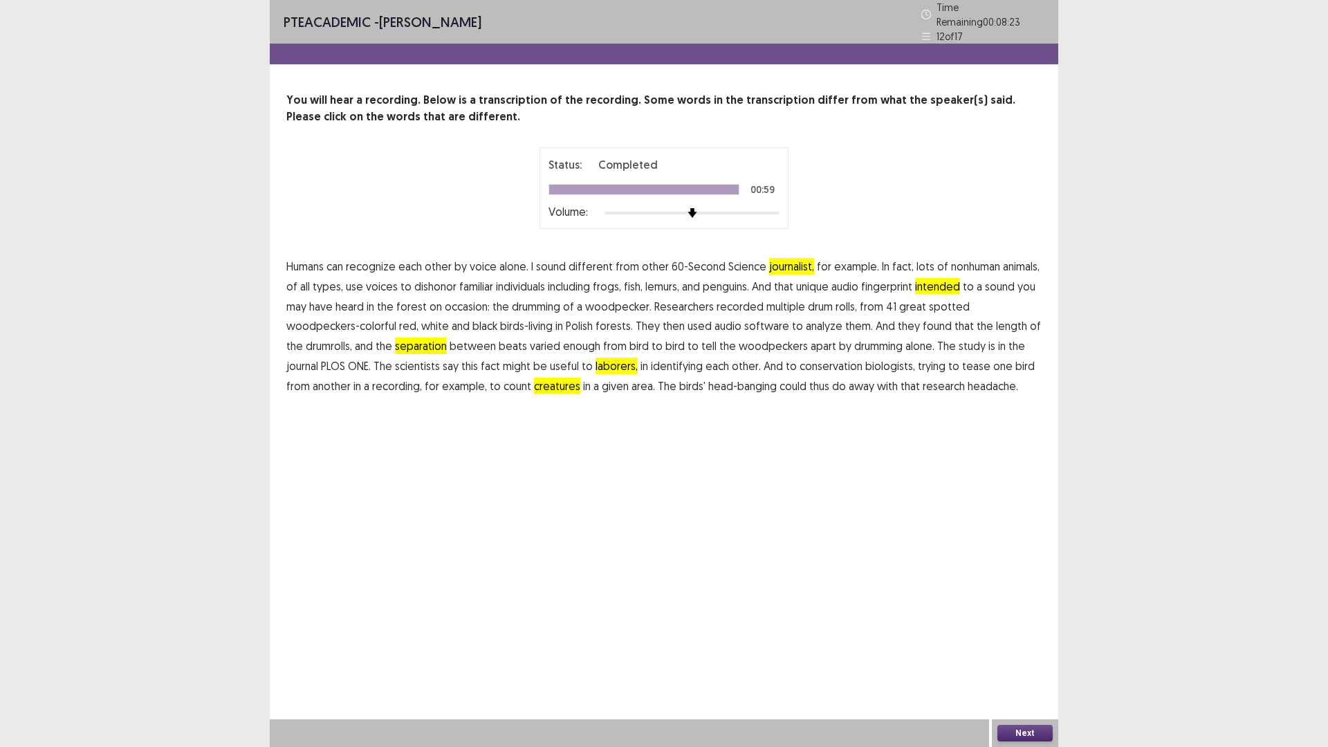
click at [1033, 653] on button "Next" at bounding box center [1024, 733] width 55 height 17
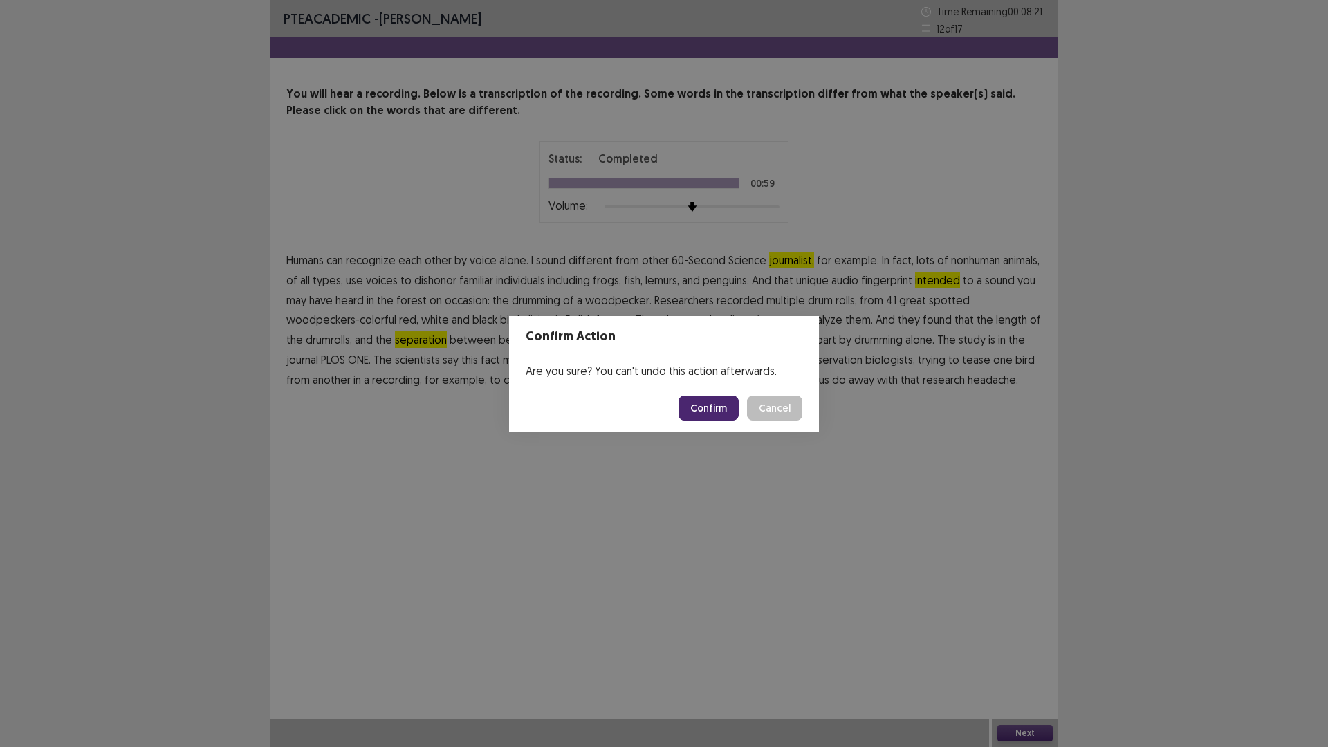
click at [706, 406] on button "Confirm" at bounding box center [709, 408] width 60 height 25
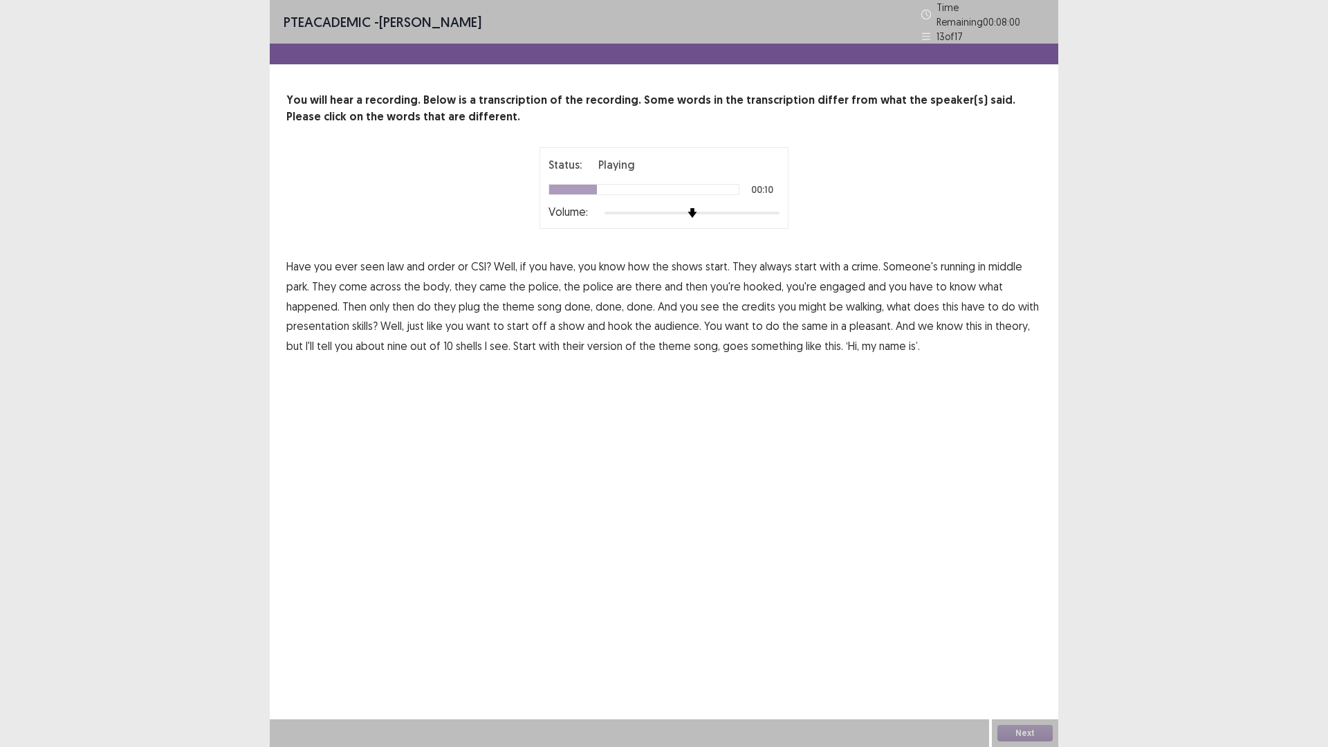
click at [1011, 264] on span "middle" at bounding box center [1005, 266] width 34 height 17
click at [466, 298] on span "plug" at bounding box center [469, 306] width 21 height 17
click at [856, 300] on span "walking," at bounding box center [865, 306] width 38 height 17
click at [877, 320] on span "pleasant." at bounding box center [871, 325] width 44 height 17
click at [466, 338] on span "shells" at bounding box center [469, 346] width 26 height 17
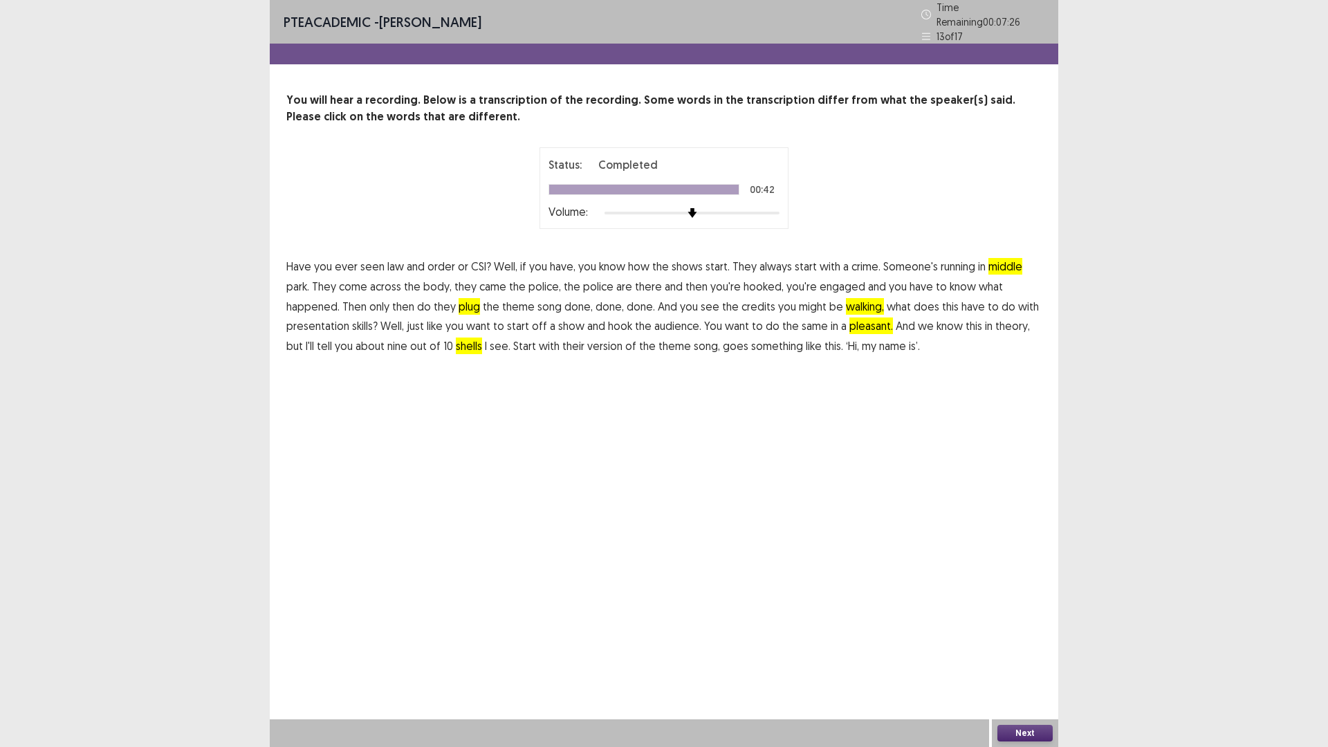
click at [1013, 653] on button "Next" at bounding box center [1024, 733] width 55 height 17
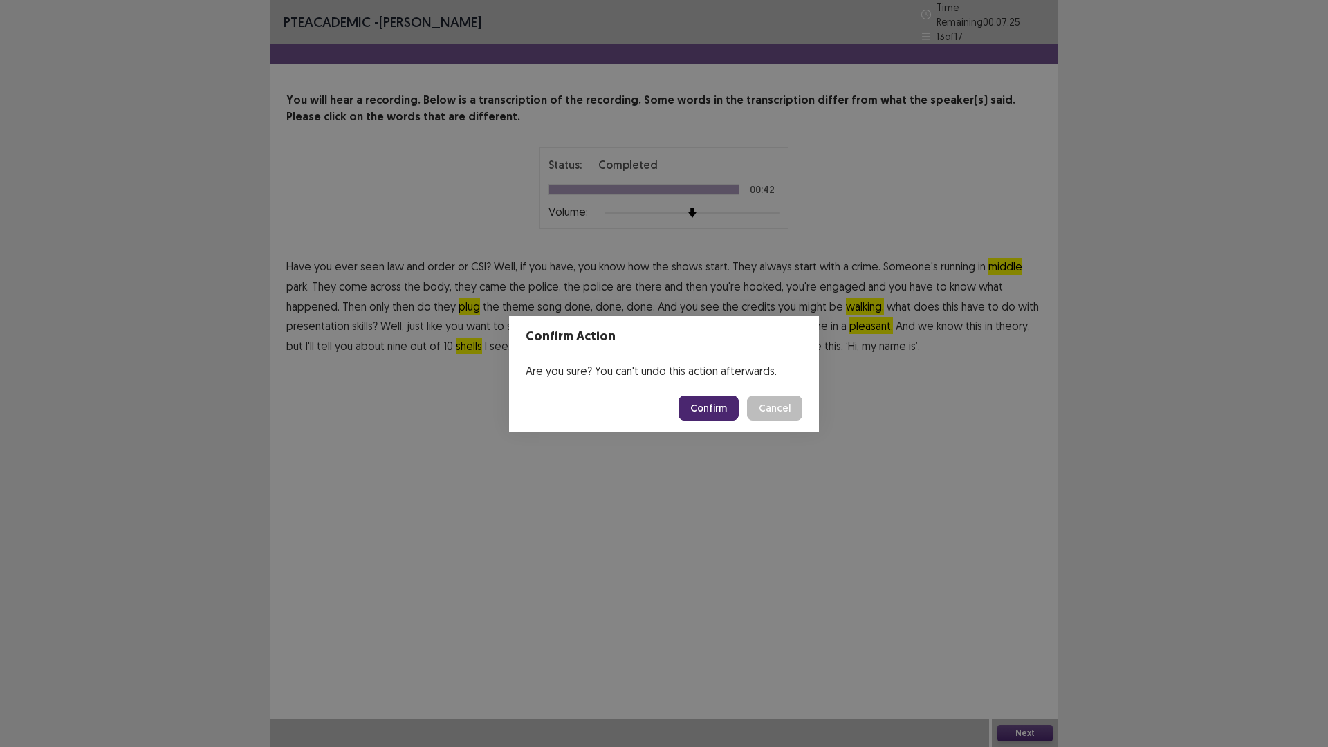
click at [716, 405] on button "Confirm" at bounding box center [709, 408] width 60 height 25
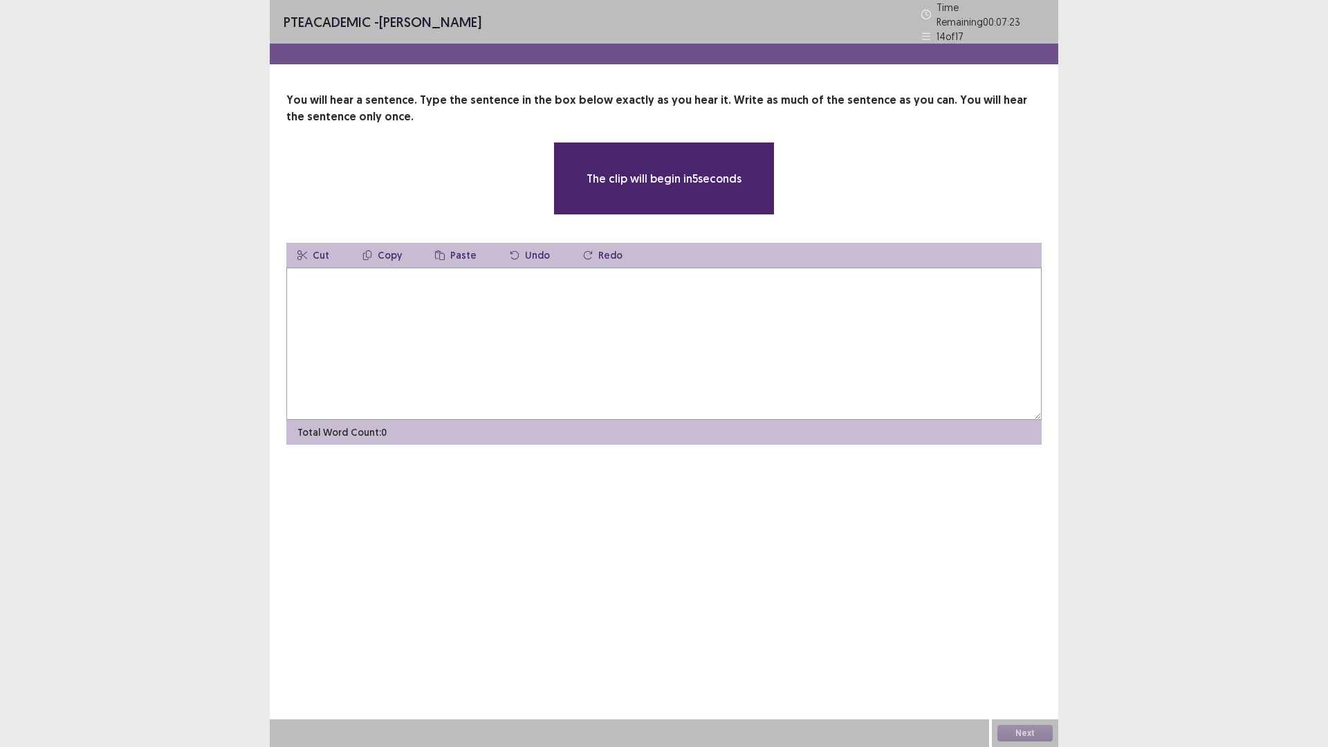
click at [625, 331] on textarea at bounding box center [663, 344] width 755 height 152
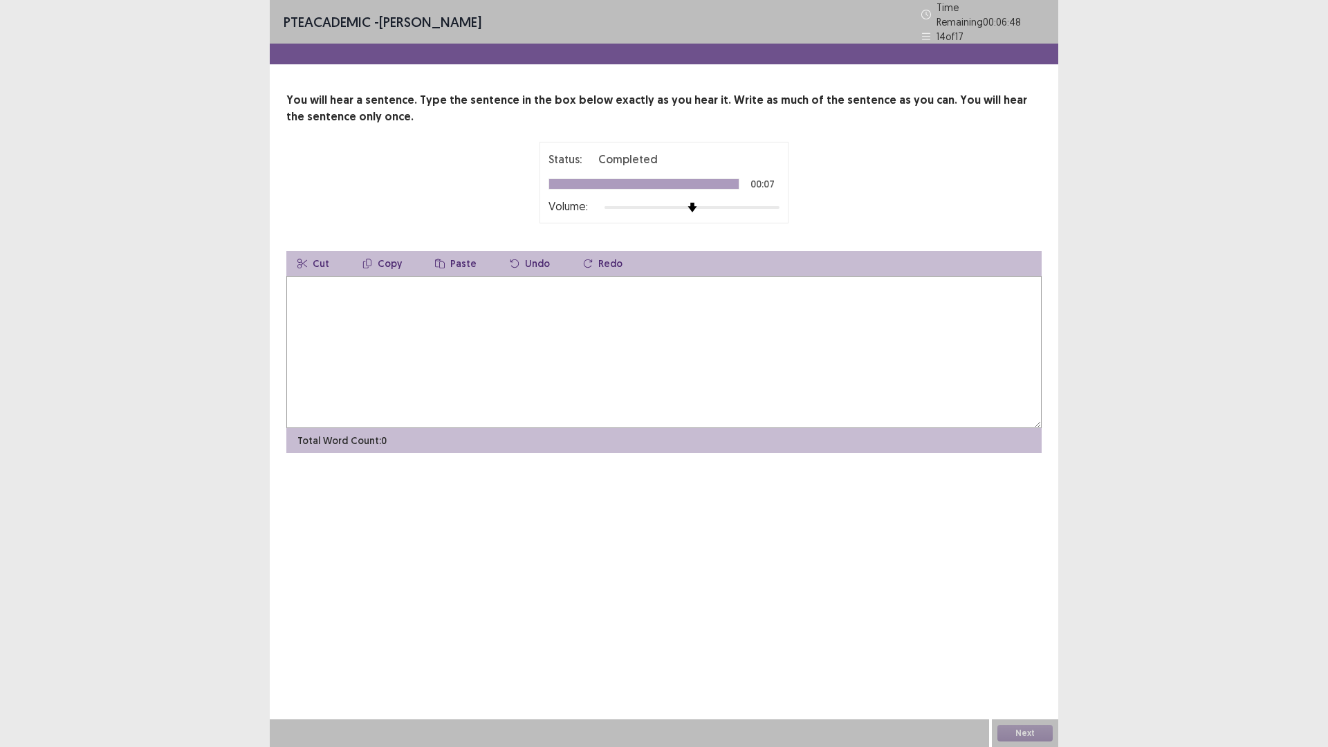
click at [493, 316] on textarea at bounding box center [663, 352] width 755 height 152
click at [698, 283] on textarea "**********" at bounding box center [663, 352] width 755 height 152
drag, startPoint x: 534, startPoint y: 281, endPoint x: 545, endPoint y: 282, distance: 11.2
click at [535, 282] on textarea "**********" at bounding box center [663, 352] width 755 height 152
click at [429, 286] on textarea "**********" at bounding box center [663, 352] width 755 height 152
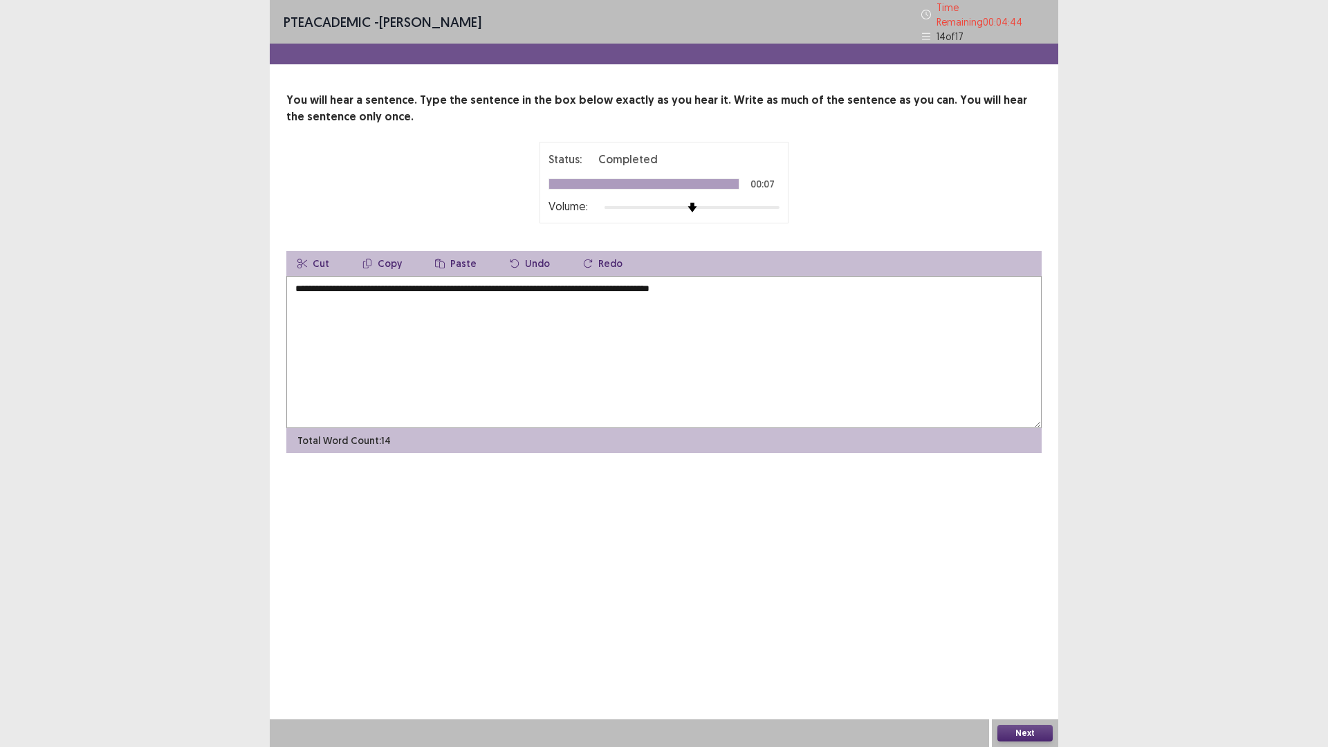
click at [450, 284] on textarea "**********" at bounding box center [663, 352] width 755 height 152
click at [461, 283] on textarea "**********" at bounding box center [663, 352] width 755 height 152
type textarea "**********"
click at [1013, 653] on button "Next" at bounding box center [1024, 733] width 55 height 17
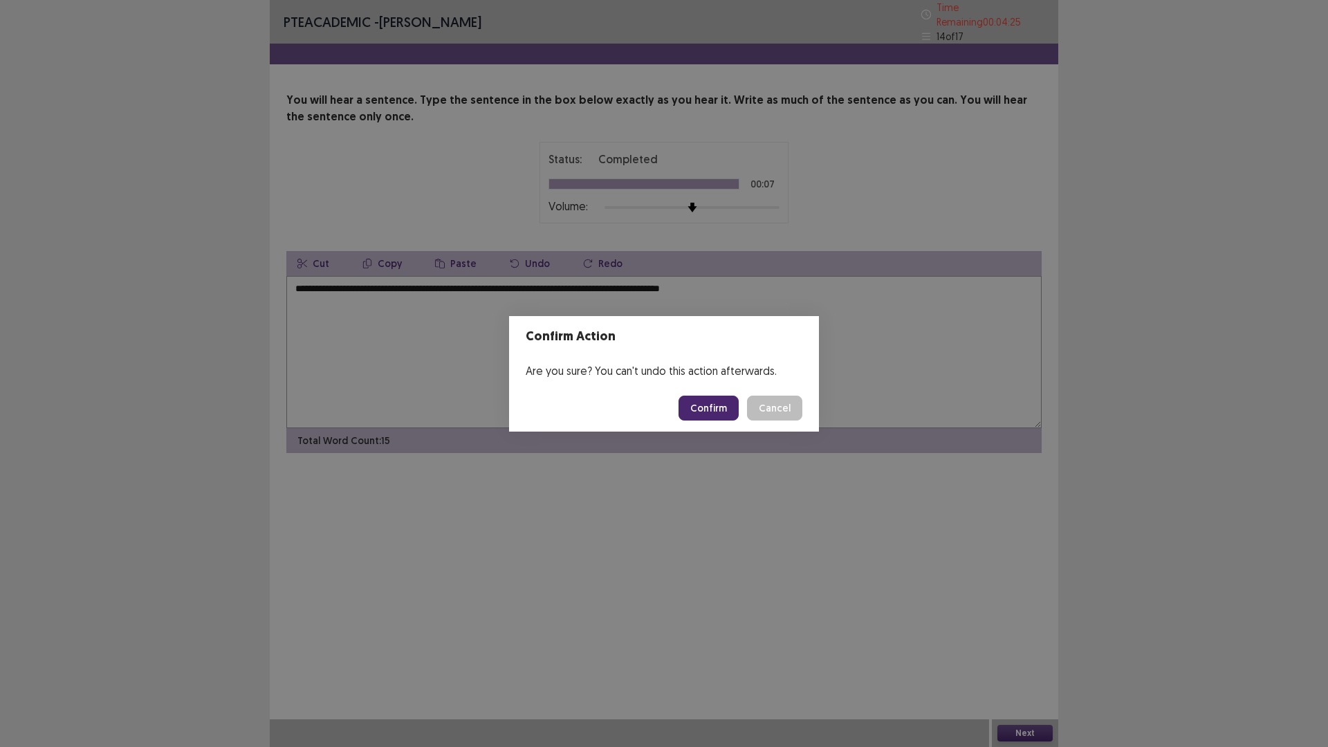
click at [708, 409] on button "Confirm" at bounding box center [709, 408] width 60 height 25
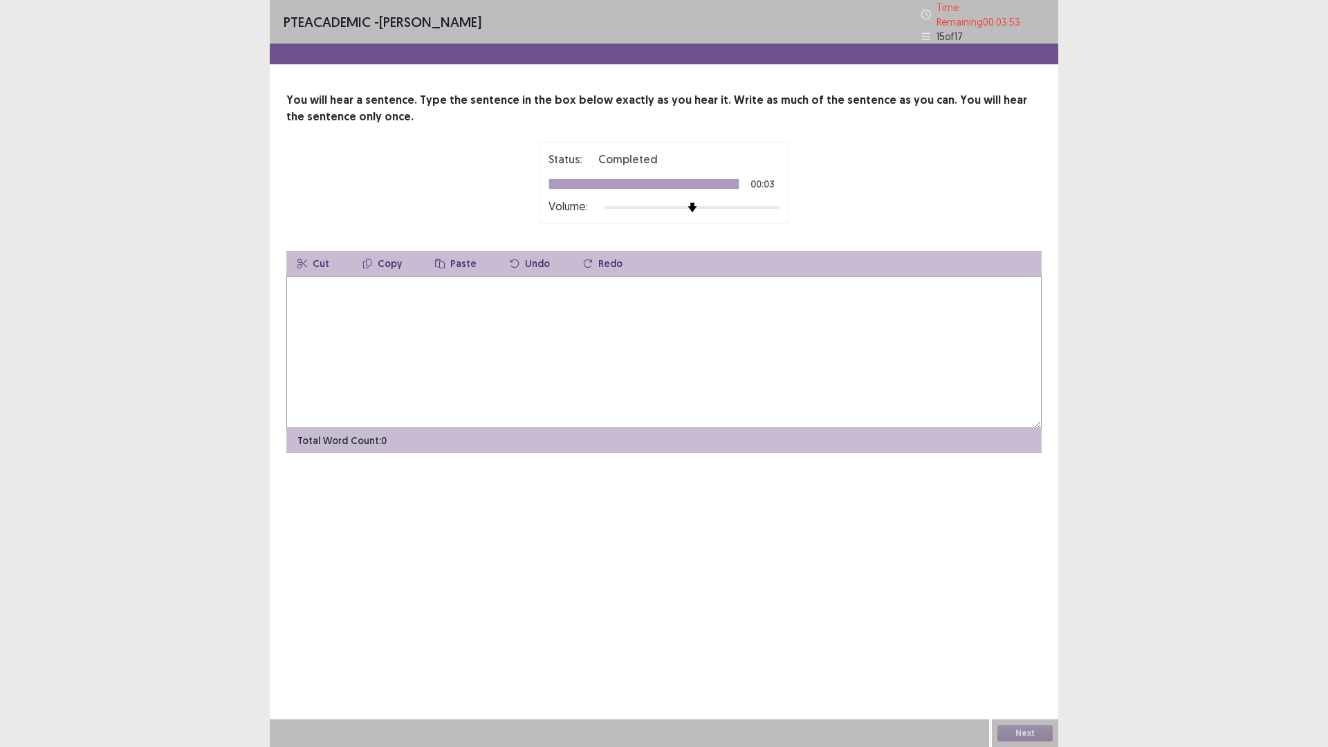
drag, startPoint x: 347, startPoint y: 313, endPoint x: 351, endPoint y: 320, distance: 7.7
click at [351, 320] on textarea at bounding box center [663, 352] width 755 height 152
type textarea "**********"
click at [1038, 653] on button "Next" at bounding box center [1024, 733] width 55 height 17
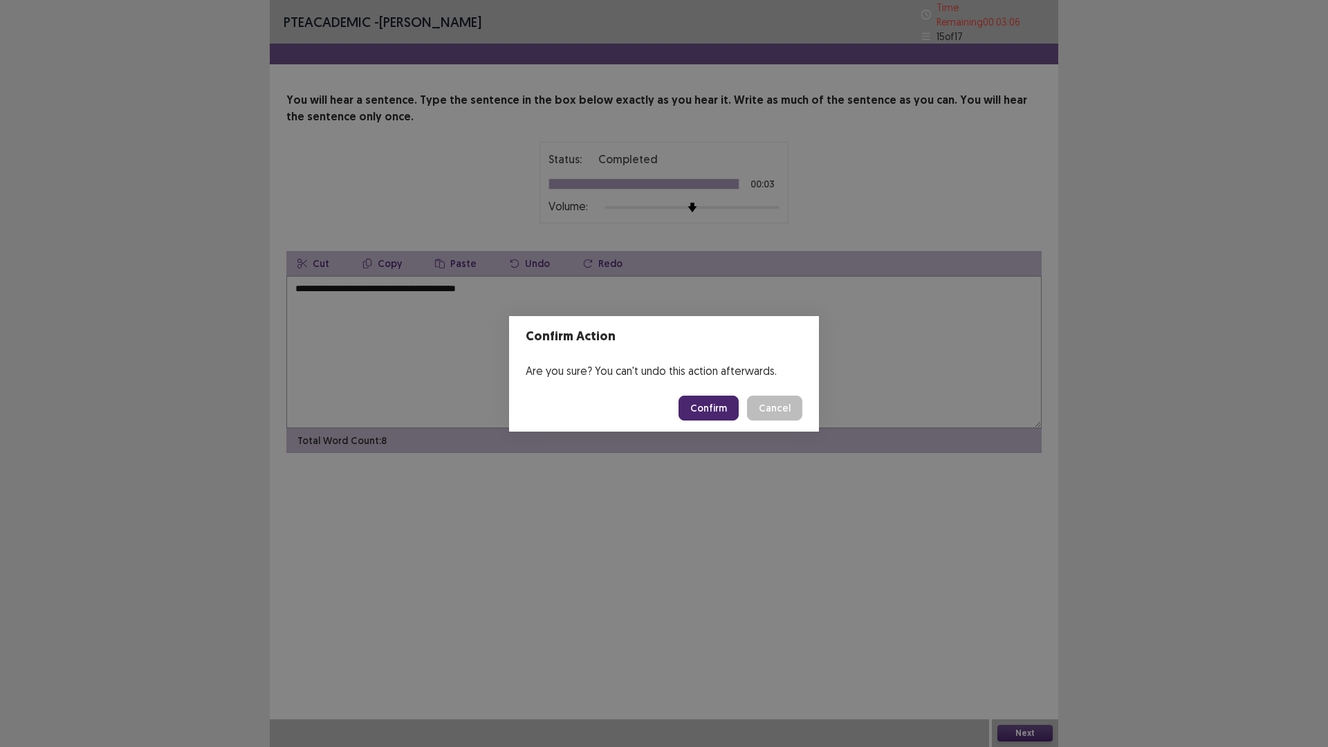
click at [726, 411] on button "Confirm" at bounding box center [709, 408] width 60 height 25
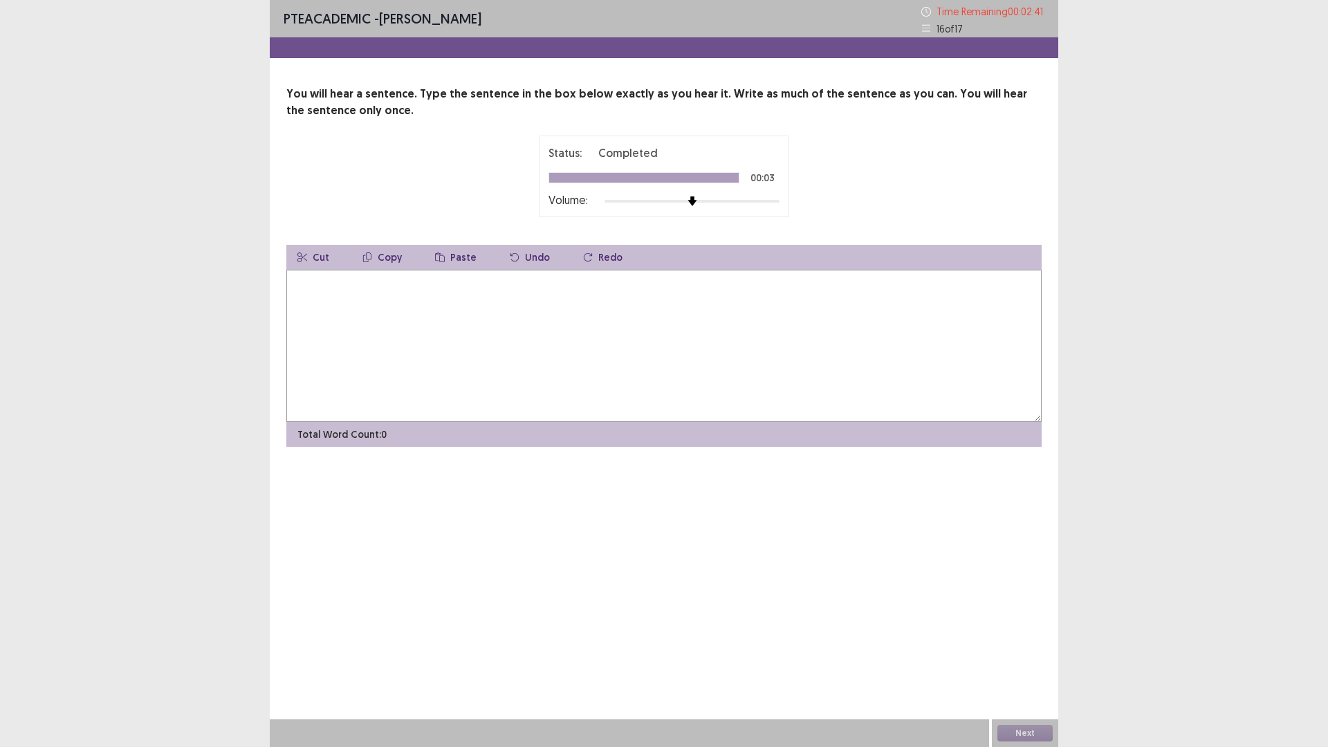
click at [821, 335] on textarea at bounding box center [663, 346] width 755 height 152
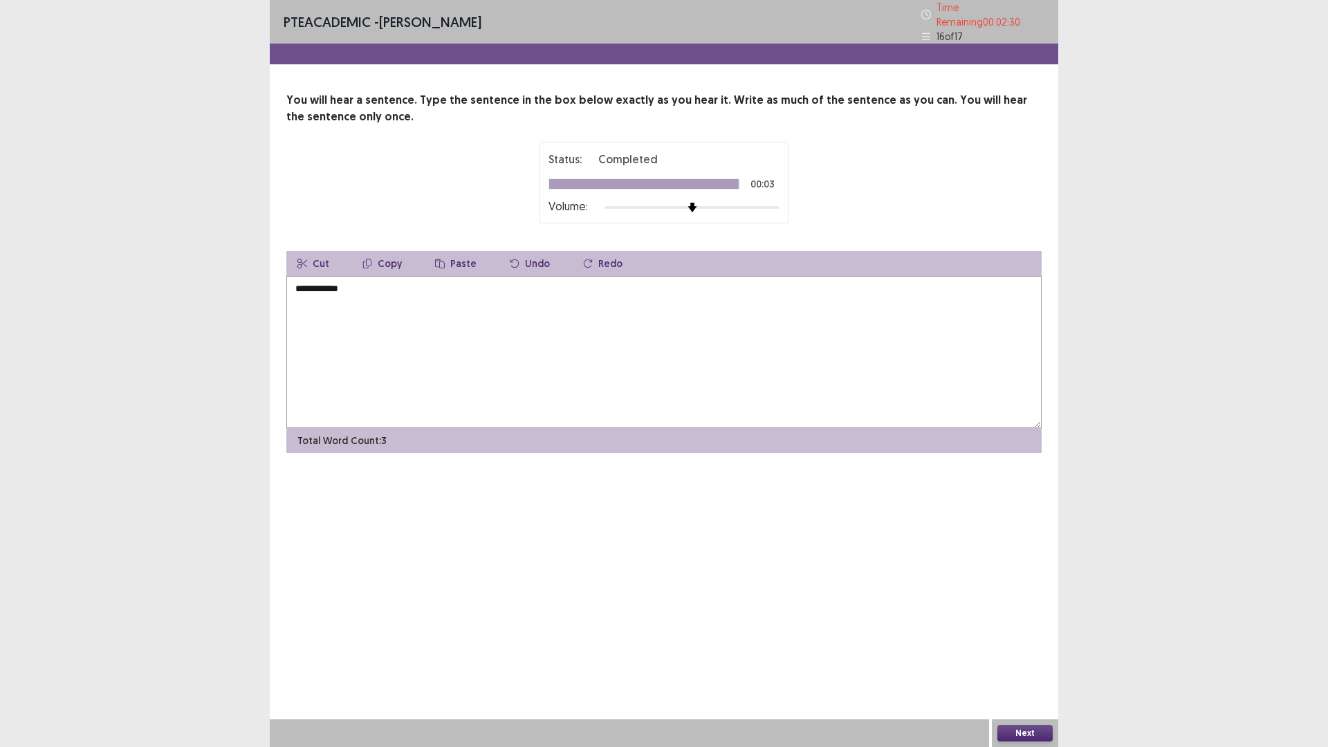
click at [431, 304] on textarea "**********" at bounding box center [663, 352] width 755 height 152
click at [383, 281] on textarea "**********" at bounding box center [663, 352] width 755 height 152
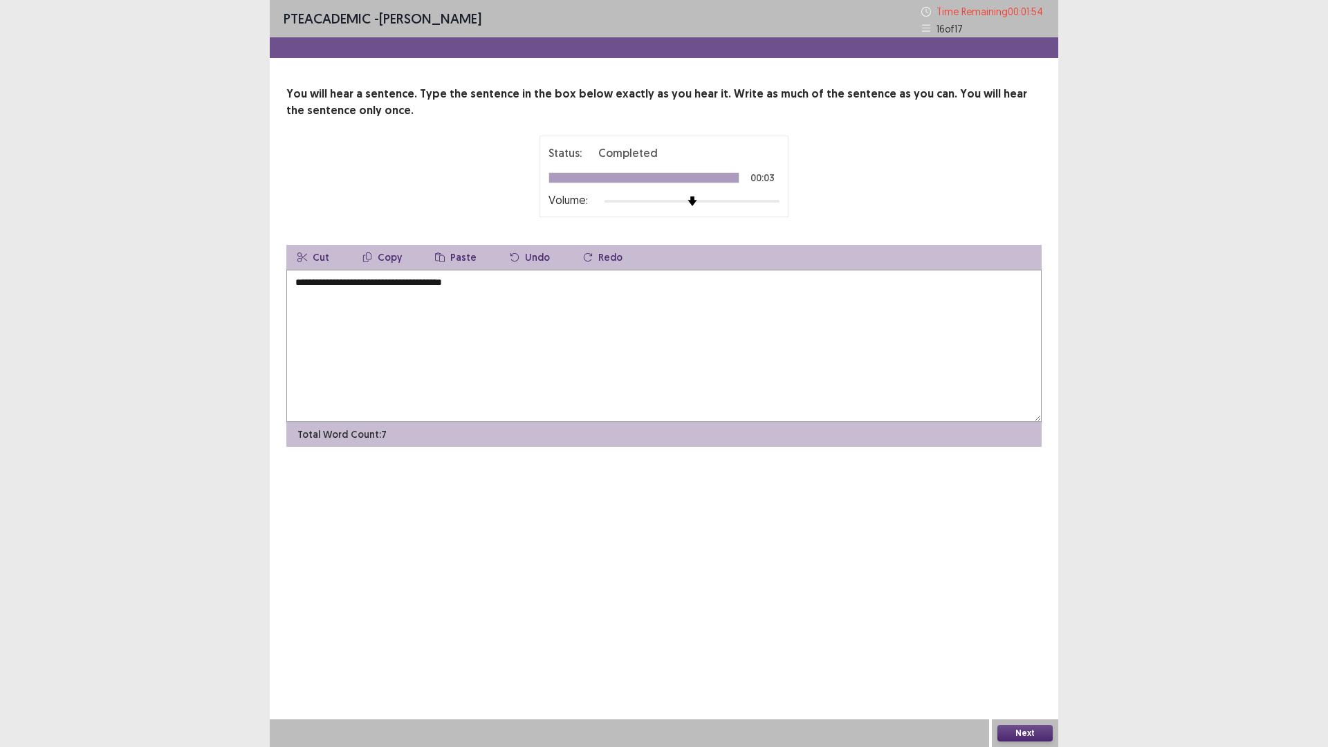
click at [497, 283] on textarea "**********" at bounding box center [663, 346] width 755 height 152
type textarea "**********"
click at [1026, 653] on button "Next" at bounding box center [1024, 733] width 55 height 17
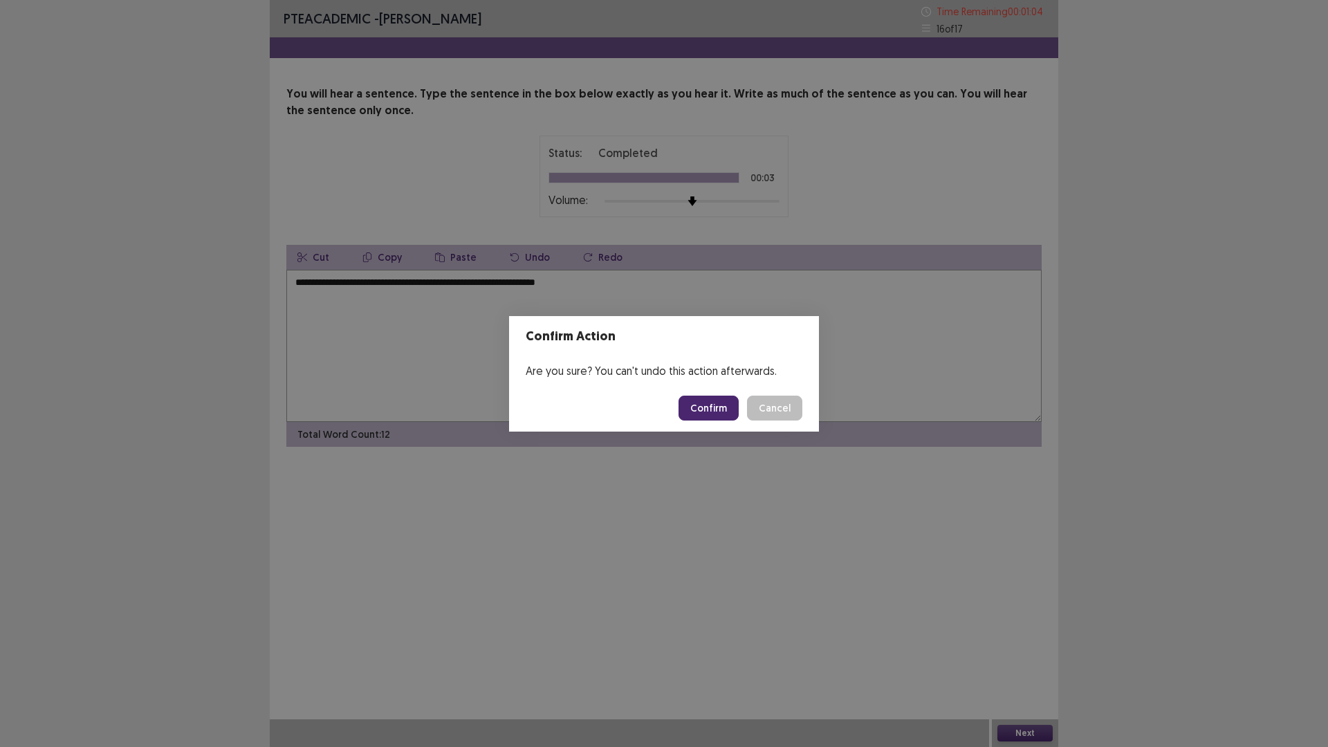
click at [726, 399] on button "Confirm" at bounding box center [709, 408] width 60 height 25
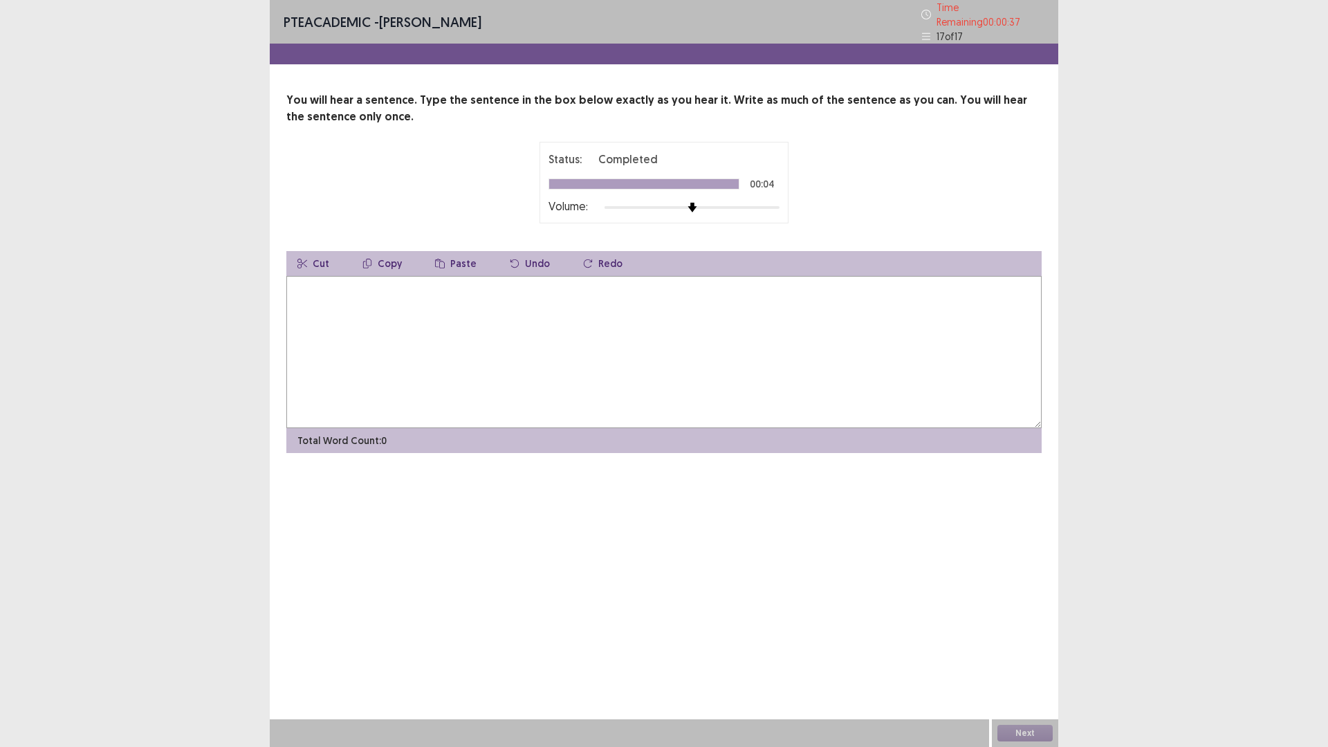
click at [581, 340] on textarea at bounding box center [663, 352] width 755 height 152
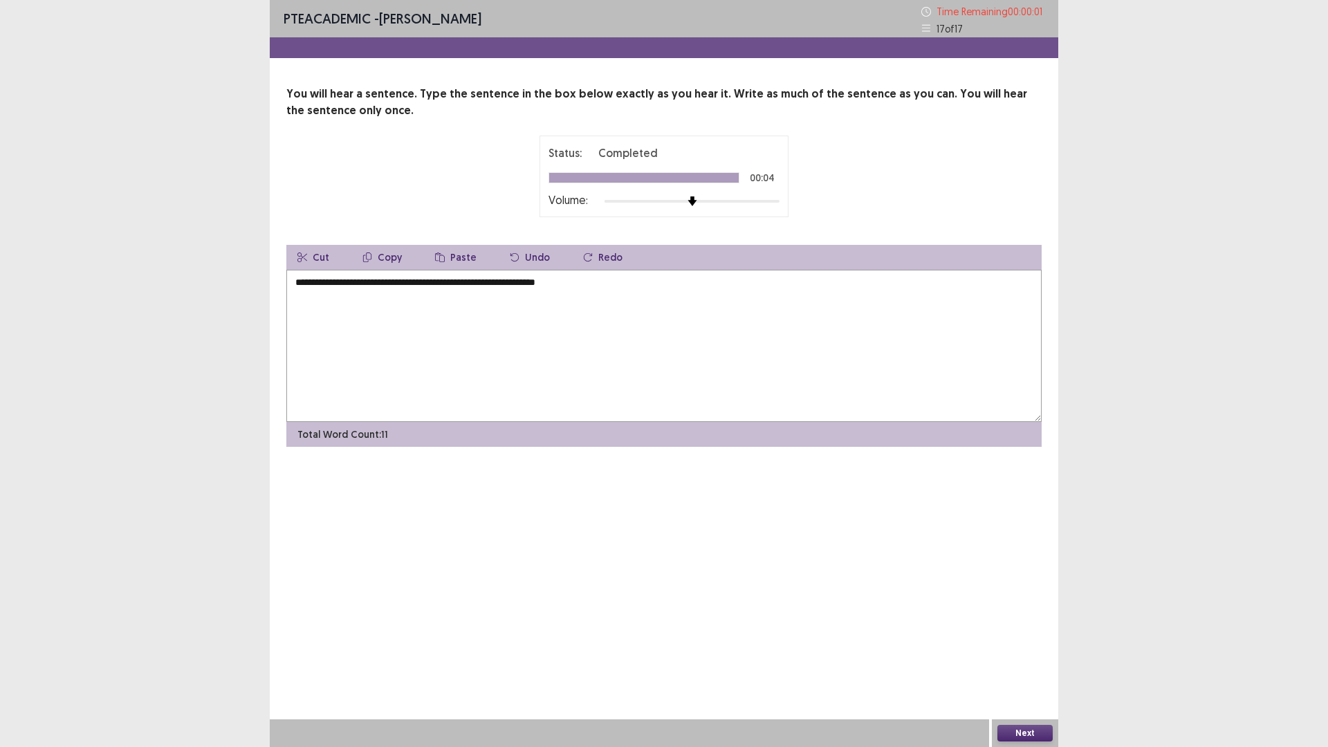
type textarea "**********"
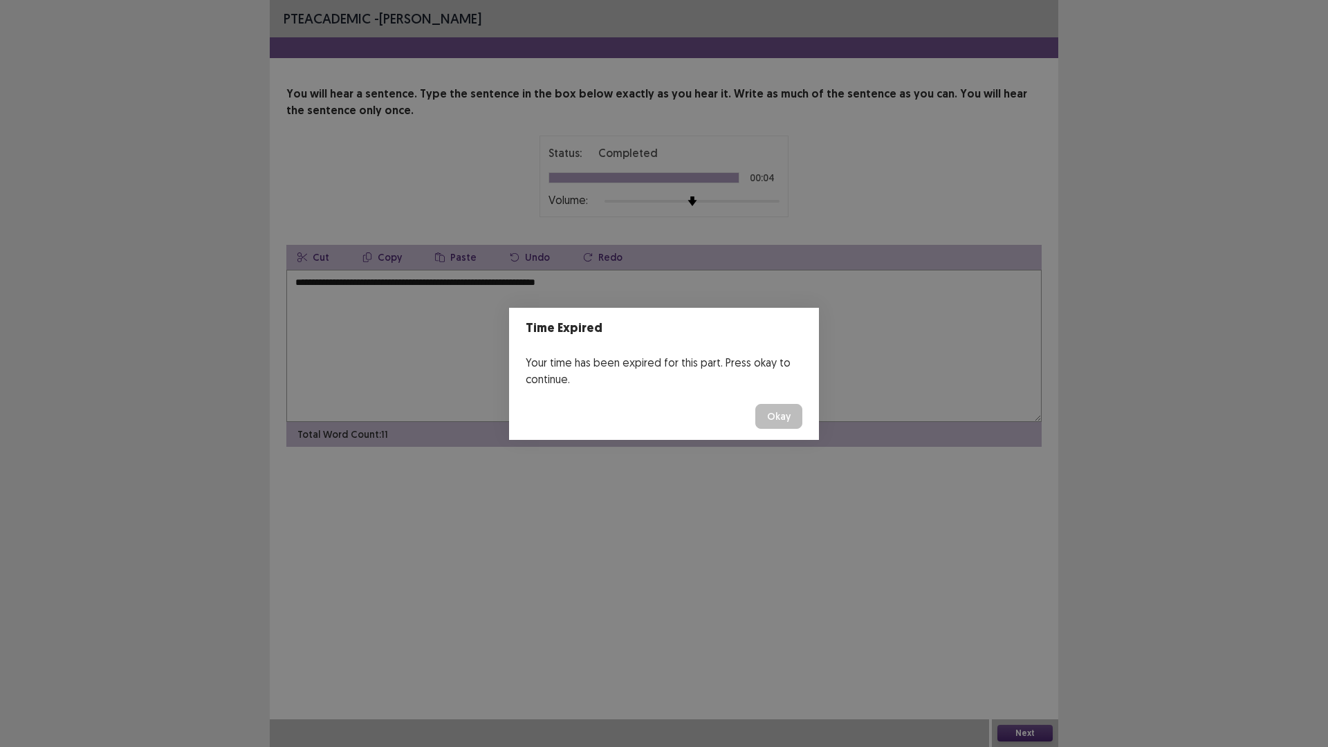
click at [784, 404] on button "Okay" at bounding box center [778, 416] width 47 height 25
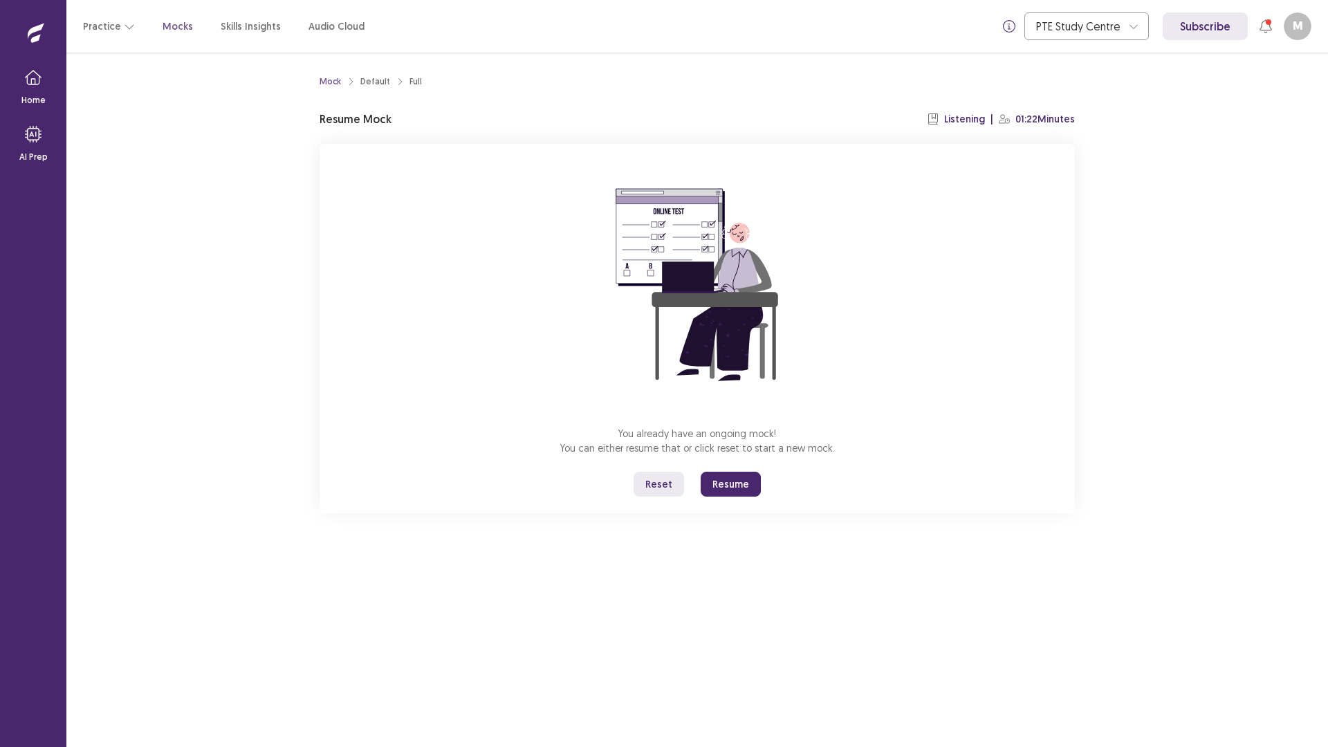
click at [733, 486] on button "Resume" at bounding box center [731, 484] width 60 height 25
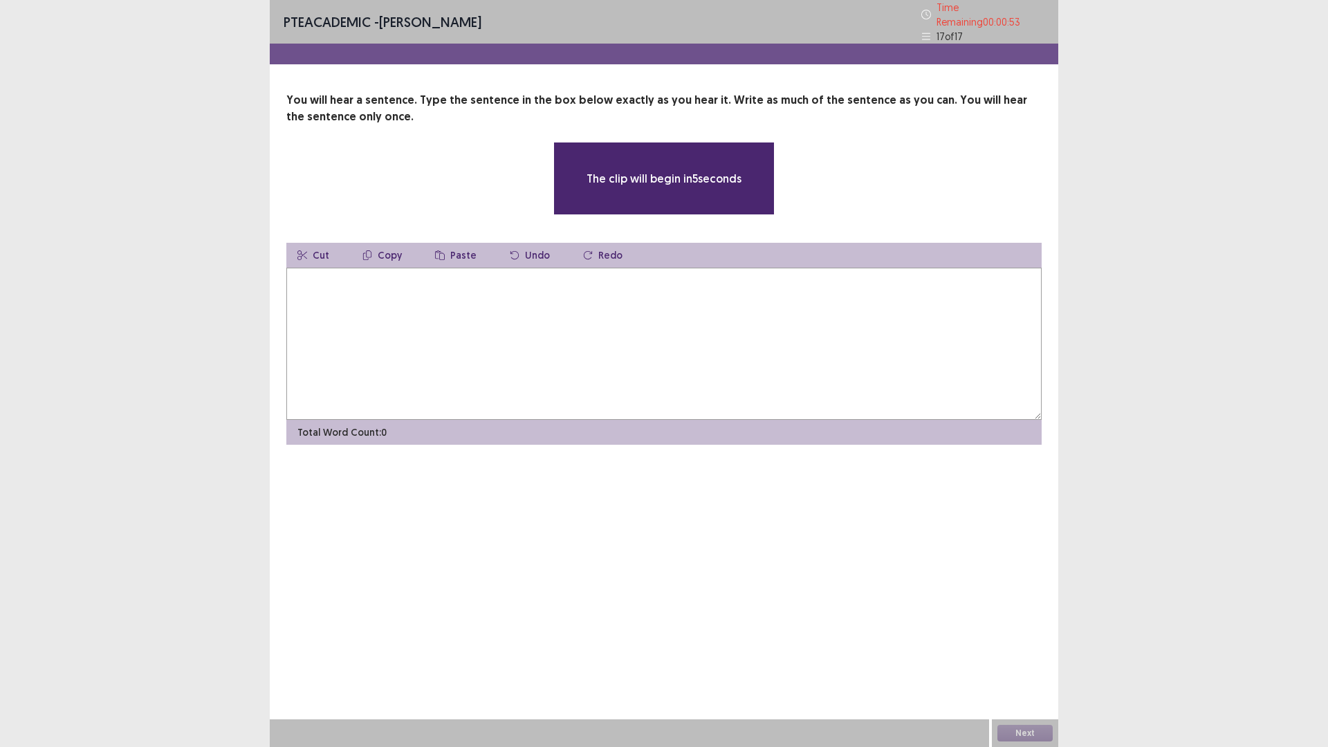
click at [705, 369] on textarea at bounding box center [663, 344] width 755 height 152
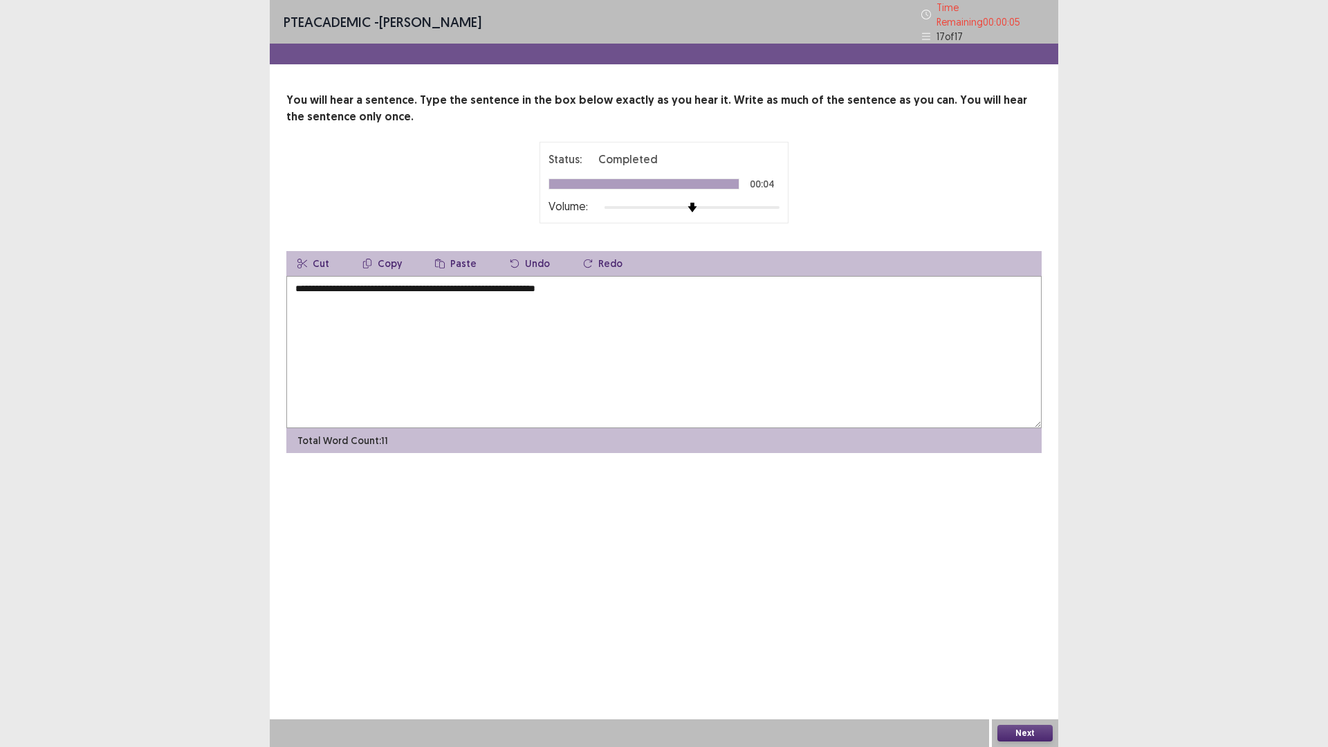
type textarea "**********"
click at [1006, 653] on button "Next" at bounding box center [1024, 733] width 55 height 17
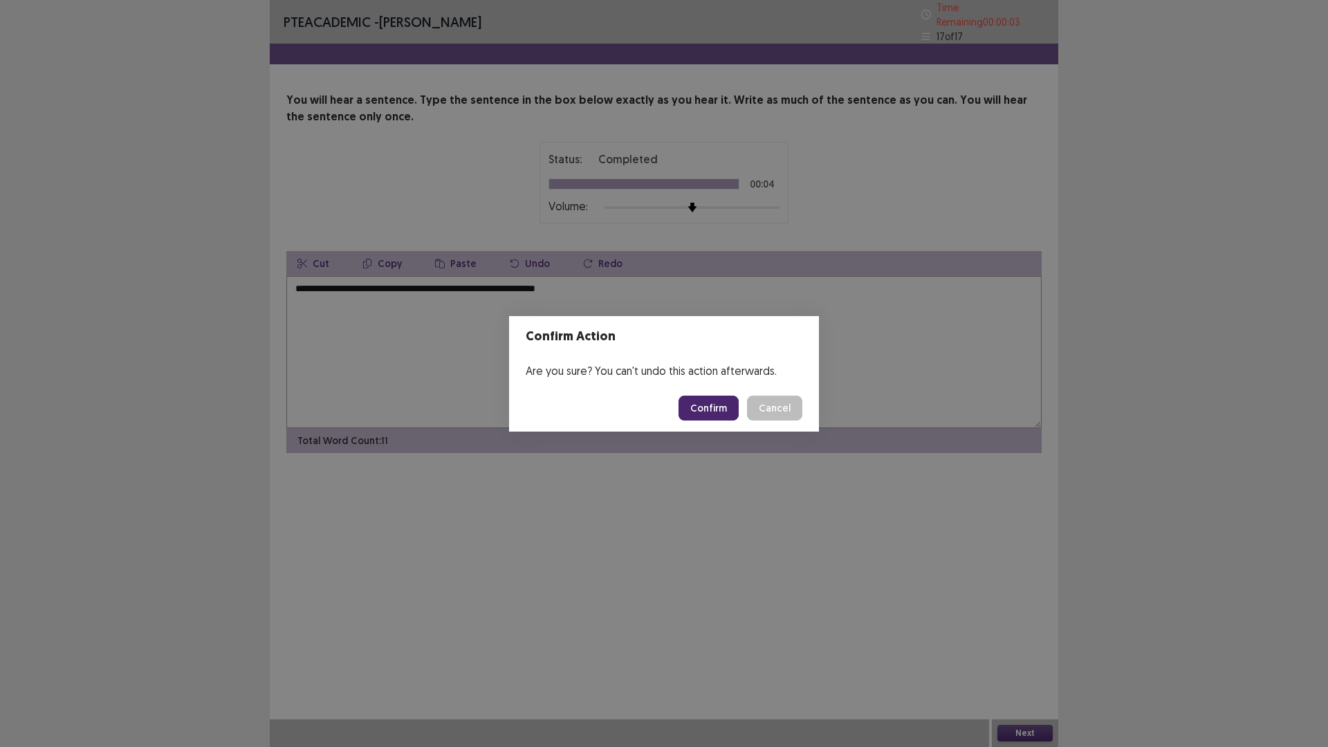
click at [714, 407] on button "Confirm" at bounding box center [709, 408] width 60 height 25
